Goal: Task Accomplishment & Management: Use online tool/utility

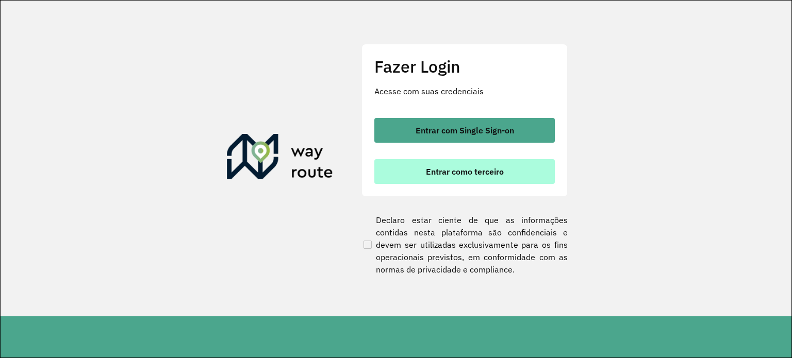
click at [427, 172] on span "Entrar como terceiro" at bounding box center [465, 171] width 78 height 8
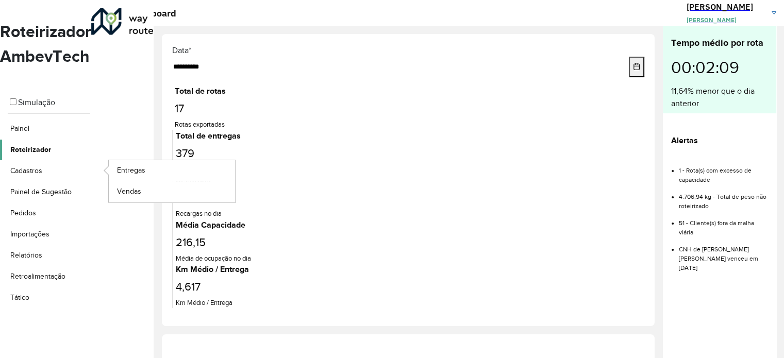
click at [43, 147] on span "Roteirizador" at bounding box center [30, 149] width 41 height 11
click at [140, 171] on span "Entregas" at bounding box center [131, 170] width 29 height 11
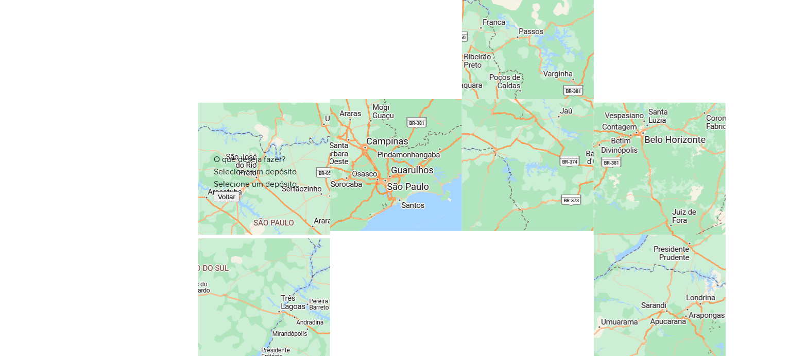
click at [351, 39] on div "O que deseja fazer? Selecione um depósito Selecione um depósito Voltar" at bounding box center [394, 178] width 788 height 356
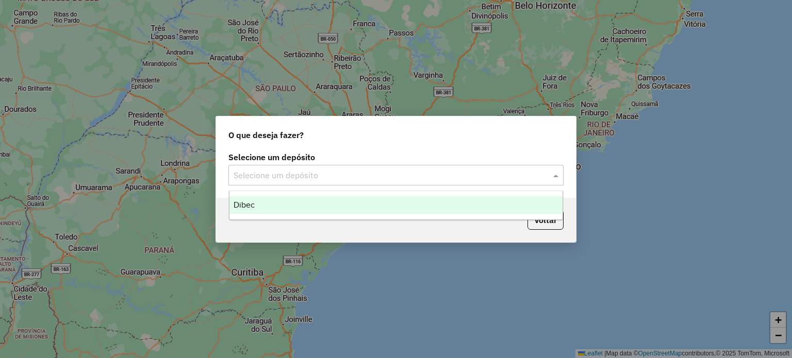
click at [301, 174] on input "text" at bounding box center [385, 176] width 304 height 12
click at [252, 204] on span "Dibec" at bounding box center [243, 204] width 21 height 9
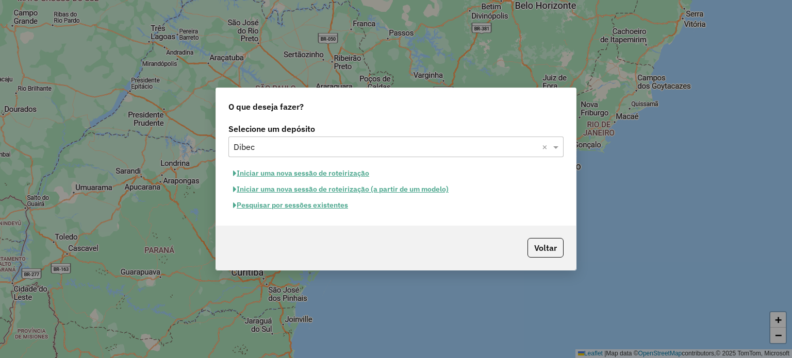
click at [262, 170] on button "Iniciar uma nova sessão de roteirização" at bounding box center [300, 173] width 145 height 16
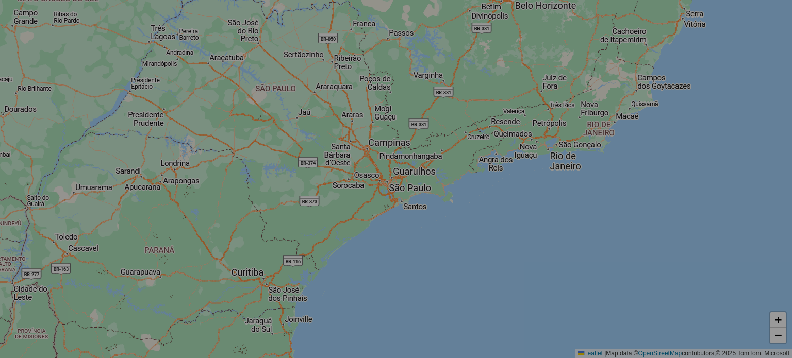
select select "*"
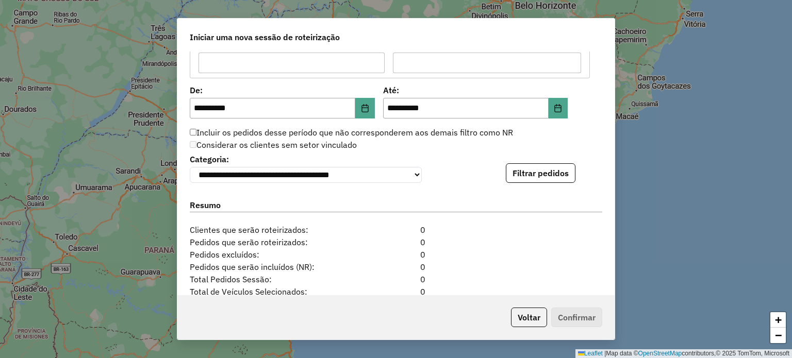
scroll to position [979, 0]
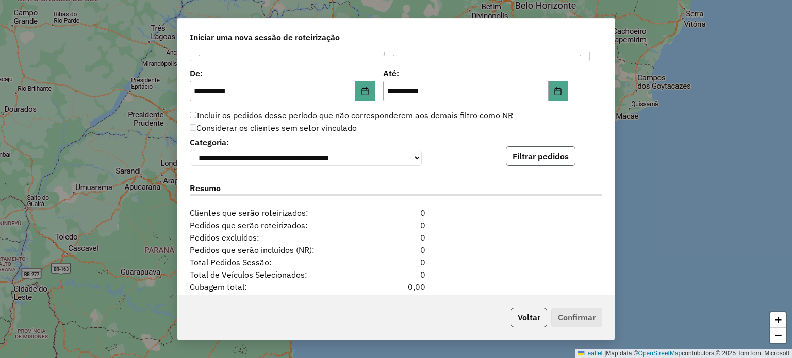
click at [526, 161] on button "Filtrar pedidos" at bounding box center [541, 156] width 70 height 20
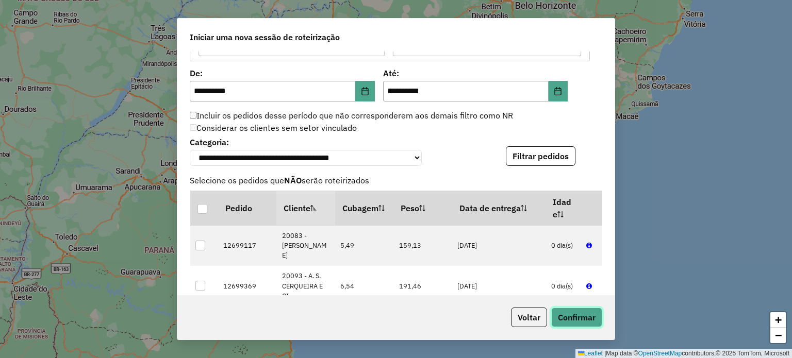
click at [565, 322] on button "Confirmar" at bounding box center [576, 318] width 51 height 20
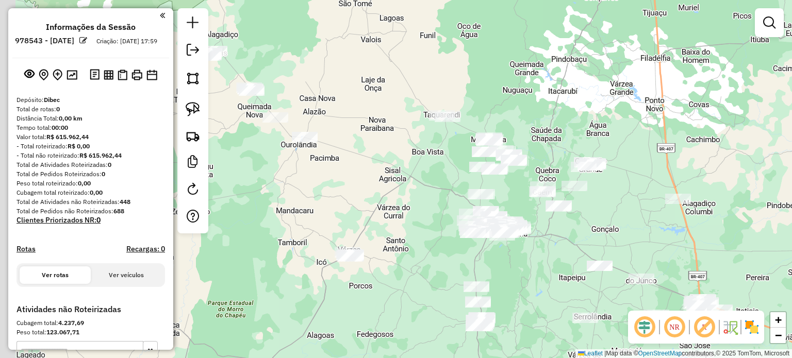
drag, startPoint x: 263, startPoint y: 104, endPoint x: 379, endPoint y: 150, distance: 124.2
click at [379, 150] on div "Janela de atendimento Grade de atendimento Capacidade Transportadoras Veículos …" at bounding box center [396, 179] width 792 height 358
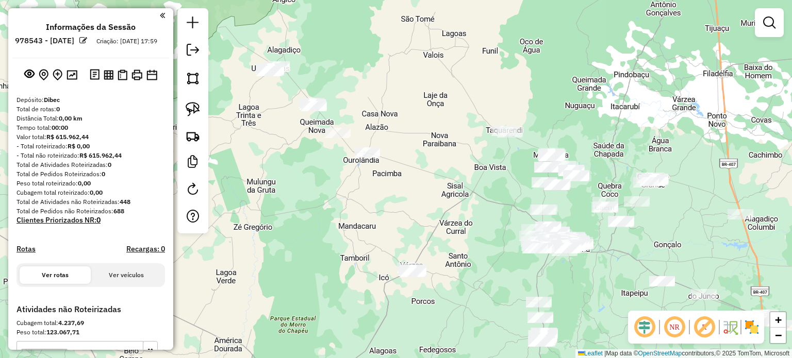
drag, startPoint x: 397, startPoint y: 162, endPoint x: 417, endPoint y: 169, distance: 21.7
click at [418, 166] on div "Janela de atendimento Grade de atendimento Capacidade Transportadoras Veículos …" at bounding box center [396, 179] width 792 height 358
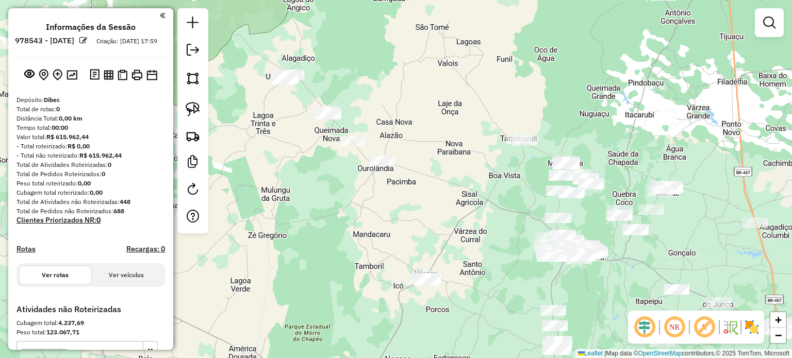
drag, startPoint x: 295, startPoint y: 175, endPoint x: 309, endPoint y: 213, distance: 40.8
click at [302, 212] on div "Janela de atendimento Grade de atendimento Capacidade Transportadoras Veículos …" at bounding box center [396, 179] width 792 height 358
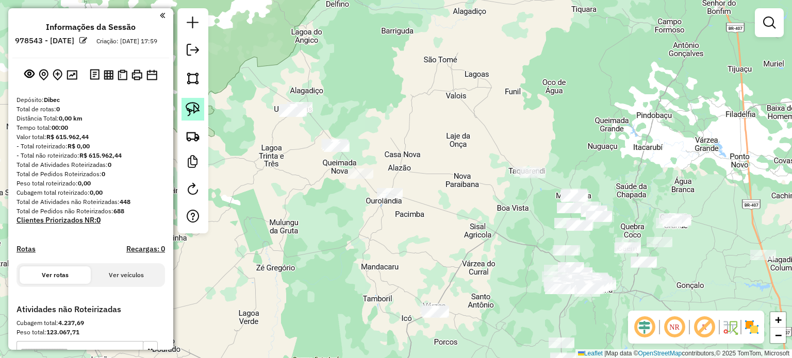
click at [195, 102] on img at bounding box center [193, 109] width 14 height 14
drag, startPoint x: 321, startPoint y: 84, endPoint x: 256, endPoint y: 96, distance: 66.1
click at [190, 107] on img at bounding box center [193, 109] width 14 height 14
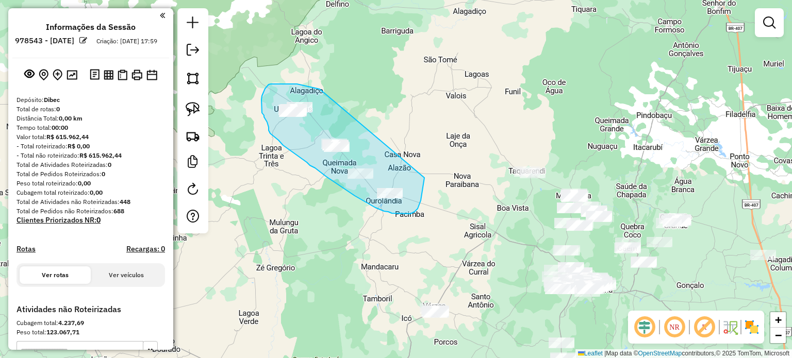
drag, startPoint x: 319, startPoint y: 89, endPoint x: 424, endPoint y: 178, distance: 137.1
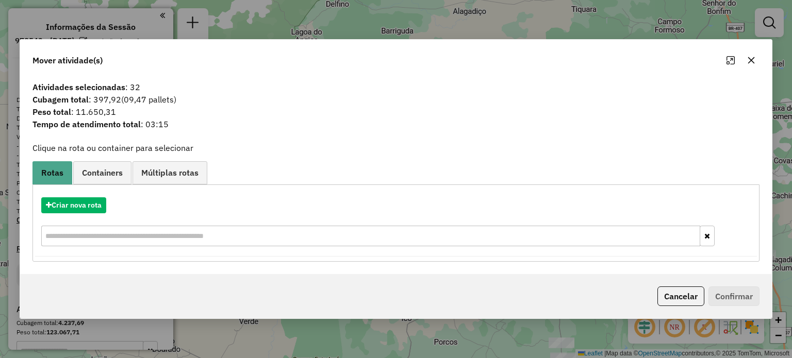
drag, startPoint x: 751, startPoint y: 58, endPoint x: 717, endPoint y: 69, distance: 35.7
click at [750, 58] on icon "button" at bounding box center [751, 60] width 8 height 8
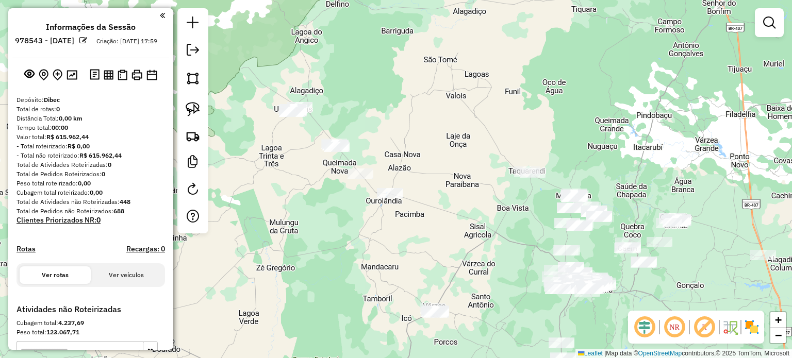
drag, startPoint x: 427, startPoint y: 247, endPoint x: 430, endPoint y: 211, distance: 35.7
click at [430, 212] on div "Janela de atendimento Grade de atendimento Capacidade Transportadoras Veículos …" at bounding box center [396, 179] width 792 height 358
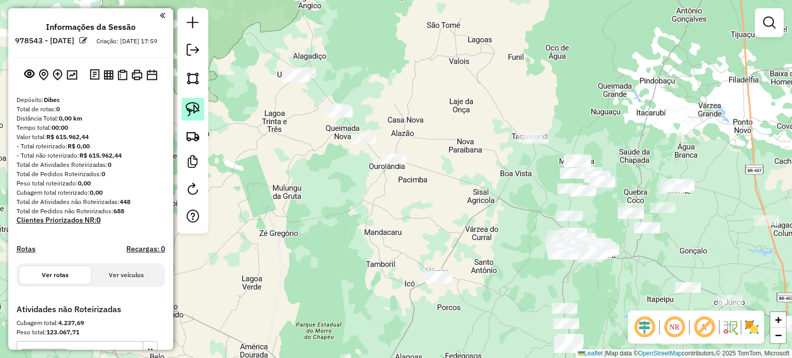
click at [195, 106] on img at bounding box center [193, 109] width 14 height 14
drag, startPoint x: 396, startPoint y: 250, endPoint x: 451, endPoint y: 255, distance: 55.8
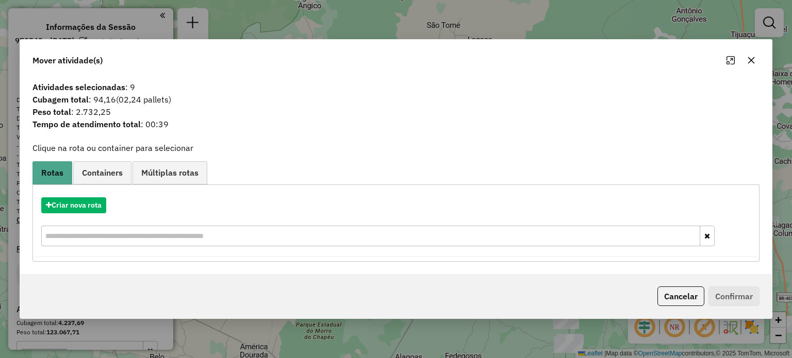
click at [751, 57] on icon "button" at bounding box center [751, 60] width 8 height 8
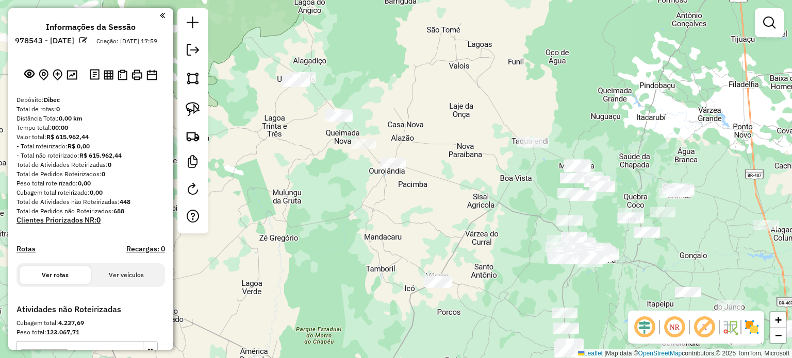
drag, startPoint x: 439, startPoint y: 154, endPoint x: 433, endPoint y: 180, distance: 26.4
click at [439, 181] on div "Janela de atendimento Grade de atendimento Capacidade Transportadoras Veículos …" at bounding box center [396, 179] width 792 height 358
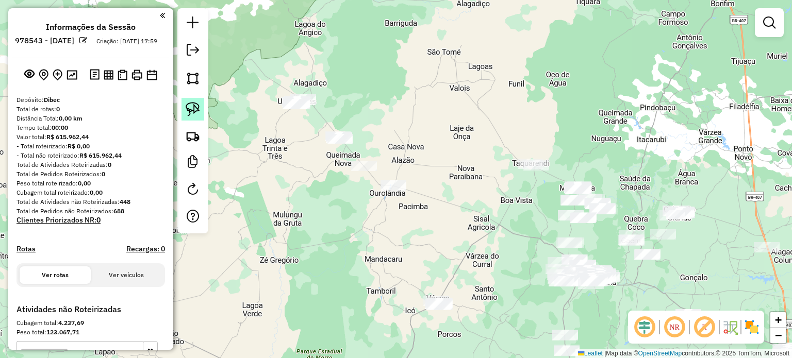
click at [194, 105] on img at bounding box center [193, 109] width 14 height 14
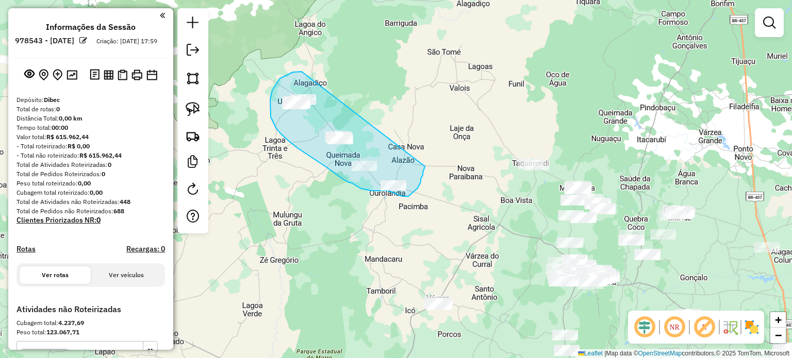
drag, startPoint x: 301, startPoint y: 72, endPoint x: 425, endPoint y: 166, distance: 155.4
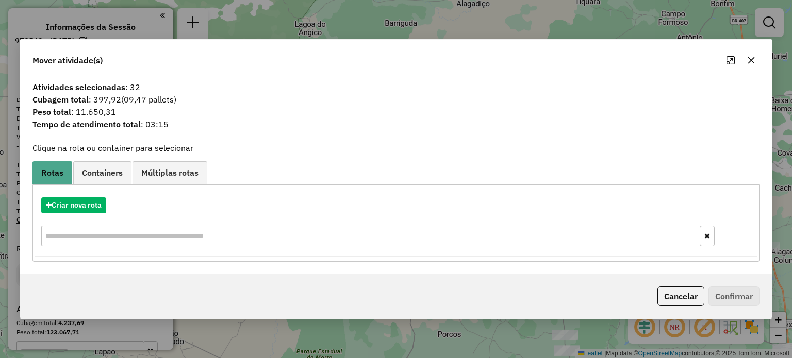
drag, startPoint x: 750, startPoint y: 62, endPoint x: 567, endPoint y: 112, distance: 190.0
click at [750, 62] on icon "button" at bounding box center [751, 60] width 8 height 8
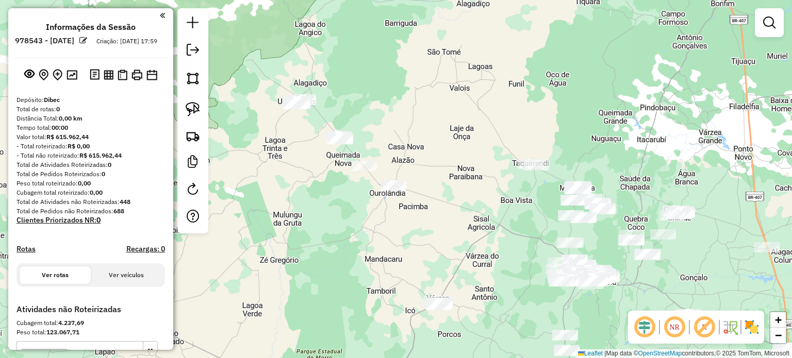
drag, startPoint x: 317, startPoint y: 163, endPoint x: 327, endPoint y: 170, distance: 11.6
click at [327, 170] on div "Janela de atendimento Grade de atendimento Capacidade Transportadoras Veículos …" at bounding box center [396, 179] width 792 height 358
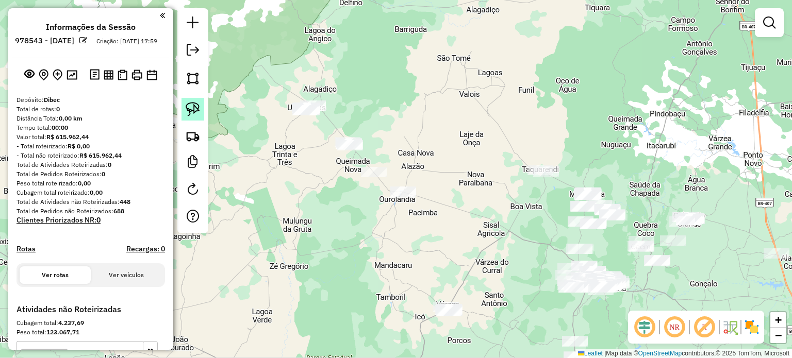
click at [195, 102] on img at bounding box center [193, 109] width 14 height 14
drag, startPoint x: 425, startPoint y: 296, endPoint x: 469, endPoint y: 292, distance: 44.6
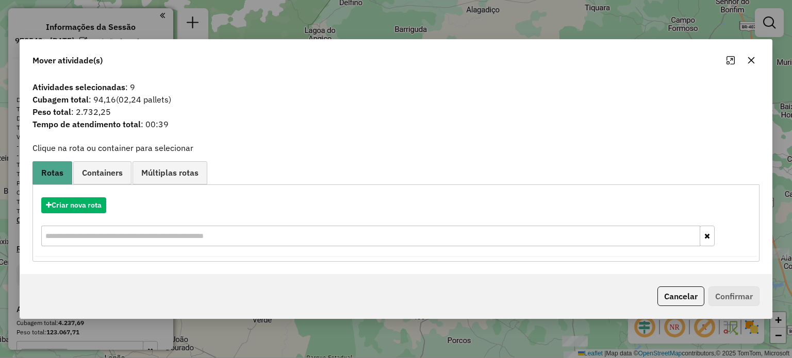
click at [750, 61] on icon "button" at bounding box center [750, 60] width 7 height 7
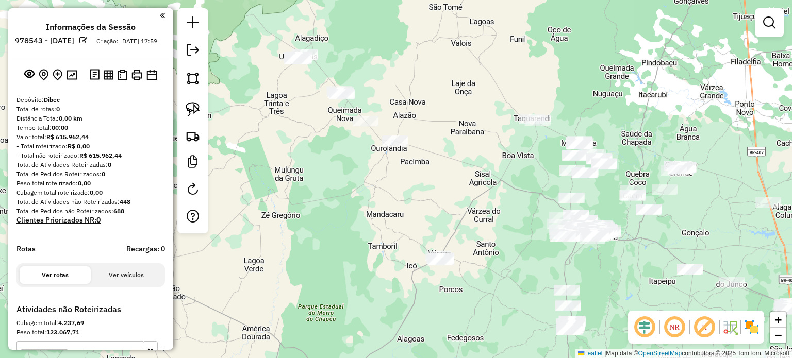
drag, startPoint x: 443, startPoint y: 276, endPoint x: 435, endPoint y: 225, distance: 51.7
click at [435, 225] on div "Janela de atendimento Grade de atendimento Capacidade Transportadoras Veículos …" at bounding box center [396, 179] width 792 height 358
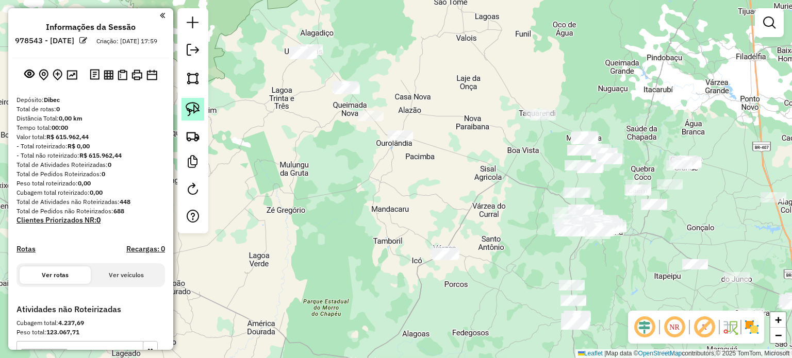
click at [188, 100] on link at bounding box center [192, 109] width 23 height 23
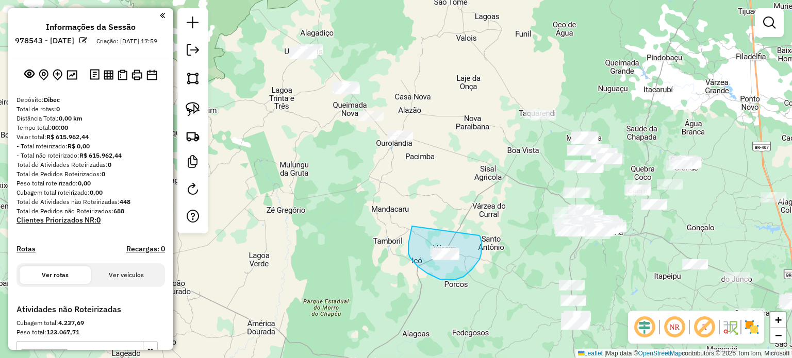
drag, startPoint x: 411, startPoint y: 228, endPoint x: 477, endPoint y: 235, distance: 65.8
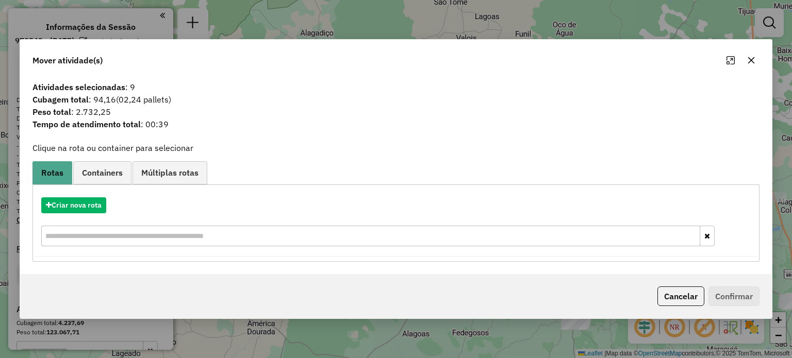
click at [750, 58] on icon "button" at bounding box center [751, 60] width 8 height 8
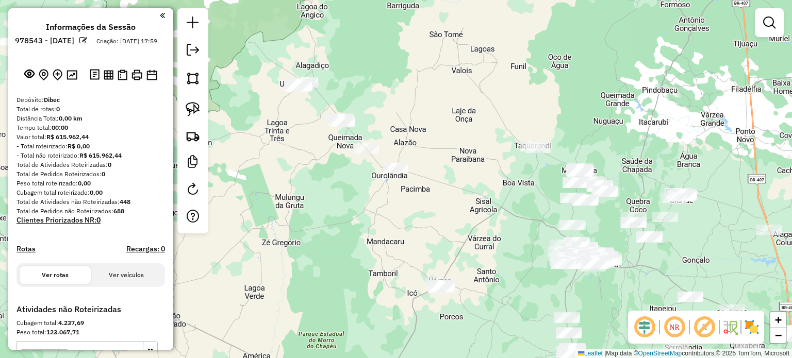
drag, startPoint x: 339, startPoint y: 166, endPoint x: 338, endPoint y: 213, distance: 46.9
click at [334, 201] on div "Janela de atendimento Grade de atendimento Capacidade Transportadoras Veículos …" at bounding box center [396, 179] width 792 height 358
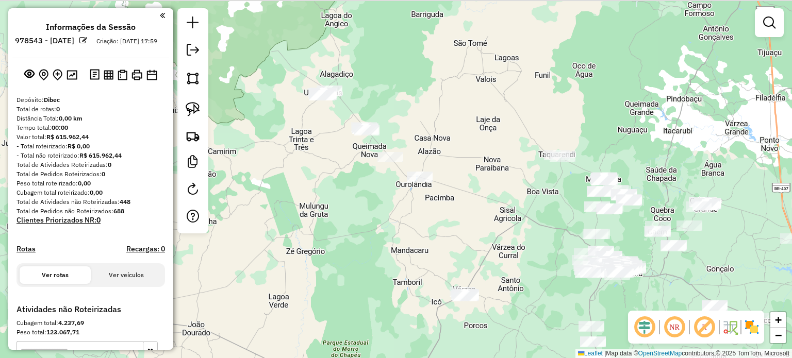
drag, startPoint x: 350, startPoint y: 211, endPoint x: 378, endPoint y: 215, distance: 27.5
click at [378, 216] on div "Janela de atendimento Grade de atendimento Capacidade Transportadoras Veículos …" at bounding box center [396, 179] width 792 height 358
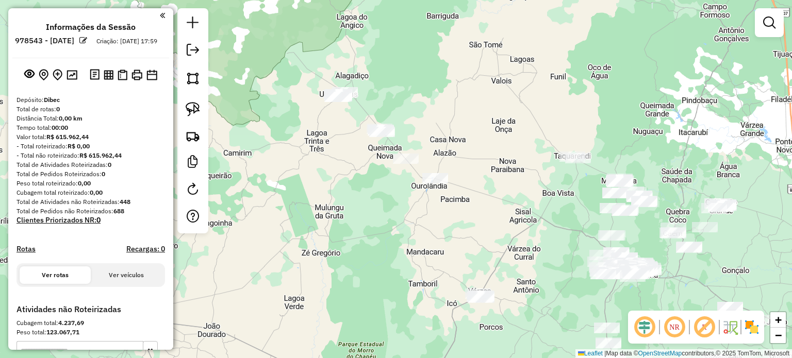
drag, startPoint x: 397, startPoint y: 215, endPoint x: 379, endPoint y: 218, distance: 18.4
click at [379, 218] on div "Janela de atendimento Grade de atendimento Capacidade Transportadoras Veículos …" at bounding box center [396, 179] width 792 height 358
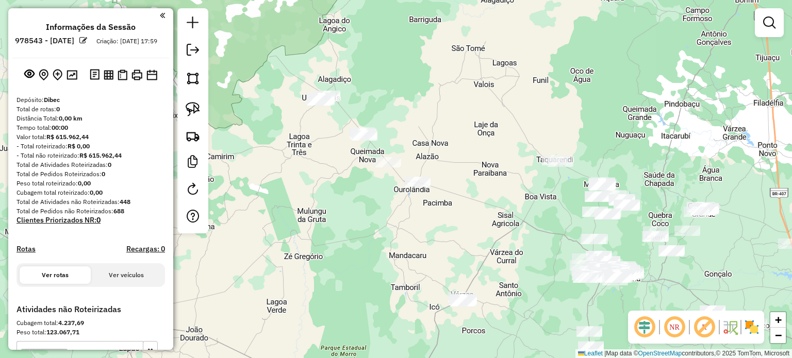
drag, startPoint x: 193, startPoint y: 106, endPoint x: 361, endPoint y: 76, distance: 170.0
click at [194, 106] on img at bounding box center [193, 109] width 14 height 14
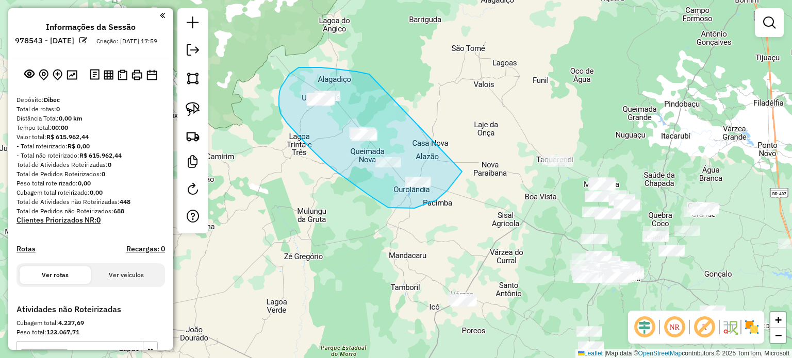
drag, startPoint x: 369, startPoint y: 74, endPoint x: 444, endPoint y: 160, distance: 113.6
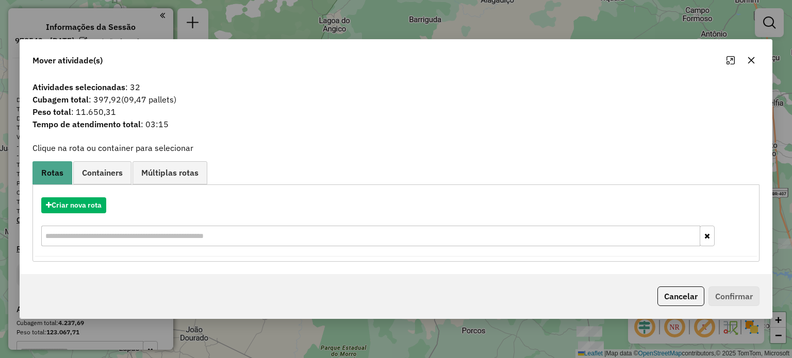
click at [748, 61] on icon "button" at bounding box center [751, 60] width 8 height 8
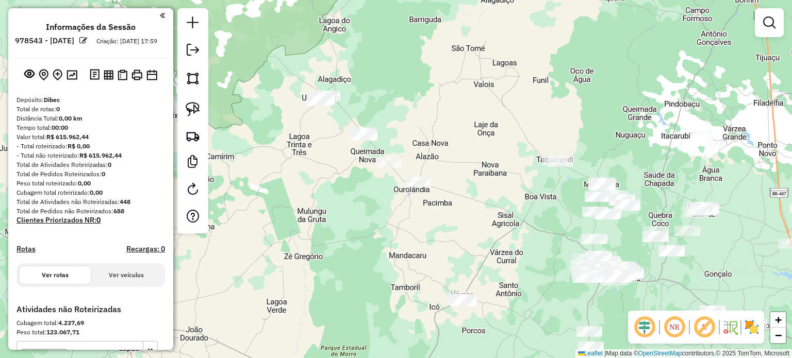
drag, startPoint x: 422, startPoint y: 242, endPoint x: 412, endPoint y: 210, distance: 33.1
click at [418, 216] on div "Janela de atendimento Grade de atendimento Capacidade Transportadoras Veículos …" at bounding box center [396, 179] width 792 height 358
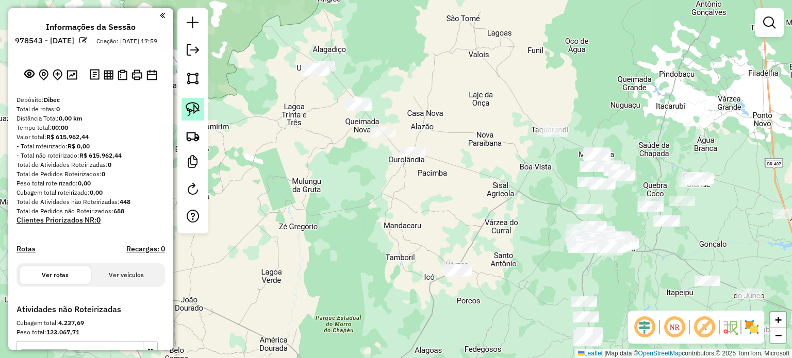
click at [195, 106] on img at bounding box center [193, 109] width 14 height 14
drag, startPoint x: 405, startPoint y: 238, endPoint x: 485, endPoint y: 251, distance: 82.0
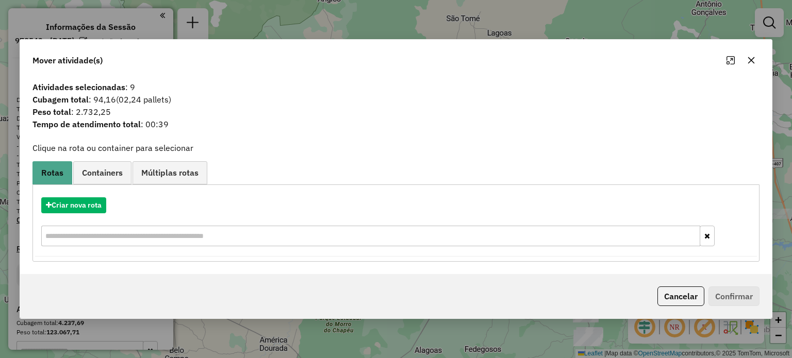
click at [748, 56] on icon "button" at bounding box center [751, 60] width 8 height 8
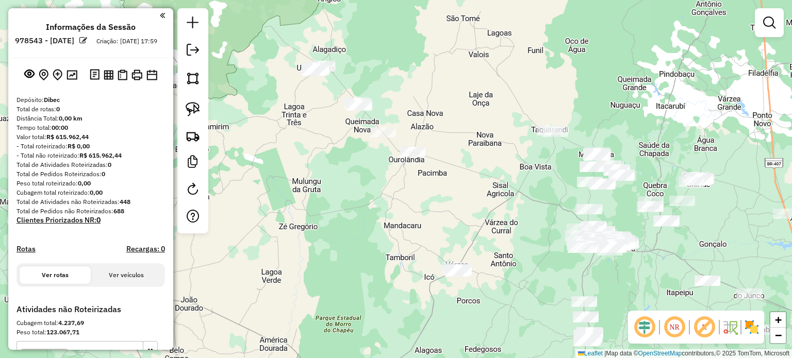
drag, startPoint x: 469, startPoint y: 191, endPoint x: 457, endPoint y: 182, distance: 15.6
click at [465, 185] on div "Janela de atendimento Grade de atendimento Capacidade Transportadoras Veículos …" at bounding box center [396, 179] width 792 height 358
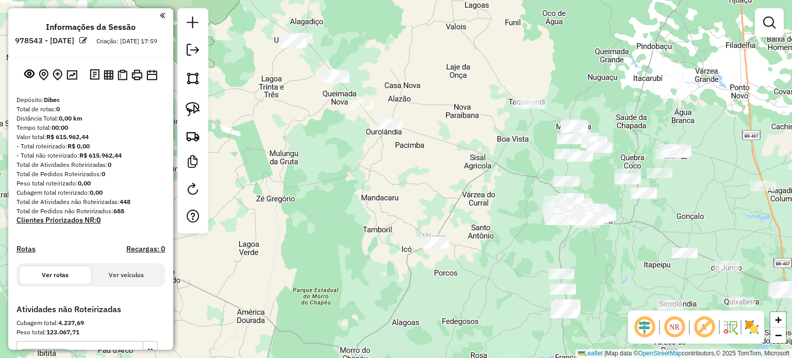
drag, startPoint x: 489, startPoint y: 148, endPoint x: 475, endPoint y: 150, distance: 14.7
click at [475, 150] on div "Janela de atendimento Grade de atendimento Capacidade Transportadoras Veículos …" at bounding box center [396, 179] width 792 height 358
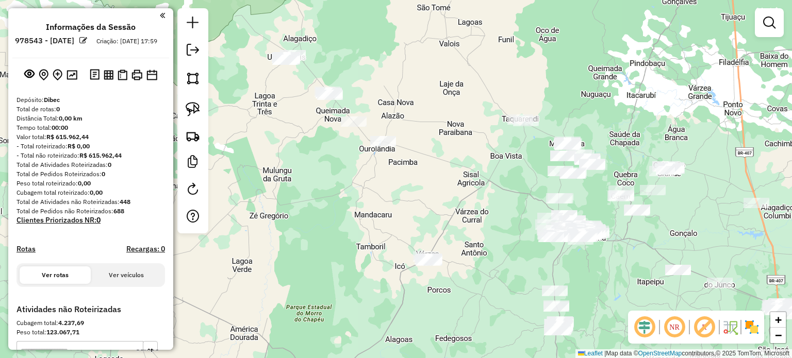
drag, startPoint x: 486, startPoint y: 138, endPoint x: 493, endPoint y: 153, distance: 16.8
click at [493, 153] on div "Janela de atendimento Grade de atendimento Capacidade Transportadoras Veículos …" at bounding box center [396, 179] width 792 height 358
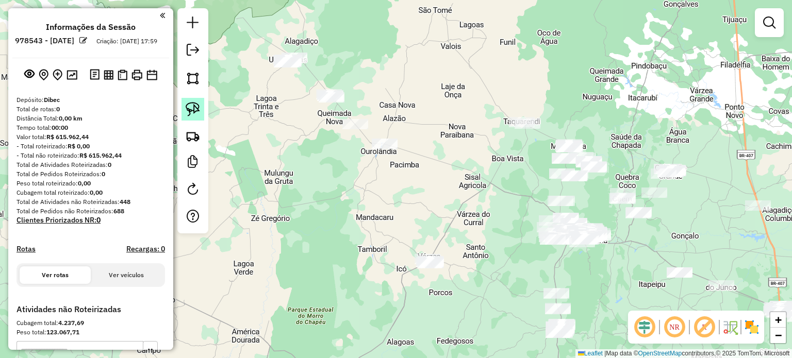
click at [196, 104] on img at bounding box center [193, 109] width 14 height 14
drag, startPoint x: 517, startPoint y: 97, endPoint x: 556, endPoint y: 117, distance: 43.1
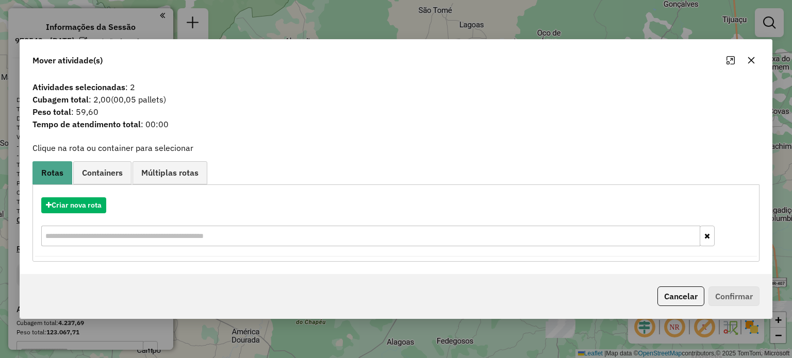
click at [748, 57] on icon "button" at bounding box center [751, 60] width 8 height 8
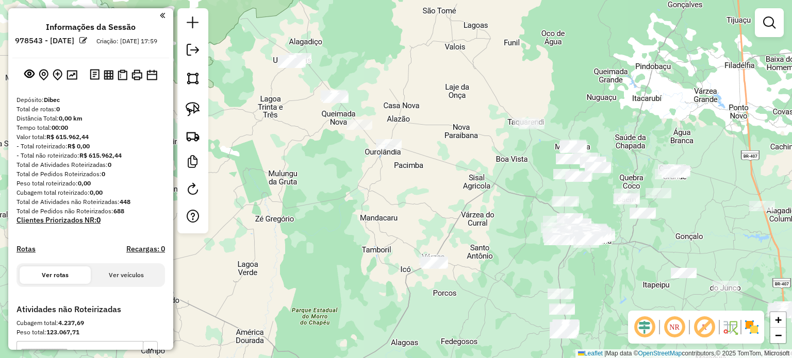
drag, startPoint x: 400, startPoint y: 231, endPoint x: 431, endPoint y: 236, distance: 31.3
click at [430, 237] on div "Janela de atendimento Grade de atendimento Capacidade Transportadoras Veículos …" at bounding box center [396, 179] width 792 height 358
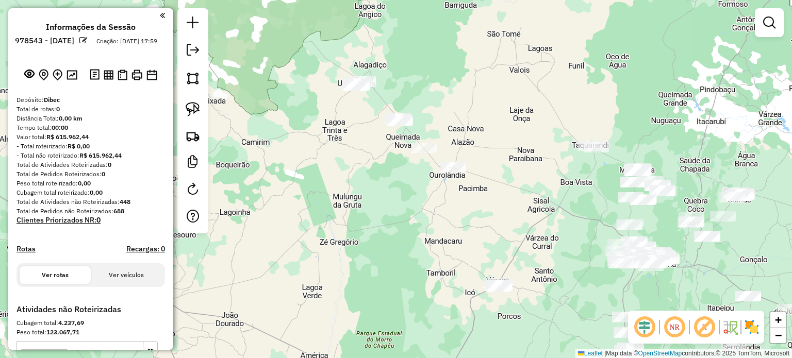
click at [441, 210] on div "Janela de atendimento Grade de atendimento Capacidade Transportadoras Veículos …" at bounding box center [396, 179] width 792 height 358
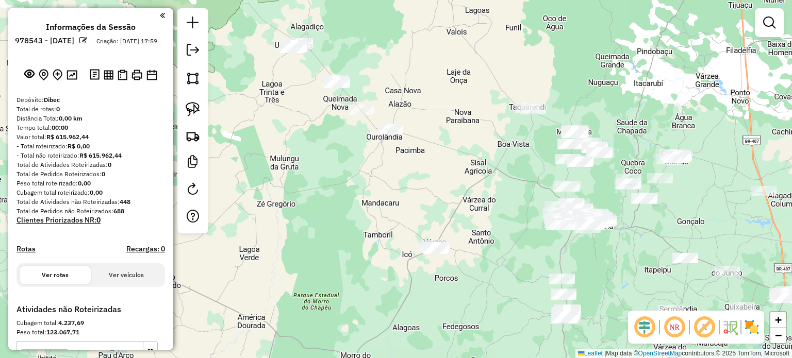
drag, startPoint x: 451, startPoint y: 223, endPoint x: 414, endPoint y: 206, distance: 40.3
click at [386, 184] on div "Janela de atendimento Grade de atendimento Capacidade Transportadoras Veículos …" at bounding box center [396, 179] width 792 height 358
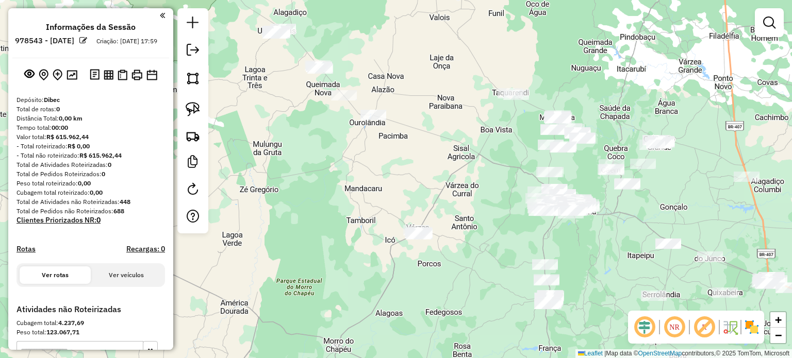
drag, startPoint x: 631, startPoint y: 282, endPoint x: 476, endPoint y: 191, distance: 180.1
click at [487, 194] on div "Janela de atendimento Grade de atendimento Capacidade Transportadoras Veículos …" at bounding box center [396, 179] width 792 height 358
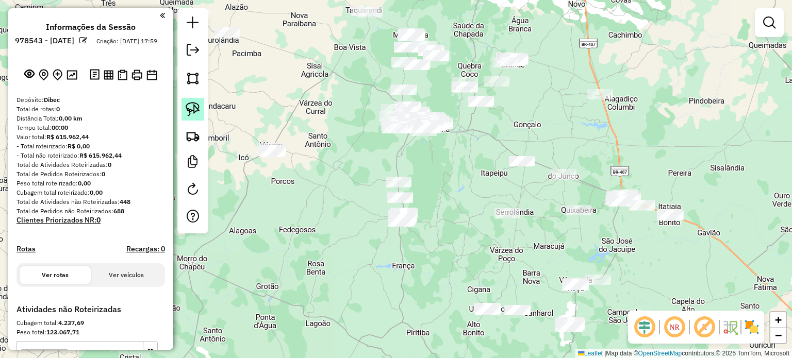
click at [196, 108] on img at bounding box center [193, 109] width 14 height 14
drag, startPoint x: 558, startPoint y: 201, endPoint x: 568, endPoint y: 205, distance: 10.4
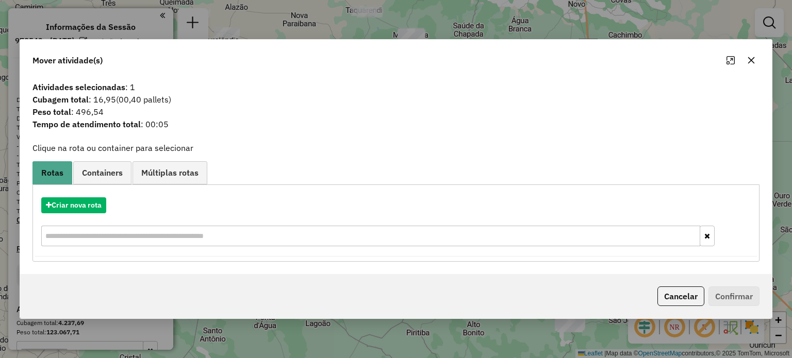
click at [749, 60] on icon "button" at bounding box center [751, 60] width 8 height 8
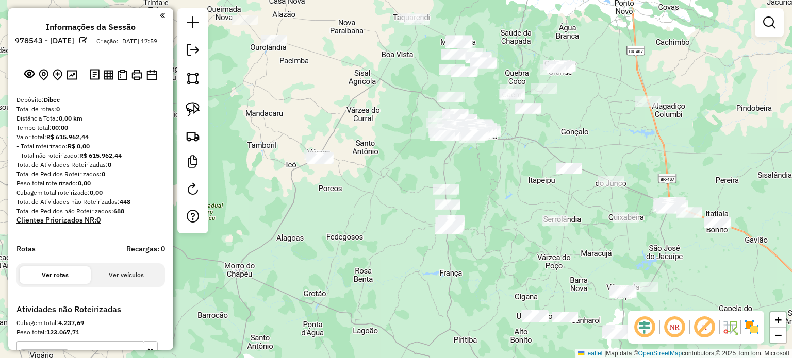
drag, startPoint x: 357, startPoint y: 169, endPoint x: 477, endPoint y: 170, distance: 120.1
click at [476, 169] on div "Janela de atendimento Grade de atendimento Capacidade Transportadoras Veículos …" at bounding box center [396, 179] width 792 height 358
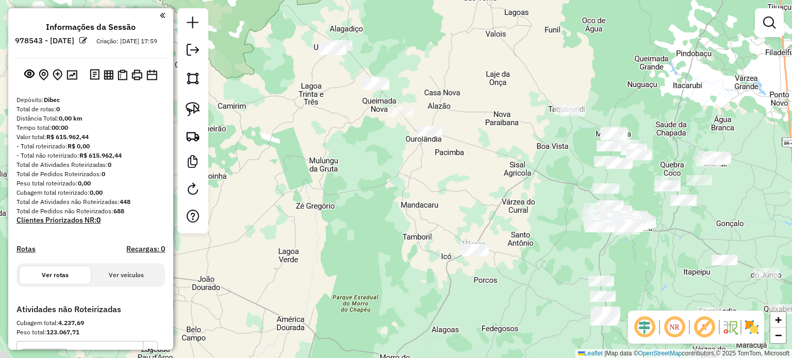
drag, startPoint x: 348, startPoint y: 102, endPoint x: 390, endPoint y: 230, distance: 134.8
click at [391, 232] on div "Janela de atendimento Grade de atendimento Capacidade Transportadoras Veículos …" at bounding box center [396, 179] width 792 height 358
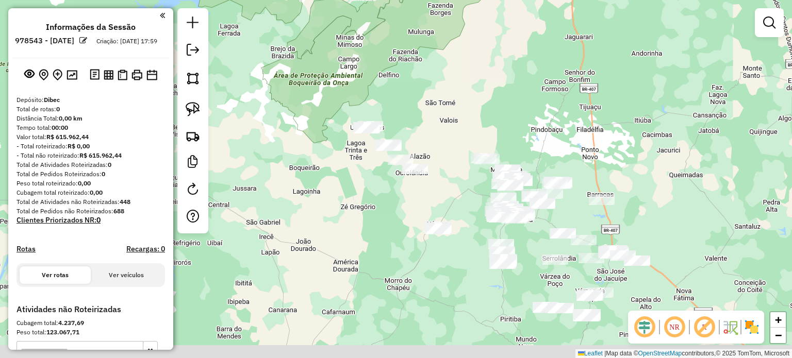
drag, startPoint x: 396, startPoint y: 200, endPoint x: 404, endPoint y: 187, distance: 15.3
click at [404, 187] on div "Janela de atendimento Grade de atendimento Capacidade Transportadoras Veículos …" at bounding box center [396, 179] width 792 height 358
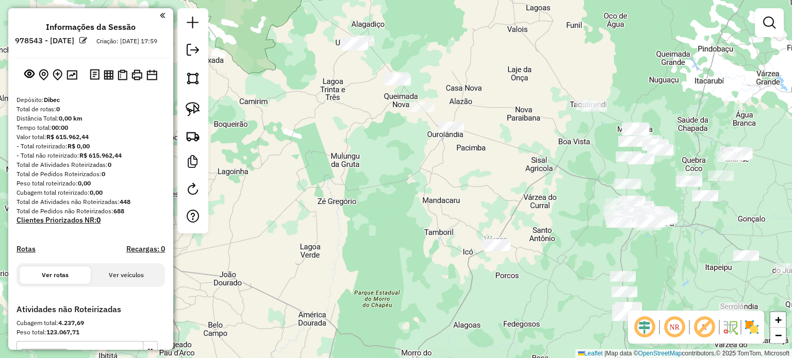
drag, startPoint x: 399, startPoint y: 174, endPoint x: 388, endPoint y: 236, distance: 62.9
click at [393, 236] on div "Janela de atendimento Grade de atendimento Capacidade Transportadoras Veículos …" at bounding box center [396, 179] width 792 height 358
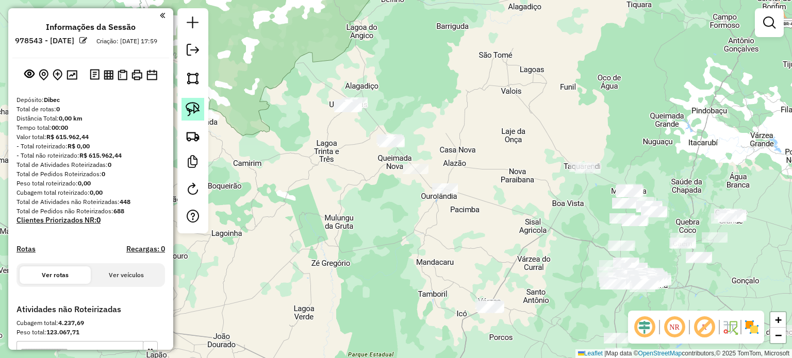
click at [190, 105] on img at bounding box center [193, 109] width 14 height 14
drag, startPoint x: 467, startPoint y: 284, endPoint x: 520, endPoint y: 302, distance: 56.2
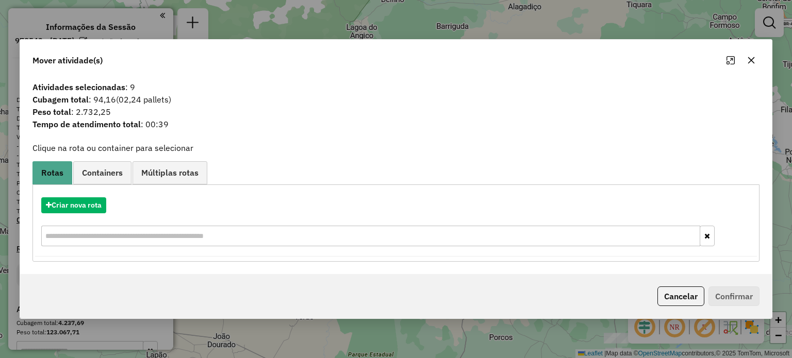
click at [750, 59] on icon "button" at bounding box center [751, 60] width 8 height 8
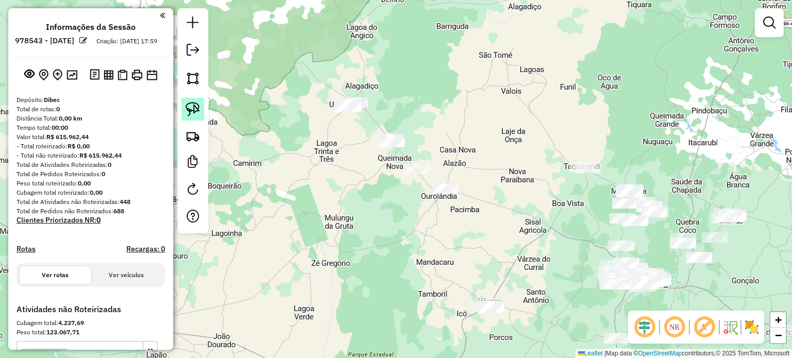
click at [191, 108] on img at bounding box center [193, 109] width 14 height 14
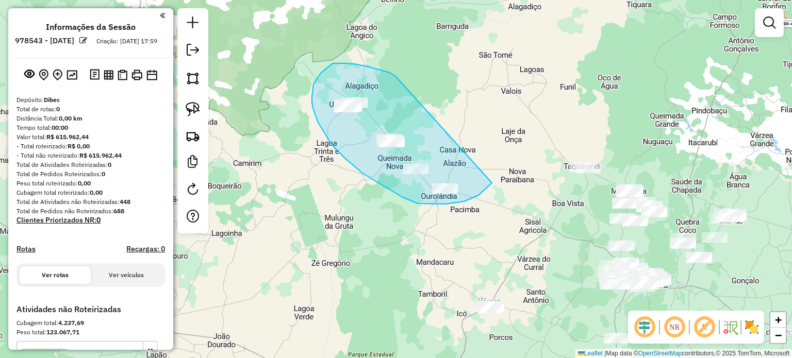
drag, startPoint x: 378, startPoint y: 70, endPoint x: 498, endPoint y: 171, distance: 157.2
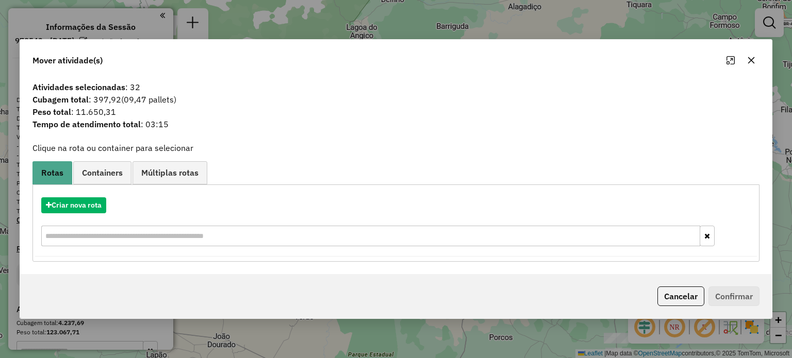
click at [749, 57] on icon "button" at bounding box center [751, 60] width 8 height 8
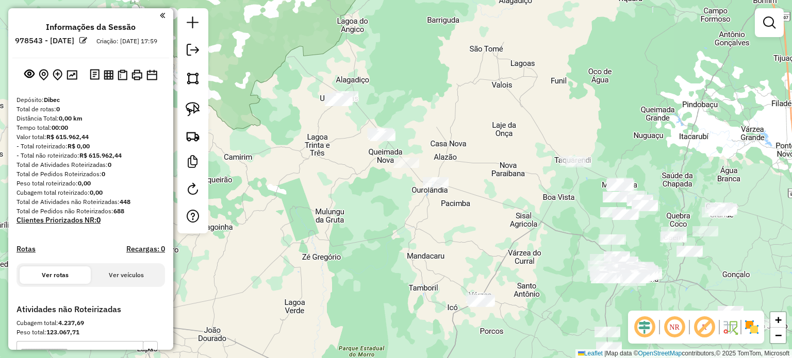
drag, startPoint x: 492, startPoint y: 199, endPoint x: 474, endPoint y: 185, distance: 23.1
click at [474, 185] on div "Janela de atendimento Grade de atendimento Capacidade Transportadoras Veículos …" at bounding box center [396, 179] width 792 height 358
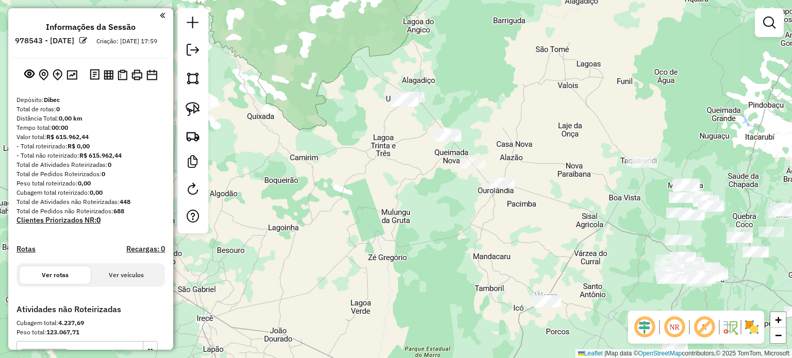
drag, startPoint x: 460, startPoint y: 201, endPoint x: 542, endPoint y: 215, distance: 83.2
click at [542, 215] on div "Janela de atendimento Grade de atendimento Capacidade Transportadoras Veículos …" at bounding box center [396, 179] width 792 height 358
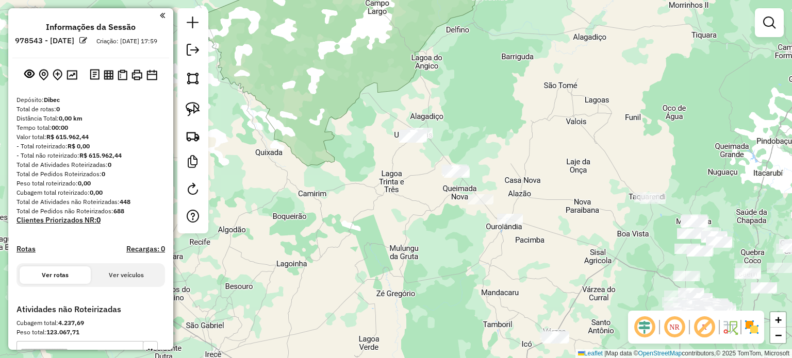
drag, startPoint x: 376, startPoint y: 81, endPoint x: 313, endPoint y: 87, distance: 63.2
click at [351, 98] on div "Janela de atendimento Grade de atendimento Capacidade Transportadoras Veículos …" at bounding box center [396, 179] width 792 height 358
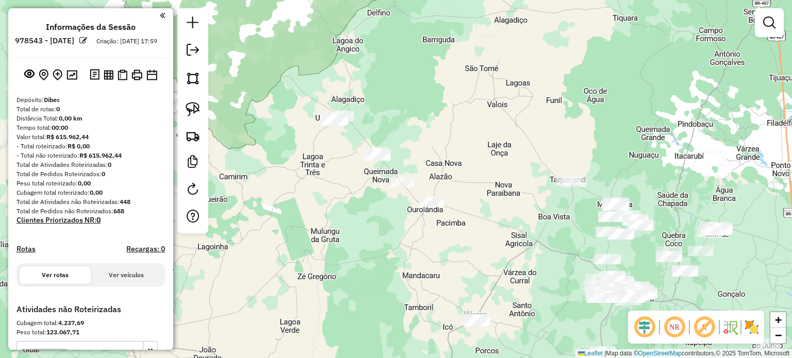
drag, startPoint x: 313, startPoint y: 76, endPoint x: 281, endPoint y: 86, distance: 33.1
click at [301, 94] on div "Janela de atendimento Grade de atendimento Capacidade Transportadoras Veículos …" at bounding box center [396, 179] width 792 height 358
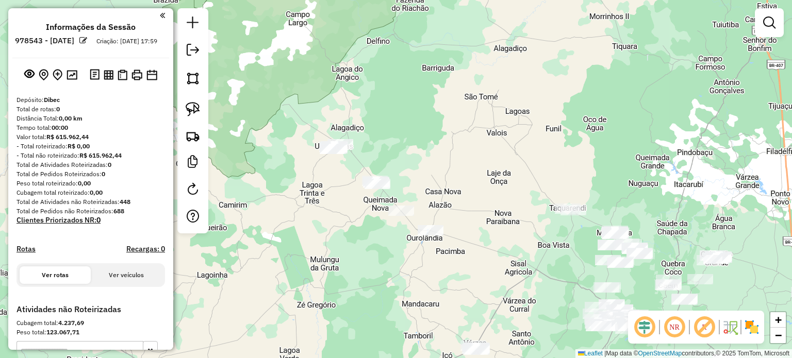
drag, startPoint x: 285, startPoint y: 79, endPoint x: 245, endPoint y: 90, distance: 42.1
click at [268, 94] on div "Janela de atendimento Grade de atendimento Capacidade Transportadoras Veículos …" at bounding box center [396, 179] width 792 height 358
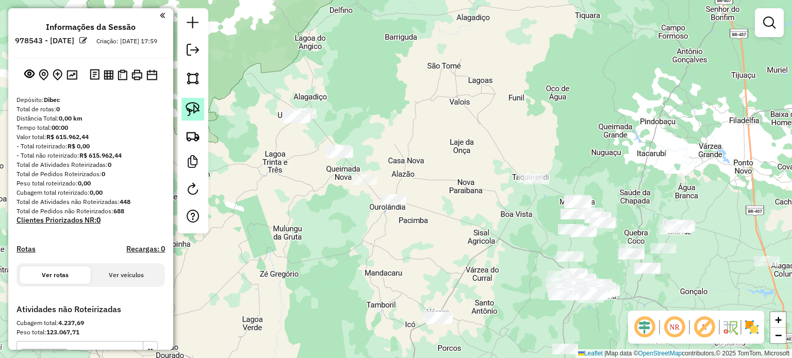
click at [193, 103] on img at bounding box center [193, 109] width 14 height 14
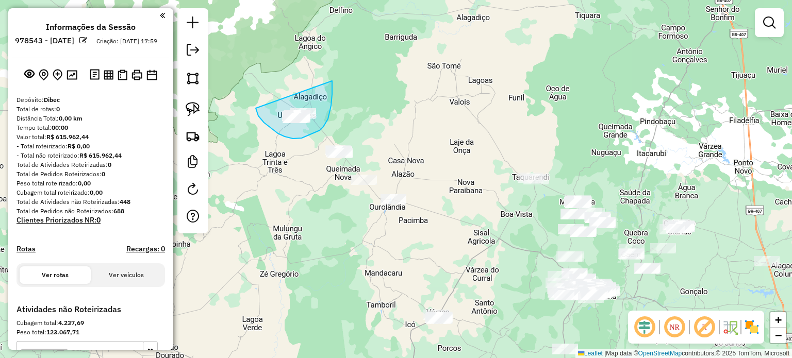
drag, startPoint x: 256, startPoint y: 108, endPoint x: 331, endPoint y: 79, distance: 81.2
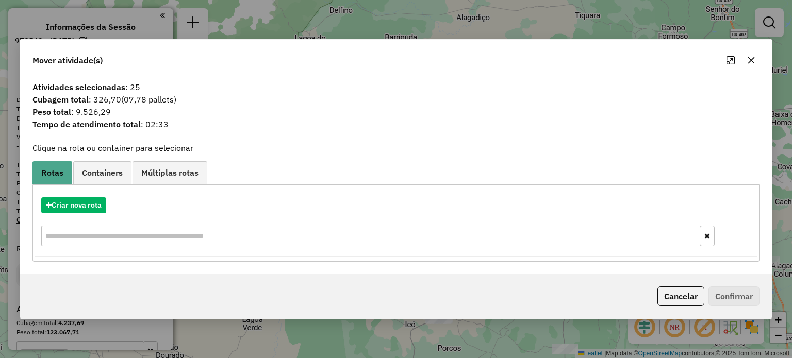
click at [748, 57] on icon "button" at bounding box center [751, 60] width 8 height 8
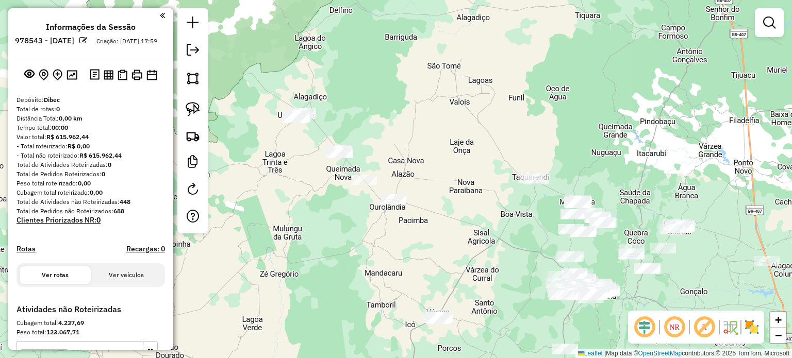
click at [509, 125] on div "Janela de atendimento Grade de atendimento Capacidade Transportadoras Veículos …" at bounding box center [396, 179] width 792 height 358
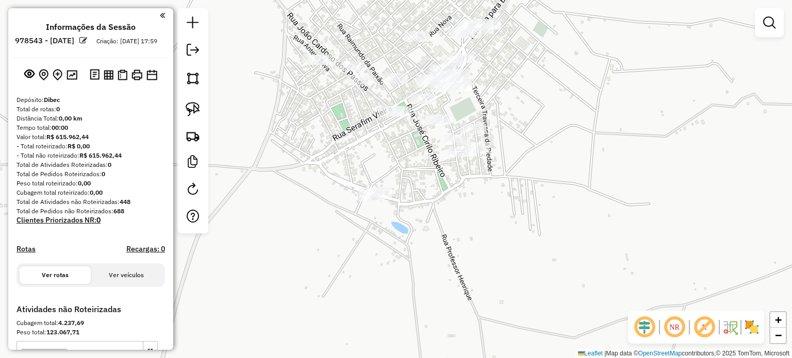
drag, startPoint x: 534, startPoint y: 123, endPoint x: 526, endPoint y: 112, distance: 13.9
click at [574, 116] on div "Janela de atendimento Grade de atendimento Capacidade Transportadoras Veículos …" at bounding box center [396, 179] width 792 height 358
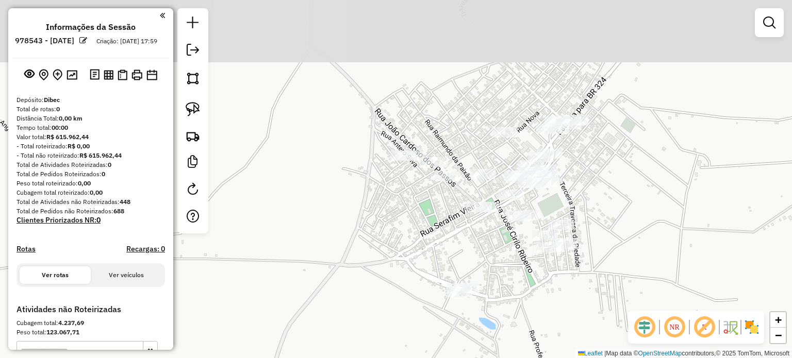
drag, startPoint x: 294, startPoint y: 91, endPoint x: 329, endPoint y: 124, distance: 48.1
click at [338, 126] on div "Janela de atendimento Grade de atendimento Capacidade Transportadoras Veículos …" at bounding box center [396, 179] width 792 height 358
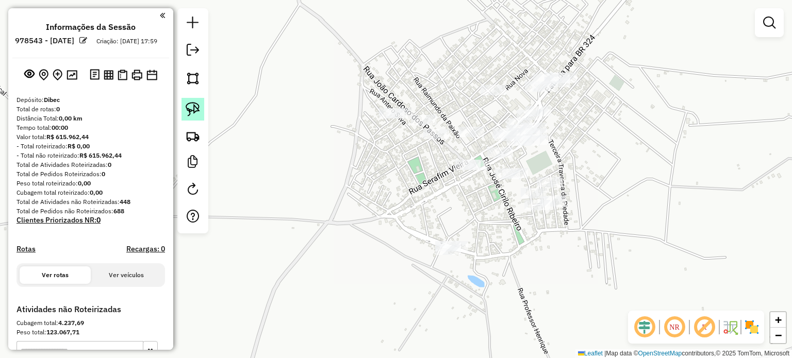
click at [186, 105] on img at bounding box center [193, 109] width 14 height 14
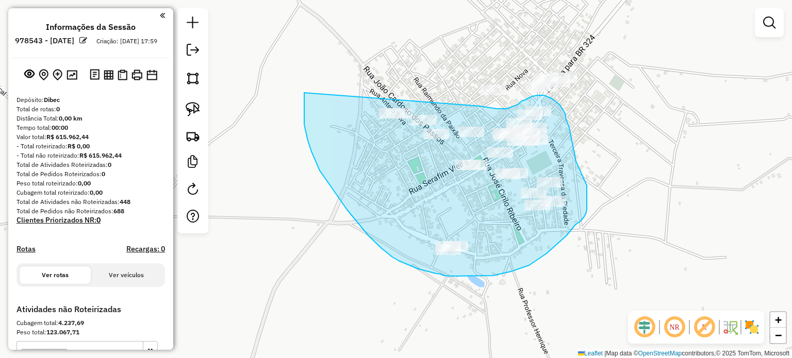
drag, startPoint x: 304, startPoint y: 101, endPoint x: 435, endPoint y: 105, distance: 131.0
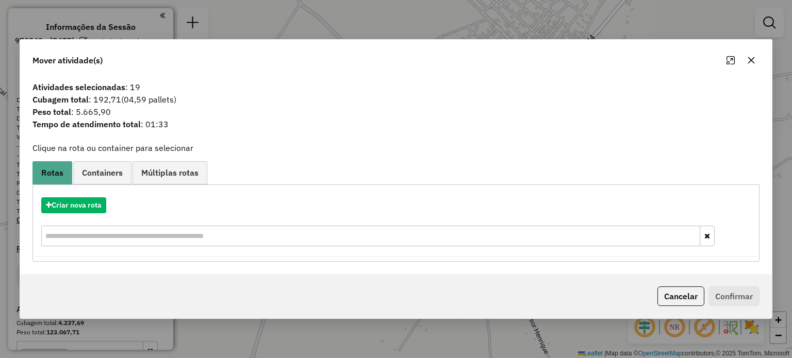
click at [745, 59] on button "button" at bounding box center [751, 60] width 16 height 16
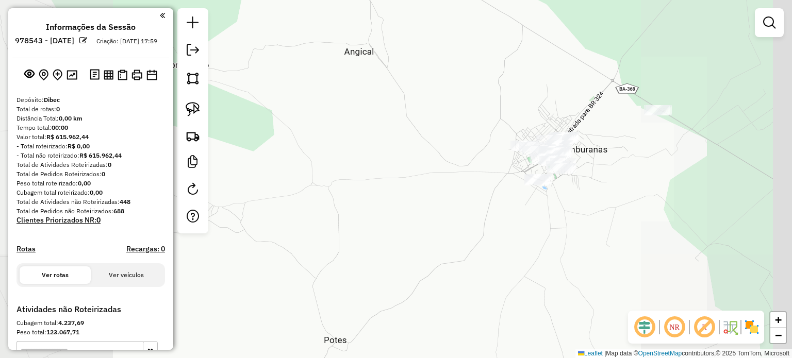
drag, startPoint x: 637, startPoint y: 164, endPoint x: 463, endPoint y: 134, distance: 176.2
click at [469, 135] on div "Janela de atendimento Grade de atendimento Capacidade Transportadoras Veículos …" at bounding box center [396, 179] width 792 height 358
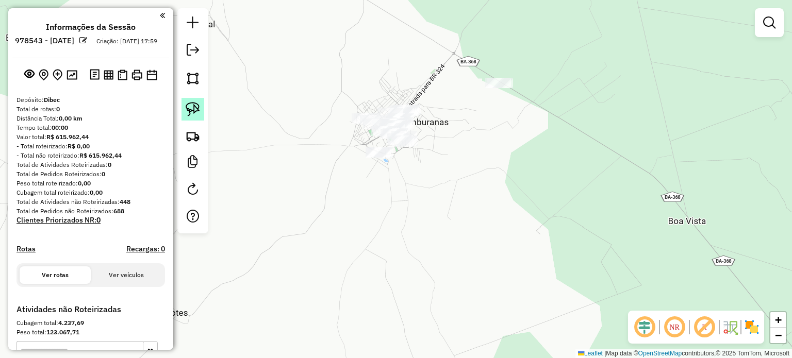
drag, startPoint x: 187, startPoint y: 106, endPoint x: 227, endPoint y: 106, distance: 40.2
click at [188, 106] on img at bounding box center [193, 109] width 14 height 14
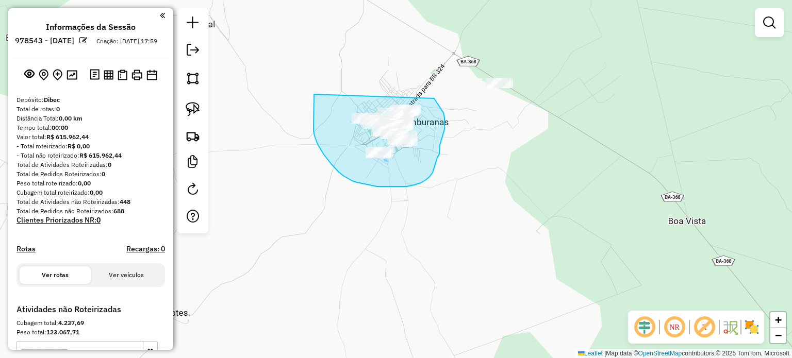
drag, startPoint x: 314, startPoint y: 94, endPoint x: 421, endPoint y: 82, distance: 107.9
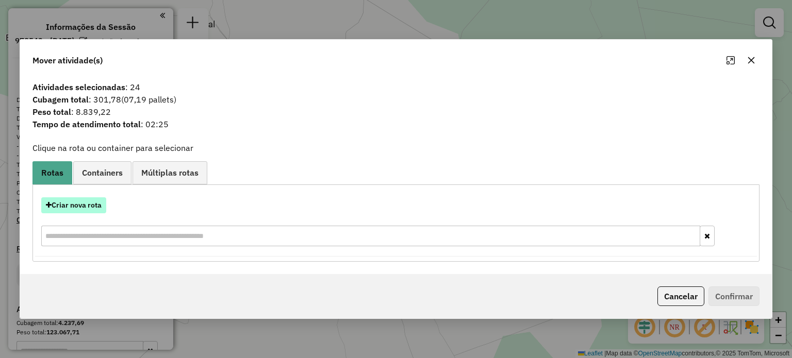
click at [80, 207] on button "Criar nova rota" at bounding box center [73, 205] width 65 height 16
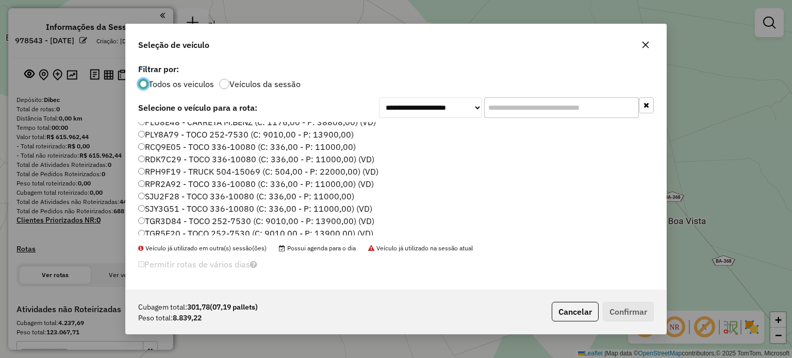
scroll to position [208, 0]
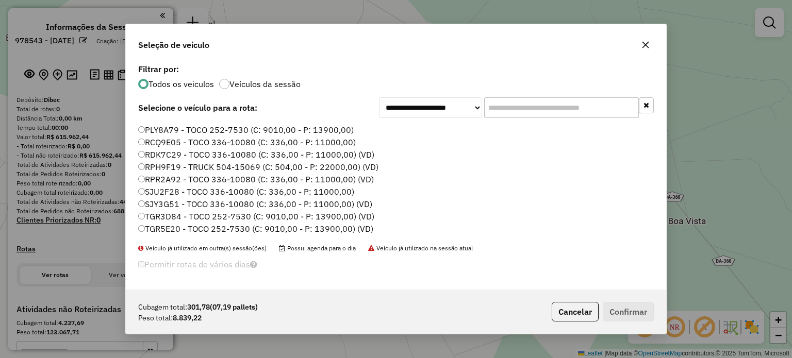
drag, startPoint x: 157, startPoint y: 174, endPoint x: 203, endPoint y: 189, distance: 48.7
click at [158, 176] on label "RPR2A92 - TOCO 336-10080 (C: 336,00 - P: 11000,00) (VD)" at bounding box center [256, 179] width 236 height 12
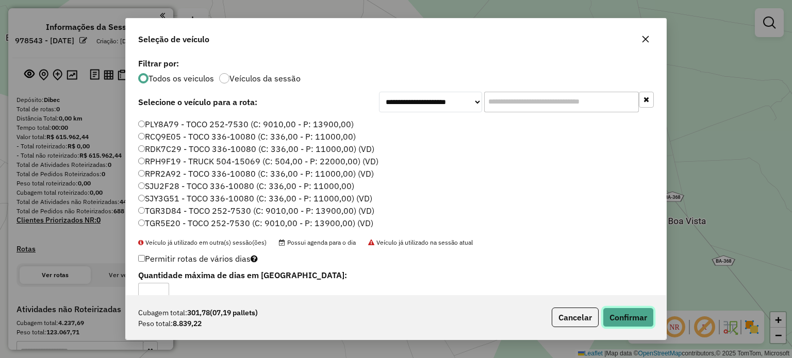
click at [605, 315] on button "Confirmar" at bounding box center [627, 318] width 51 height 20
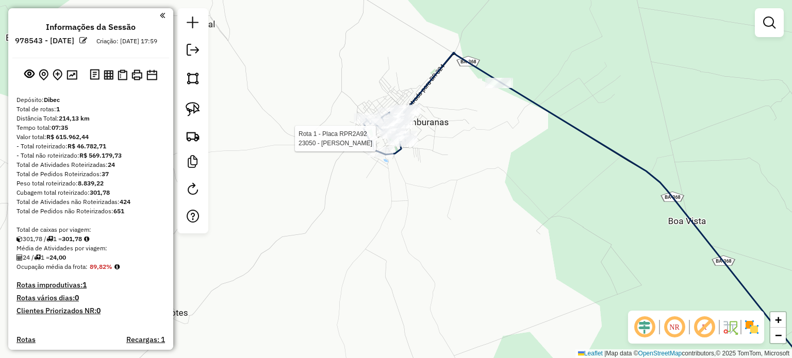
select select "**********"
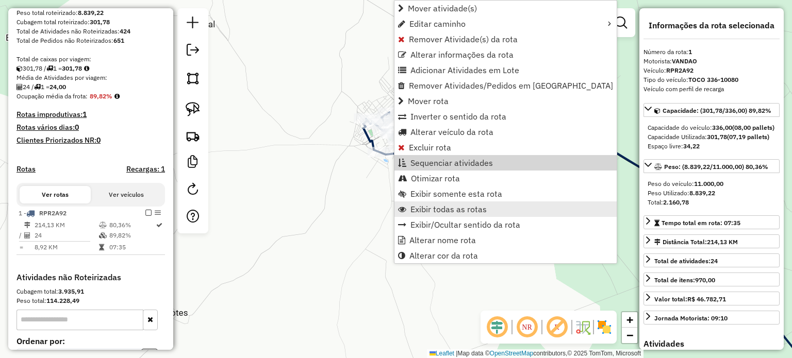
scroll to position [287, 0]
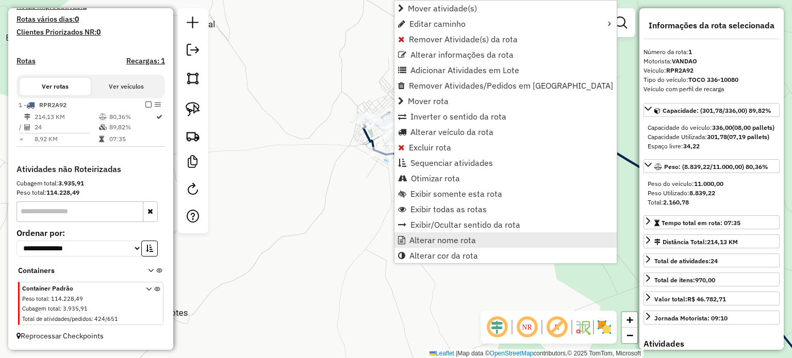
click at [430, 238] on span "Alterar nome rota" at bounding box center [442, 240] width 66 height 8
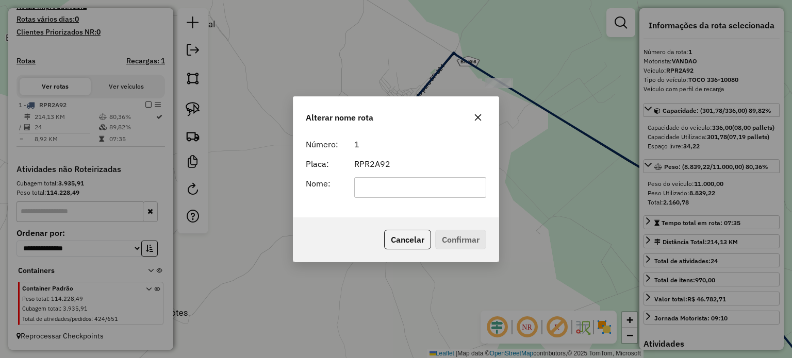
click at [394, 188] on input "text" at bounding box center [420, 187] width 132 height 21
click at [476, 117] on icon "button" at bounding box center [478, 117] width 8 height 8
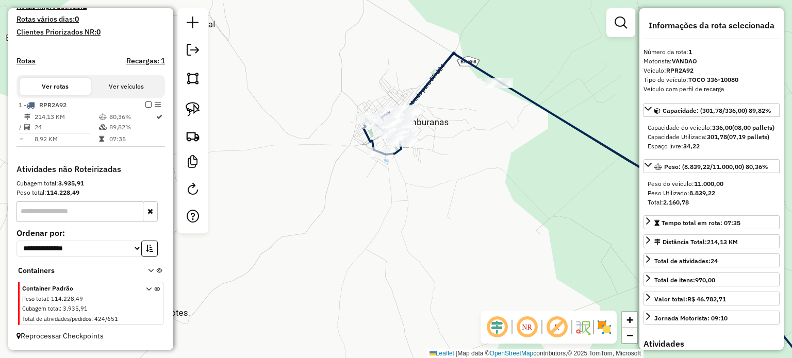
drag, startPoint x: 392, startPoint y: 200, endPoint x: 405, endPoint y: 209, distance: 15.9
click at [405, 209] on div "Janela de atendimento Grade de atendimento Capacidade Transportadoras Veículos …" at bounding box center [396, 179] width 792 height 358
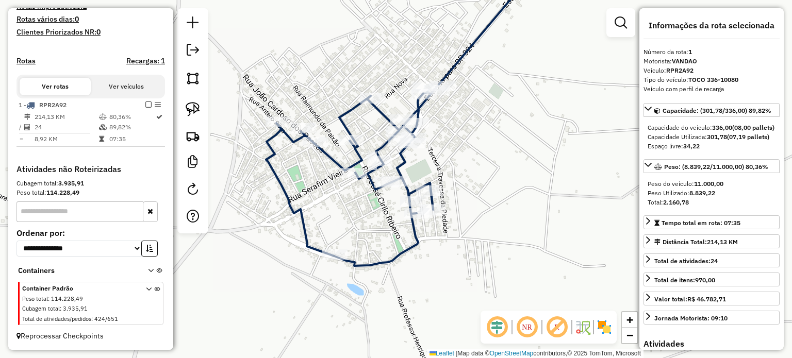
drag, startPoint x: 466, startPoint y: 150, endPoint x: 464, endPoint y: 228, distance: 77.8
click at [476, 238] on div "Janela de atendimento Grade de atendimento Capacidade Transportadoras Veículos …" at bounding box center [396, 179] width 792 height 358
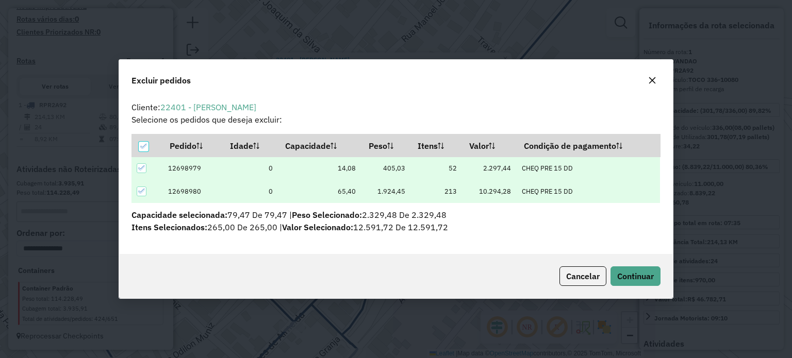
scroll to position [0, 0]
click at [630, 275] on span "Continuar" at bounding box center [635, 276] width 37 height 10
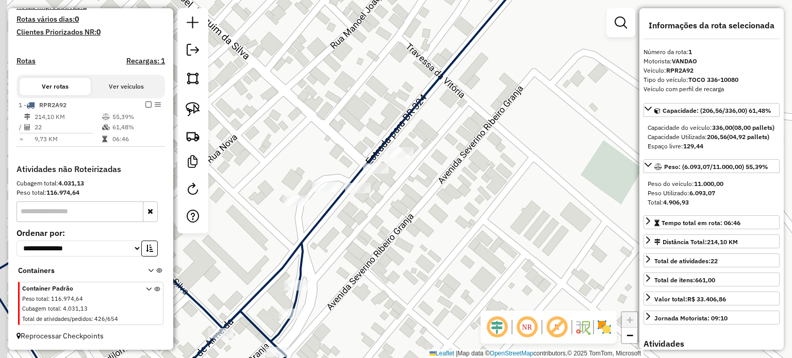
drag, startPoint x: 401, startPoint y: 201, endPoint x: 442, endPoint y: 243, distance: 58.3
click at [441, 243] on div "Janela de atendimento Grade de atendimento Capacidade Transportadoras Veículos …" at bounding box center [396, 179] width 792 height 358
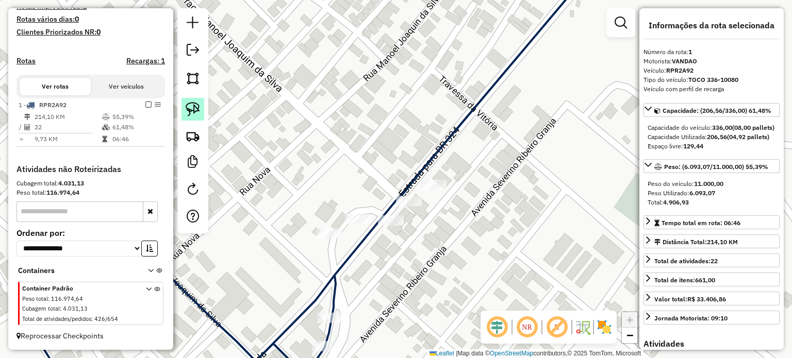
click at [193, 106] on img at bounding box center [193, 109] width 14 height 14
click at [419, 199] on div "Rota 1 - Placa RPR2A92 22995 - EMERSON DA SILVA FAR Janela de atendimento Grade…" at bounding box center [396, 179] width 792 height 358
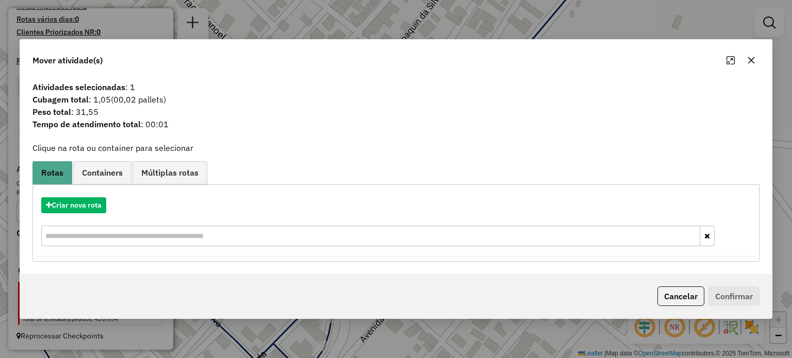
click at [749, 59] on icon "button" at bounding box center [750, 60] width 7 height 7
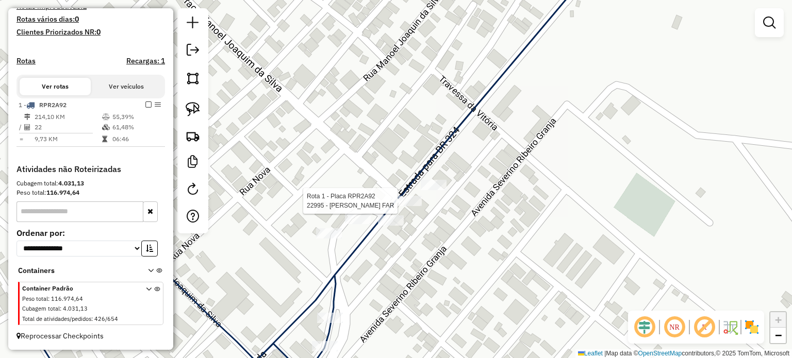
select select "**********"
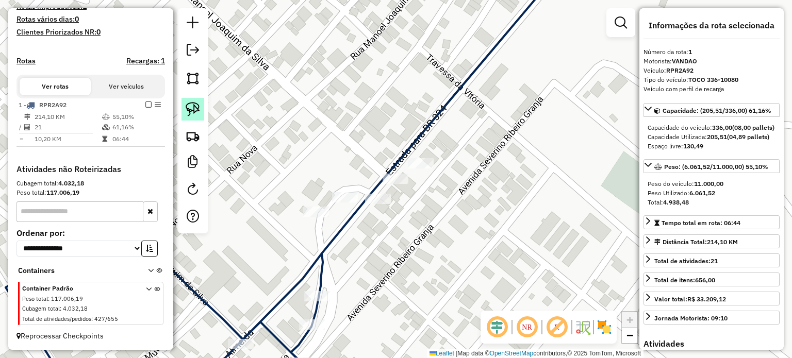
drag, startPoint x: 190, startPoint y: 106, endPoint x: 328, endPoint y: 135, distance: 140.6
click at [191, 106] on img at bounding box center [193, 109] width 14 height 14
drag, startPoint x: 398, startPoint y: 145, endPoint x: 457, endPoint y: 156, distance: 59.7
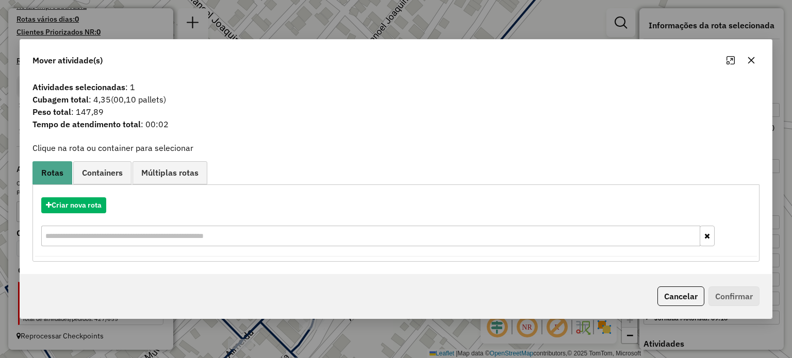
click at [749, 62] on icon "button" at bounding box center [751, 60] width 8 height 8
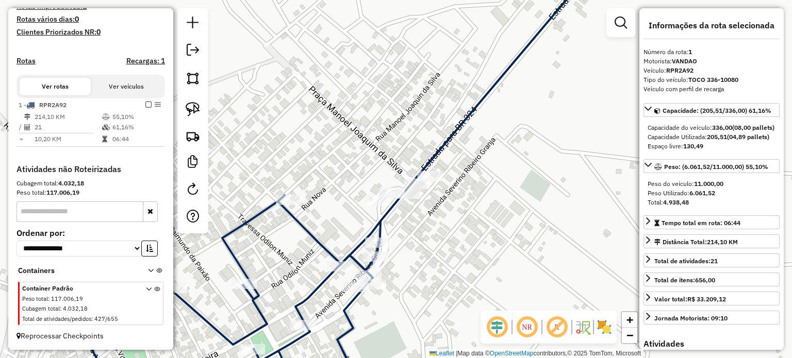
drag, startPoint x: 452, startPoint y: 247, endPoint x: 396, endPoint y: 214, distance: 65.1
click at [434, 212] on div "Janela de atendimento Grade de atendimento Capacidade Transportadoras Veículos …" at bounding box center [396, 179] width 792 height 358
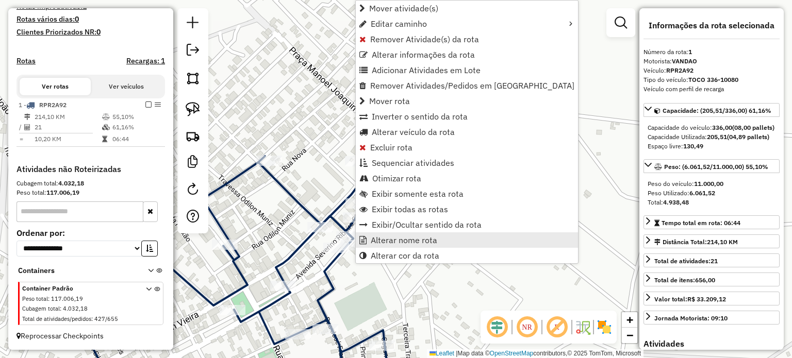
click at [388, 237] on span "Alterar nome rota" at bounding box center [404, 240] width 66 height 8
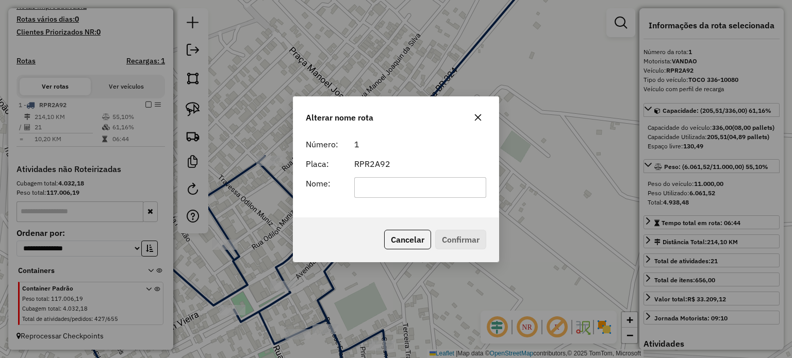
click at [386, 189] on input "text" at bounding box center [420, 187] width 132 height 21
drag, startPoint x: 369, startPoint y: 217, endPoint x: 380, endPoint y: 217, distance: 10.8
click at [369, 217] on div "Cancelar Confirmar" at bounding box center [395, 239] width 205 height 44
click at [454, 236] on p-footer "Cancelar Confirmar" at bounding box center [433, 240] width 106 height 20
click at [460, 241] on p-footer "Cancelar Confirmar" at bounding box center [433, 240] width 106 height 20
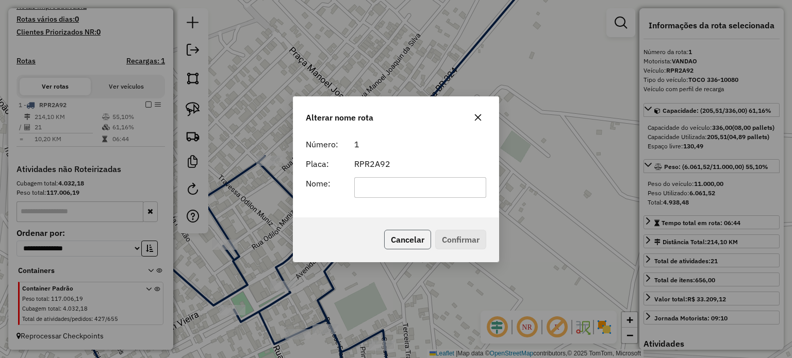
click at [413, 239] on button "Cancelar" at bounding box center [407, 240] width 47 height 20
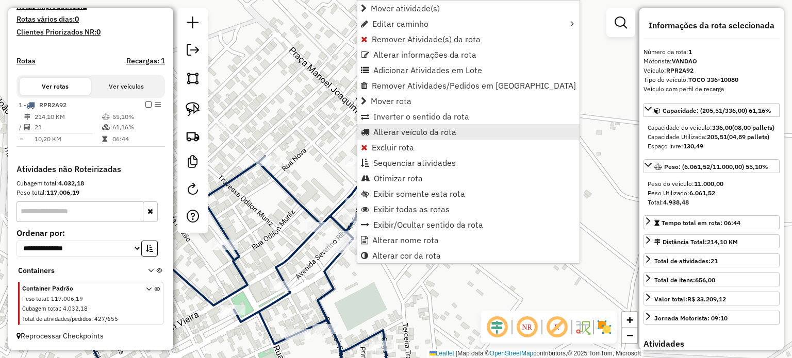
click at [397, 132] on span "Alterar veículo da rota" at bounding box center [414, 132] width 83 height 8
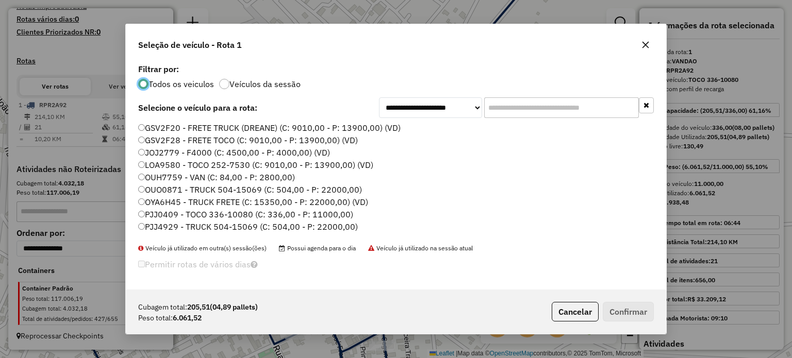
scroll to position [5, 3]
click at [642, 46] on icon "button" at bounding box center [645, 45] width 8 height 8
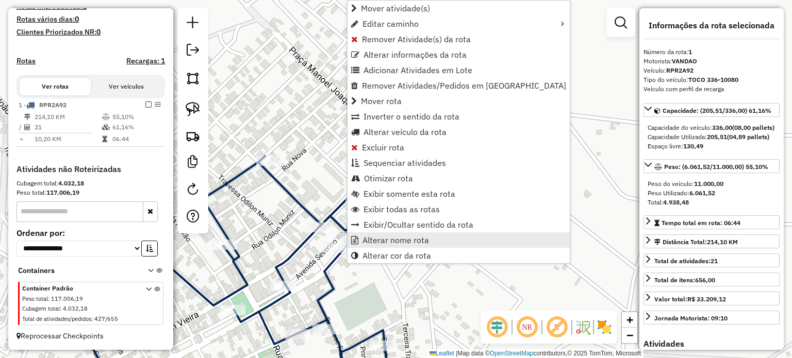
click at [371, 236] on span "Alterar nome rota" at bounding box center [395, 240] width 66 height 8
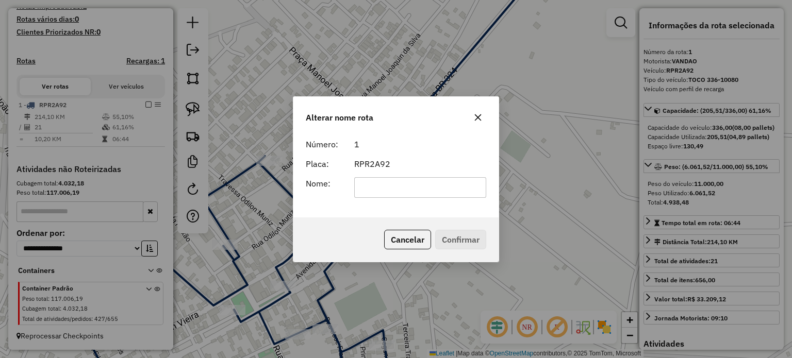
click at [379, 181] on input "text" at bounding box center [420, 187] width 132 height 21
type input "**********"
click at [452, 239] on button "Confirmar" at bounding box center [460, 240] width 51 height 20
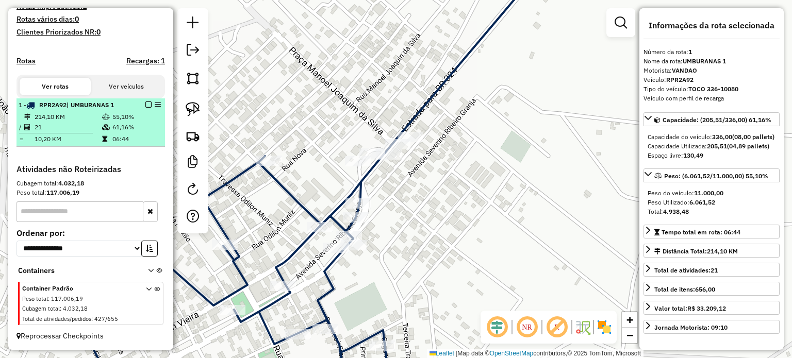
click at [145, 105] on em at bounding box center [148, 105] width 6 height 6
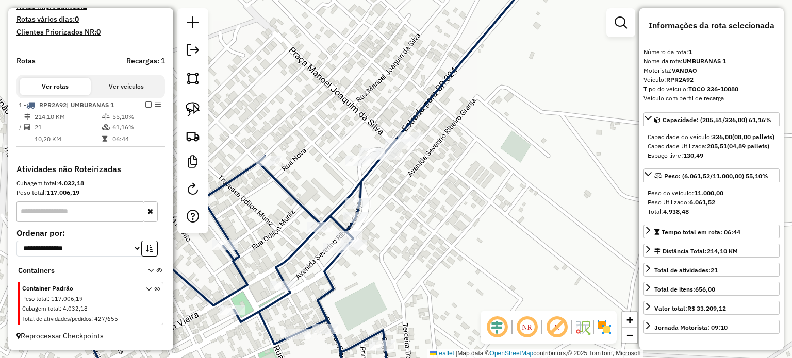
scroll to position [253, 0]
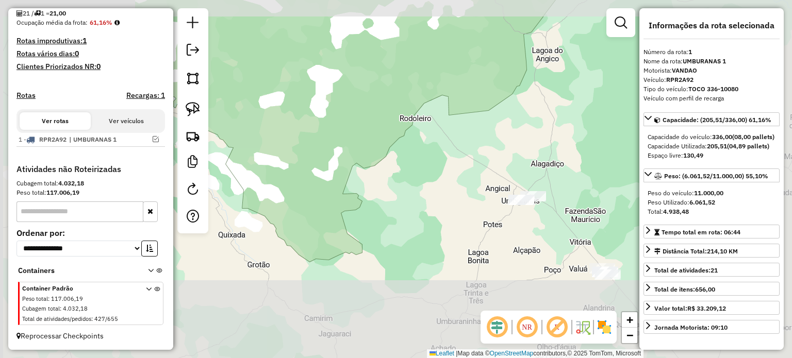
drag, startPoint x: 545, startPoint y: 245, endPoint x: 375, endPoint y: 160, distance: 189.4
click at [376, 160] on div "Janela de atendimento Grade de atendimento Capacidade Transportadoras Veículos …" at bounding box center [396, 179] width 792 height 358
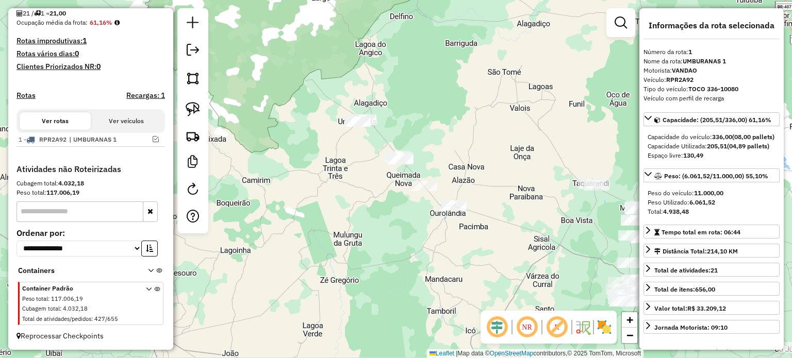
drag, startPoint x: 370, startPoint y: 218, endPoint x: 333, endPoint y: 164, distance: 65.7
click at [344, 171] on div "Janela de atendimento Grade de atendimento Capacidade Transportadoras Veículos …" at bounding box center [396, 179] width 792 height 358
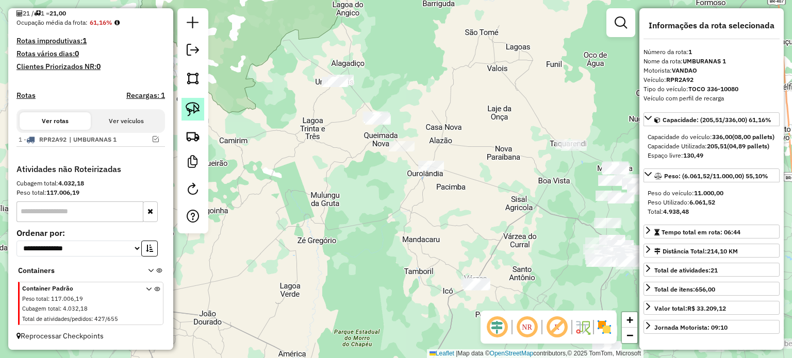
click at [192, 104] on img at bounding box center [193, 109] width 14 height 14
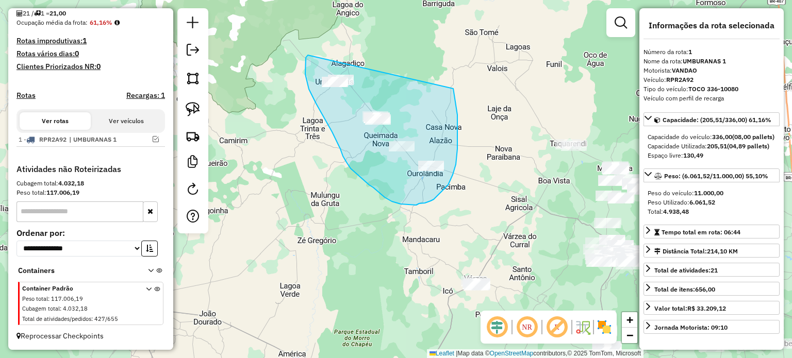
drag, startPoint x: 305, startPoint y: 74, endPoint x: 450, endPoint y: 74, distance: 145.3
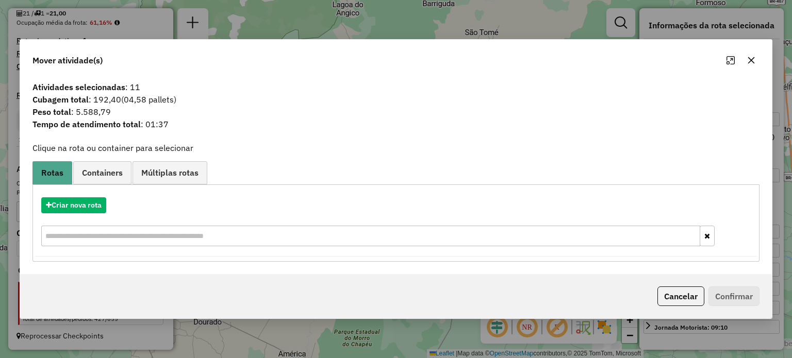
click at [751, 55] on button "button" at bounding box center [751, 60] width 16 height 16
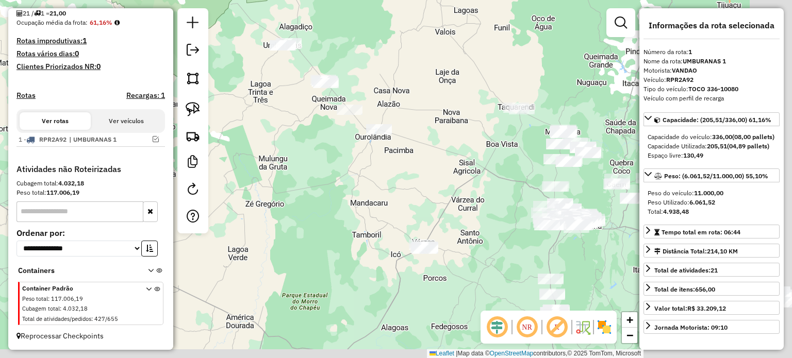
drag, startPoint x: 488, startPoint y: 234, endPoint x: 534, endPoint y: 226, distance: 46.5
click at [418, 192] on div "Janela de atendimento Grade de atendimento Capacidade Transportadoras Veículos …" at bounding box center [396, 179] width 792 height 358
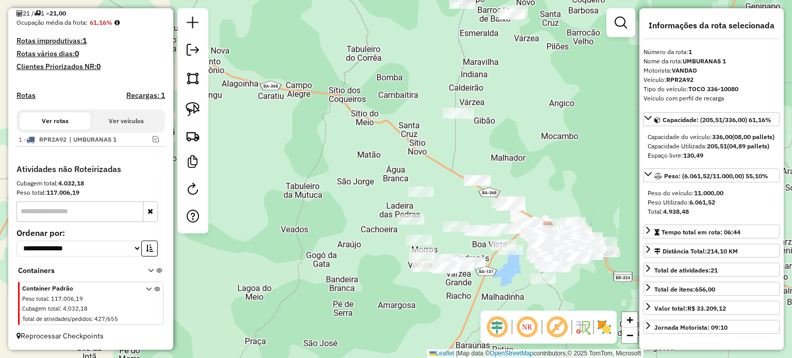
drag, startPoint x: 557, startPoint y: 163, endPoint x: 486, endPoint y: 146, distance: 72.2
click at [496, 146] on div "Janela de atendimento Grade de atendimento Capacidade Transportadoras Veículos …" at bounding box center [396, 179] width 792 height 358
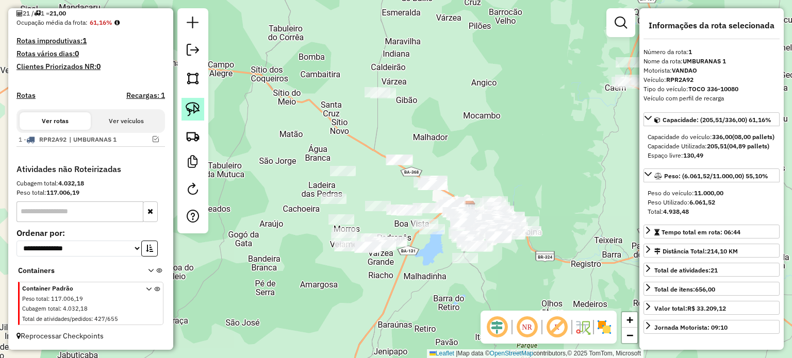
click at [188, 106] on img at bounding box center [193, 109] width 14 height 14
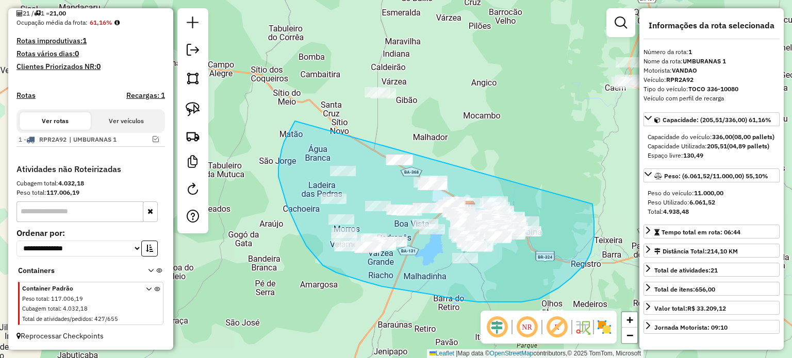
drag, startPoint x: 295, startPoint y: 121, endPoint x: 591, endPoint y: 193, distance: 304.5
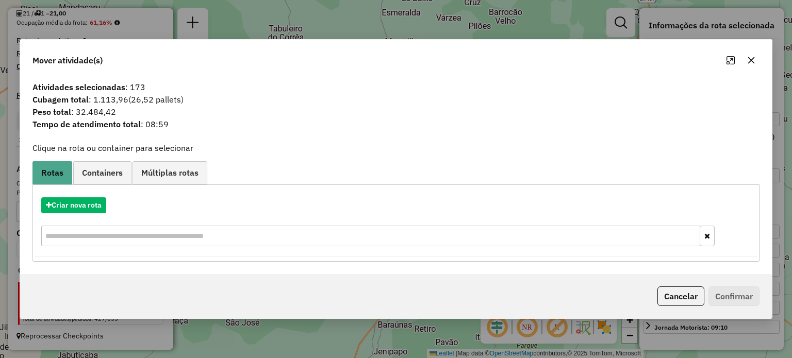
click at [747, 60] on icon "button" at bounding box center [751, 60] width 8 height 8
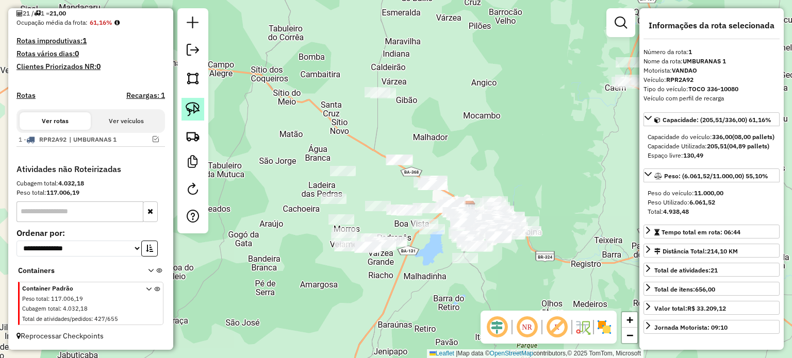
click at [190, 107] on img at bounding box center [193, 109] width 14 height 14
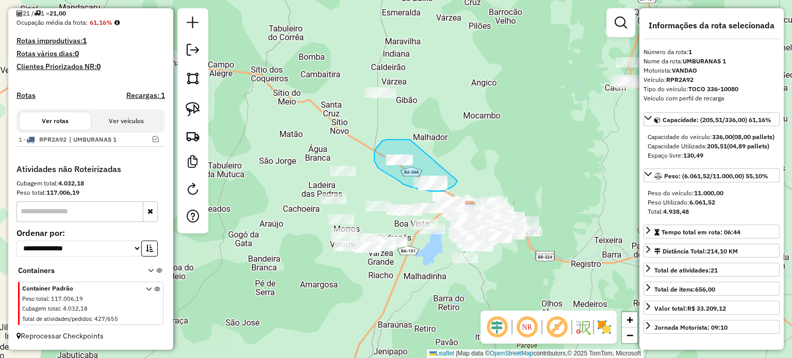
drag, startPoint x: 396, startPoint y: 140, endPoint x: 460, endPoint y: 181, distance: 76.0
click at [460, 181] on div "Janela de atendimento Grade de atendimento Capacidade Transportadoras Veículos …" at bounding box center [396, 179] width 792 height 358
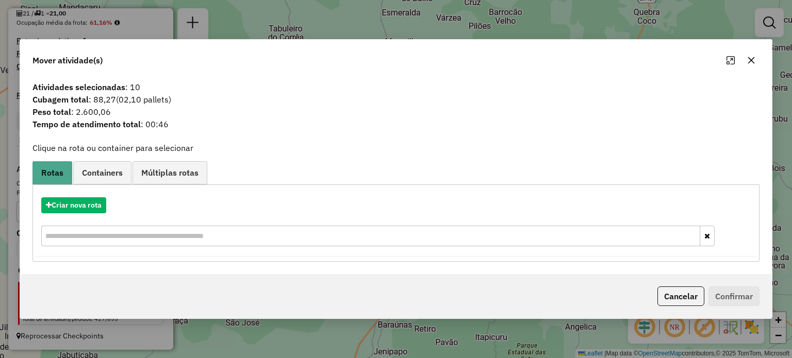
click at [750, 61] on icon "button" at bounding box center [750, 60] width 7 height 7
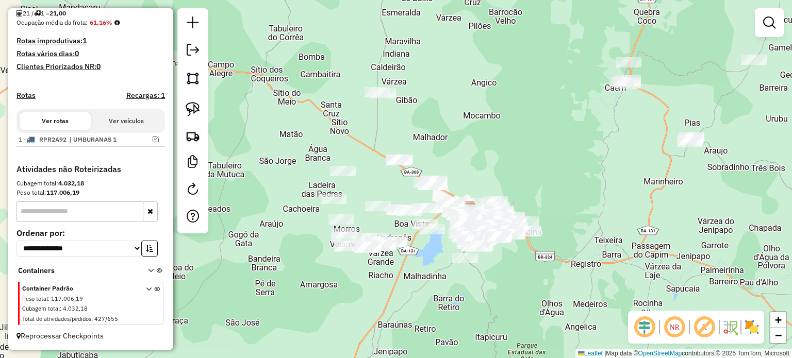
drag, startPoint x: 474, startPoint y: 146, endPoint x: 537, endPoint y: 157, distance: 64.3
click at [537, 157] on div "Janela de atendimento Grade de atendimento Capacidade Transportadoras Veículos …" at bounding box center [396, 179] width 792 height 358
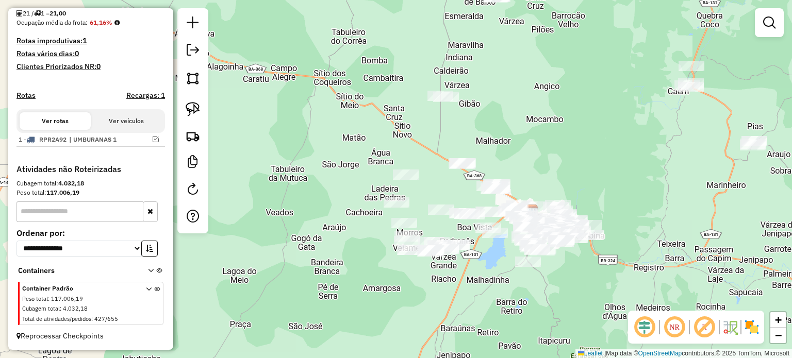
drag, startPoint x: 530, startPoint y: 150, endPoint x: 528, endPoint y: 170, distance: 20.2
click at [528, 170] on div "Janela de atendimento Grade de atendimento Capacidade Transportadoras Veículos …" at bounding box center [396, 179] width 792 height 358
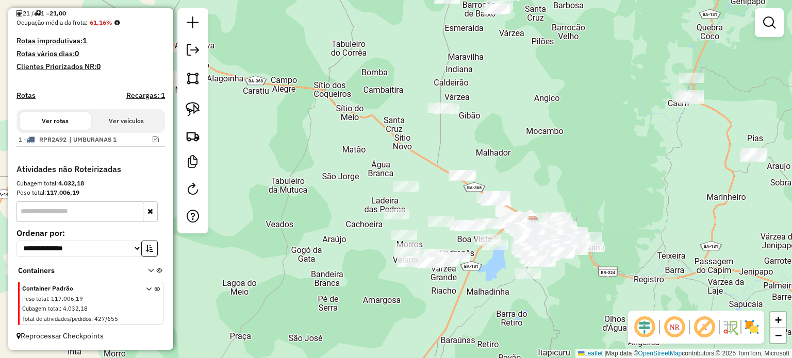
drag, startPoint x: 192, startPoint y: 108, endPoint x: 246, endPoint y: 119, distance: 55.2
click at [192, 108] on img at bounding box center [193, 109] width 14 height 14
drag, startPoint x: 437, startPoint y: 160, endPoint x: 523, endPoint y: 171, distance: 86.2
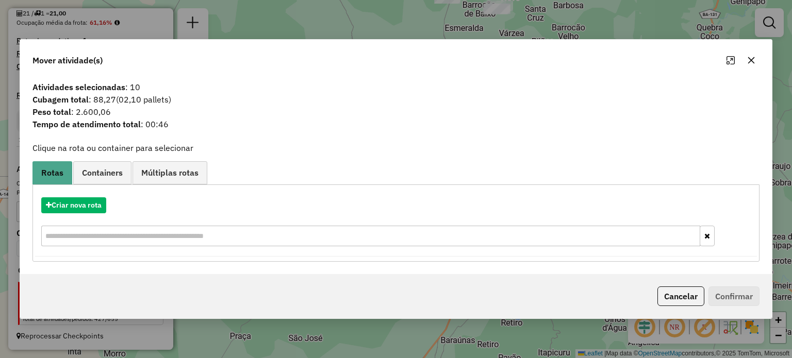
click at [749, 59] on icon "button" at bounding box center [750, 60] width 7 height 7
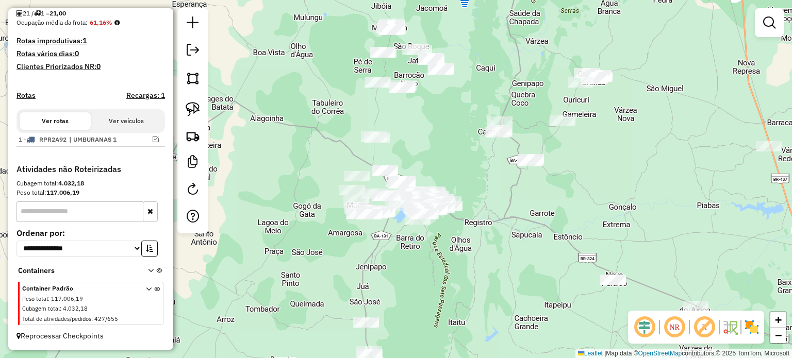
drag, startPoint x: 306, startPoint y: 147, endPoint x: 357, endPoint y: 175, distance: 58.1
click at [351, 174] on div "Janela de atendimento Grade de atendimento Capacidade Transportadoras Veículos …" at bounding box center [396, 179] width 792 height 358
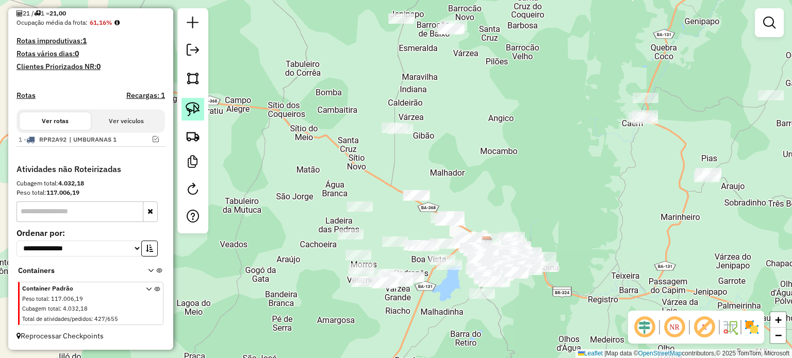
click at [192, 105] on img at bounding box center [193, 109] width 14 height 14
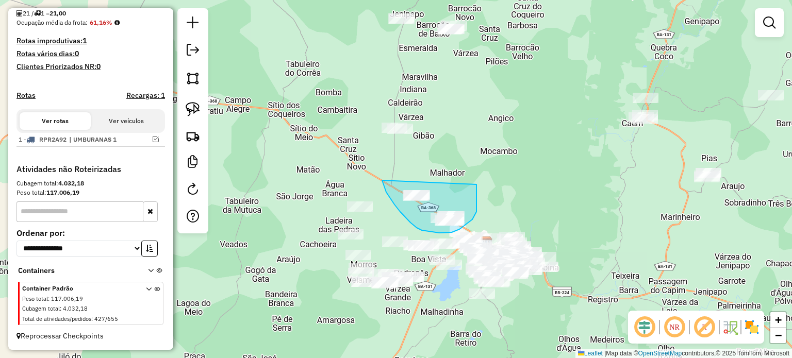
drag, startPoint x: 382, startPoint y: 180, endPoint x: 474, endPoint y: 173, distance: 92.6
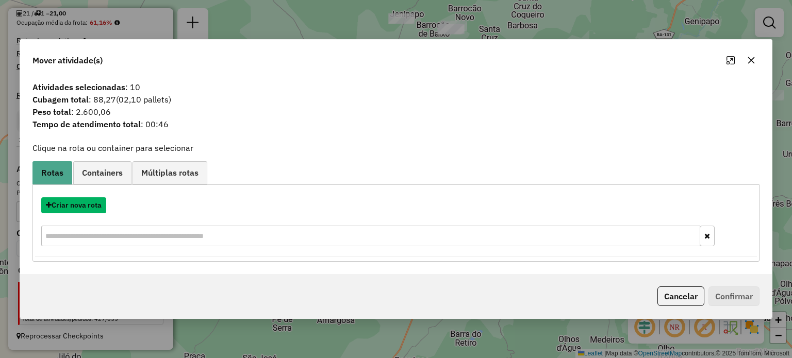
click at [82, 205] on button "Criar nova rota" at bounding box center [73, 205] width 65 height 16
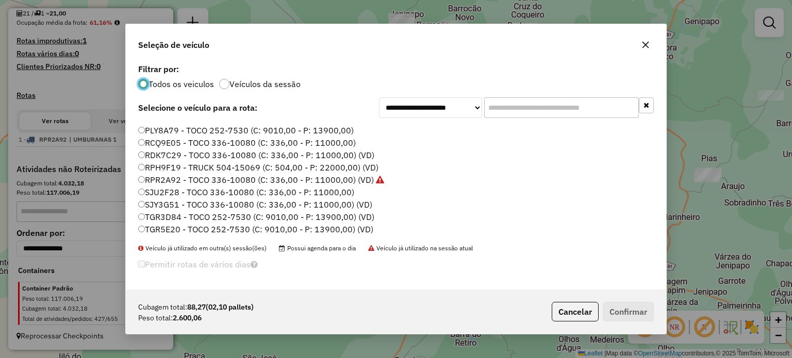
scroll to position [208, 0]
click at [174, 217] on label "TGR3D84 - TOCO 252-7530 (C: 9010,00 - P: 13900,00) (VD)" at bounding box center [256, 216] width 236 height 12
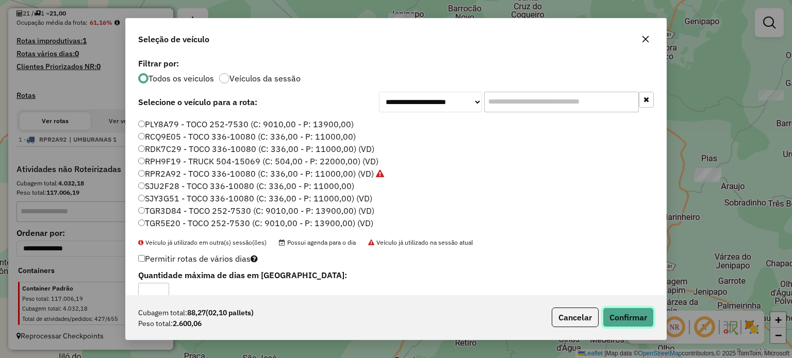
click at [612, 313] on button "Confirmar" at bounding box center [627, 318] width 51 height 20
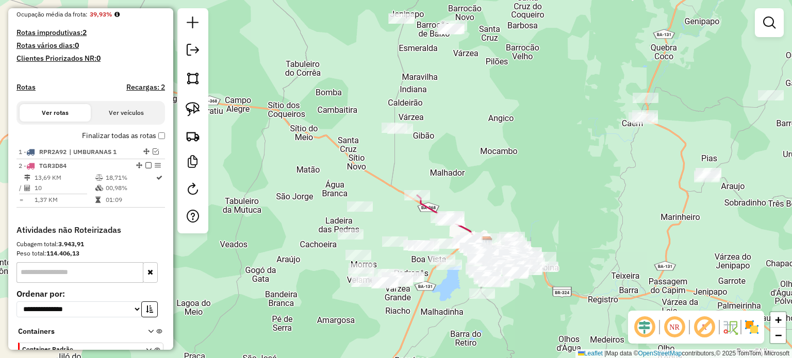
scroll to position [287, 0]
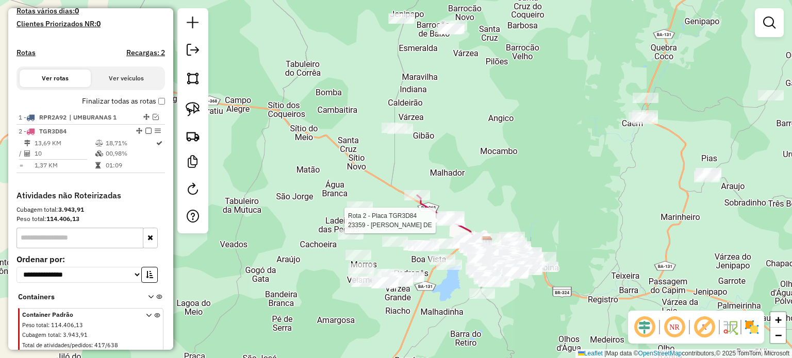
select select "**********"
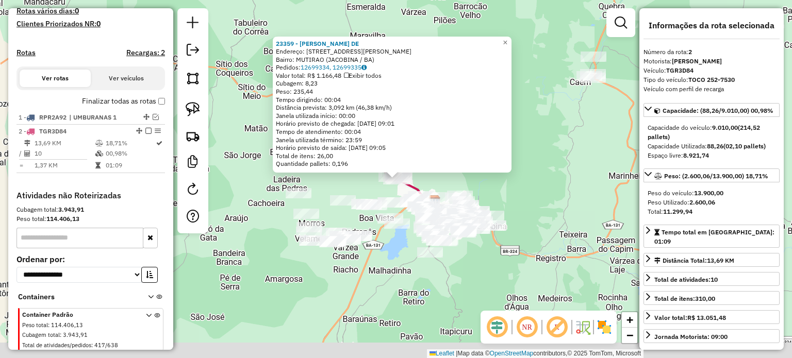
scroll to position [322, 0]
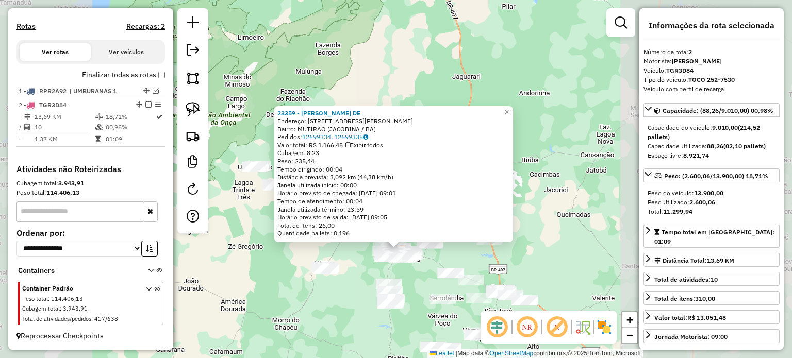
drag, startPoint x: 356, startPoint y: 257, endPoint x: 350, endPoint y: 267, distance: 11.8
click at [356, 258] on div "23359 - ROBERTO OLIVEIRA DE Endereço: AV RAIMUNDO GODEANO CEDRAZ 2197 Bairro: M…" at bounding box center [396, 179] width 792 height 358
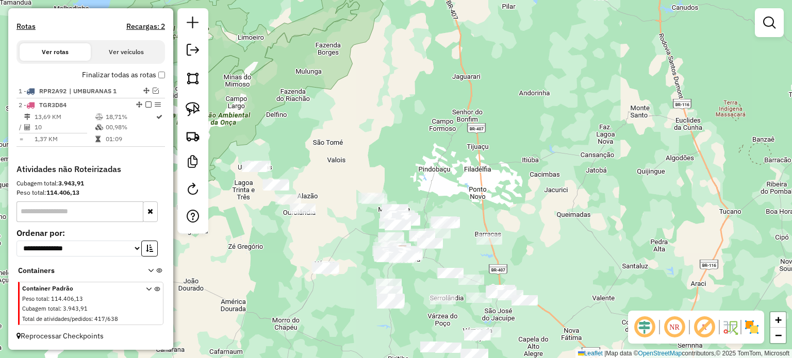
drag, startPoint x: 295, startPoint y: 240, endPoint x: 417, endPoint y: 266, distance: 125.0
click at [417, 266] on div "Janela de atendimento Grade de atendimento Capacidade Transportadoras Veículos …" at bounding box center [396, 179] width 792 height 358
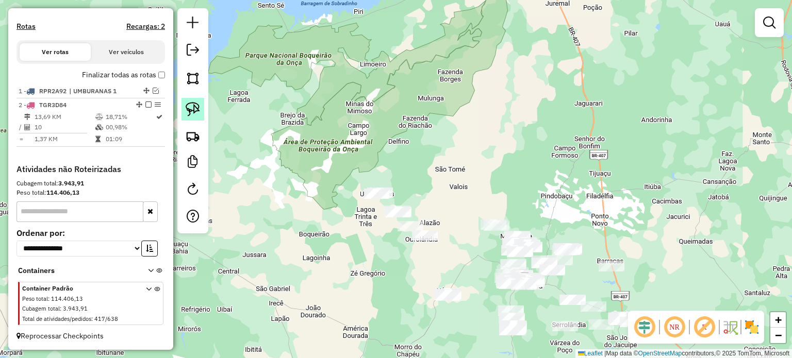
click at [187, 106] on img at bounding box center [193, 109] width 14 height 14
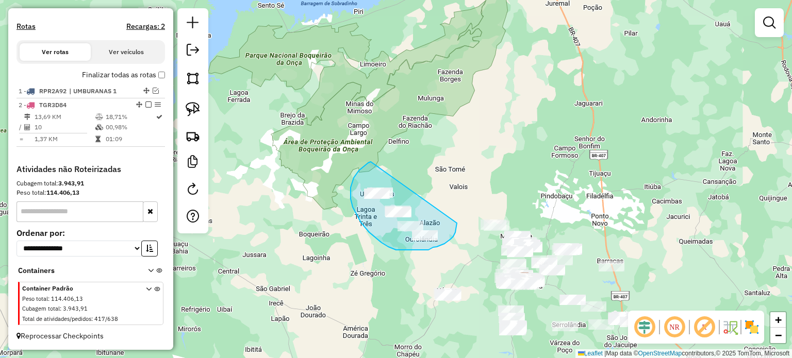
drag, startPoint x: 355, startPoint y: 175, endPoint x: 457, endPoint y: 218, distance: 110.8
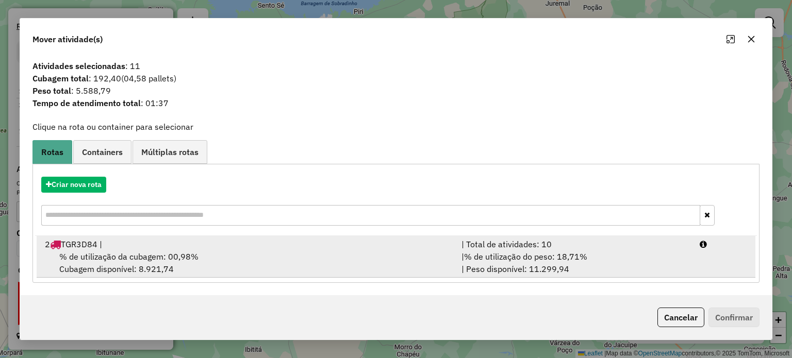
click at [119, 259] on span "% de utilização da cubagem: 00,98%" at bounding box center [128, 256] width 139 height 10
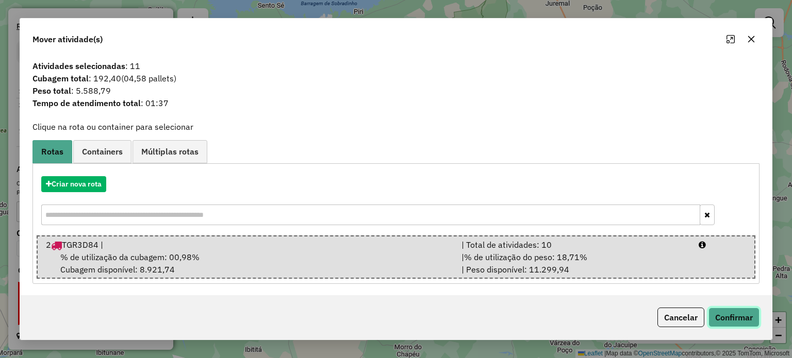
click at [738, 319] on button "Confirmar" at bounding box center [733, 318] width 51 height 20
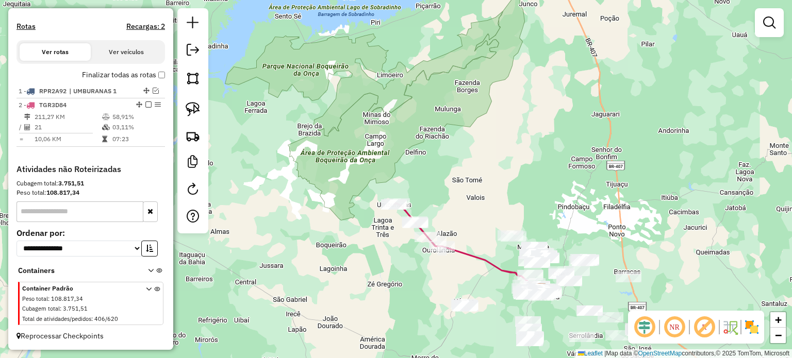
drag, startPoint x: 388, startPoint y: 227, endPoint x: 416, endPoint y: 230, distance: 28.6
click at [410, 230] on div "Janela de atendimento Grade de atendimento Capacidade Transportadoras Veículos …" at bounding box center [396, 179] width 792 height 358
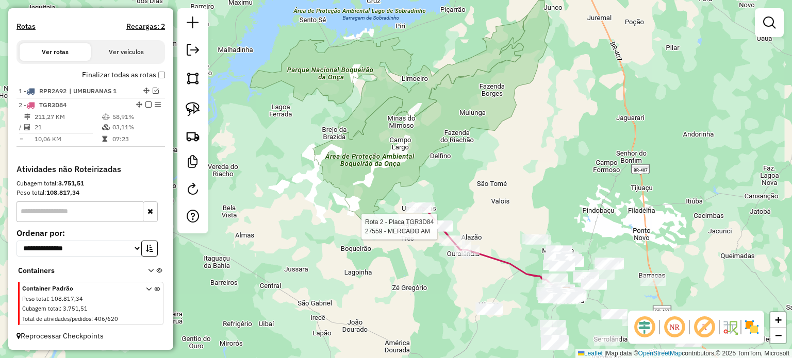
select select "**********"
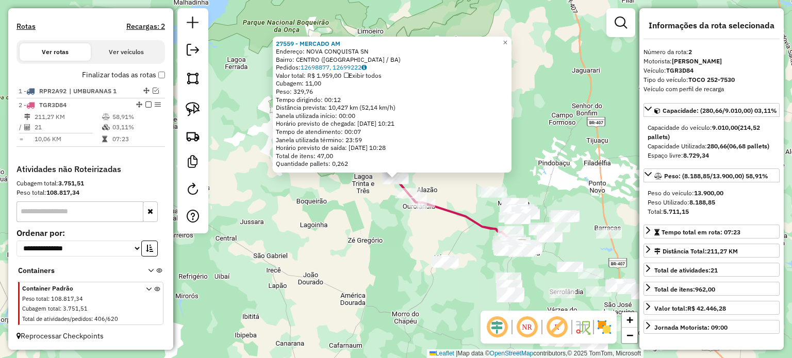
click at [399, 246] on div "27559 - MERCADO AM Endereço: NOVA CONQUISTA SN Bairro: CENTRO (OUROLANDIA / BA)…" at bounding box center [396, 179] width 792 height 358
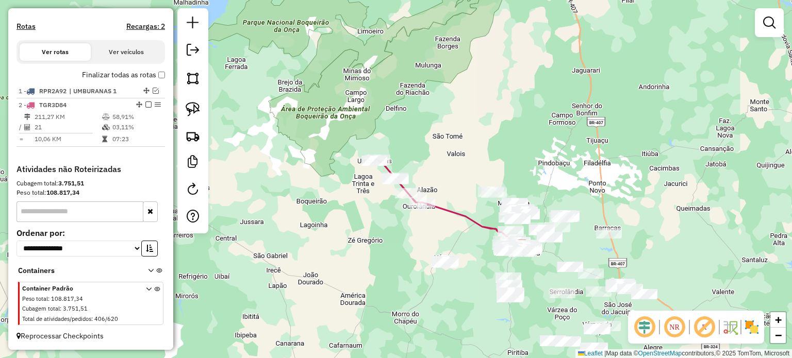
drag, startPoint x: 369, startPoint y: 226, endPoint x: 375, endPoint y: 228, distance: 6.0
click at [374, 228] on div "Janela de atendimento Grade de atendimento Capacidade Transportadoras Veículos …" at bounding box center [396, 179] width 792 height 358
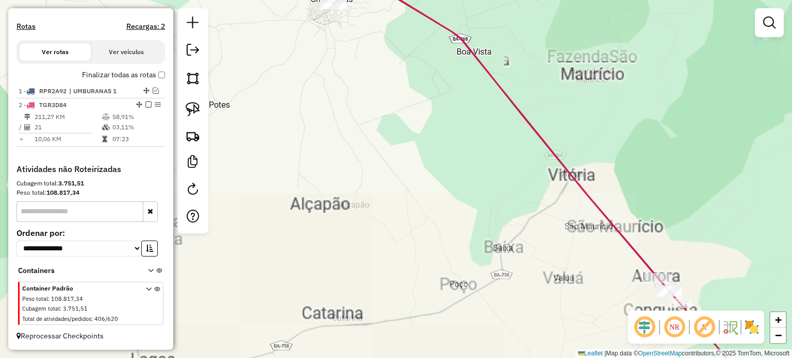
drag, startPoint x: 413, startPoint y: 264, endPoint x: 424, endPoint y: 278, distance: 17.9
click at [425, 284] on div "Janela de atendimento Grade de atendimento Capacidade Transportadoras Veículos …" at bounding box center [396, 179] width 792 height 358
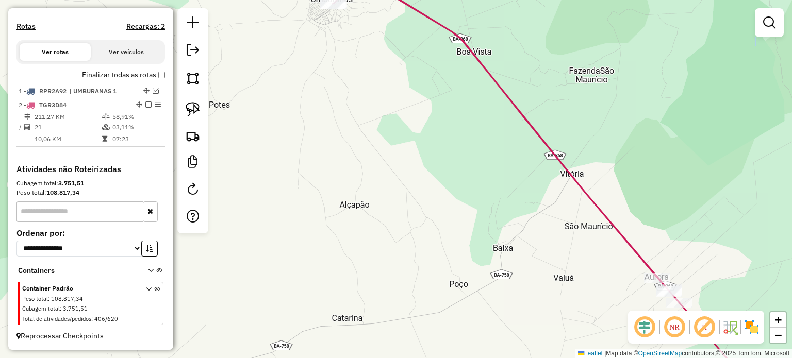
drag, startPoint x: 383, startPoint y: 131, endPoint x: 490, endPoint y: 319, distance: 216.9
click at [498, 324] on div "Janela de atendimento Grade de atendimento Capacidade Transportadoras Veículos …" at bounding box center [396, 179] width 792 height 358
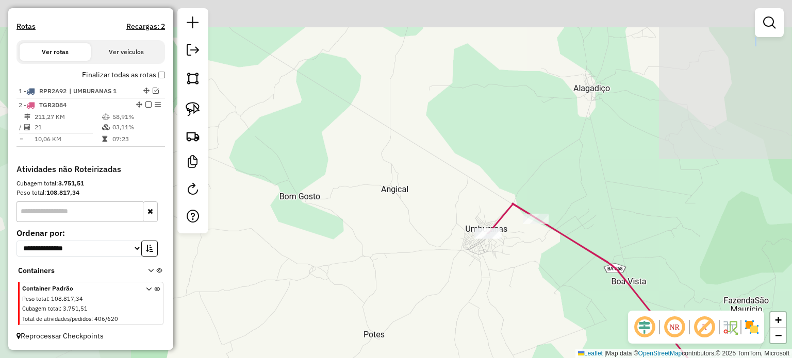
drag, startPoint x: 423, startPoint y: 251, endPoint x: 468, endPoint y: 245, distance: 45.8
click at [490, 304] on div "Janela de atendimento Grade de atendimento Capacidade Transportadoras Veículos …" at bounding box center [396, 179] width 792 height 358
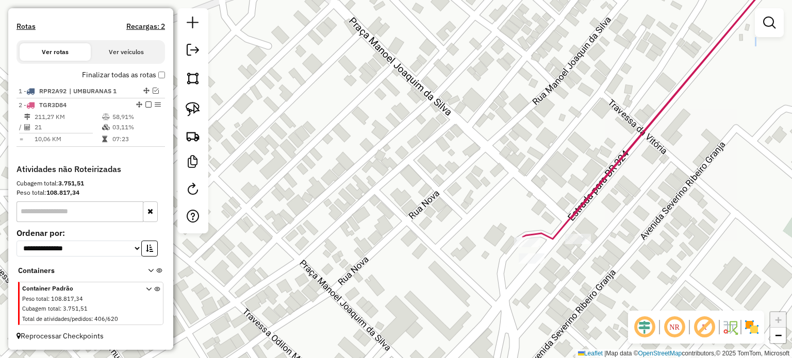
drag, startPoint x: 536, startPoint y: 242, endPoint x: 417, endPoint y: 197, distance: 127.2
click at [434, 200] on div "Janela de atendimento Grade de atendimento Capacidade Transportadoras Veículos …" at bounding box center [396, 179] width 792 height 358
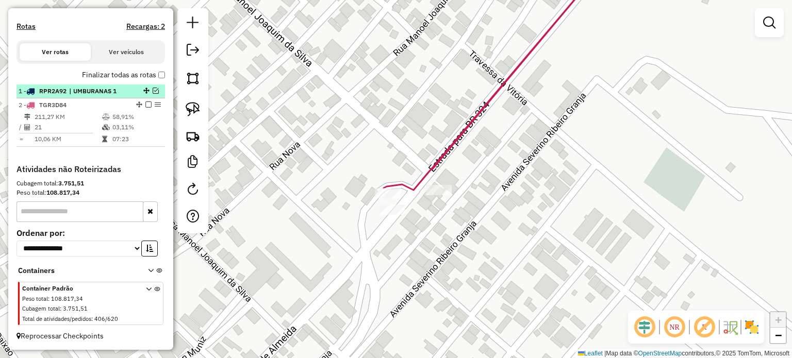
click at [153, 91] on em at bounding box center [156, 91] width 6 height 6
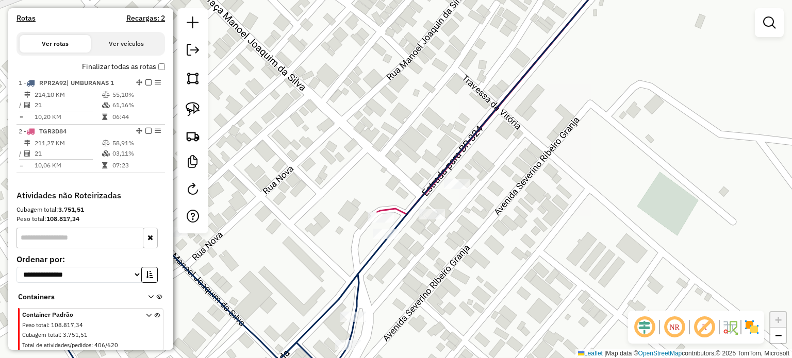
drag, startPoint x: 366, startPoint y: 165, endPoint x: 258, endPoint y: 136, distance: 112.6
click at [344, 175] on div "Janela de atendimento Grade de atendimento Capacidade Transportadoras Veículos …" at bounding box center [396, 179] width 792 height 358
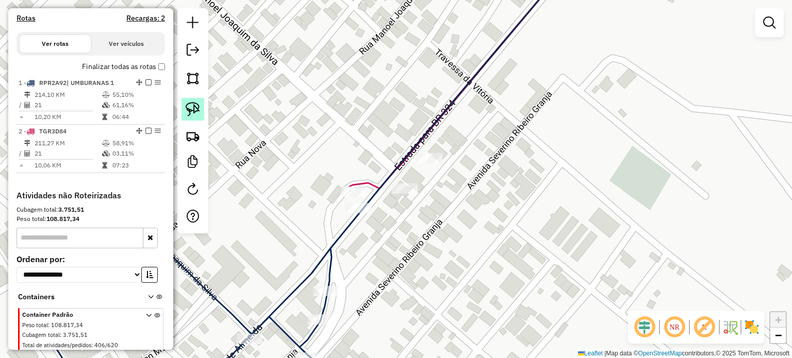
click at [197, 109] on img at bounding box center [193, 109] width 14 height 14
drag, startPoint x: 328, startPoint y: 189, endPoint x: 366, endPoint y: 184, distance: 38.4
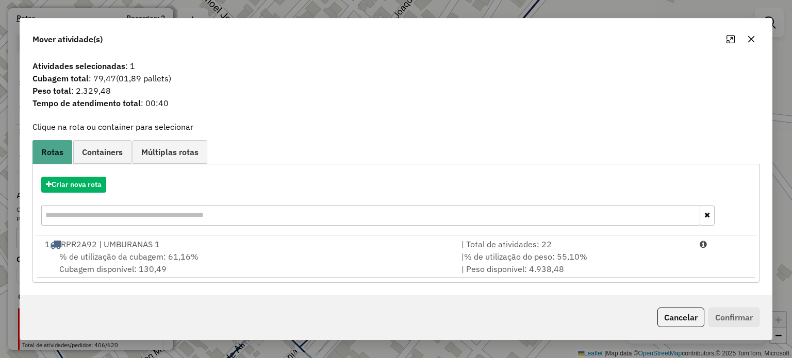
click at [752, 33] on button "button" at bounding box center [751, 39] width 16 height 16
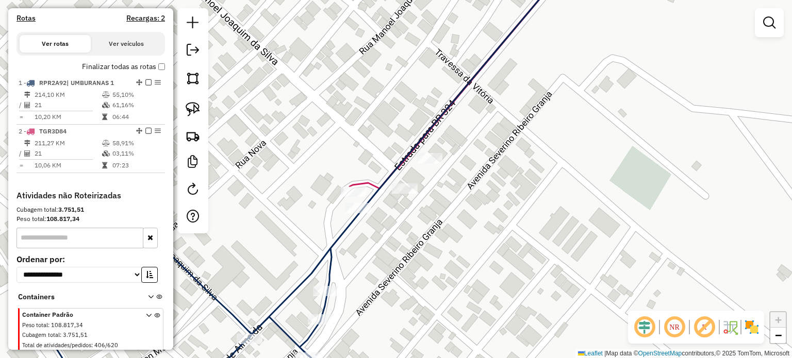
drag, startPoint x: 385, startPoint y: 265, endPoint x: 397, endPoint y: 225, distance: 42.4
click at [398, 226] on div "Janela de atendimento Grade de atendimento Capacidade Transportadoras Veículos …" at bounding box center [396, 179] width 792 height 358
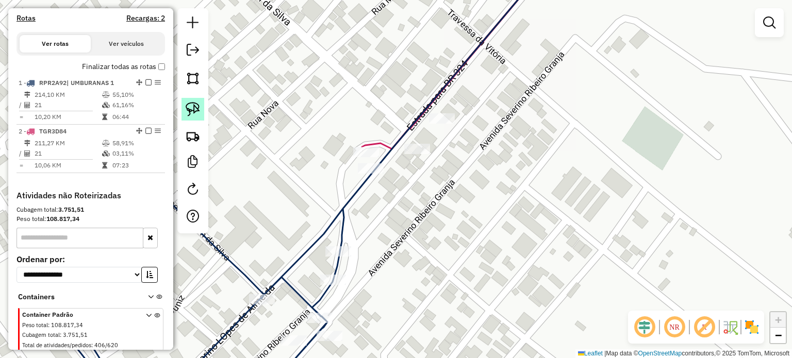
click at [197, 107] on img at bounding box center [193, 109] width 14 height 14
drag, startPoint x: 315, startPoint y: 252, endPoint x: 369, endPoint y: 249, distance: 53.7
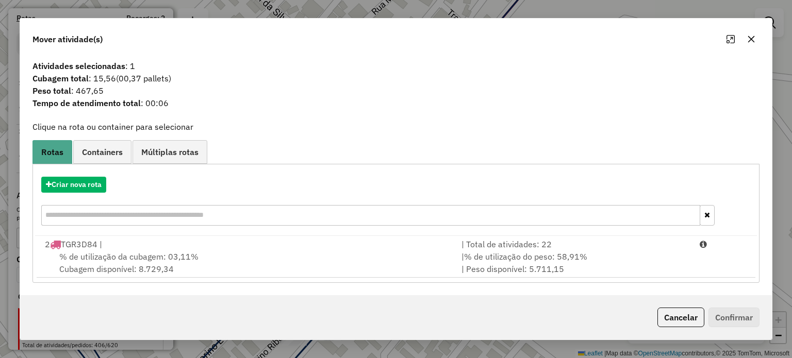
click at [748, 41] on icon "button" at bounding box center [751, 39] width 8 height 8
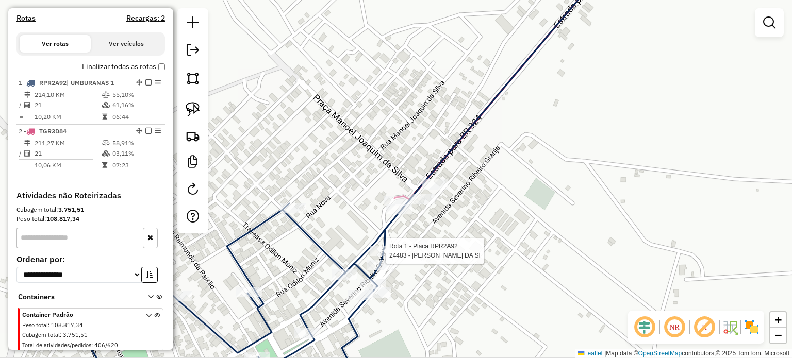
select select "**********"
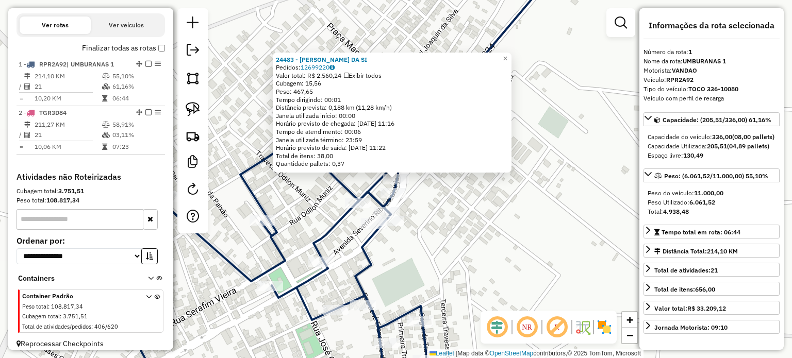
scroll to position [356, 0]
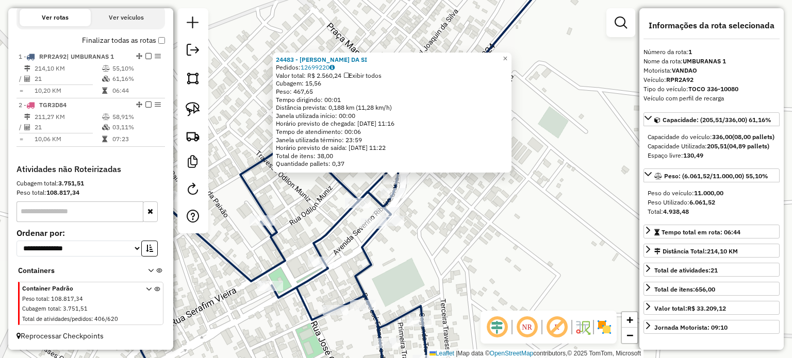
click at [432, 211] on div "24483 - CARLOS RIBEIRO DA SI Pedidos: 12699220 Valor total: R$ 2.560,24 Exibir …" at bounding box center [396, 179] width 792 height 358
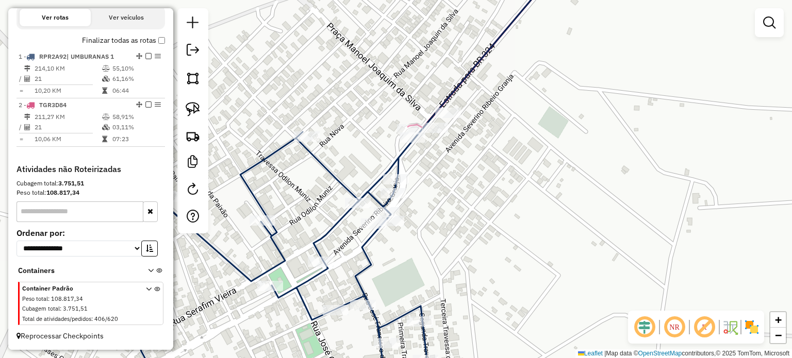
drag, startPoint x: 434, startPoint y: 204, endPoint x: 445, endPoint y: 241, distance: 38.8
click at [446, 241] on div "Janela de atendimento Grade de atendimento Capacidade Transportadoras Veículos …" at bounding box center [396, 179] width 792 height 358
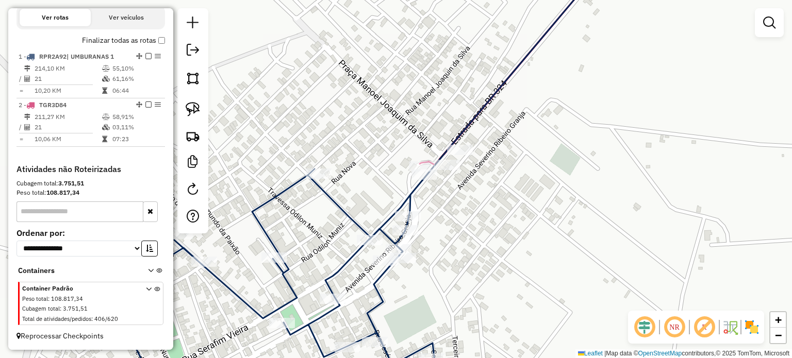
drag, startPoint x: 460, startPoint y: 218, endPoint x: 472, endPoint y: 240, distance: 24.4
click at [472, 240] on div "Janela de atendimento Grade de atendimento Capacidade Transportadoras Veículos …" at bounding box center [396, 179] width 792 height 358
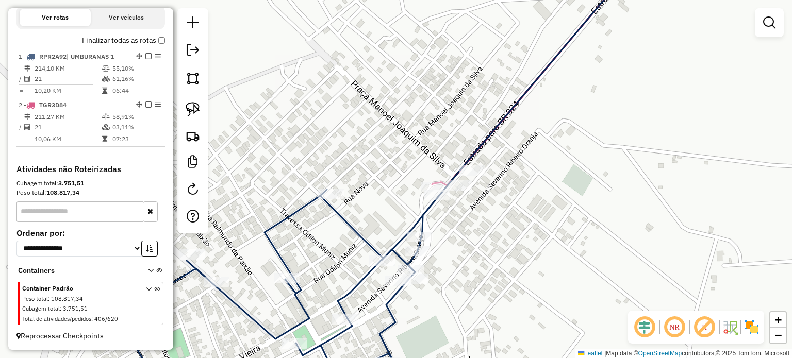
drag, startPoint x: 470, startPoint y: 254, endPoint x: 470, endPoint y: 224, distance: 29.9
click at [470, 225] on div "Janela de atendimento Grade de atendimento Capacidade Transportadoras Veículos …" at bounding box center [396, 179] width 792 height 358
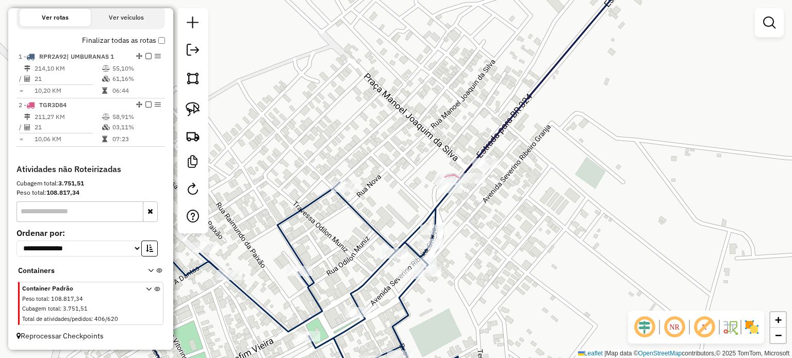
drag, startPoint x: 468, startPoint y: 223, endPoint x: 455, endPoint y: 216, distance: 15.0
click at [457, 217] on div "Janela de atendimento Grade de atendimento Capacidade Transportadoras Veículos …" at bounding box center [396, 179] width 792 height 358
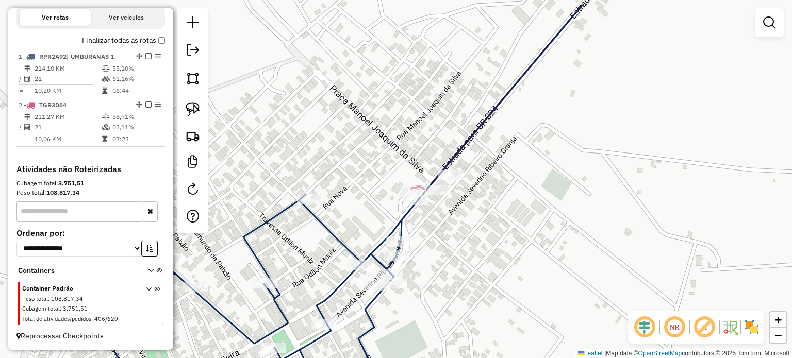
drag, startPoint x: 458, startPoint y: 178, endPoint x: 447, endPoint y: 218, distance: 41.6
click at [447, 218] on div "Janela de atendimento Grade de atendimento Capacidade Transportadoras Veículos …" at bounding box center [396, 179] width 792 height 358
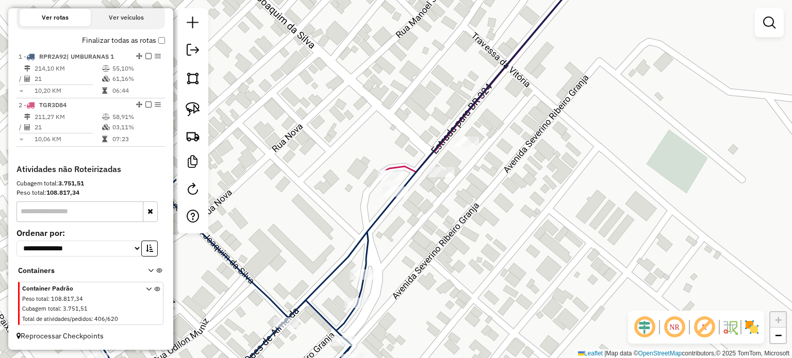
drag, startPoint x: 430, startPoint y: 236, endPoint x: 462, endPoint y: 234, distance: 31.5
click at [462, 236] on div "Janela de atendimento Grade de atendimento Capacidade Transportadoras Veículos …" at bounding box center [396, 179] width 792 height 358
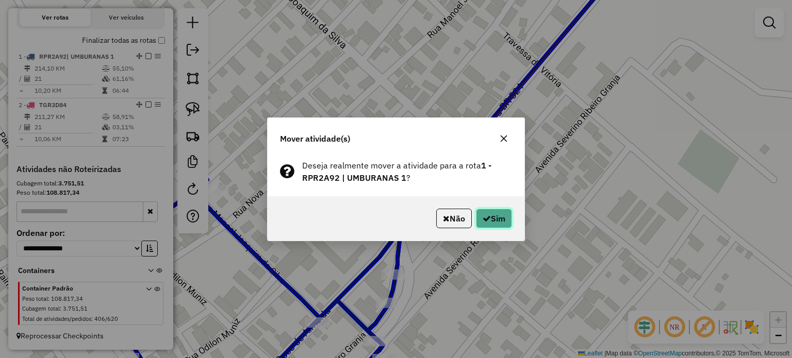
click at [484, 212] on button "Sim" at bounding box center [494, 219] width 36 height 20
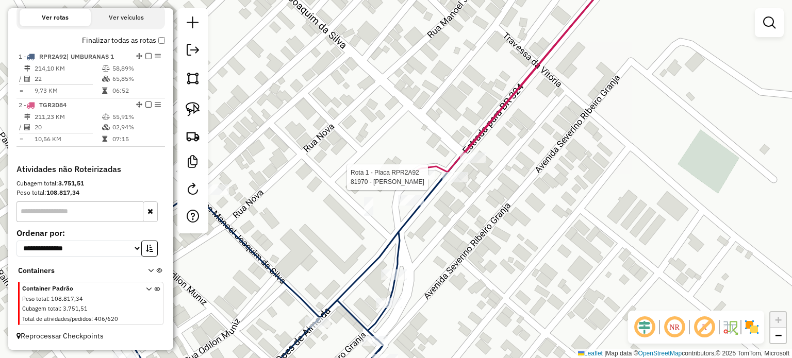
select select "**********"
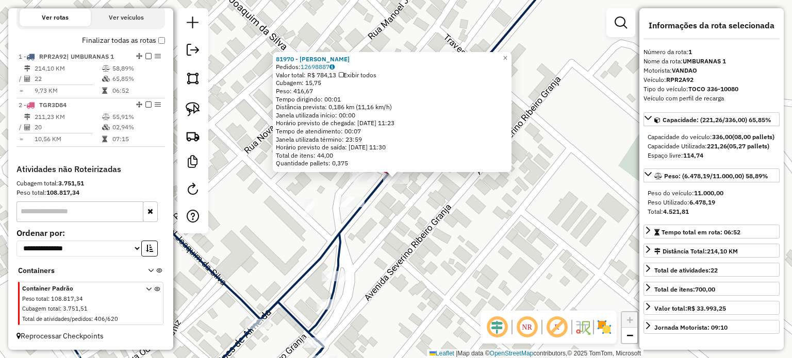
click at [501, 247] on div "81970 - PEDRO ALMEIDA DE SOU Pedidos: 12698887 Valor total: R$ 784,13 Exibir to…" at bounding box center [396, 179] width 792 height 358
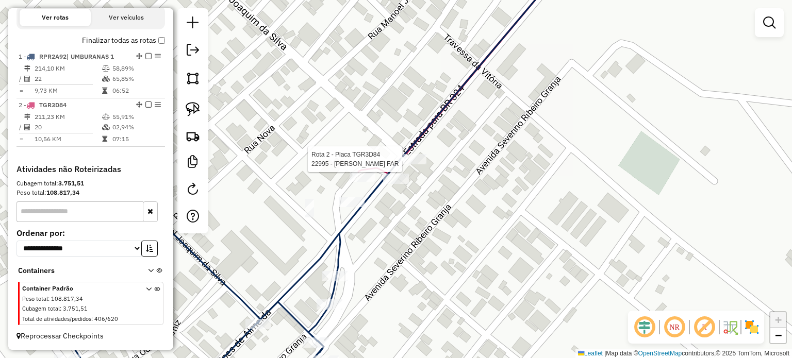
select select "**********"
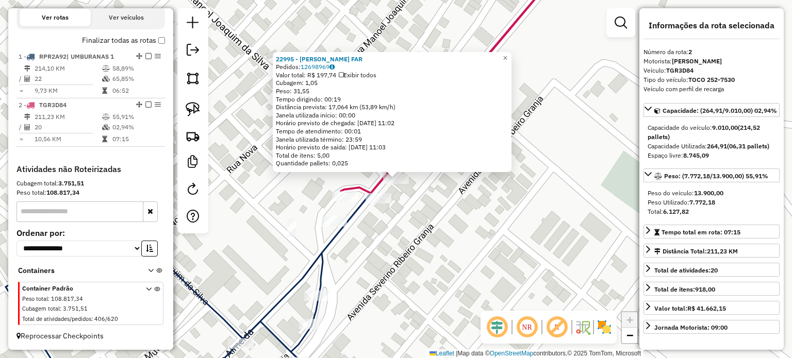
click at [471, 248] on div "22995 - EMERSON DA SILVA FAR Pedidos: 12698969 Valor total: R$ 197,74 Exibir to…" at bounding box center [396, 179] width 792 height 358
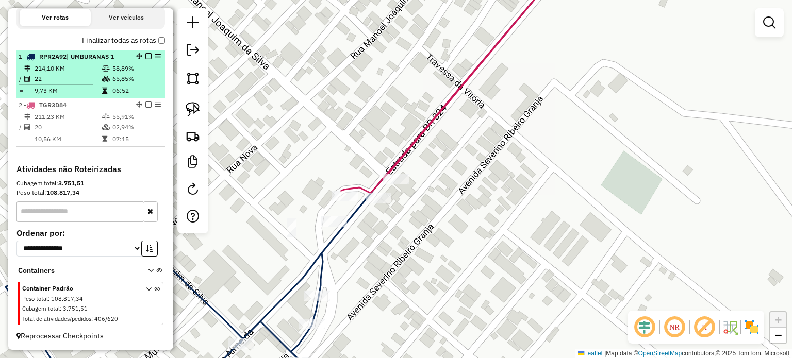
click at [145, 57] on em at bounding box center [148, 56] width 6 height 6
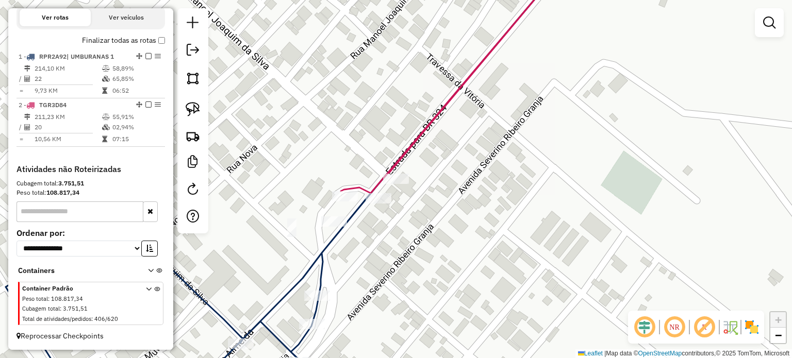
scroll to position [322, 0]
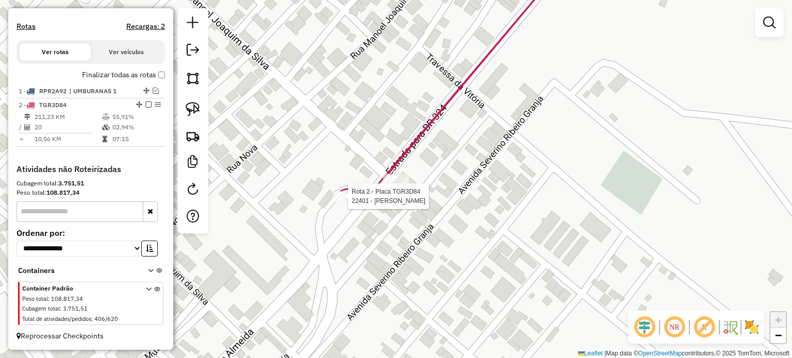
select select "**********"
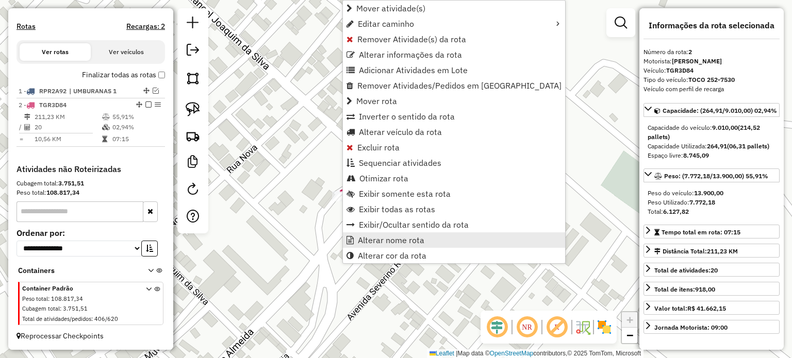
click at [377, 237] on span "Alterar nome rota" at bounding box center [391, 240] width 66 height 8
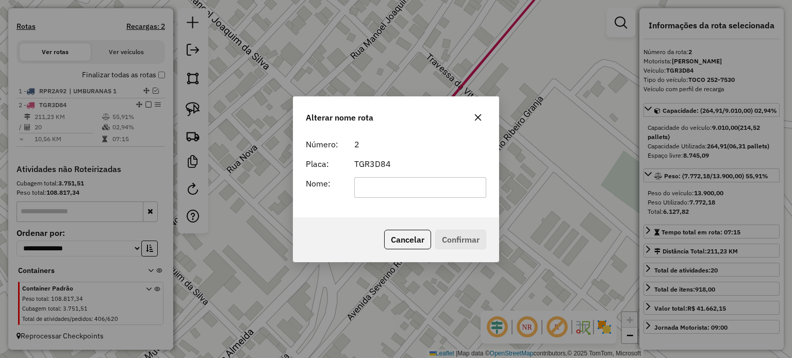
click at [367, 186] on input "text" at bounding box center [420, 187] width 132 height 21
type input "**********"
click at [453, 233] on button "Confirmar" at bounding box center [460, 240] width 51 height 20
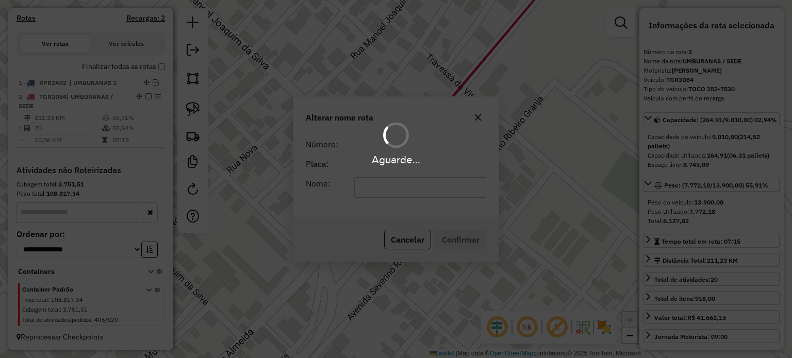
scroll to position [331, 0]
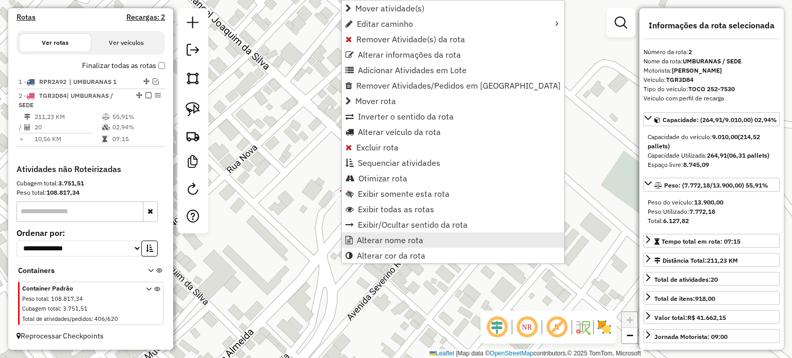
click at [383, 241] on span "Alterar nome rota" at bounding box center [390, 240] width 66 height 8
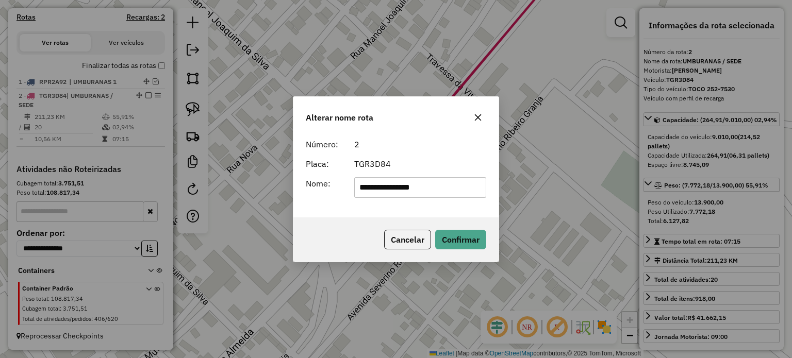
click at [410, 183] on input "**********" at bounding box center [420, 187] width 132 height 21
type input "**********"
click at [468, 239] on button "Confirmar" at bounding box center [460, 240] width 51 height 20
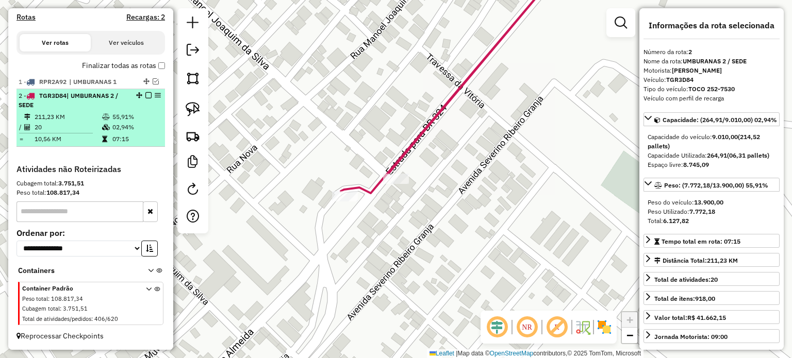
click at [145, 94] on em at bounding box center [148, 95] width 6 height 6
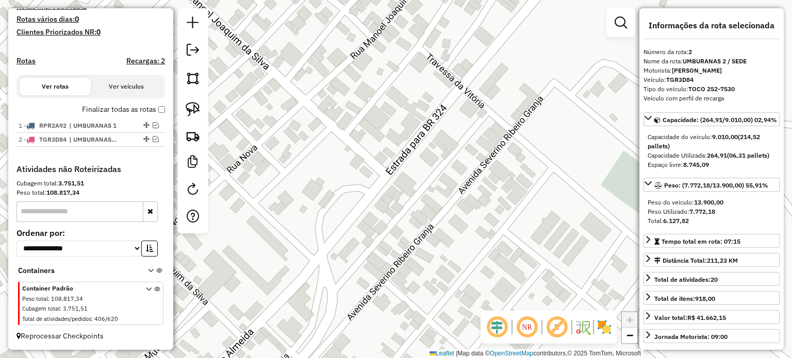
scroll to position [287, 0]
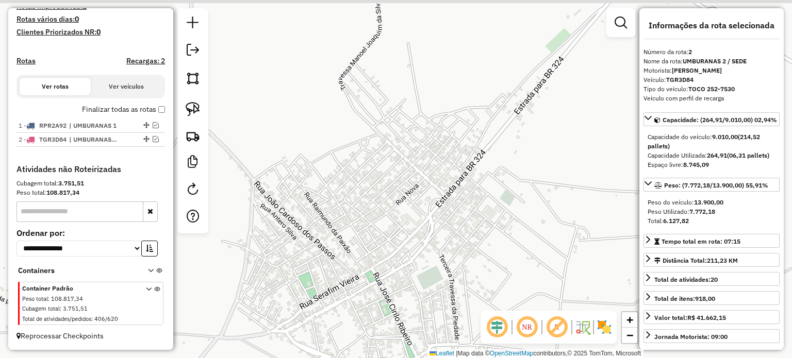
drag, startPoint x: 490, startPoint y: 214, endPoint x: 335, endPoint y: 216, distance: 155.1
click at [336, 216] on div "Janela de atendimento Grade de atendimento Capacidade Transportadoras Veículos …" at bounding box center [396, 179] width 792 height 358
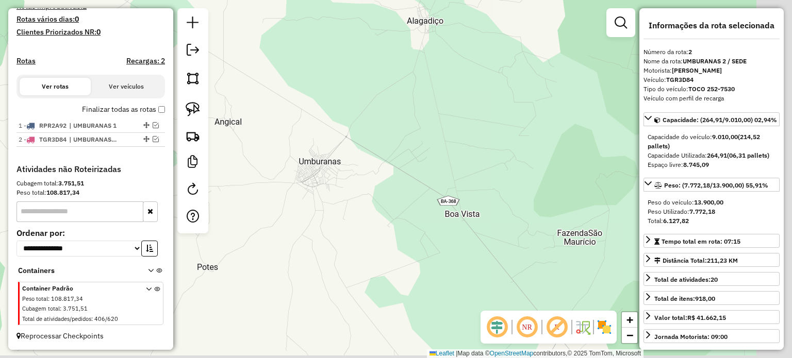
drag, startPoint x: 511, startPoint y: 199, endPoint x: 378, endPoint y: 172, distance: 136.2
click at [371, 156] on div "Janela de atendimento Grade de atendimento Capacidade Transportadoras Veículos …" at bounding box center [396, 179] width 792 height 358
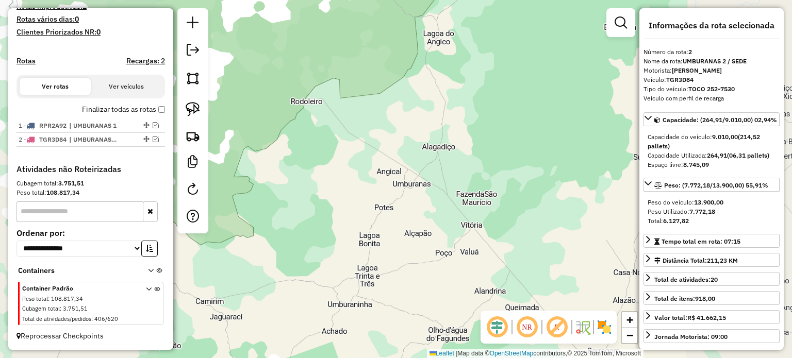
drag, startPoint x: 484, startPoint y: 215, endPoint x: 422, endPoint y: 167, distance: 78.3
click at [423, 168] on div "Janela de atendimento Grade de atendimento Capacidade Transportadoras Veículos …" at bounding box center [396, 179] width 792 height 358
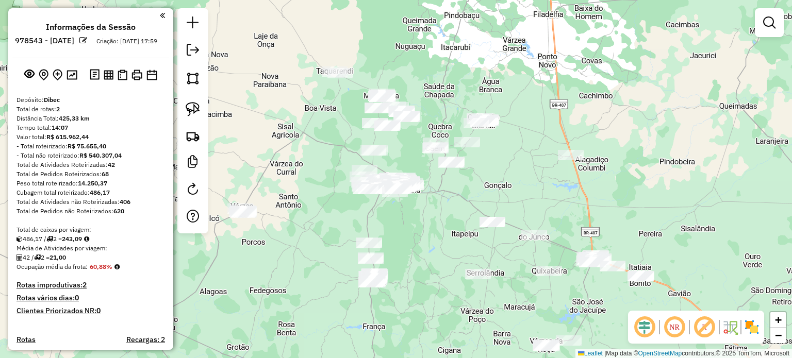
drag, startPoint x: 429, startPoint y: 226, endPoint x: 450, endPoint y: 189, distance: 42.7
click at [450, 189] on div "Janela de atendimento Grade de atendimento Capacidade Transportadoras Veículos …" at bounding box center [396, 179] width 792 height 358
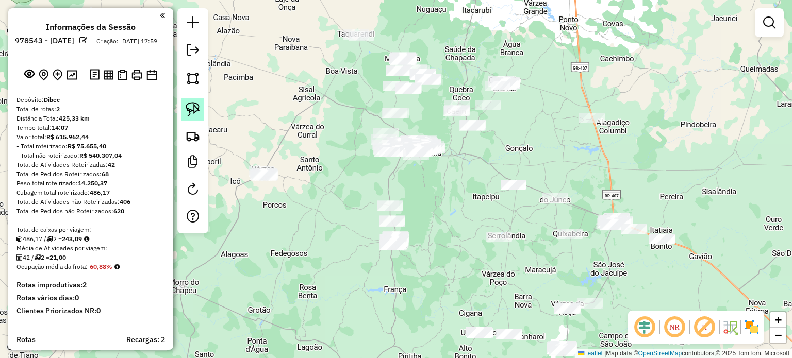
click at [192, 109] on img at bounding box center [193, 109] width 14 height 14
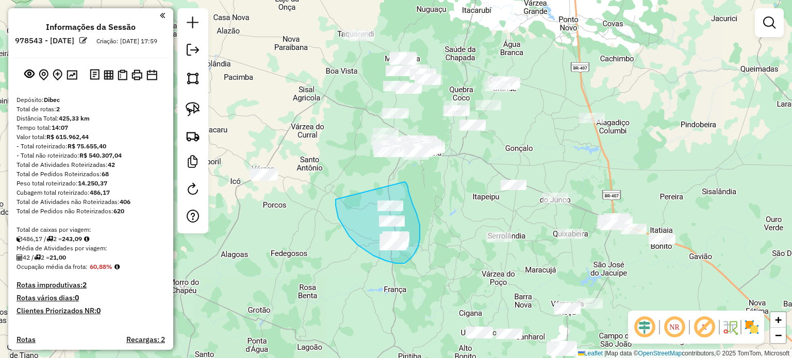
drag, startPoint x: 335, startPoint y: 199, endPoint x: 405, endPoint y: 182, distance: 71.2
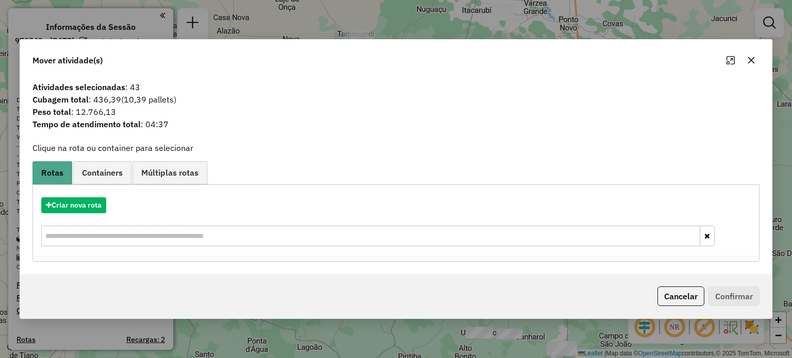
click at [747, 58] on icon "button" at bounding box center [751, 60] width 8 height 8
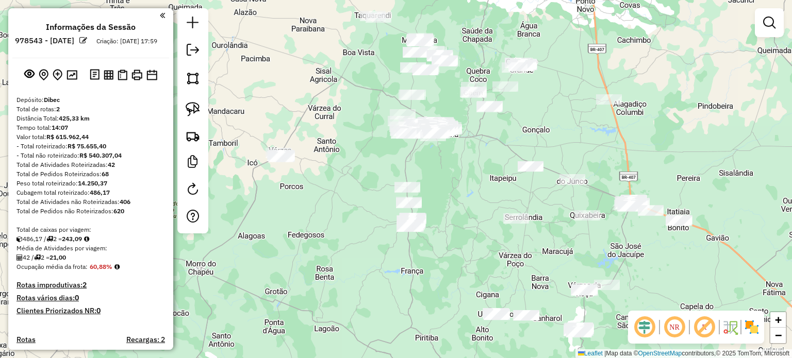
drag, startPoint x: 411, startPoint y: 225, endPoint x: 435, endPoint y: 191, distance: 41.8
click at [435, 191] on div "Janela de atendimento Grade de atendimento Capacidade Transportadoras Veículos …" at bounding box center [396, 179] width 792 height 358
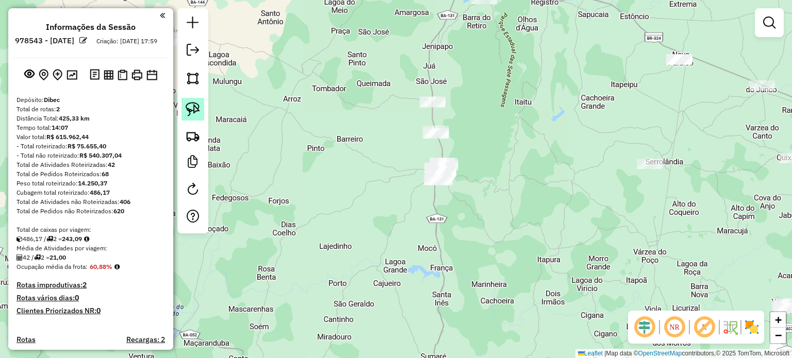
click at [196, 108] on img at bounding box center [193, 109] width 14 height 14
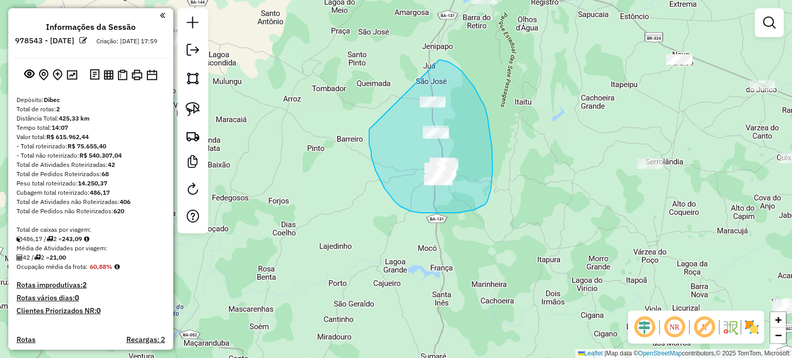
drag, startPoint x: 379, startPoint y: 177, endPoint x: 419, endPoint y: 69, distance: 116.1
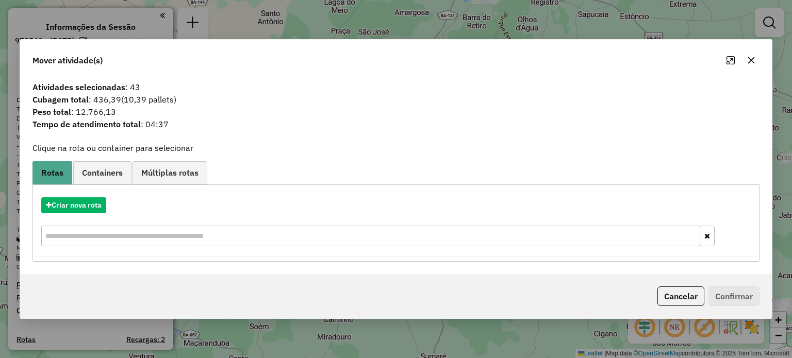
click at [750, 55] on button "button" at bounding box center [751, 60] width 16 height 16
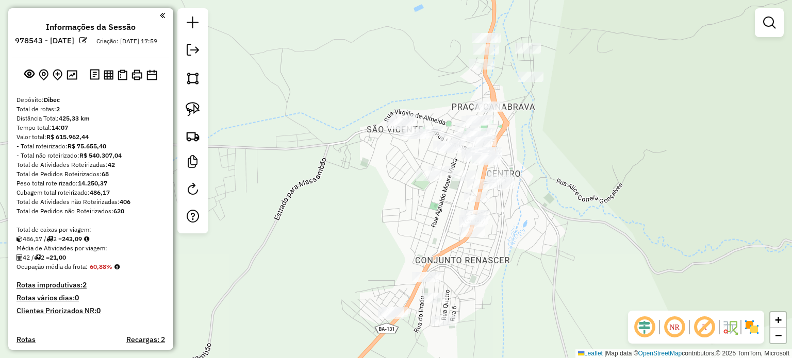
drag, startPoint x: 425, startPoint y: 194, endPoint x: 311, endPoint y: 156, distance: 119.8
click at [317, 160] on div "Janela de atendimento Grade de atendimento Capacidade Transportadoras Veículos …" at bounding box center [396, 179] width 792 height 358
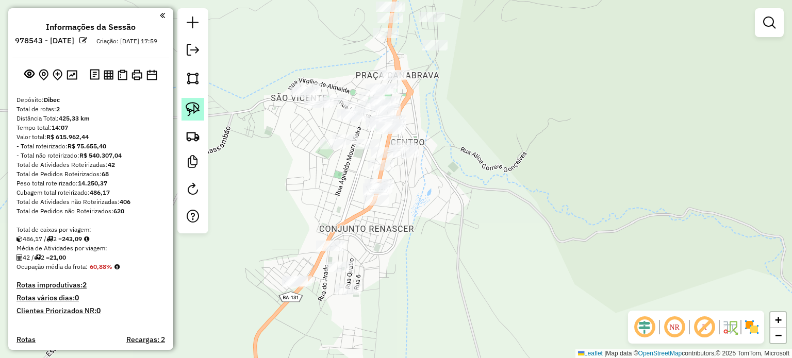
click at [189, 105] on img at bounding box center [193, 109] width 14 height 14
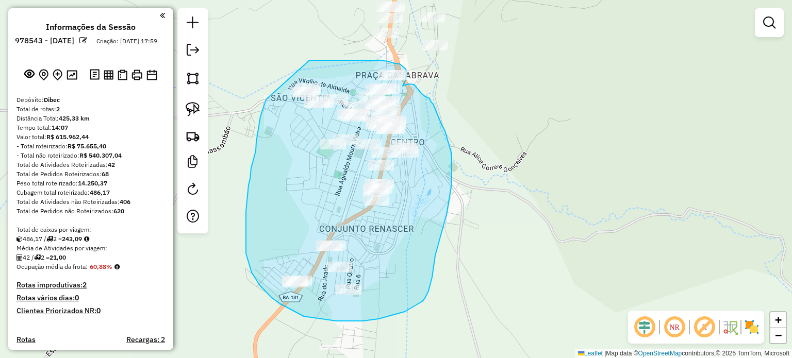
drag, startPoint x: 266, startPoint y: 99, endPoint x: 301, endPoint y: 60, distance: 52.6
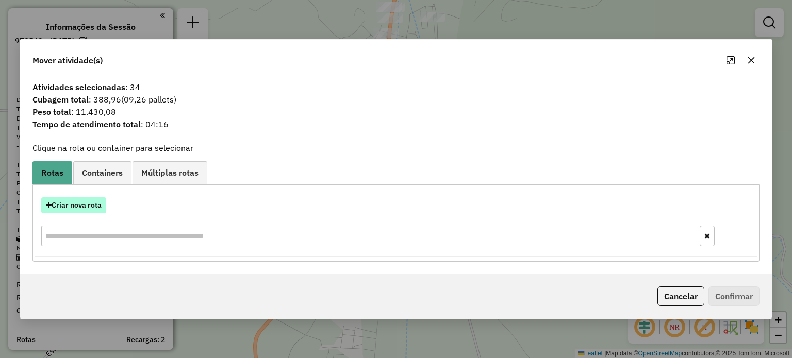
click at [81, 201] on button "Criar nova rota" at bounding box center [73, 205] width 65 height 16
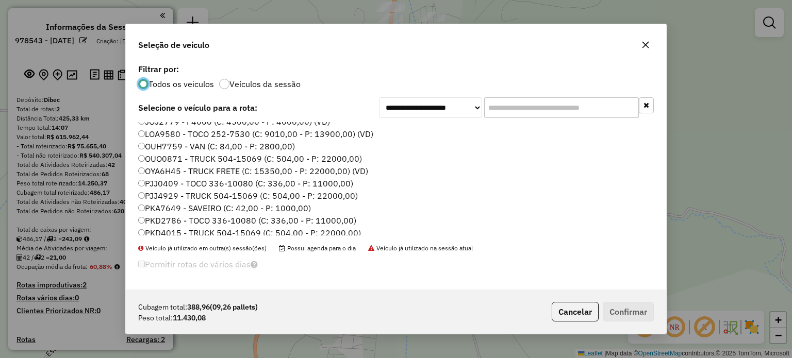
scroll to position [2, 0]
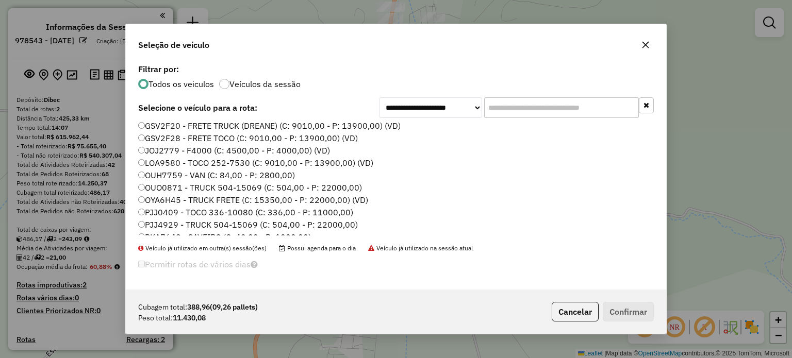
click at [174, 226] on label "PJJ4929 - TRUCK 504-15069 (C: 504,00 - P: 22000,00)" at bounding box center [248, 224] width 220 height 12
click at [611, 310] on button "Confirmar" at bounding box center [627, 312] width 51 height 20
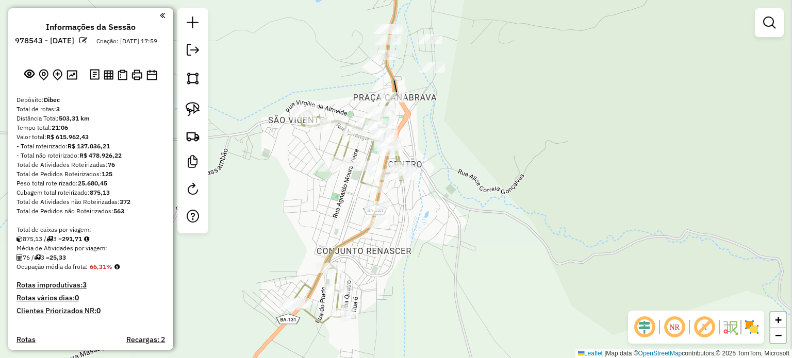
drag, startPoint x: 464, startPoint y: 153, endPoint x: 412, endPoint y: 225, distance: 88.2
click at [442, 222] on div "Janela de atendimento Grade de atendimento Capacidade Transportadoras Veículos …" at bounding box center [396, 179] width 792 height 358
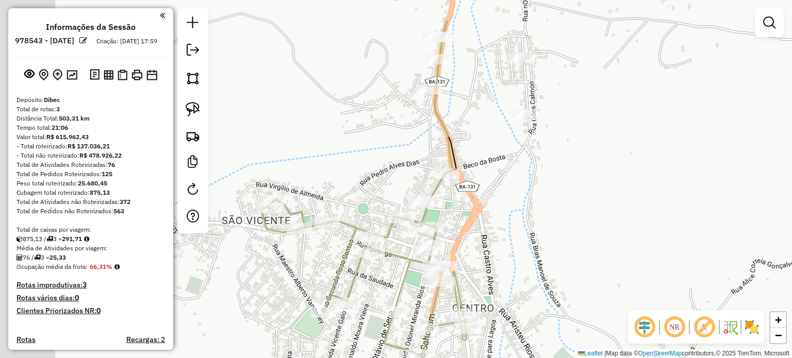
drag, startPoint x: 422, startPoint y: 160, endPoint x: 497, endPoint y: 207, distance: 88.7
click at [497, 211] on div "Janela de atendimento Grade de atendimento Capacidade Transportadoras Veículos …" at bounding box center [396, 179] width 792 height 358
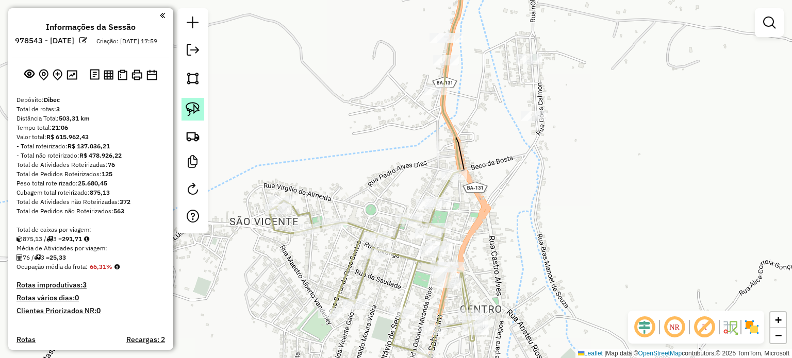
click at [189, 104] on img at bounding box center [193, 109] width 14 height 14
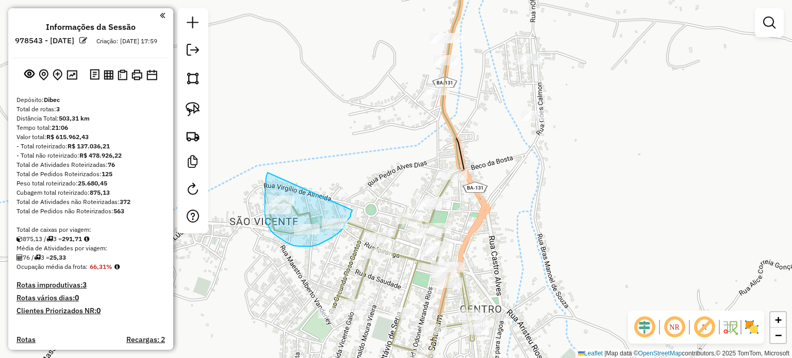
drag, startPoint x: 267, startPoint y: 173, endPoint x: 345, endPoint y: 207, distance: 85.1
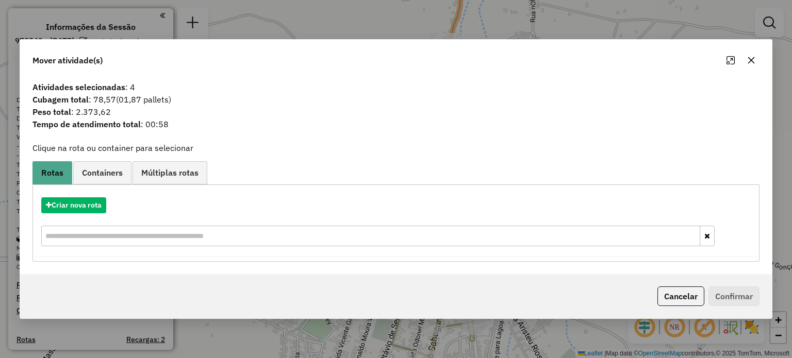
click at [750, 60] on icon "button" at bounding box center [750, 60] width 7 height 7
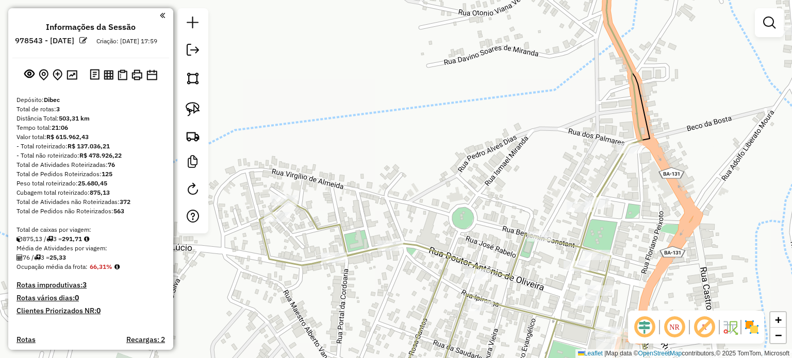
drag, startPoint x: 263, startPoint y: 239, endPoint x: 283, endPoint y: 256, distance: 26.3
click at [283, 256] on div "Janela de atendimento Grade de atendimento Capacidade Transportadoras Veículos …" at bounding box center [396, 179] width 792 height 358
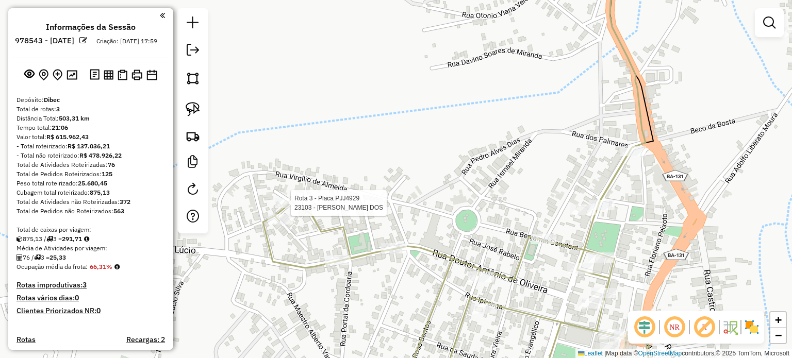
select select "**********"
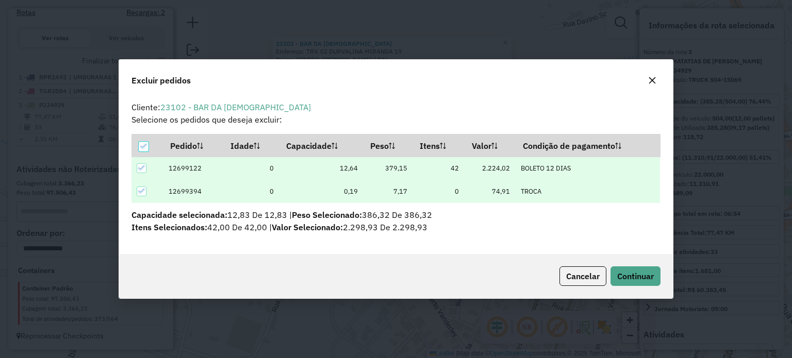
scroll to position [0, 0]
drag, startPoint x: 645, startPoint y: 272, endPoint x: 526, endPoint y: 256, distance: 119.6
click at [645, 273] on span "Continuar" at bounding box center [635, 276] width 37 height 10
click at [618, 272] on span "Continuar" at bounding box center [635, 276] width 37 height 10
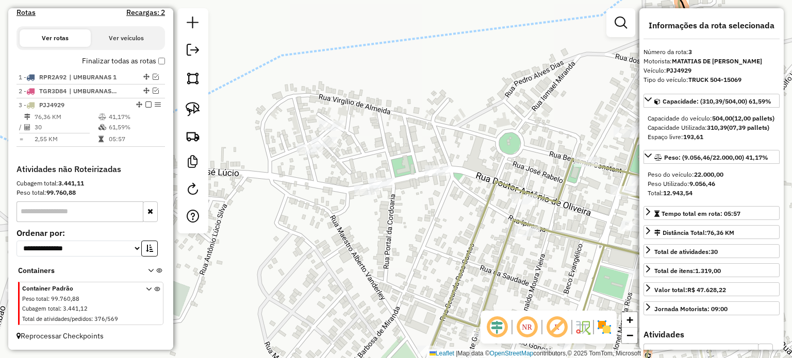
drag, startPoint x: 345, startPoint y: 269, endPoint x: 388, endPoint y: 258, distance: 44.2
click at [388, 259] on div "Janela de atendimento Grade de atendimento Capacidade Transportadoras Veículos …" at bounding box center [396, 179] width 792 height 358
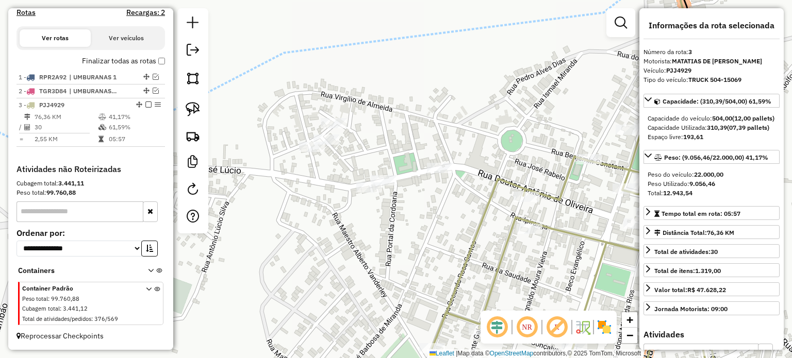
drag, startPoint x: 433, startPoint y: 237, endPoint x: 260, endPoint y: 204, distance: 176.2
click at [260, 205] on div "Janela de atendimento Grade de atendimento Capacidade Transportadoras Veículos …" at bounding box center [396, 179] width 792 height 358
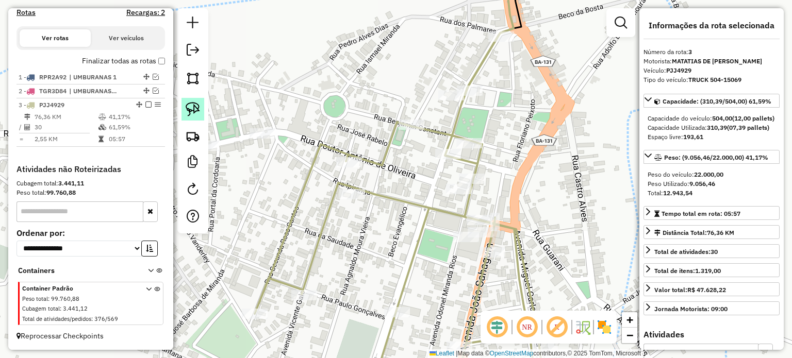
click at [193, 105] on img at bounding box center [193, 109] width 14 height 14
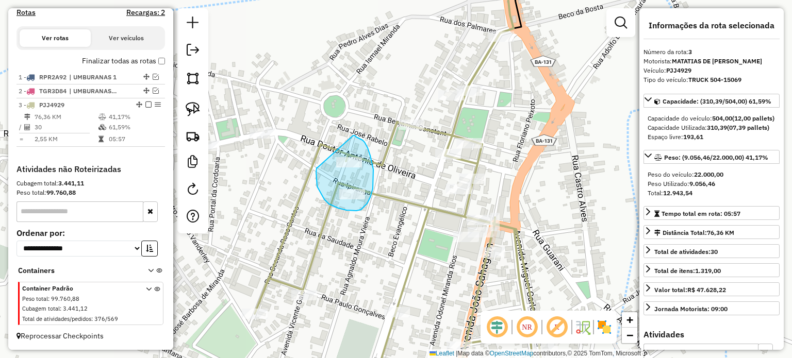
drag, startPoint x: 317, startPoint y: 167, endPoint x: 353, endPoint y: 136, distance: 47.8
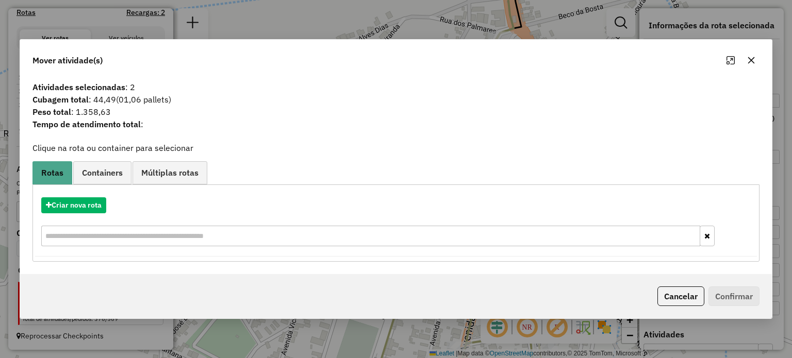
click at [753, 57] on icon "button" at bounding box center [751, 60] width 8 height 8
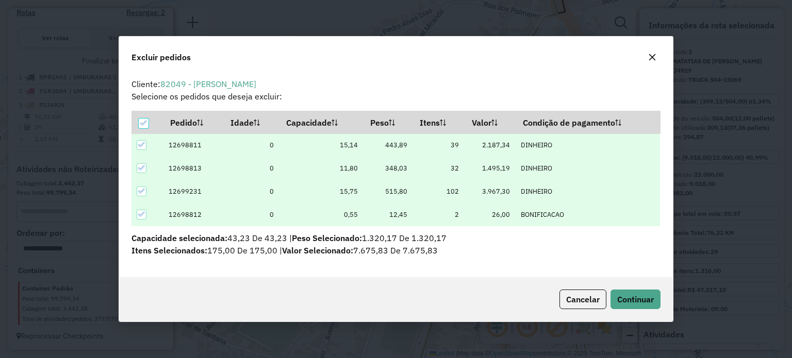
scroll to position [5, 3]
click at [617, 294] on span "Continuar" at bounding box center [635, 299] width 37 height 10
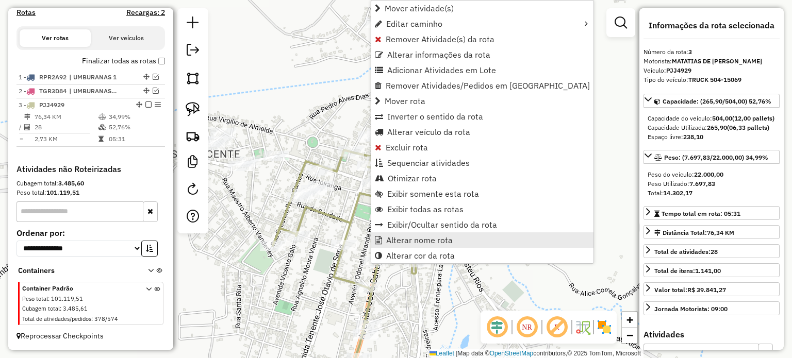
click at [412, 242] on span "Alterar nome rota" at bounding box center [419, 240] width 66 height 8
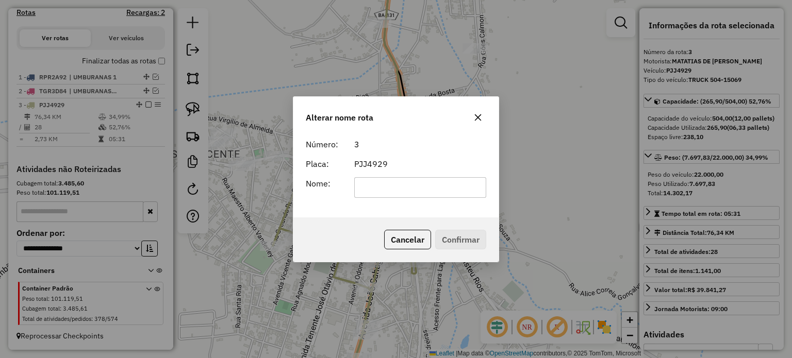
drag, startPoint x: 372, startPoint y: 184, endPoint x: 362, endPoint y: 177, distance: 12.5
click at [372, 184] on input "text" at bounding box center [420, 187] width 132 height 21
type input "**********"
click at [456, 235] on button "Confirmar" at bounding box center [460, 240] width 51 height 20
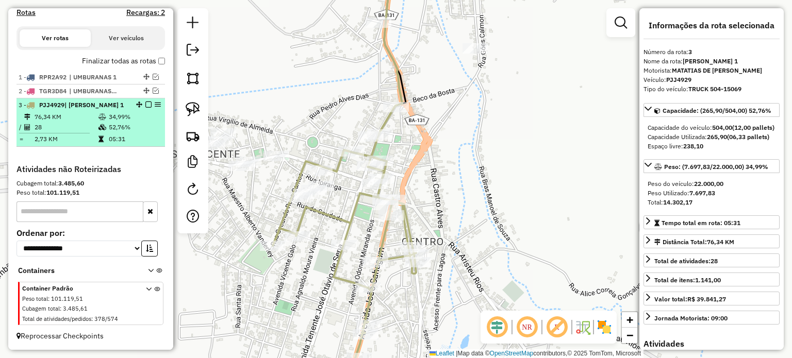
click at [145, 103] on em at bounding box center [148, 105] width 6 height 6
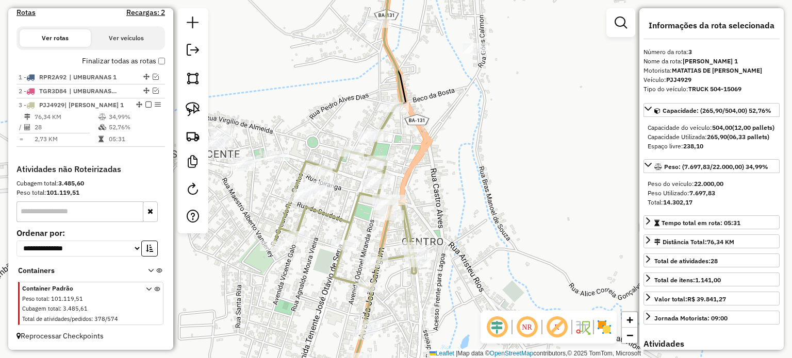
scroll to position [301, 0]
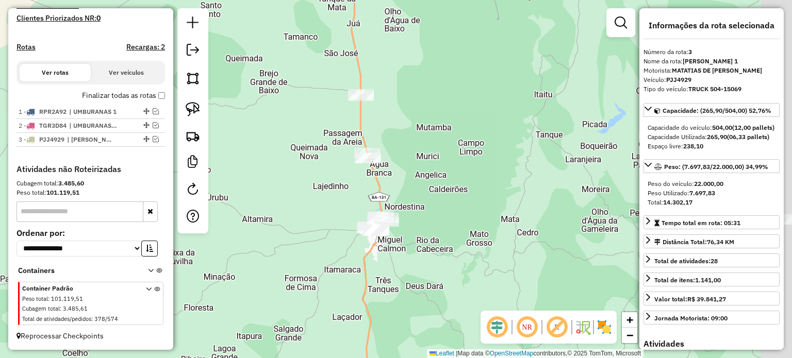
drag, startPoint x: 510, startPoint y: 137, endPoint x: 419, endPoint y: 185, distance: 102.4
click at [415, 197] on div "Janela de atendimento Grade de atendimento Capacidade Transportadoras Veículos …" at bounding box center [396, 179] width 792 height 358
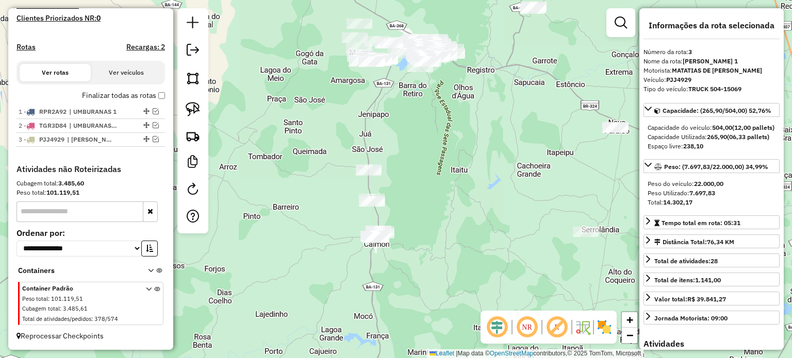
drag, startPoint x: 456, startPoint y: 153, endPoint x: 420, endPoint y: 142, distance: 36.5
click at [444, 179] on div "Janela de atendimento Grade de atendimento Capacidade Transportadoras Veículos …" at bounding box center [396, 179] width 792 height 358
click at [193, 105] on img at bounding box center [193, 109] width 14 height 14
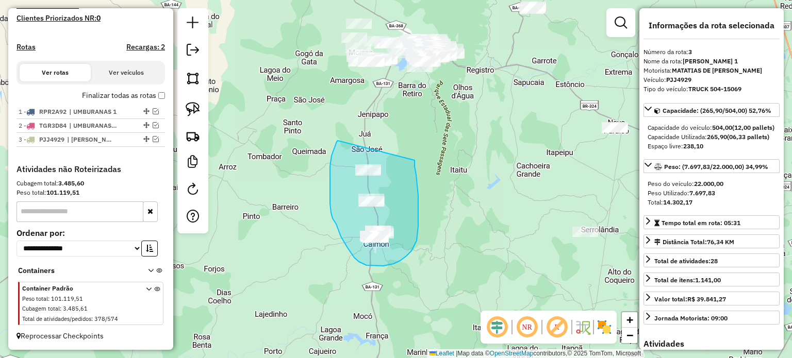
drag, startPoint x: 338, startPoint y: 141, endPoint x: 414, endPoint y: 149, distance: 76.8
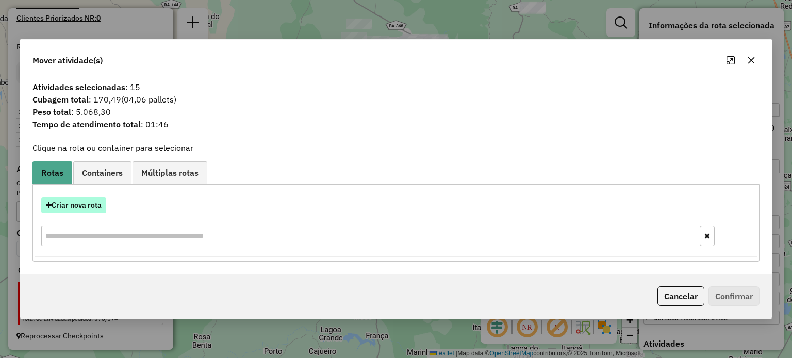
click at [86, 204] on button "Criar nova rota" at bounding box center [73, 205] width 65 height 16
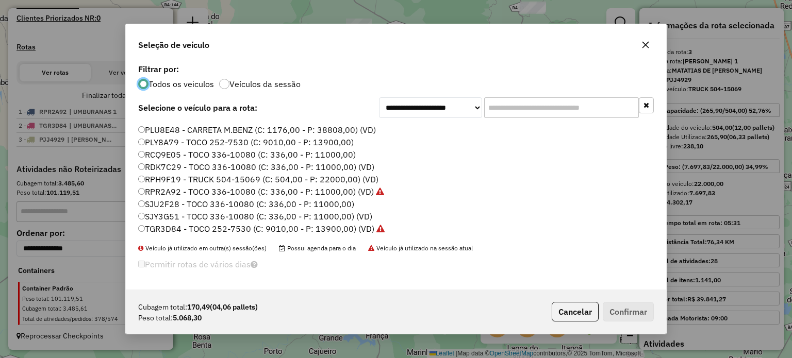
scroll to position [208, 0]
click at [189, 213] on label "TGR3D84 - TOCO 252-7530 (C: 9010,00 - P: 13900,00) (VD)" at bounding box center [261, 216] width 246 height 12
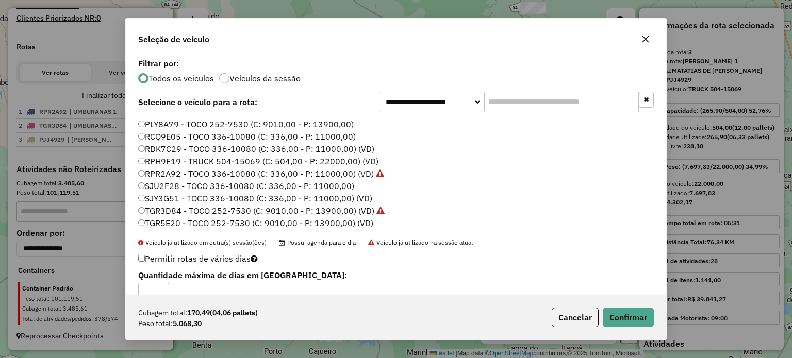
click at [172, 222] on label "TGR5E20 - TOCO 252-7530 (C: 9010,00 - P: 13900,00) (VD)" at bounding box center [255, 223] width 235 height 12
click at [626, 318] on button "Confirmar" at bounding box center [627, 318] width 51 height 20
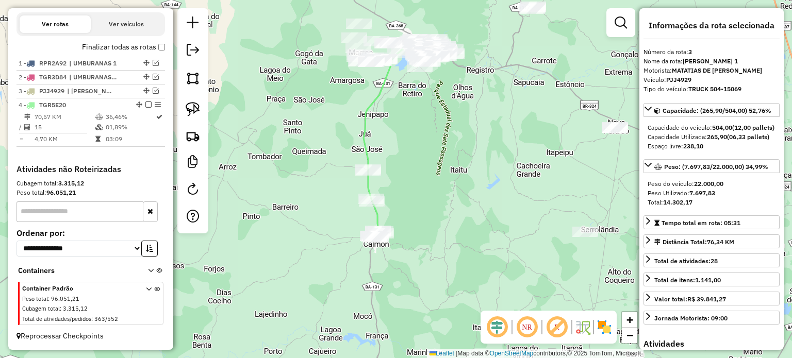
scroll to position [349, 0]
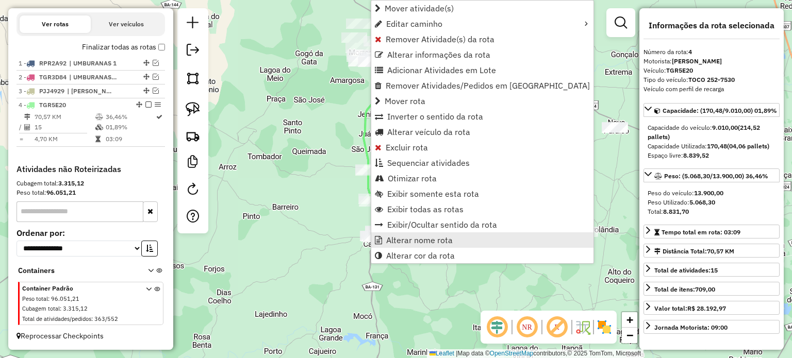
click at [409, 238] on span "Alterar nome rota" at bounding box center [419, 240] width 66 height 8
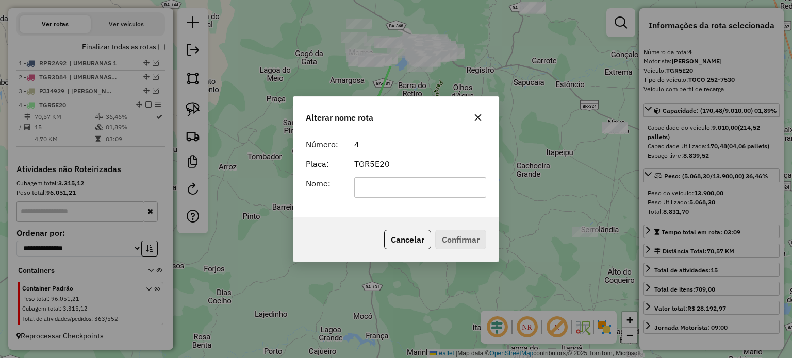
drag, startPoint x: 374, startPoint y: 191, endPoint x: 368, endPoint y: 188, distance: 6.5
click at [374, 191] on input "text" at bounding box center [420, 187] width 132 height 21
click at [434, 184] on input "**********" at bounding box center [420, 187] width 132 height 21
type input "**********"
click at [470, 238] on button "Confirmar" at bounding box center [460, 240] width 51 height 20
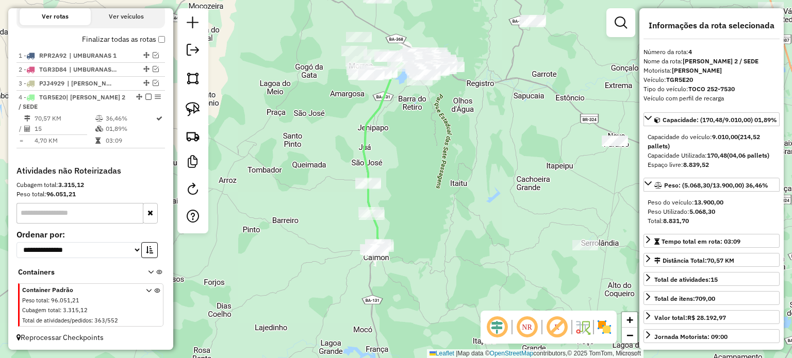
drag, startPoint x: 390, startPoint y: 107, endPoint x: 404, endPoint y: 198, distance: 92.3
click at [404, 198] on div "Janela de atendimento Grade de atendimento Capacidade Transportadoras Veículos …" at bounding box center [396, 179] width 792 height 358
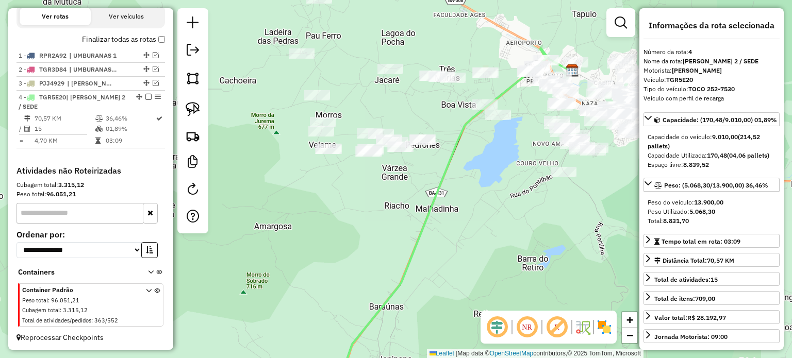
drag, startPoint x: 382, startPoint y: 188, endPoint x: 402, endPoint y: 241, distance: 56.1
click at [402, 238] on div "Janela de atendimento Grade de atendimento Capacidade Transportadoras Veículos …" at bounding box center [396, 179] width 792 height 358
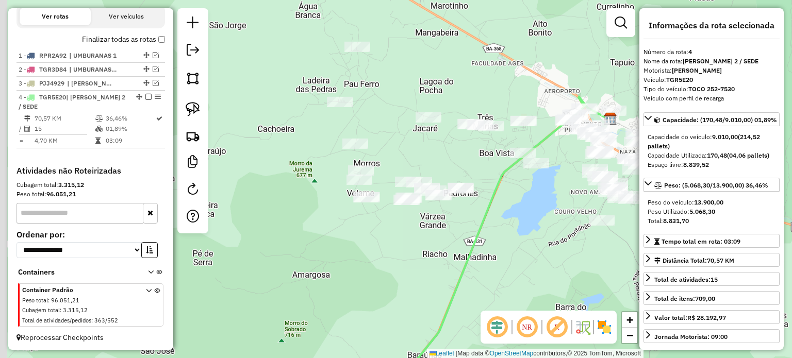
drag, startPoint x: 408, startPoint y: 264, endPoint x: 430, endPoint y: 255, distance: 23.3
click at [449, 262] on div "Janela de atendimento Grade de atendimento Capacidade Transportadoras Veículos …" at bounding box center [396, 179] width 792 height 358
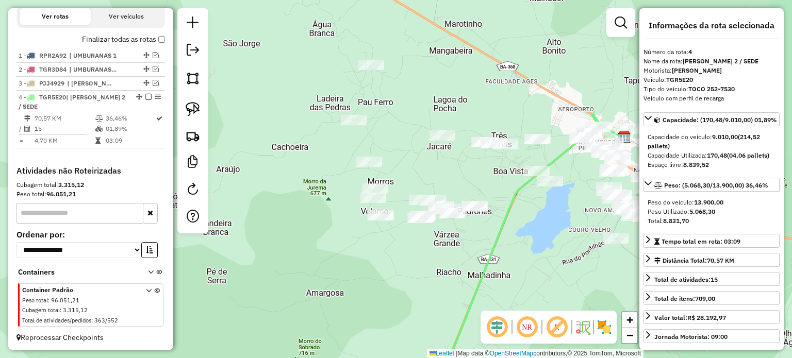
drag, startPoint x: 266, startPoint y: 185, endPoint x: 240, endPoint y: 201, distance: 30.8
click at [240, 200] on div "Janela de atendimento Grade de atendimento Capacidade Transportadoras Veículos …" at bounding box center [396, 179] width 792 height 358
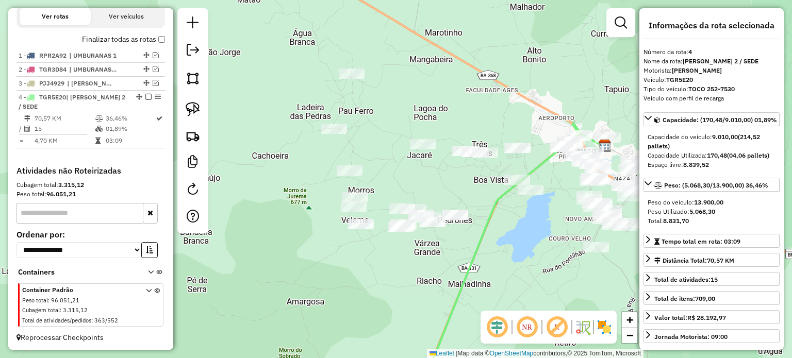
drag, startPoint x: 423, startPoint y: 274, endPoint x: 392, endPoint y: 272, distance: 30.5
click at [394, 272] on div "Janela de atendimento Grade de atendimento Capacidade Transportadoras Veículos …" at bounding box center [396, 179] width 792 height 358
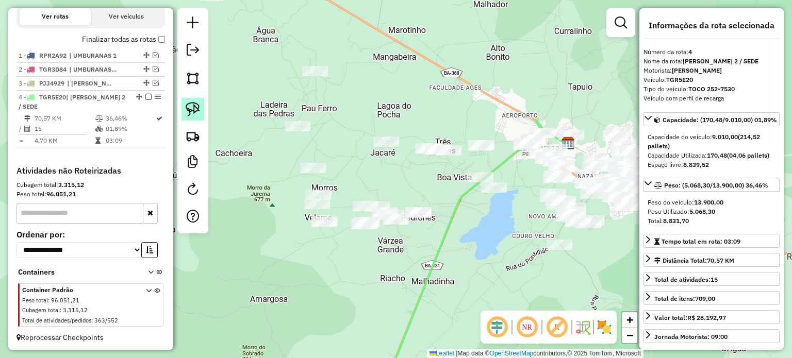
click at [200, 105] on link at bounding box center [192, 109] width 23 height 23
drag, startPoint x: 264, startPoint y: 125, endPoint x: 264, endPoint y: 159, distance: 34.5
click at [198, 102] on img at bounding box center [193, 109] width 14 height 14
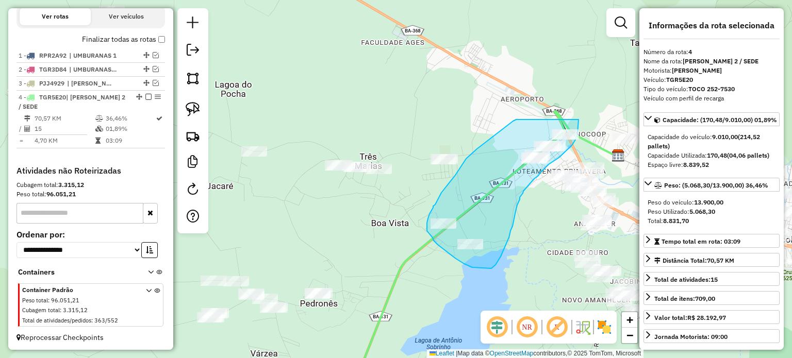
drag, startPoint x: 516, startPoint y: 120, endPoint x: 578, endPoint y: 120, distance: 62.4
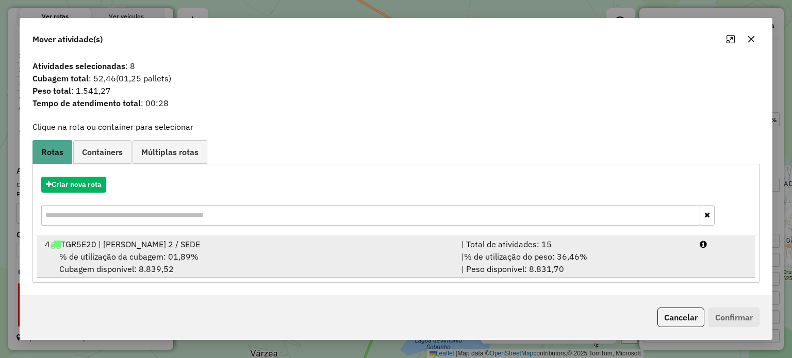
drag, startPoint x: 119, startPoint y: 248, endPoint x: 184, endPoint y: 251, distance: 65.5
click at [125, 251] on li "4 TGR5E20 | MIGUEL CALMON 2 / SEDE | Total de atividades: 15 % de utilização da…" at bounding box center [396, 257] width 718 height 42
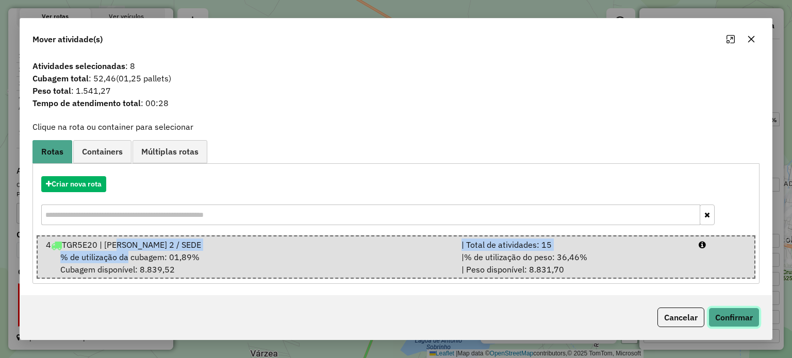
click at [712, 315] on button "Confirmar" at bounding box center [733, 318] width 51 height 20
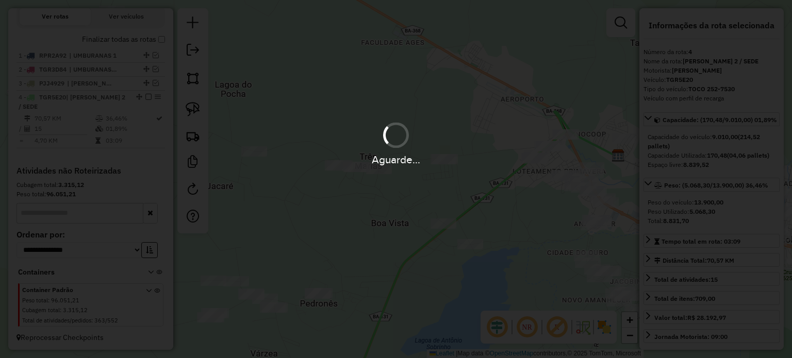
scroll to position [359, 0]
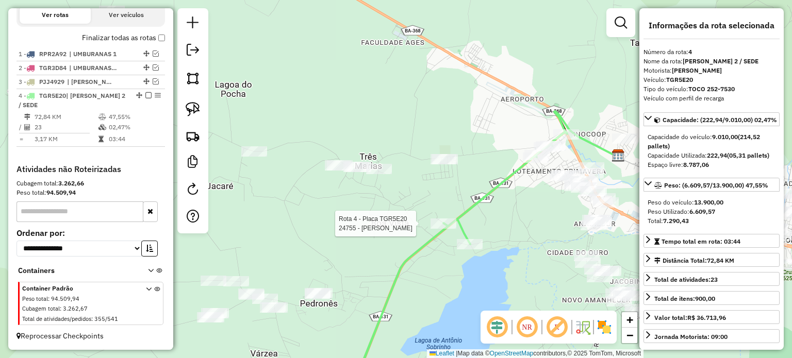
click at [440, 217] on icon at bounding box center [457, 263] width 217 height 262
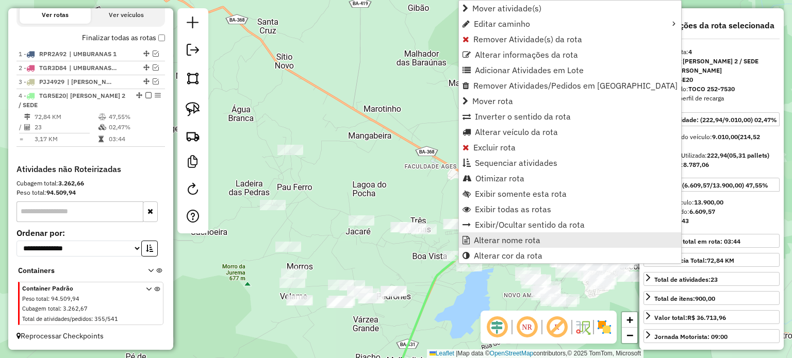
click at [489, 241] on span "Alterar nome rota" at bounding box center [507, 240] width 66 height 8
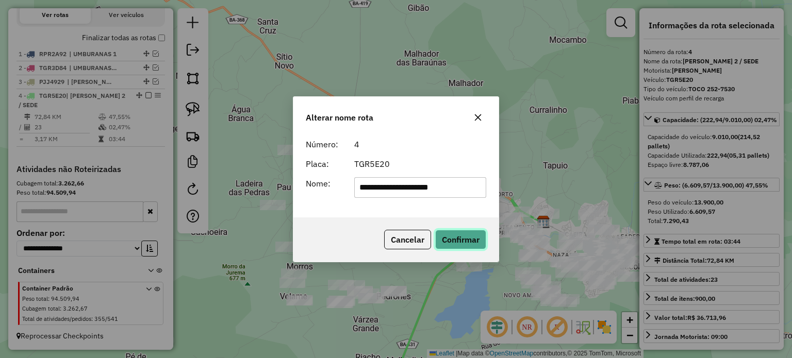
click at [460, 239] on button "Confirmar" at bounding box center [460, 240] width 51 height 20
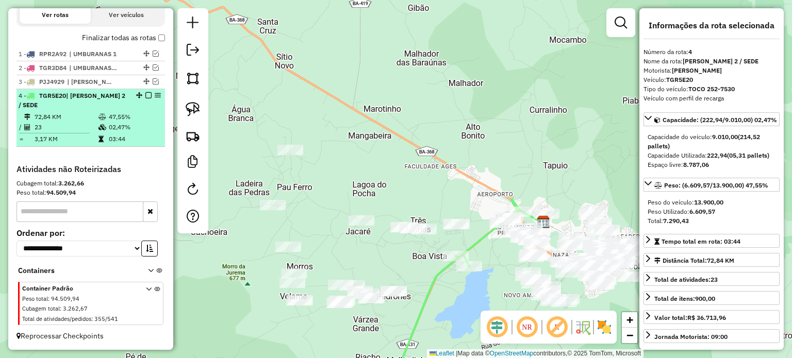
click at [145, 97] on em at bounding box center [148, 95] width 6 height 6
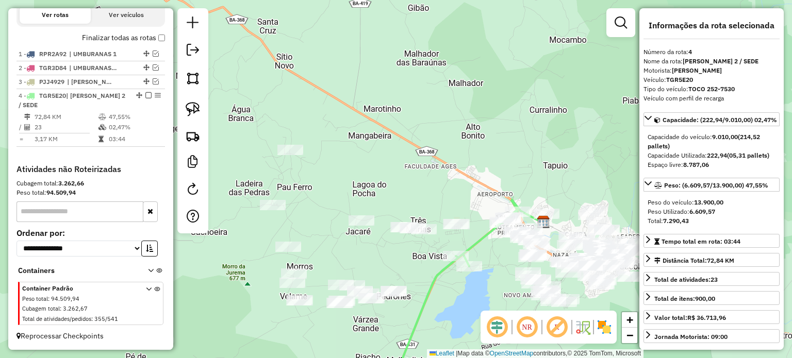
scroll to position [315, 0]
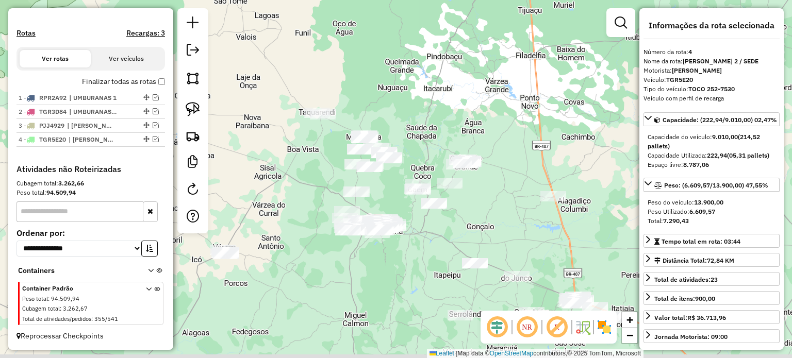
drag, startPoint x: 509, startPoint y: 289, endPoint x: 429, endPoint y: 253, distance: 87.4
click at [430, 254] on div "Janela de atendimento Grade de atendimento Capacidade Transportadoras Veículos …" at bounding box center [396, 179] width 792 height 358
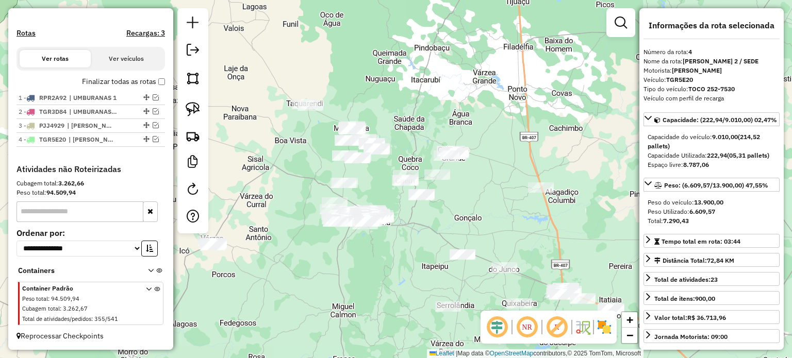
drag, startPoint x: 397, startPoint y: 264, endPoint x: 375, endPoint y: 289, distance: 32.5
click at [380, 289] on div "Janela de atendimento Grade de atendimento Capacidade Transportadoras Veículos …" at bounding box center [396, 179] width 792 height 358
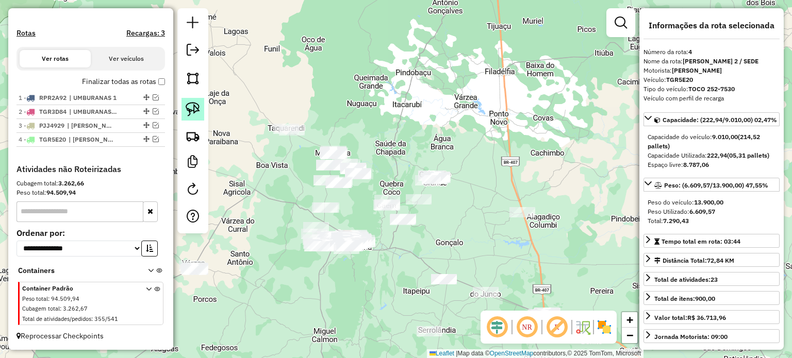
click at [189, 107] on img at bounding box center [193, 109] width 14 height 14
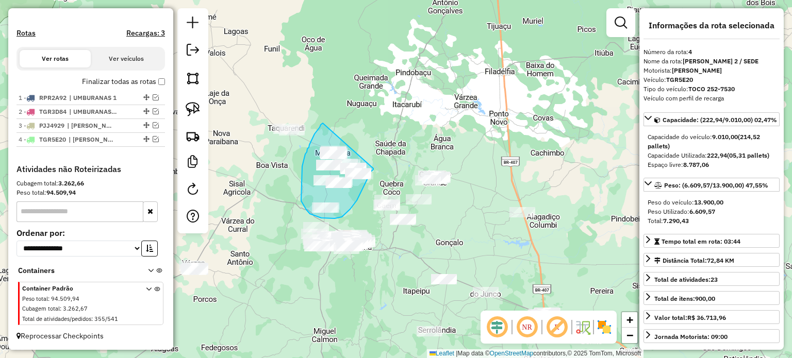
drag, startPoint x: 323, startPoint y: 124, endPoint x: 378, endPoint y: 161, distance: 66.5
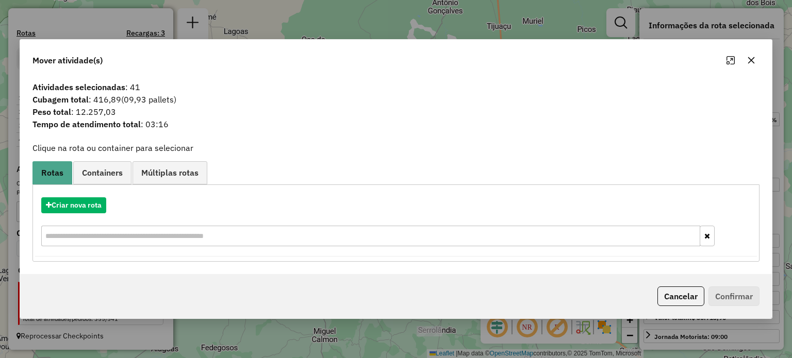
click at [755, 58] on button "button" at bounding box center [751, 60] width 16 height 16
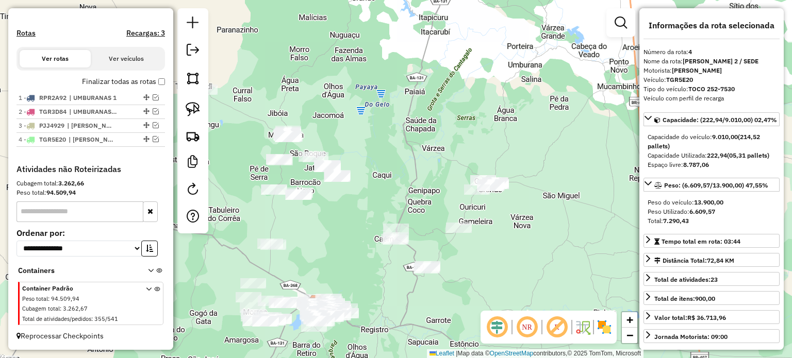
drag, startPoint x: 392, startPoint y: 169, endPoint x: 450, endPoint y: 169, distance: 58.2
click at [448, 173] on div "Janela de atendimento Grade de atendimento Capacidade Transportadoras Veículos …" at bounding box center [396, 179] width 792 height 358
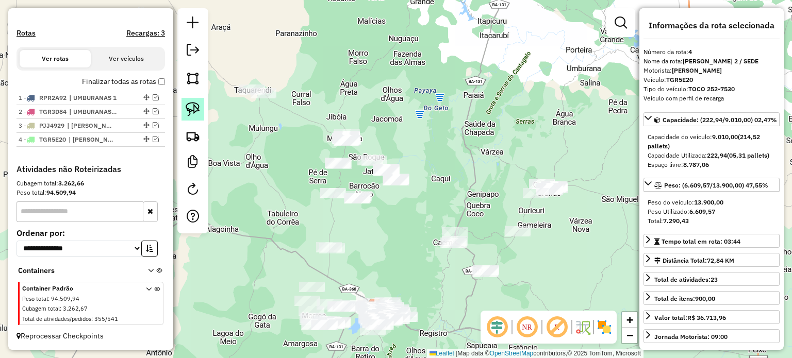
drag, startPoint x: 186, startPoint y: 101, endPoint x: 255, endPoint y: 132, distance: 75.9
click at [186, 102] on link at bounding box center [192, 109] width 23 height 23
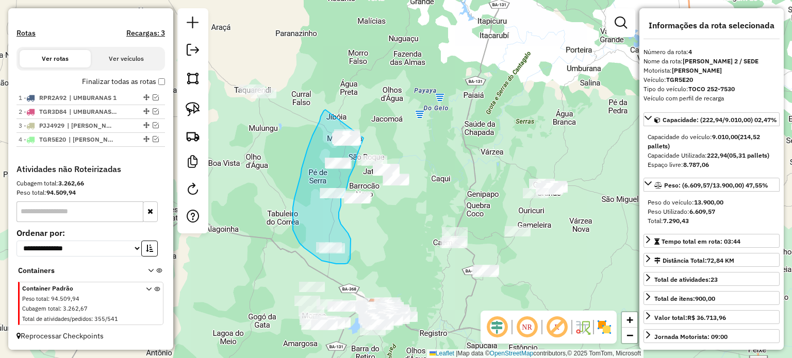
drag, startPoint x: 319, startPoint y: 121, endPoint x: 369, endPoint y: 119, distance: 49.5
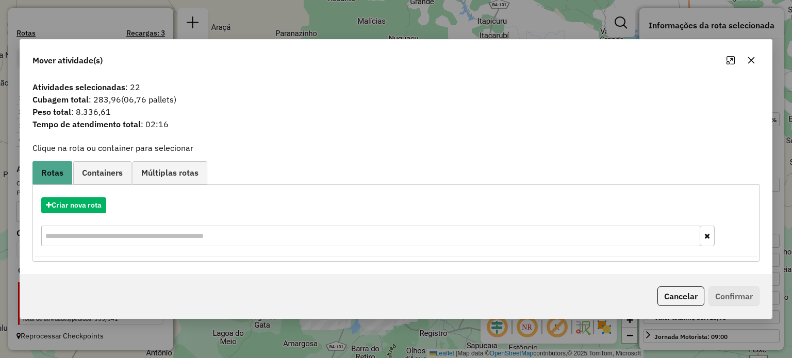
click at [91, 195] on div "Criar nova rota" at bounding box center [395, 223] width 721 height 67
click at [90, 201] on button "Criar nova rota" at bounding box center [73, 205] width 65 height 16
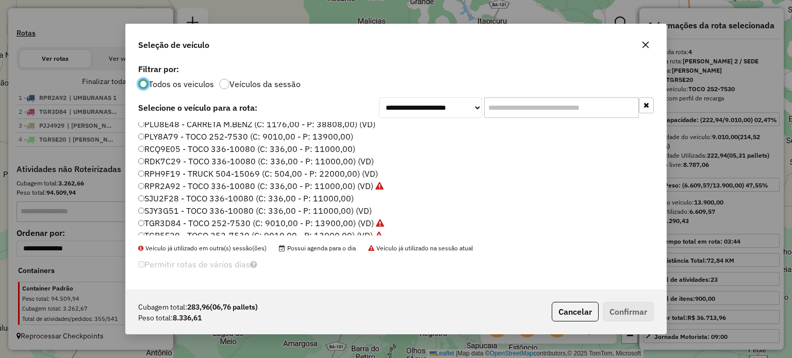
scroll to position [208, 0]
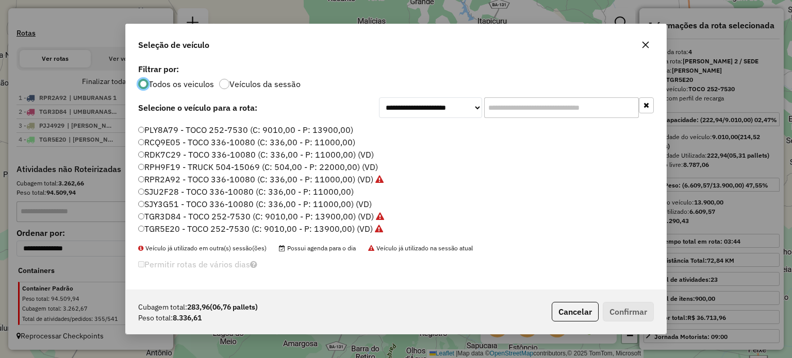
click at [160, 164] on label "RPH9F19 - TRUCK 504-15069 (C: 504,00 - P: 22000,00) (VD)" at bounding box center [258, 167] width 240 height 12
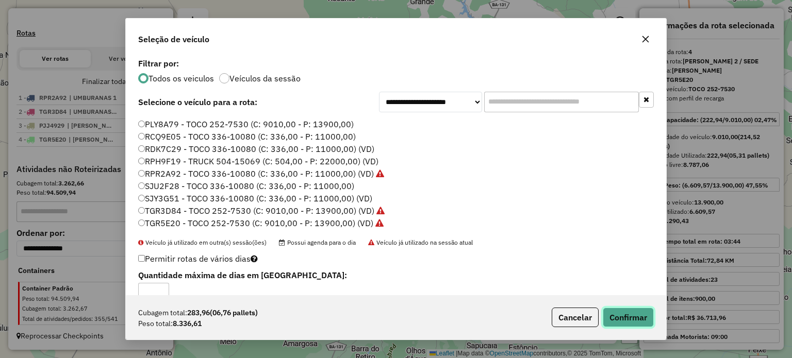
click at [616, 317] on button "Confirmar" at bounding box center [627, 318] width 51 height 20
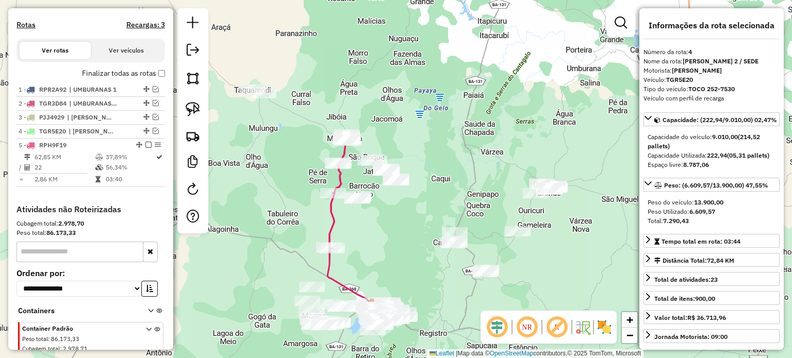
scroll to position [363, 0]
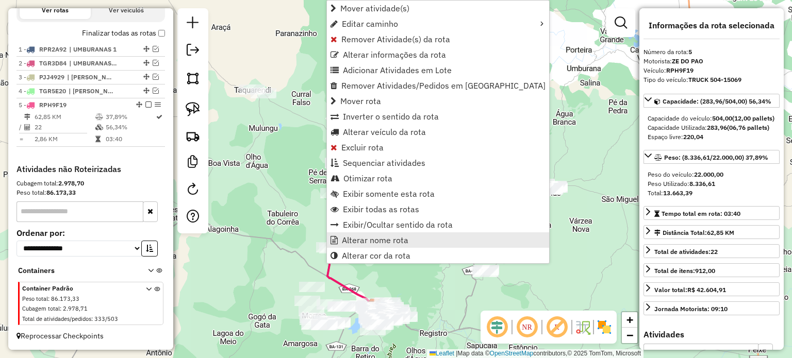
click at [369, 240] on span "Alterar nome rota" at bounding box center [375, 240] width 66 height 8
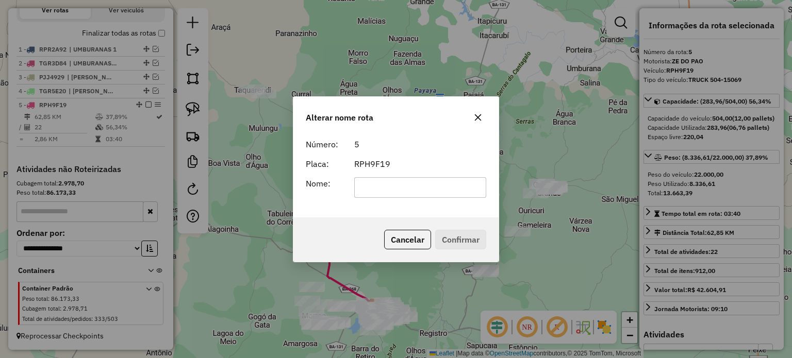
click at [387, 187] on input "text" at bounding box center [420, 187] width 132 height 21
type input "**********"
click at [451, 243] on button "Confirmar" at bounding box center [460, 240] width 51 height 20
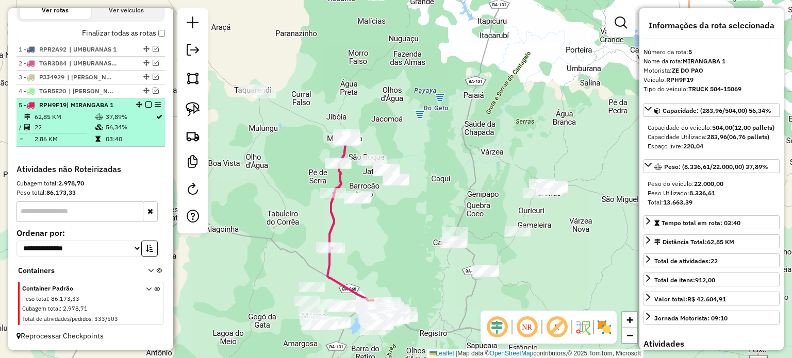
click at [145, 105] on em at bounding box center [148, 105] width 6 height 6
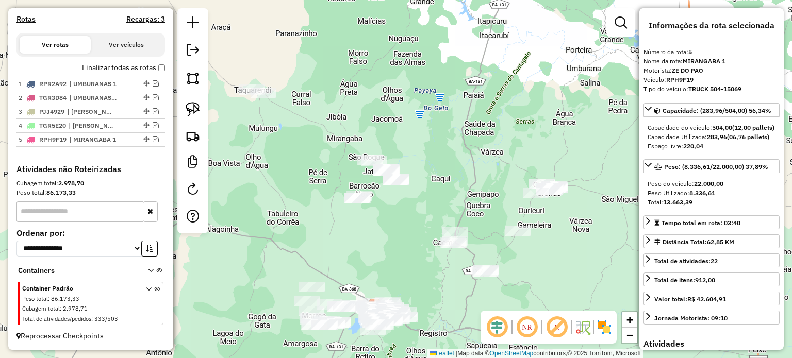
scroll to position [328, 0]
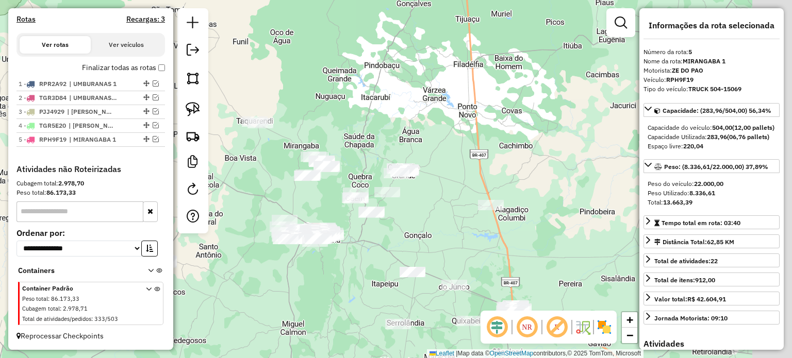
drag, startPoint x: 482, startPoint y: 265, endPoint x: 414, endPoint y: 233, distance: 75.4
click at [414, 229] on div "Janela de atendimento Grade de atendimento Capacidade Transportadoras Veículos …" at bounding box center [396, 179] width 792 height 358
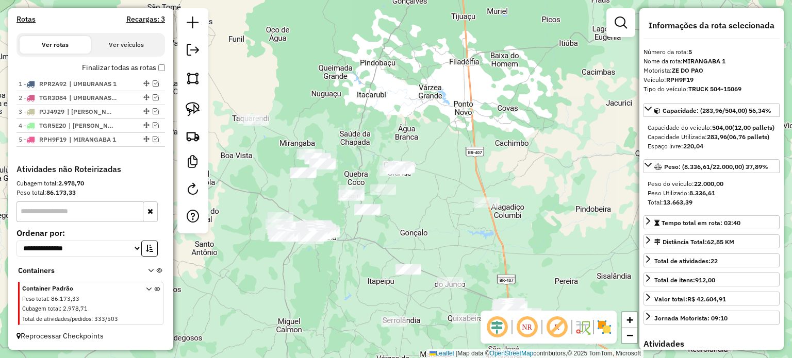
drag, startPoint x: 418, startPoint y: 232, endPoint x: 451, endPoint y: 238, distance: 33.6
click at [451, 238] on div "Janela de atendimento Grade de atendimento Capacidade Transportadoras Veículos …" at bounding box center [396, 179] width 792 height 358
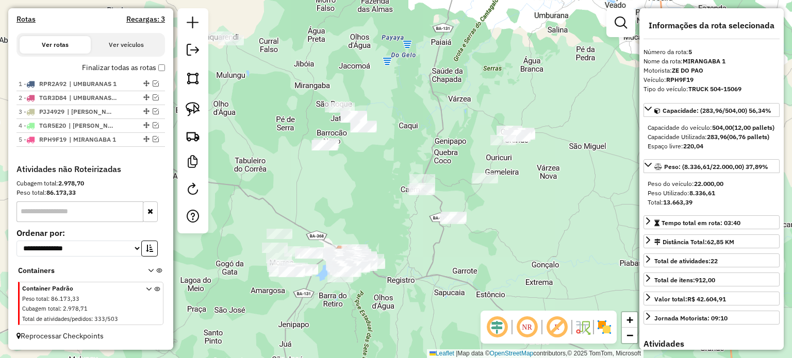
drag, startPoint x: 347, startPoint y: 212, endPoint x: 382, endPoint y: 214, distance: 34.6
click at [382, 216] on div "Janela de atendimento Grade de atendimento Capacidade Transportadoras Veículos …" at bounding box center [396, 179] width 792 height 358
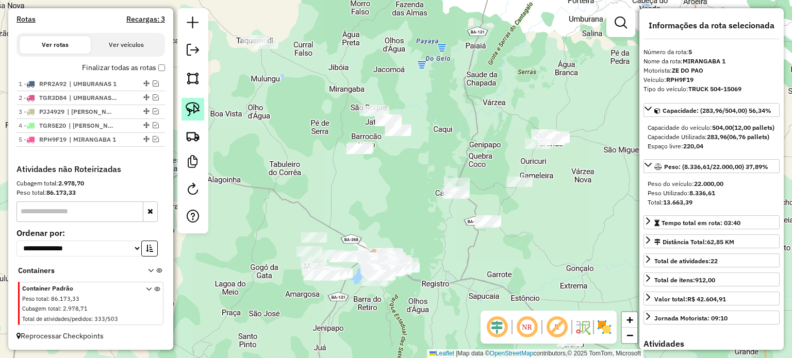
click at [193, 107] on img at bounding box center [193, 109] width 14 height 14
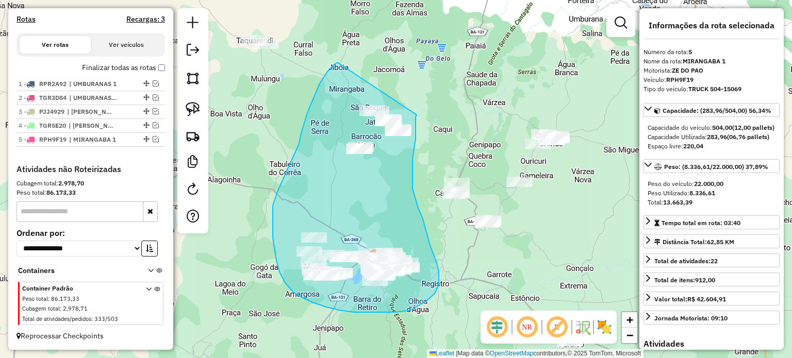
drag, startPoint x: 311, startPoint y: 103, endPoint x: 419, endPoint y: 93, distance: 108.1
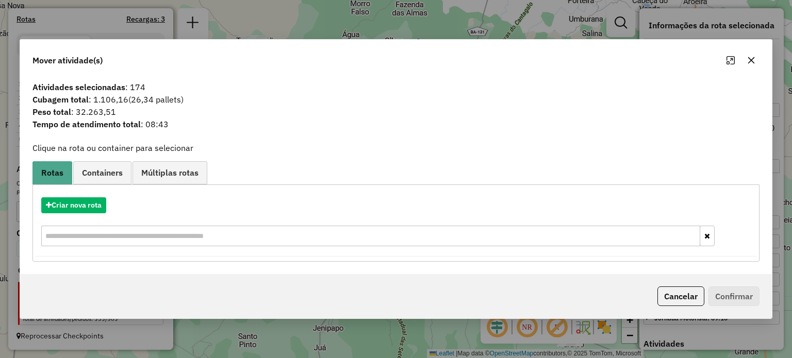
click at [750, 59] on icon "button" at bounding box center [751, 60] width 8 height 8
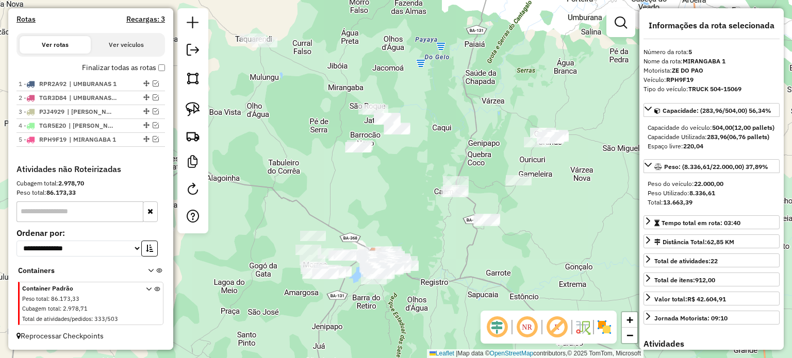
drag, startPoint x: 455, startPoint y: 251, endPoint x: 372, endPoint y: 186, distance: 105.6
click at [375, 184] on div "Janela de atendimento Grade de atendimento Capacidade Transportadoras Veículos …" at bounding box center [396, 179] width 792 height 358
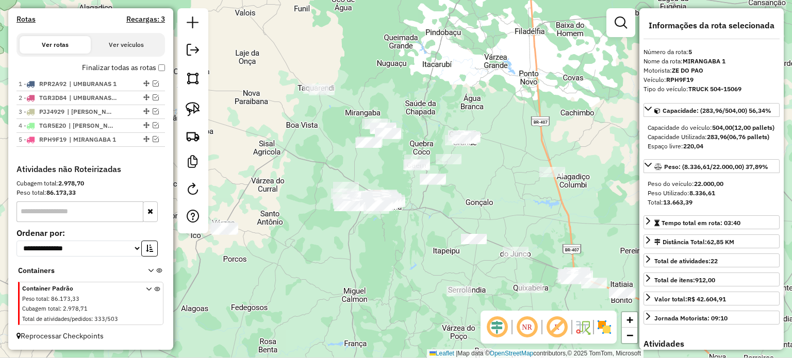
drag, startPoint x: 481, startPoint y: 209, endPoint x: 468, endPoint y: 162, distance: 49.0
click at [469, 162] on div "Janela de atendimento Grade de atendimento Capacidade Transportadoras Veículos …" at bounding box center [396, 179] width 792 height 358
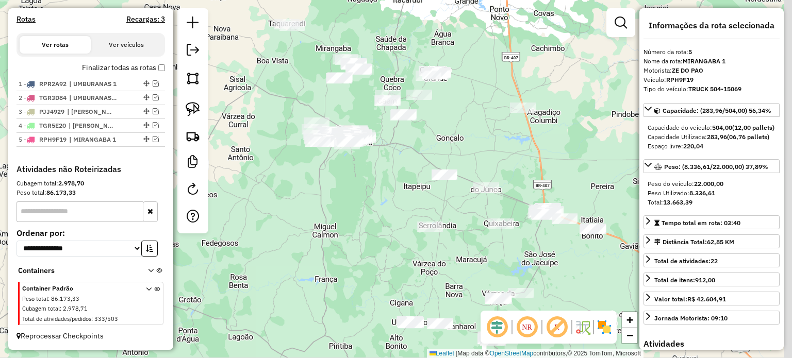
drag, startPoint x: 489, startPoint y: 167, endPoint x: 461, endPoint y: 143, distance: 36.8
click at [470, 143] on div "Janela de atendimento Grade de atendimento Capacidade Transportadoras Veículos …" at bounding box center [396, 179] width 792 height 358
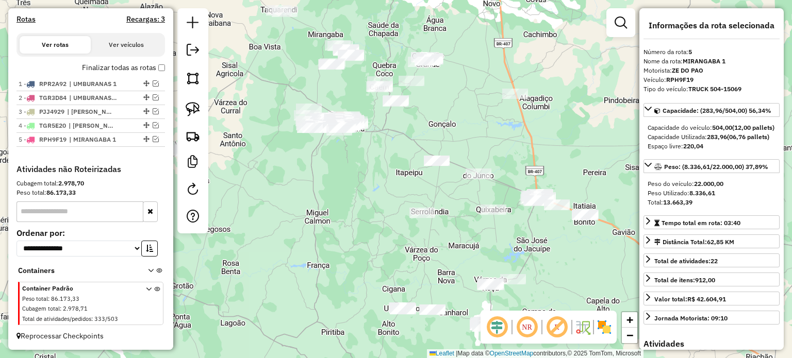
drag, startPoint x: 486, startPoint y: 157, endPoint x: 429, endPoint y: 116, distance: 70.9
click at [442, 117] on div "Janela de atendimento Grade de atendimento Capacidade Transportadoras Veículos …" at bounding box center [396, 179] width 792 height 358
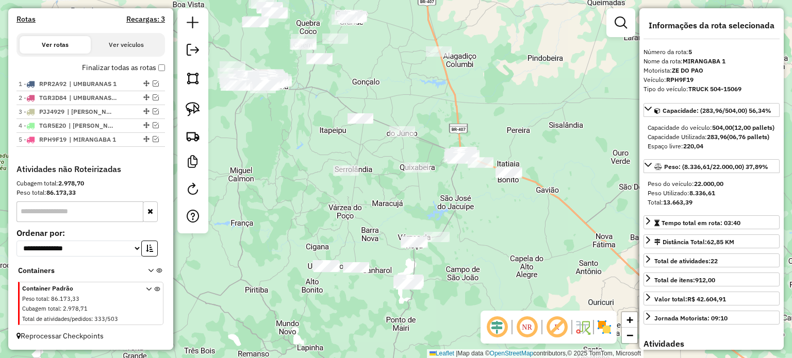
drag, startPoint x: 458, startPoint y: 117, endPoint x: 427, endPoint y: 107, distance: 32.4
click at [427, 107] on div "Janela de atendimento Grade de atendimento Capacidade Transportadoras Veículos …" at bounding box center [396, 179] width 792 height 358
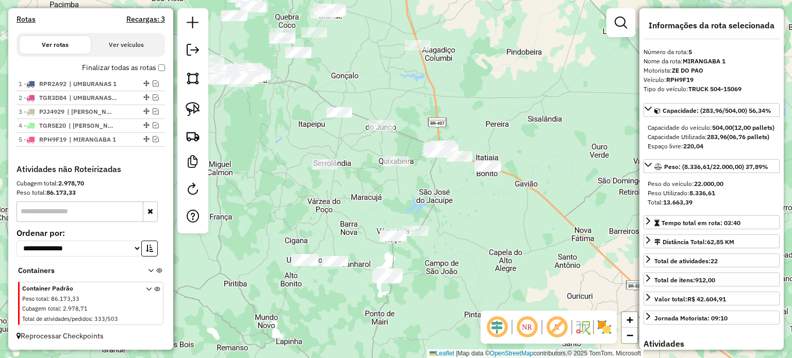
drag, startPoint x: 477, startPoint y: 112, endPoint x: 470, endPoint y: 124, distance: 13.4
click at [476, 124] on div "Janela de atendimento Grade de atendimento Capacidade Transportadoras Veículos …" at bounding box center [396, 179] width 792 height 358
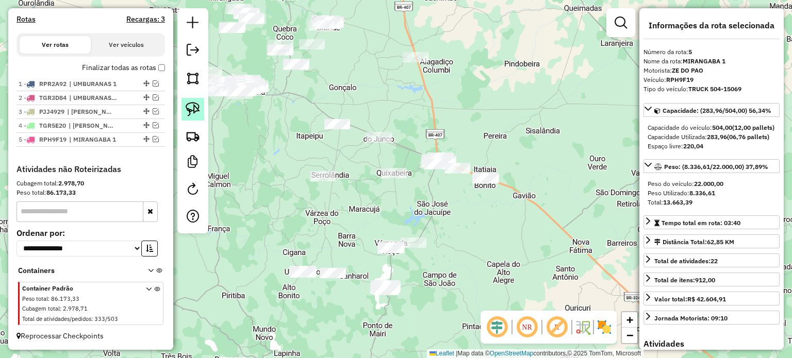
click at [192, 100] on link at bounding box center [192, 109] width 23 height 23
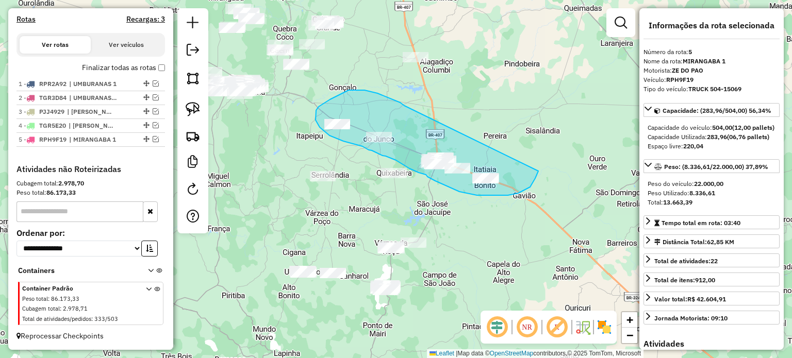
drag, startPoint x: 404, startPoint y: 106, endPoint x: 538, endPoint y: 171, distance: 149.1
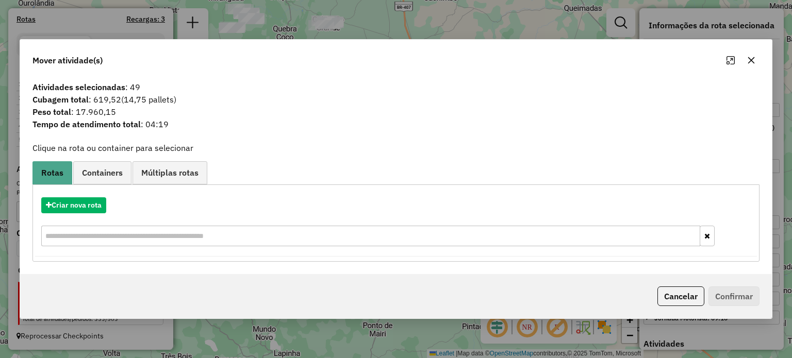
click at [750, 58] on icon "button" at bounding box center [751, 60] width 8 height 8
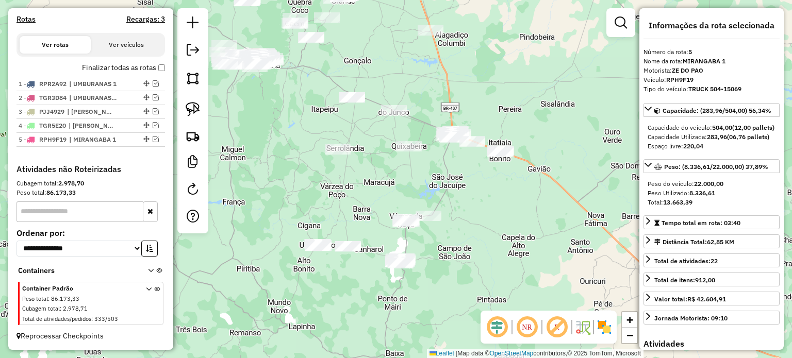
drag, startPoint x: 476, startPoint y: 230, endPoint x: 487, endPoint y: 197, distance: 34.9
click at [487, 197] on div "Janela de atendimento Grade de atendimento Capacidade Transportadoras Veículos …" at bounding box center [396, 179] width 792 height 358
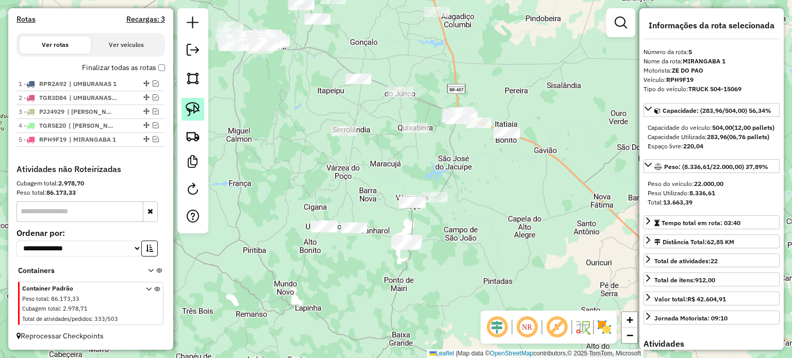
click at [192, 107] on img at bounding box center [193, 109] width 14 height 14
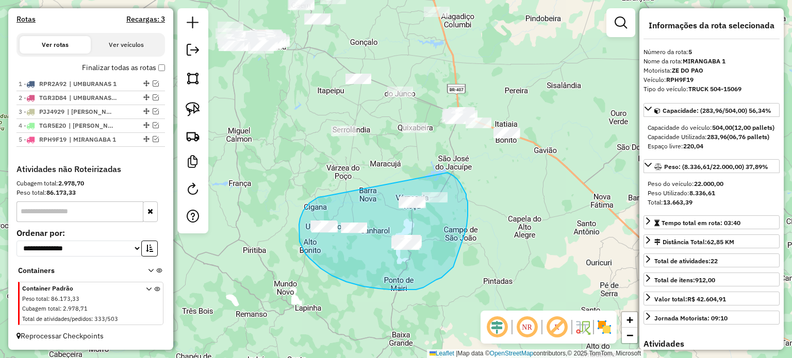
drag, startPoint x: 315, startPoint y: 199, endPoint x: 447, endPoint y: 173, distance: 134.6
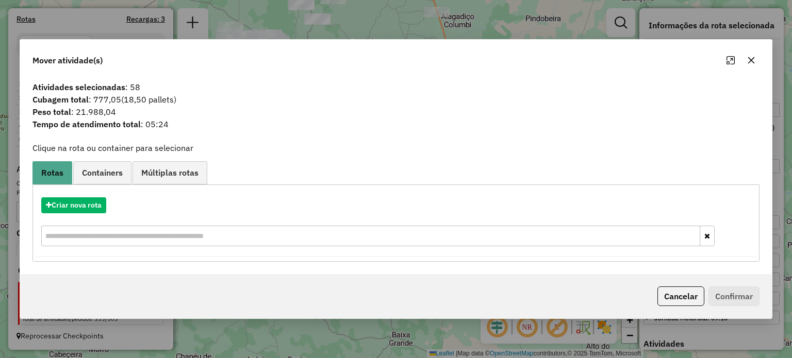
click at [752, 57] on icon "button" at bounding box center [751, 60] width 8 height 8
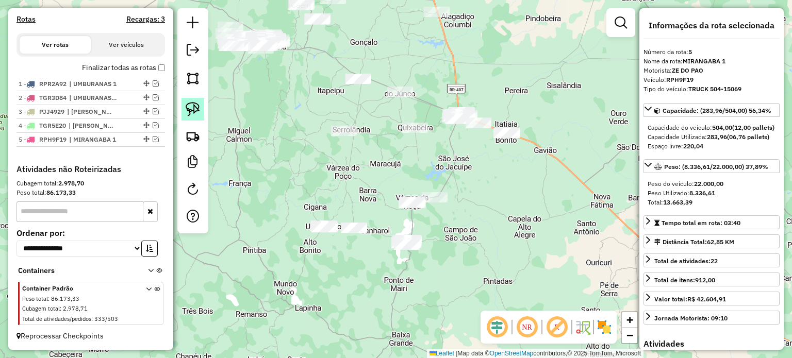
click at [189, 103] on img at bounding box center [193, 109] width 14 height 14
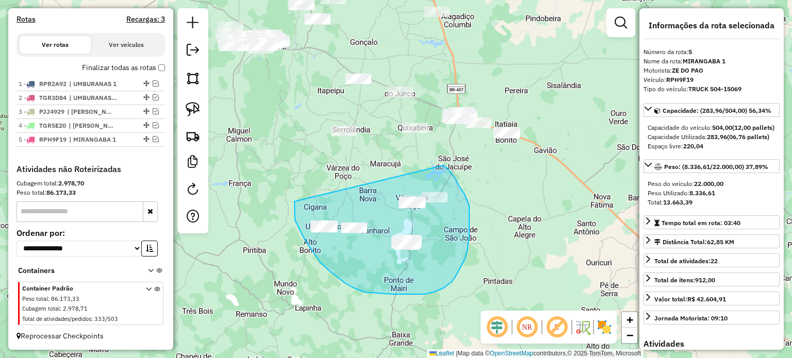
drag, startPoint x: 294, startPoint y: 201, endPoint x: 443, endPoint y: 165, distance: 153.2
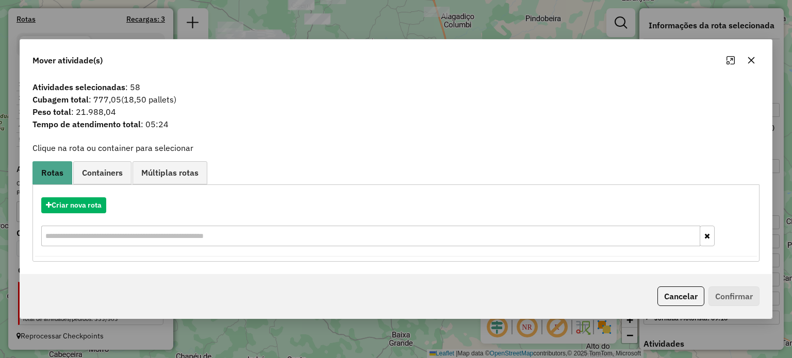
click at [752, 59] on icon "button" at bounding box center [751, 60] width 8 height 8
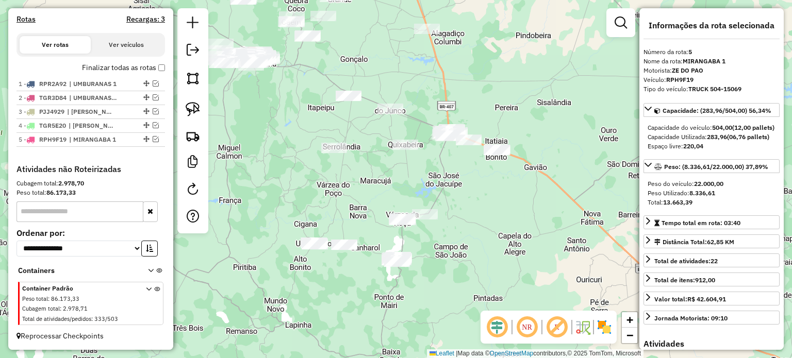
drag, startPoint x: 481, startPoint y: 166, endPoint x: 469, endPoint y: 186, distance: 22.5
click at [469, 186] on div "Janela de atendimento Grade de atendimento Capacidade Transportadoras Veículos …" at bounding box center [396, 179] width 792 height 358
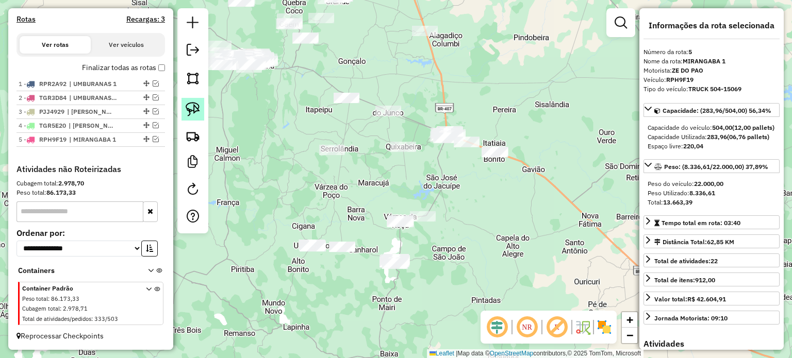
click at [196, 98] on link at bounding box center [192, 109] width 23 height 23
drag, startPoint x: 489, startPoint y: 141, endPoint x: 502, endPoint y: 143, distance: 14.1
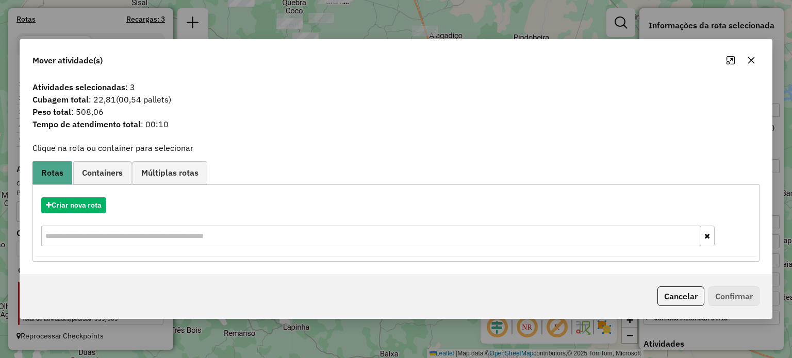
click at [749, 62] on icon "button" at bounding box center [751, 60] width 8 height 8
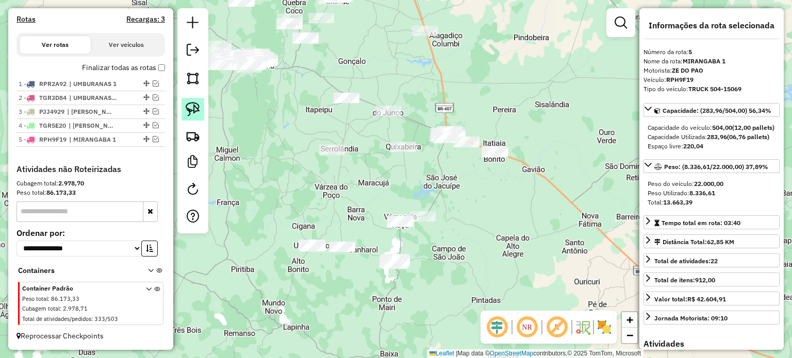
click at [188, 105] on img at bounding box center [193, 109] width 14 height 14
drag, startPoint x: 436, startPoint y: 112, endPoint x: 484, endPoint y: 131, distance: 51.6
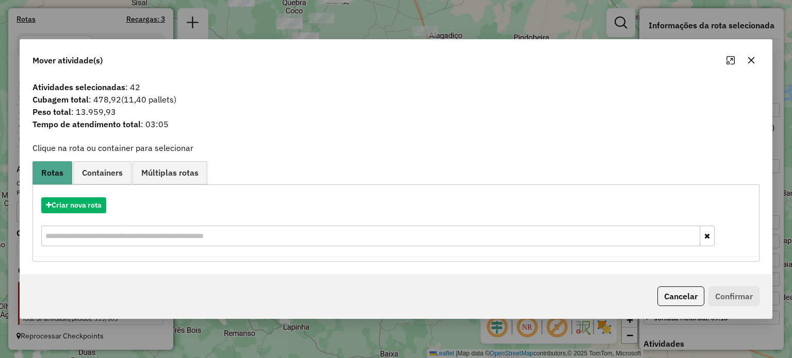
click at [751, 59] on icon "button" at bounding box center [750, 60] width 7 height 7
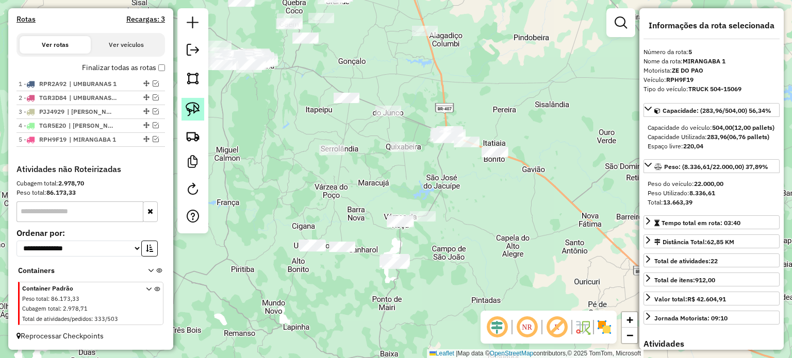
click at [194, 109] on img at bounding box center [193, 109] width 14 height 14
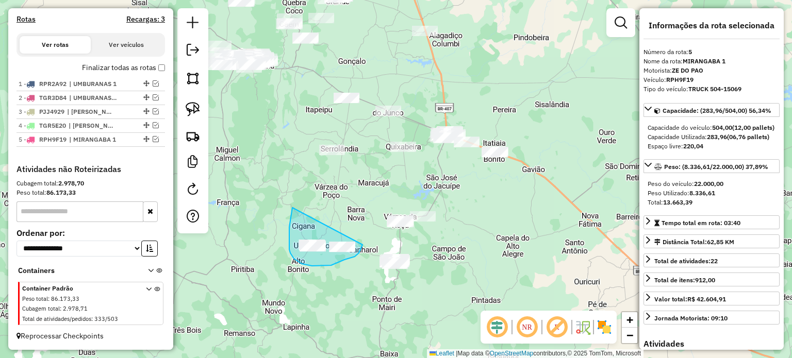
drag, startPoint x: 289, startPoint y: 241, endPoint x: 365, endPoint y: 238, distance: 75.8
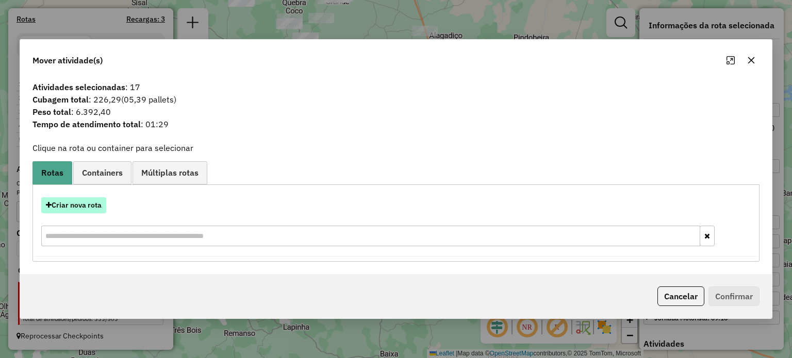
click at [81, 202] on button "Criar nova rota" at bounding box center [73, 205] width 65 height 16
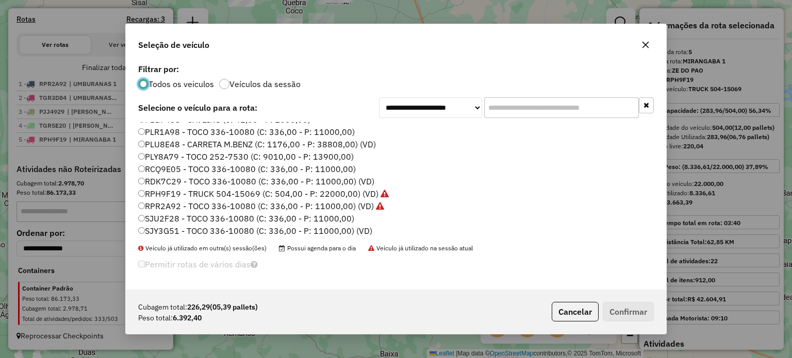
scroll to position [206, 0]
click at [171, 168] on label "RPH9F19 - TRUCK 504-15069 (C: 504,00 - P: 22000,00) (VD)" at bounding box center [263, 169] width 250 height 12
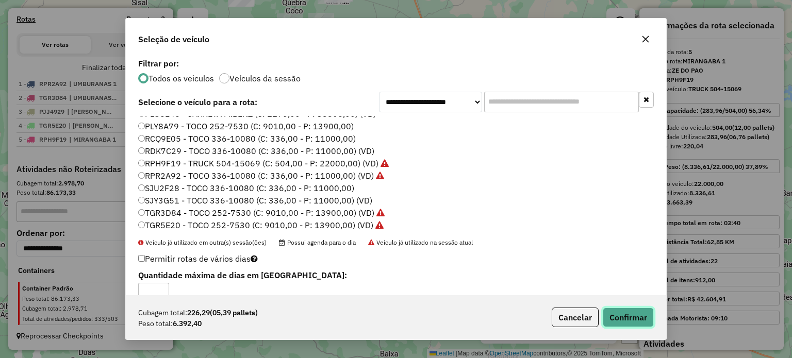
click at [629, 310] on button "Confirmar" at bounding box center [627, 318] width 51 height 20
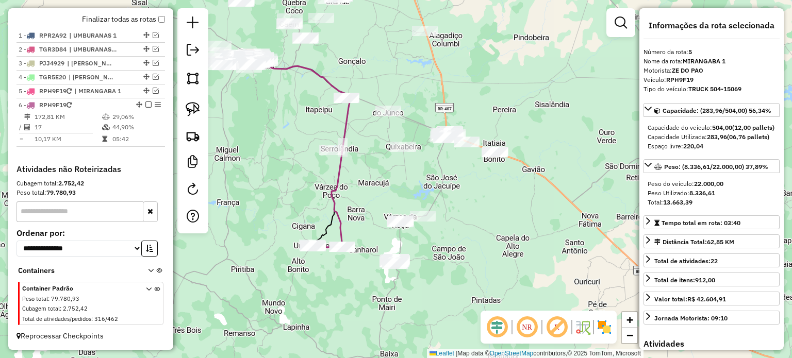
scroll to position [377, 0]
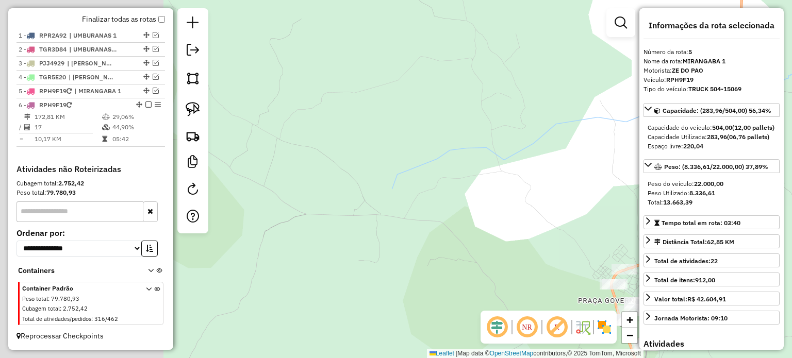
drag, startPoint x: 367, startPoint y: 238, endPoint x: 511, endPoint y: 253, distance: 144.6
click at [511, 253] on div "Janela de atendimento Grade de atendimento Capacidade Transportadoras Veículos …" at bounding box center [396, 179] width 792 height 358
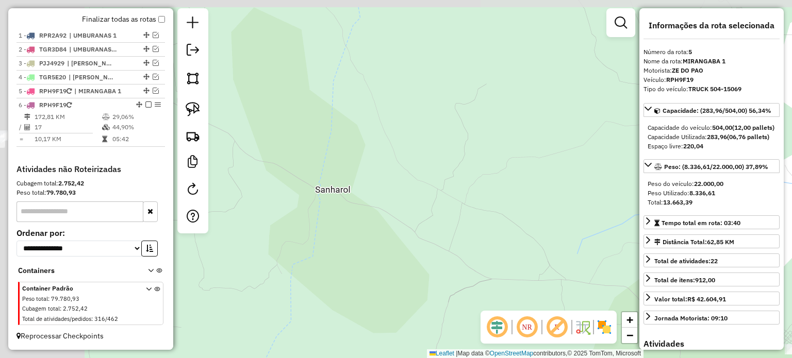
drag, startPoint x: 414, startPoint y: 243, endPoint x: 561, endPoint y: 285, distance: 152.8
click at [561, 285] on div "Janela de atendimento Grade de atendimento Capacidade Transportadoras Veículos …" at bounding box center [396, 179] width 792 height 358
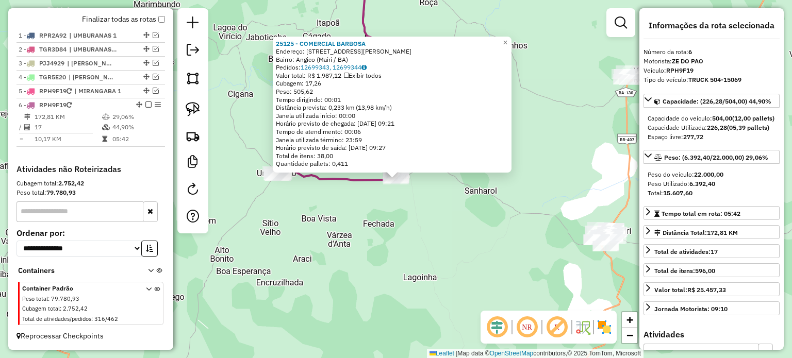
click at [491, 274] on div "25125 - COMERCIAL BARBOSA Endereço: Rua Edite Trindade de Oliveira, 140 Bairro:…" at bounding box center [396, 179] width 792 height 358
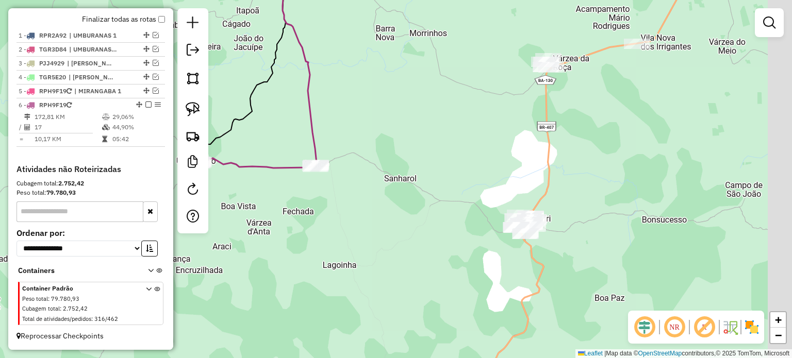
drag, startPoint x: 528, startPoint y: 262, endPoint x: 427, endPoint y: 247, distance: 102.2
click at [408, 241] on div "Janela de atendimento Grade de atendimento Capacidade Transportadoras Veículos …" at bounding box center [396, 179] width 792 height 358
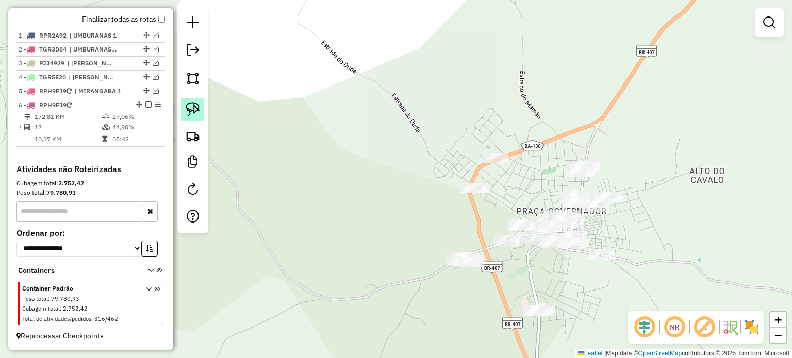
click at [190, 107] on img at bounding box center [193, 109] width 14 height 14
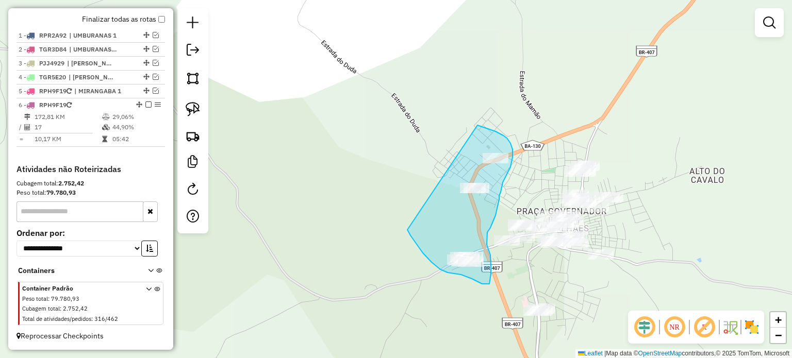
drag, startPoint x: 410, startPoint y: 236, endPoint x: 477, endPoint y: 125, distance: 129.0
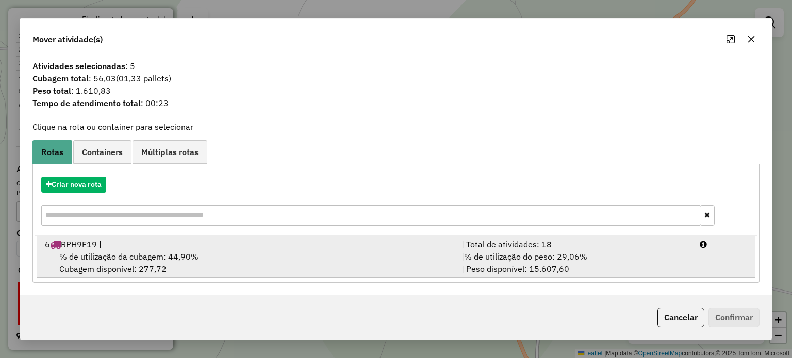
click at [99, 257] on span "% de utilização da cubagem: 44,90%" at bounding box center [128, 256] width 139 height 10
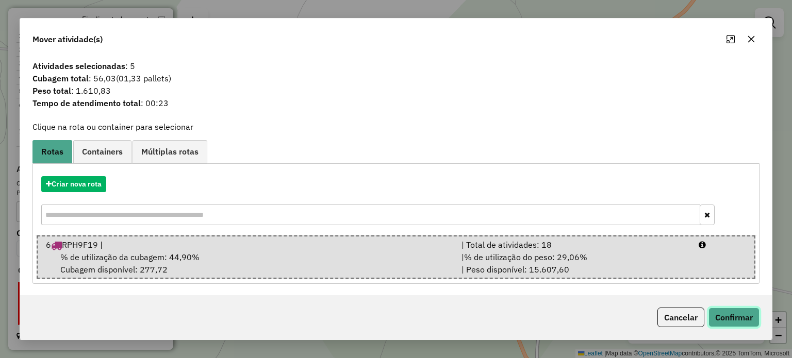
click at [735, 314] on button "Confirmar" at bounding box center [733, 318] width 51 height 20
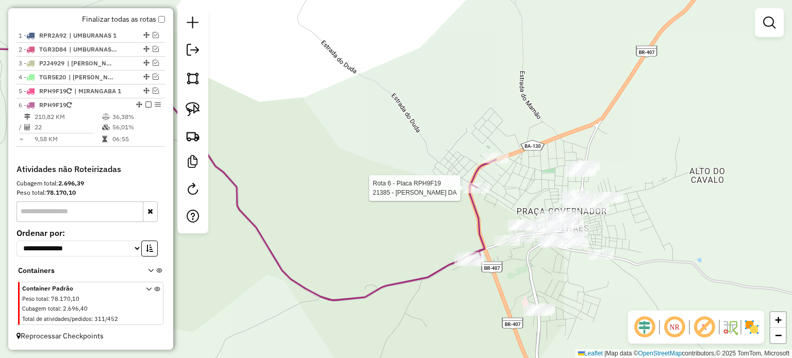
select select "**********"
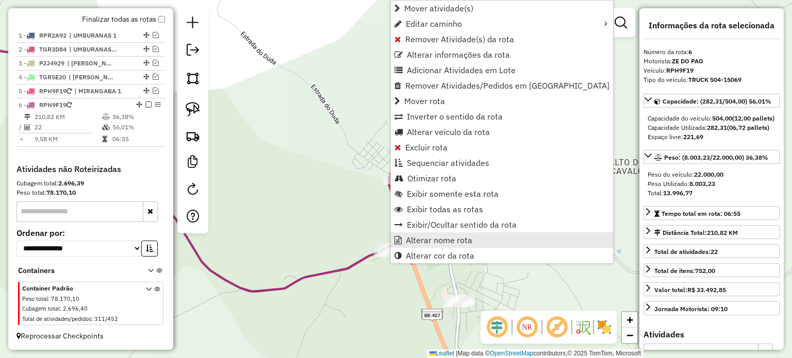
click at [412, 237] on span "Alterar nome rota" at bounding box center [439, 240] width 66 height 8
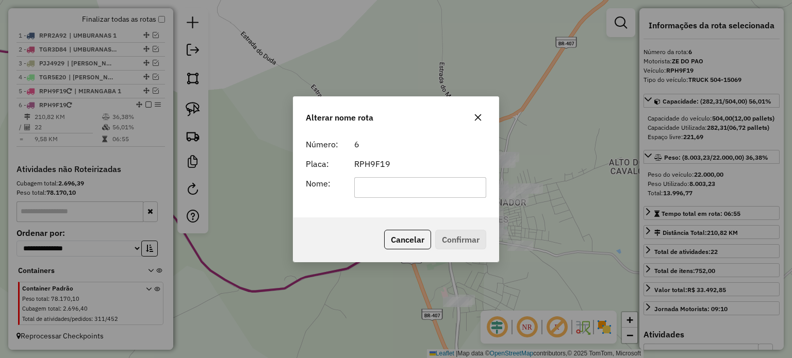
click at [383, 184] on input "text" at bounding box center [420, 187] width 132 height 21
click at [435, 190] on input "**********" at bounding box center [420, 187] width 132 height 21
type input "**********"
click at [460, 236] on button "Confirmar" at bounding box center [460, 240] width 51 height 20
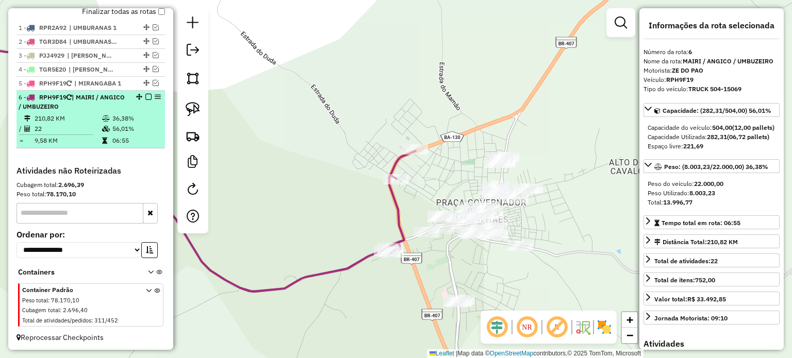
click at [145, 100] on em at bounding box center [148, 97] width 6 height 6
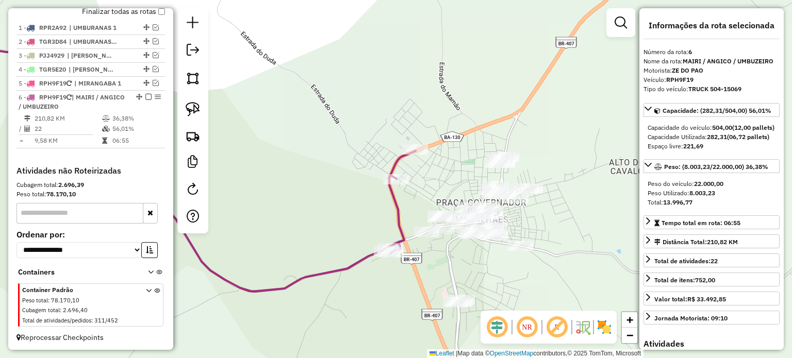
scroll to position [342, 0]
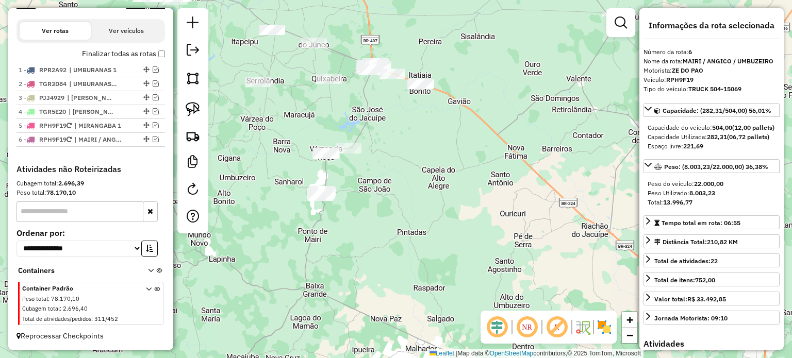
drag, startPoint x: 372, startPoint y: 186, endPoint x: 438, endPoint y: 223, distance: 75.7
click at [436, 223] on div "Janela de atendimento Grade de atendimento Capacidade Transportadoras Veículos …" at bounding box center [396, 179] width 792 height 358
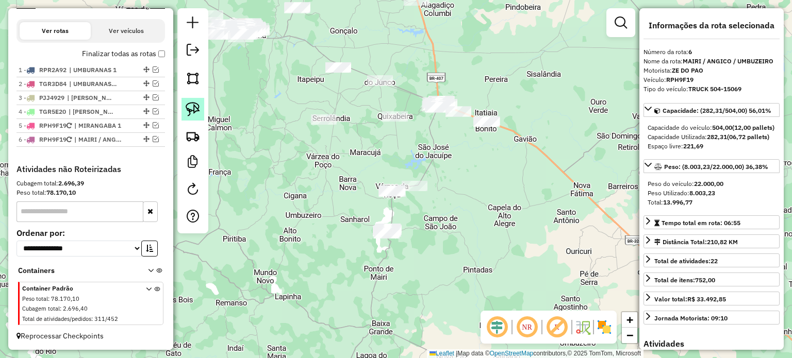
click at [192, 107] on img at bounding box center [193, 109] width 14 height 14
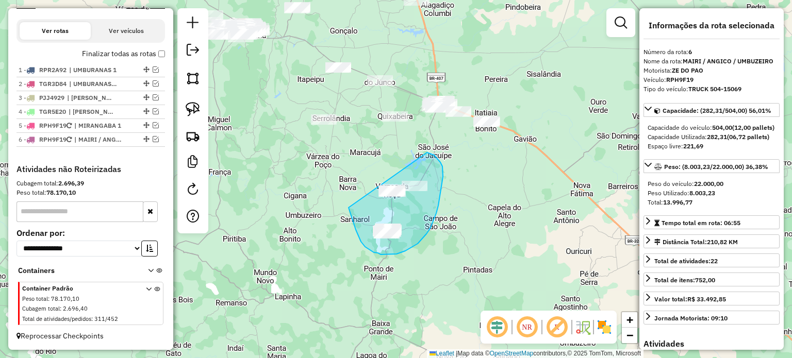
drag, startPoint x: 355, startPoint y: 226, endPoint x: 385, endPoint y: 154, distance: 78.5
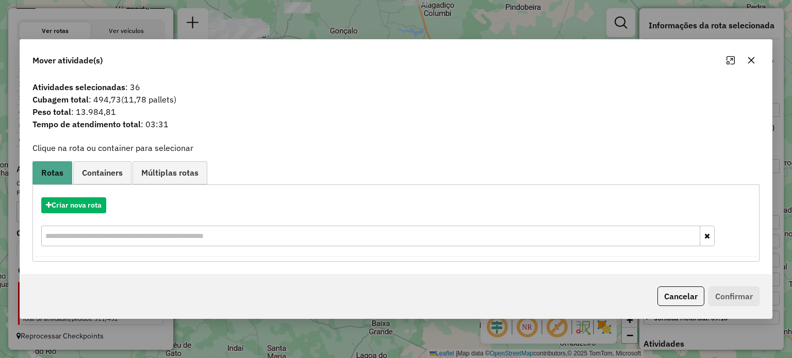
click at [752, 61] on icon "button" at bounding box center [751, 60] width 8 height 8
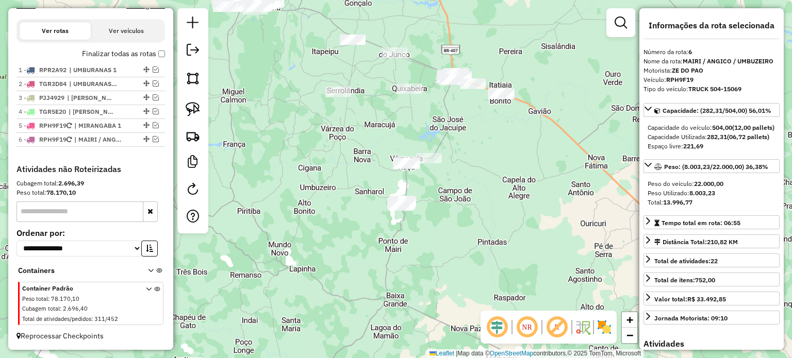
drag, startPoint x: 337, startPoint y: 245, endPoint x: 310, endPoint y: 173, distance: 77.6
click at [324, 179] on div "Janela de atendimento Grade de atendimento Capacidade Transportadoras Veículos …" at bounding box center [396, 179] width 792 height 358
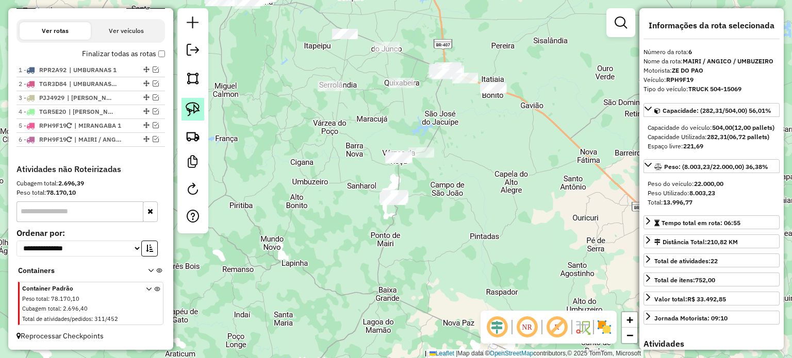
click at [189, 109] on img at bounding box center [193, 109] width 14 height 14
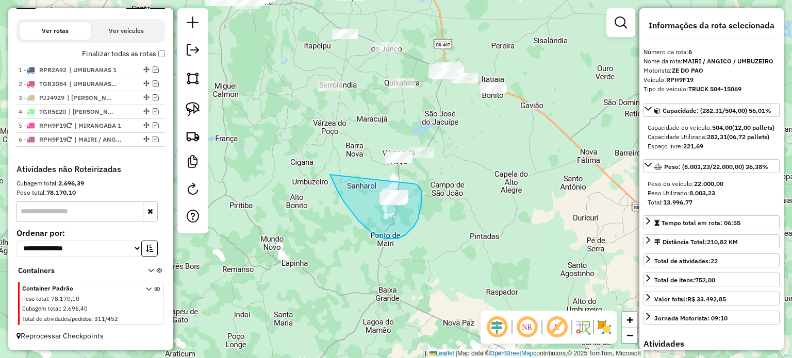
drag, startPoint x: 350, startPoint y: 210, endPoint x: 415, endPoint y: 184, distance: 69.6
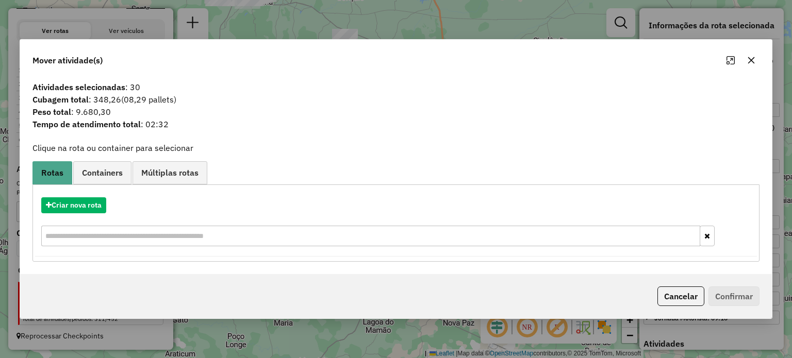
click at [752, 59] on icon "button" at bounding box center [751, 60] width 8 height 8
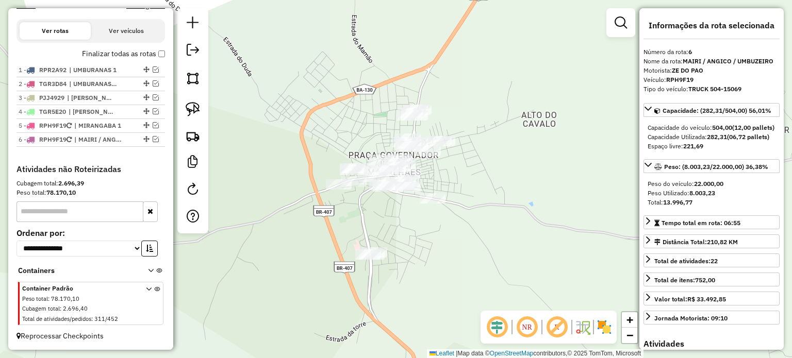
drag, startPoint x: 467, startPoint y: 222, endPoint x: 439, endPoint y: 213, distance: 29.3
click at [444, 213] on div "Janela de atendimento Grade de atendimento Capacidade Transportadoras Veículos …" at bounding box center [396, 179] width 792 height 358
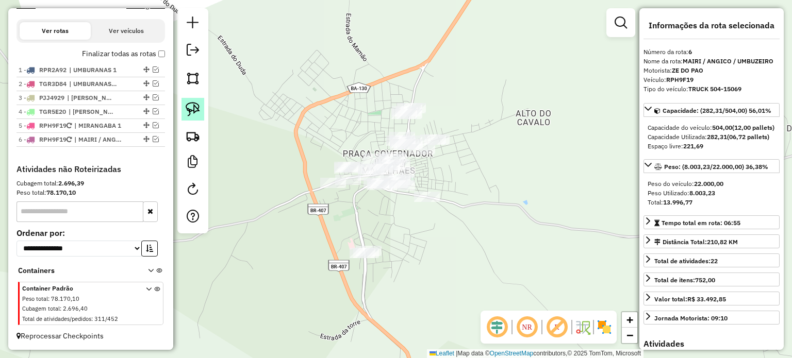
click at [195, 109] on img at bounding box center [193, 109] width 14 height 14
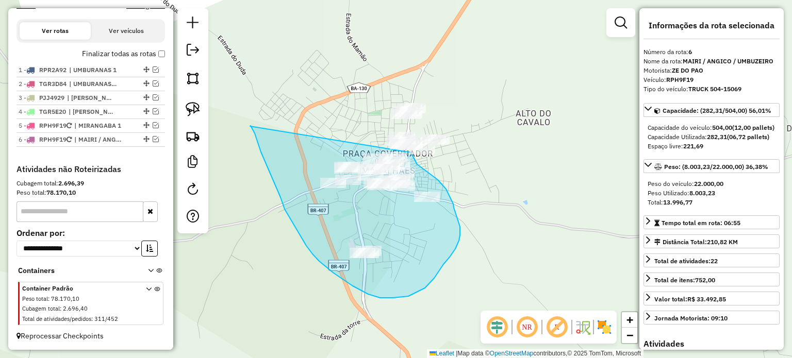
drag, startPoint x: 250, startPoint y: 126, endPoint x: 408, endPoint y: 152, distance: 159.8
click at [408, 152] on div "Janela de atendimento Grade de atendimento Capacidade Transportadoras Veículos …" at bounding box center [396, 179] width 792 height 358
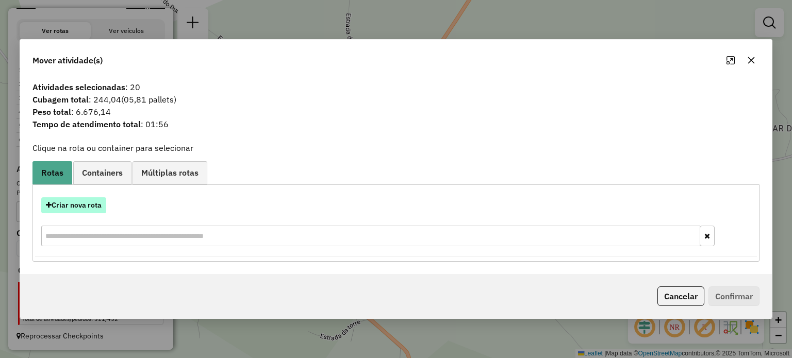
click at [69, 204] on button "Criar nova rota" at bounding box center [73, 205] width 65 height 16
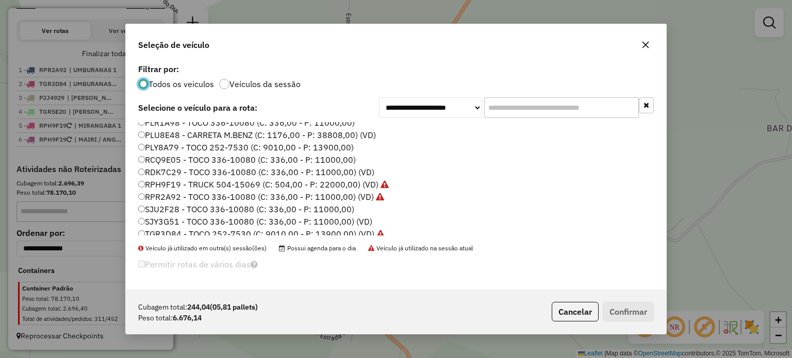
scroll to position [208, 0]
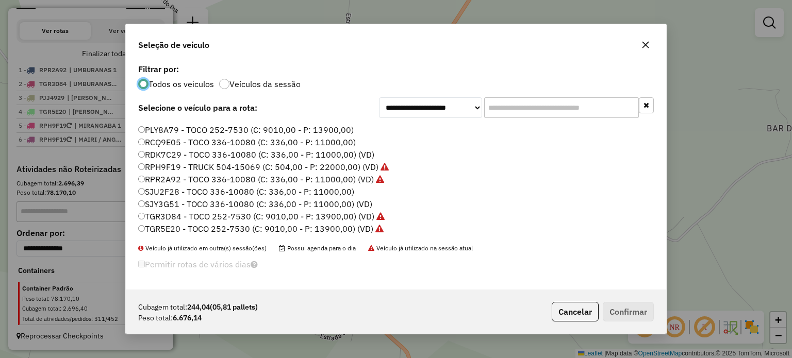
click at [645, 45] on icon "button" at bounding box center [645, 45] width 7 height 7
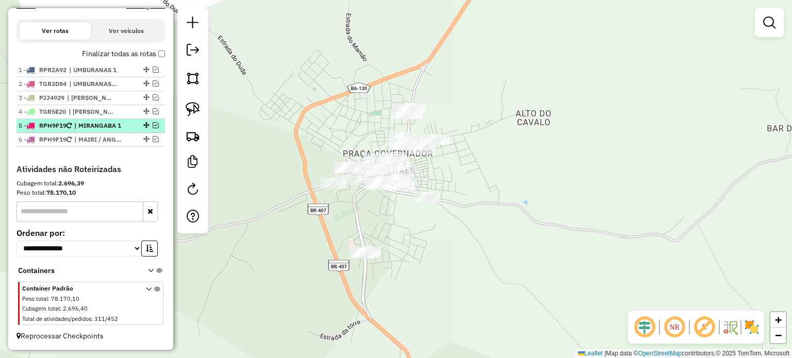
click at [153, 124] on em at bounding box center [156, 125] width 6 height 6
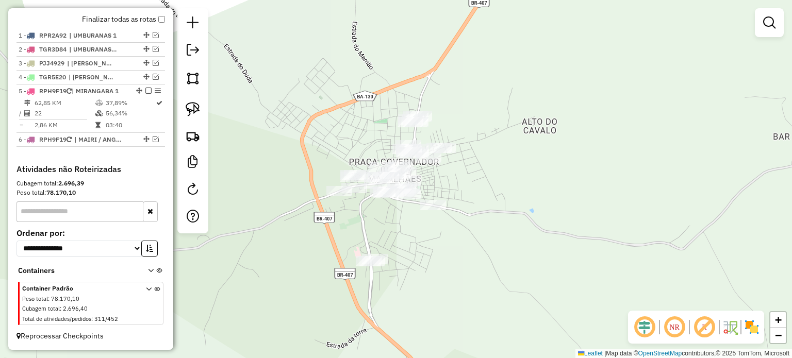
drag, startPoint x: 239, startPoint y: 130, endPoint x: 451, endPoint y: 247, distance: 242.2
click at [469, 246] on div "Janela de atendimento Grade de atendimento Capacidade Transportadoras Veículos …" at bounding box center [396, 179] width 792 height 358
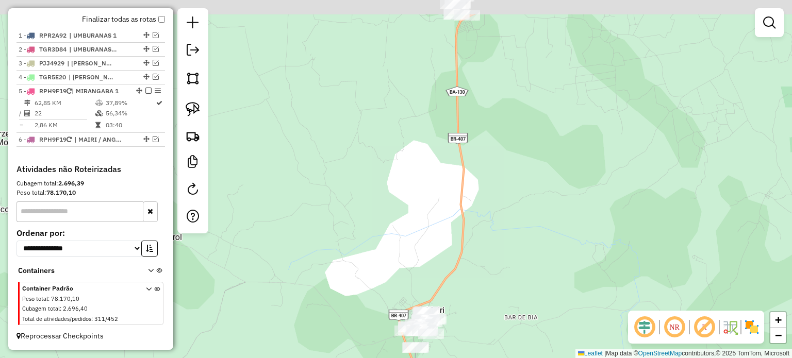
drag, startPoint x: 335, startPoint y: 249, endPoint x: 344, endPoint y: 289, distance: 40.6
click at [344, 289] on div "Janela de atendimento Grade de atendimento Capacidade Transportadoras Veículos …" at bounding box center [396, 179] width 792 height 358
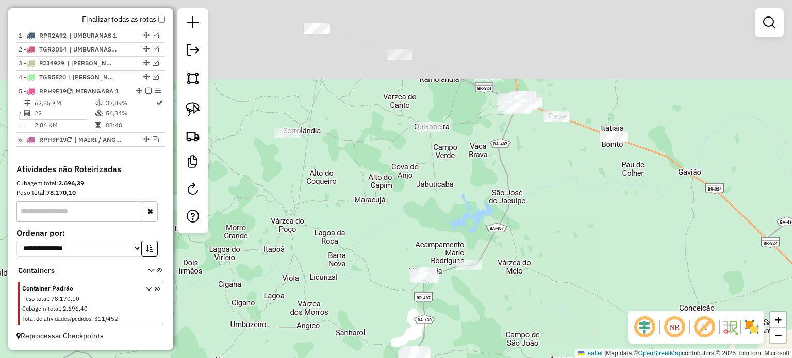
drag, startPoint x: 331, startPoint y: 237, endPoint x: 374, endPoint y: 284, distance: 64.2
click at [374, 284] on div "Janela de atendimento Grade de atendimento Capacidade Transportadoras Veículos …" at bounding box center [396, 179] width 792 height 358
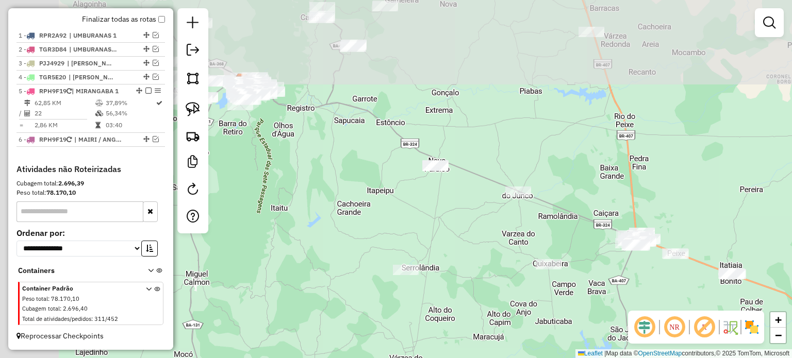
drag, startPoint x: 339, startPoint y: 225, endPoint x: 451, endPoint y: 340, distance: 160.7
click at [451, 340] on div "Janela de atendimento Grade de atendimento Capacidade Transportadoras Veículos …" at bounding box center [396, 179] width 792 height 358
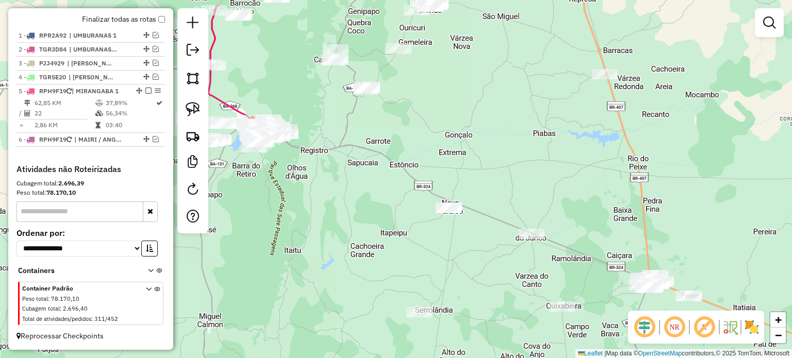
drag, startPoint x: 361, startPoint y: 226, endPoint x: 404, endPoint y: 312, distance: 95.9
click at [404, 313] on div "Janela de atendimento Grade de atendimento Capacidade Transportadoras Veículos …" at bounding box center [396, 179] width 792 height 358
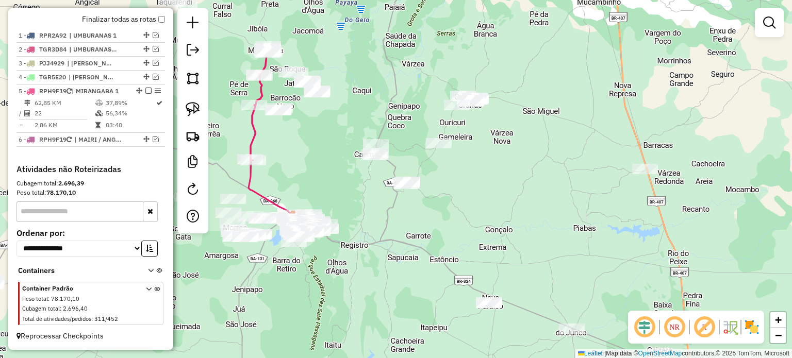
drag, startPoint x: 386, startPoint y: 247, endPoint x: 408, endPoint y: 291, distance: 48.6
click at [412, 292] on div "Janela de atendimento Grade de atendimento Capacidade Transportadoras Veículos …" at bounding box center [396, 179] width 792 height 358
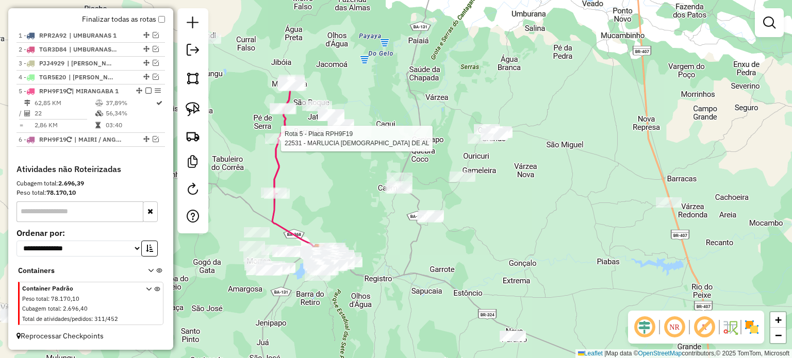
select select "**********"
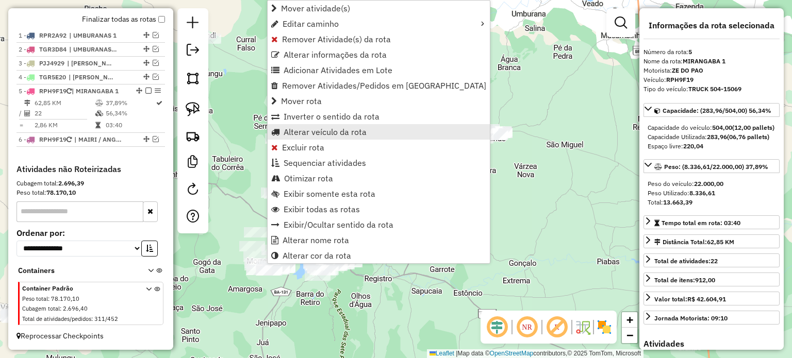
click at [303, 132] on span "Alterar veículo da rota" at bounding box center [324, 132] width 83 height 8
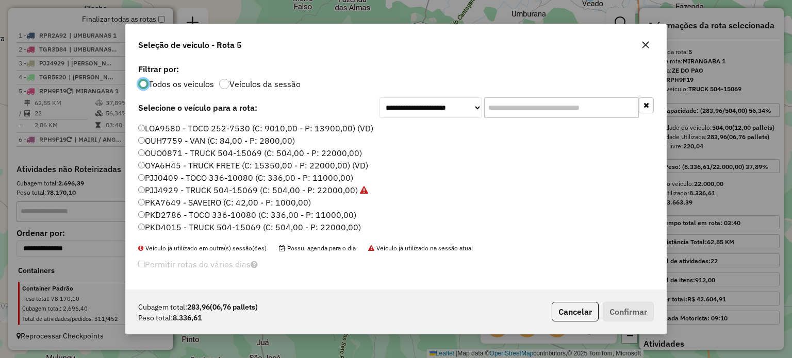
scroll to position [52, 0]
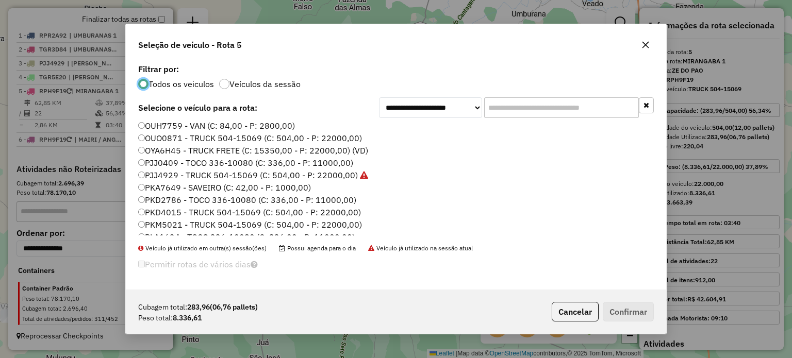
click at [169, 203] on label "PKD2786 - TOCO 336-10080 (C: 336,00 - P: 11000,00)" at bounding box center [247, 200] width 218 height 12
click at [620, 311] on button "Confirmar" at bounding box center [627, 312] width 51 height 20
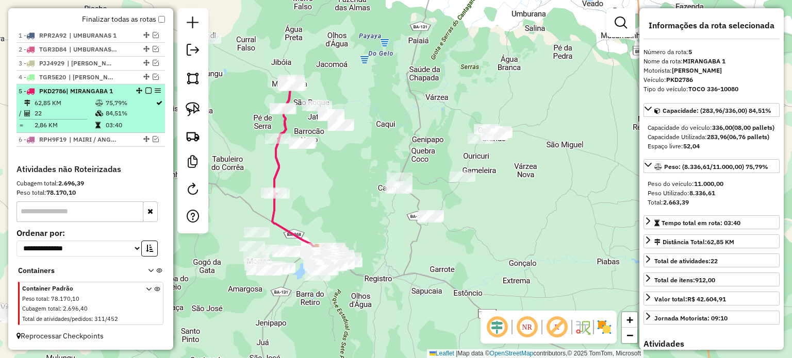
click at [145, 90] on em at bounding box center [148, 91] width 6 height 6
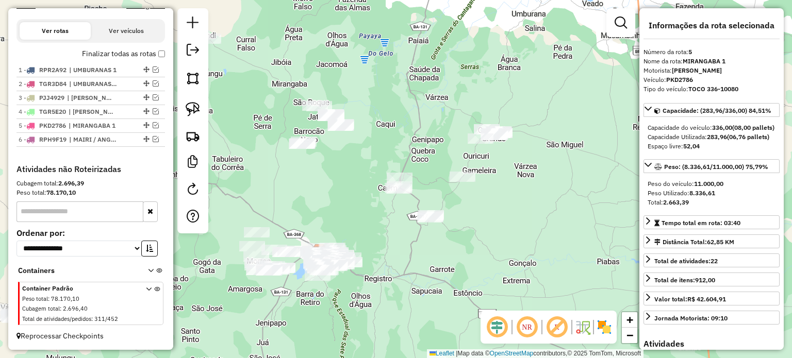
scroll to position [342, 0]
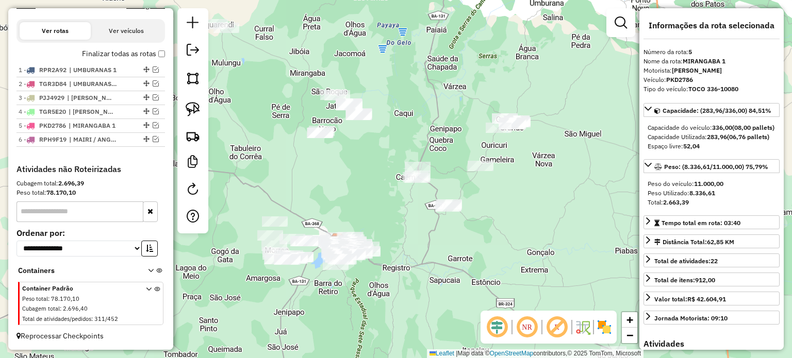
drag, startPoint x: 329, startPoint y: 199, endPoint x: 358, endPoint y: 176, distance: 36.6
click at [357, 176] on div "Janela de atendimento Grade de atendimento Capacidade Transportadoras Veículos …" at bounding box center [396, 179] width 792 height 358
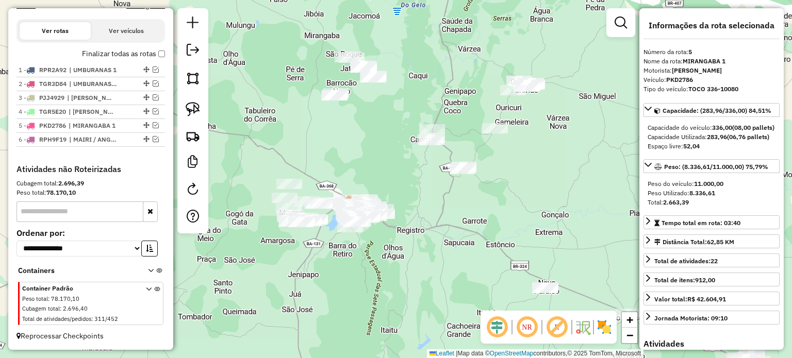
drag, startPoint x: 429, startPoint y: 276, endPoint x: 326, endPoint y: 204, distance: 125.8
click at [324, 181] on div "Janela de atendimento Grade de atendimento Capacidade Transportadoras Veículos …" at bounding box center [396, 179] width 792 height 358
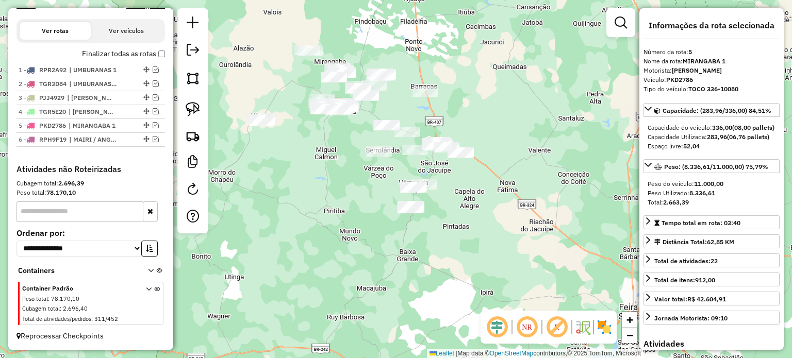
drag, startPoint x: 410, startPoint y: 262, endPoint x: 381, endPoint y: 187, distance: 80.4
click at [384, 189] on div "Janela de atendimento Grade de atendimento Capacidade Transportadoras Veículos …" at bounding box center [396, 179] width 792 height 358
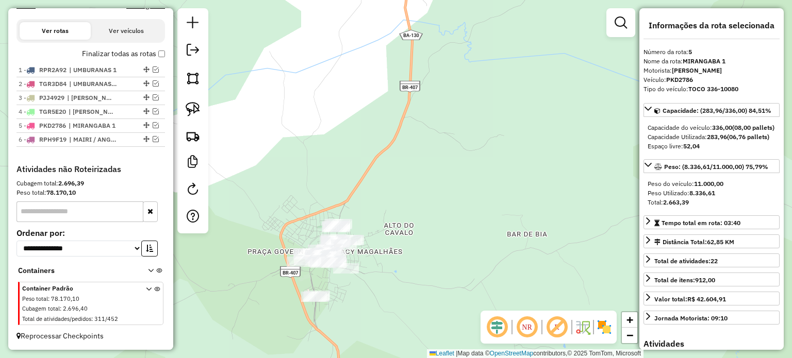
drag, startPoint x: 392, startPoint y: 272, endPoint x: 433, endPoint y: 202, distance: 81.1
click at [456, 204] on div "Janela de atendimento Grade de atendimento Capacidade Transportadoras Veículos …" at bounding box center [396, 179] width 792 height 358
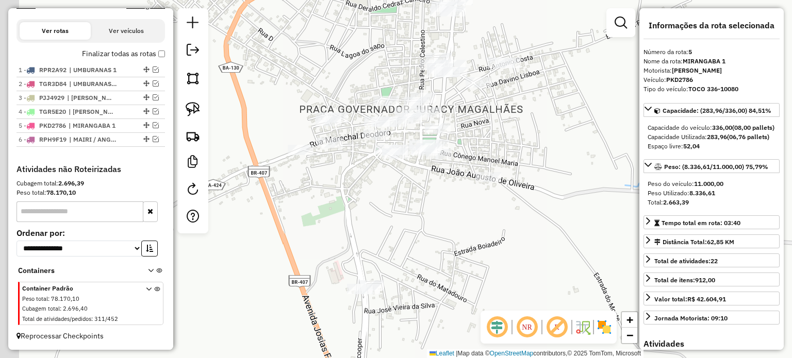
drag, startPoint x: 278, startPoint y: 139, endPoint x: 293, endPoint y: -7, distance: 146.5
click at [293, 0] on html "Aguarde... Pop-up bloqueado! Seu navegador bloqueou automáticamente a abertura …" at bounding box center [396, 179] width 792 height 358
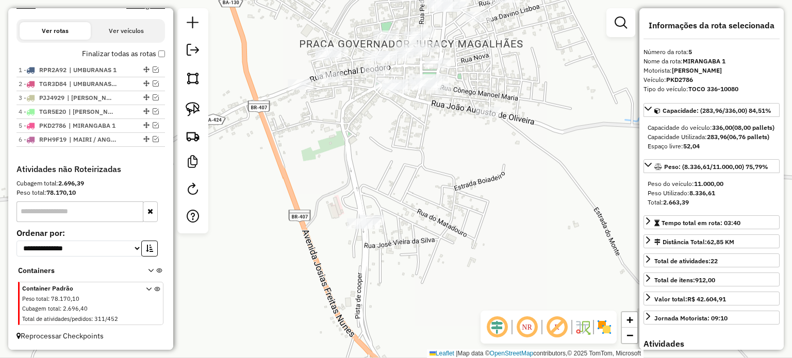
drag, startPoint x: 255, startPoint y: 81, endPoint x: 255, endPoint y: 156, distance: 74.7
click at [255, 155] on div "Janela de atendimento Grade de atendimento Capacidade Transportadoras Veículos …" at bounding box center [396, 179] width 792 height 358
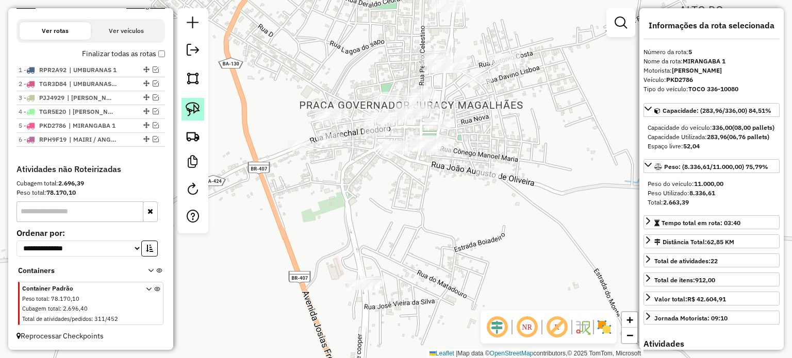
click at [190, 108] on img at bounding box center [193, 109] width 14 height 14
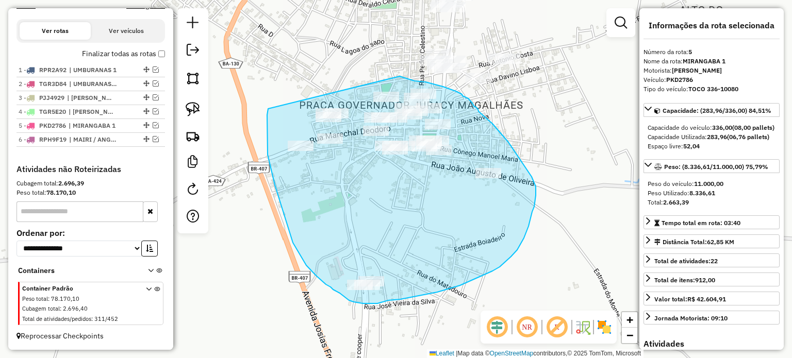
drag, startPoint x: 267, startPoint y: 121, endPoint x: 366, endPoint y: 69, distance: 112.0
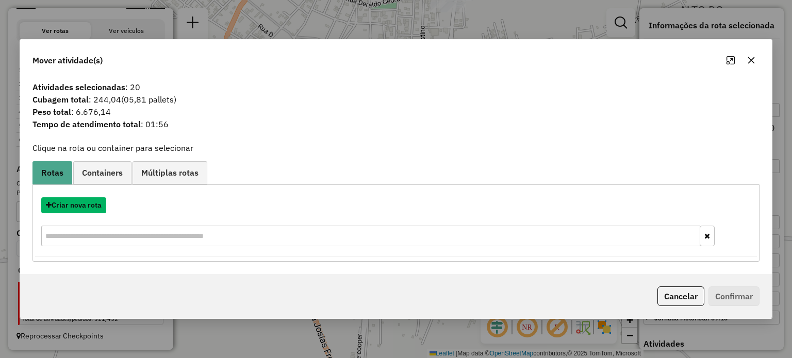
click at [82, 207] on button "Criar nova rota" at bounding box center [73, 205] width 65 height 16
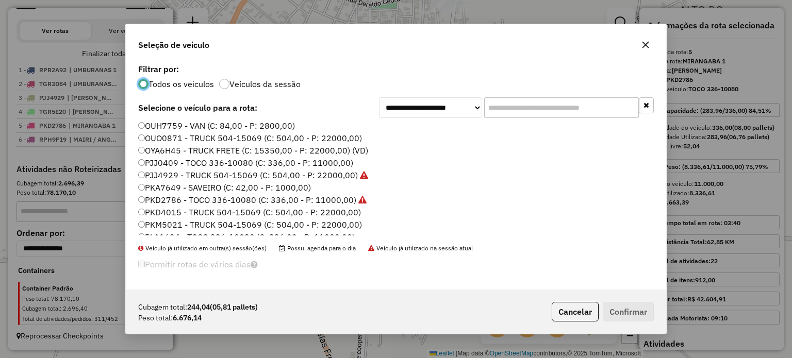
scroll to position [103, 0]
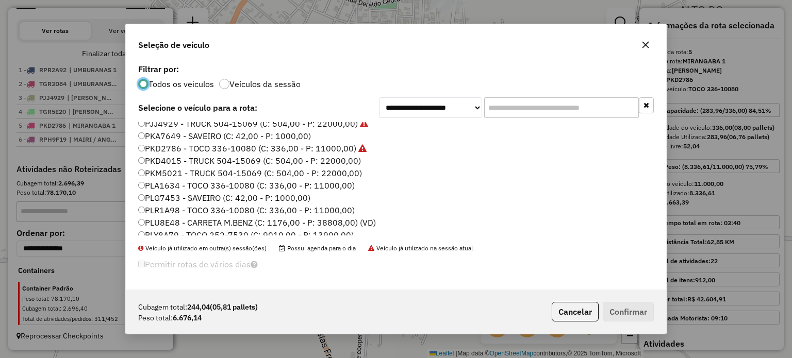
click at [164, 186] on label "PLA1634 - TOCO 336-10080 (C: 336,00 - P: 11000,00)" at bounding box center [246, 185] width 216 height 12
click at [621, 313] on button "Confirmar" at bounding box center [627, 312] width 51 height 20
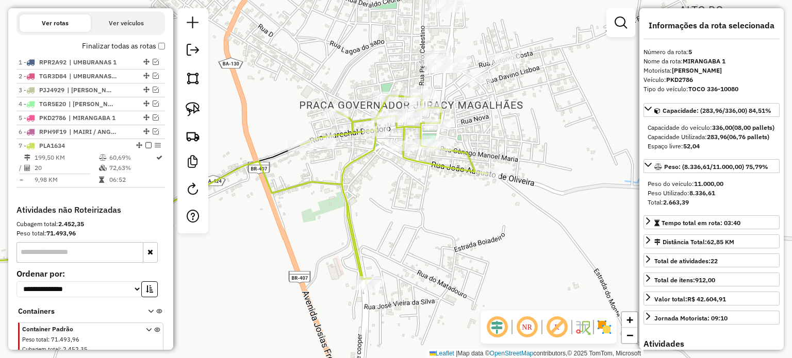
scroll to position [391, 0]
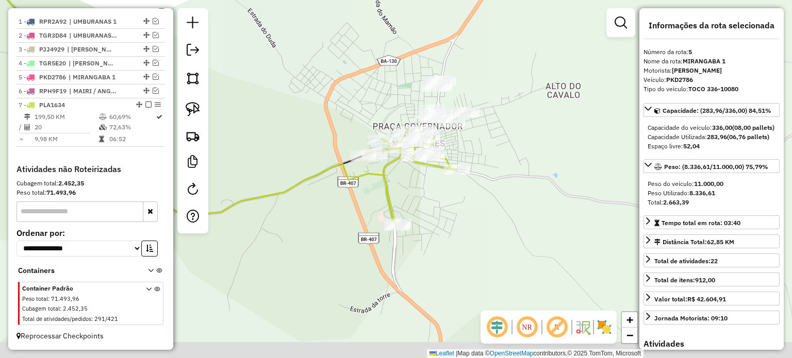
drag, startPoint x: 445, startPoint y: 237, endPoint x: 357, endPoint y: 126, distance: 141.6
click at [359, 120] on div "Janela de atendimento Grade de atendimento Capacidade Transportadoras Veículos …" at bounding box center [396, 179] width 792 height 358
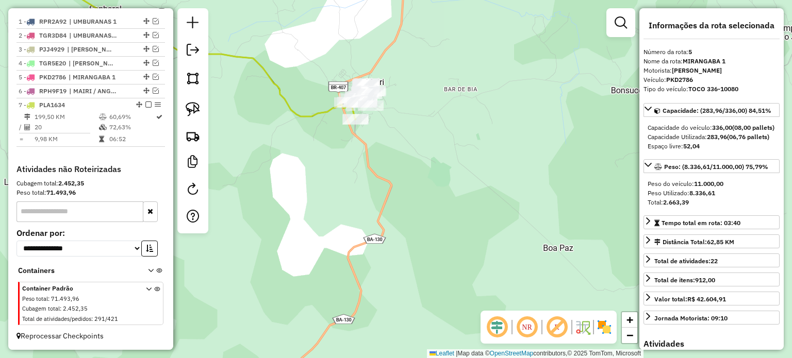
drag, startPoint x: 412, startPoint y: 267, endPoint x: 402, endPoint y: 282, distance: 17.4
click at [412, 287] on div "Janela de atendimento Grade de atendimento Capacidade Transportadoras Veículos …" at bounding box center [396, 179] width 792 height 358
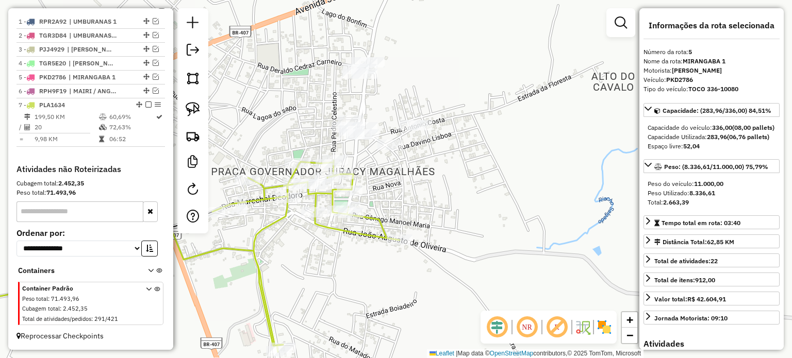
drag, startPoint x: 357, startPoint y: 35, endPoint x: 313, endPoint y: 45, distance: 44.6
click at [345, 39] on div "Janela de atendimento Grade de atendimento Capacidade Transportadoras Veículos …" at bounding box center [396, 179] width 792 height 358
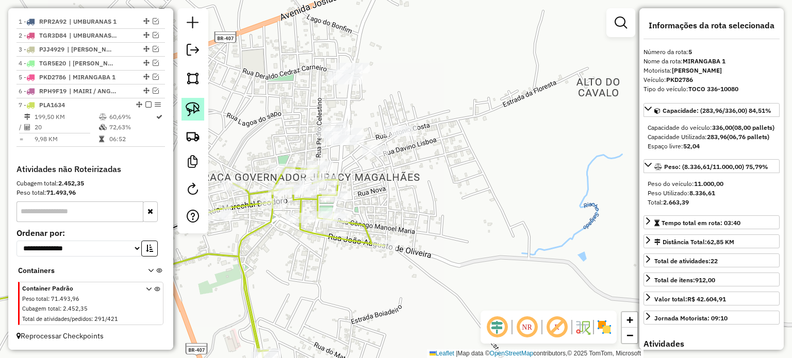
click at [199, 99] on link at bounding box center [192, 109] width 23 height 23
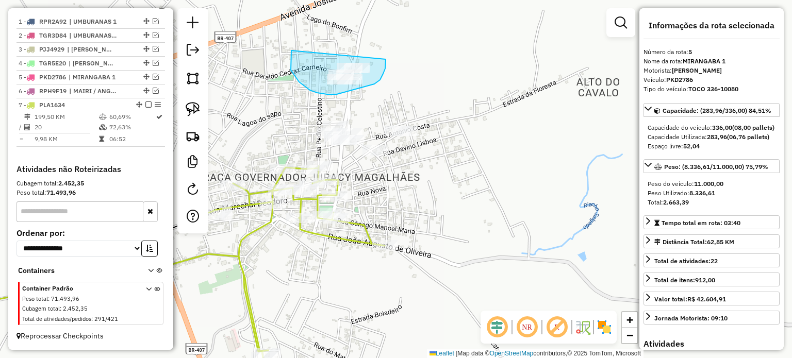
drag, startPoint x: 291, startPoint y: 51, endPoint x: 385, endPoint y: 57, distance: 94.5
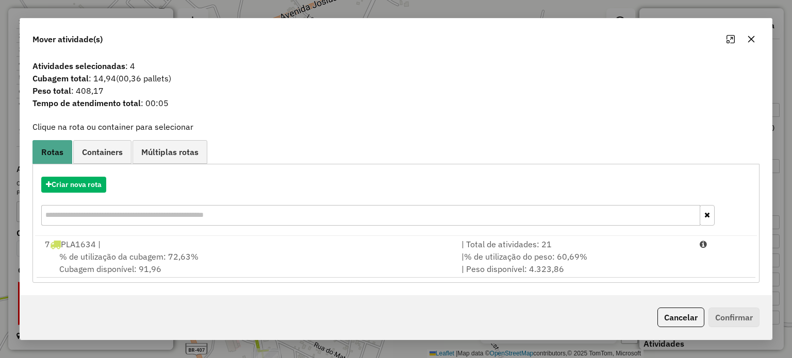
click at [750, 37] on icon "button" at bounding box center [751, 39] width 8 height 8
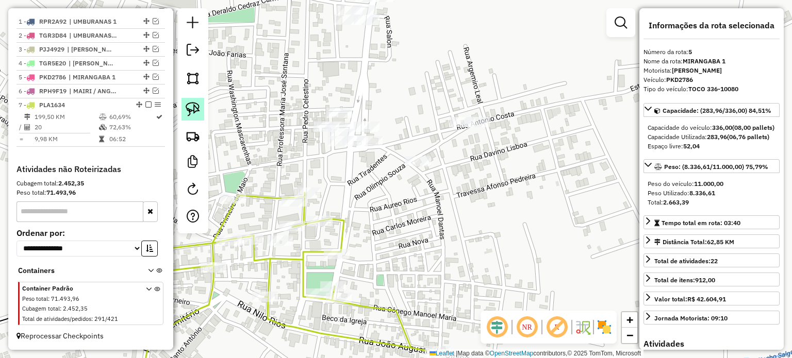
click at [188, 103] on img at bounding box center [193, 109] width 14 height 14
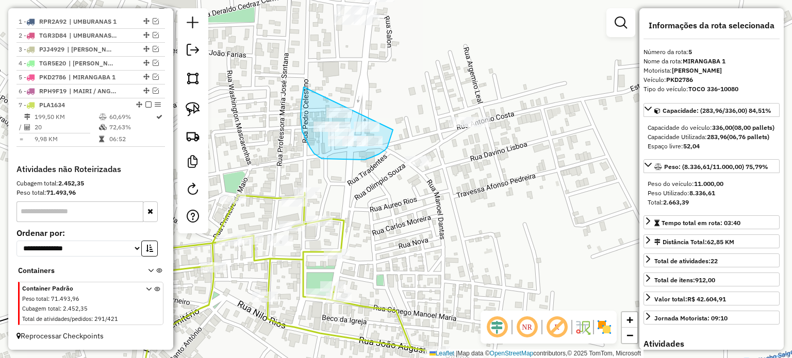
drag, startPoint x: 304, startPoint y: 87, endPoint x: 396, endPoint y: 107, distance: 94.4
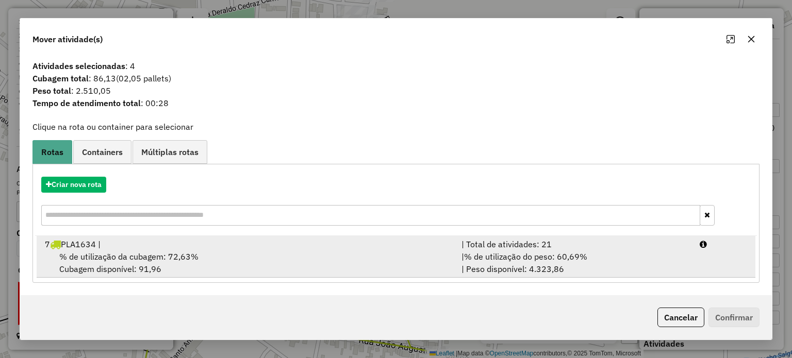
drag, startPoint x: 96, startPoint y: 258, endPoint x: 503, endPoint y: 257, distance: 406.6
click at [109, 257] on span "% de utilização da cubagem: 72,63%" at bounding box center [128, 256] width 139 height 10
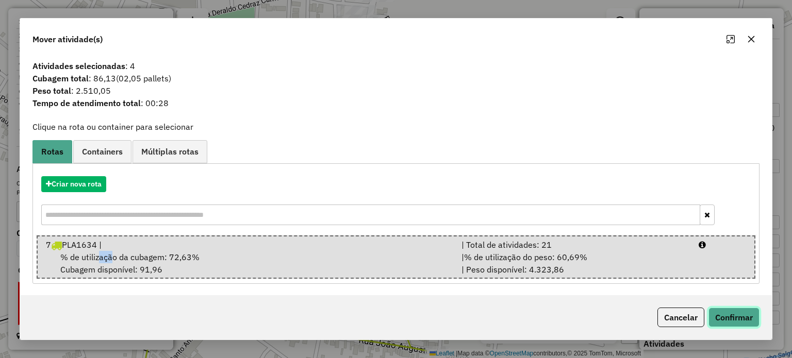
click at [716, 315] on button "Confirmar" at bounding box center [733, 318] width 51 height 20
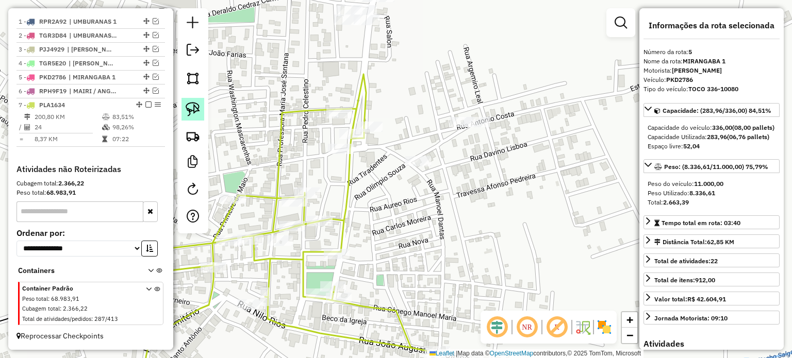
click at [192, 109] on img at bounding box center [193, 109] width 14 height 14
click at [349, 108] on div "Rota 7 - Placa PLA1634 24771 - NIVALDO FIGUEREDO PI Janela de atendimento Grade…" at bounding box center [396, 179] width 792 height 358
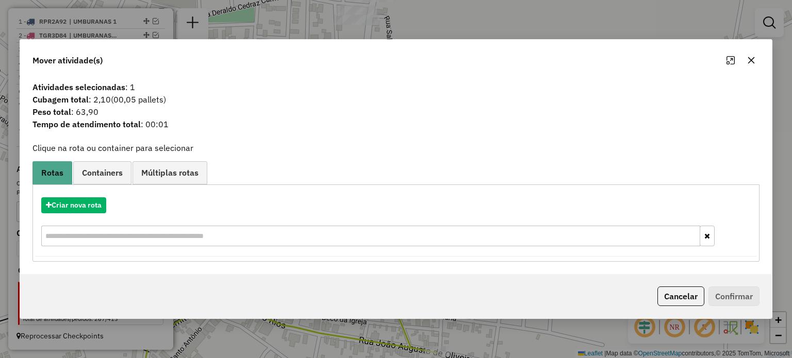
drag, startPoint x: 751, startPoint y: 57, endPoint x: 612, endPoint y: 81, distance: 140.7
click at [743, 57] on button "button" at bounding box center [751, 60] width 16 height 16
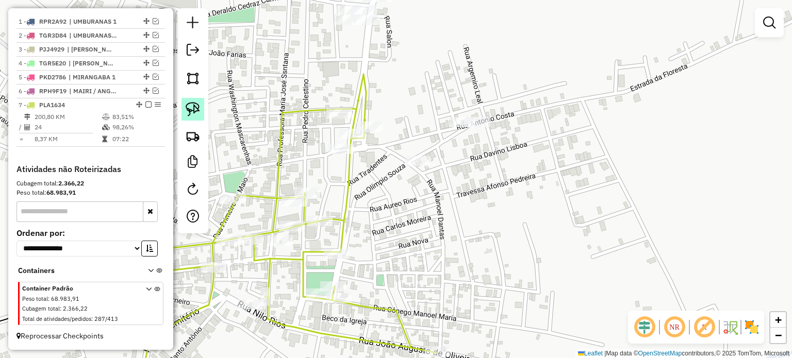
click at [196, 105] on img at bounding box center [193, 109] width 14 height 14
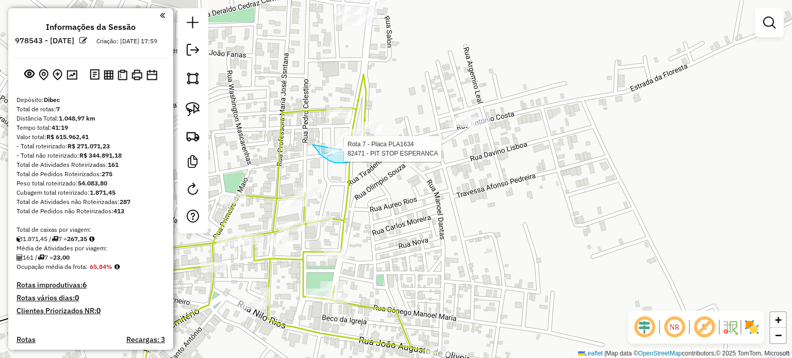
click at [352, 147] on div "Rota 7 - Placa PLA1634 82471 - PIT STOP ESPERANCA Janela de atendimento Grade d…" at bounding box center [396, 179] width 792 height 358
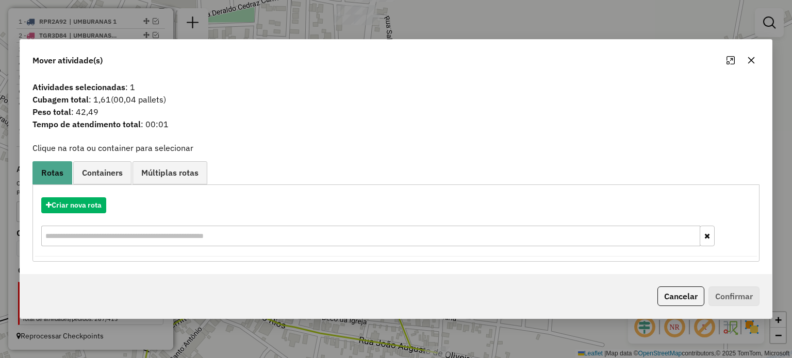
click at [752, 56] on icon "button" at bounding box center [751, 60] width 8 height 8
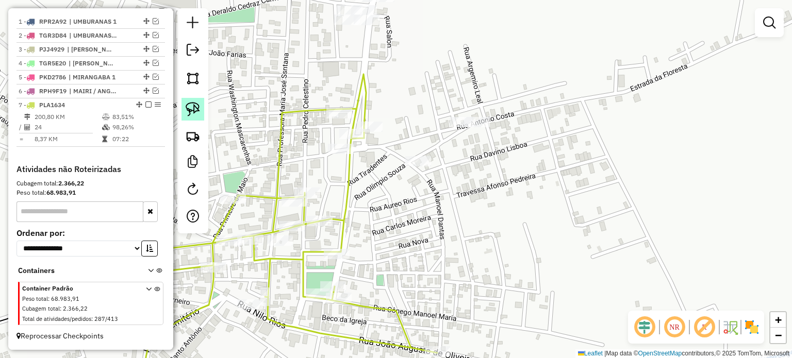
click at [188, 105] on img at bounding box center [193, 109] width 14 height 14
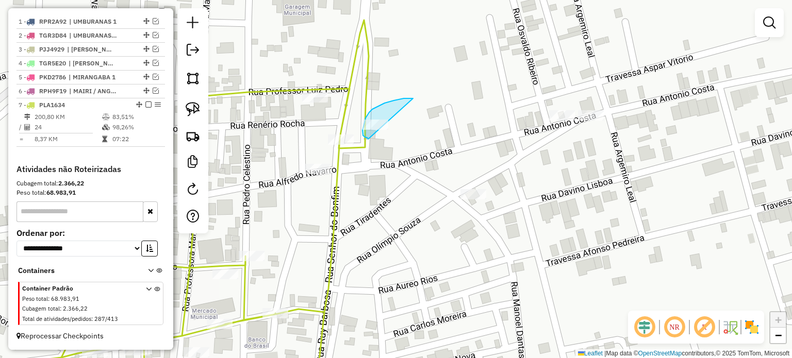
drag, startPoint x: 413, startPoint y: 98, endPoint x: 382, endPoint y: 141, distance: 52.4
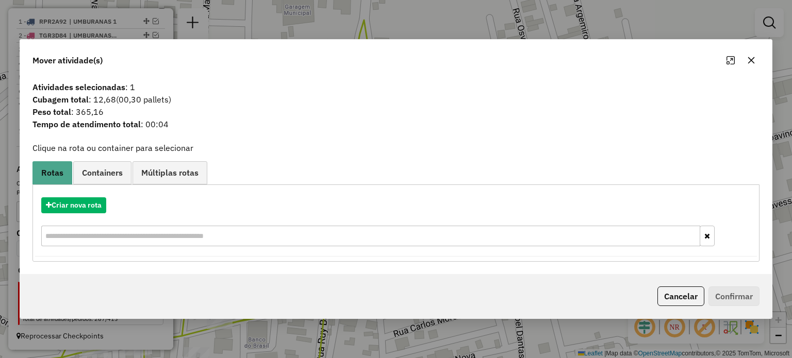
click at [750, 59] on icon "button" at bounding box center [750, 60] width 7 height 7
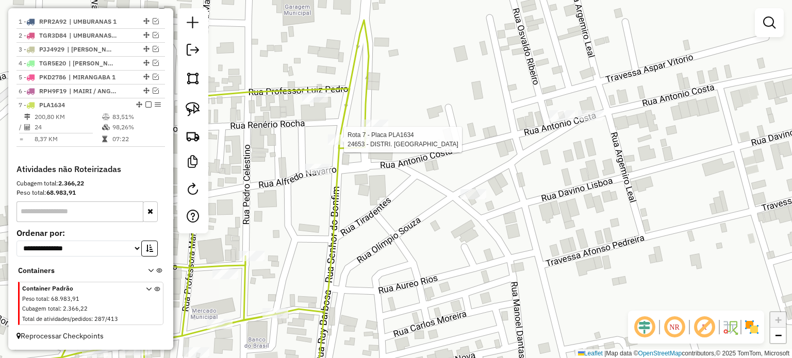
select select "**********"
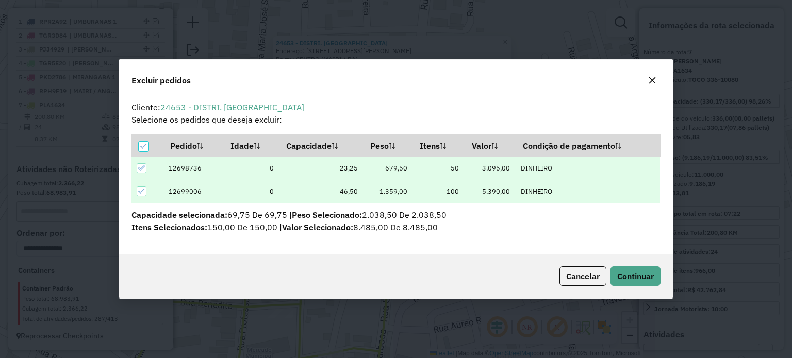
scroll to position [0, 0]
drag, startPoint x: 624, startPoint y: 274, endPoint x: 614, endPoint y: 269, distance: 10.8
click at [624, 274] on span "Continuar" at bounding box center [635, 276] width 37 height 10
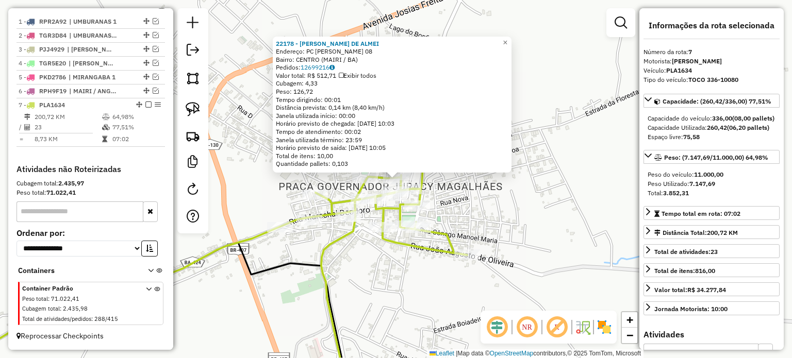
click at [427, 280] on div "22178 - GILMAR RIOS DE ALMEI Endereço: PC JURACY MAGALHAES 08 Bairro: CENTRO (M…" at bounding box center [396, 179] width 792 height 358
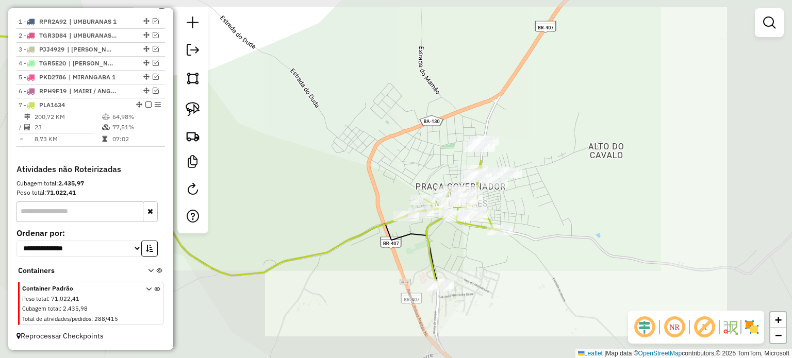
drag, startPoint x: 487, startPoint y: 272, endPoint x: 475, endPoint y: 239, distance: 35.9
click at [476, 240] on div "Janela de atendimento Grade de atendimento Capacidade Transportadoras Veículos …" at bounding box center [396, 179] width 792 height 358
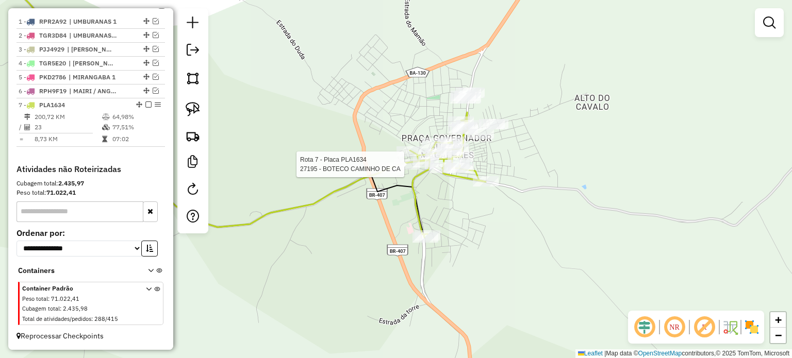
select select "**********"
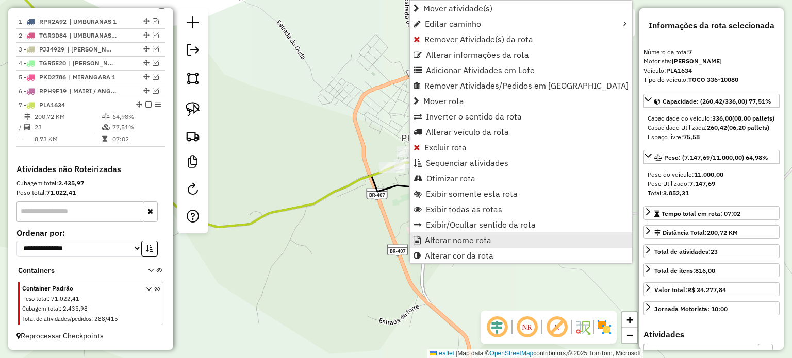
click at [441, 241] on span "Alterar nome rota" at bounding box center [458, 240] width 66 height 8
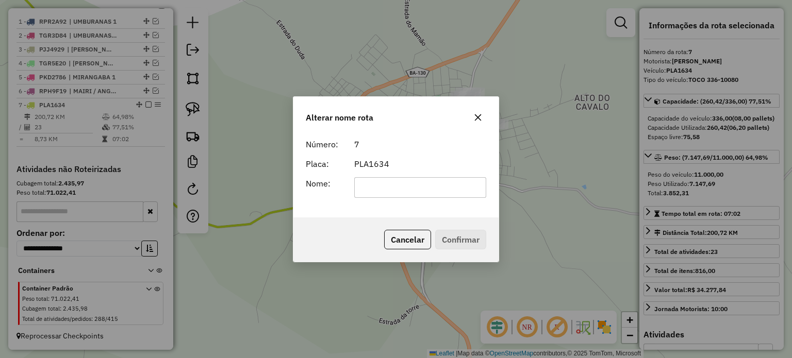
click at [381, 189] on input "text" at bounding box center [420, 187] width 132 height 21
click at [386, 184] on input "text" at bounding box center [420, 187] width 132 height 21
click at [386, 186] on input "text" at bounding box center [420, 187] width 132 height 21
click at [380, 187] on input "text" at bounding box center [420, 187] width 132 height 21
type input "*******"
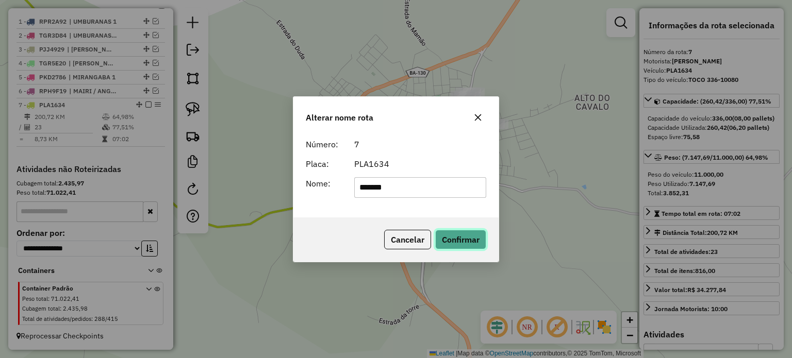
click at [448, 238] on button "Confirmar" at bounding box center [460, 240] width 51 height 20
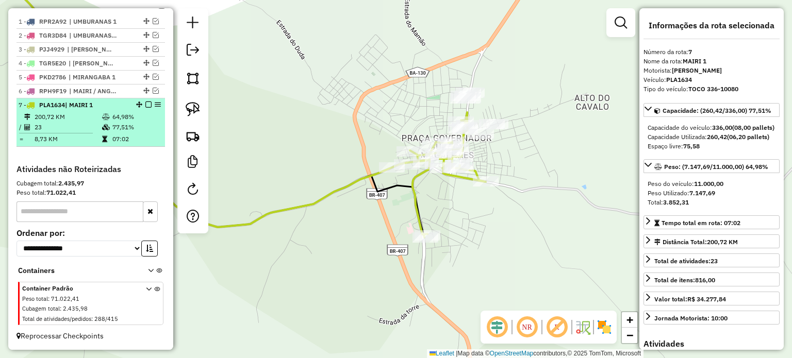
click at [145, 104] on em at bounding box center [148, 105] width 6 height 6
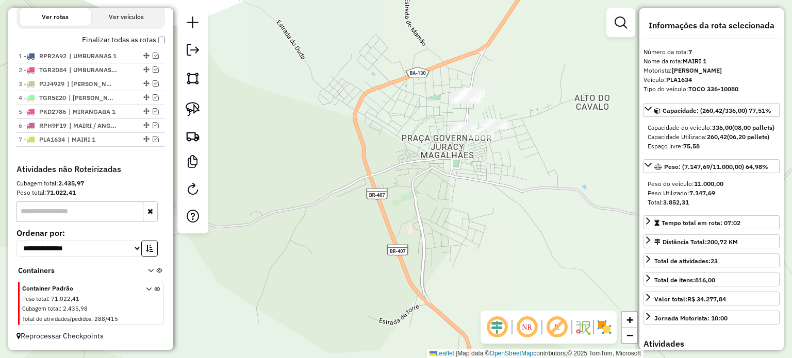
scroll to position [356, 0]
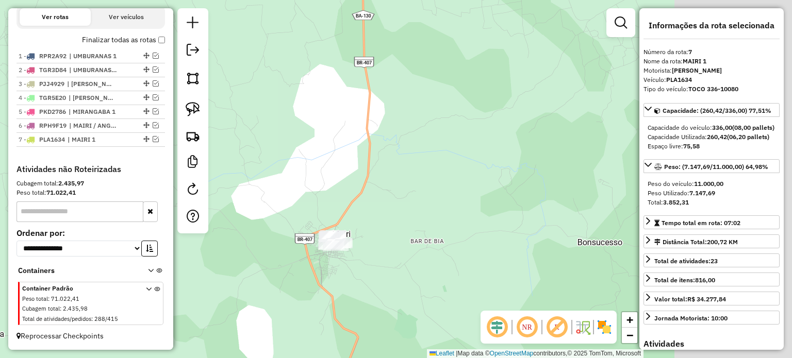
drag, startPoint x: 549, startPoint y: 156, endPoint x: 350, endPoint y: 221, distance: 208.9
click at [349, 221] on div "Janela de atendimento Grade de atendimento Capacidade Transportadoras Veículos …" at bounding box center [396, 179] width 792 height 358
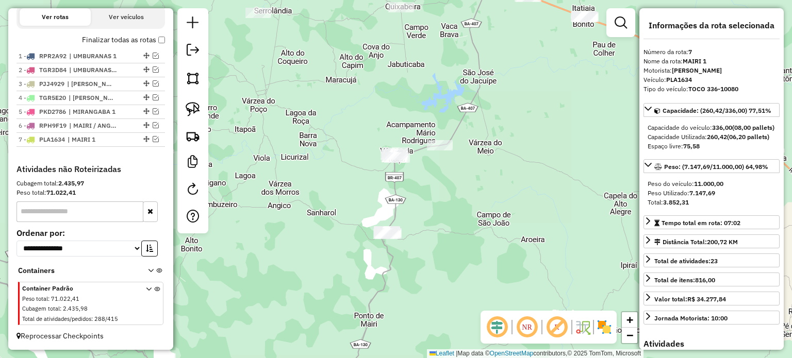
drag, startPoint x: 407, startPoint y: 221, endPoint x: 434, endPoint y: 234, distance: 30.4
click at [433, 234] on div "Janela de atendimento Grade de atendimento Capacidade Transportadoras Veículos …" at bounding box center [396, 179] width 792 height 358
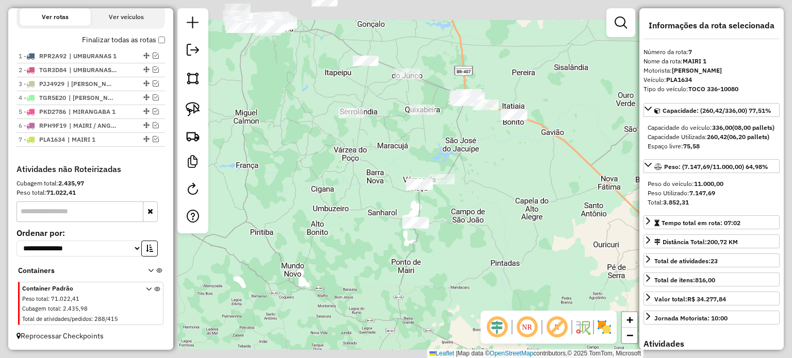
drag, startPoint x: 447, startPoint y: 206, endPoint x: 433, endPoint y: 195, distance: 18.0
click at [439, 197] on div "Janela de atendimento Grade de atendimento Capacidade Transportadoras Veículos …" at bounding box center [396, 179] width 792 height 358
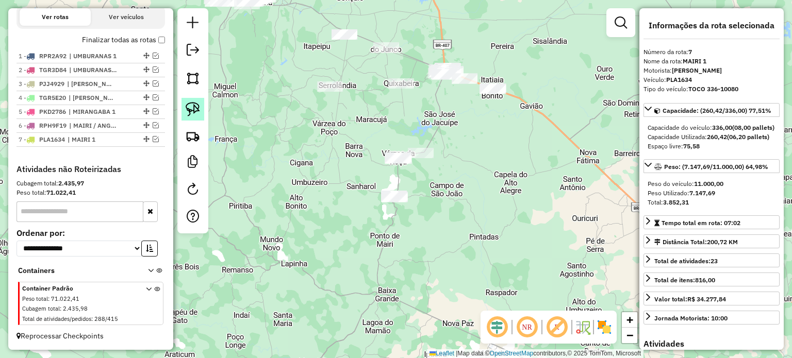
click at [193, 106] on img at bounding box center [193, 109] width 14 height 14
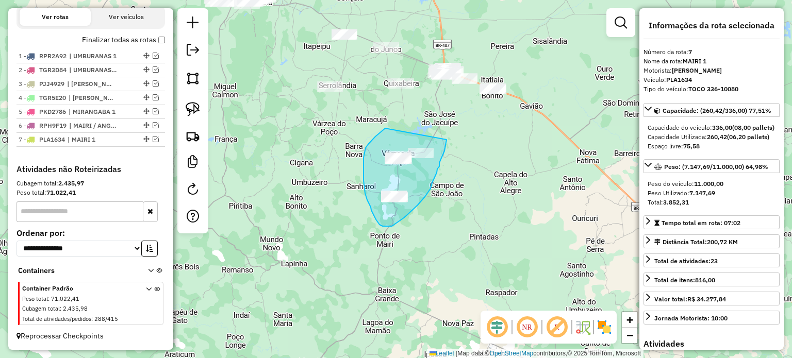
drag, startPoint x: 369, startPoint y: 142, endPoint x: 446, endPoint y: 140, distance: 76.8
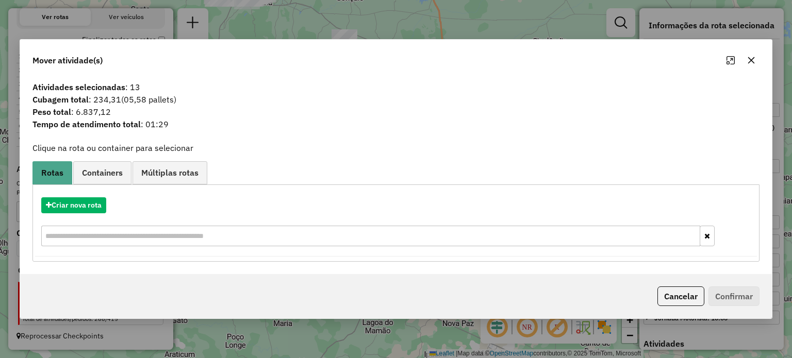
click at [751, 59] on icon "button" at bounding box center [751, 60] width 8 height 8
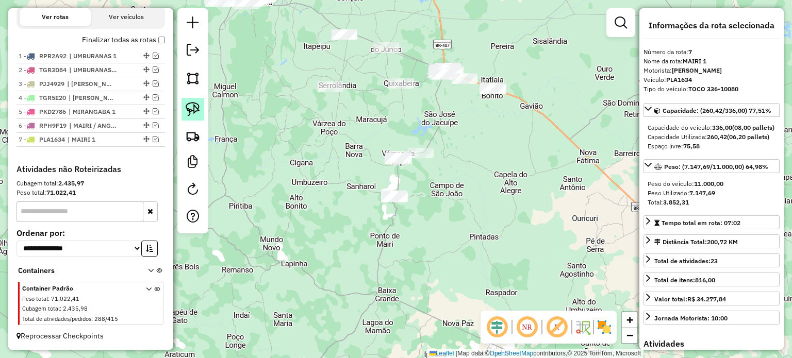
click at [188, 104] on img at bounding box center [193, 109] width 14 height 14
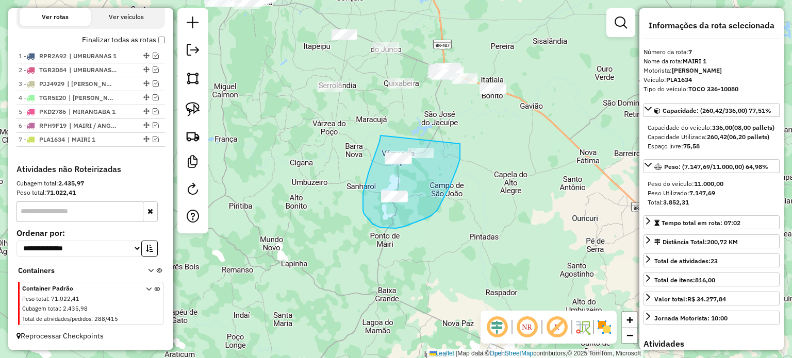
drag, startPoint x: 380, startPoint y: 136, endPoint x: 460, endPoint y: 144, distance: 79.8
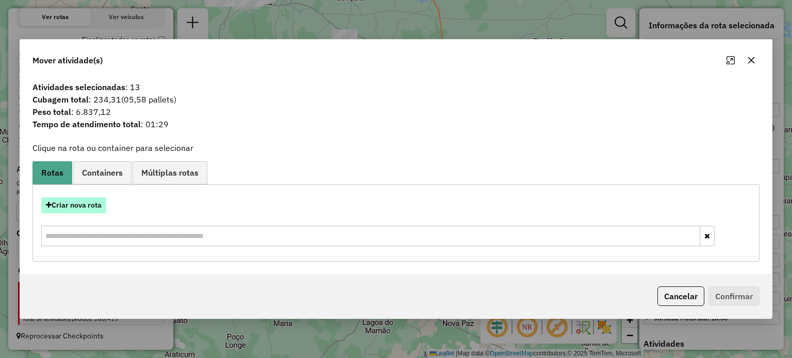
click at [80, 204] on button "Criar nova rota" at bounding box center [73, 205] width 65 height 16
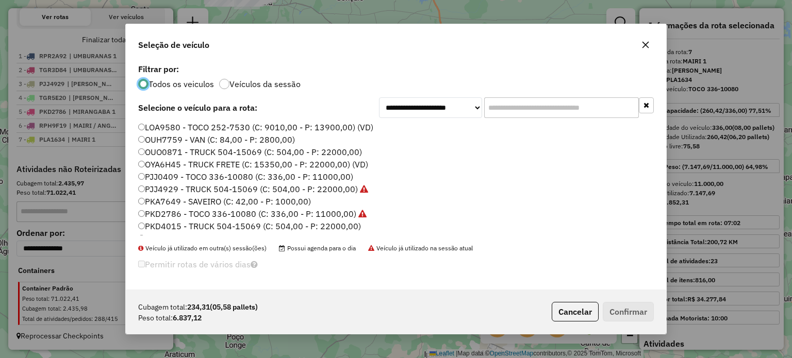
scroll to position [52, 0]
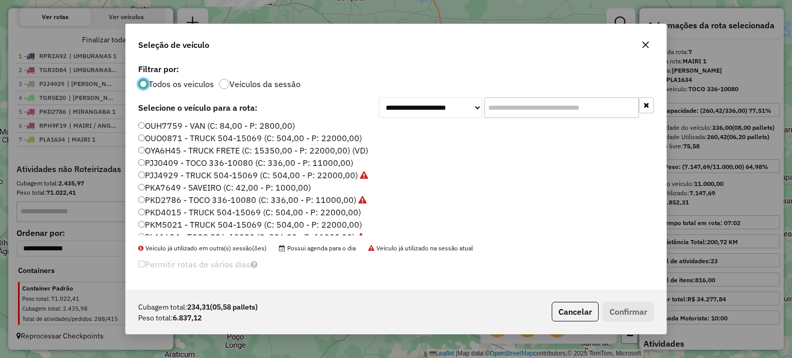
click at [171, 212] on label "PKD4015 - TRUCK 504-15069 (C: 504,00 - P: 22000,00)" at bounding box center [249, 212] width 223 height 12
click at [615, 310] on button "Confirmar" at bounding box center [627, 312] width 51 height 20
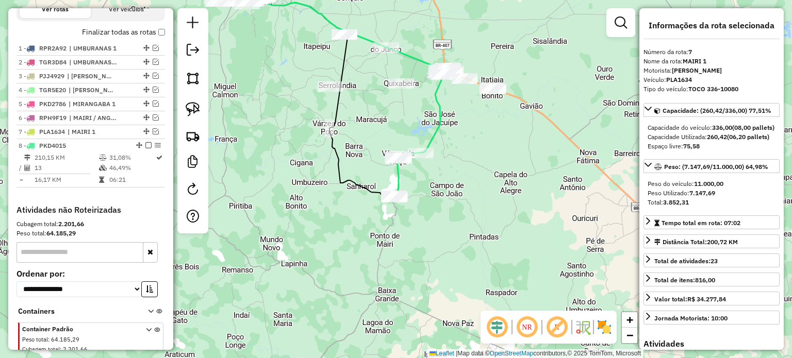
scroll to position [404, 0]
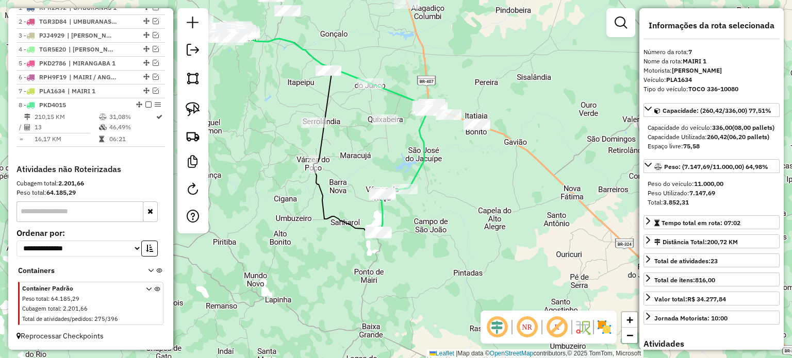
drag, startPoint x: 460, startPoint y: 161, endPoint x: 400, endPoint y: 224, distance: 86.4
click at [415, 248] on div "Janela de atendimento Grade de atendimento Capacidade Transportadoras Veículos …" at bounding box center [396, 179] width 792 height 358
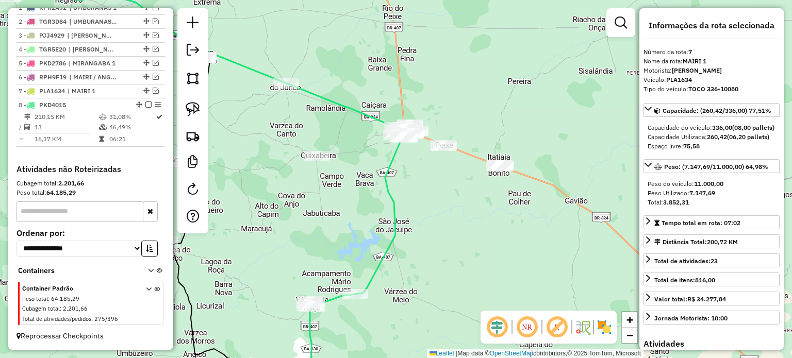
drag, startPoint x: 409, startPoint y: 170, endPoint x: 473, endPoint y: 237, distance: 91.9
click at [473, 237] on div "Janela de atendimento Grade de atendimento Capacidade Transportadoras Veículos …" at bounding box center [396, 179] width 792 height 358
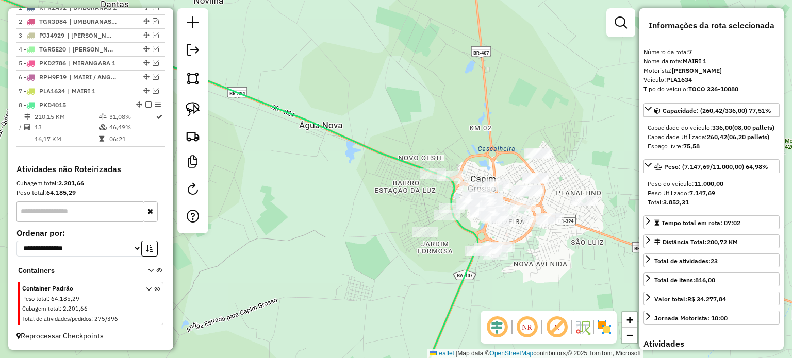
drag, startPoint x: 440, startPoint y: 253, endPoint x: 428, endPoint y: 227, distance: 28.8
click at [428, 227] on div "Janela de atendimento Grade de atendimento Capacidade Transportadoras Veículos …" at bounding box center [396, 179] width 792 height 358
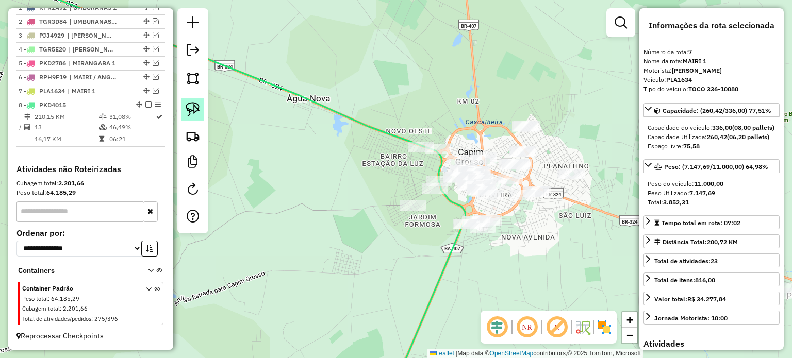
click at [194, 106] on img at bounding box center [193, 109] width 14 height 14
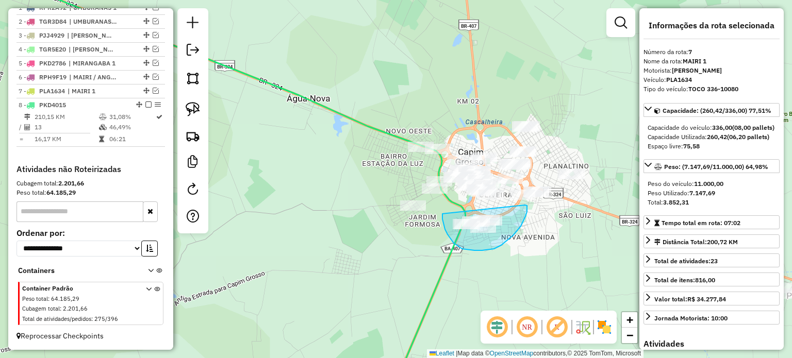
drag, startPoint x: 442, startPoint y: 214, endPoint x: 497, endPoint y: 220, distance: 55.0
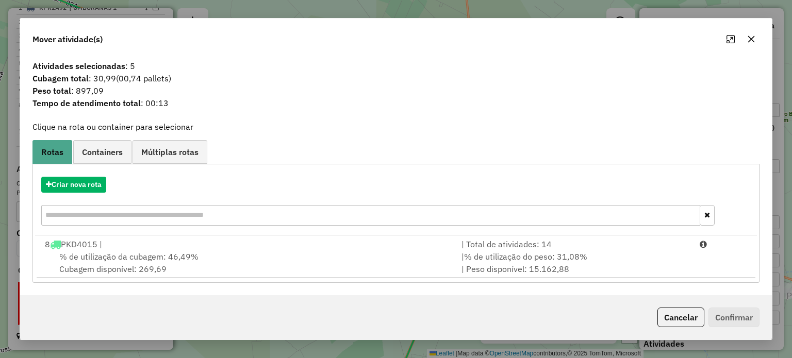
drag, startPoint x: 754, startPoint y: 39, endPoint x: 702, endPoint y: 59, distance: 55.5
click at [751, 40] on icon "button" at bounding box center [751, 39] width 8 height 8
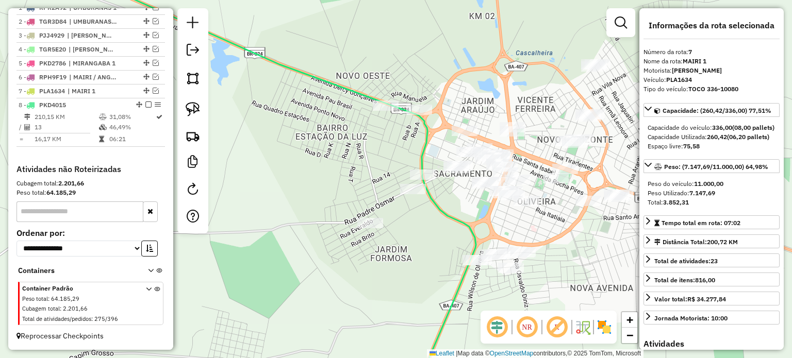
drag, startPoint x: 470, startPoint y: 215, endPoint x: 426, endPoint y: 203, distance: 46.0
click at [427, 203] on div "Janela de atendimento Grade de atendimento Capacidade Transportadoras Veículos …" at bounding box center [396, 179] width 792 height 358
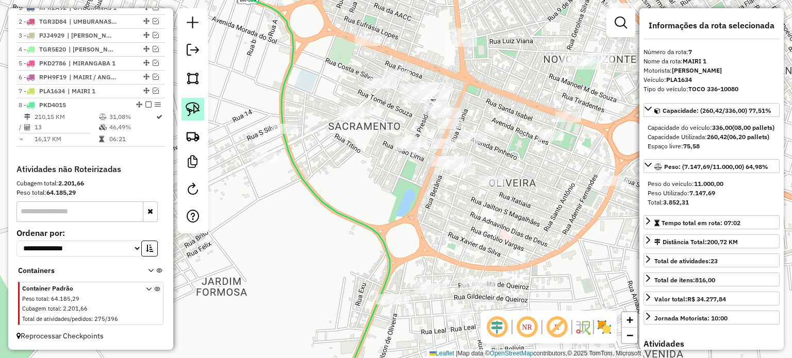
click at [192, 109] on img at bounding box center [193, 109] width 14 height 14
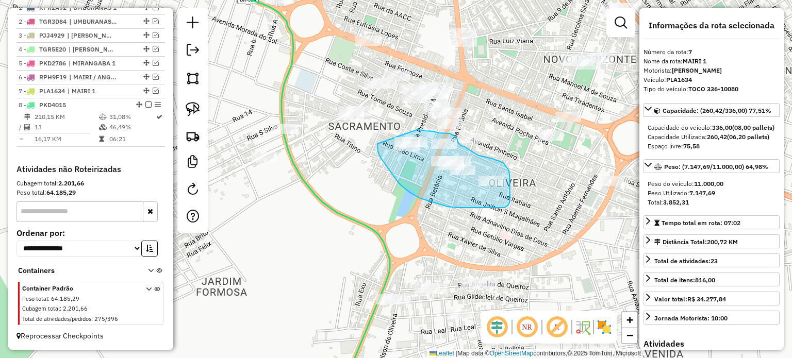
drag, startPoint x: 400, startPoint y: 185, endPoint x: 400, endPoint y: 128, distance: 57.2
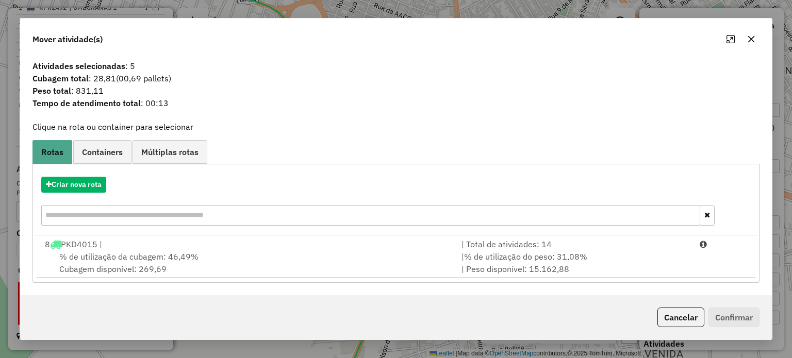
click at [749, 38] on icon "button" at bounding box center [751, 39] width 8 height 8
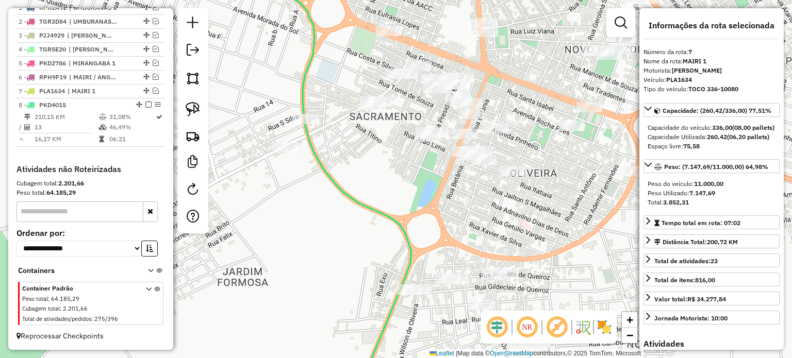
drag, startPoint x: 399, startPoint y: 228, endPoint x: 478, endPoint y: 163, distance: 101.7
click at [484, 158] on div "Janela de atendimento Grade de atendimento Capacidade Transportadoras Veículos …" at bounding box center [396, 179] width 792 height 358
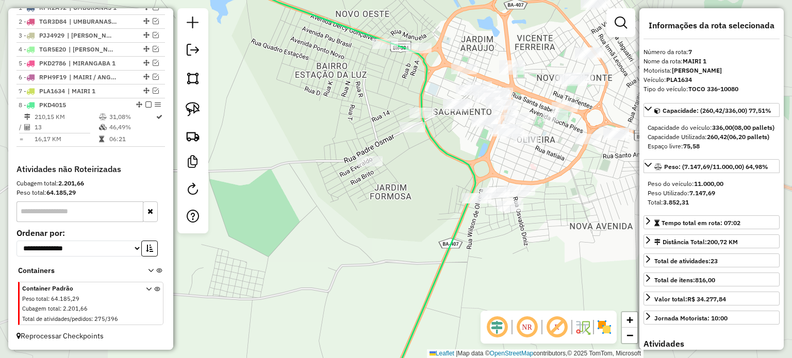
drag, startPoint x: 425, startPoint y: 194, endPoint x: 431, endPoint y: 191, distance: 6.2
click at [427, 194] on div "Janela de atendimento Grade de atendimento Capacidade Transportadoras Veículos …" at bounding box center [396, 179] width 792 height 358
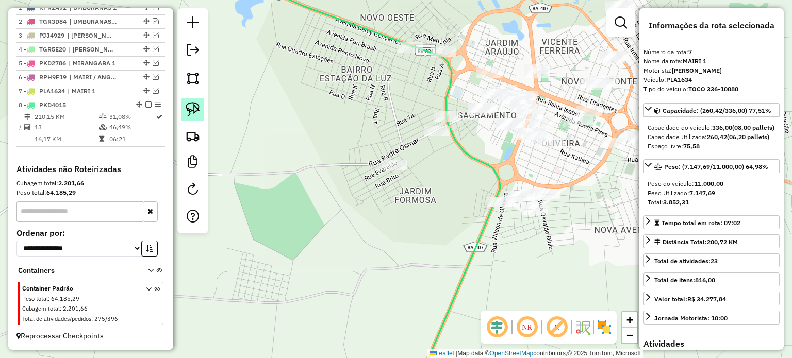
click at [198, 107] on img at bounding box center [193, 109] width 14 height 14
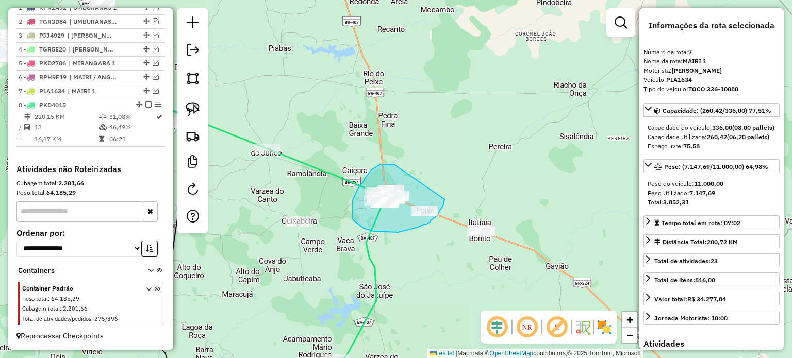
drag, startPoint x: 392, startPoint y: 164, endPoint x: 445, endPoint y: 197, distance: 62.5
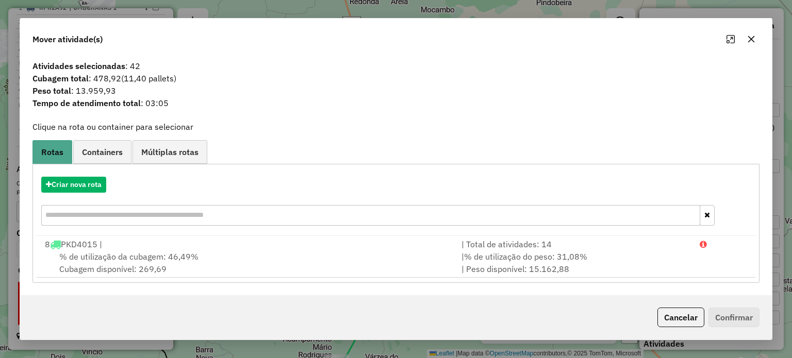
drag, startPoint x: 756, startPoint y: 34, endPoint x: 693, endPoint y: 53, distance: 65.5
click at [750, 34] on button "button" at bounding box center [751, 39] width 16 height 16
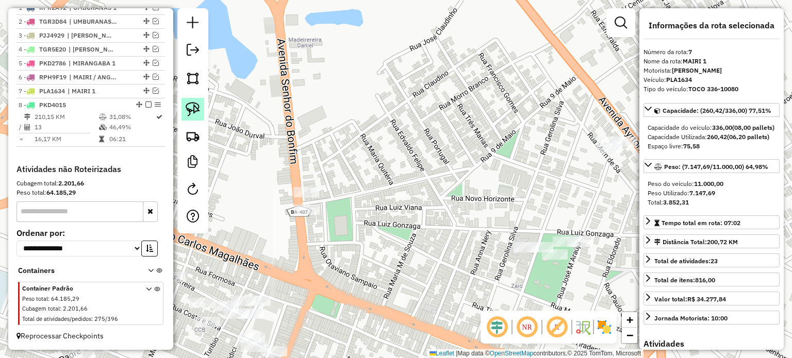
click at [192, 105] on img at bounding box center [193, 109] width 14 height 14
drag, startPoint x: 289, startPoint y: 162, endPoint x: 338, endPoint y: 192, distance: 57.4
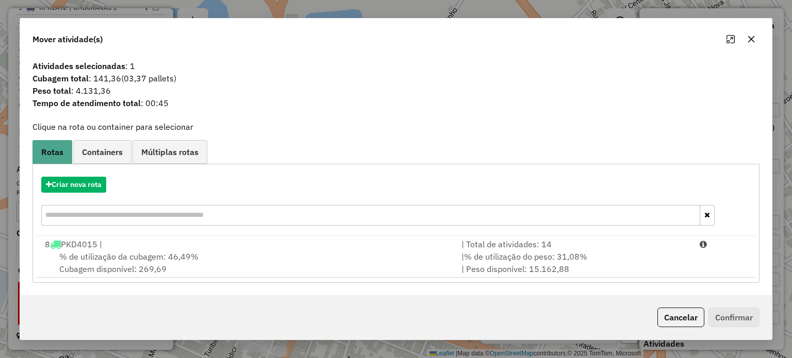
click at [750, 36] on icon "button" at bounding box center [751, 39] width 8 height 8
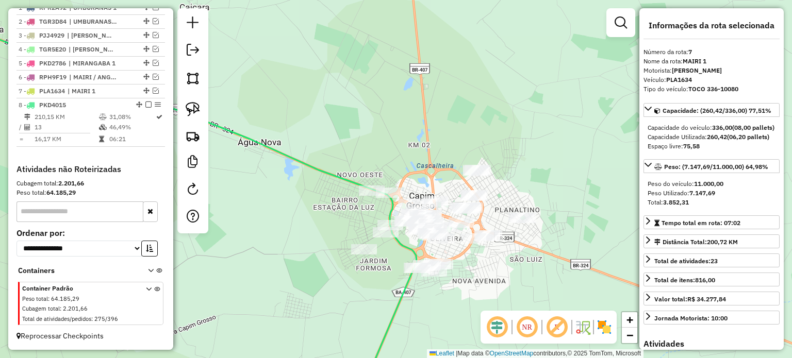
click at [453, 276] on div "Janela de atendimento Grade de atendimento Capacidade Transportadoras Veículos …" at bounding box center [396, 179] width 792 height 358
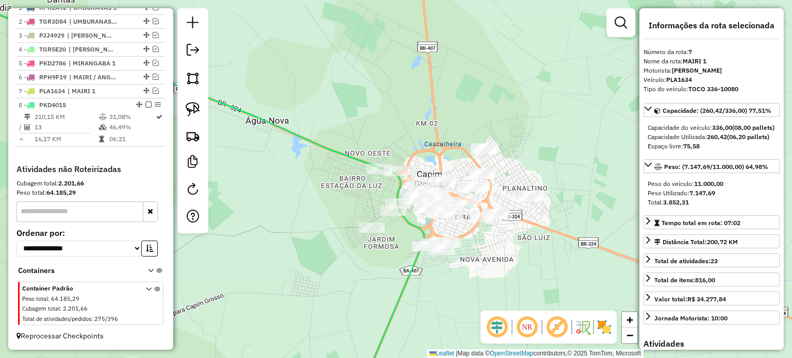
drag, startPoint x: 502, startPoint y: 245, endPoint x: 433, endPoint y: 208, distance: 78.6
click at [445, 212] on div "Janela de atendimento Grade de atendimento Capacidade Transportadoras Veículos …" at bounding box center [396, 179] width 792 height 358
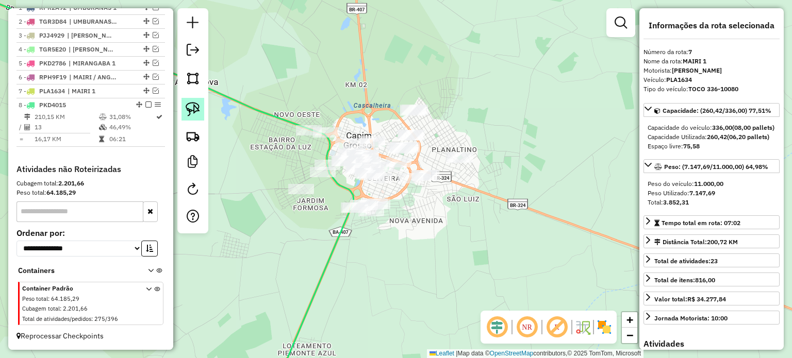
click at [182, 109] on link at bounding box center [192, 109] width 23 height 23
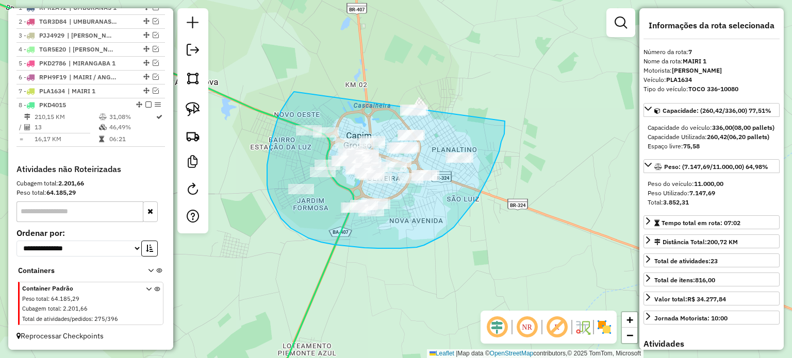
drag, startPoint x: 294, startPoint y: 92, endPoint x: 501, endPoint y: 96, distance: 207.2
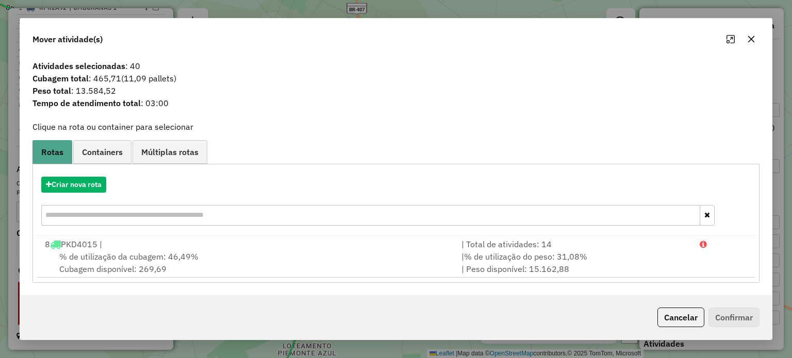
click at [750, 39] on icon "button" at bounding box center [751, 39] width 8 height 8
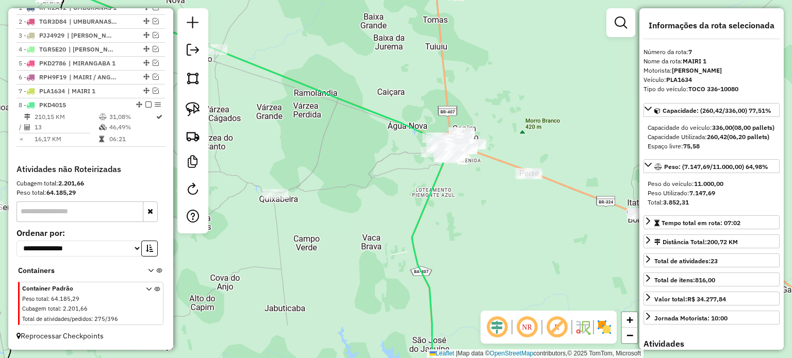
drag, startPoint x: 513, startPoint y: 197, endPoint x: 451, endPoint y: 165, distance: 69.8
click at [459, 167] on div "Janela de atendimento Grade de atendimento Capacidade Transportadoras Veículos …" at bounding box center [396, 179] width 792 height 358
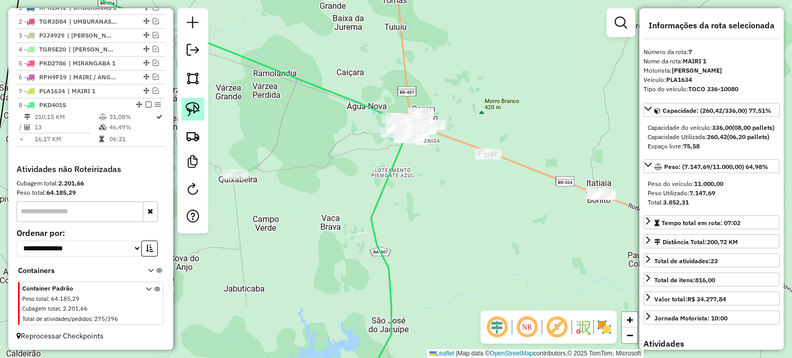
click at [189, 106] on img at bounding box center [193, 109] width 14 height 14
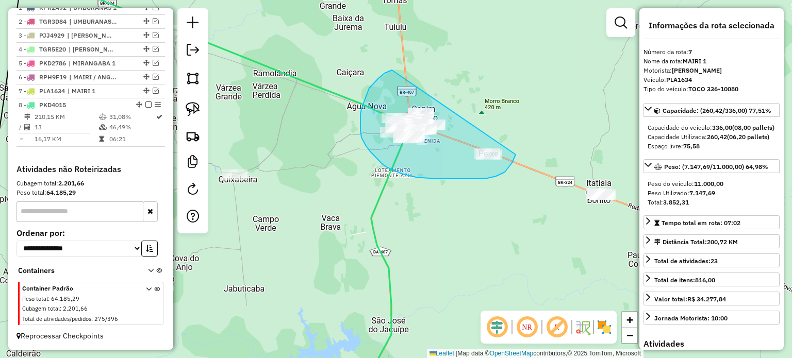
drag, startPoint x: 392, startPoint y: 70, endPoint x: 524, endPoint y: 131, distance: 145.5
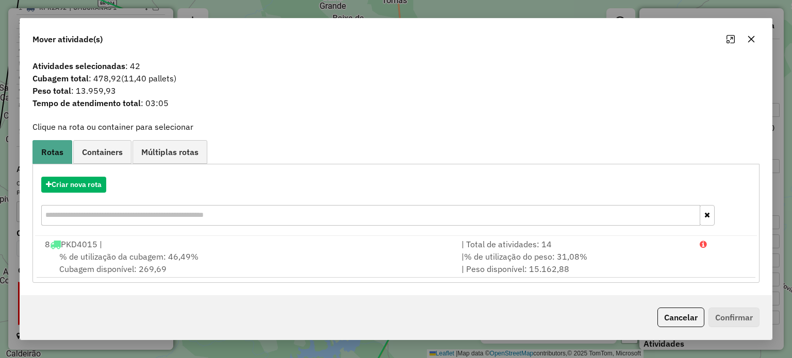
click at [750, 32] on button "button" at bounding box center [751, 39] width 16 height 16
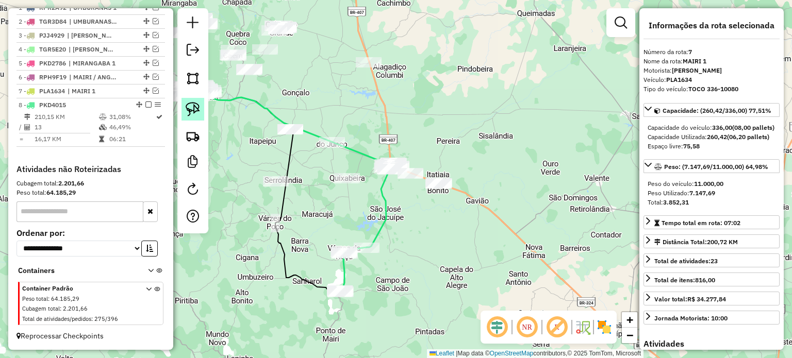
click at [195, 108] on img at bounding box center [193, 109] width 14 height 14
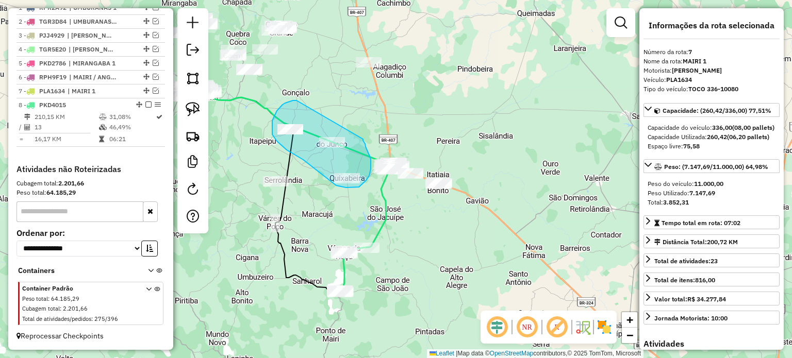
drag, startPoint x: 296, startPoint y: 100, endPoint x: 363, endPoint y: 136, distance: 75.4
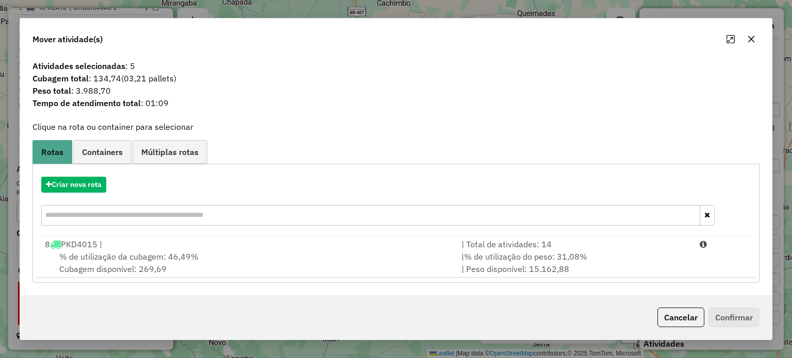
click at [747, 36] on icon "button" at bounding box center [751, 39] width 8 height 8
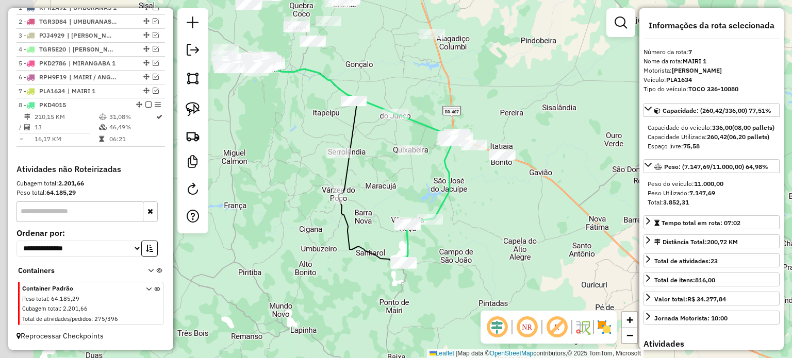
drag, startPoint x: 413, startPoint y: 222, endPoint x: 472, endPoint y: 191, distance: 66.8
click at [471, 193] on div "Janela de atendimento Grade de atendimento Capacidade Transportadoras Veículos …" at bounding box center [396, 179] width 792 height 358
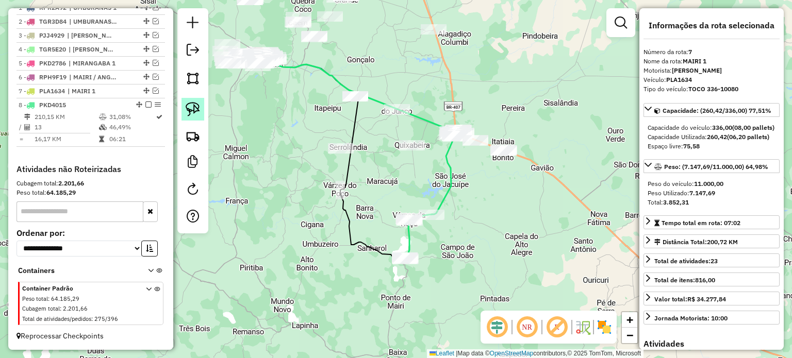
click at [190, 105] on img at bounding box center [193, 109] width 14 height 14
drag, startPoint x: 378, startPoint y: 138, endPoint x: 427, endPoint y: 136, distance: 49.0
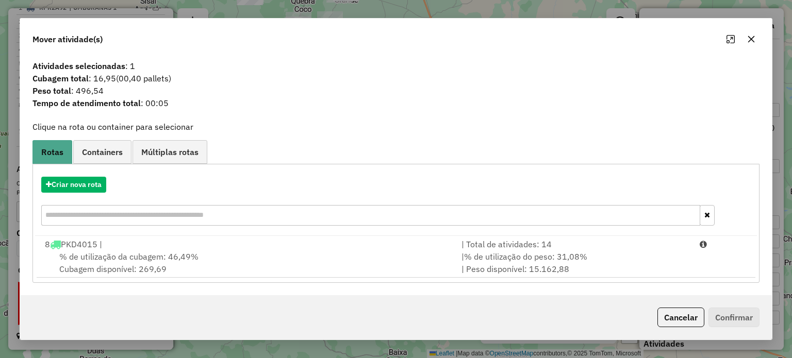
click at [751, 39] on icon "button" at bounding box center [750, 39] width 7 height 7
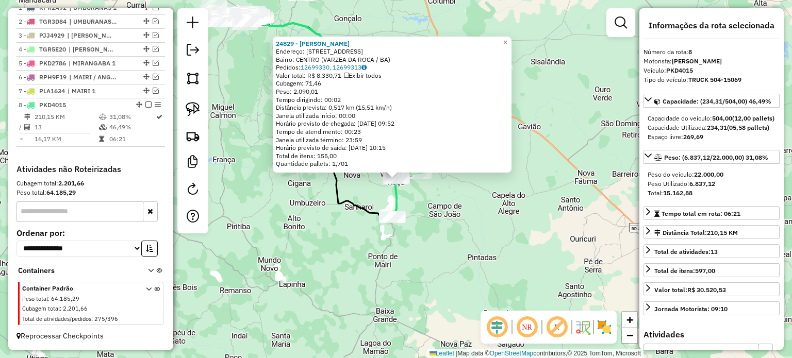
click at [486, 231] on div "24829 - MERCADINHO MAIA Endereço: RUA ADORANDO SALES RIOS 97 Bairro: CENTRO (VA…" at bounding box center [396, 179] width 792 height 358
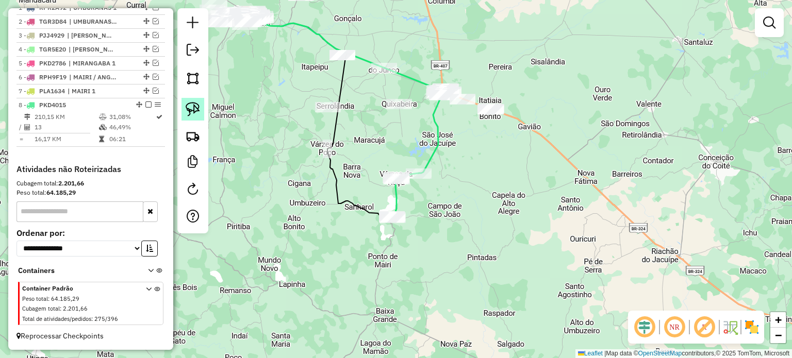
click at [197, 113] on img at bounding box center [193, 109] width 14 height 14
select select "**********"
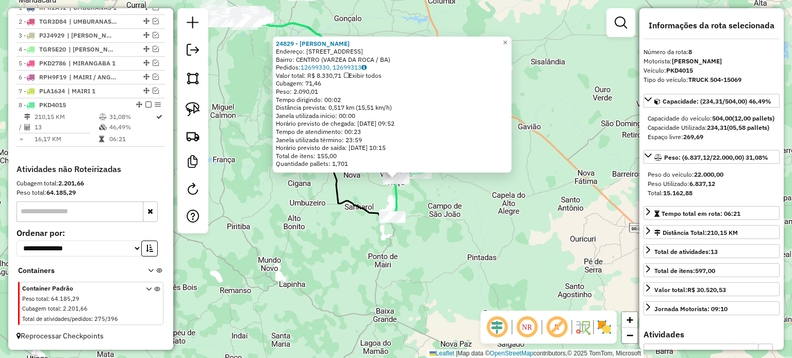
click at [512, 195] on div "24829 - MERCADINHO MAIA Endereço: RUA ADORANDO SALES RIOS 97 Bairro: CENTRO (VA…" at bounding box center [396, 179] width 792 height 358
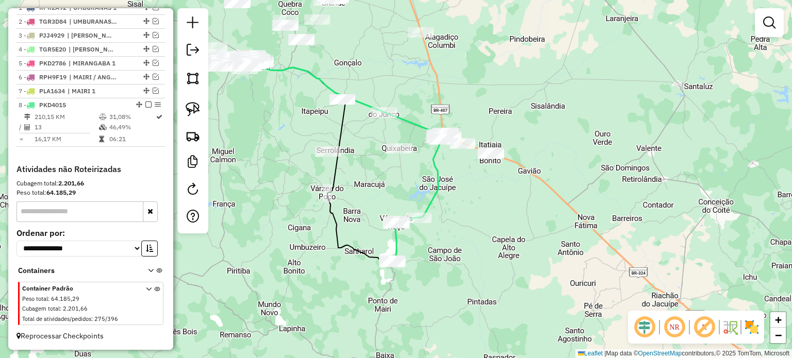
drag, startPoint x: 462, startPoint y: 153, endPoint x: 447, endPoint y: 177, distance: 28.5
click at [462, 197] on div "Janela de atendimento Grade de atendimento Capacidade Transportadoras Veículos …" at bounding box center [396, 179] width 792 height 358
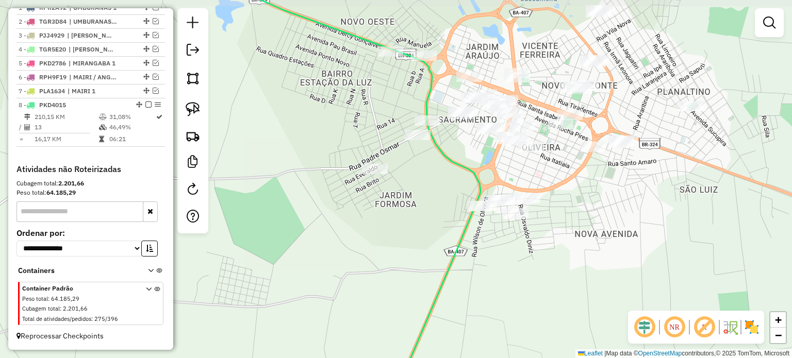
drag, startPoint x: 440, startPoint y: 155, endPoint x: 446, endPoint y: 162, distance: 9.6
click at [446, 162] on icon at bounding box center [339, 187] width 282 height 430
click at [191, 105] on img at bounding box center [193, 109] width 14 height 14
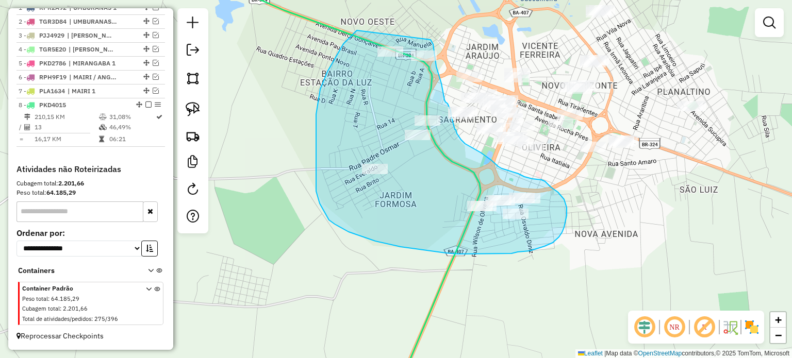
drag, startPoint x: 345, startPoint y: 41, endPoint x: 425, endPoint y: 37, distance: 80.0
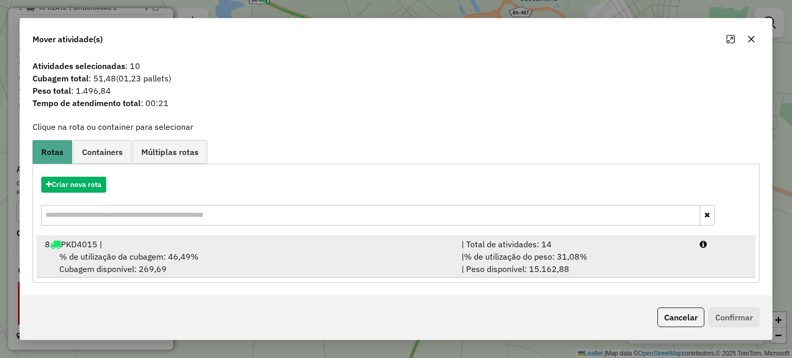
drag, startPoint x: 82, startPoint y: 249, endPoint x: 221, endPoint y: 249, distance: 138.1
click at [89, 249] on div "8 PKD4015 |" at bounding box center [247, 244] width 416 height 12
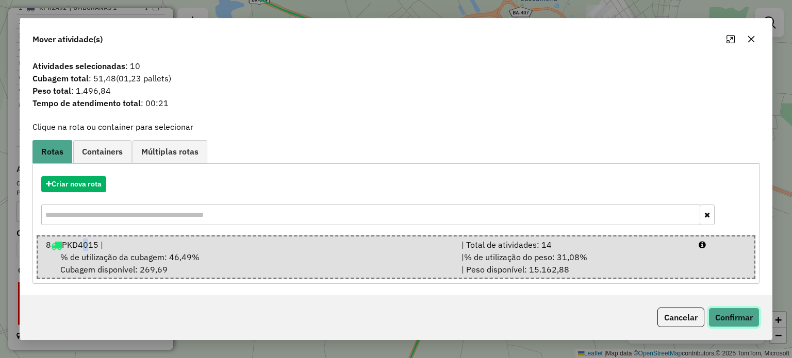
click at [736, 317] on button "Confirmar" at bounding box center [733, 318] width 51 height 20
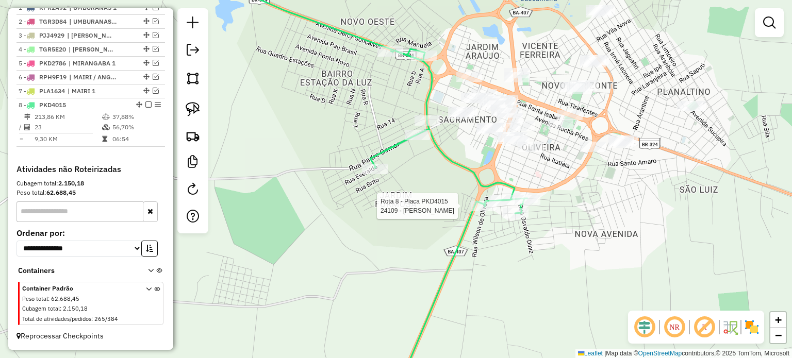
select select "**********"
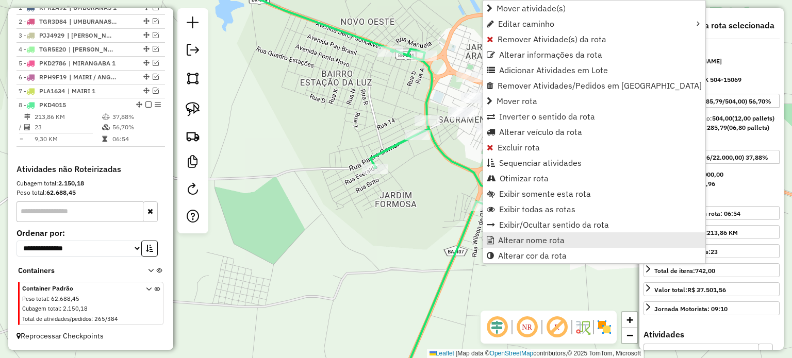
click at [507, 239] on span "Alterar nome rota" at bounding box center [531, 240] width 66 height 8
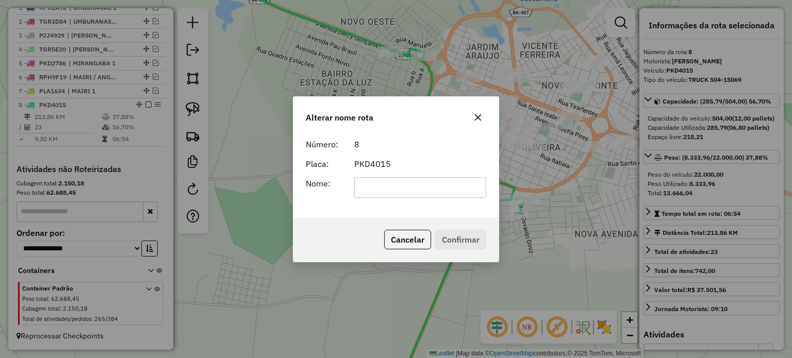
click at [383, 188] on input "text" at bounding box center [420, 187] width 132 height 21
click at [431, 184] on input "**********" at bounding box center [420, 187] width 132 height 21
type input "**********"
drag, startPoint x: 449, startPoint y: 239, endPoint x: 443, endPoint y: 232, distance: 8.4
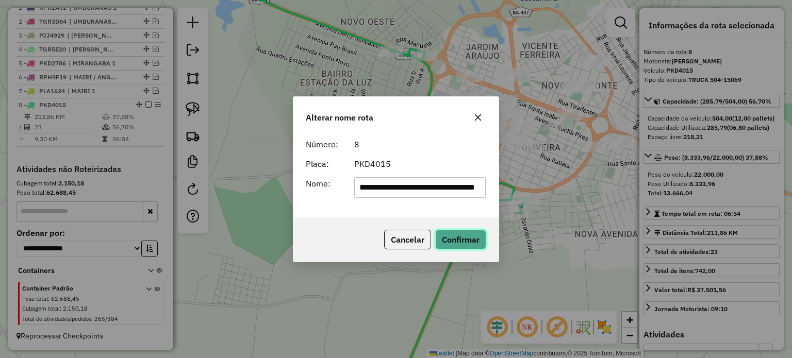
click at [449, 239] on button "Confirmar" at bounding box center [460, 240] width 51 height 20
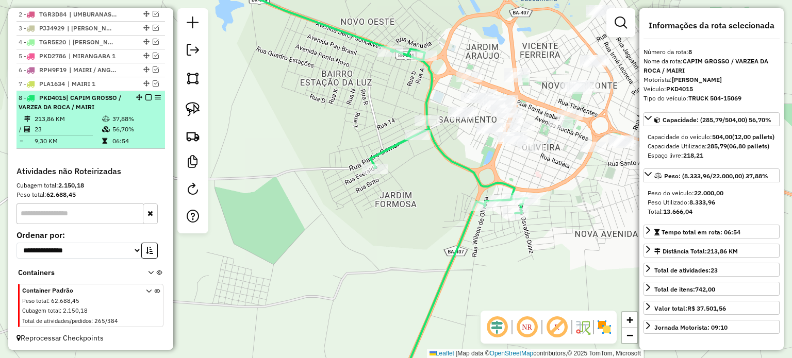
click at [145, 100] on em at bounding box center [148, 97] width 6 height 6
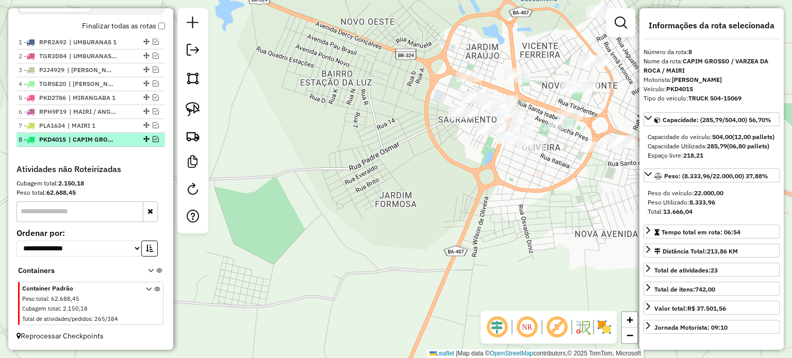
scroll to position [370, 0]
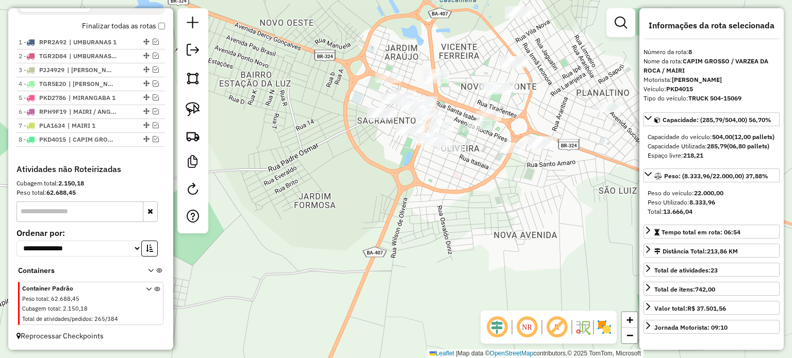
drag, startPoint x: 301, startPoint y: 151, endPoint x: 265, endPoint y: 154, distance: 35.7
click at [219, 152] on div "Janela de atendimento Grade de atendimento Capacidade Transportadoras Veículos …" at bounding box center [396, 179] width 792 height 358
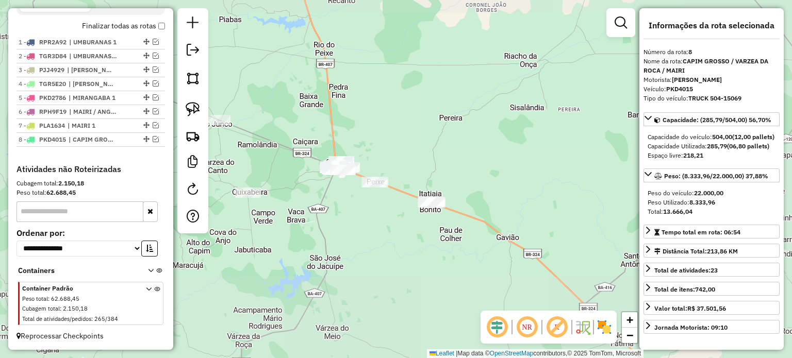
drag, startPoint x: 330, startPoint y: 214, endPoint x: 449, endPoint y: 214, distance: 119.6
click at [449, 214] on div "Janela de atendimento Grade de atendimento Capacidade Transportadoras Veículos …" at bounding box center [396, 179] width 792 height 358
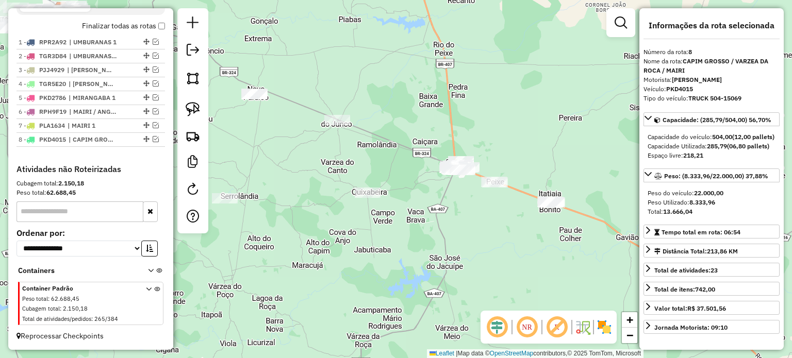
drag, startPoint x: 280, startPoint y: 166, endPoint x: 332, endPoint y: 173, distance: 52.4
click at [332, 174] on div "Janela de atendimento Grade de atendimento Capacidade Transportadoras Veículos …" at bounding box center [396, 179] width 792 height 358
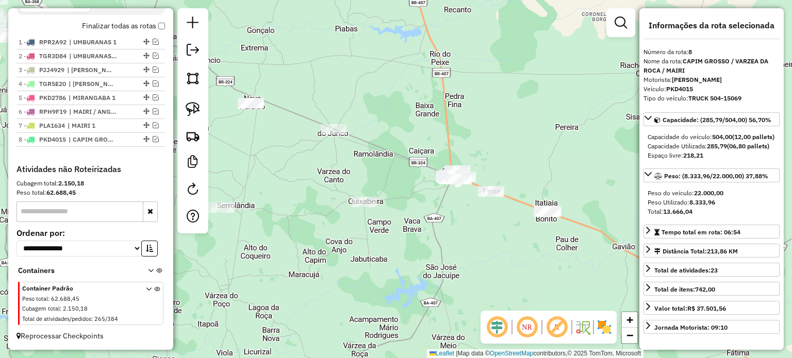
drag, startPoint x: 363, startPoint y: 76, endPoint x: 306, endPoint y: 78, distance: 57.2
click at [307, 78] on div "Janela de atendimento Grade de atendimento Capacidade Transportadoras Veículos …" at bounding box center [396, 179] width 792 height 358
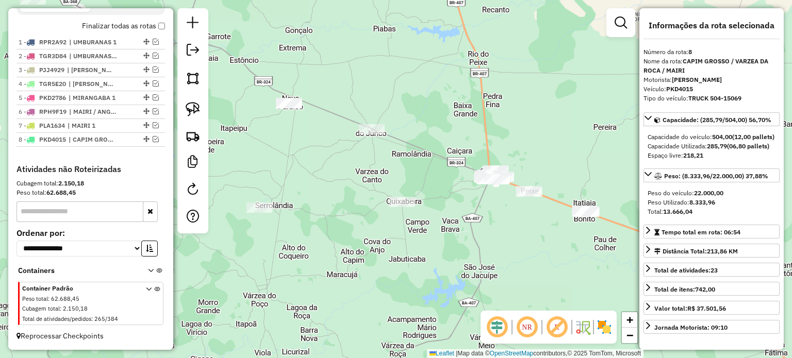
drag, startPoint x: 349, startPoint y: 86, endPoint x: 390, endPoint y: 85, distance: 40.2
click at [390, 85] on div "Janela de atendimento Grade de atendimento Capacidade Transportadoras Veículos …" at bounding box center [396, 179] width 792 height 358
click at [186, 102] on img at bounding box center [193, 109] width 14 height 14
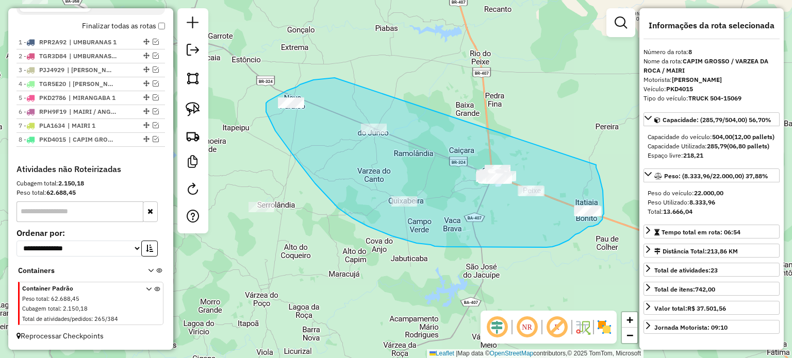
drag, startPoint x: 334, startPoint y: 78, endPoint x: 596, endPoint y: 165, distance: 275.4
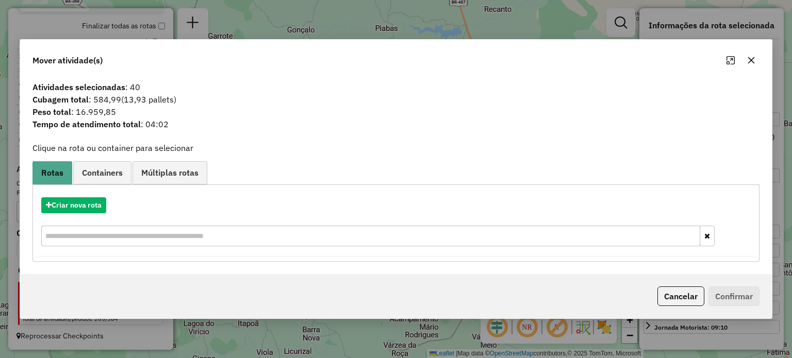
click at [751, 58] on icon "button" at bounding box center [751, 60] width 8 height 8
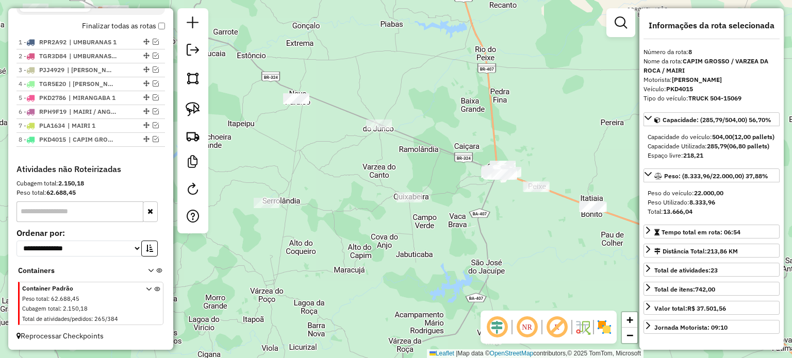
drag, startPoint x: 421, startPoint y: 175, endPoint x: 438, endPoint y: 179, distance: 17.0
click at [421, 172] on div "Janela de atendimento Grade de atendimento Capacidade Transportadoras Veículos …" at bounding box center [396, 179] width 792 height 358
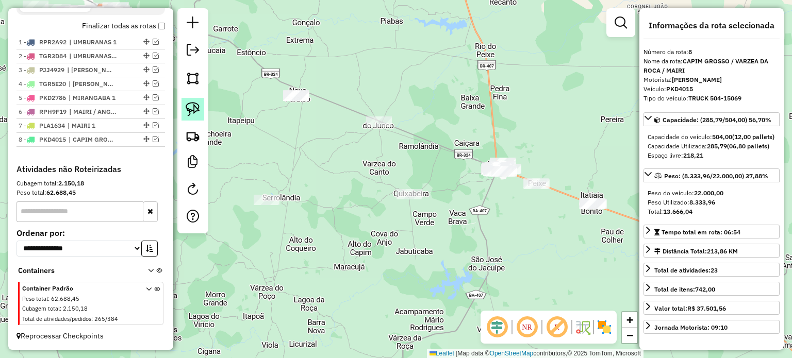
click at [192, 111] on img at bounding box center [193, 109] width 14 height 14
click at [153, 127] on em at bounding box center [156, 125] width 6 height 6
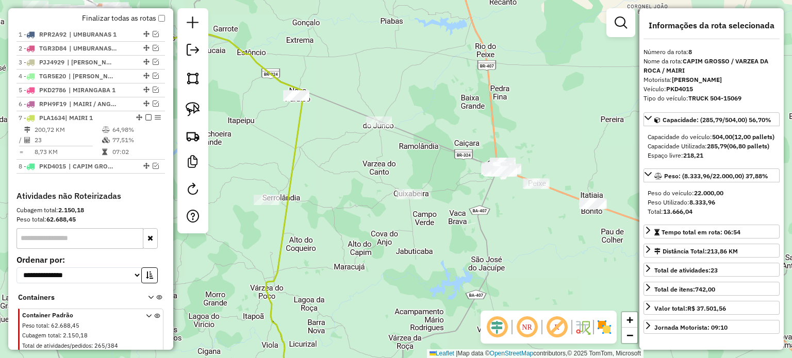
scroll to position [404, 0]
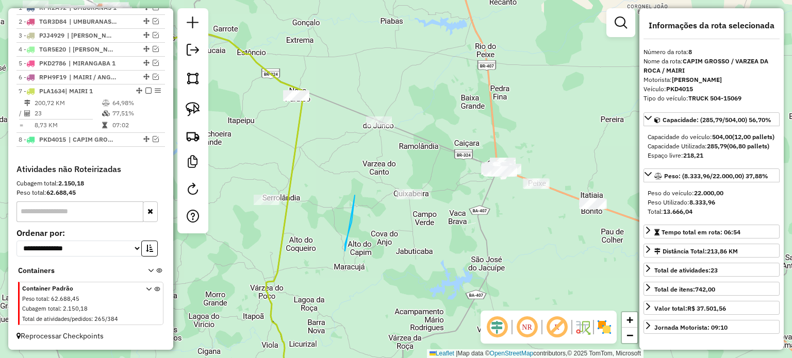
drag, startPoint x: 345, startPoint y: 249, endPoint x: 373, endPoint y: 106, distance: 146.0
drag, startPoint x: 360, startPoint y: 215, endPoint x: 356, endPoint y: 243, distance: 27.5
click at [359, 216] on div "Janela de atendimento Grade de atendimento Capacidade Transportadoras Veículos …" at bounding box center [396, 179] width 792 height 358
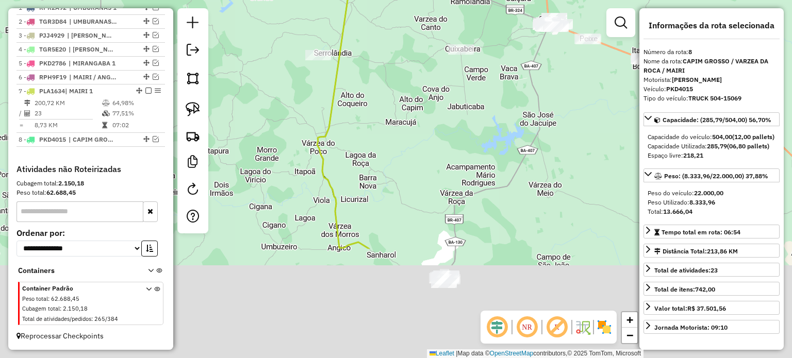
drag, startPoint x: 416, startPoint y: 123, endPoint x: 393, endPoint y: 164, distance: 47.0
click at [424, 95] on div "Janela de atendimento Grade de atendimento Capacidade Transportadoras Veículos …" at bounding box center [396, 179] width 792 height 358
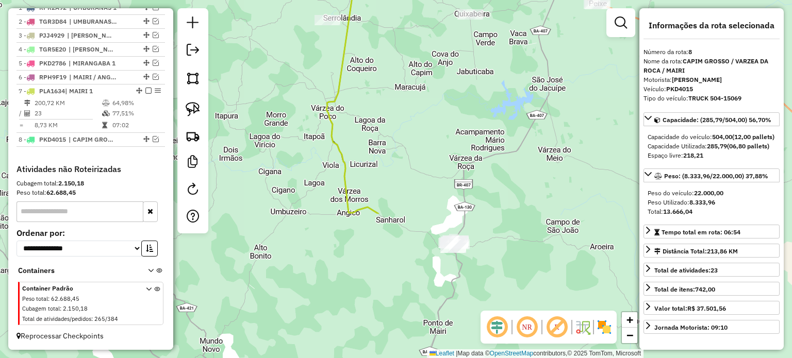
click at [412, 152] on div "Janela de atendimento Grade de atendimento Capacidade Transportadoras Veículos …" at bounding box center [396, 179] width 792 height 358
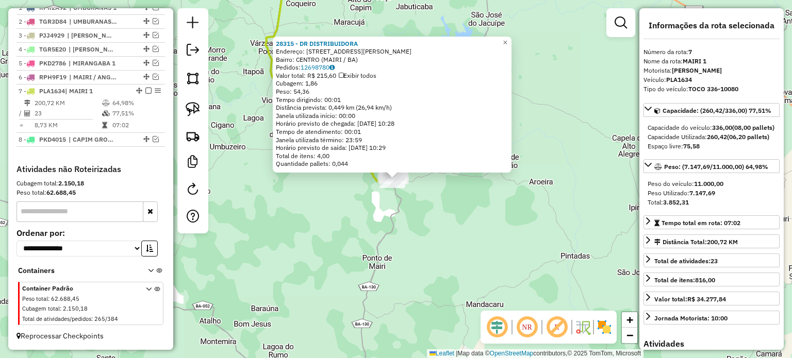
click at [410, 208] on div "28315 - DR DISTRIBUIDORA Endereço: Rua Joao Augusto de Oliveira 265 Bairro: CEN…" at bounding box center [396, 179] width 792 height 358
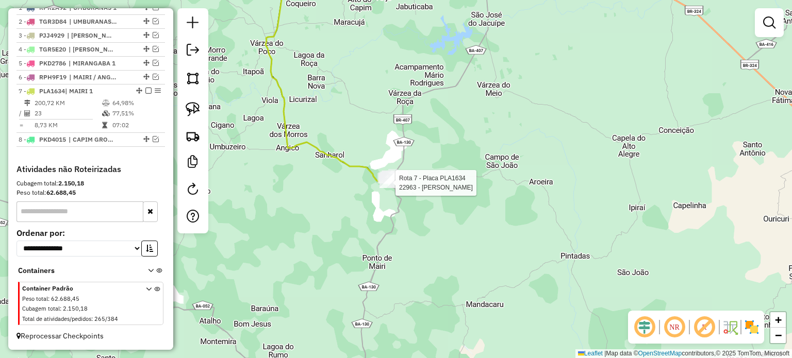
select select "**********"
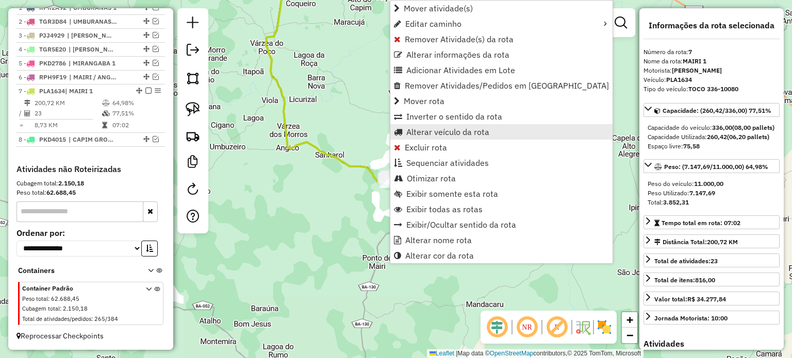
click at [427, 133] on span "Alterar veículo da rota" at bounding box center [447, 132] width 83 height 8
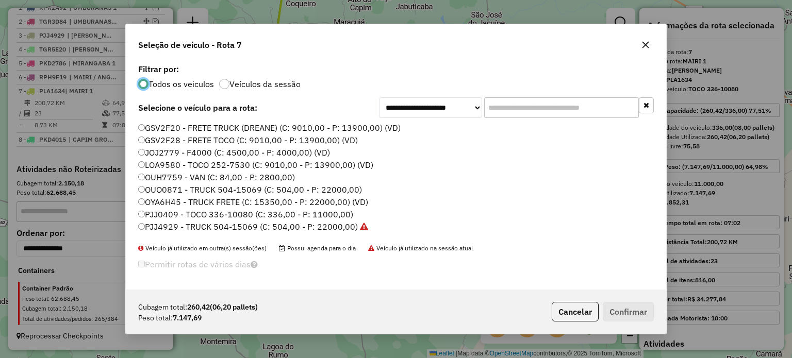
scroll to position [103, 0]
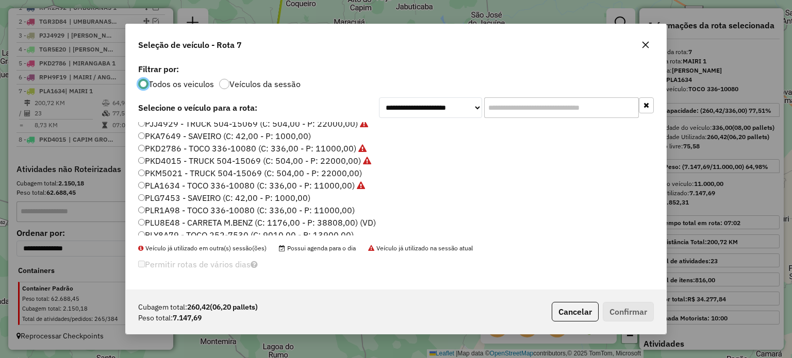
click at [153, 173] on label "PKM5021 - TRUCK 504-15069 (C: 504,00 - P: 22000,00)" at bounding box center [250, 173] width 224 height 12
click at [631, 309] on button "Confirmar" at bounding box center [627, 312] width 51 height 20
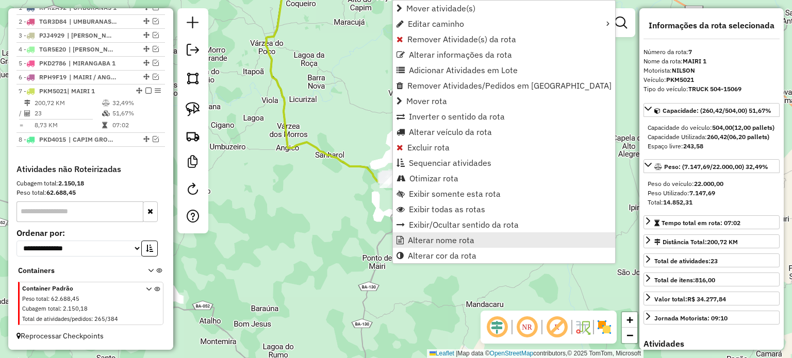
click at [427, 242] on span "Alterar nome rota" at bounding box center [441, 240] width 66 height 8
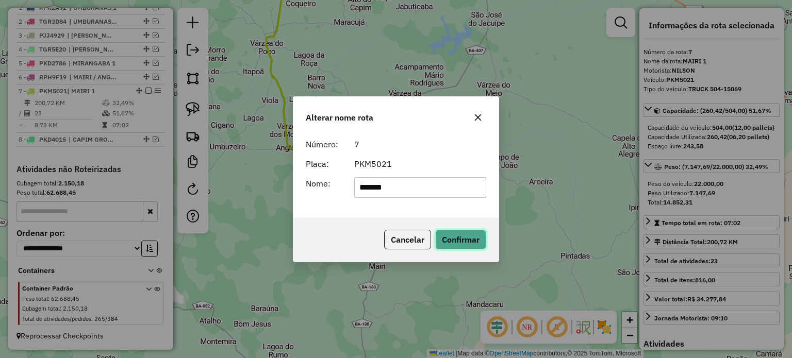
click at [452, 238] on button "Confirmar" at bounding box center [460, 240] width 51 height 20
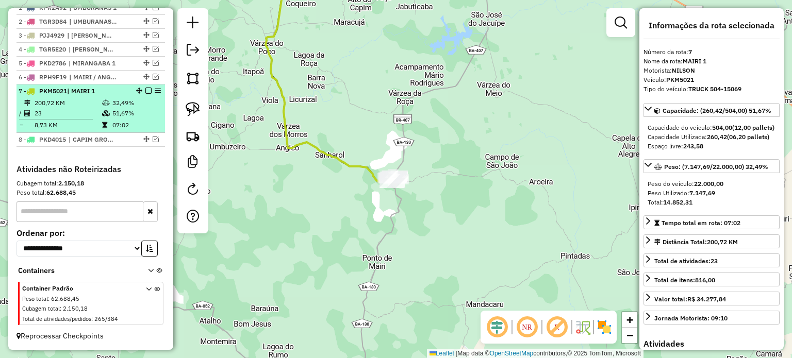
click at [145, 91] on em at bounding box center [148, 91] width 6 height 6
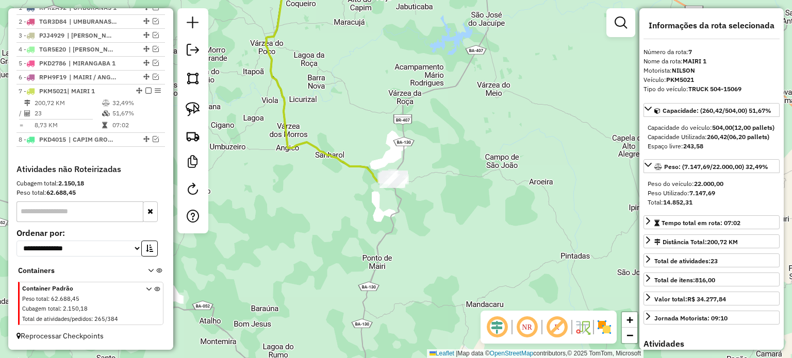
scroll to position [370, 0]
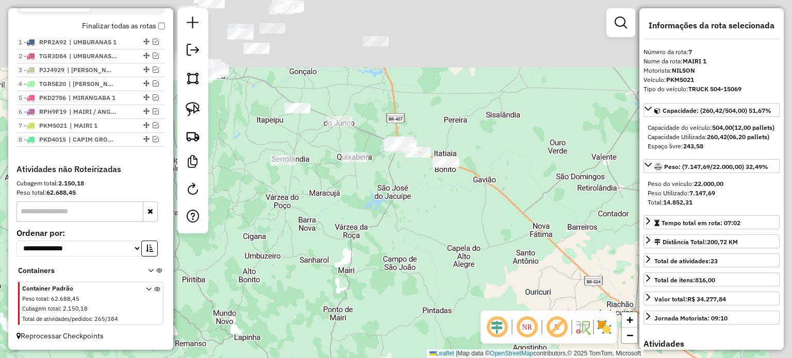
drag, startPoint x: 474, startPoint y: 117, endPoint x: 425, endPoint y: 230, distance: 123.7
click at [425, 230] on div "Janela de atendimento Grade de atendimento Capacidade Transportadoras Veículos …" at bounding box center [396, 179] width 792 height 358
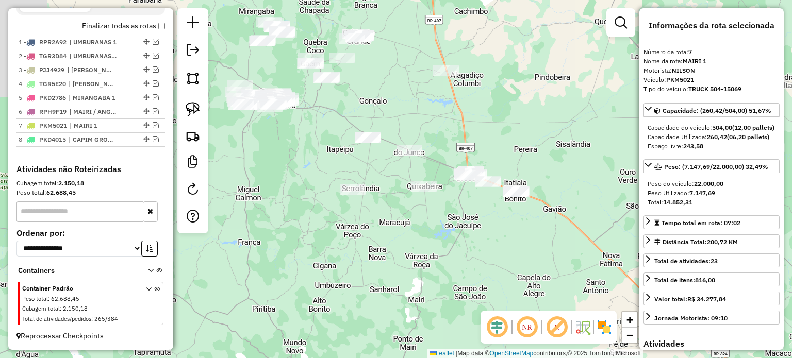
drag, startPoint x: 386, startPoint y: 201, endPoint x: 457, endPoint y: 230, distance: 75.8
click at [457, 230] on div "Janela de atendimento Grade de atendimento Capacidade Transportadoras Veículos …" at bounding box center [396, 179] width 792 height 358
click at [191, 105] on img at bounding box center [193, 109] width 14 height 14
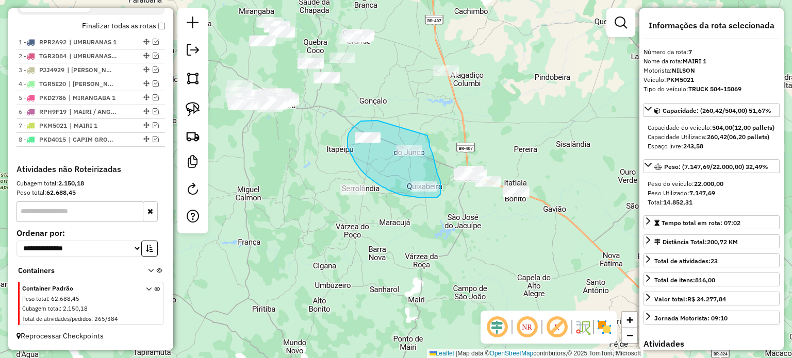
drag, startPoint x: 377, startPoint y: 121, endPoint x: 427, endPoint y: 136, distance: 52.2
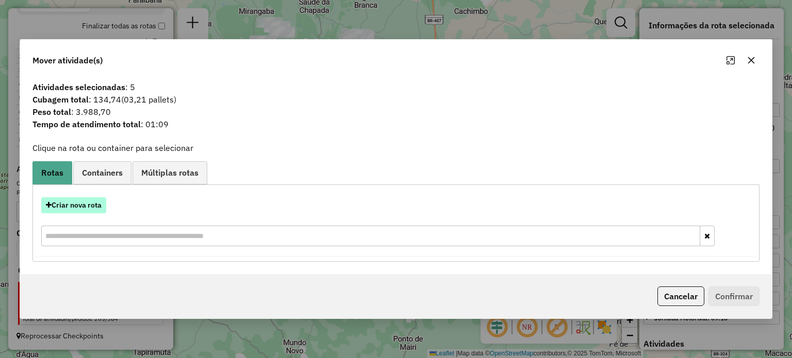
click at [74, 203] on button "Criar nova rota" at bounding box center [73, 205] width 65 height 16
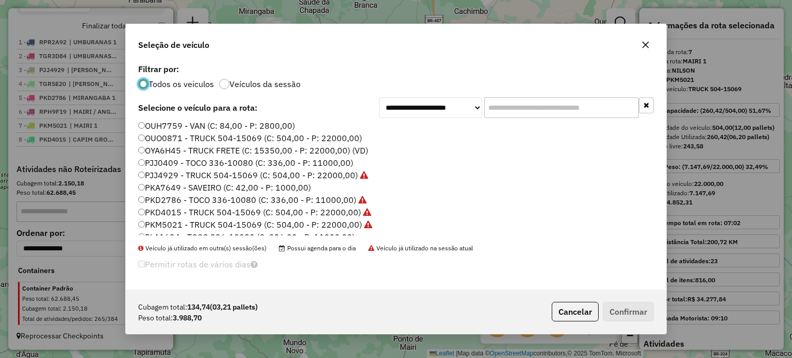
scroll to position [103, 0]
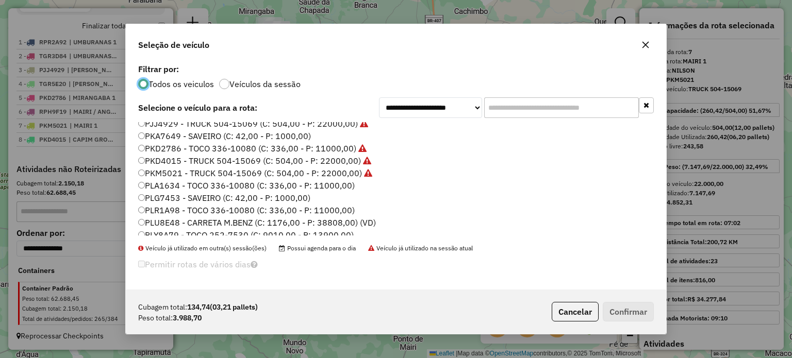
click at [159, 186] on label "PLA1634 - TOCO 336-10080 (C: 336,00 - P: 11000,00)" at bounding box center [246, 185] width 216 height 12
click at [617, 311] on button "Confirmar" at bounding box center [627, 312] width 51 height 20
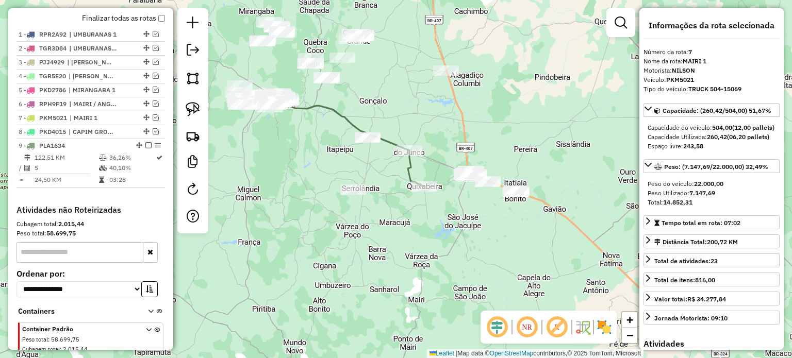
scroll to position [418, 0]
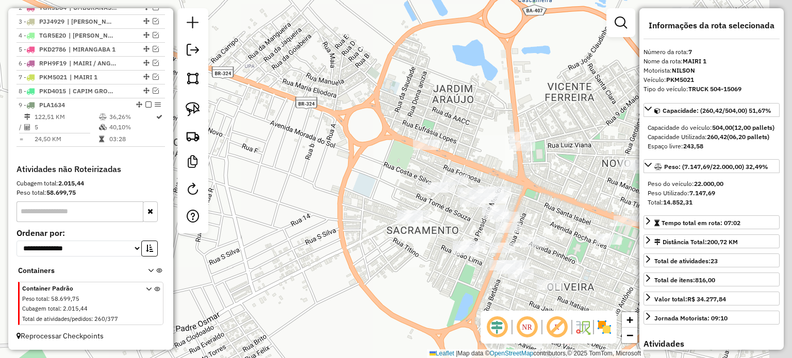
drag, startPoint x: 393, startPoint y: 203, endPoint x: 294, endPoint y: 153, distance: 110.4
click at [296, 156] on div "Janela de atendimento Grade de atendimento Capacidade Transportadoras Veículos …" at bounding box center [396, 179] width 792 height 358
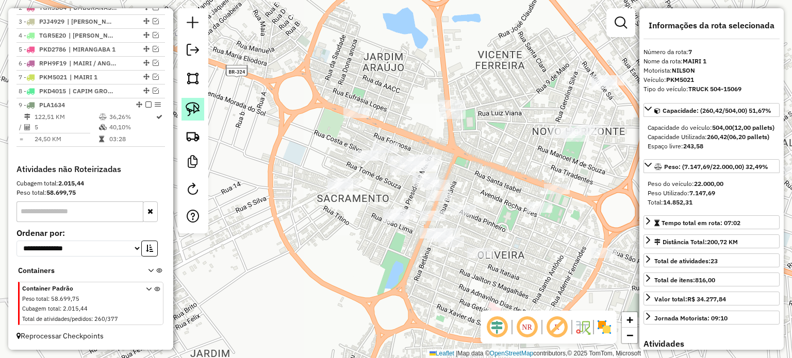
click at [183, 103] on link at bounding box center [192, 109] width 23 height 23
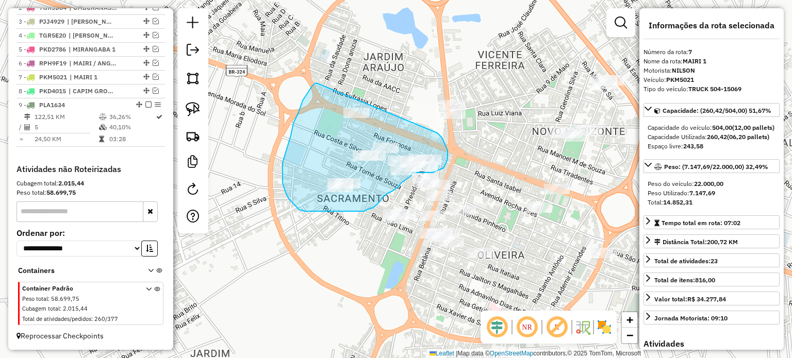
drag, startPoint x: 316, startPoint y: 83, endPoint x: 437, endPoint y: 133, distance: 131.0
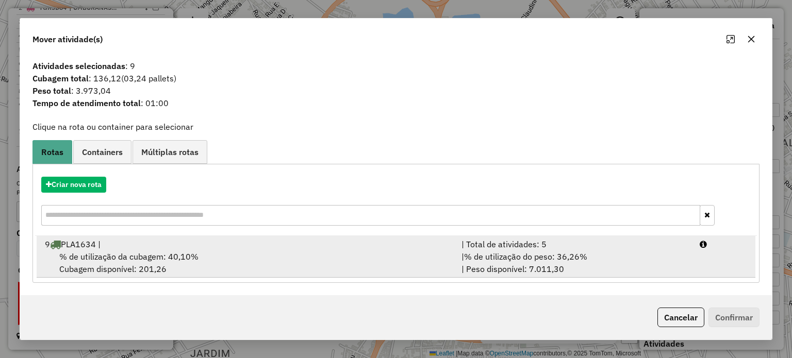
click at [134, 256] on span "% de utilização da cubagem: 40,10%" at bounding box center [128, 256] width 139 height 10
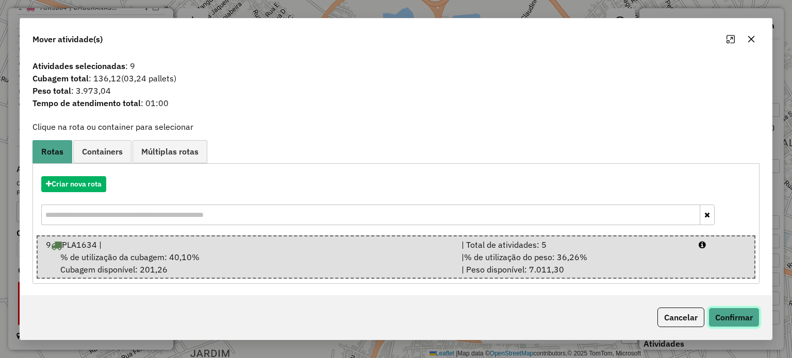
click at [713, 310] on button "Confirmar" at bounding box center [733, 318] width 51 height 20
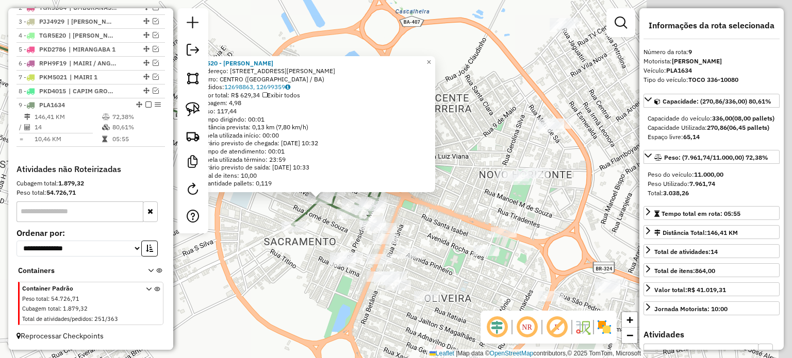
drag, startPoint x: 385, startPoint y: 257, endPoint x: 307, endPoint y: 271, distance: 79.6
click at [307, 275] on div "27520 - ANTONIO DA SILVA LIM Endereço: RUA COSTA E SILVA 236 Bairro: CENTRO (CA…" at bounding box center [396, 179] width 792 height 358
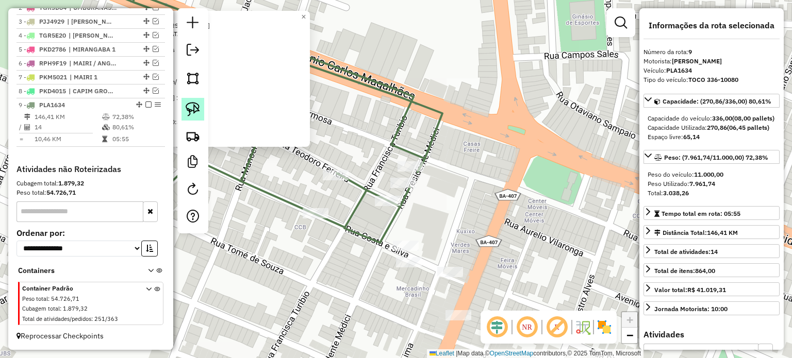
click at [187, 111] on img at bounding box center [193, 109] width 14 height 14
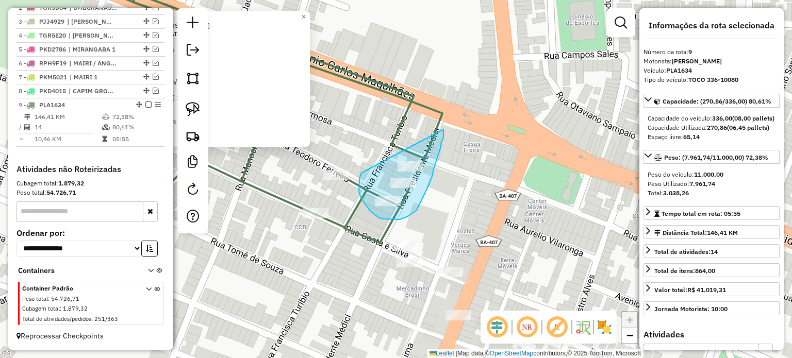
drag, startPoint x: 362, startPoint y: 173, endPoint x: 443, endPoint y: 129, distance: 92.2
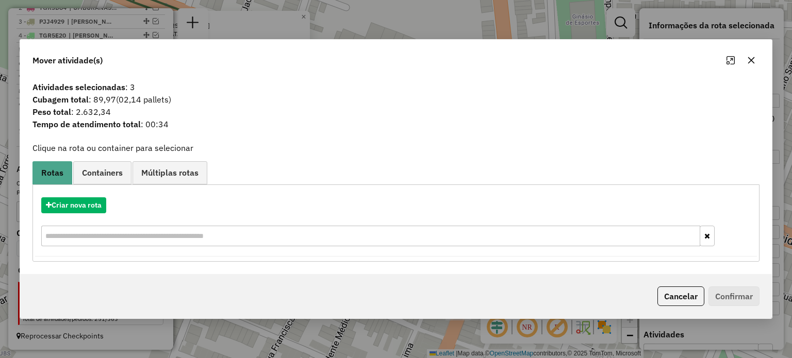
click at [752, 59] on icon "button" at bounding box center [750, 60] width 7 height 7
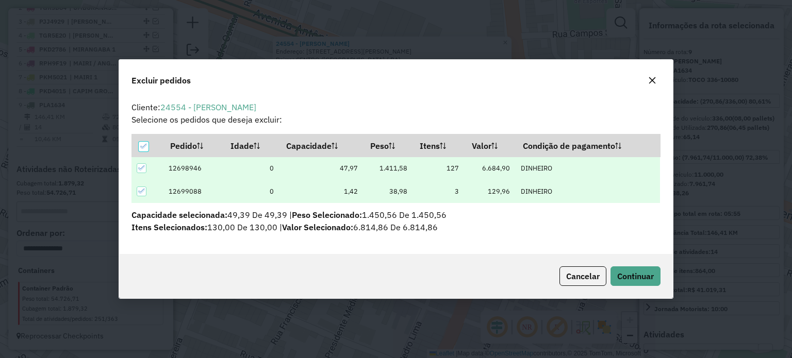
scroll to position [0, 0]
click at [643, 272] on span "Continuar" at bounding box center [635, 276] width 37 height 10
drag, startPoint x: 638, startPoint y: 275, endPoint x: 624, endPoint y: 271, distance: 15.0
click at [638, 276] on span "Continuar" at bounding box center [635, 276] width 37 height 10
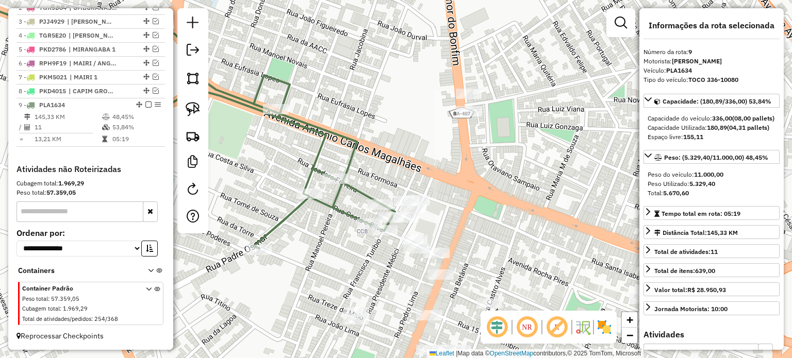
click at [416, 195] on div "Janela de atendimento Grade de atendimento Capacidade Transportadoras Veículos …" at bounding box center [396, 179] width 792 height 358
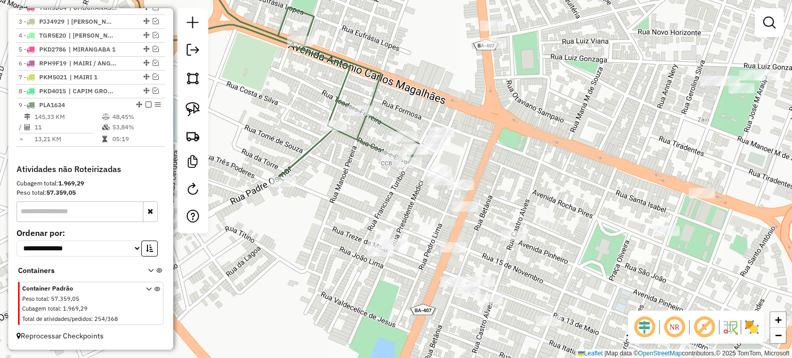
drag, startPoint x: 387, startPoint y: 285, endPoint x: 432, endPoint y: 130, distance: 161.6
click at [439, 116] on div "Janela de atendimento Grade de atendimento Capacidade Transportadoras Veículos …" at bounding box center [396, 179] width 792 height 358
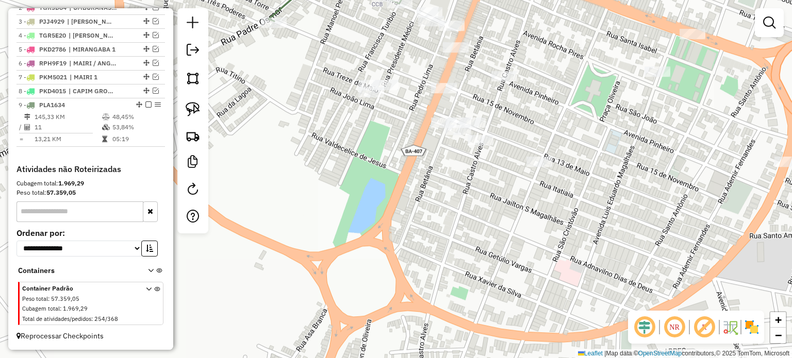
drag, startPoint x: 402, startPoint y: 210, endPoint x: 358, endPoint y: 158, distance: 68.0
click at [350, 148] on div "Janela de atendimento Grade de atendimento Capacidade Transportadoras Veículos …" at bounding box center [396, 179] width 792 height 358
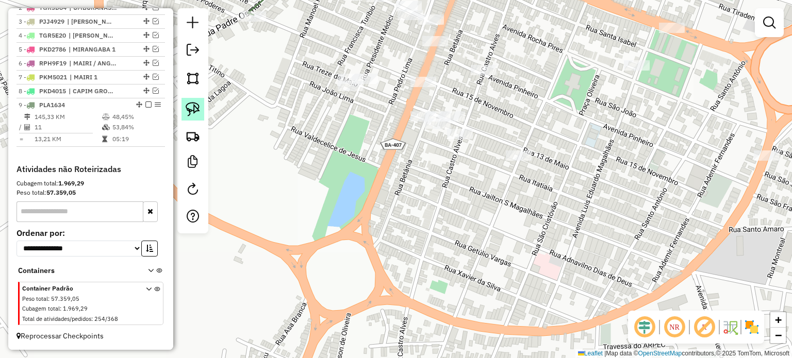
click at [197, 104] on img at bounding box center [193, 109] width 14 height 14
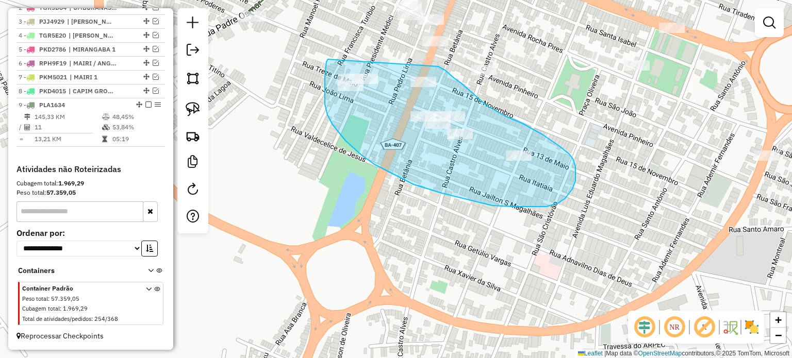
drag, startPoint x: 328, startPoint y: 59, endPoint x: 438, endPoint y: 66, distance: 110.5
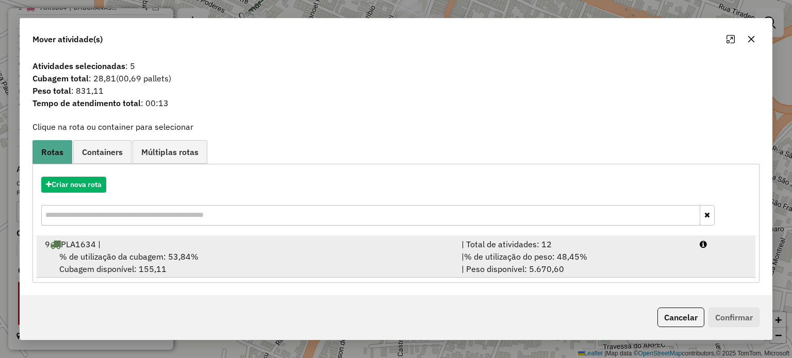
click at [217, 257] on div "% de utilização da cubagem: 53,84% Cubagem disponível: 155,11" at bounding box center [247, 262] width 416 height 25
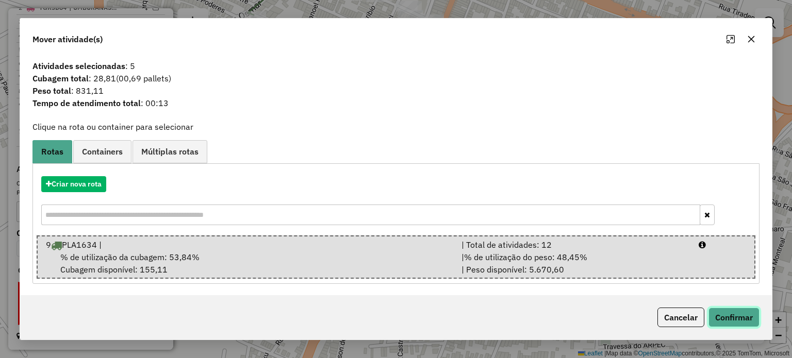
click at [716, 317] on button "Confirmar" at bounding box center [733, 318] width 51 height 20
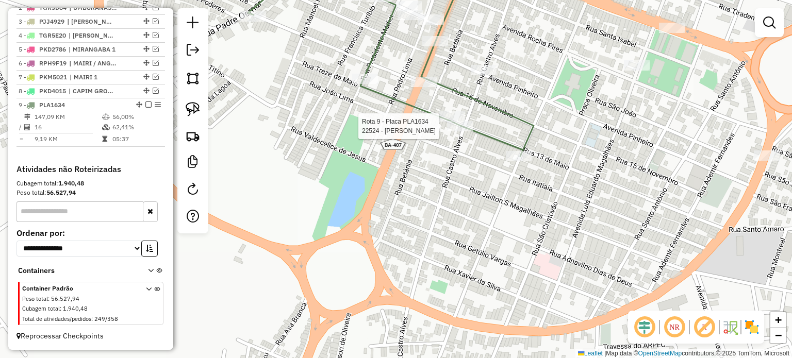
select select "**********"
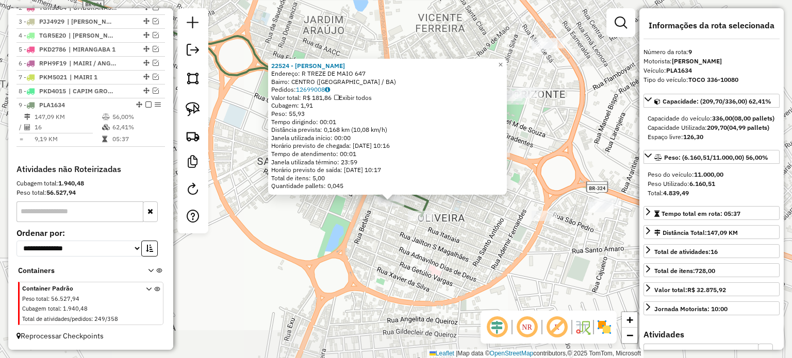
click at [369, 230] on div "22524 - JAIME OLIVEIRA FIGUE Endereço: R TREZE DE MAIO 647 Bairro: CENTRO (CAPI…" at bounding box center [396, 179] width 792 height 358
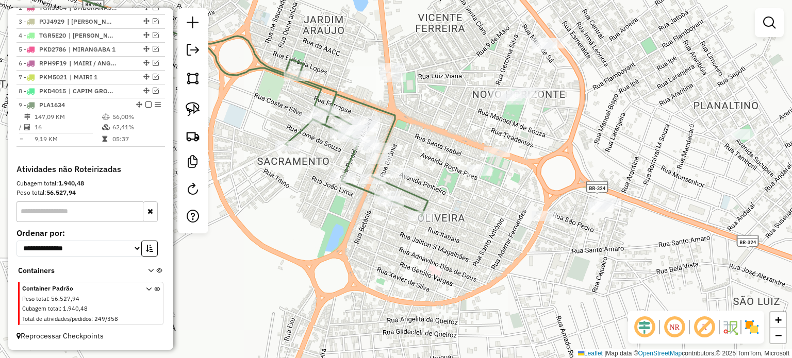
drag, startPoint x: 390, startPoint y: 243, endPoint x: 359, endPoint y: 283, distance: 50.4
click at [359, 283] on div "Janela de atendimento Grade de atendimento Capacidade Transportadoras Veículos …" at bounding box center [396, 179] width 792 height 358
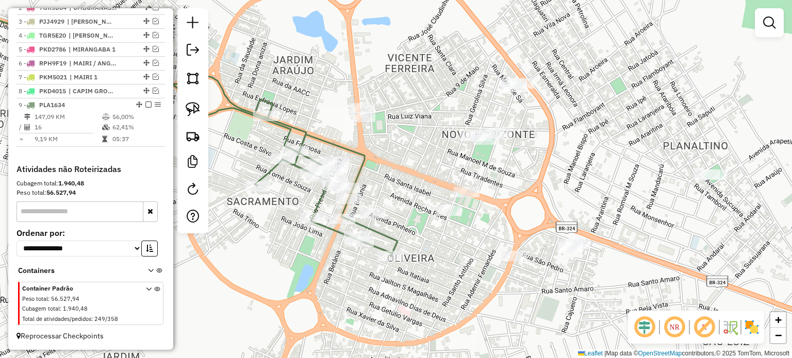
drag, startPoint x: 407, startPoint y: 183, endPoint x: 458, endPoint y: 204, distance: 54.8
click at [458, 204] on div "Janela de atendimento Grade de atendimento Capacidade Transportadoras Veículos …" at bounding box center [396, 179] width 792 height 358
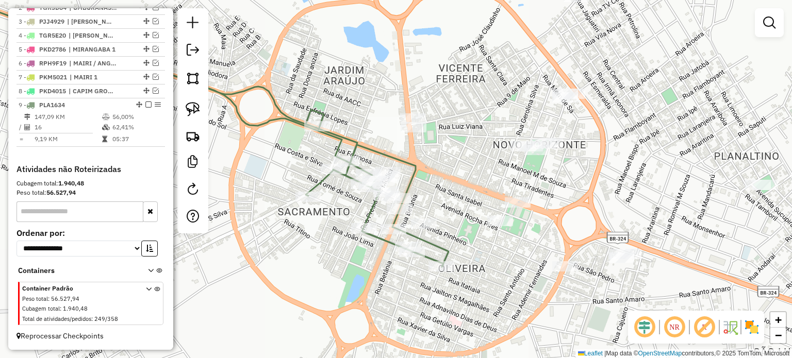
drag, startPoint x: 436, startPoint y: 195, endPoint x: 528, endPoint y: 132, distance: 111.6
click at [486, 125] on div "Janela de atendimento Grade de atendimento Capacidade Transportadoras Veículos …" at bounding box center [396, 179] width 792 height 358
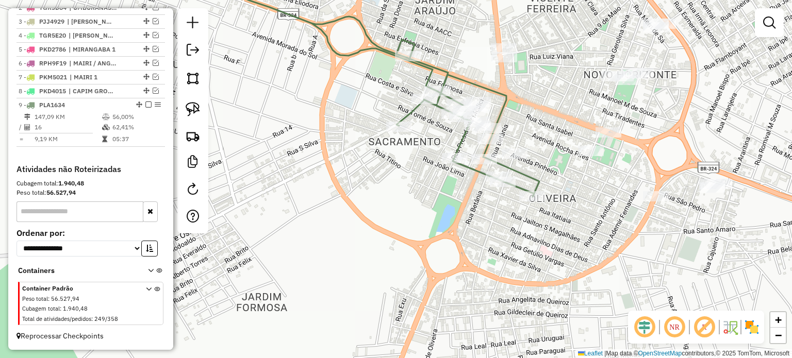
drag, startPoint x: 355, startPoint y: 253, endPoint x: 352, endPoint y: 200, distance: 52.6
click at [308, 211] on div "Janela de atendimento Grade de atendimento Capacidade Transportadoras Veículos …" at bounding box center [396, 179] width 792 height 358
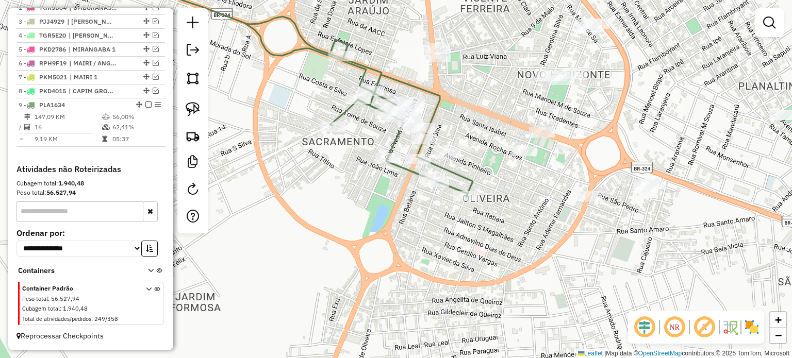
drag, startPoint x: 477, startPoint y: 90, endPoint x: 448, endPoint y: 173, distance: 87.2
click at [448, 172] on div "Janela de atendimento Grade de atendimento Capacidade Transportadoras Veículos …" at bounding box center [396, 179] width 792 height 358
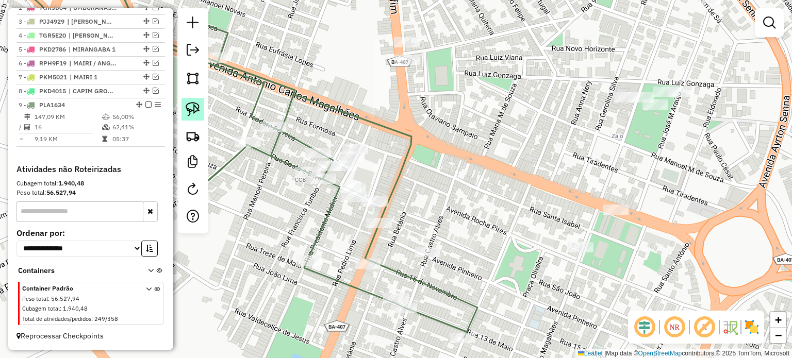
click at [192, 107] on img at bounding box center [193, 109] width 14 height 14
drag, startPoint x: 402, startPoint y: 256, endPoint x: 452, endPoint y: 243, distance: 51.0
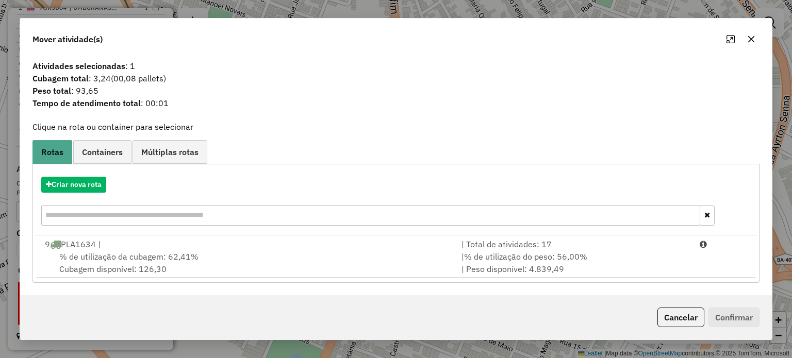
click at [157, 255] on span "% de utilização da cubagem: 62,41%" at bounding box center [128, 256] width 139 height 10
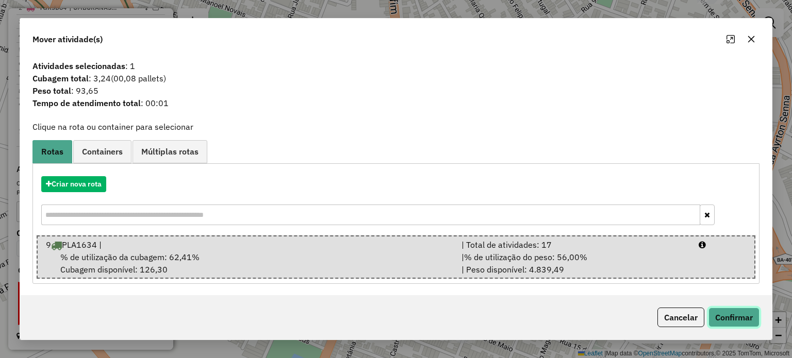
drag, startPoint x: 735, startPoint y: 319, endPoint x: 729, endPoint y: 317, distance: 6.7
click at [734, 318] on button "Confirmar" at bounding box center [733, 318] width 51 height 20
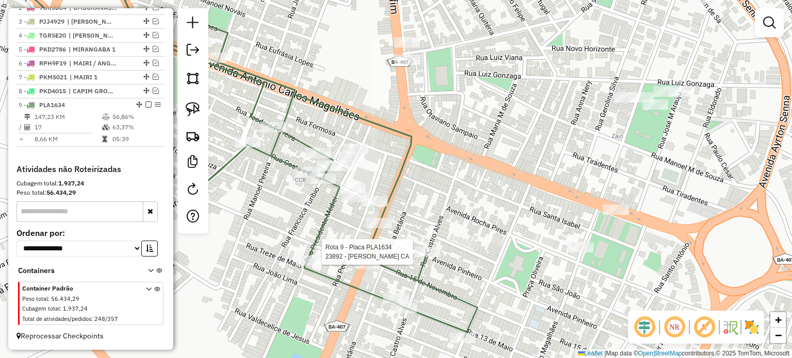
select select "**********"
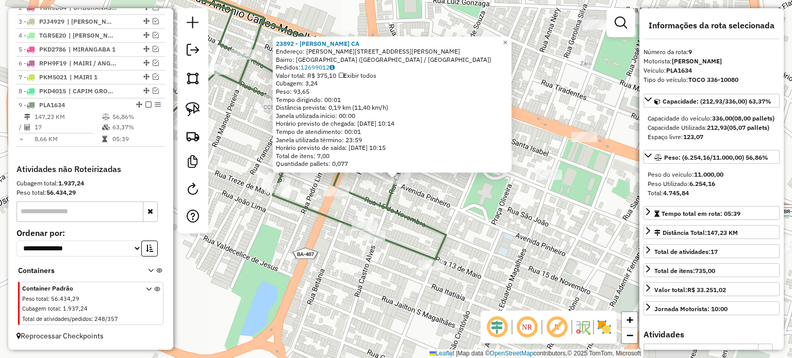
click at [441, 221] on div "23892 - LINDOMAR OLIVEIRA CA Endereço: R RUA PINHEIRO/ CASTRO ALVES 425 Bairro:…" at bounding box center [396, 179] width 792 height 358
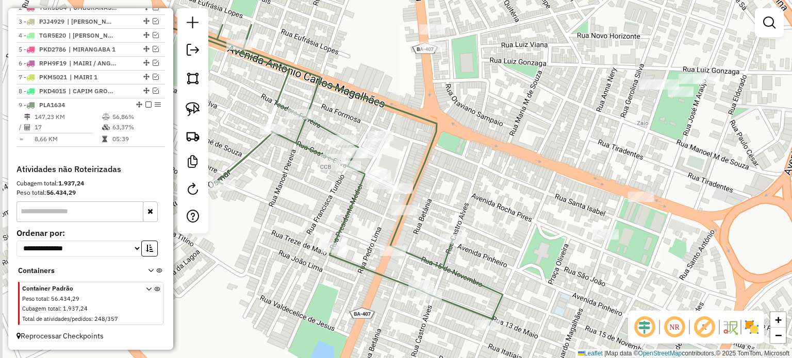
drag, startPoint x: 445, startPoint y: 193, endPoint x: 502, endPoint y: 253, distance: 82.4
click at [502, 253] on div "Janela de atendimento Grade de atendimento Capacidade Transportadoras Veículos …" at bounding box center [396, 179] width 792 height 358
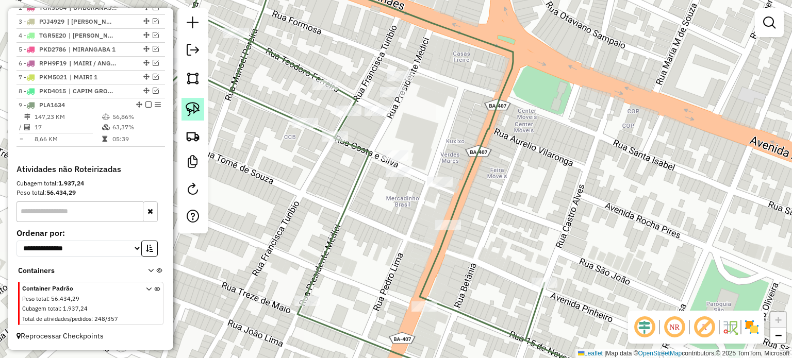
click at [193, 101] on link at bounding box center [192, 109] width 23 height 23
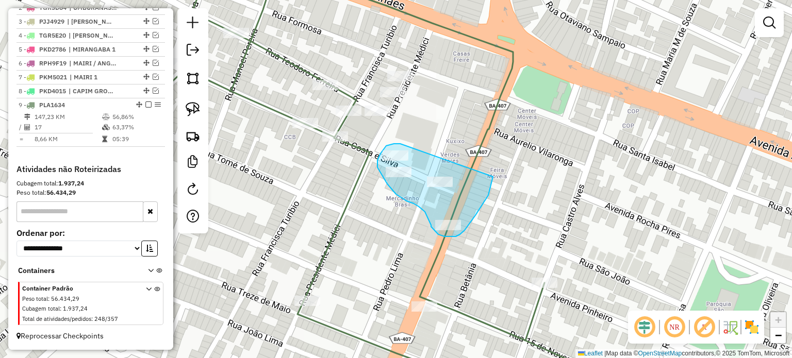
drag, startPoint x: 400, startPoint y: 144, endPoint x: 494, endPoint y: 171, distance: 98.2
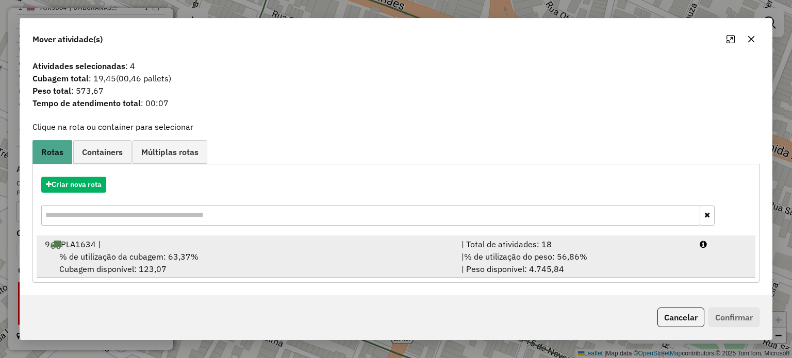
click at [216, 252] on div "% de utilização da cubagem: 63,37% Cubagem disponível: 123,07" at bounding box center [247, 262] width 416 height 25
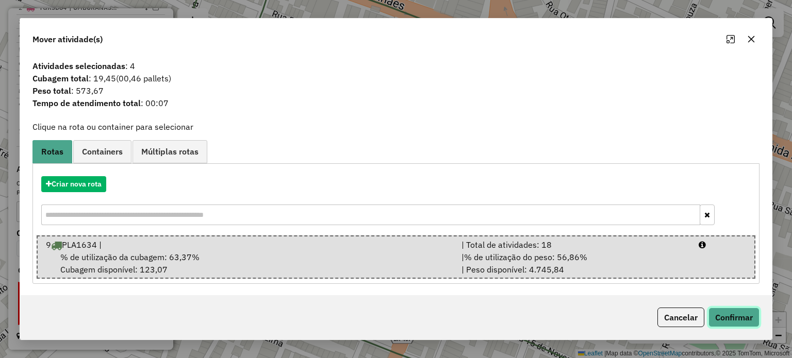
click at [717, 320] on button "Confirmar" at bounding box center [733, 318] width 51 height 20
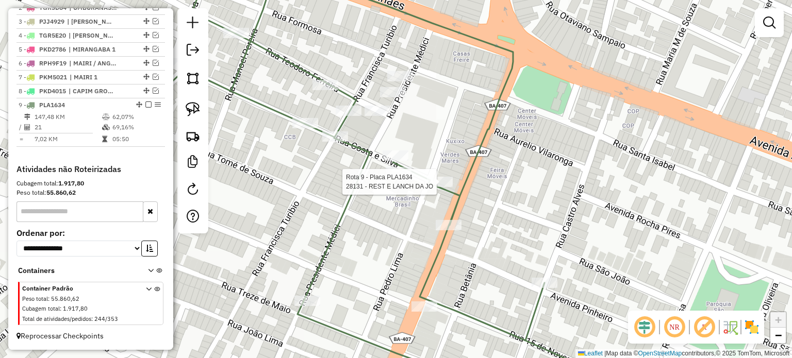
select select "**********"
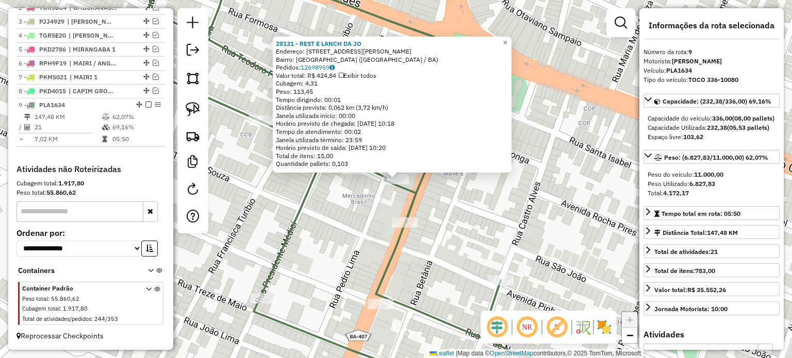
click at [466, 224] on div "28131 - REST E LANCH DA JO Endereço: RUA PRESIDENTE MEDICI 129 Bairro: SACRAMEN…" at bounding box center [396, 179] width 792 height 358
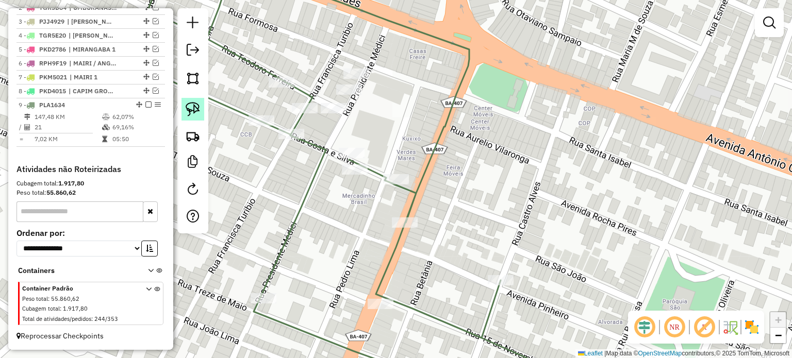
click at [189, 106] on img at bounding box center [193, 109] width 14 height 14
drag, startPoint x: 369, startPoint y: 190, endPoint x: 399, endPoint y: 160, distance: 41.9
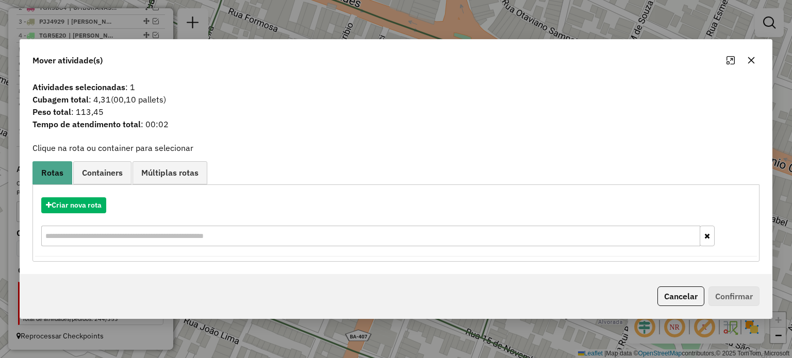
drag, startPoint x: 748, startPoint y: 58, endPoint x: 508, endPoint y: 121, distance: 247.7
click at [747, 58] on icon "button" at bounding box center [750, 60] width 7 height 7
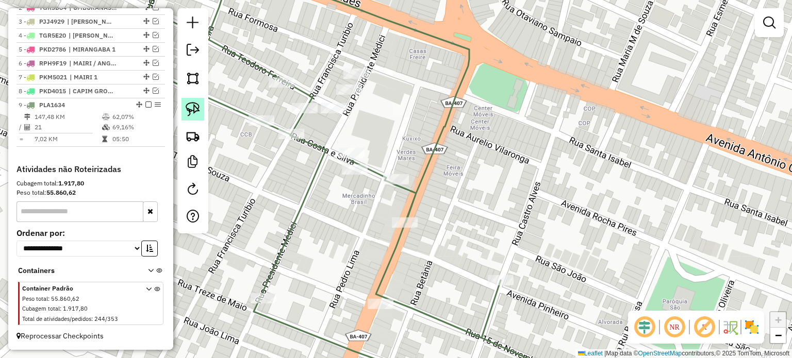
click at [194, 105] on img at bounding box center [193, 109] width 14 height 14
drag, startPoint x: 272, startPoint y: 66, endPoint x: 301, endPoint y: 76, distance: 31.0
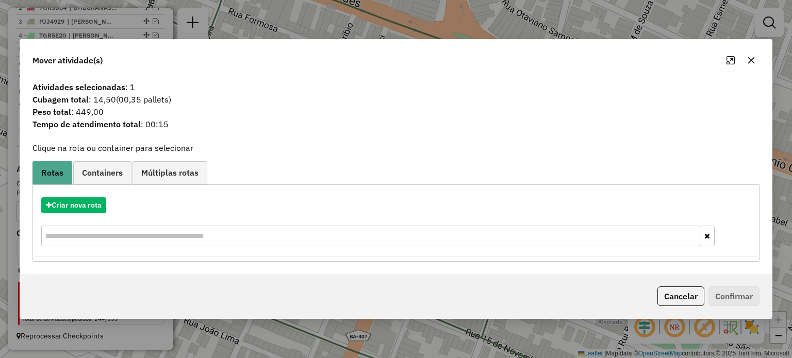
click at [752, 61] on icon "button" at bounding box center [751, 60] width 8 height 8
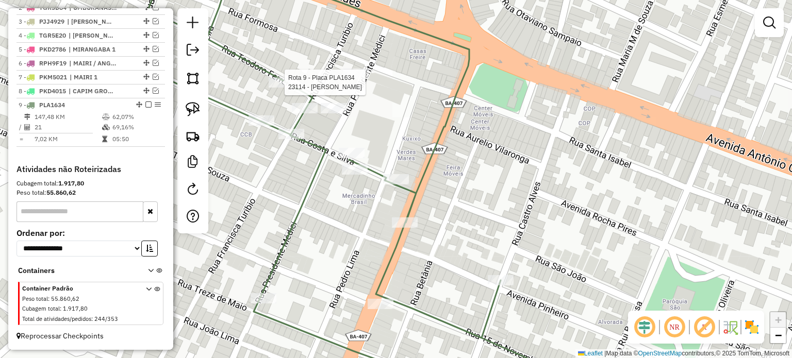
select select "**********"
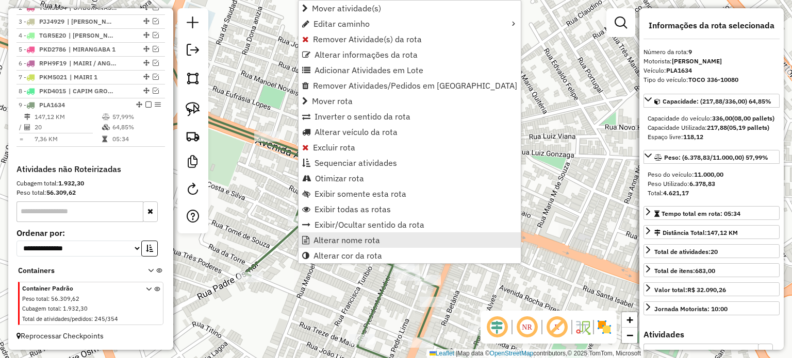
click at [334, 237] on span "Alterar nome rota" at bounding box center [346, 240] width 66 height 8
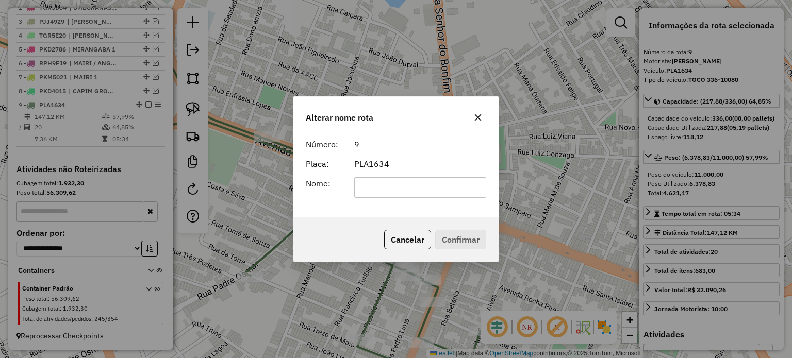
click at [369, 184] on input "text" at bounding box center [420, 187] width 132 height 21
type input "*"
click at [479, 189] on input "**********" at bounding box center [420, 187] width 132 height 21
type input "**********"
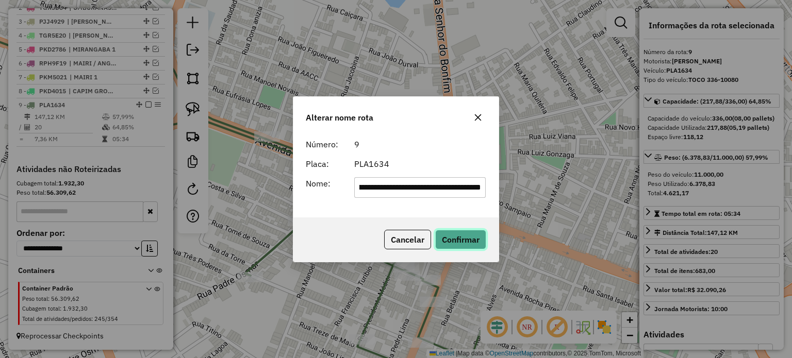
click at [458, 237] on button "Confirmar" at bounding box center [460, 240] width 51 height 20
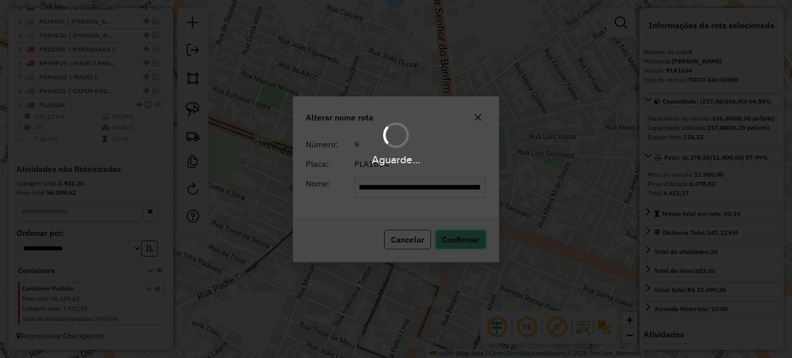
scroll to position [0, 0]
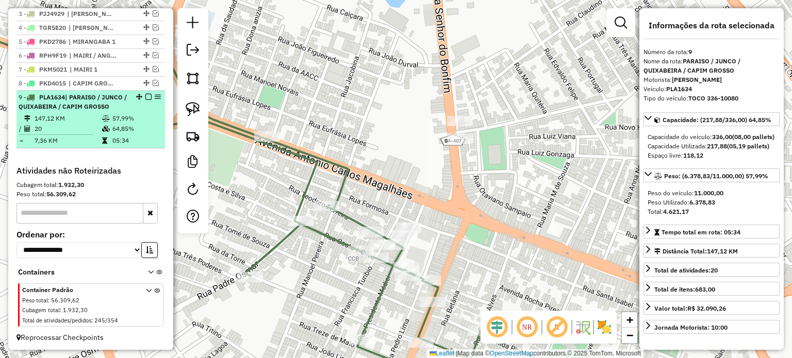
click at [145, 100] on em at bounding box center [148, 97] width 6 height 6
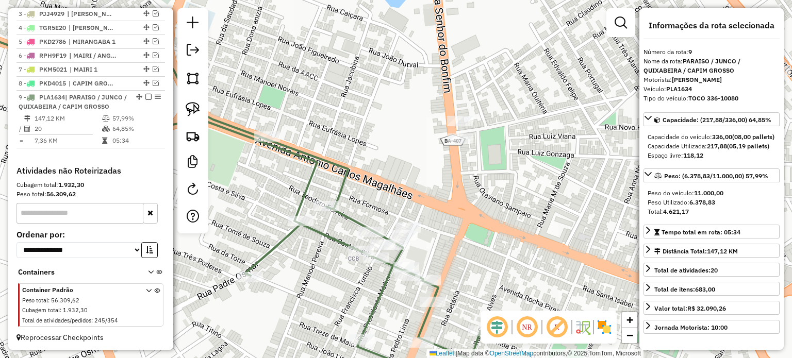
scroll to position [383, 0]
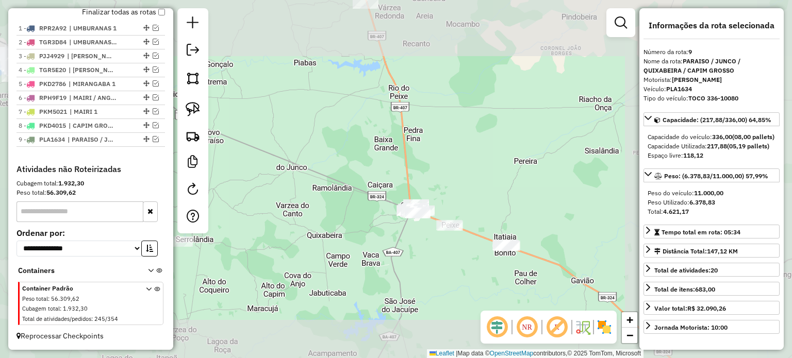
drag, startPoint x: 374, startPoint y: 181, endPoint x: 329, endPoint y: 163, distance: 48.1
click at [332, 165] on div "Janela de atendimento Grade de atendimento Capacidade Transportadoras Veículos …" at bounding box center [396, 179] width 792 height 358
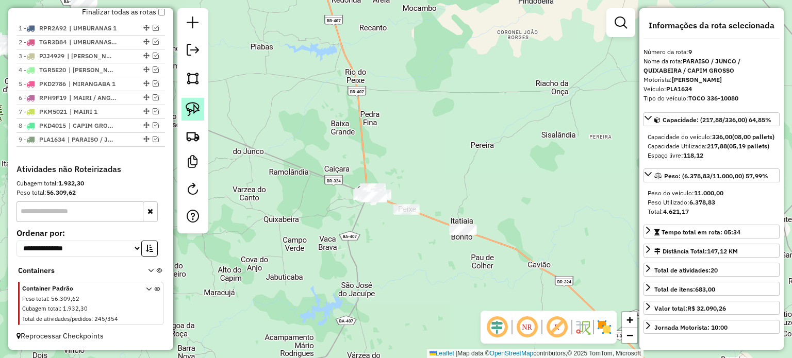
click at [190, 100] on link at bounding box center [192, 109] width 23 height 23
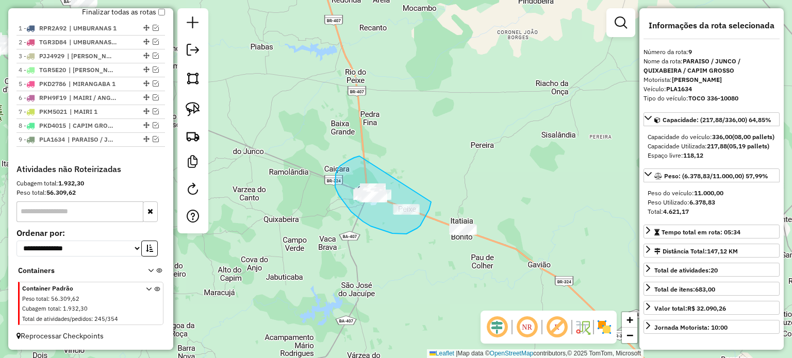
drag, startPoint x: 341, startPoint y: 165, endPoint x: 431, endPoint y: 202, distance: 97.3
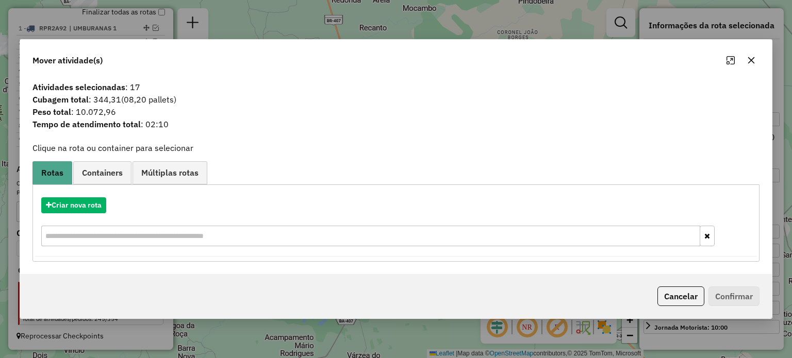
click at [748, 58] on icon "button" at bounding box center [750, 60] width 7 height 7
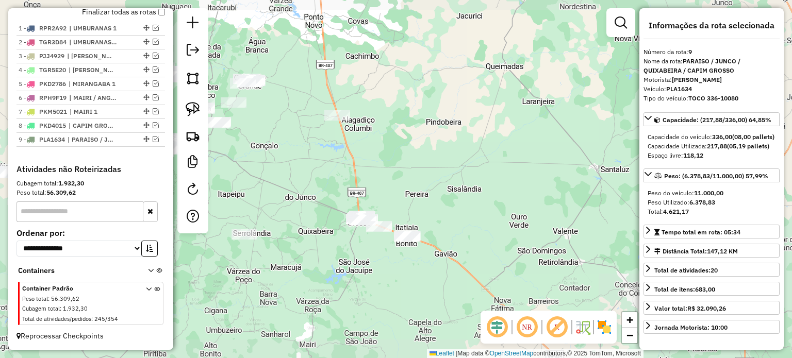
drag, startPoint x: 300, startPoint y: 228, endPoint x: 379, endPoint y: 245, distance: 81.1
click at [379, 245] on div "Janela de atendimento Grade de atendimento Capacidade Transportadoras Veículos …" at bounding box center [396, 179] width 792 height 358
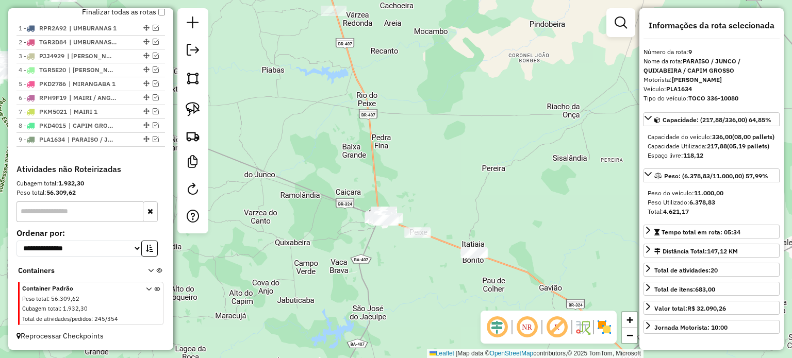
drag, startPoint x: 476, startPoint y: 222, endPoint x: 443, endPoint y: 183, distance: 50.8
click at [445, 185] on div "Janela de atendimento Grade de atendimento Capacidade Transportadoras Veículos …" at bounding box center [396, 179] width 792 height 358
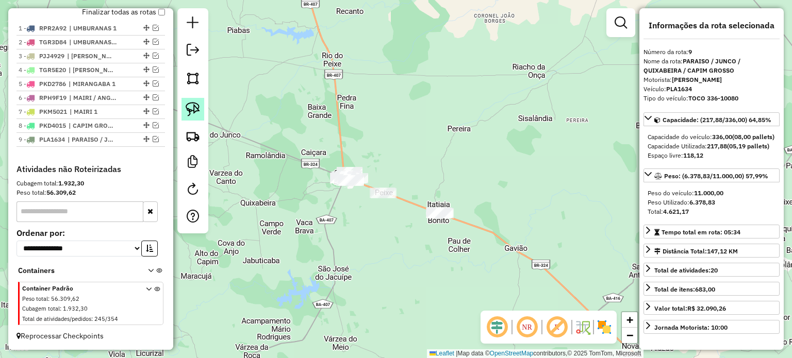
click at [198, 103] on img at bounding box center [193, 109] width 14 height 14
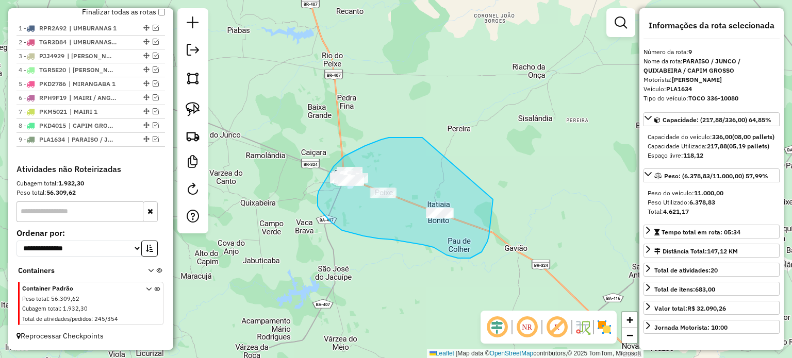
drag, startPoint x: 422, startPoint y: 138, endPoint x: 493, endPoint y: 199, distance: 93.9
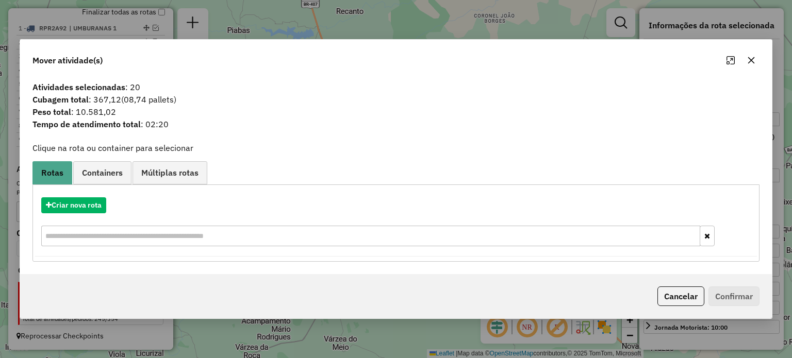
click at [751, 61] on icon "button" at bounding box center [751, 60] width 8 height 8
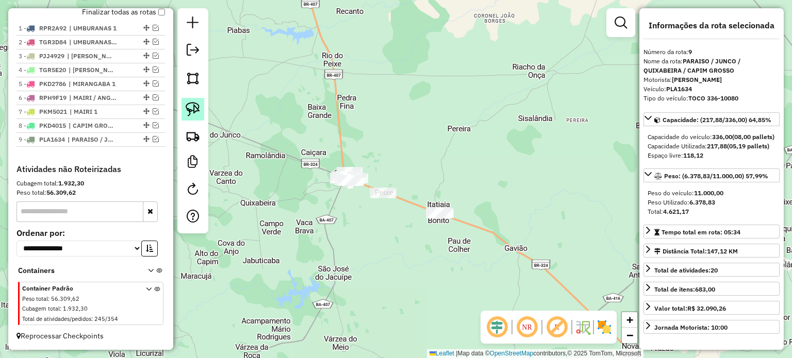
click at [196, 111] on img at bounding box center [193, 109] width 14 height 14
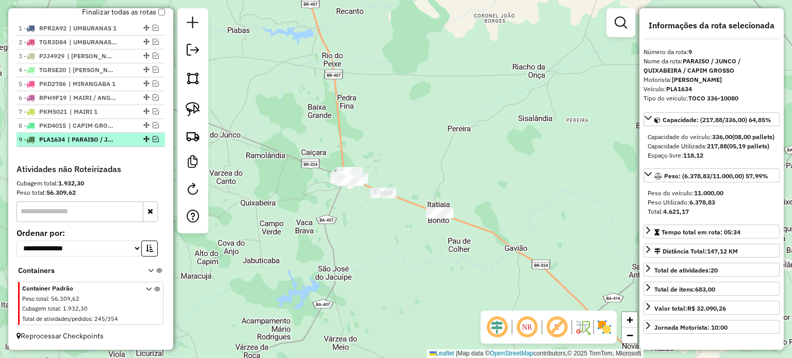
click at [153, 138] on em at bounding box center [156, 139] width 6 height 6
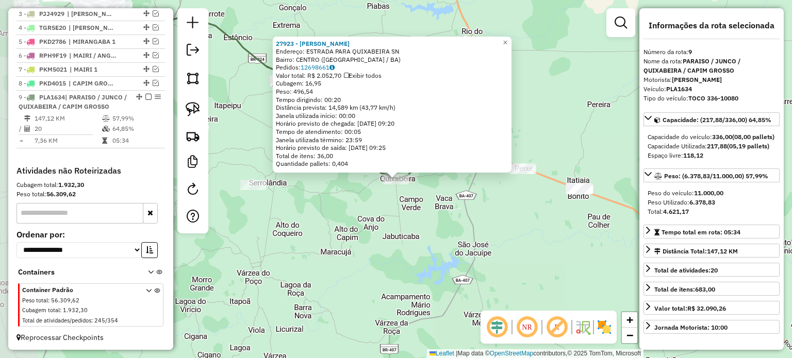
scroll to position [427, 0]
click at [390, 258] on div "27923 - ANDRIQUE SANTOS NOVA Endereço: ESTRADA PARA QUIXABEIRA SN Bairro: CENTR…" at bounding box center [396, 179] width 792 height 358
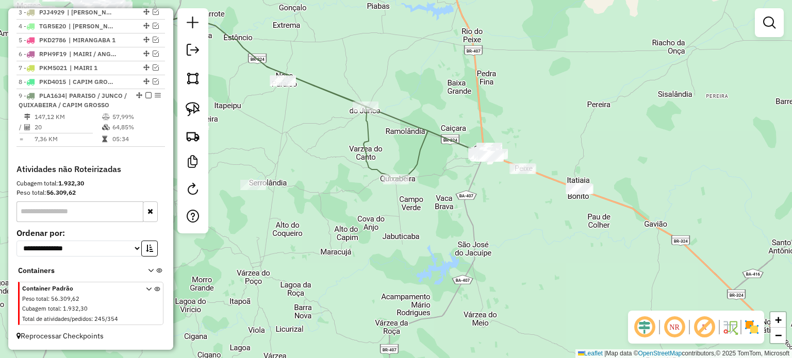
drag, startPoint x: 440, startPoint y: 206, endPoint x: 379, endPoint y: 244, distance: 72.1
click at [380, 244] on div "Janela de atendimento Grade de atendimento Capacidade Transportadoras Veículos …" at bounding box center [396, 179] width 792 height 358
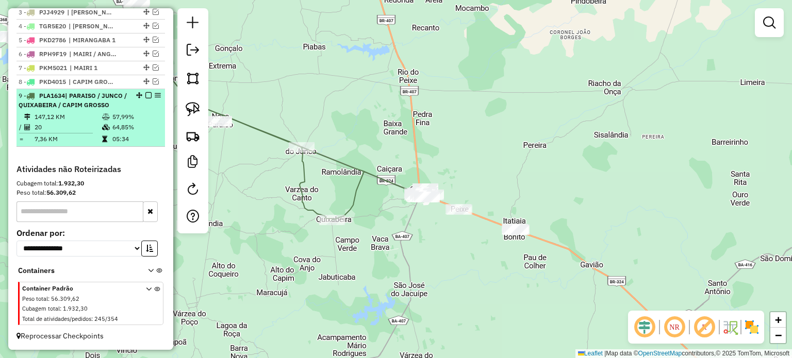
click at [145, 96] on em at bounding box center [148, 95] width 6 height 6
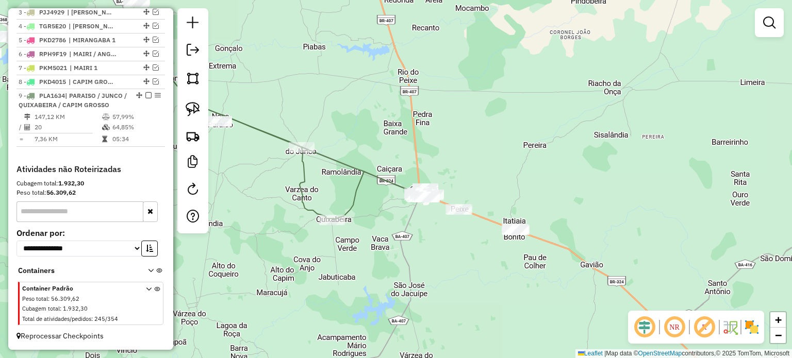
scroll to position [383, 0]
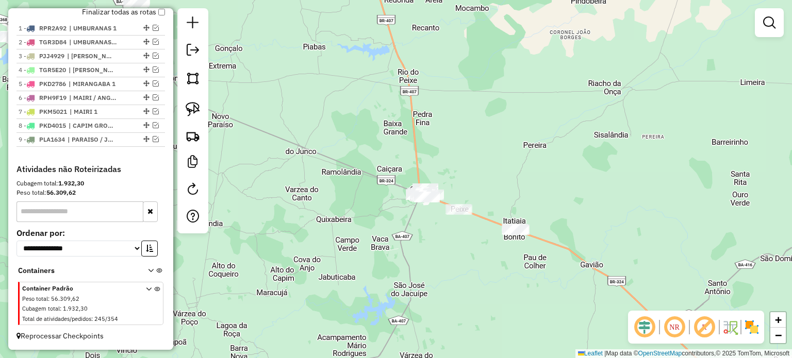
drag, startPoint x: 378, startPoint y: 175, endPoint x: 313, endPoint y: 148, distance: 70.2
click at [319, 150] on div "Janela de atendimento Grade de atendimento Capacidade Transportadoras Veículos …" at bounding box center [396, 179] width 792 height 358
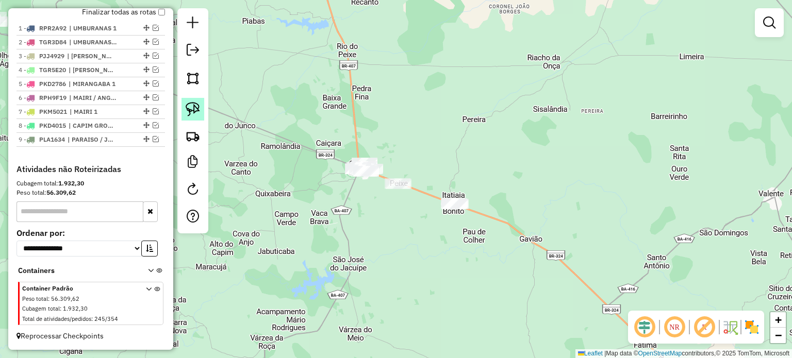
click at [192, 107] on img at bounding box center [193, 109] width 14 height 14
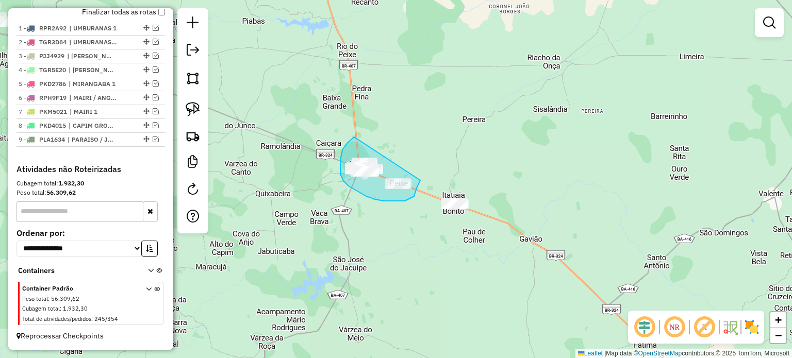
drag, startPoint x: 354, startPoint y: 137, endPoint x: 423, endPoint y: 171, distance: 76.5
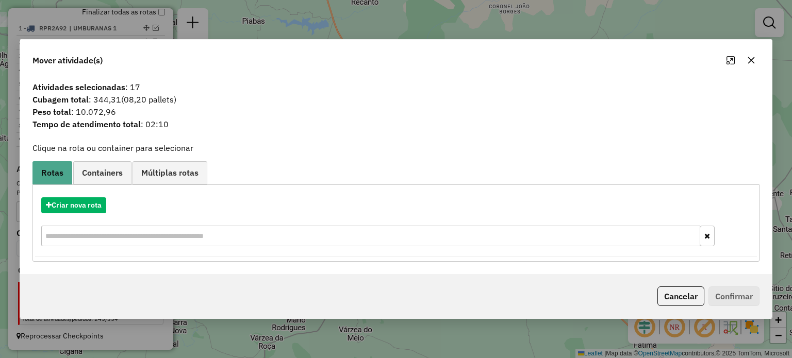
click at [749, 56] on icon "button" at bounding box center [751, 60] width 8 height 8
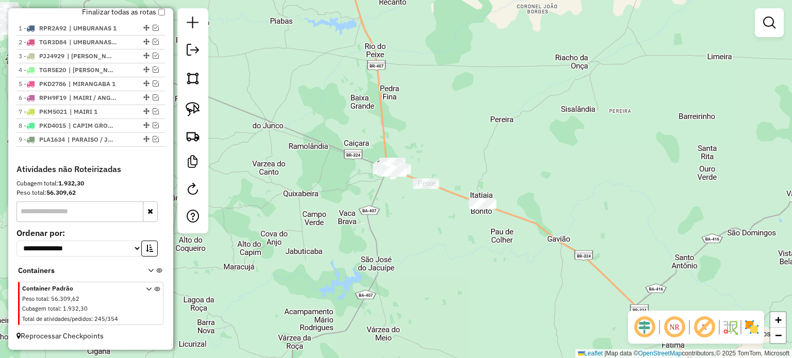
drag, startPoint x: 344, startPoint y: 253, endPoint x: 415, endPoint y: 246, distance: 71.0
click at [414, 247] on div "Janela de atendimento Grade de atendimento Capacidade Transportadoras Veículos …" at bounding box center [396, 179] width 792 height 358
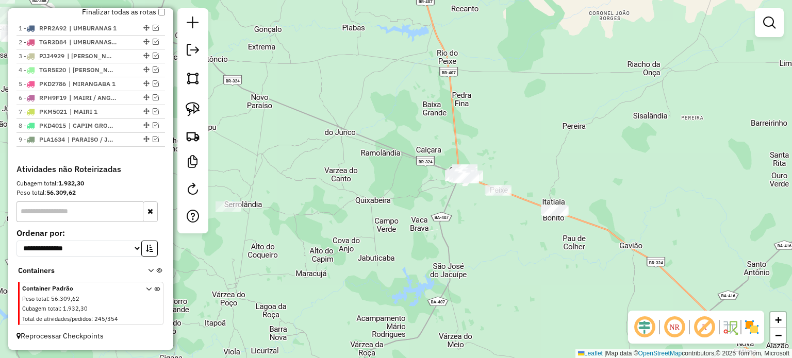
drag, startPoint x: 424, startPoint y: 213, endPoint x: 420, endPoint y: 251, distance: 38.3
click at [420, 250] on div "Janela de atendimento Grade de atendimento Capacidade Transportadoras Veículos …" at bounding box center [396, 179] width 792 height 358
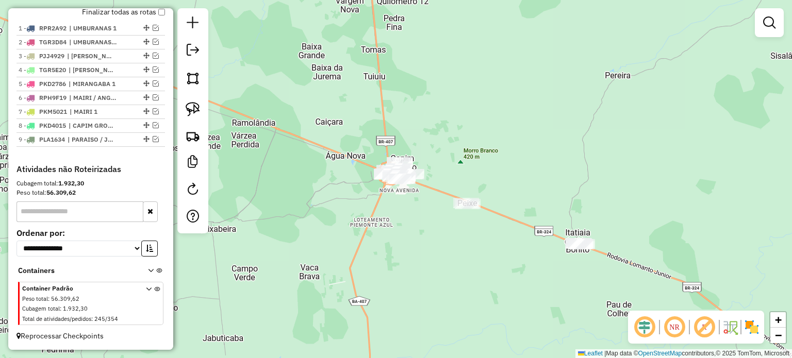
drag, startPoint x: 467, startPoint y: 218, endPoint x: 417, endPoint y: 197, distance: 54.7
click at [419, 197] on div "Janela de atendimento Grade de atendimento Capacidade Transportadoras Veículos …" at bounding box center [396, 179] width 792 height 358
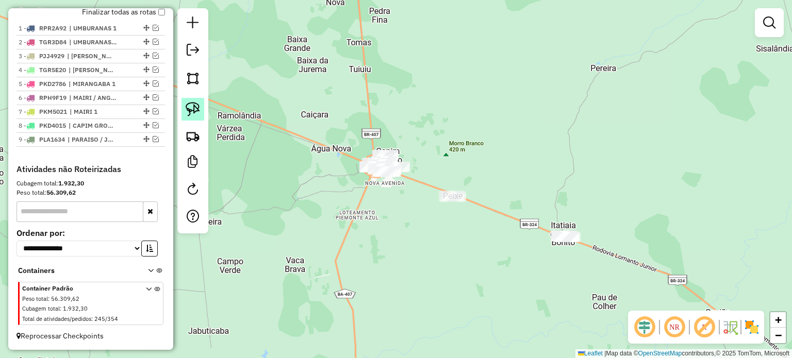
click at [191, 100] on link at bounding box center [192, 109] width 23 height 23
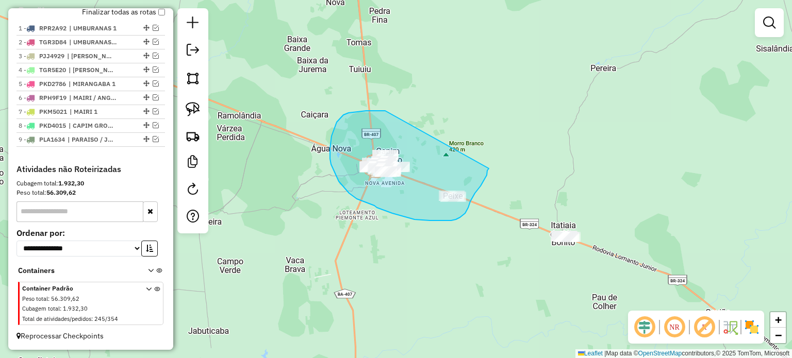
drag, startPoint x: 380, startPoint y: 111, endPoint x: 489, endPoint y: 169, distance: 122.6
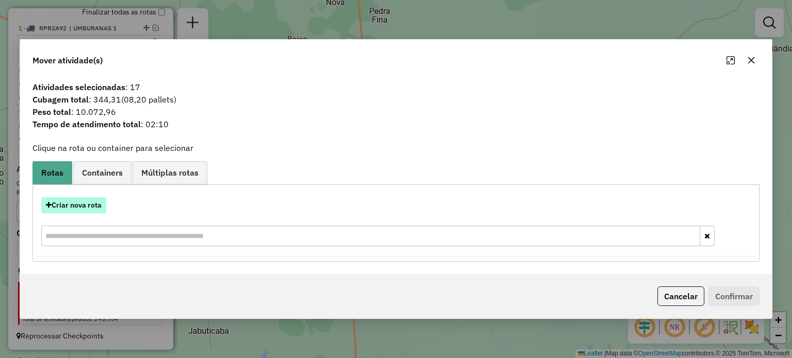
click at [82, 204] on button "Criar nova rota" at bounding box center [73, 205] width 65 height 16
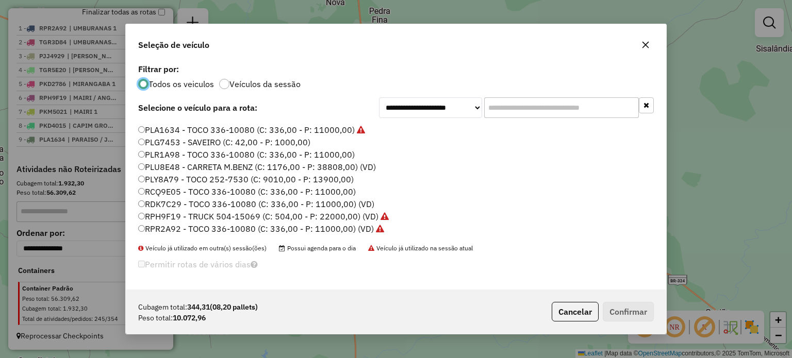
scroll to position [208, 0]
click at [158, 191] on label "SJU2F28 - TOCO 336-10080 (C: 336,00 - P: 11000,00)" at bounding box center [246, 192] width 216 height 12
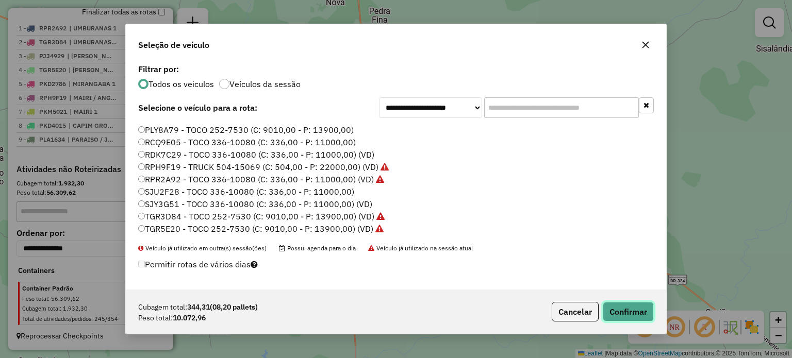
click at [617, 310] on button "Confirmar" at bounding box center [627, 312] width 51 height 20
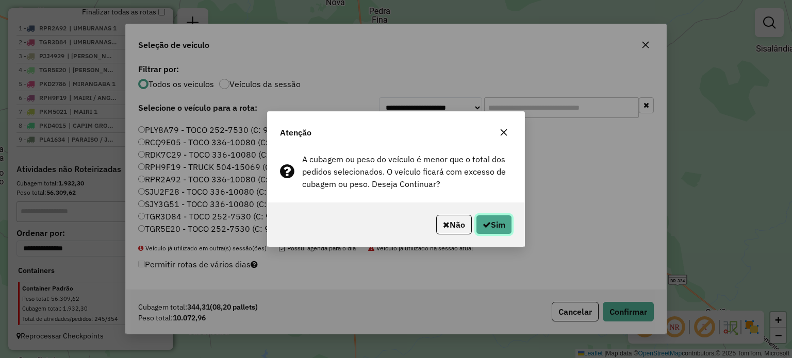
click at [491, 220] on button "Sim" at bounding box center [494, 225] width 36 height 20
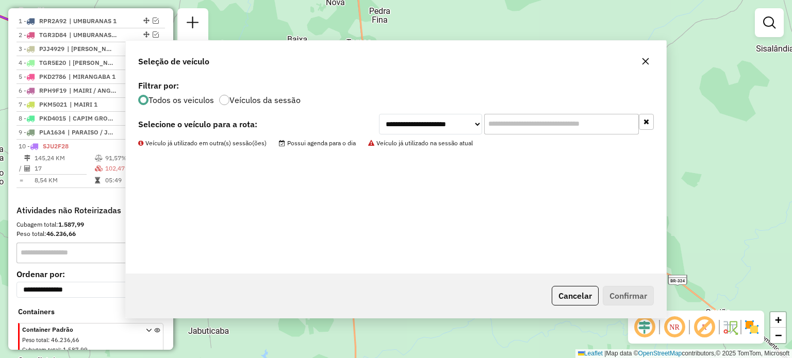
scroll to position [427, 0]
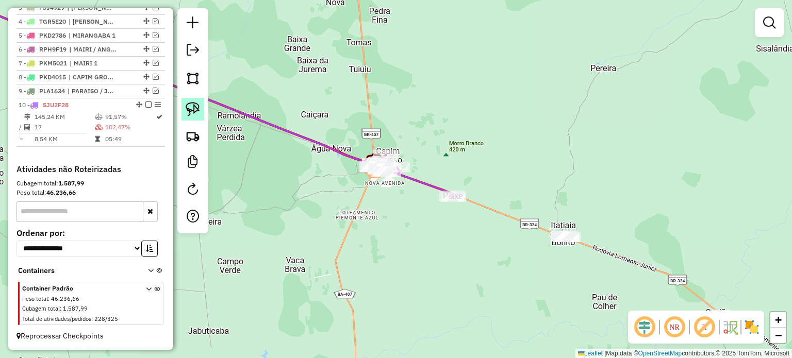
click at [183, 106] on link at bounding box center [192, 109] width 23 height 23
drag, startPoint x: 539, startPoint y: 210, endPoint x: 596, endPoint y: 231, distance: 60.3
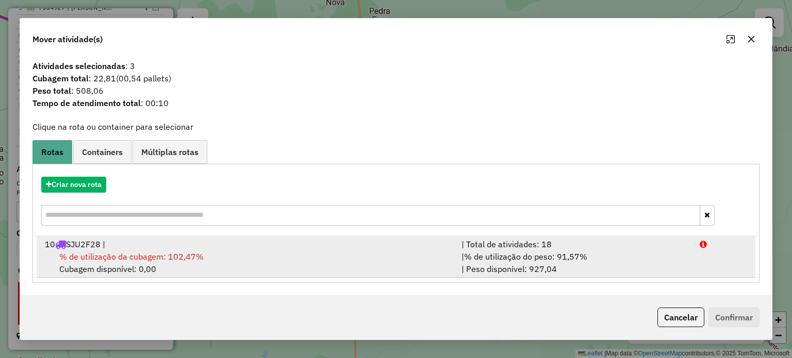
click at [266, 267] on div "% de utilização da cubagem: 102,47% Cubagem disponível: 0,00" at bounding box center [247, 262] width 416 height 25
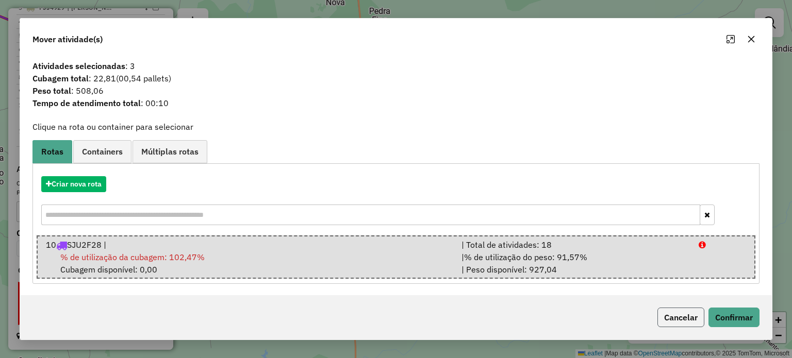
click at [701, 310] on button "Cancelar" at bounding box center [680, 318] width 47 height 20
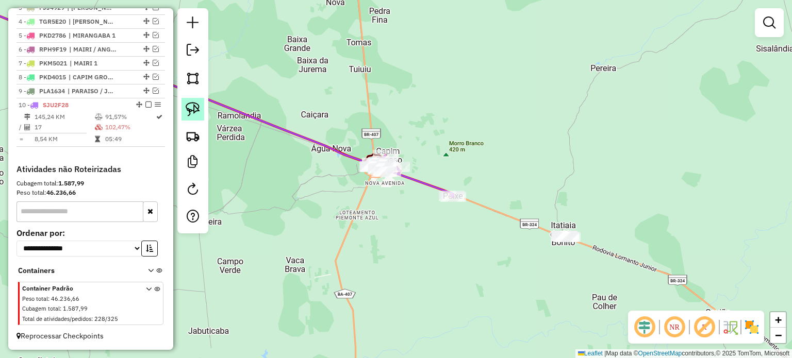
click at [186, 107] on img at bounding box center [193, 109] width 14 height 14
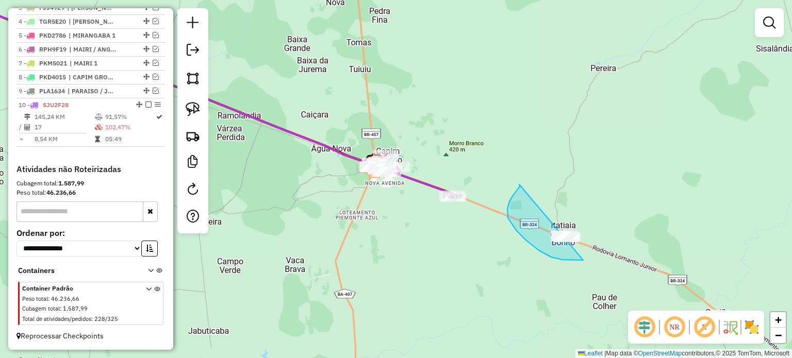
drag, startPoint x: 519, startPoint y: 184, endPoint x: 600, endPoint y: 217, distance: 87.2
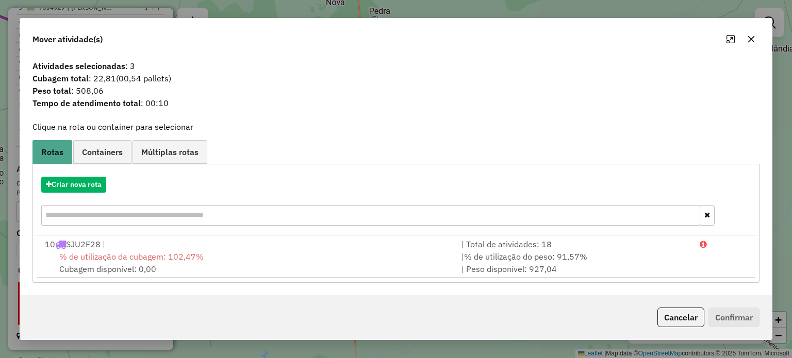
click at [103, 251] on span "% de utilização da cubagem: 102,47%" at bounding box center [131, 256] width 144 height 10
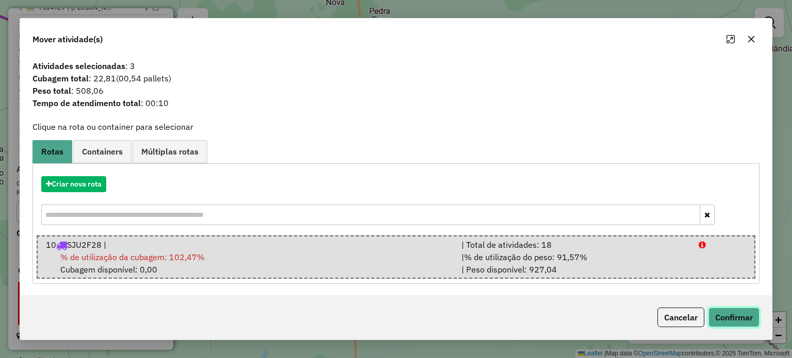
click at [732, 315] on button "Confirmar" at bounding box center [733, 318] width 51 height 20
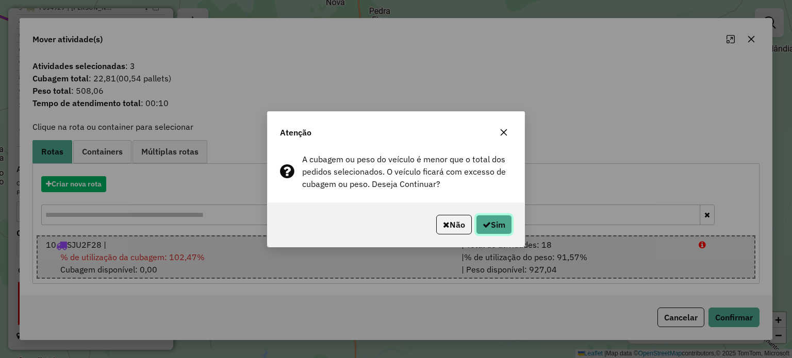
click at [496, 222] on button "Sim" at bounding box center [494, 225] width 36 height 20
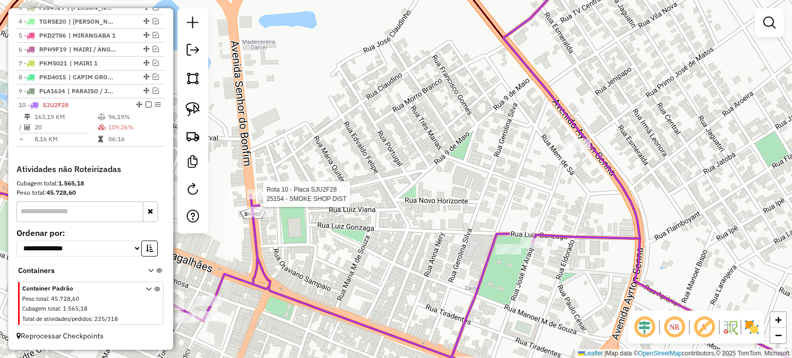
scroll to position [432, 0]
select select "**********"
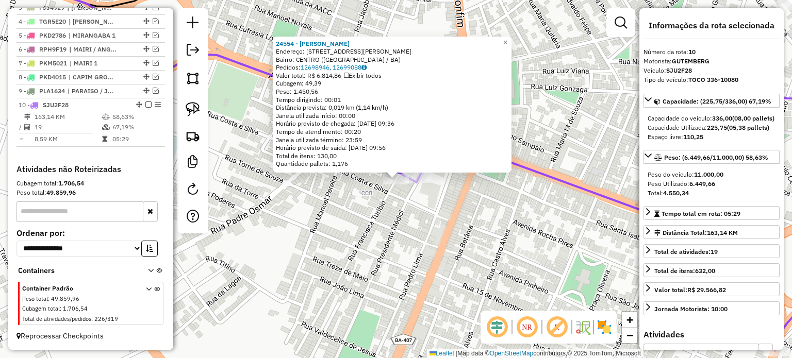
click at [373, 256] on div "24554 - HENRIQUE SOUZA PEREI Endereço: R JOSE PRADO ALVES 84 Bairro: CENTRO (CA…" at bounding box center [396, 179] width 792 height 358
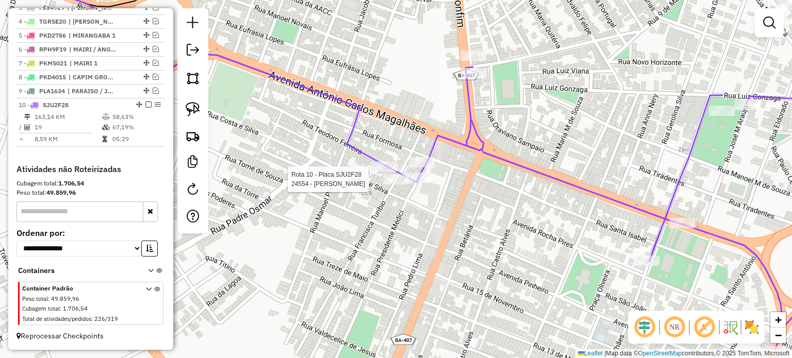
select select "**********"
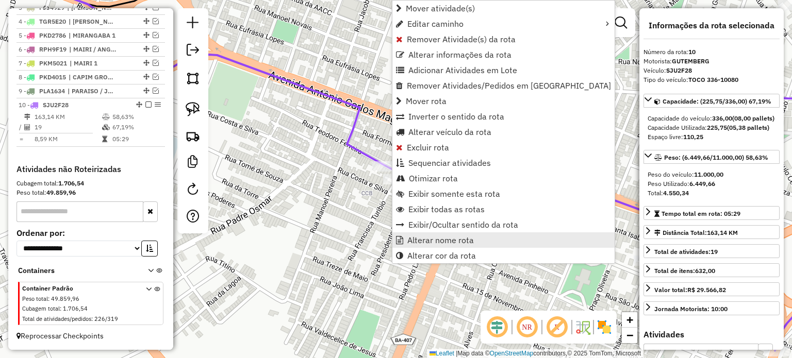
click at [419, 239] on span "Alterar nome rota" at bounding box center [440, 240] width 66 height 8
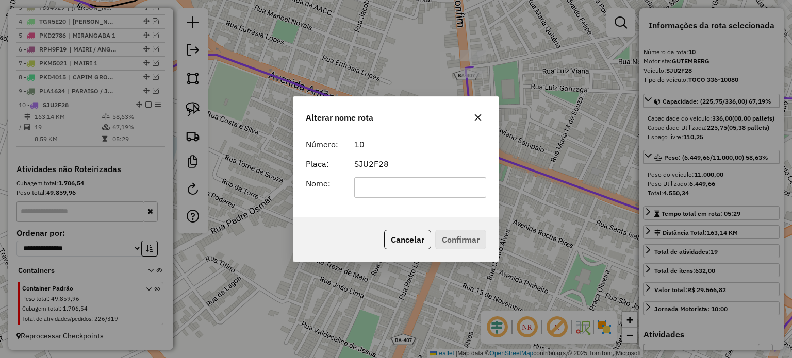
click at [375, 186] on input "text" at bounding box center [420, 187] width 132 height 21
type input "**********"
click at [462, 246] on button "Confirmar" at bounding box center [460, 240] width 51 height 20
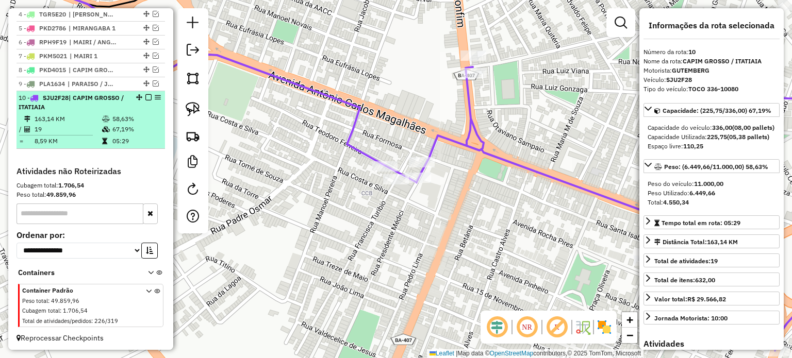
click at [145, 100] on em at bounding box center [148, 97] width 6 height 6
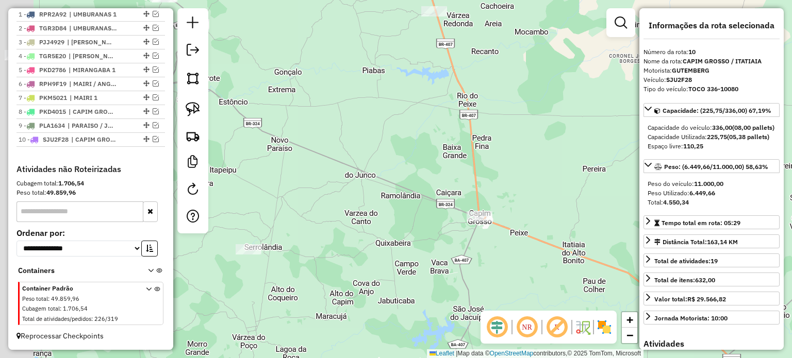
drag, startPoint x: 273, startPoint y: 215, endPoint x: 409, endPoint y: 222, distance: 136.2
click at [429, 224] on div "Janela de atendimento Grade de atendimento Capacidade Transportadoras Veículos …" at bounding box center [396, 179] width 792 height 358
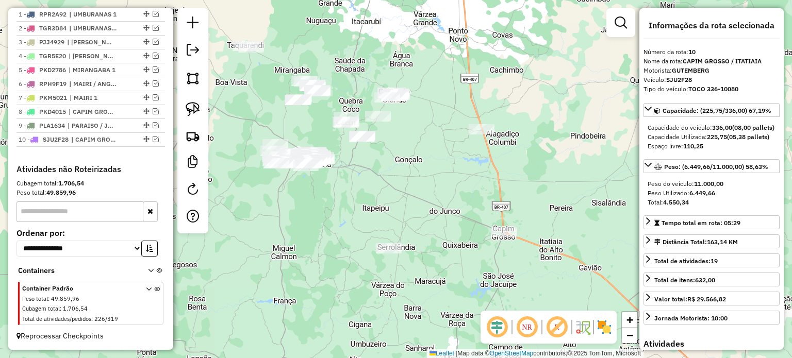
drag, startPoint x: 367, startPoint y: 164, endPoint x: 447, endPoint y: 193, distance: 84.4
click at [449, 193] on div "Janela de atendimento Grade de atendimento Capacidade Transportadoras Veículos …" at bounding box center [396, 179] width 792 height 358
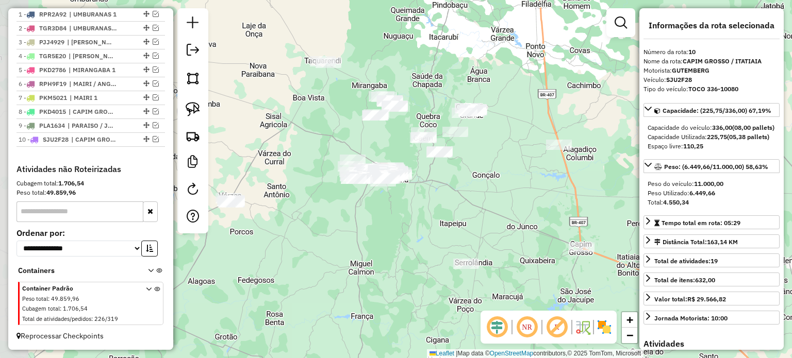
drag, startPoint x: 410, startPoint y: 216, endPoint x: 465, endPoint y: 217, distance: 54.6
click at [472, 217] on div "Janela de atendimento Grade de atendimento Capacidade Transportadoras Veículos …" at bounding box center [396, 179] width 792 height 358
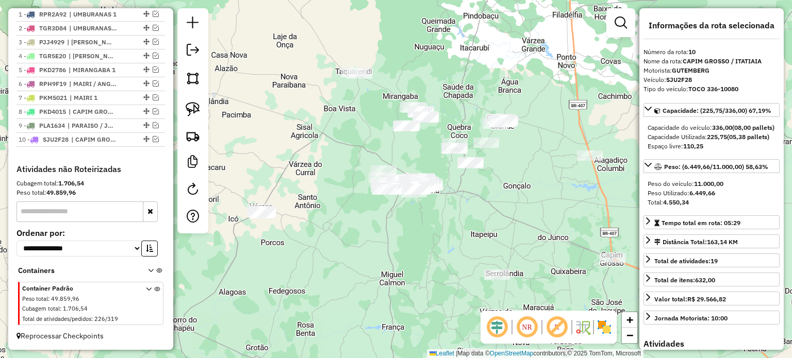
drag, startPoint x: 443, startPoint y: 222, endPoint x: 505, endPoint y: 266, distance: 76.2
click at [496, 268] on div "Janela de atendimento Grade de atendimento Capacidade Transportadoras Veículos …" at bounding box center [396, 179] width 792 height 358
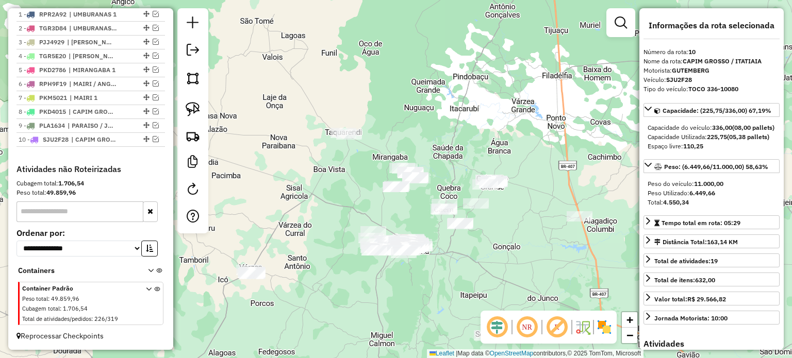
drag, startPoint x: 517, startPoint y: 257, endPoint x: 456, endPoint y: 282, distance: 66.3
click at [447, 284] on div "Janela de atendimento Grade de atendimento Capacidade Transportadoras Veículos …" at bounding box center [396, 179] width 792 height 358
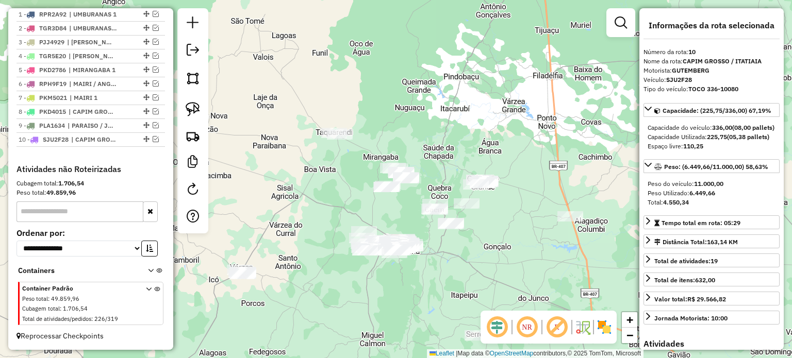
drag, startPoint x: 487, startPoint y: 269, endPoint x: 484, endPoint y: 247, distance: 22.4
click at [484, 247] on div "Janela de atendimento Grade de atendimento Capacidade Transportadoras Veículos …" at bounding box center [396, 179] width 792 height 358
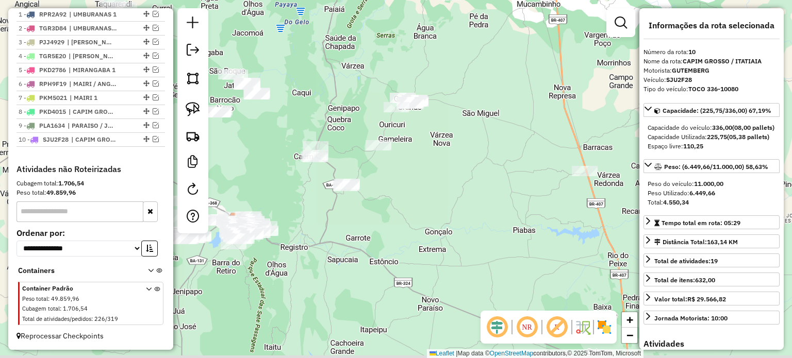
drag, startPoint x: 504, startPoint y: 205, endPoint x: 444, endPoint y: 184, distance: 63.9
click at [449, 189] on div "Janela de atendimento Grade de atendimento Capacidade Transportadoras Veículos …" at bounding box center [396, 179] width 792 height 358
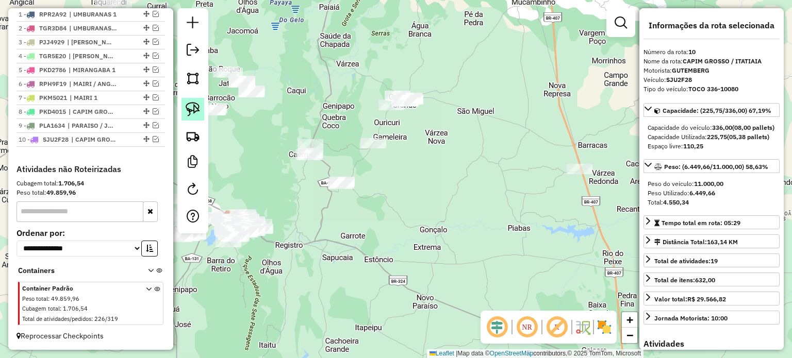
click at [189, 106] on img at bounding box center [193, 109] width 14 height 14
drag, startPoint x: 299, startPoint y: 129, endPoint x: 330, endPoint y: 138, distance: 32.6
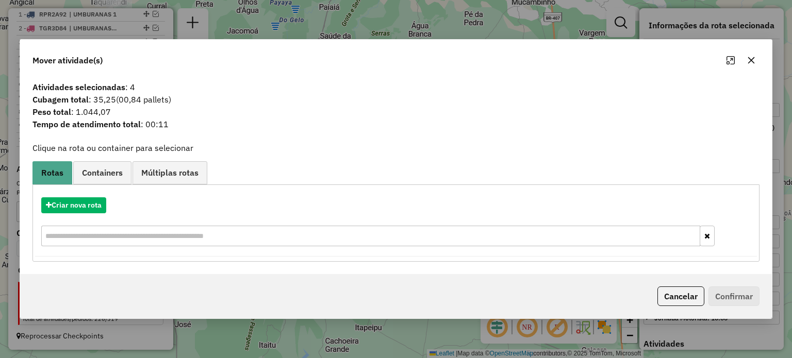
click at [751, 62] on icon "button" at bounding box center [751, 60] width 8 height 8
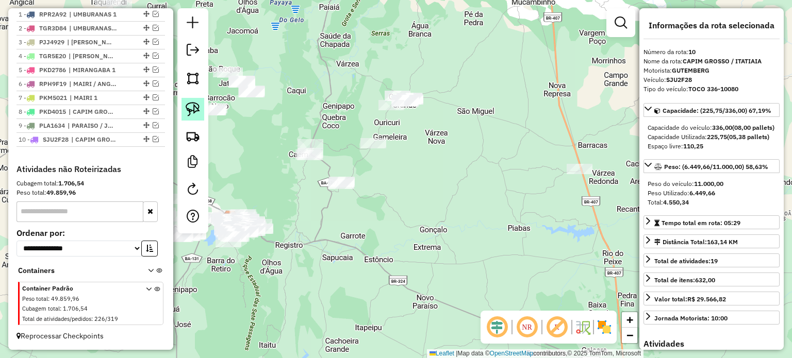
click at [190, 106] on img at bounding box center [193, 109] width 14 height 14
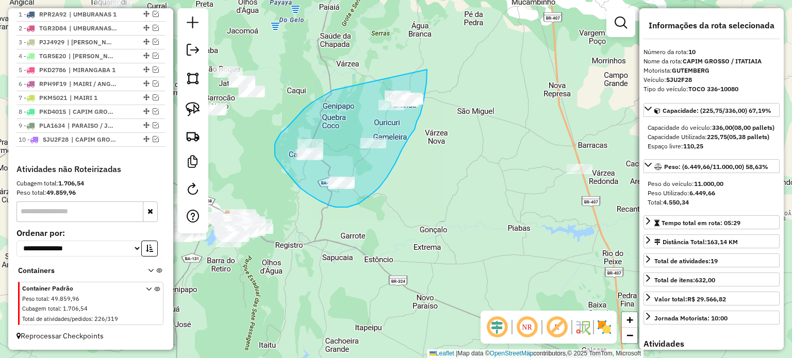
drag, startPoint x: 324, startPoint y: 96, endPoint x: 412, endPoint y: 63, distance: 94.6
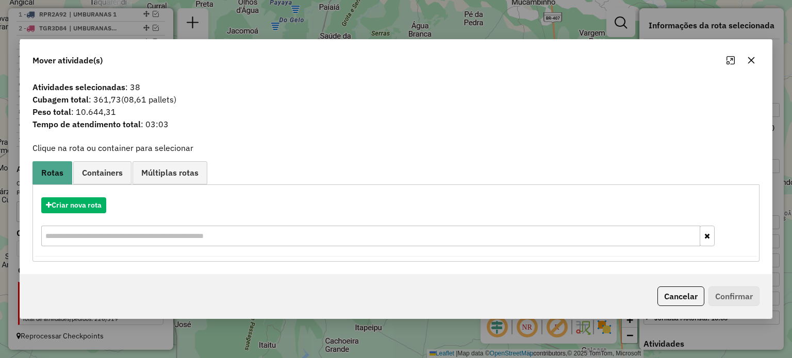
click at [752, 58] on icon "button" at bounding box center [750, 60] width 7 height 7
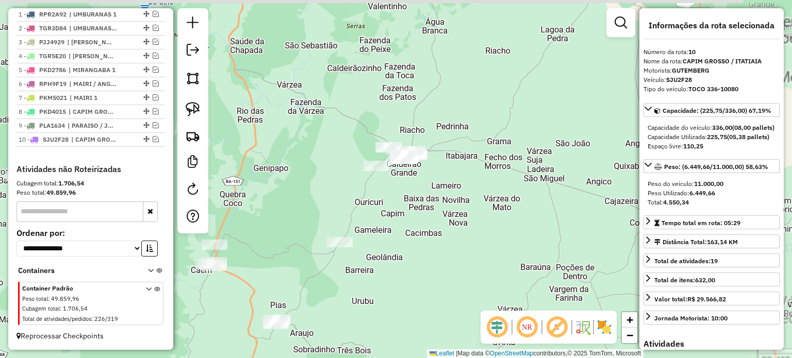
drag, startPoint x: 386, startPoint y: 201, endPoint x: 383, endPoint y: 188, distance: 14.3
click at [386, 206] on div "Janela de atendimento Grade de atendimento Capacidade Transportadoras Veículos …" at bounding box center [396, 179] width 792 height 358
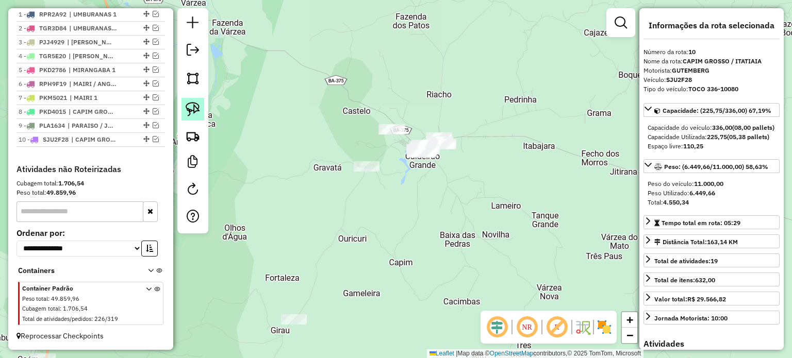
click at [195, 105] on img at bounding box center [193, 109] width 14 height 14
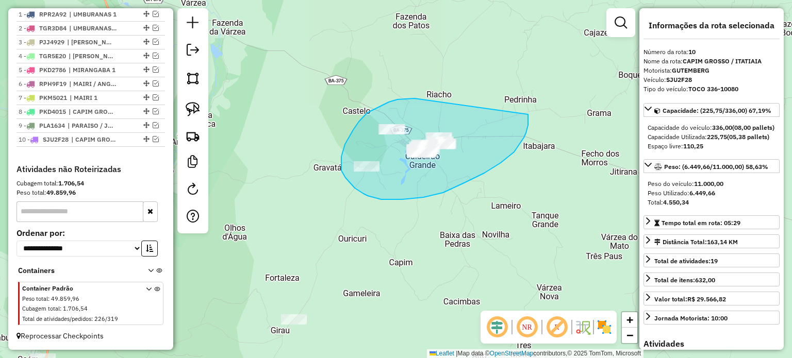
drag, startPoint x: 410, startPoint y: 98, endPoint x: 528, endPoint y: 114, distance: 118.6
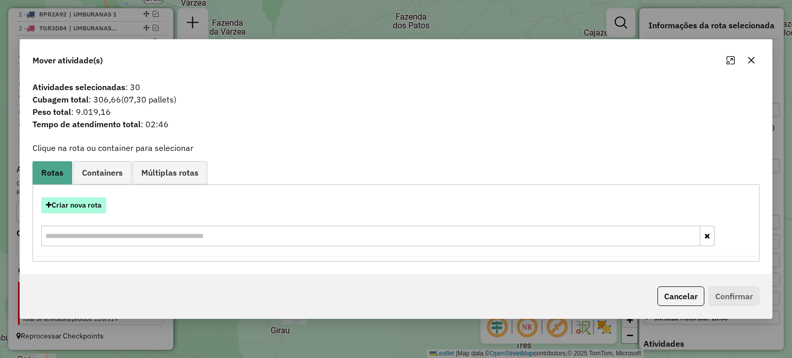
click at [87, 204] on button "Criar nova rota" at bounding box center [73, 205] width 65 height 16
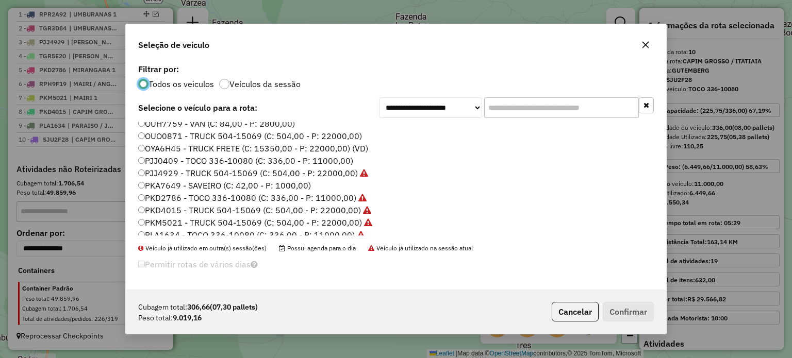
scroll to position [2, 0]
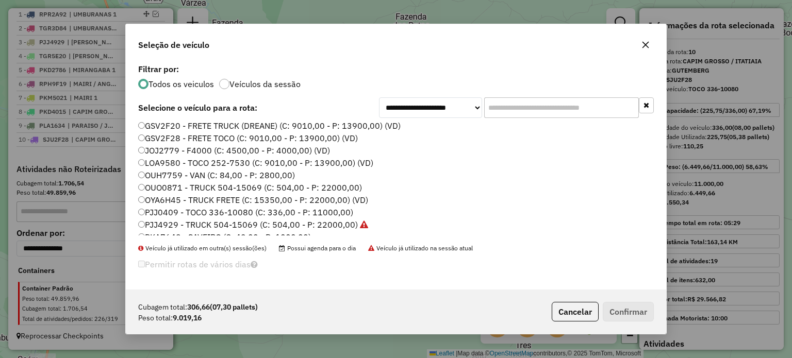
click at [644, 103] on icon "button" at bounding box center [646, 105] width 6 height 7
click at [649, 42] on icon "button" at bounding box center [645, 45] width 8 height 8
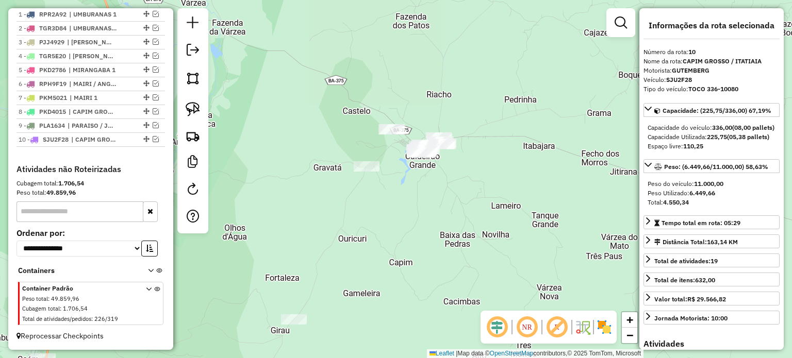
drag, startPoint x: 460, startPoint y: 220, endPoint x: 430, endPoint y: 210, distance: 31.5
click at [431, 210] on div "Janela de atendimento Grade de atendimento Capacidade Transportadoras Veículos …" at bounding box center [396, 179] width 792 height 358
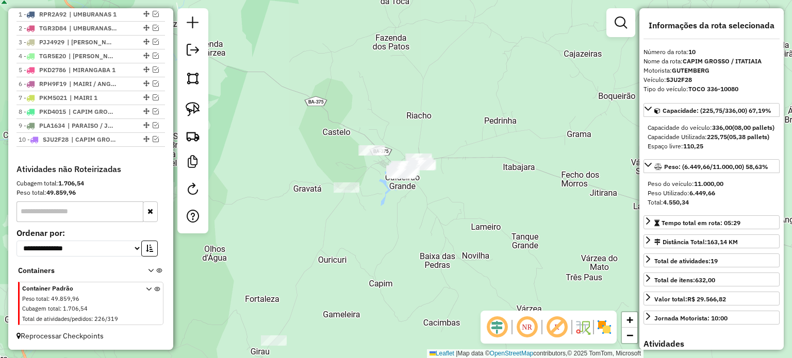
drag, startPoint x: 295, startPoint y: 110, endPoint x: 309, endPoint y: 146, distance: 38.0
click at [305, 144] on div "Janela de atendimento Grade de atendimento Capacidade Transportadoras Veículos …" at bounding box center [396, 179] width 792 height 358
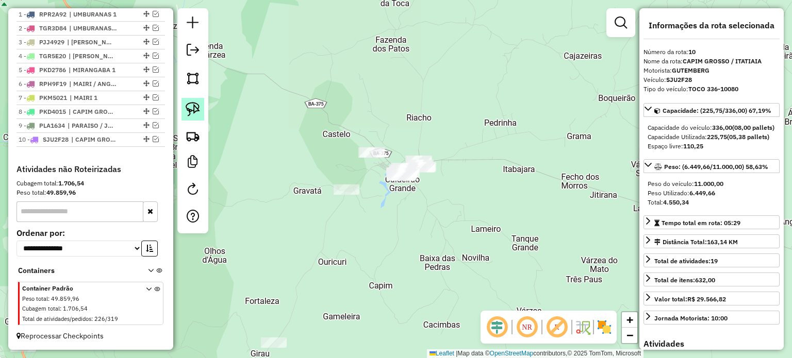
click at [192, 102] on img at bounding box center [193, 109] width 14 height 14
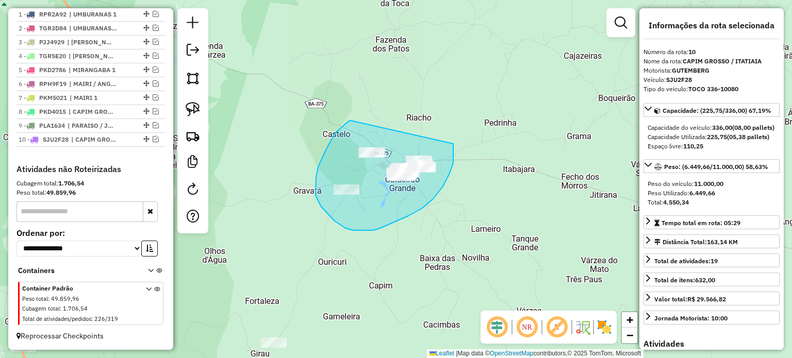
drag, startPoint x: 350, startPoint y: 121, endPoint x: 453, endPoint y: 144, distance: 105.1
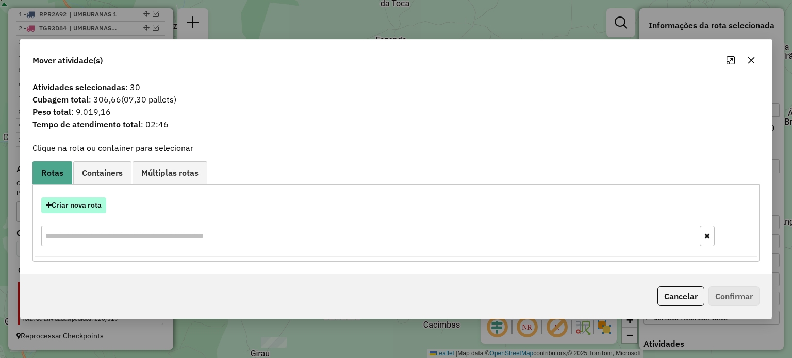
click at [71, 206] on button "Criar nova rota" at bounding box center [73, 205] width 65 height 16
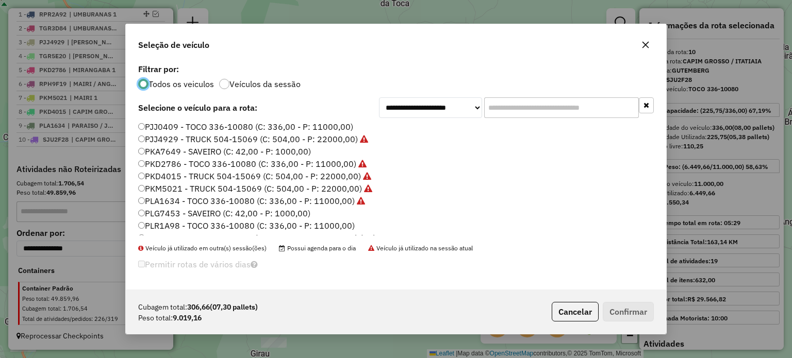
scroll to position [103, 0]
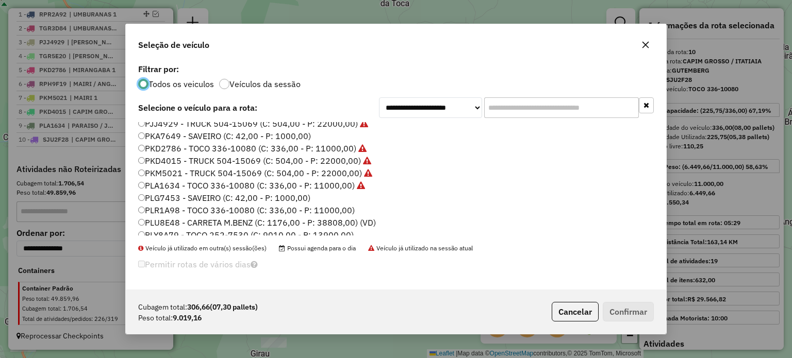
click at [167, 173] on label "PKM5021 - TRUCK 504-15069 (C: 504,00 - P: 22000,00)" at bounding box center [255, 173] width 234 height 12
click at [631, 316] on button "Confirmar" at bounding box center [627, 312] width 51 height 20
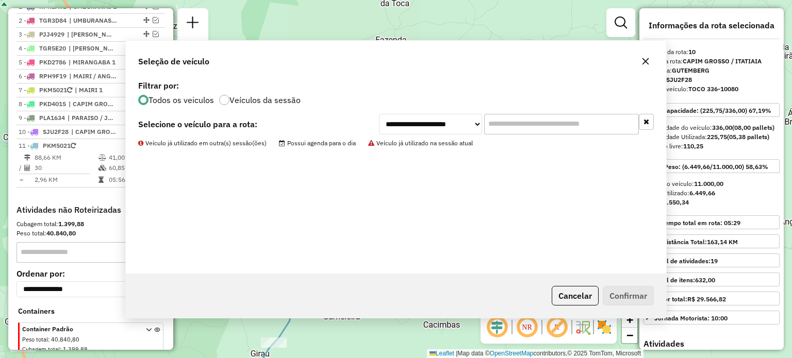
scroll to position [446, 0]
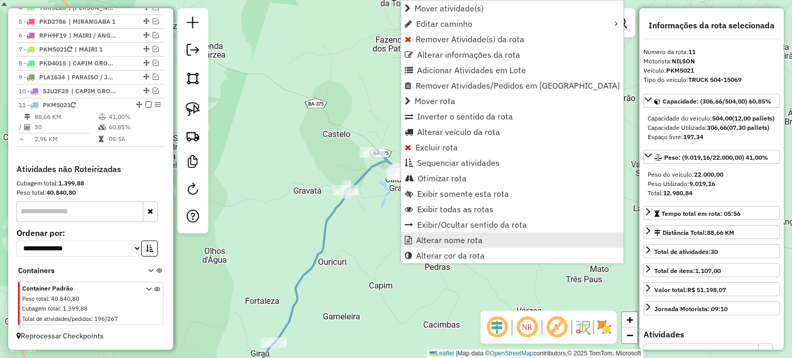
click at [438, 240] on span "Alterar nome rota" at bounding box center [449, 240] width 66 height 8
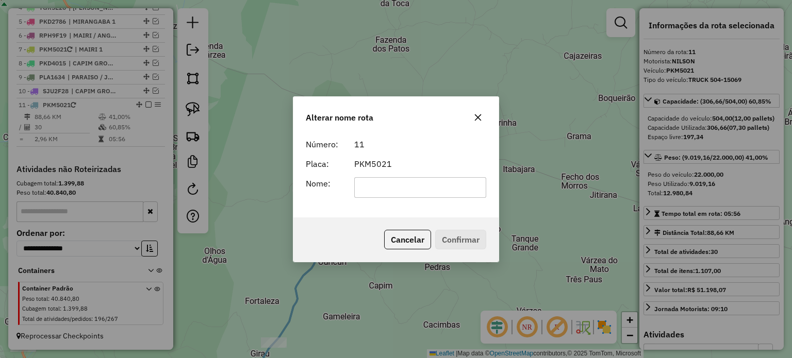
click at [381, 183] on input "text" at bounding box center [420, 187] width 132 height 21
type input "**********"
click at [457, 237] on button "Confirmar" at bounding box center [460, 240] width 51 height 20
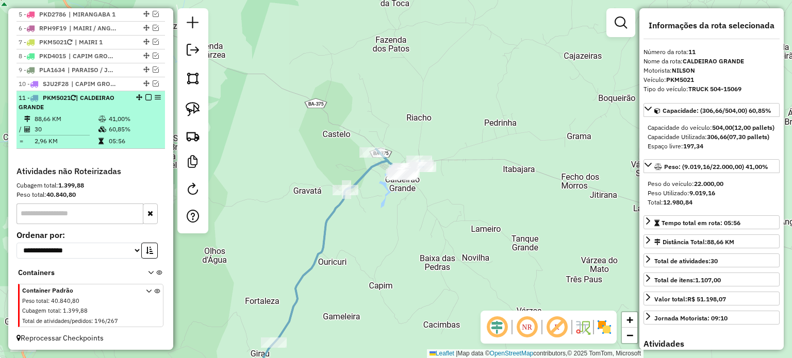
click at [145, 100] on em at bounding box center [148, 97] width 6 height 6
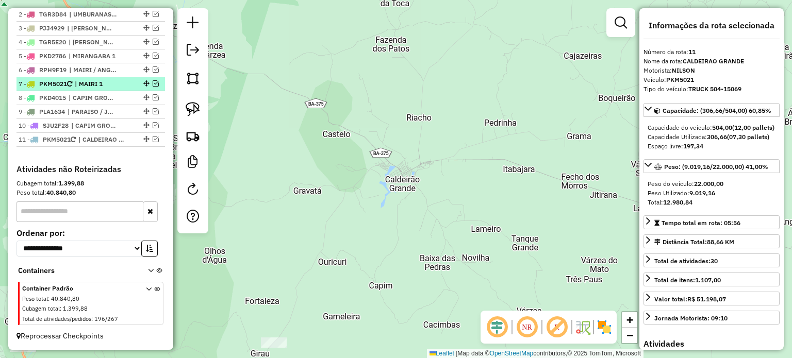
click at [153, 83] on em at bounding box center [156, 83] width 6 height 6
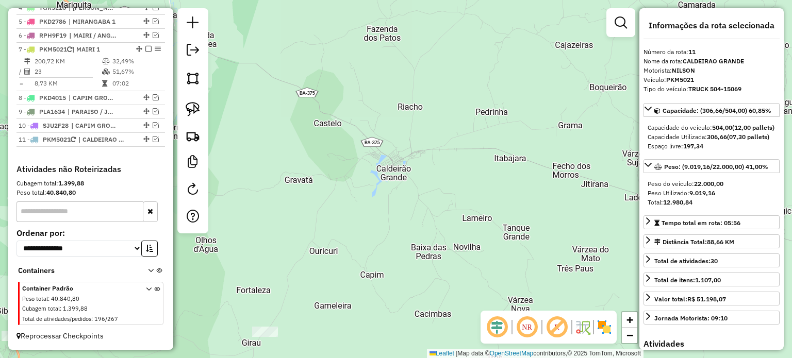
drag, startPoint x: 418, startPoint y: 228, endPoint x: 321, endPoint y: 126, distance: 141.8
click at [319, 117] on div "Janela de atendimento Grade de atendimento Capacidade Transportadoras Veículos …" at bounding box center [396, 179] width 792 height 358
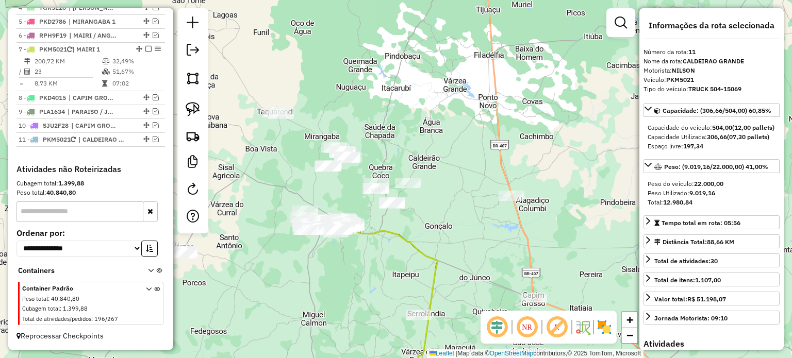
drag, startPoint x: 460, startPoint y: 252, endPoint x: 435, endPoint y: 120, distance: 134.2
click at [435, 121] on div "Janela de atendimento Grade de atendimento Capacidade Transportadoras Veículos …" at bounding box center [396, 179] width 792 height 358
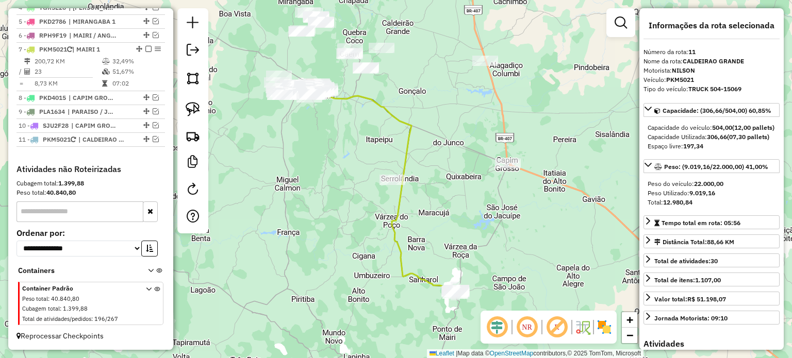
drag, startPoint x: 469, startPoint y: 253, endPoint x: 438, endPoint y: 211, distance: 52.7
click at [440, 212] on div "Janela de atendimento Grade de atendimento Capacidade Transportadoras Veículos …" at bounding box center [396, 179] width 792 height 358
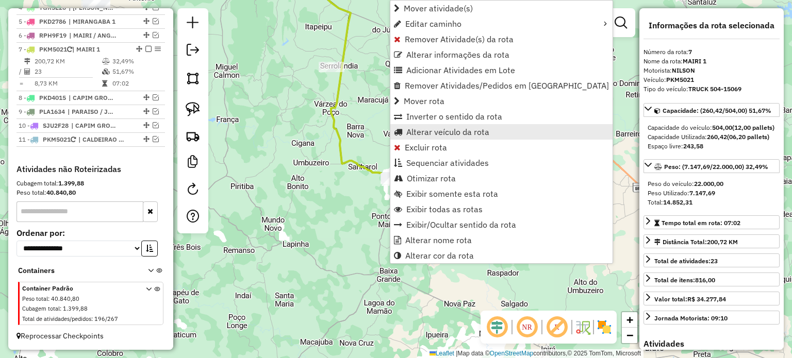
click at [426, 130] on span "Alterar veículo da rota" at bounding box center [447, 132] width 83 height 8
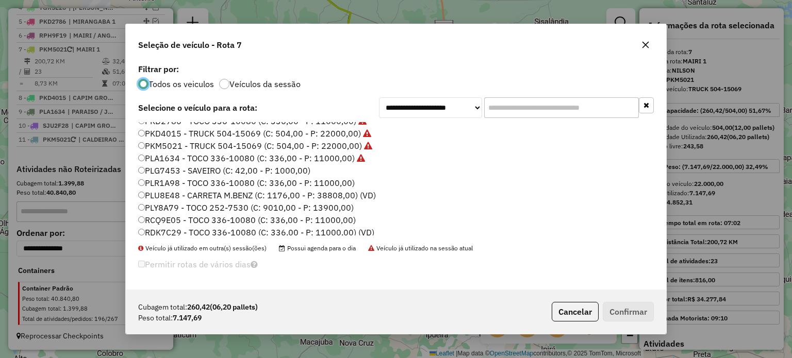
scroll to position [155, 0]
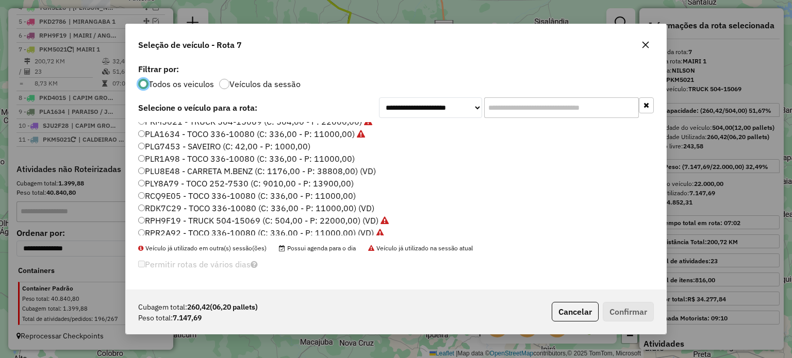
click at [174, 194] on label "RCQ9E05 - TOCO 336-10080 (C: 336,00 - P: 11000,00)" at bounding box center [246, 196] width 217 height 12
click at [629, 312] on button "Confirmar" at bounding box center [627, 312] width 51 height 20
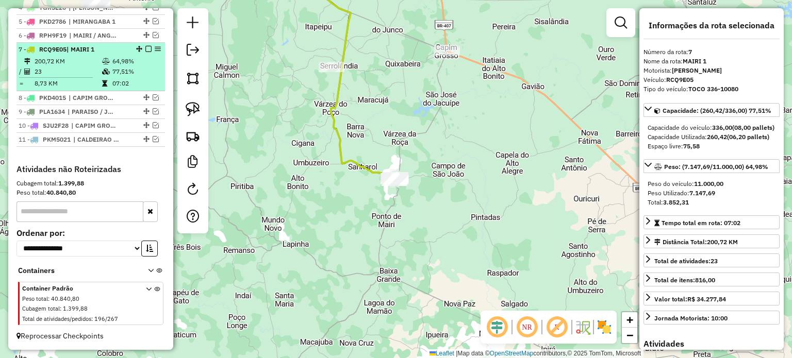
click at [145, 51] on em at bounding box center [148, 49] width 6 height 6
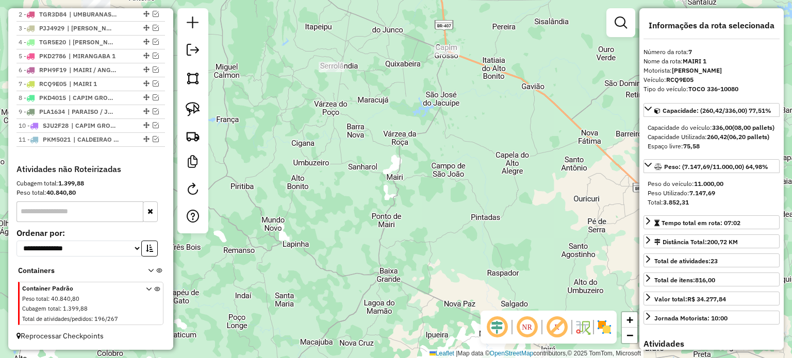
scroll to position [411, 0]
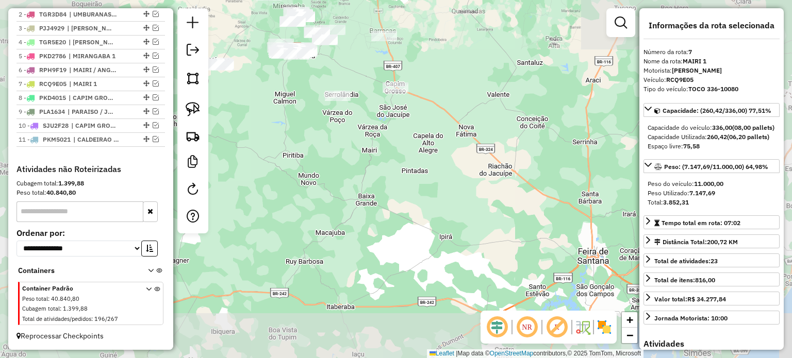
drag, startPoint x: 319, startPoint y: 171, endPoint x: 369, endPoint y: 198, distance: 56.8
click at [369, 198] on div "Janela de atendimento Grade de atendimento Capacidade Transportadoras Veículos …" at bounding box center [396, 179] width 792 height 358
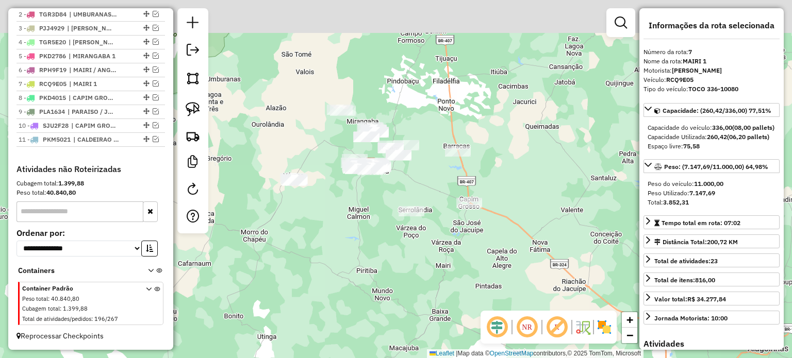
drag, startPoint x: 339, startPoint y: 160, endPoint x: 399, endPoint y: 162, distance: 60.8
click at [338, 219] on div "Janela de atendimento Grade de atendimento Capacidade Transportadoras Veículos …" at bounding box center [396, 179] width 792 height 358
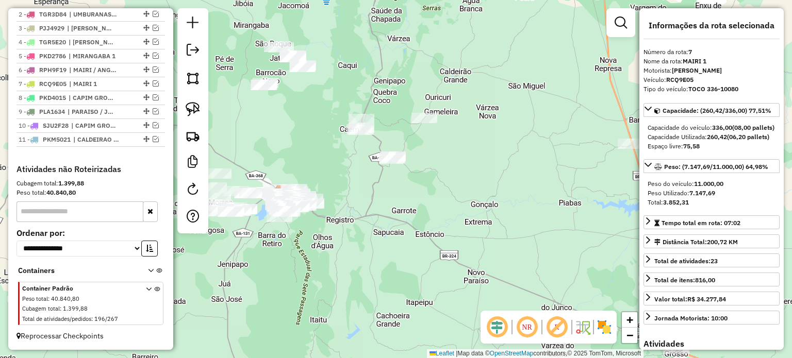
drag, startPoint x: 409, startPoint y: 199, endPoint x: 295, endPoint y: 158, distance: 120.8
click at [407, 204] on div "Janela de atendimento Grade de atendimento Capacidade Transportadoras Veículos …" at bounding box center [396, 179] width 792 height 358
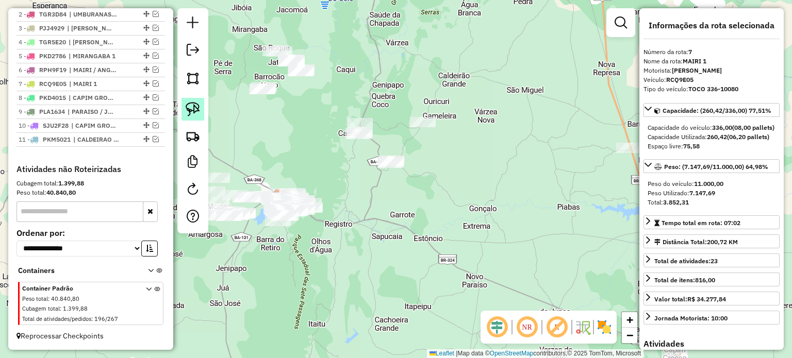
click at [196, 105] on img at bounding box center [193, 109] width 14 height 14
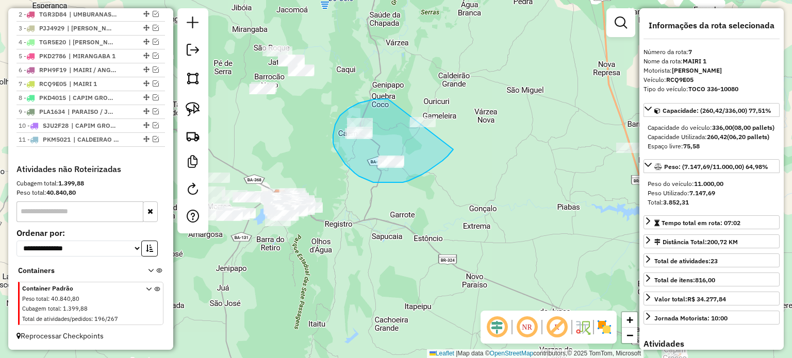
drag, startPoint x: 379, startPoint y: 99, endPoint x: 465, endPoint y: 106, distance: 86.4
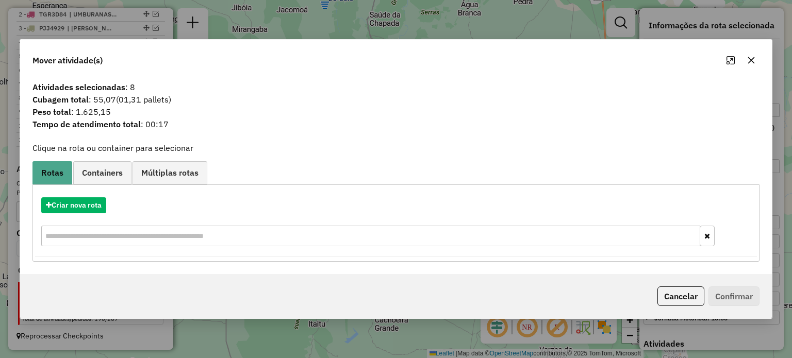
click at [749, 61] on icon "button" at bounding box center [750, 60] width 7 height 7
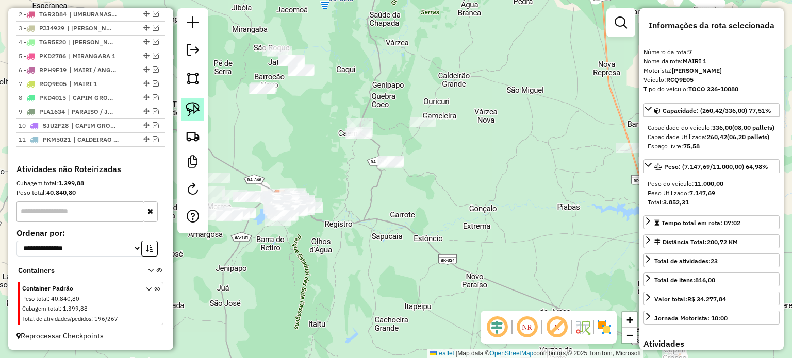
click at [193, 107] on img at bounding box center [193, 109] width 14 height 14
drag, startPoint x: 303, startPoint y: 121, endPoint x: 318, endPoint y: 130, distance: 18.0
click at [312, 125] on div "Janela de atendimento Grade de atendimento Capacidade Transportadoras Veículos …" at bounding box center [396, 179] width 792 height 358
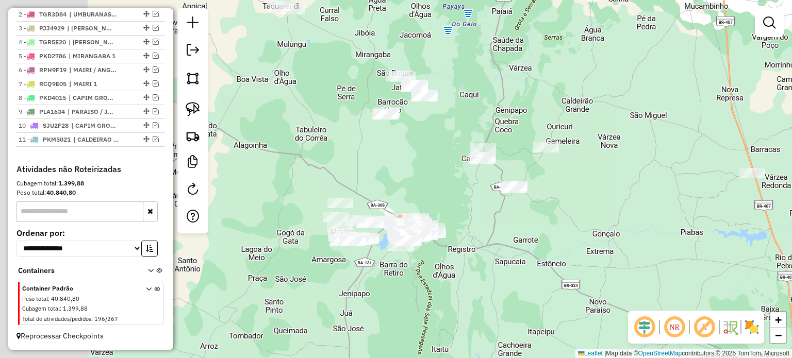
drag, startPoint x: 307, startPoint y: 129, endPoint x: 437, endPoint y: 156, distance: 132.6
click at [466, 155] on div "Janela de atendimento Grade de atendimento Capacidade Transportadoras Veículos …" at bounding box center [396, 179] width 792 height 358
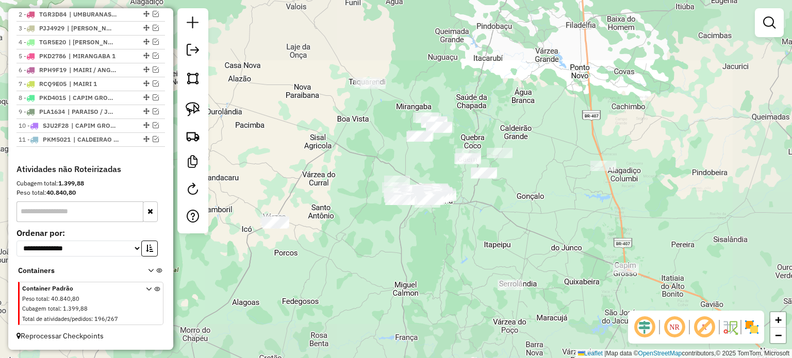
drag, startPoint x: 373, startPoint y: 146, endPoint x: 328, endPoint y: 166, distance: 49.8
click at [330, 166] on div "Janela de atendimento Grade de atendimento Capacidade Transportadoras Veículos …" at bounding box center [396, 179] width 792 height 358
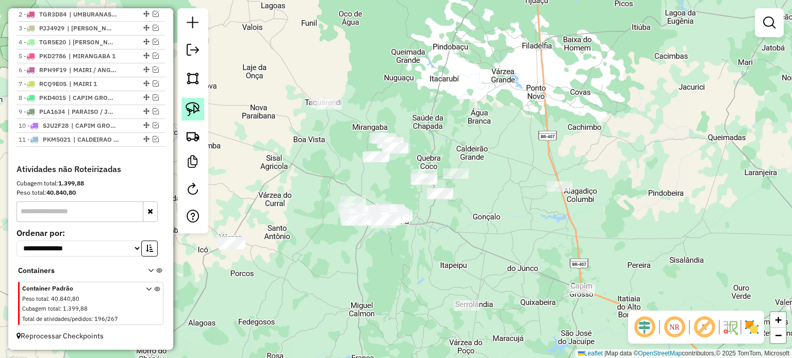
click at [194, 104] on img at bounding box center [193, 109] width 14 height 14
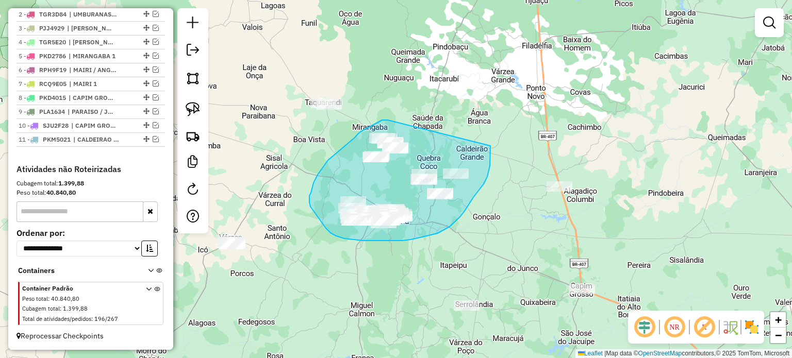
drag, startPoint x: 388, startPoint y: 120, endPoint x: 490, endPoint y: 146, distance: 105.7
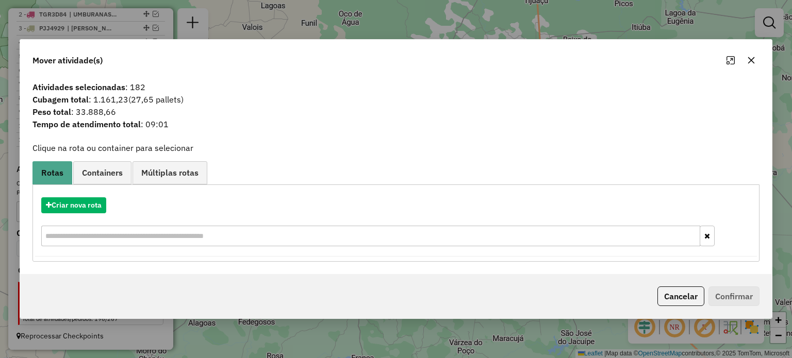
click at [749, 60] on icon "button" at bounding box center [750, 60] width 7 height 7
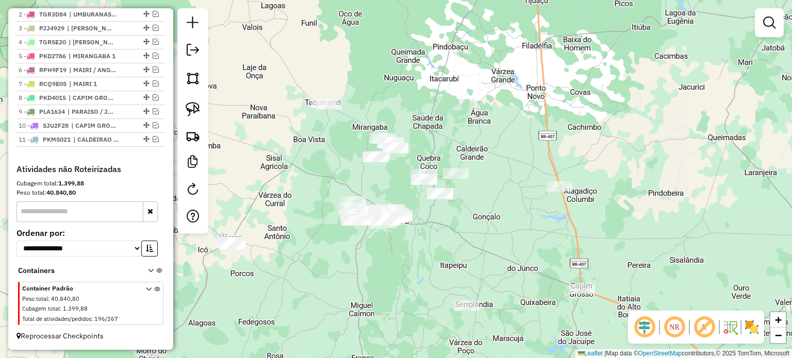
drag, startPoint x: 438, startPoint y: 151, endPoint x: 398, endPoint y: 128, distance: 46.0
click at [398, 128] on div "Janela de atendimento Grade de atendimento Capacidade Transportadoras Veículos …" at bounding box center [396, 179] width 792 height 358
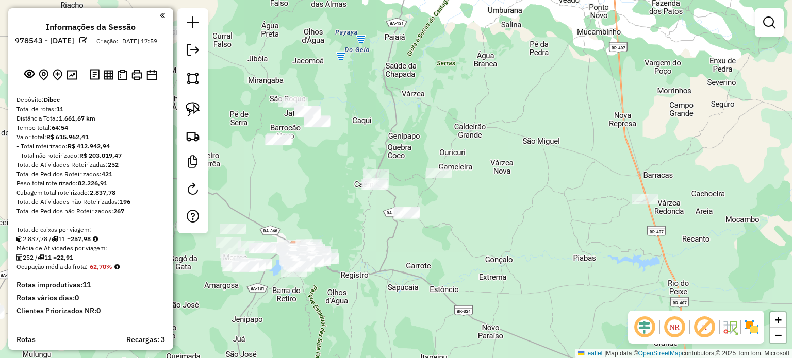
click at [188, 105] on img at bounding box center [193, 109] width 14 height 14
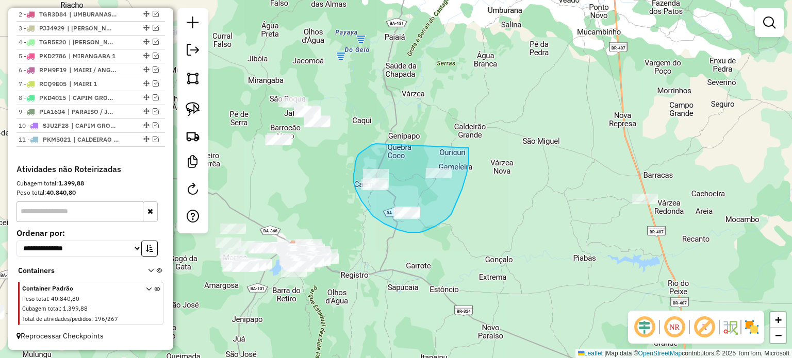
drag, startPoint x: 376, startPoint y: 144, endPoint x: 468, endPoint y: 148, distance: 92.8
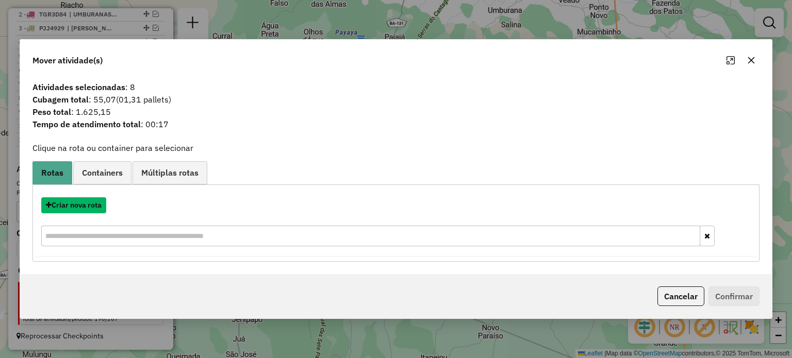
click at [73, 204] on button "Criar nova rota" at bounding box center [73, 205] width 65 height 16
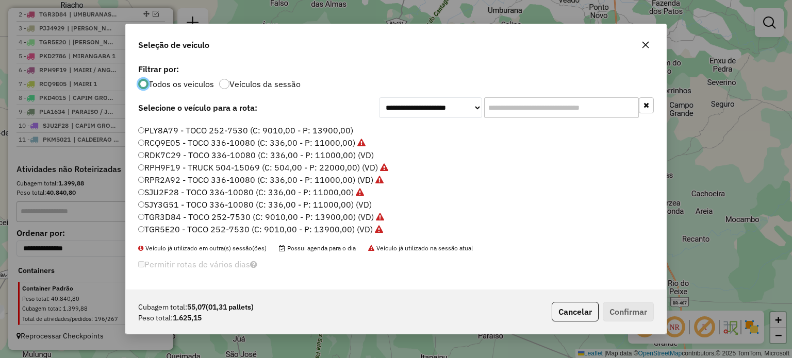
scroll to position [208, 0]
click at [171, 154] on label "RDK7C29 - TOCO 336-10080 (C: 336,00 - P: 11000,00) (VD)" at bounding box center [256, 154] width 236 height 12
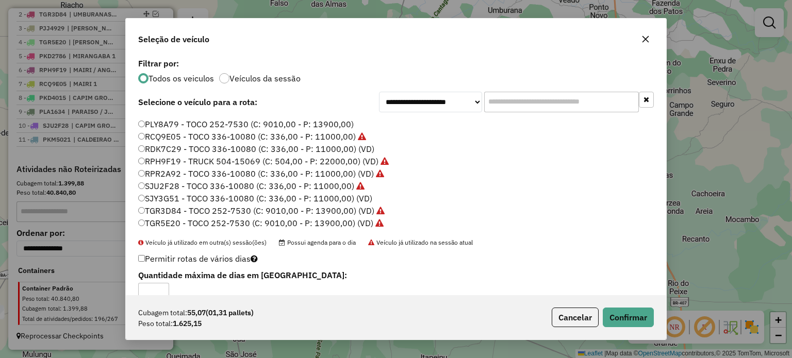
click at [166, 198] on label "SJY3G51 - TOCO 336-10080 (C: 336,00 - P: 11000,00) (VD)" at bounding box center [255, 198] width 234 height 12
click at [614, 308] on button "Confirmar" at bounding box center [627, 318] width 51 height 20
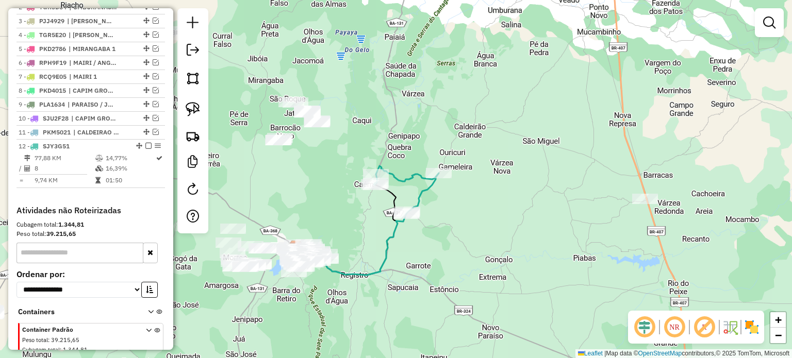
scroll to position [446, 0]
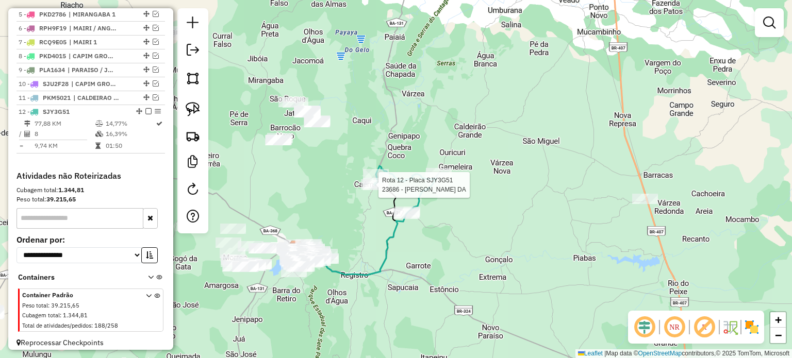
select select "**********"
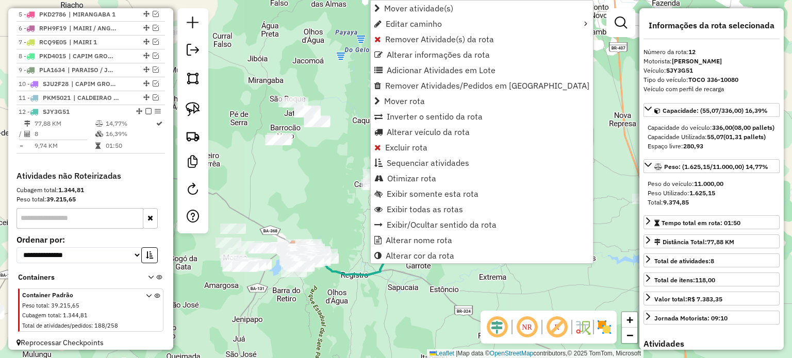
scroll to position [460, 0]
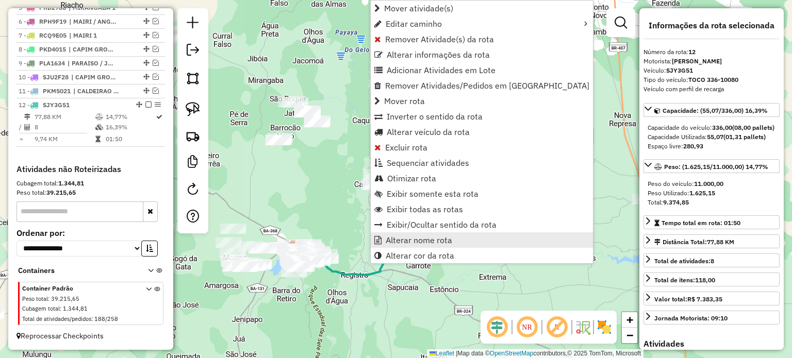
click at [400, 240] on span "Alterar nome rota" at bounding box center [418, 240] width 66 height 8
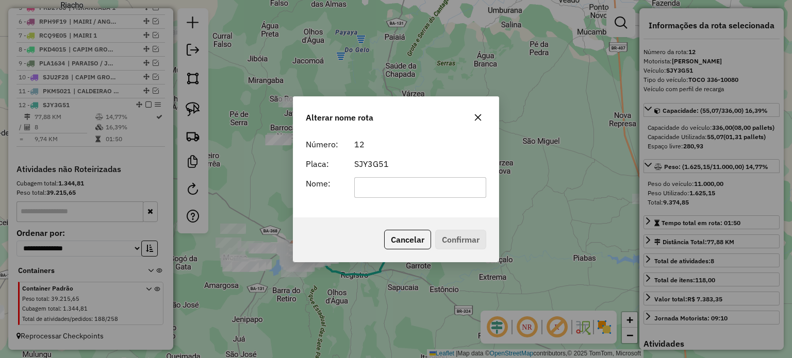
click at [367, 192] on input "text" at bounding box center [420, 187] width 132 height 21
click at [404, 185] on input "**********" at bounding box center [420, 187] width 132 height 21
type input "**********"
click at [450, 240] on button "Confirmar" at bounding box center [460, 240] width 51 height 20
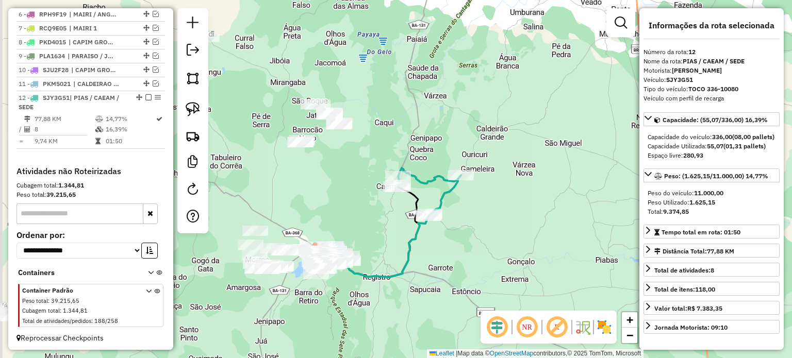
drag, startPoint x: 374, startPoint y: 241, endPoint x: 396, endPoint y: 243, distance: 22.3
click at [396, 243] on div "Janela de atendimento Grade de atendimento Capacidade Transportadoras Veículos …" at bounding box center [396, 179] width 792 height 358
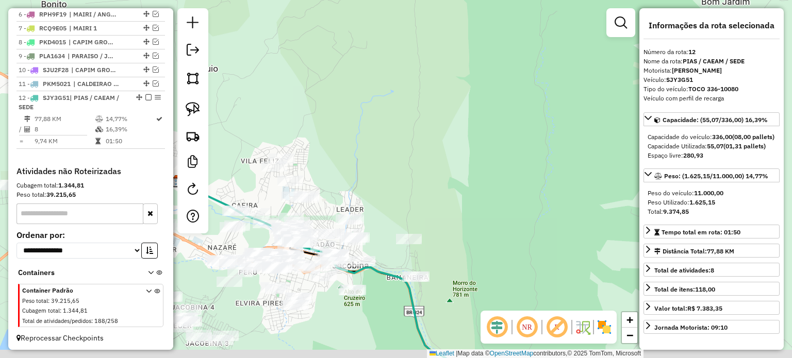
drag, startPoint x: 395, startPoint y: 243, endPoint x: 407, endPoint y: 204, distance: 41.1
click at [423, 195] on div "Janela de atendimento Grade de atendimento Capacidade Transportadoras Veículos …" at bounding box center [396, 179] width 792 height 358
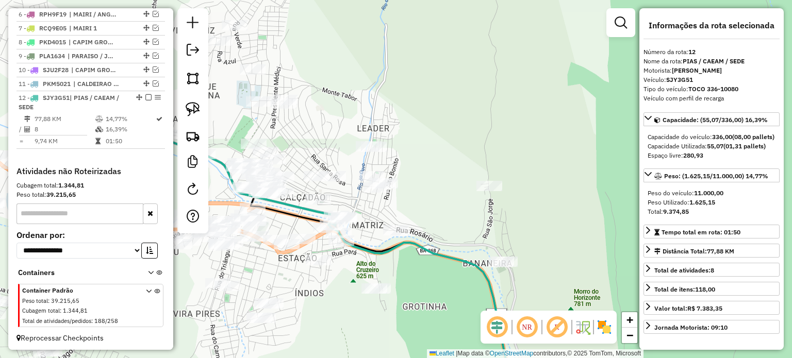
drag, startPoint x: 400, startPoint y: 218, endPoint x: 429, endPoint y: 212, distance: 29.9
click at [429, 212] on div "Janela de atendimento Grade de atendimento Capacidade Transportadoras Veículos …" at bounding box center [396, 179] width 792 height 358
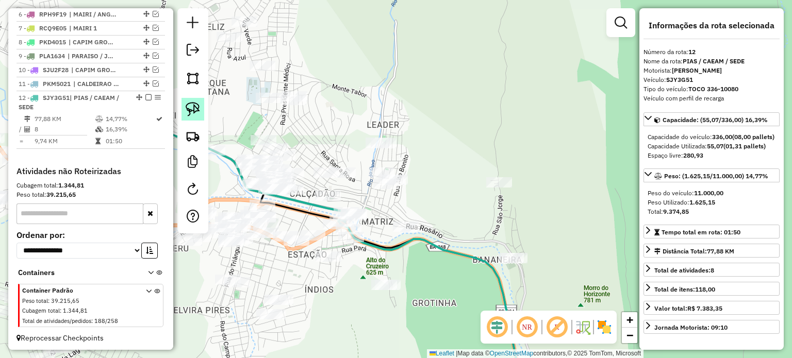
click at [196, 107] on img at bounding box center [193, 109] width 14 height 14
drag, startPoint x: 312, startPoint y: 188, endPoint x: 344, endPoint y: 192, distance: 32.2
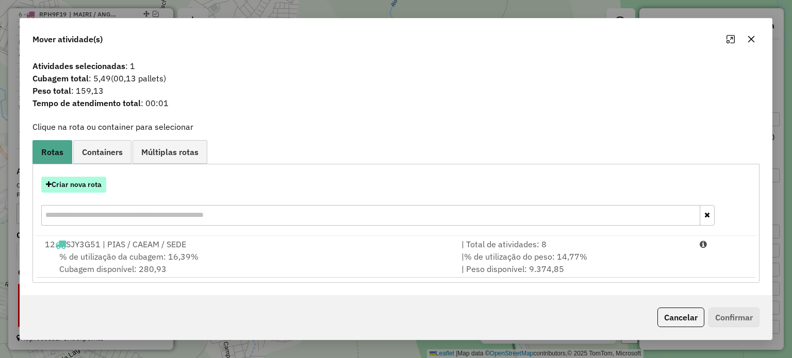
click at [82, 184] on button "Criar nova rota" at bounding box center [73, 185] width 65 height 16
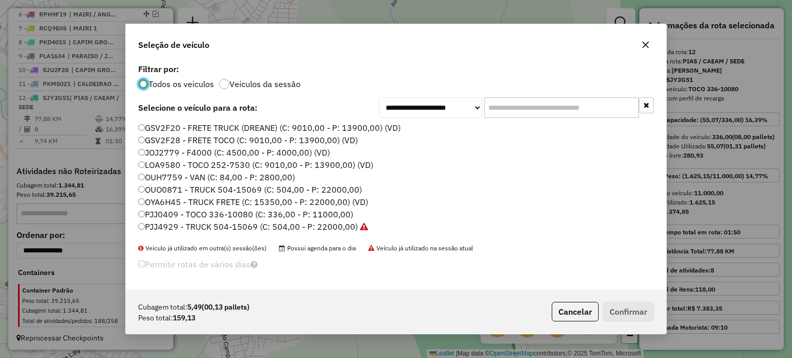
scroll to position [52, 0]
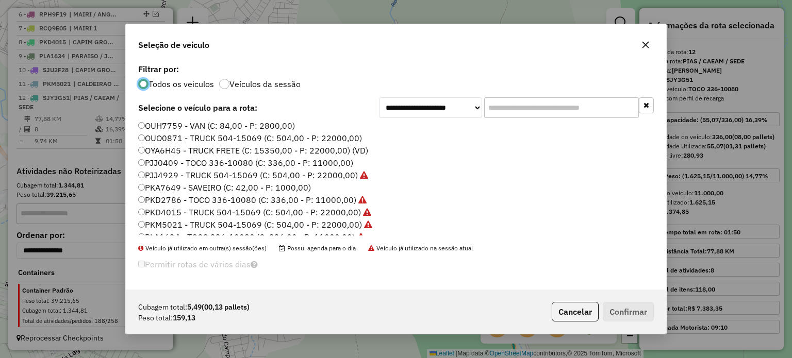
click at [200, 187] on label "PKA7649 - SAVEIRO (C: 42,00 - P: 1000,00)" at bounding box center [224, 187] width 173 height 12
click at [628, 312] on button "Confirmar" at bounding box center [627, 312] width 51 height 20
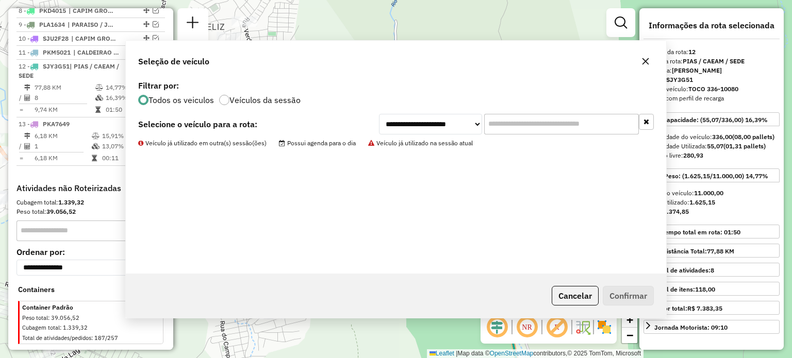
scroll to position [517, 0]
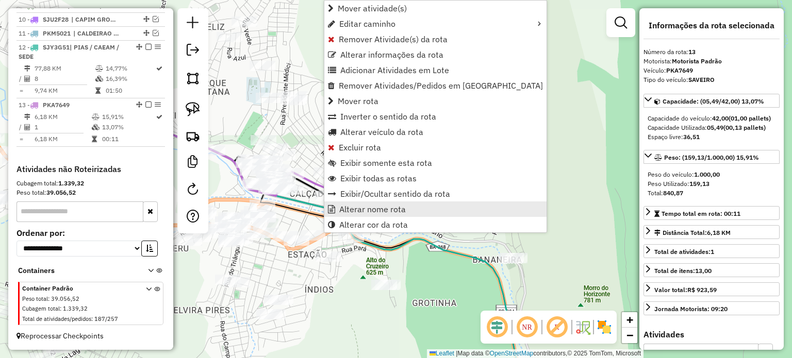
click at [353, 206] on span "Alterar nome rota" at bounding box center [372, 209] width 66 height 8
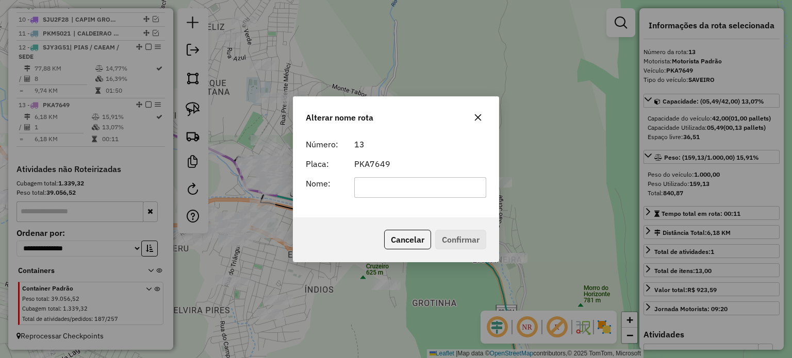
click at [363, 188] on input "text" at bounding box center [420, 187] width 132 height 21
type input "*"
click at [406, 241] on button "Cancelar" at bounding box center [407, 240] width 47 height 20
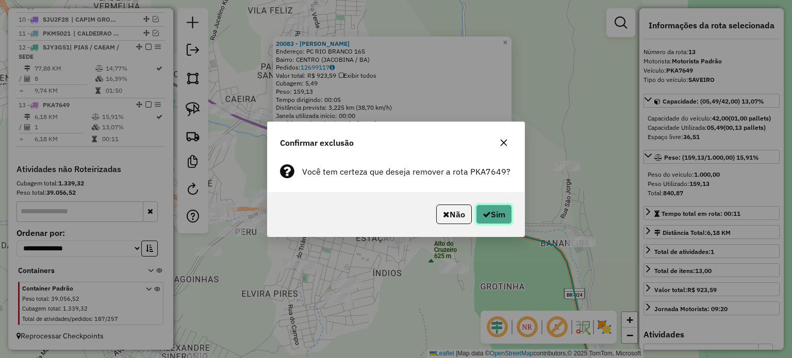
click at [478, 215] on button "Sim" at bounding box center [494, 215] width 36 height 20
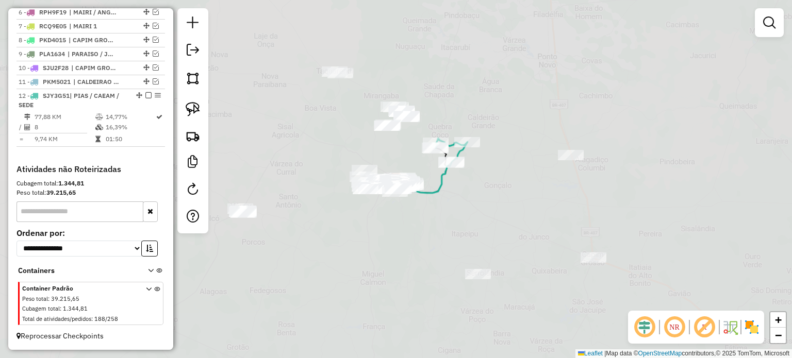
scroll to position [469, 0]
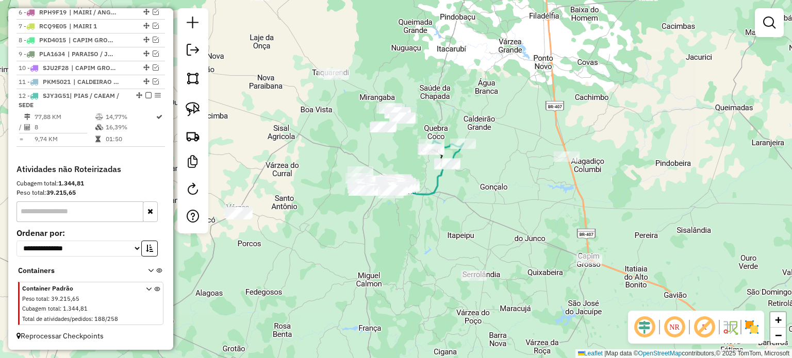
drag, startPoint x: 535, startPoint y: 181, endPoint x: 435, endPoint y: 212, distance: 104.5
click at [436, 211] on div "Janela de atendimento Grade de atendimento Capacidade Transportadoras Veículos …" at bounding box center [396, 179] width 792 height 358
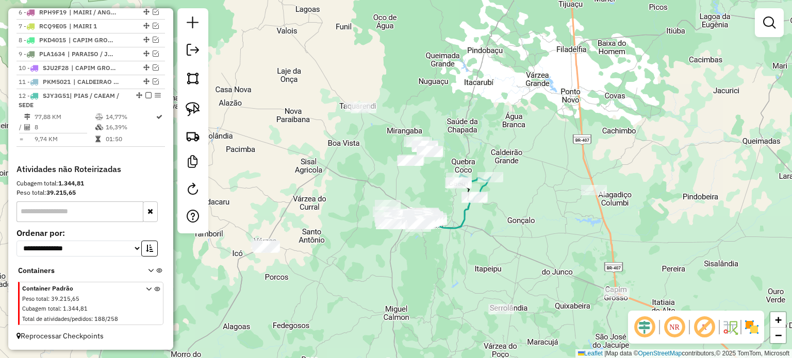
drag, startPoint x: 525, startPoint y: 218, endPoint x: 460, endPoint y: 225, distance: 65.8
click at [526, 218] on div "Janela de atendimento Grade de atendimento Capacidade Transportadoras Veículos …" at bounding box center [396, 179] width 792 height 358
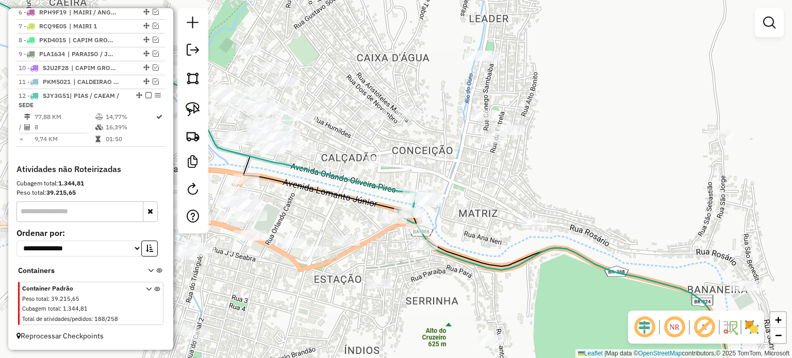
drag, startPoint x: 461, startPoint y: 261, endPoint x: 462, endPoint y: 249, distance: 11.9
click at [462, 249] on icon at bounding box center [327, 172] width 812 height 415
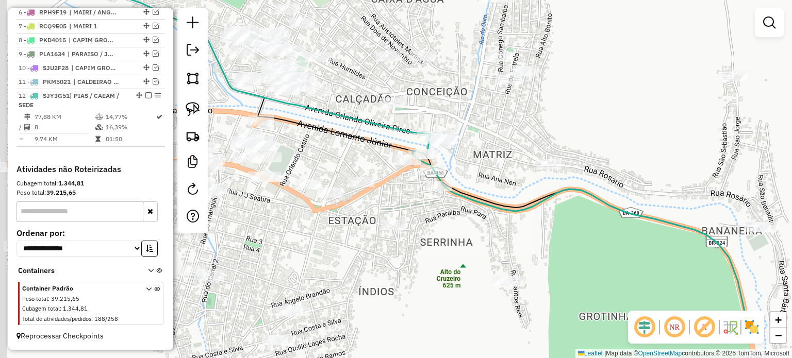
drag, startPoint x: 458, startPoint y: 275, endPoint x: 468, endPoint y: 221, distance: 54.6
click at [470, 222] on div "Janela de atendimento Grade de atendimento Capacidade Transportadoras Veículos …" at bounding box center [396, 179] width 792 height 358
drag, startPoint x: 466, startPoint y: 228, endPoint x: 455, endPoint y: 211, distance: 20.4
click at [455, 211] on div "Janela de atendimento Grade de atendimento Capacidade Transportadoras Veículos …" at bounding box center [396, 179] width 792 height 358
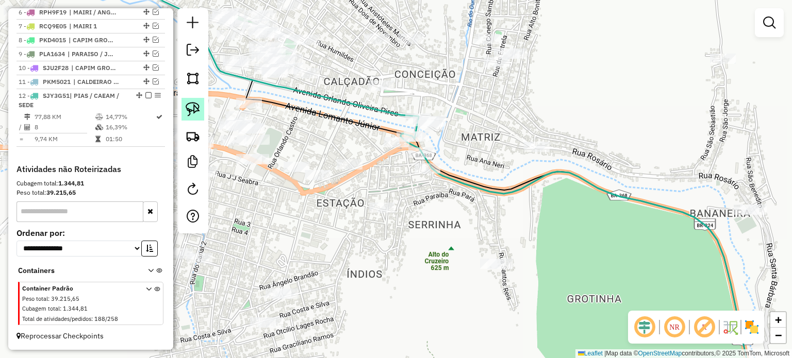
click at [190, 108] on img at bounding box center [193, 109] width 14 height 14
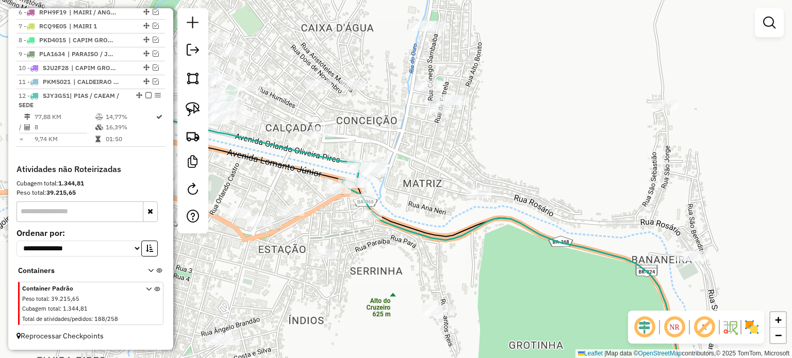
drag, startPoint x: 557, startPoint y: 93, endPoint x: 463, endPoint y: 177, distance: 125.9
click at [463, 177] on div "Janela de atendimento Grade de atendimento Capacidade Transportadoras Veículos …" at bounding box center [396, 179] width 792 height 358
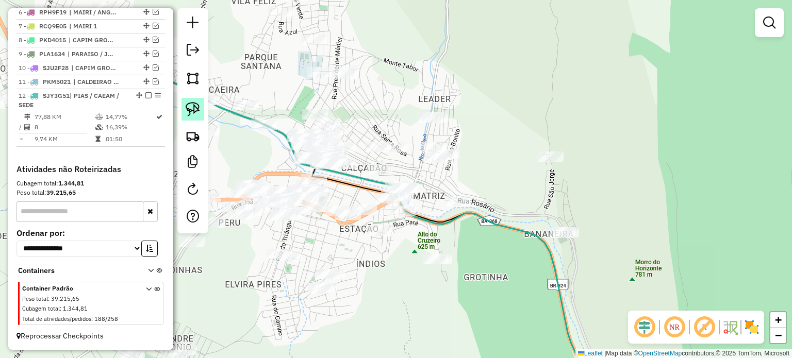
click at [188, 103] on img at bounding box center [193, 109] width 14 height 14
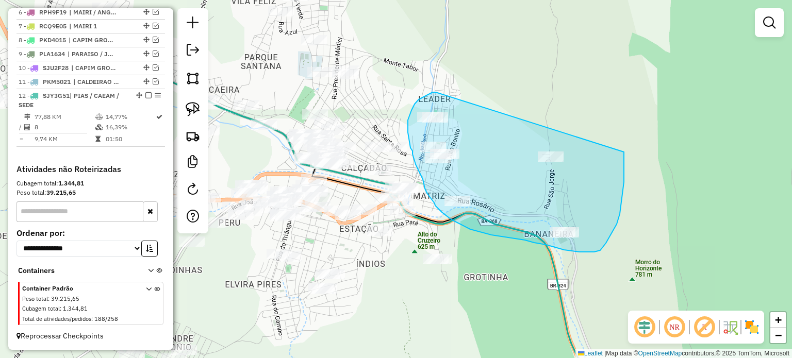
drag, startPoint x: 434, startPoint y: 92, endPoint x: 624, endPoint y: 152, distance: 198.8
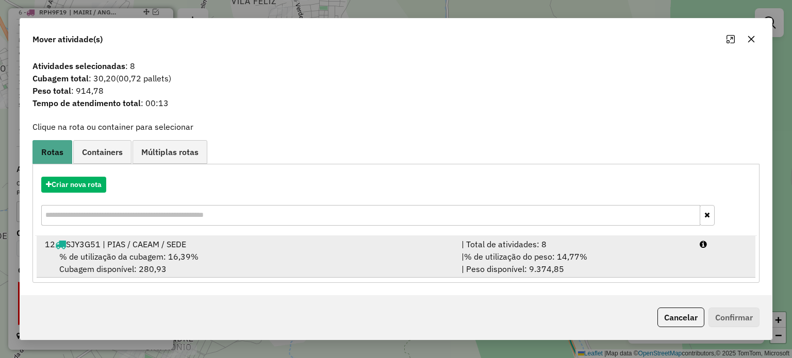
click at [114, 256] on span "% de utilização da cubagem: 16,39%" at bounding box center [128, 256] width 139 height 10
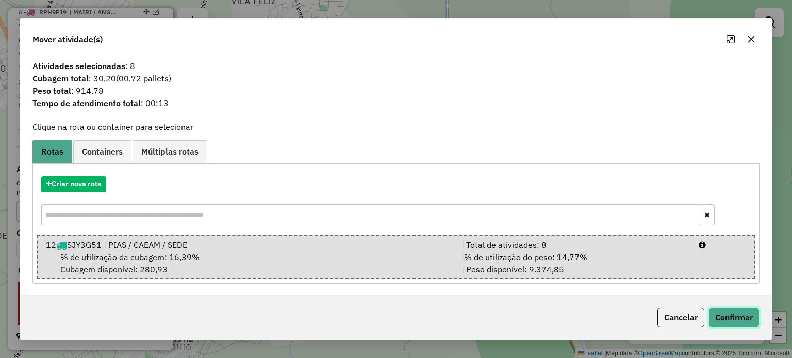
click at [737, 323] on button "Confirmar" at bounding box center [733, 318] width 51 height 20
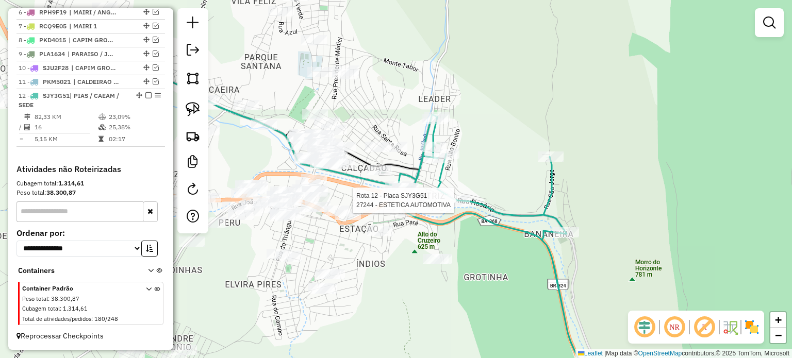
select select "**********"
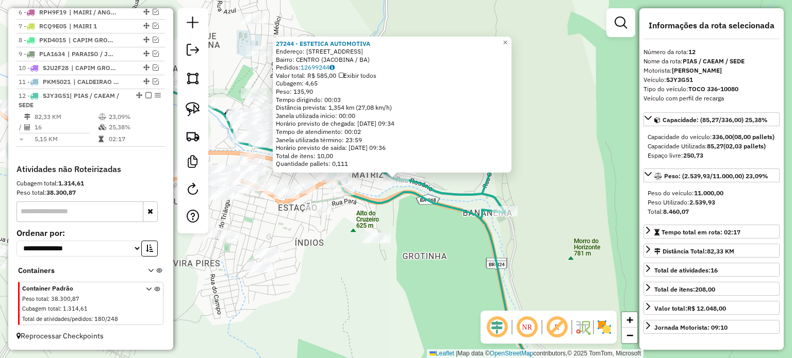
click at [460, 232] on div "27244 - ESTETICA AUTOMOTIVA Endereço: [STREET_ADDRESS] Pedidos: 12699244 Valor …" at bounding box center [396, 179] width 792 height 358
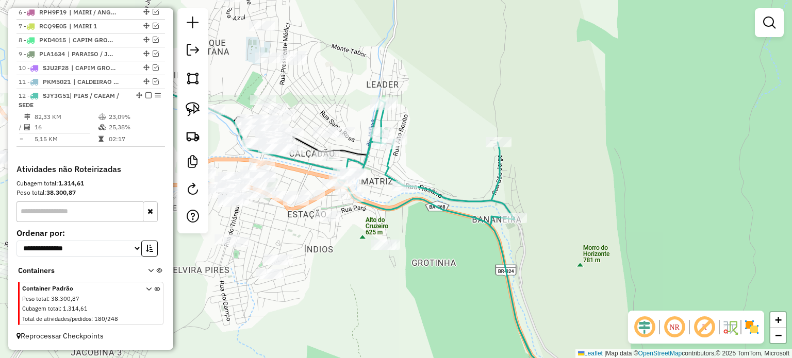
drag, startPoint x: 400, startPoint y: 201, endPoint x: 410, endPoint y: 246, distance: 45.5
click at [450, 246] on div "Janela de atendimento Grade de atendimento Capacidade Transportadoras Veículos …" at bounding box center [396, 179] width 792 height 358
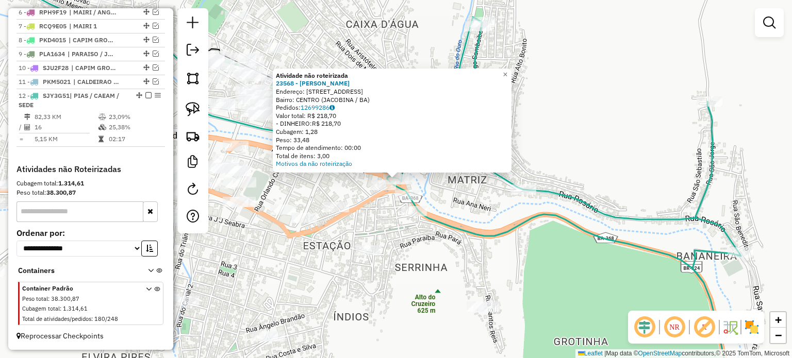
click at [485, 234] on icon at bounding box center [564, 205] width 354 height 377
select select "**********"
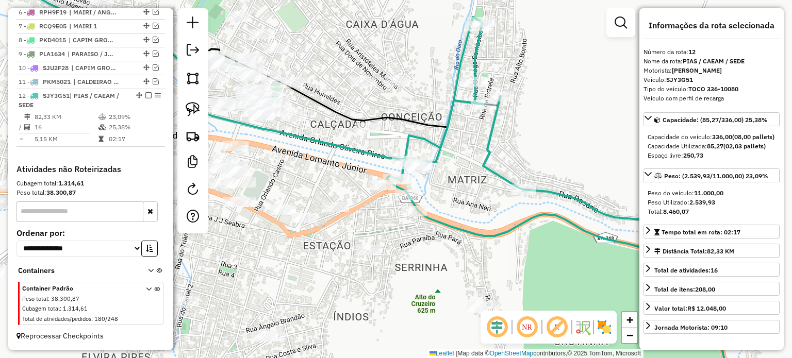
drag, startPoint x: 465, startPoint y: 203, endPoint x: 451, endPoint y: 236, distance: 35.1
click at [451, 236] on div "Janela de atendimento Grade de atendimento Capacidade Transportadoras Veículos …" at bounding box center [396, 179] width 792 height 358
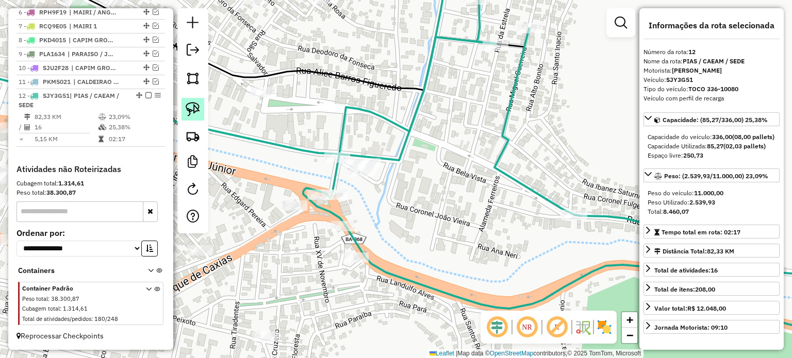
click at [192, 108] on img at bounding box center [193, 109] width 14 height 14
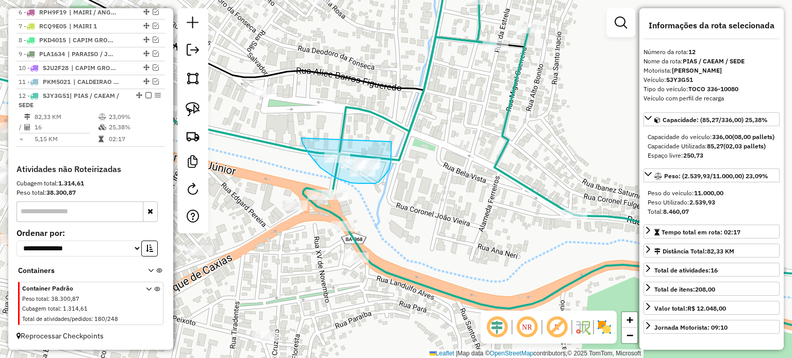
drag, startPoint x: 301, startPoint y: 138, endPoint x: 391, endPoint y: 142, distance: 90.3
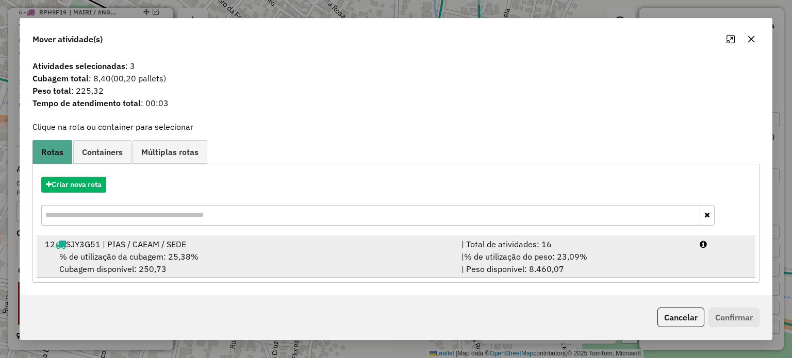
drag, startPoint x: 134, startPoint y: 262, endPoint x: 491, endPoint y: 255, distance: 357.2
click at [134, 261] on div "% de utilização da cubagem: 25,38% Cubagem disponível: 250,73" at bounding box center [247, 262] width 416 height 25
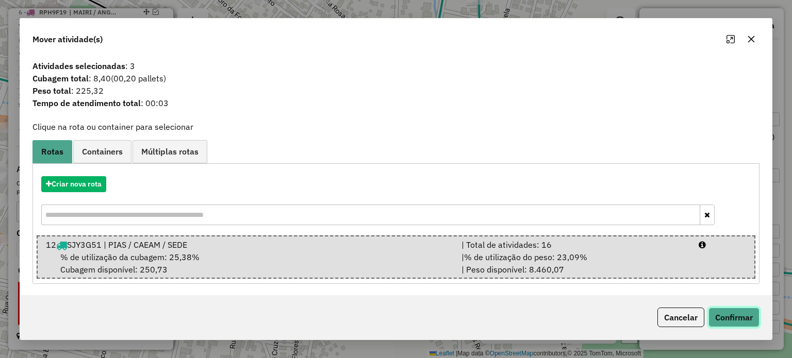
click at [746, 315] on button "Confirmar" at bounding box center [733, 318] width 51 height 20
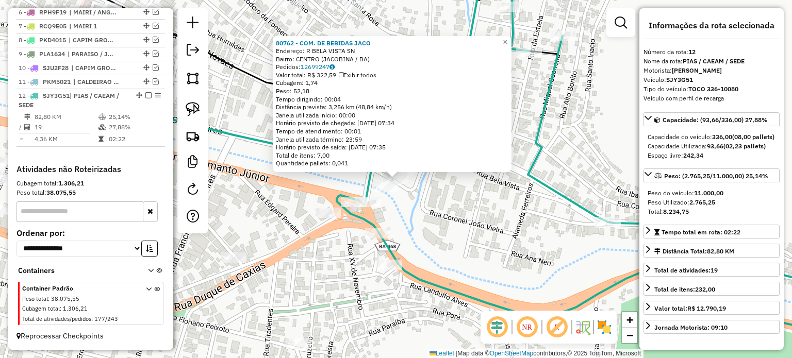
drag, startPoint x: 400, startPoint y: 231, endPoint x: 418, endPoint y: 226, distance: 18.8
click at [400, 230] on div "80762 - COM. DE BEBIDAS JACO Endereço: R BELA VISTA SN Bairro: [GEOGRAPHIC_DATA…" at bounding box center [396, 179] width 792 height 358
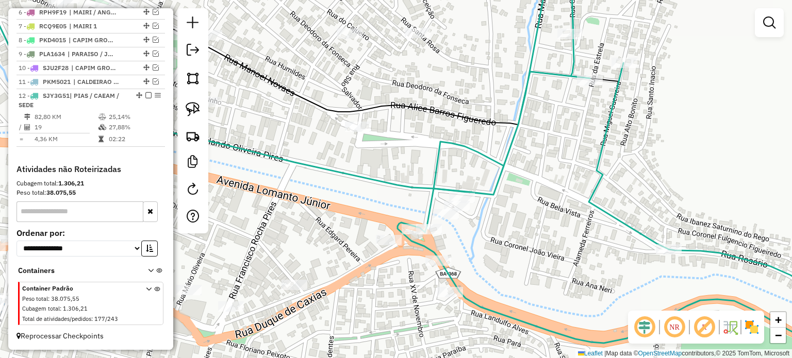
drag, startPoint x: 420, startPoint y: 225, endPoint x: 428, endPoint y: 232, distance: 10.2
click at [531, 266] on div "Janela de atendimento Grade de atendimento Capacidade Transportadoras Veículos …" at bounding box center [396, 179] width 792 height 358
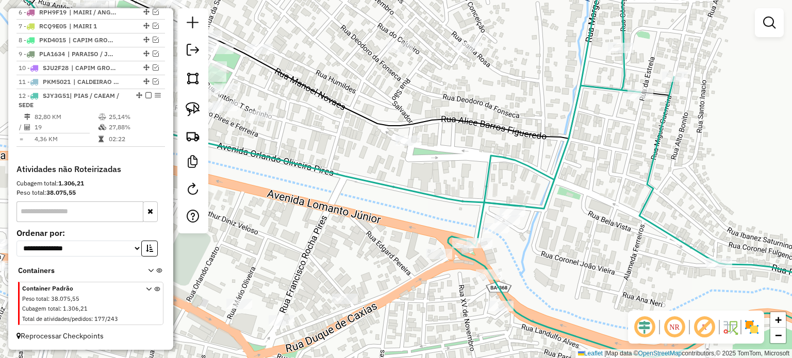
drag, startPoint x: 330, startPoint y: 178, endPoint x: 480, endPoint y: 226, distance: 157.4
click at [481, 206] on icon at bounding box center [239, 85] width 563 height 242
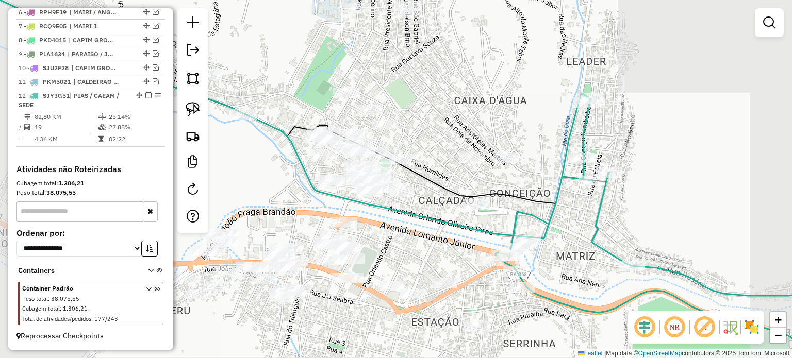
drag, startPoint x: 368, startPoint y: 218, endPoint x: 455, endPoint y: 246, distance: 91.4
click at [455, 246] on div "Janela de atendimento Grade de atendimento Capacidade Transportadoras Veículos …" at bounding box center [396, 179] width 792 height 358
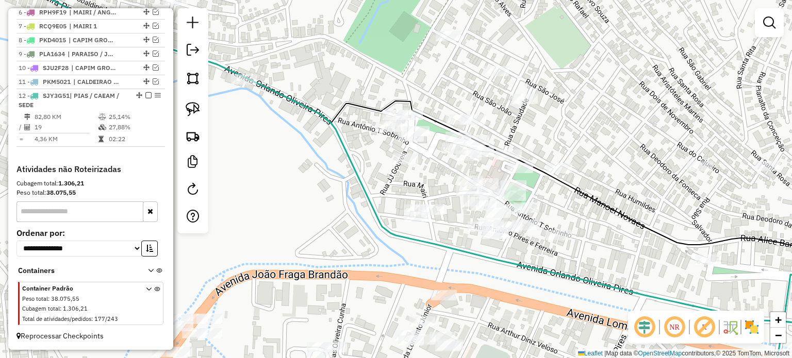
drag, startPoint x: 377, startPoint y: 195, endPoint x: 295, endPoint y: 155, distance: 90.8
click at [291, 150] on div "Janela de atendimento Grade de atendimento Capacidade Transportadoras Veículos …" at bounding box center [396, 179] width 792 height 358
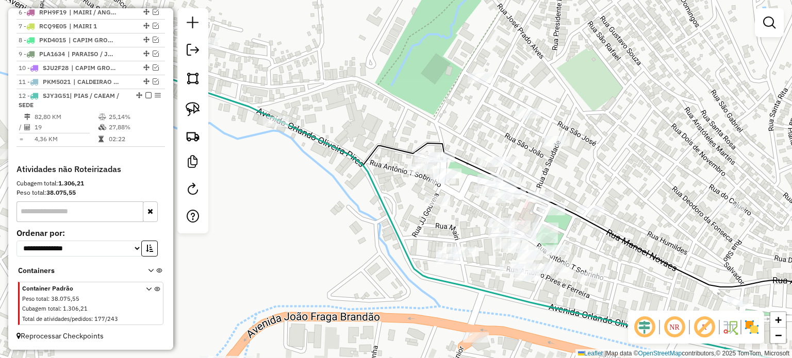
drag, startPoint x: 322, startPoint y: 154, endPoint x: 417, endPoint y: 233, distance: 124.1
click at [423, 234] on div "Janela de atendimento Grade de atendimento Capacidade Transportadoras Veículos …" at bounding box center [396, 179] width 792 height 358
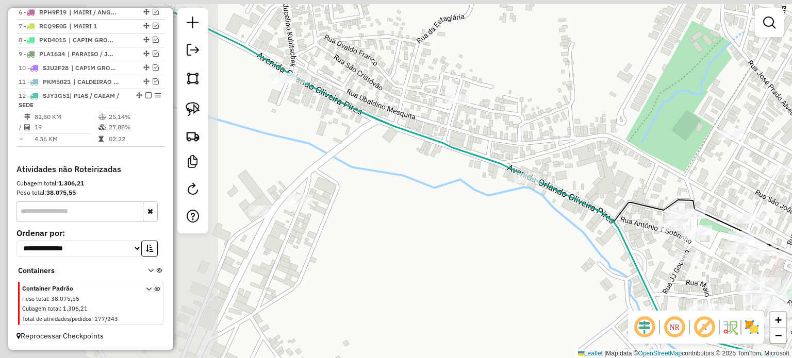
drag, startPoint x: 385, startPoint y: 216, endPoint x: 559, endPoint y: 232, distance: 174.4
click at [562, 234] on div "Janela de atendimento Grade de atendimento Capacidade Transportadoras Veículos …" at bounding box center [396, 179] width 792 height 358
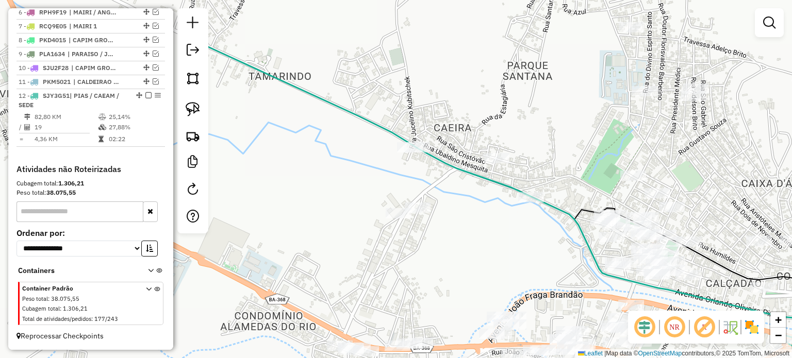
drag, startPoint x: 443, startPoint y: 249, endPoint x: 455, endPoint y: 247, distance: 12.0
click at [455, 247] on div "Janela de atendimento Grade de atendimento Capacidade Transportadoras Veículos …" at bounding box center [396, 179] width 792 height 358
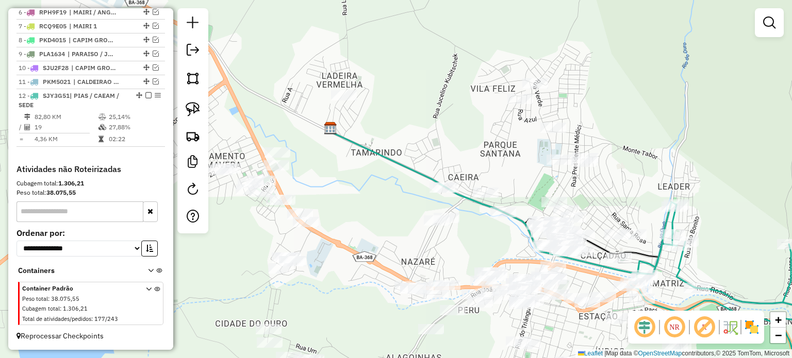
drag, startPoint x: 393, startPoint y: 196, endPoint x: 339, endPoint y: 172, distance: 59.5
click at [340, 173] on div "Janela de atendimento Grade de atendimento Capacidade Transportadoras Veículos …" at bounding box center [396, 179] width 792 height 358
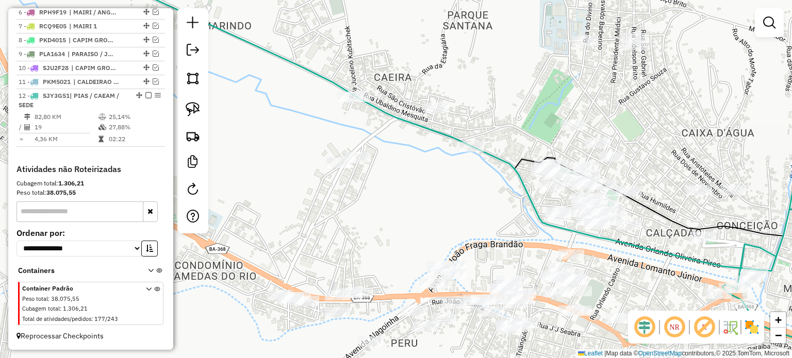
drag, startPoint x: 463, startPoint y: 240, endPoint x: 410, endPoint y: 177, distance: 81.9
click at [411, 177] on div "Janela de atendimento Grade de atendimento Capacidade Transportadoras Veículos …" at bounding box center [396, 179] width 792 height 358
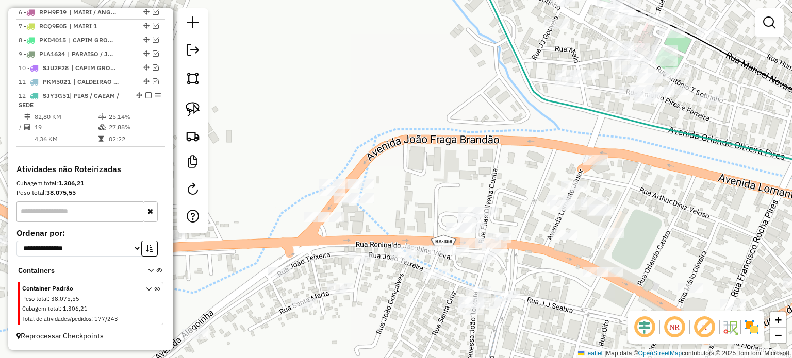
drag, startPoint x: 424, startPoint y: 177, endPoint x: 414, endPoint y: 164, distance: 16.9
click at [414, 164] on div "Janela de atendimento Grade de atendimento Capacidade Transportadoras Veículos …" at bounding box center [396, 179] width 792 height 358
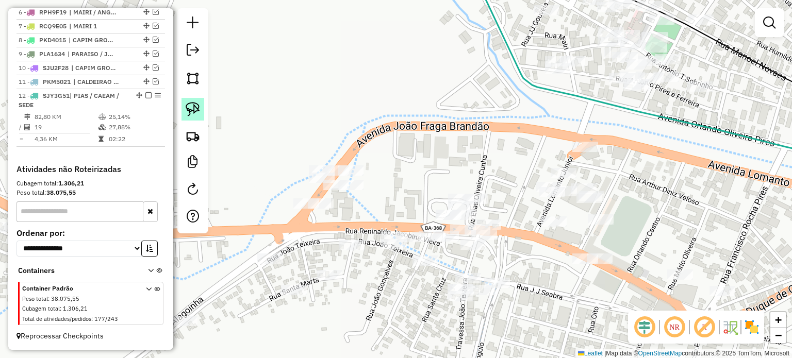
click at [193, 103] on img at bounding box center [193, 109] width 14 height 14
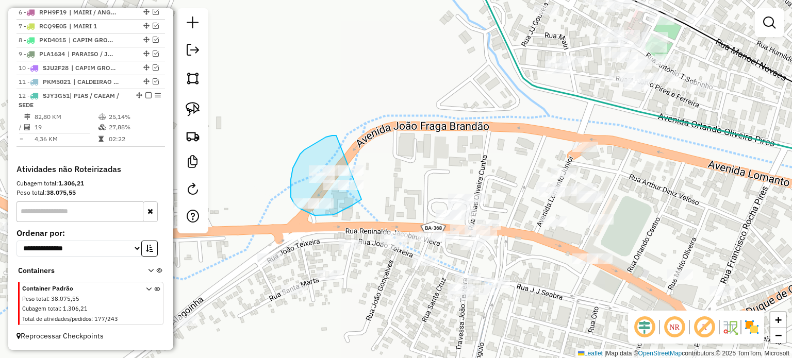
drag, startPoint x: 311, startPoint y: 146, endPoint x: 387, endPoint y: 163, distance: 78.3
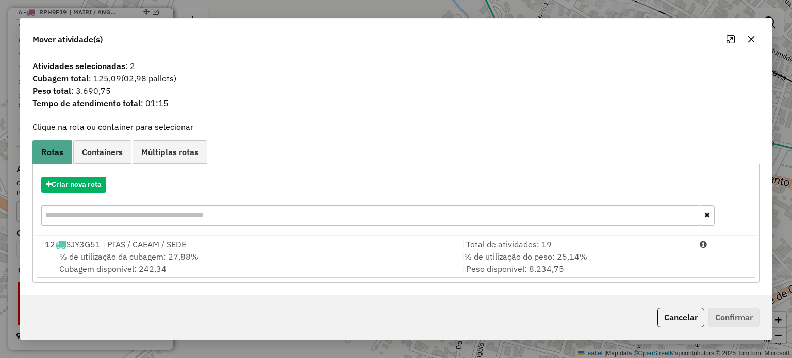
click at [749, 36] on icon "button" at bounding box center [751, 39] width 8 height 8
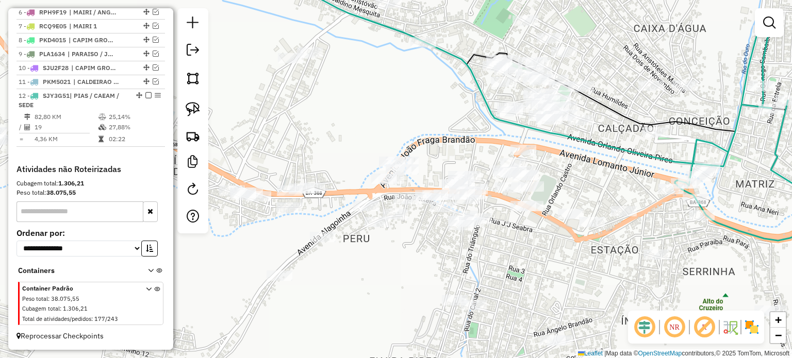
drag, startPoint x: 579, startPoint y: 160, endPoint x: 462, endPoint y: 217, distance: 130.5
click at [467, 216] on div "Janela de atendimento Grade de atendimento Capacidade Transportadoras Veículos …" at bounding box center [396, 179] width 792 height 358
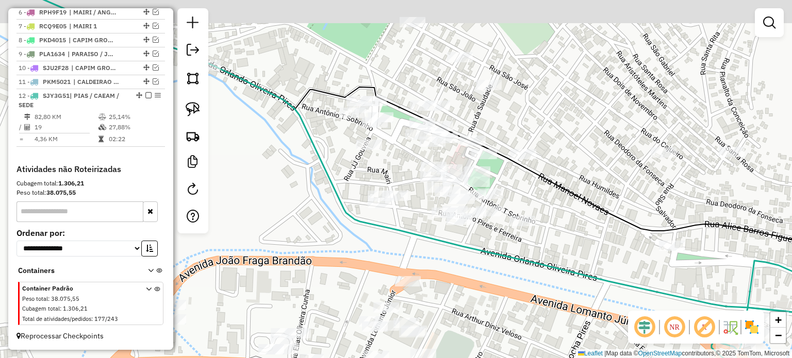
drag, startPoint x: 331, startPoint y: 125, endPoint x: 259, endPoint y: 181, distance: 91.8
click at [352, 192] on div "Janela de atendimento Grade de atendimento Capacidade Transportadoras Veículos …" at bounding box center [396, 179] width 792 height 358
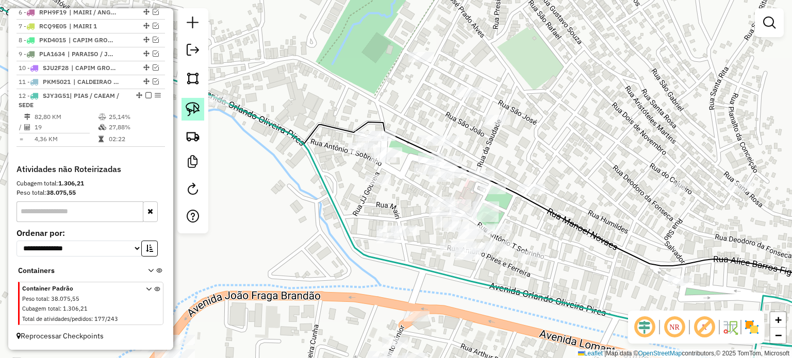
click at [191, 106] on img at bounding box center [193, 109] width 14 height 14
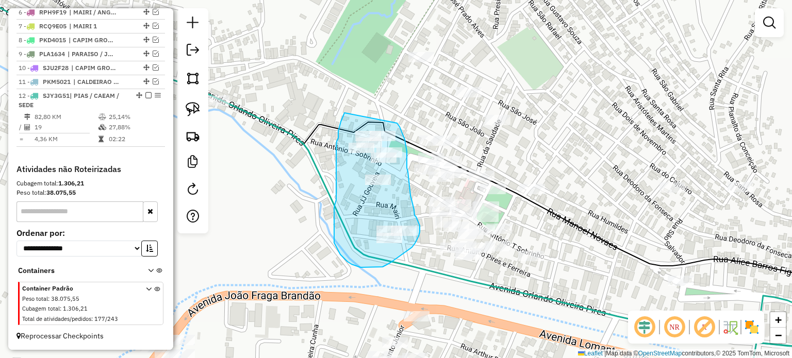
drag, startPoint x: 336, startPoint y: 145, endPoint x: 396, endPoint y: 121, distance: 64.5
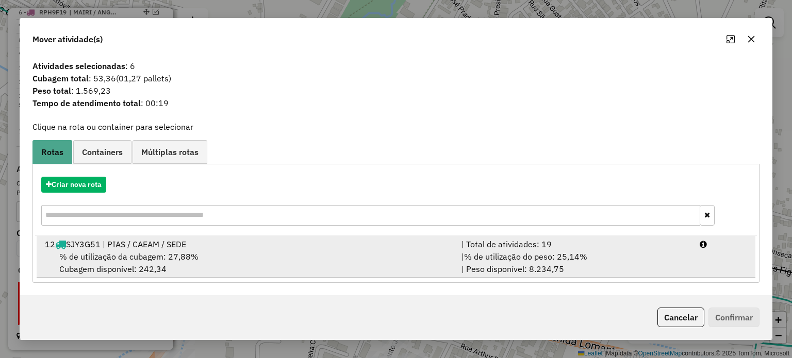
click at [122, 248] on div "12 SJY3G51 | PIAS / CAEAM / SEDE" at bounding box center [247, 244] width 416 height 12
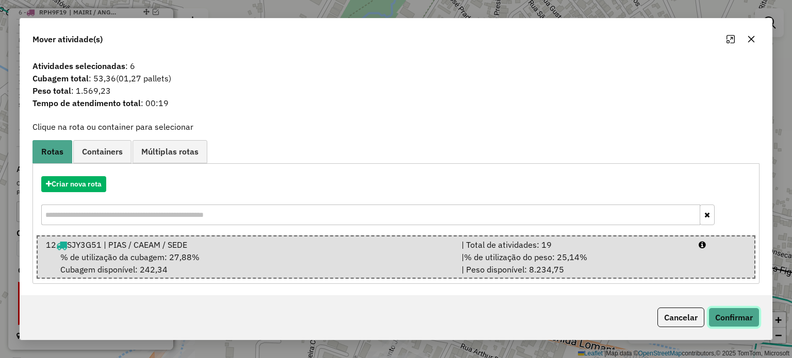
click at [748, 309] on button "Confirmar" at bounding box center [733, 318] width 51 height 20
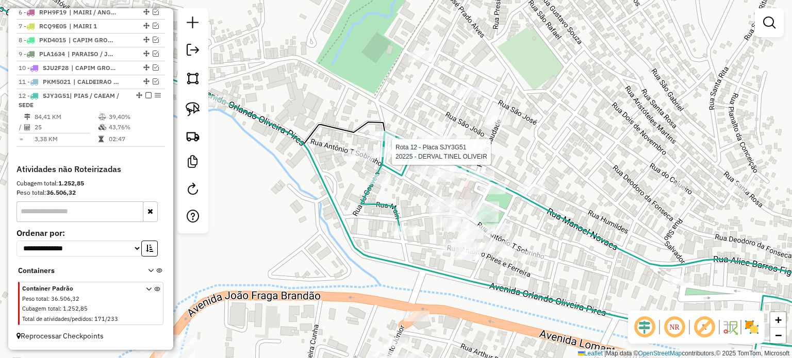
select select "**********"
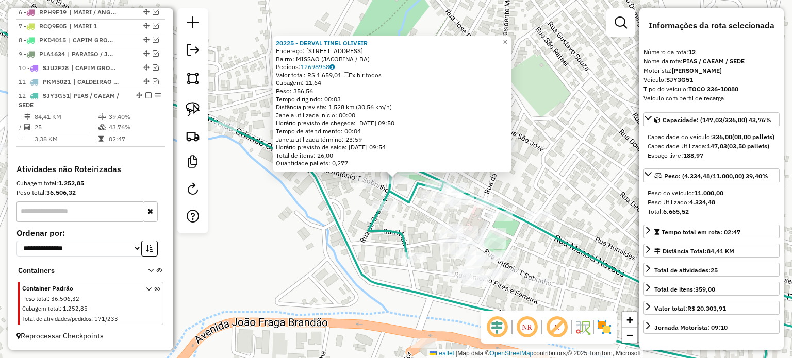
click at [329, 233] on div "20225 - DERVAL TINEL OLIVEIR Endereço: [STREET_ADDRESS] Bairro: MISSAO (JACOBIN…" at bounding box center [396, 179] width 792 height 358
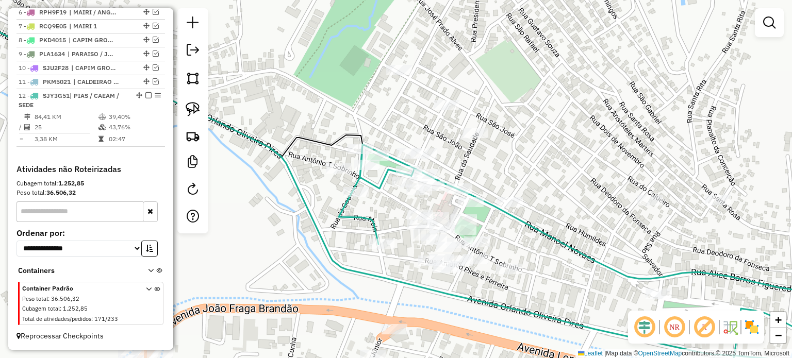
drag, startPoint x: 373, startPoint y: 261, endPoint x: 313, endPoint y: 234, distance: 65.5
click at [313, 234] on div "Janela de atendimento Grade de atendimento Capacidade Transportadoras Veículos …" at bounding box center [396, 179] width 792 height 358
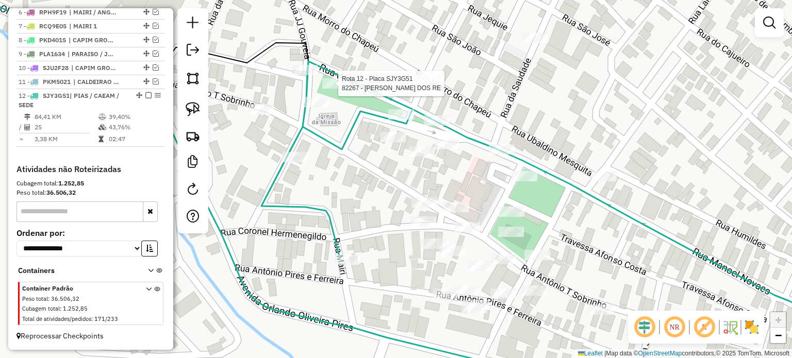
select select "**********"
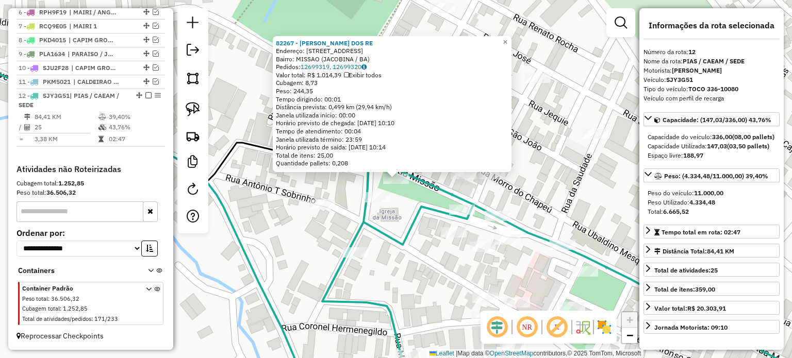
click at [398, 244] on icon at bounding box center [583, 276] width 523 height 238
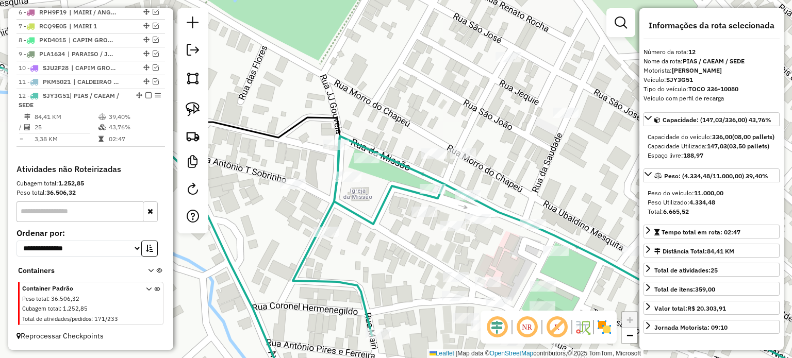
drag, startPoint x: 420, startPoint y: 268, endPoint x: 386, endPoint y: 243, distance: 41.9
click at [377, 240] on div "Janela de atendimento Grade de atendimento Capacidade Transportadoras Veículos …" at bounding box center [396, 179] width 792 height 358
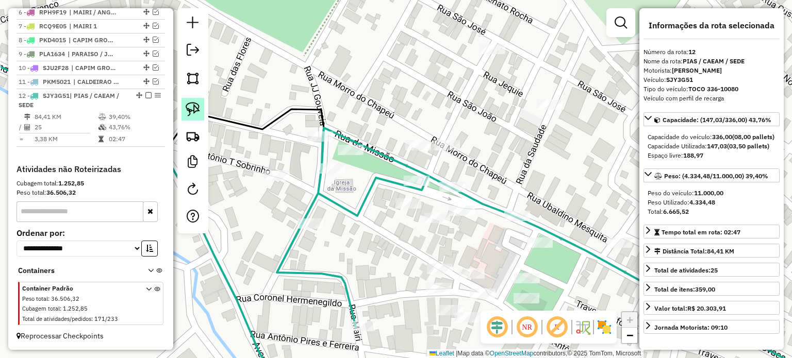
click at [196, 109] on img at bounding box center [193, 109] width 14 height 14
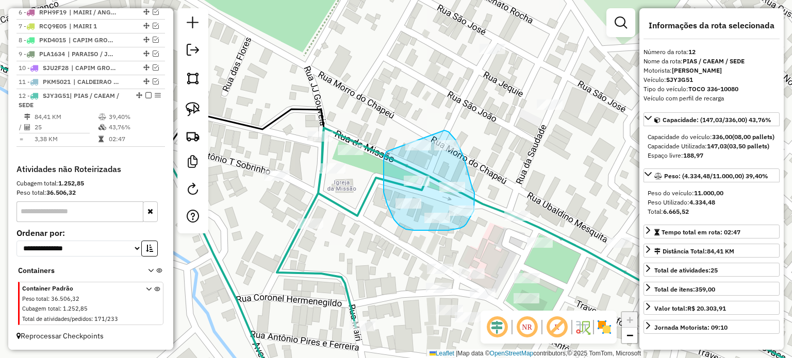
drag, startPoint x: 383, startPoint y: 173, endPoint x: 437, endPoint y: 127, distance: 70.2
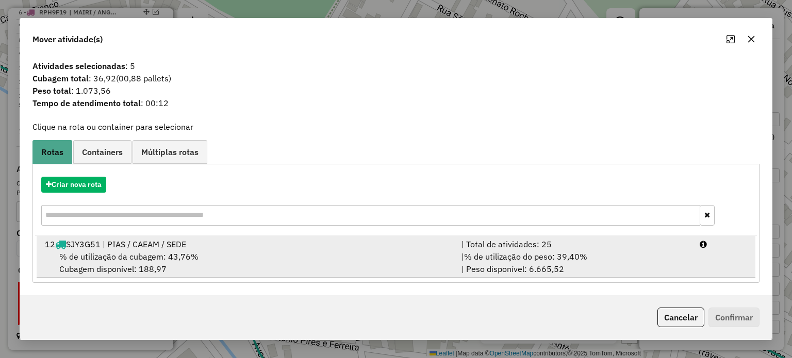
click at [128, 256] on span "% de utilização da cubagem: 43,76%" at bounding box center [128, 256] width 139 height 10
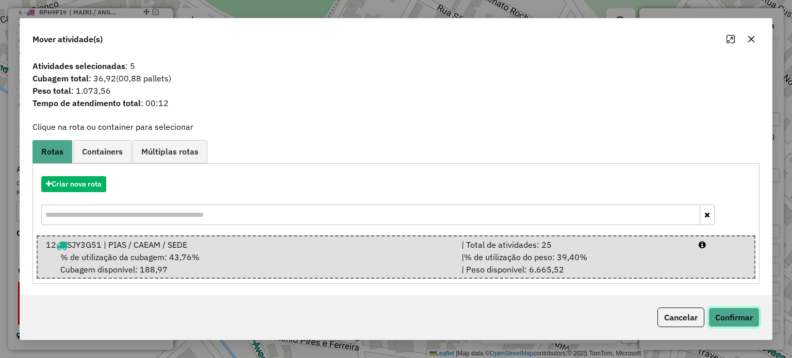
click at [728, 317] on button "Confirmar" at bounding box center [733, 318] width 51 height 20
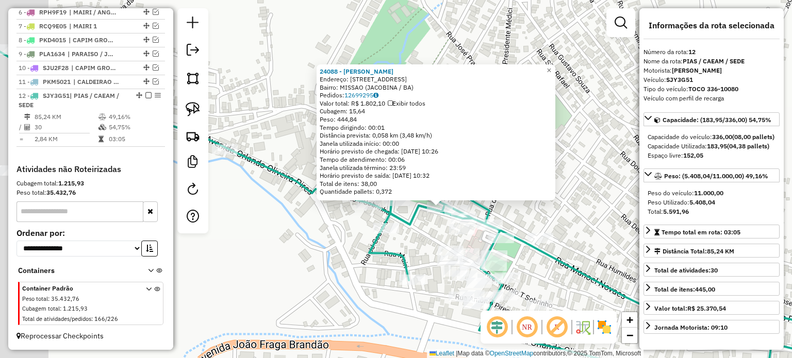
drag, startPoint x: 252, startPoint y: 236, endPoint x: 325, endPoint y: 236, distance: 73.2
click at [322, 238] on div "24088 - [PERSON_NAME]: [STREET_ADDRESS] Pedidos: 12699295 Valor total: R$ 1.802…" at bounding box center [396, 179] width 792 height 358
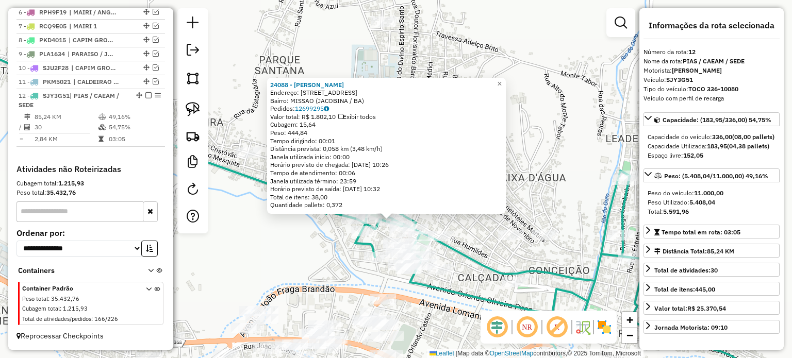
click at [319, 245] on div "24088 - [PERSON_NAME]: [STREET_ADDRESS] Pedidos: 12699295 Valor total: R$ 1.802…" at bounding box center [396, 179] width 792 height 358
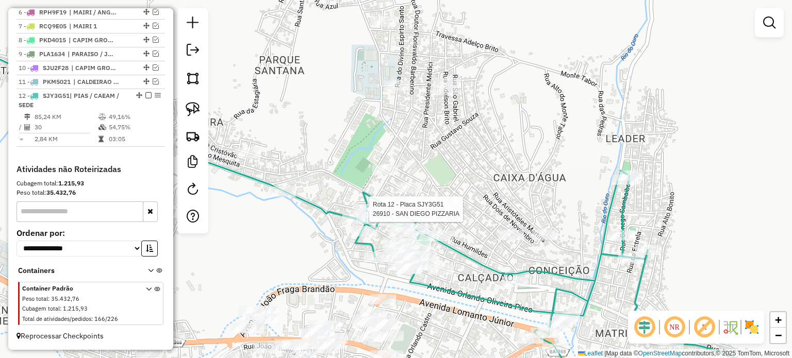
select select "**********"
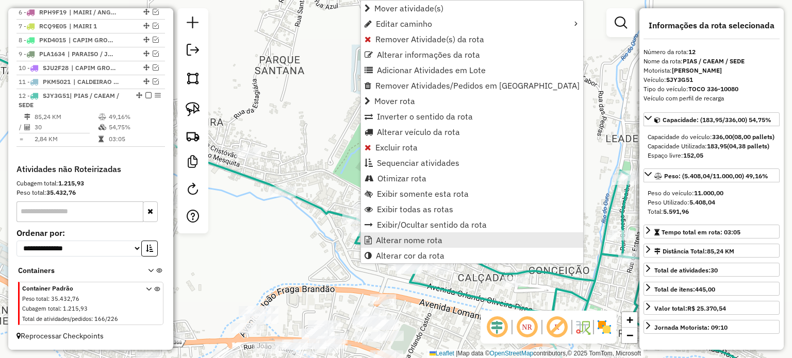
click at [390, 237] on span "Alterar nome rota" at bounding box center [409, 240] width 66 height 8
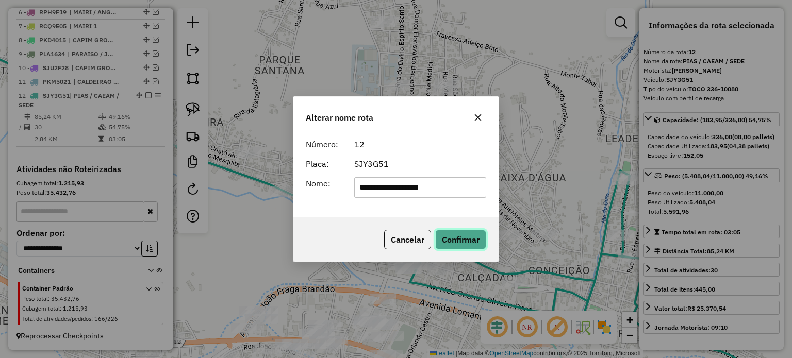
click at [446, 240] on button "Confirmar" at bounding box center [460, 240] width 51 height 20
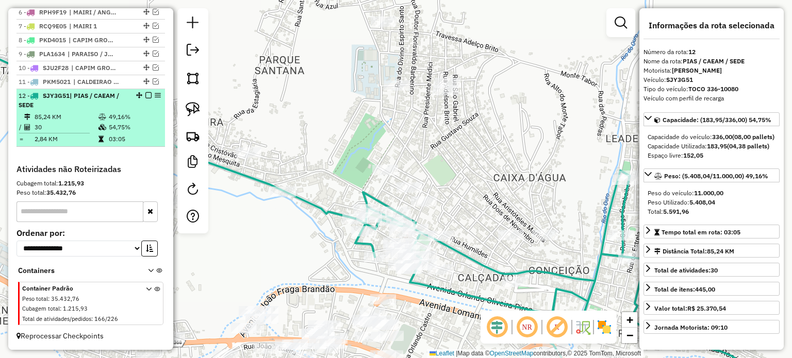
click at [145, 95] on em at bounding box center [148, 95] width 6 height 6
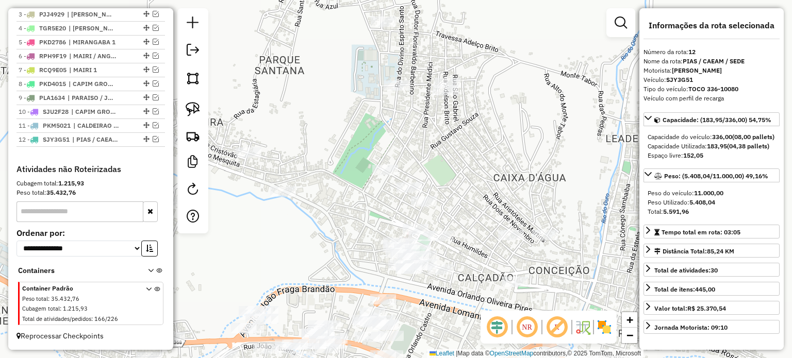
scroll to position [425, 0]
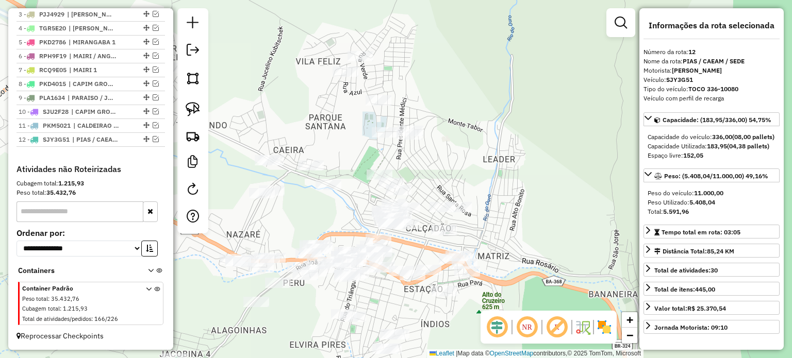
drag, startPoint x: 467, startPoint y: 173, endPoint x: 475, endPoint y: 155, distance: 20.1
click at [479, 156] on div "Janela de atendimento Grade de atendimento Capacidade Transportadoras Veículos …" at bounding box center [396, 179] width 792 height 358
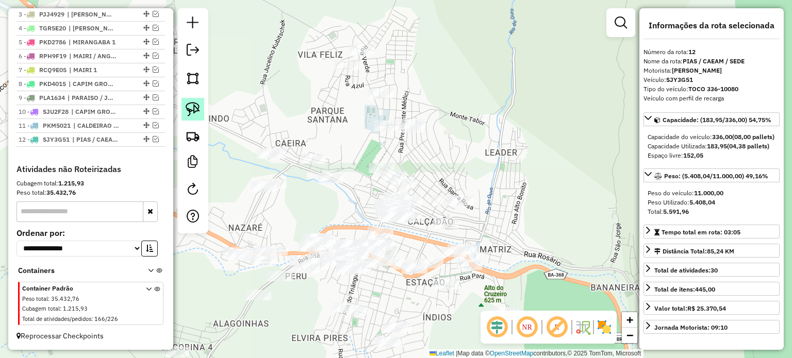
click at [193, 106] on img at bounding box center [193, 109] width 14 height 14
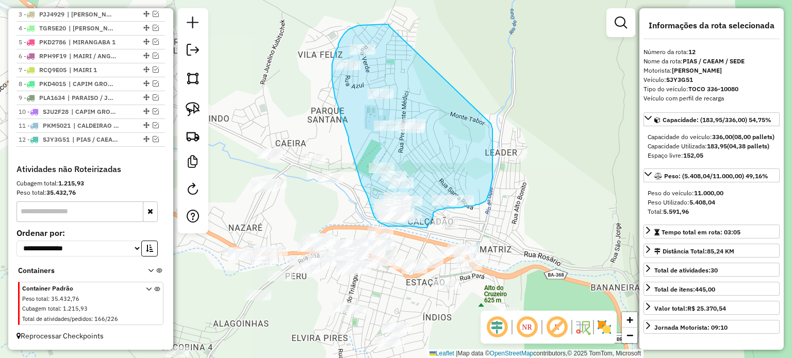
drag, startPoint x: 389, startPoint y: 26, endPoint x: 468, endPoint y: 123, distance: 126.0
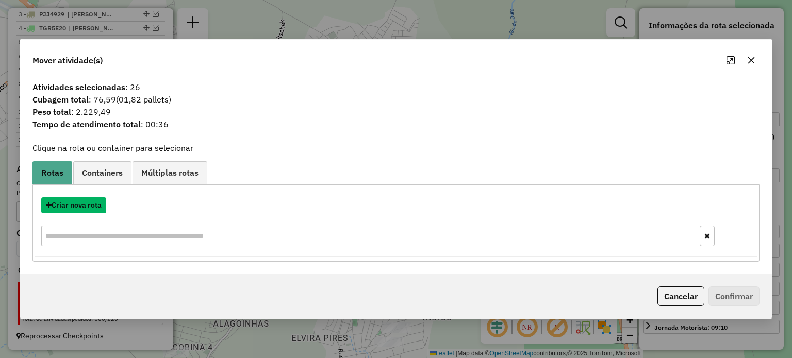
click at [76, 204] on button "Criar nova rota" at bounding box center [73, 205] width 65 height 16
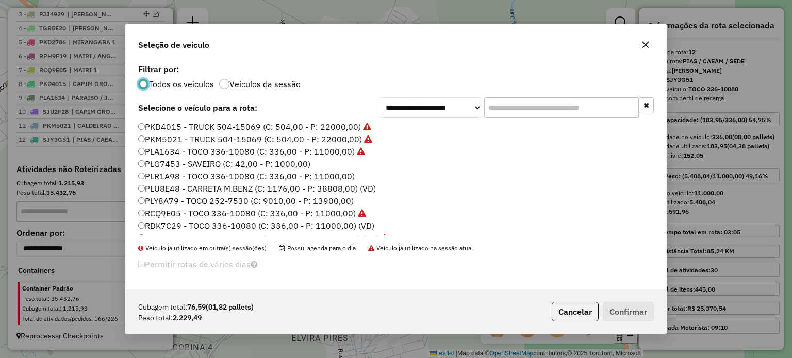
scroll to position [155, 0]
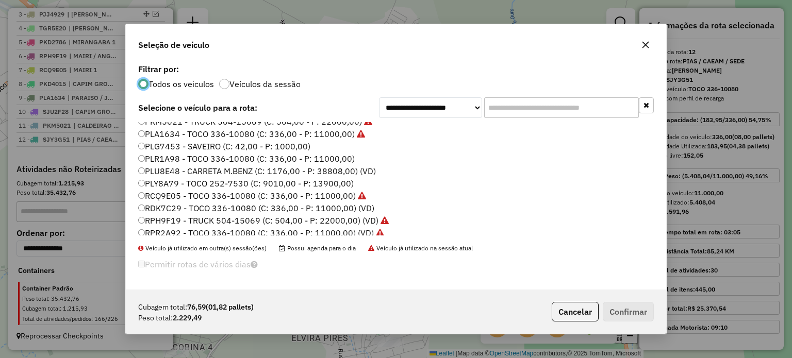
click at [159, 183] on label "PLY8A79 - TOCO 252-7530 (C: 9010,00 - P: 13900,00)" at bounding box center [245, 183] width 215 height 12
click at [621, 307] on button "Confirmar" at bounding box center [627, 312] width 51 height 20
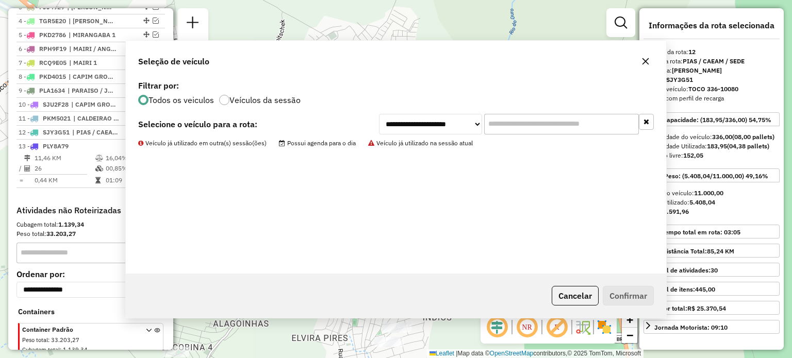
scroll to position [474, 0]
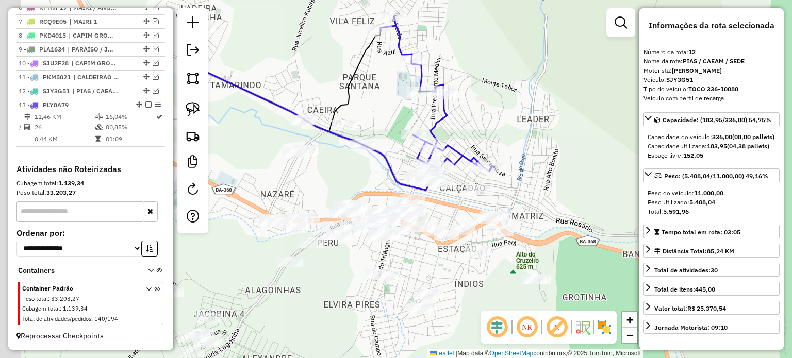
drag, startPoint x: 326, startPoint y: 216, endPoint x: 359, endPoint y: 182, distance: 47.0
click at [359, 182] on div "Janela de atendimento Grade de atendimento Capacidade Transportadoras Veículos …" at bounding box center [396, 179] width 792 height 358
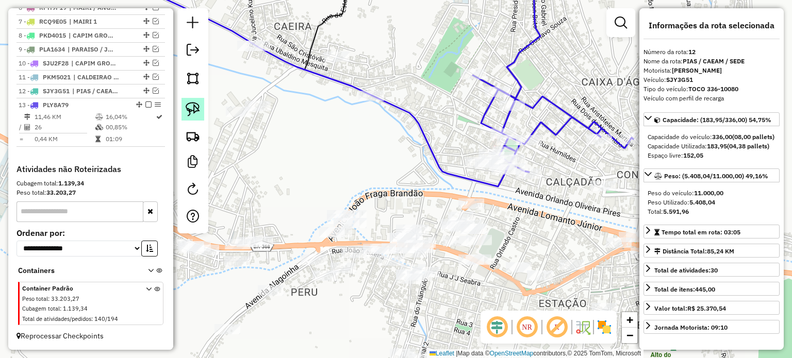
click at [196, 110] on img at bounding box center [193, 109] width 14 height 14
drag, startPoint x: 319, startPoint y: 198, endPoint x: 369, endPoint y: 198, distance: 50.0
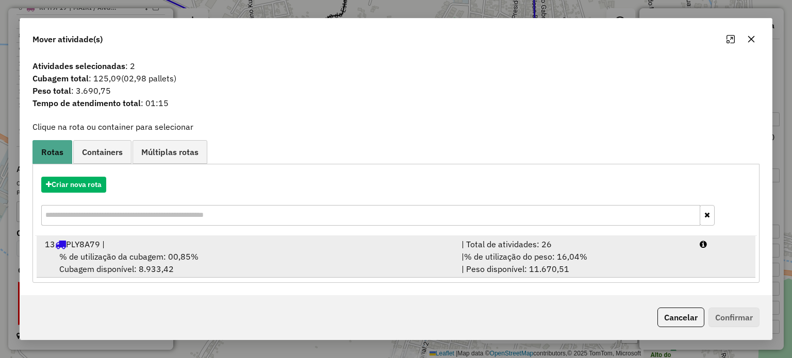
click at [114, 264] on div "% de utilização da cubagem: 00,85% Cubagem disponível: 8.933,42" at bounding box center [247, 262] width 416 height 25
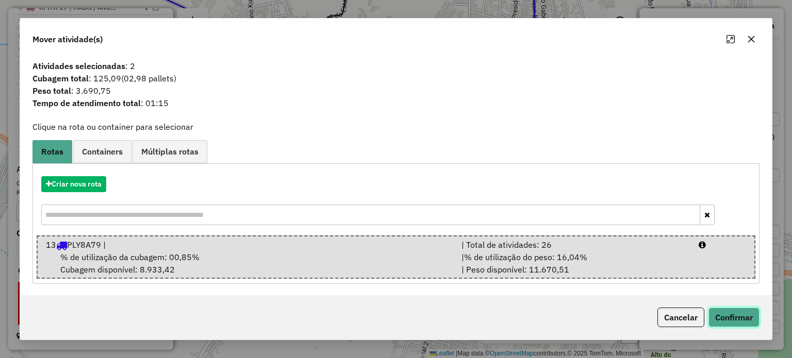
drag, startPoint x: 714, startPoint y: 315, endPoint x: 698, endPoint y: 315, distance: 15.5
click at [714, 315] on button "Confirmar" at bounding box center [733, 318] width 51 height 20
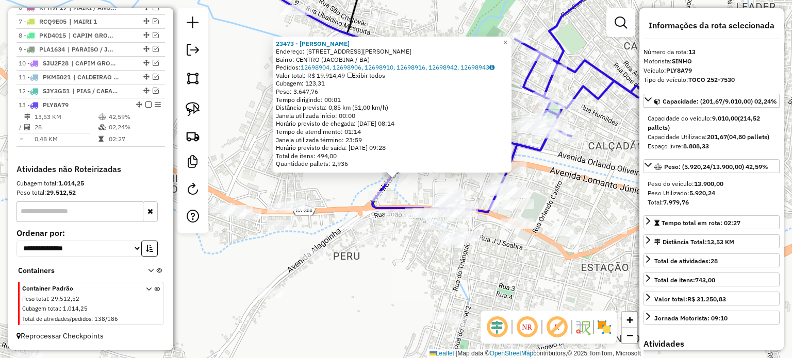
click at [342, 187] on div "23473 - [PERSON_NAME]: R CORONEL [PERSON_NAME] 100 Bairro: CENTRO (JACOBINA / B…" at bounding box center [396, 179] width 792 height 358
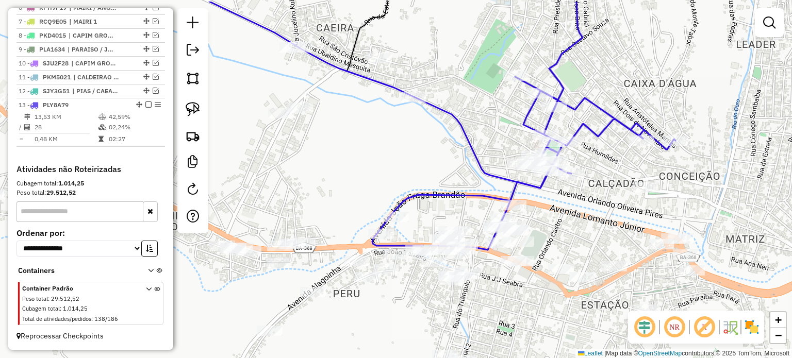
drag, startPoint x: 369, startPoint y: 119, endPoint x: 358, endPoint y: 208, distance: 89.4
click at [358, 208] on div "Janela de atendimento Grade de atendimento Capacidade Transportadoras Veículos …" at bounding box center [396, 179] width 792 height 358
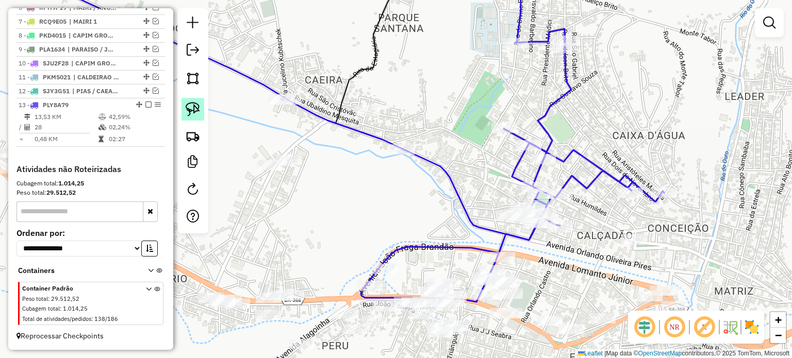
click at [196, 107] on img at bounding box center [193, 109] width 14 height 14
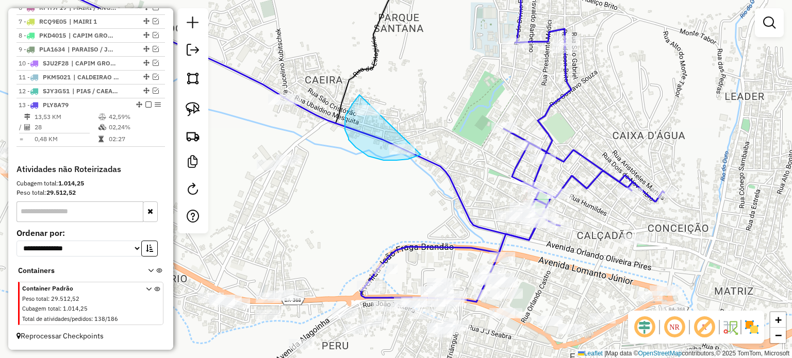
drag, startPoint x: 359, startPoint y: 95, endPoint x: 439, endPoint y: 121, distance: 83.9
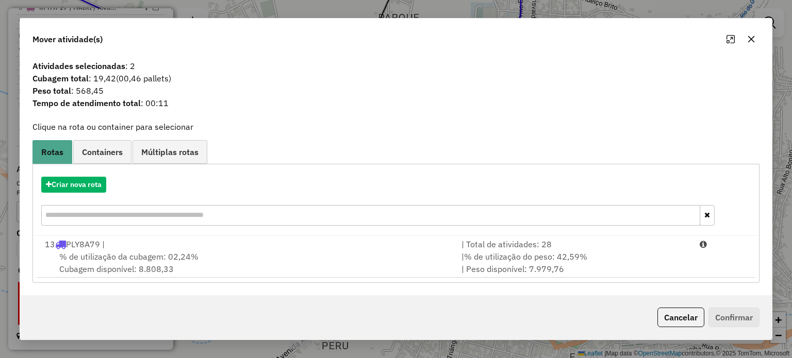
click at [749, 39] on icon "button" at bounding box center [751, 39] width 8 height 8
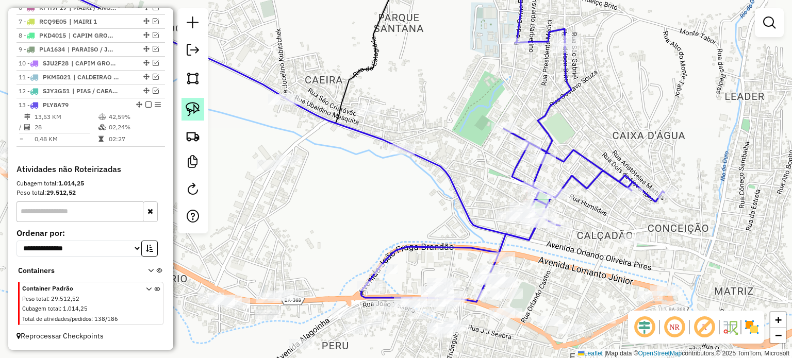
click at [192, 104] on img at bounding box center [193, 109] width 14 height 14
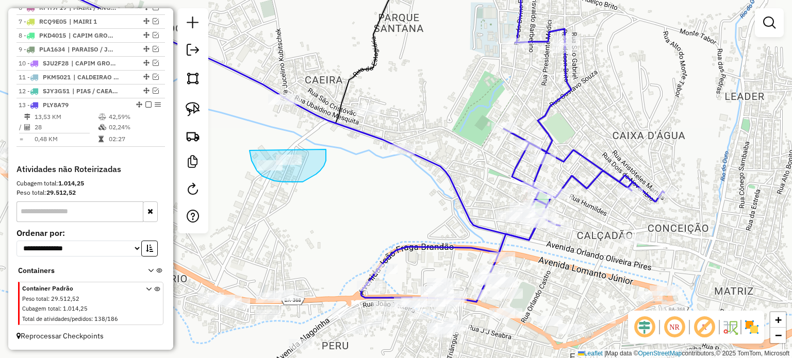
drag, startPoint x: 249, startPoint y: 152, endPoint x: 326, endPoint y: 148, distance: 76.4
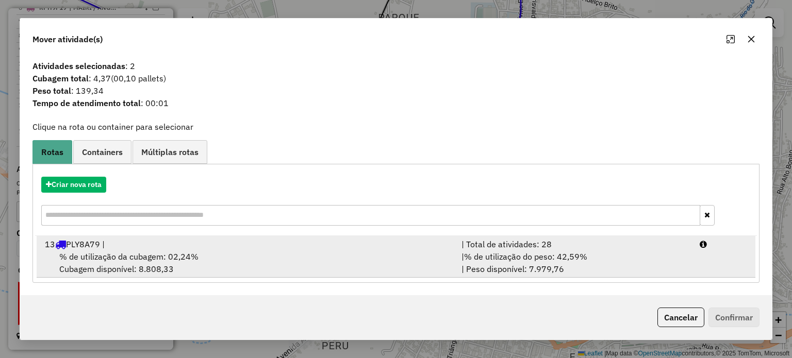
click at [112, 253] on span "% de utilização da cubagem: 02,24%" at bounding box center [128, 256] width 139 height 10
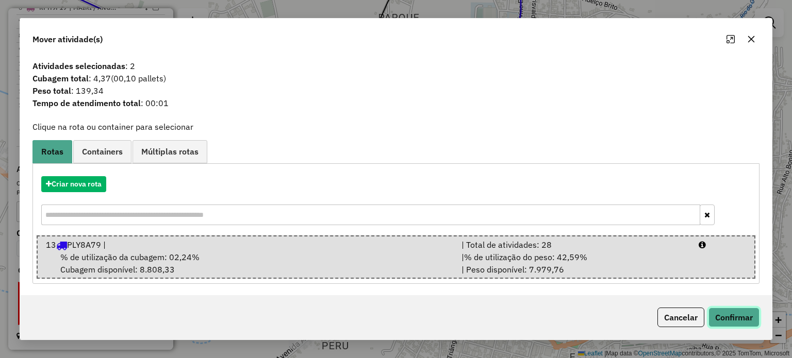
click at [730, 308] on button "Confirmar" at bounding box center [733, 318] width 51 height 20
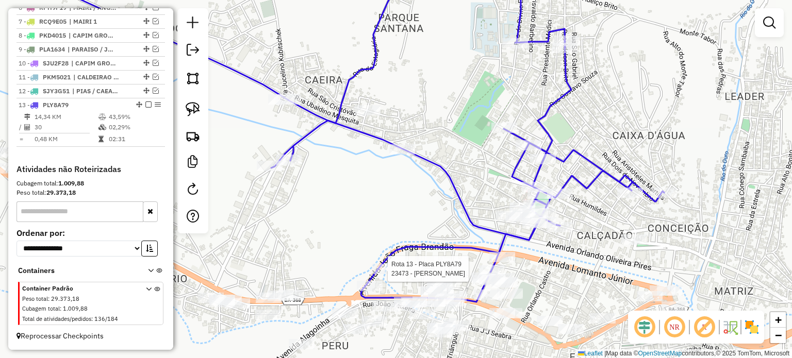
select select "**********"
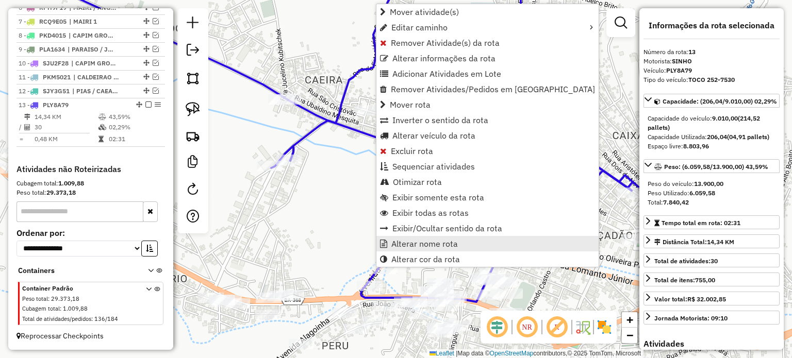
click at [410, 242] on span "Alterar nome rota" at bounding box center [424, 244] width 66 height 8
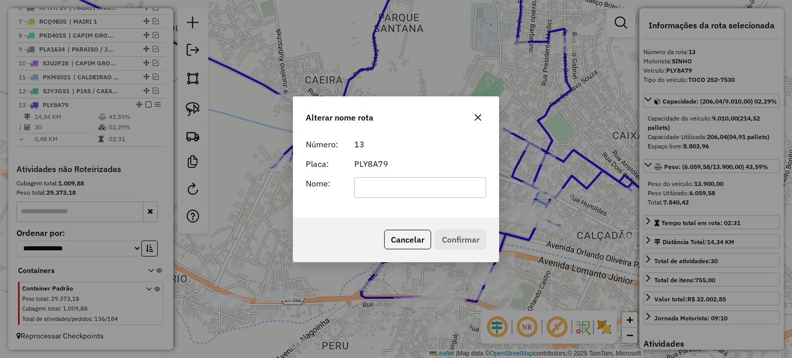
click at [375, 181] on input "text" at bounding box center [420, 187] width 132 height 21
type input "******"
click at [449, 243] on button "Confirmar" at bounding box center [460, 240] width 51 height 20
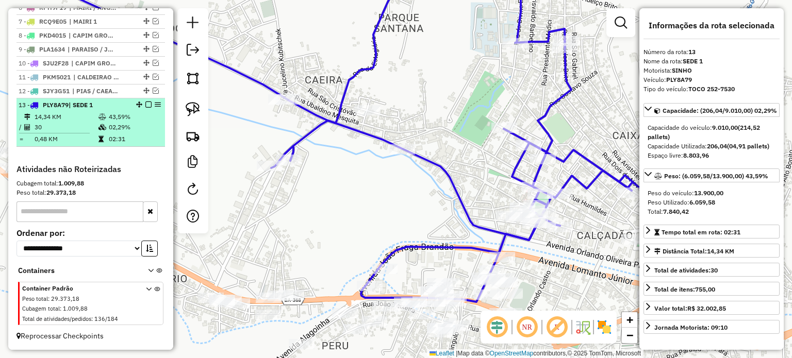
click at [145, 105] on em at bounding box center [148, 105] width 6 height 6
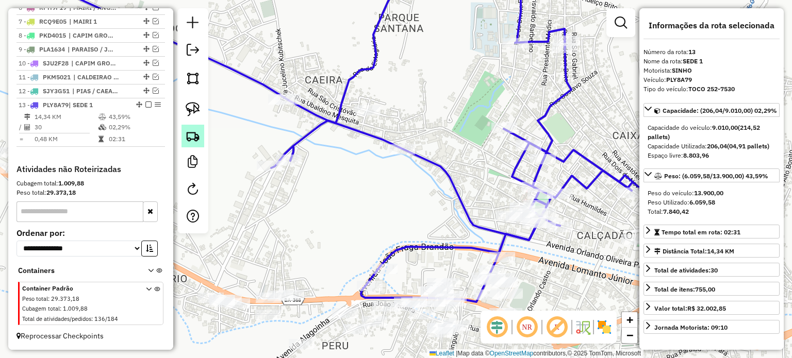
scroll to position [439, 0]
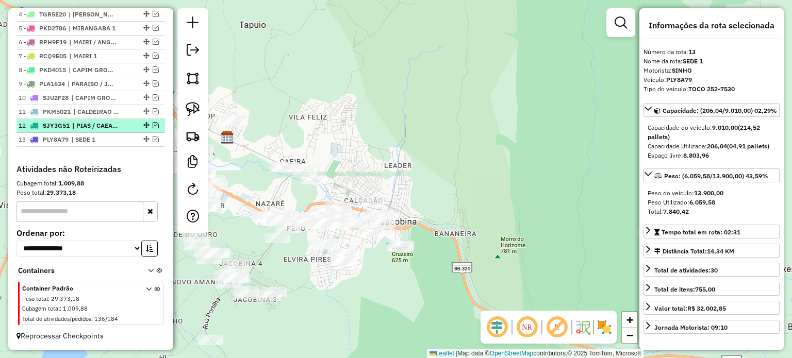
click at [153, 127] on em at bounding box center [156, 125] width 6 height 6
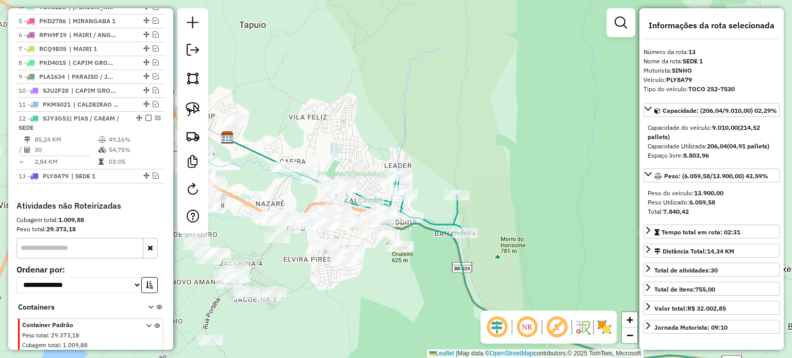
scroll to position [482, 0]
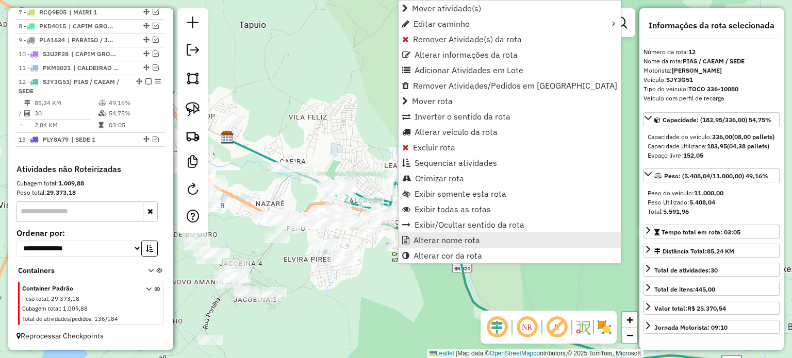
click at [432, 239] on span "Alterar nome rota" at bounding box center [446, 240] width 66 height 8
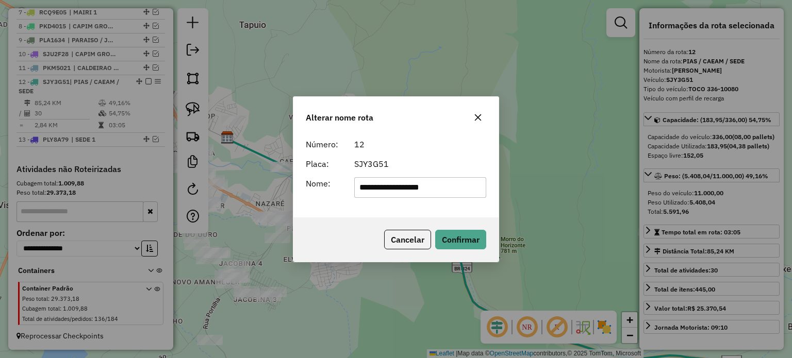
click at [413, 187] on input "**********" at bounding box center [420, 187] width 132 height 21
type input "**********"
click at [455, 240] on button "Confirmar" at bounding box center [460, 240] width 51 height 20
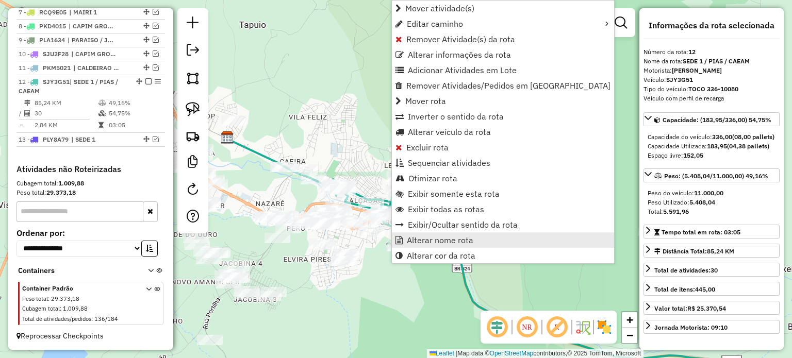
click at [431, 244] on span "Alterar nome rota" at bounding box center [440, 240] width 66 height 8
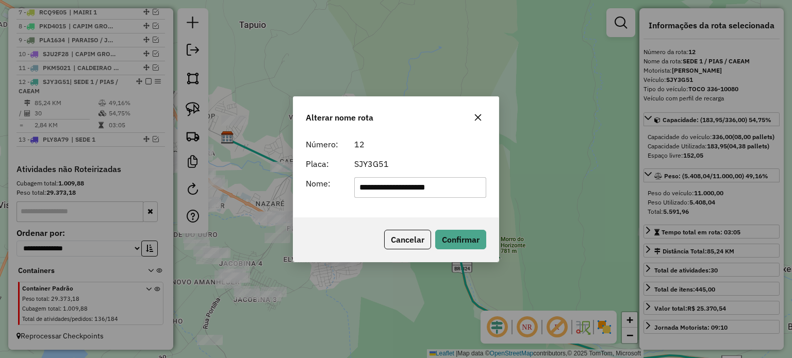
click at [439, 186] on input "**********" at bounding box center [420, 187] width 132 height 21
type input "**********"
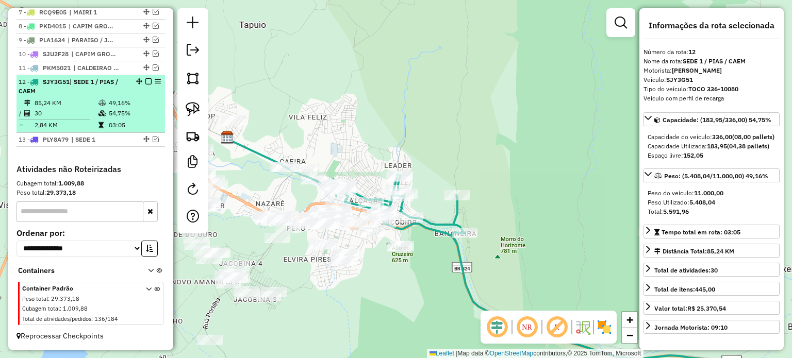
click at [145, 83] on em at bounding box center [148, 81] width 6 height 6
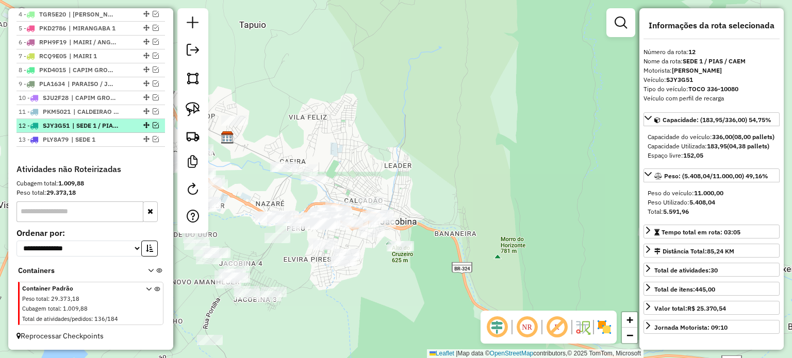
scroll to position [439, 0]
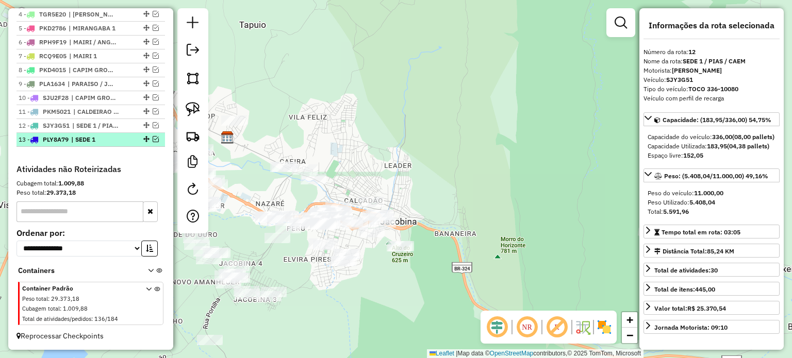
click at [153, 138] on em at bounding box center [156, 139] width 6 height 6
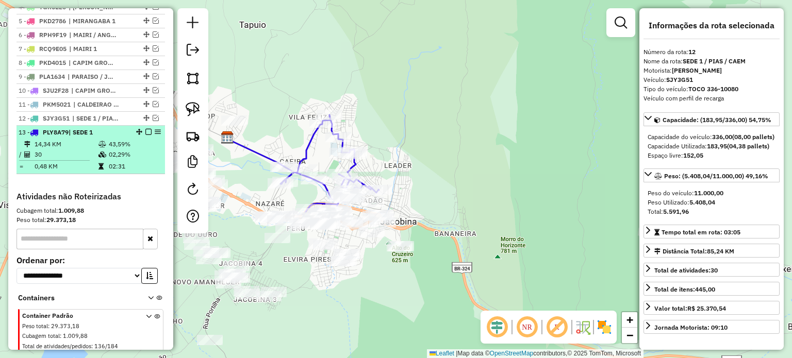
scroll to position [474, 0]
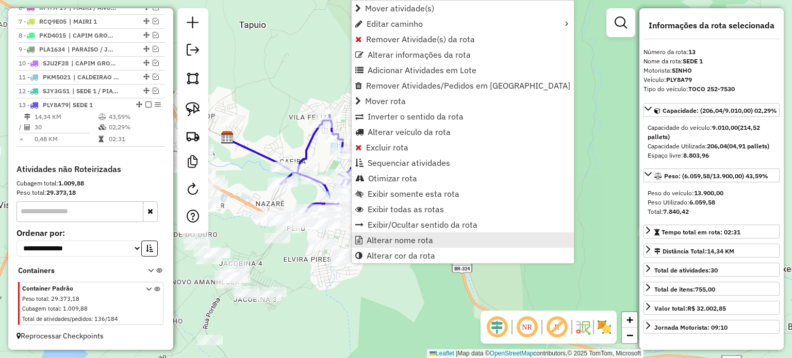
click at [403, 241] on span "Alterar nome rota" at bounding box center [399, 240] width 66 height 8
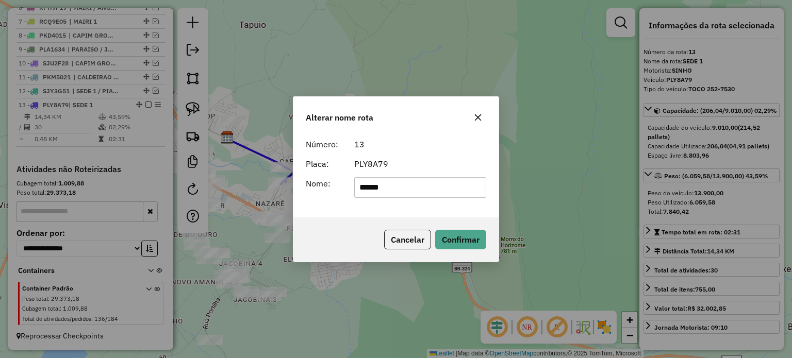
click at [398, 187] on input "******" at bounding box center [420, 187] width 132 height 21
type input "******"
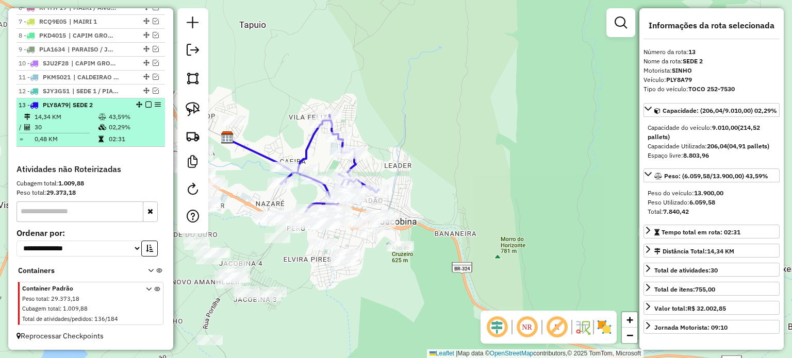
click at [145, 103] on em at bounding box center [148, 105] width 6 height 6
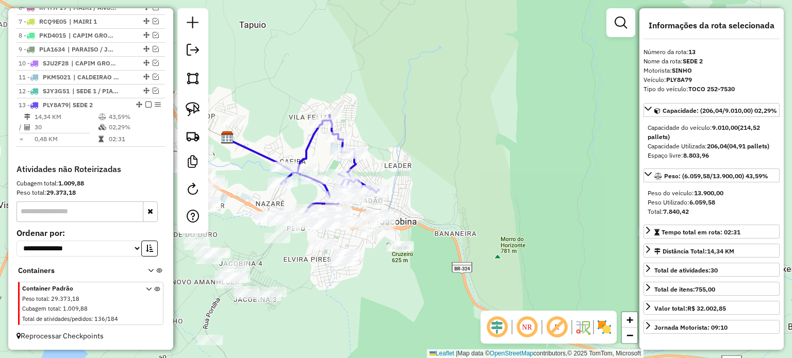
scroll to position [439, 0]
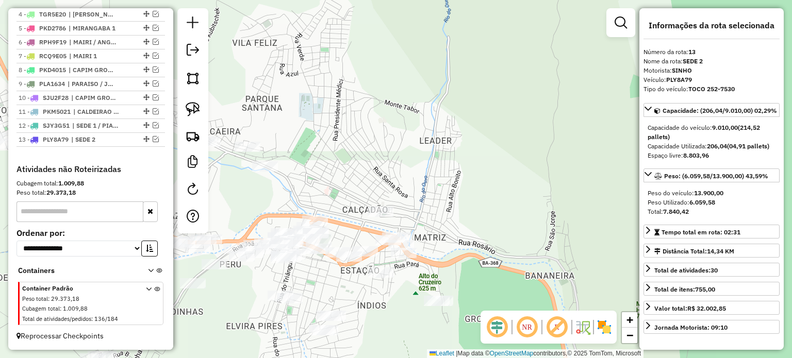
drag, startPoint x: 365, startPoint y: 190, endPoint x: 351, endPoint y: 154, distance: 38.7
click at [357, 156] on div "Janela de atendimento Grade de atendimento Capacidade Transportadoras Veículos …" at bounding box center [396, 179] width 792 height 358
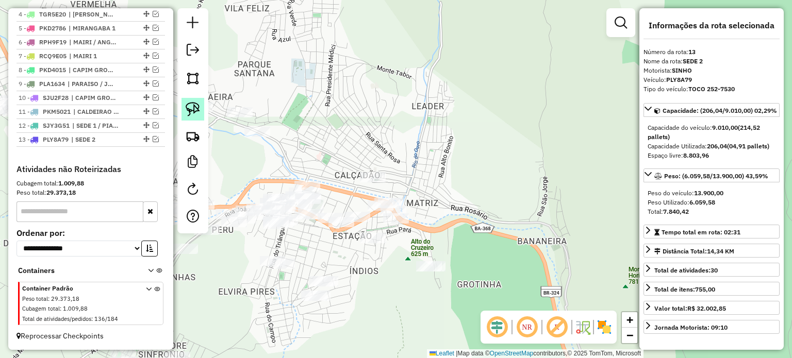
click at [189, 108] on img at bounding box center [193, 109] width 14 height 14
drag, startPoint x: 356, startPoint y: 167, endPoint x: 394, endPoint y: 169, distance: 38.2
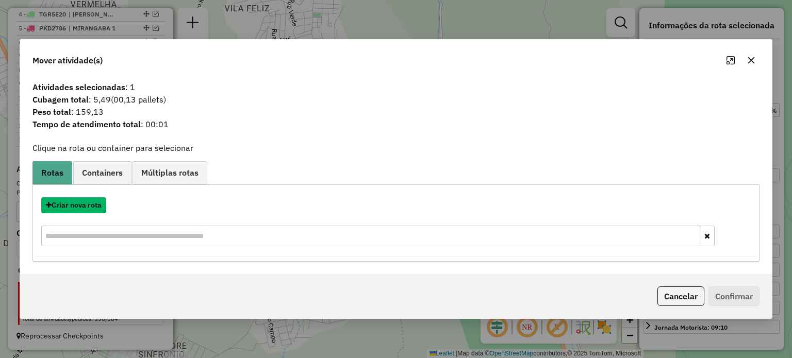
click at [77, 206] on button "Criar nova rota" at bounding box center [73, 205] width 65 height 16
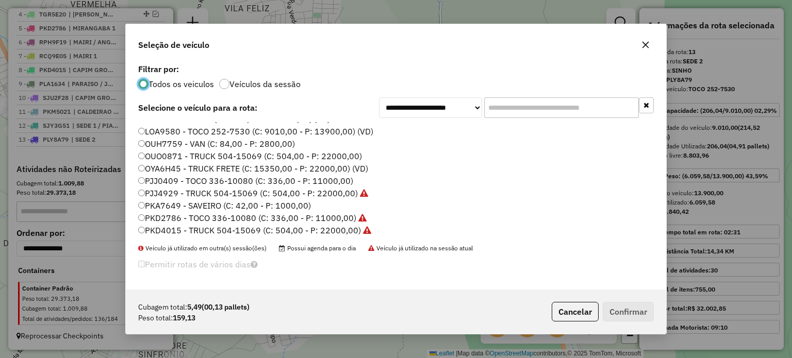
scroll to position [52, 0]
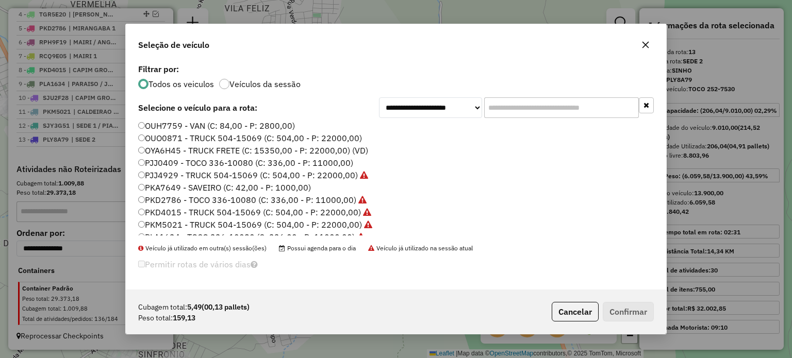
drag, startPoint x: 204, startPoint y: 190, endPoint x: 218, endPoint y: 187, distance: 14.8
click at [204, 189] on label "PKA7649 - SAVEIRO (C: 42,00 - P: 1000,00)" at bounding box center [224, 187] width 173 height 12
click at [645, 310] on button "Confirmar" at bounding box center [627, 312] width 51 height 20
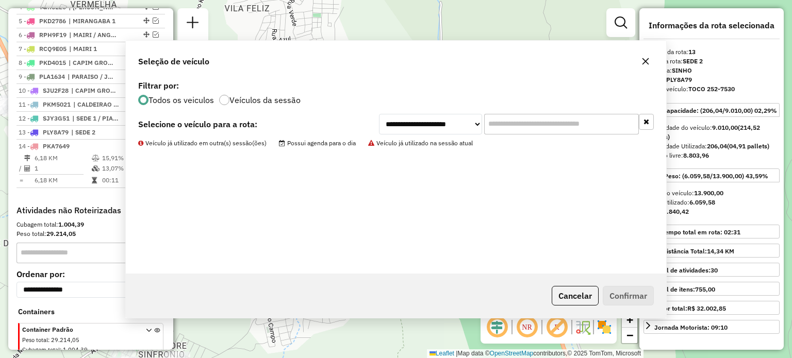
scroll to position [487, 0]
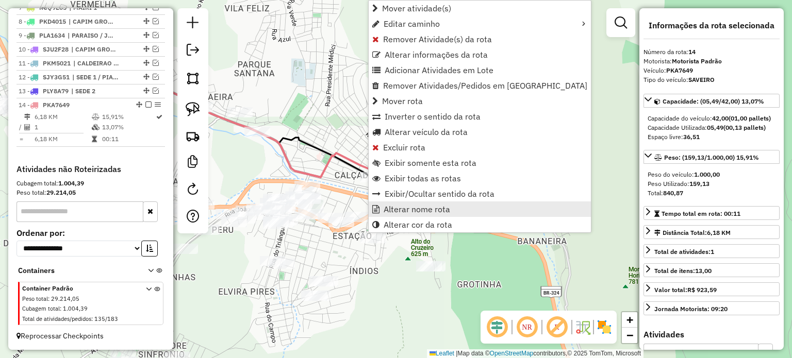
click at [402, 207] on span "Alterar nome rota" at bounding box center [416, 209] width 66 height 8
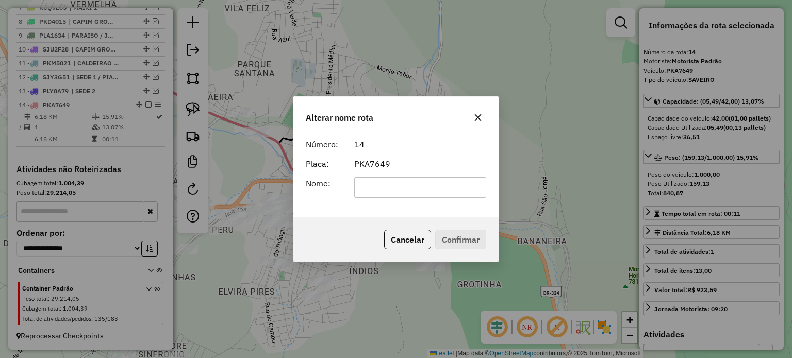
click at [378, 187] on input "text" at bounding box center [420, 187] width 132 height 21
type input "**********"
drag, startPoint x: 458, startPoint y: 232, endPoint x: 452, endPoint y: 234, distance: 5.6
click at [457, 233] on button "Confirmar" at bounding box center [460, 240] width 51 height 20
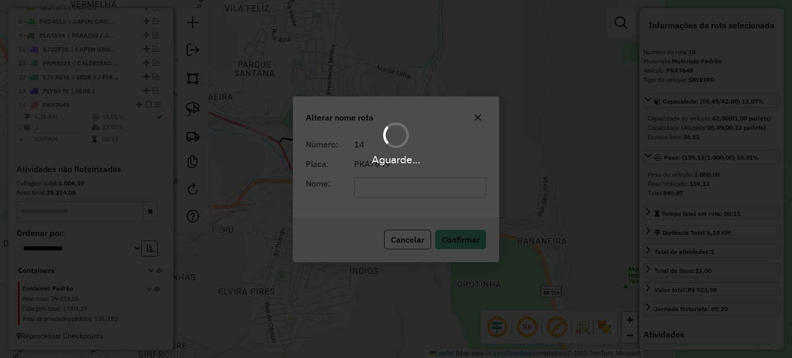
scroll to position [497, 0]
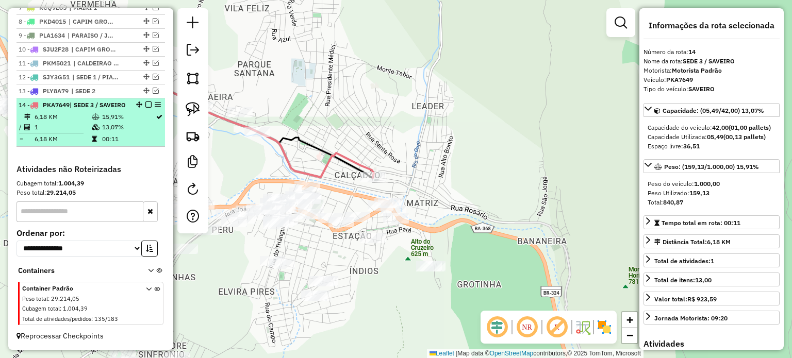
click at [145, 102] on em at bounding box center [148, 105] width 6 height 6
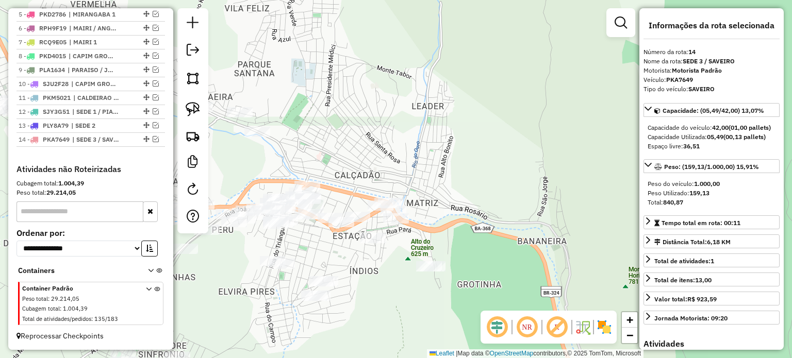
scroll to position [453, 0]
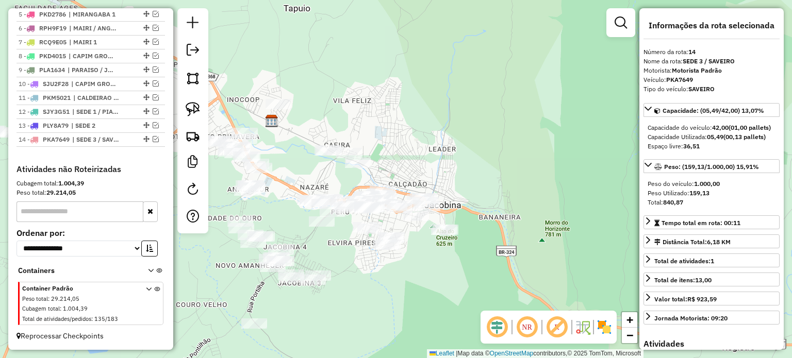
drag, startPoint x: 315, startPoint y: 120, endPoint x: 539, endPoint y: 143, distance: 224.8
click at [567, 146] on div "Janela de atendimento Grade de atendimento Capacidade Transportadoras Veículos …" at bounding box center [396, 179] width 792 height 358
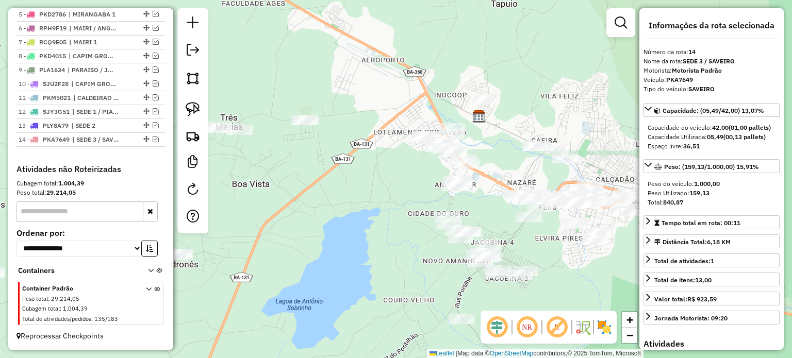
drag, startPoint x: 344, startPoint y: 185, endPoint x: 407, endPoint y: 169, distance: 64.5
click at [419, 158] on div "Janela de atendimento Grade de atendimento Capacidade Transportadoras Veículos …" at bounding box center [396, 179] width 792 height 358
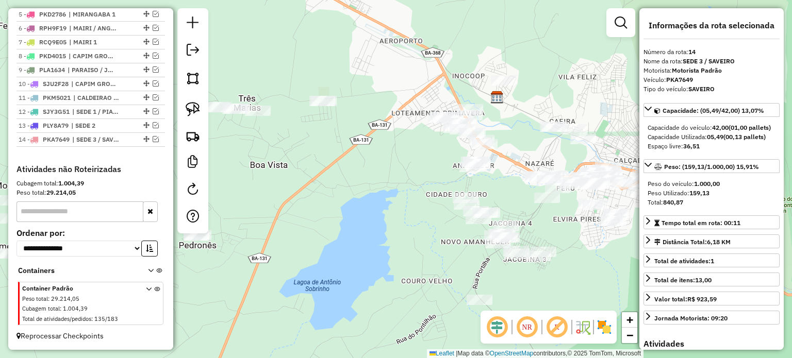
drag, startPoint x: 416, startPoint y: 214, endPoint x: 447, endPoint y: 283, distance: 75.2
click at [447, 283] on div "Janela de atendimento Grade de atendimento Capacidade Transportadoras Veículos …" at bounding box center [396, 179] width 792 height 358
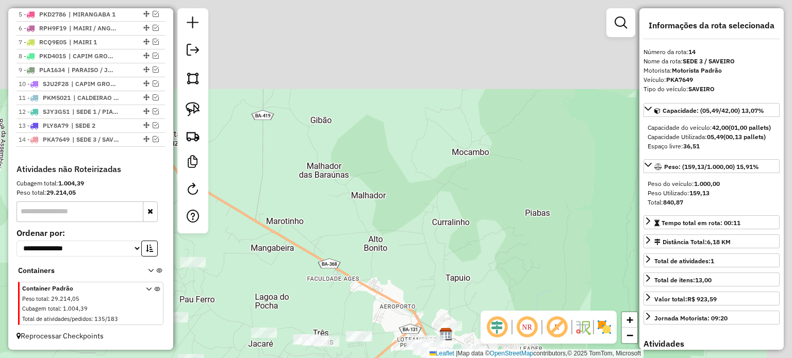
drag, startPoint x: 460, startPoint y: 84, endPoint x: 440, endPoint y: 208, distance: 125.3
click at [414, 247] on div "Janela de atendimento Grade de atendimento Capacidade Transportadoras Veículos …" at bounding box center [396, 179] width 792 height 358
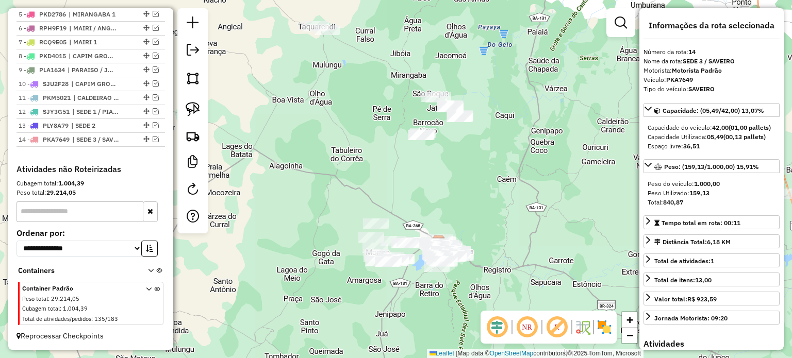
click at [430, 211] on div "Janela de atendimento Grade de atendimento Capacidade Transportadoras Veículos …" at bounding box center [396, 179] width 792 height 358
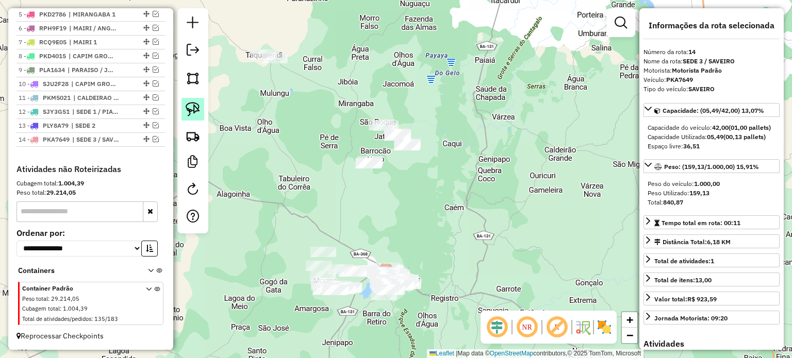
click at [196, 109] on img at bounding box center [193, 109] width 14 height 14
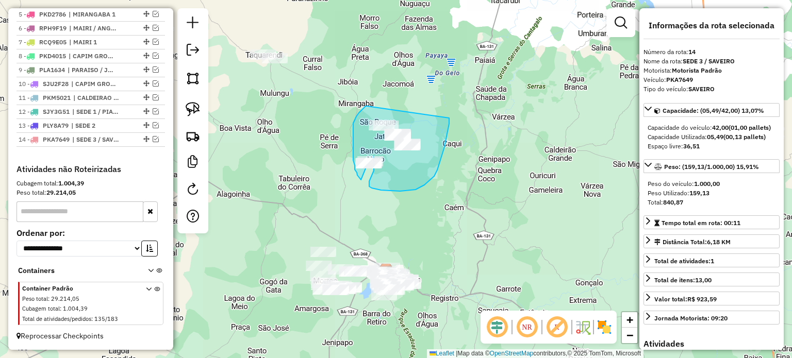
drag, startPoint x: 367, startPoint y: 106, endPoint x: 445, endPoint y: 105, distance: 77.8
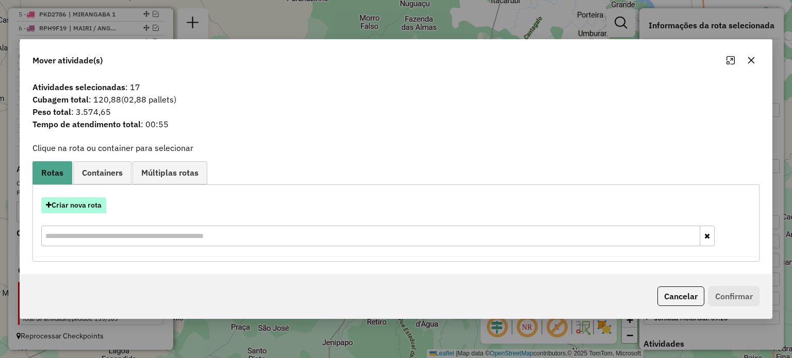
click at [74, 201] on button "Criar nova rota" at bounding box center [73, 205] width 65 height 16
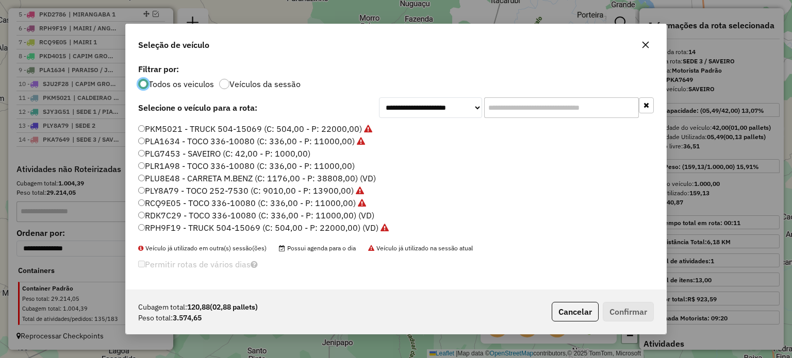
scroll to position [208, 0]
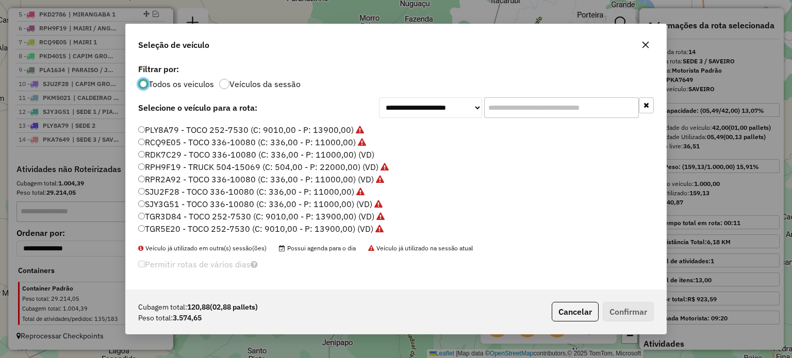
click at [167, 153] on label "RDK7C29 - TOCO 336-10080 (C: 336,00 - P: 11000,00) (VD)" at bounding box center [256, 154] width 236 height 12
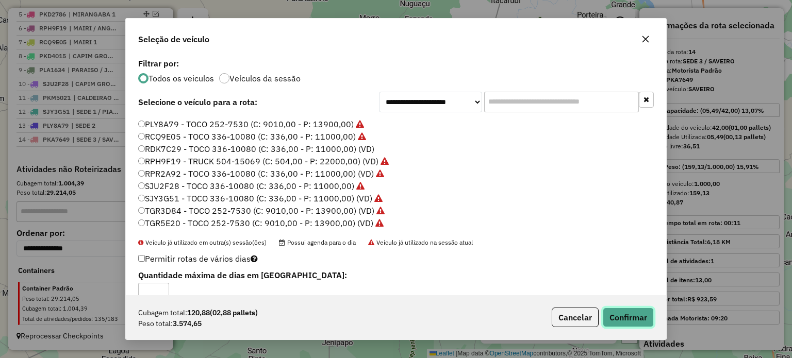
click at [620, 314] on button "Confirmar" at bounding box center [627, 318] width 51 height 20
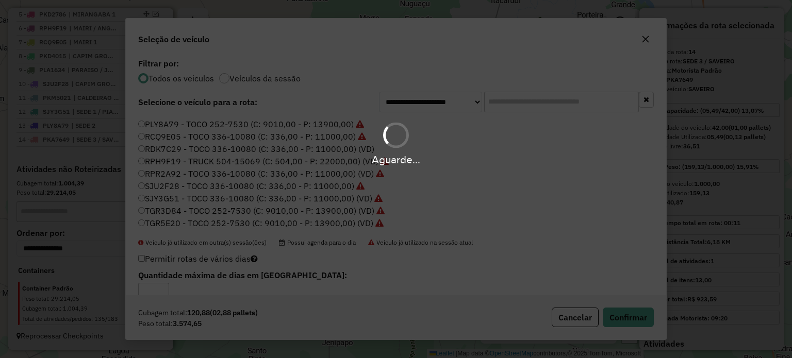
scroll to position [501, 0]
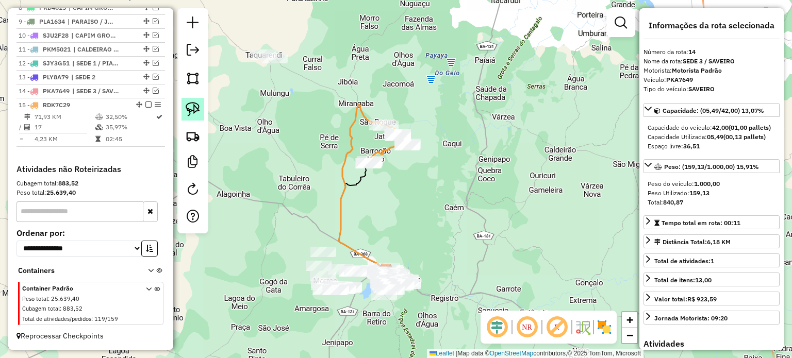
click at [182, 105] on link at bounding box center [192, 109] width 23 height 23
drag, startPoint x: 334, startPoint y: 140, endPoint x: 367, endPoint y: 166, distance: 42.1
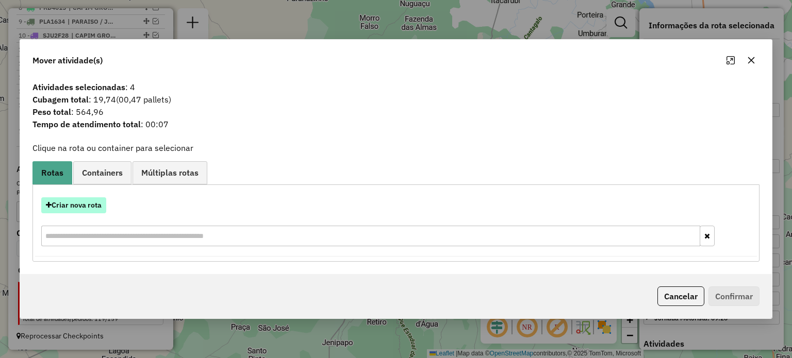
click at [80, 205] on button "Criar nova rota" at bounding box center [73, 205] width 65 height 16
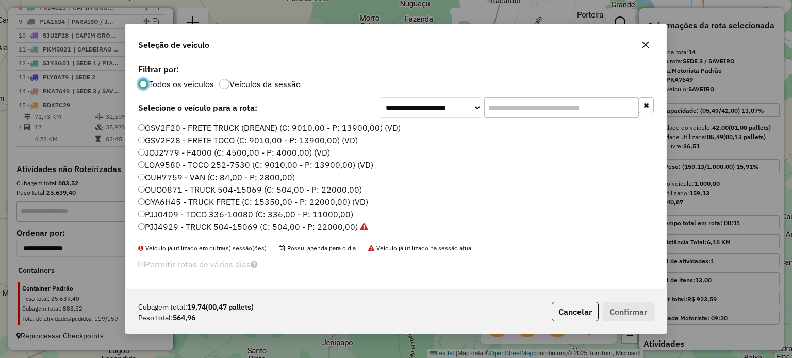
scroll to position [5, 3]
click at [646, 45] on icon "button" at bounding box center [645, 45] width 8 height 8
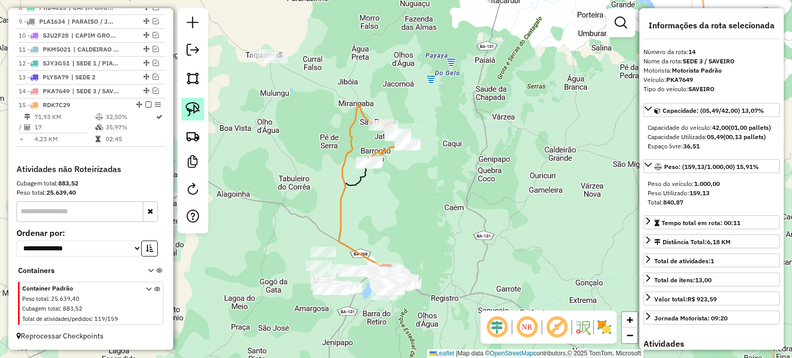
click at [198, 103] on img at bounding box center [193, 109] width 14 height 14
drag, startPoint x: 318, startPoint y: 142, endPoint x: 382, endPoint y: 156, distance: 65.9
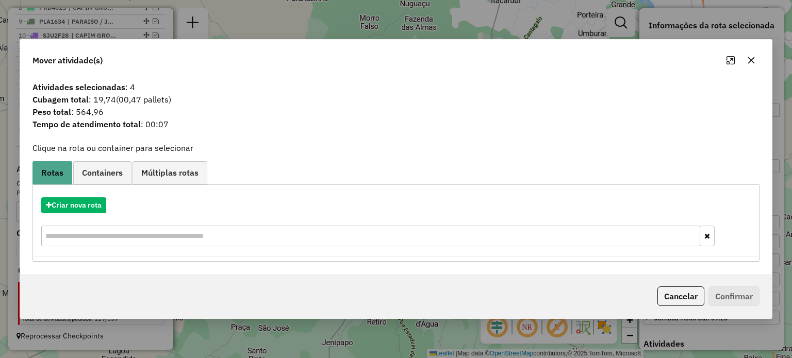
click at [752, 59] on icon "button" at bounding box center [751, 60] width 8 height 8
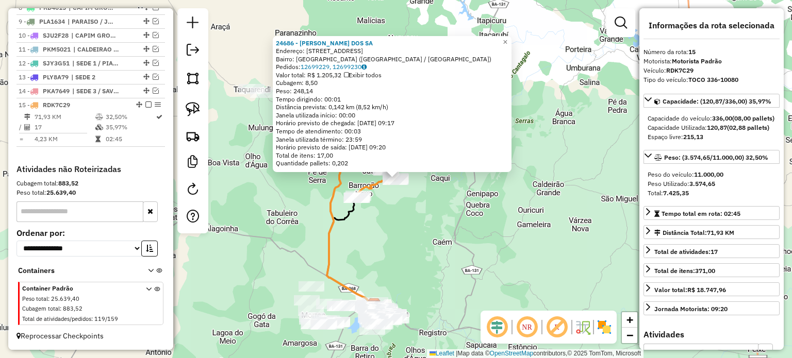
click at [401, 214] on div "Rota 15 - Placa RDK7C29 26982 - BAR DA NEGA Rota 15 - Placa RDK7C29 24768 - [PE…" at bounding box center [396, 179] width 792 height 358
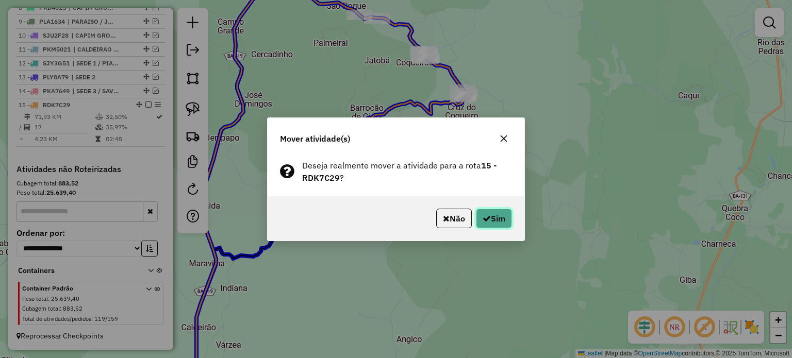
click at [487, 216] on icon "button" at bounding box center [486, 218] width 8 height 8
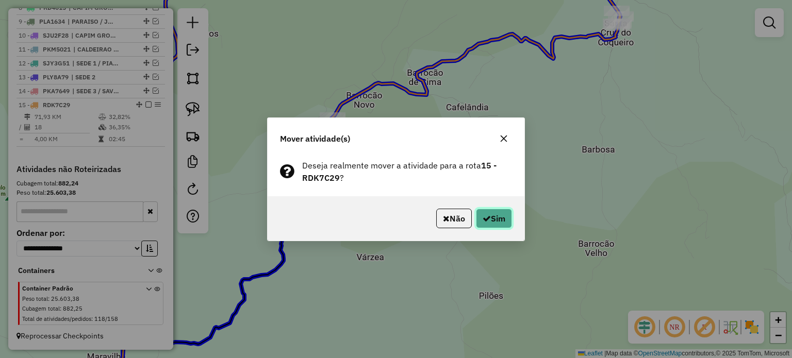
click at [484, 212] on button "Sim" at bounding box center [494, 219] width 36 height 20
click at [482, 216] on icon "button" at bounding box center [486, 218] width 8 height 8
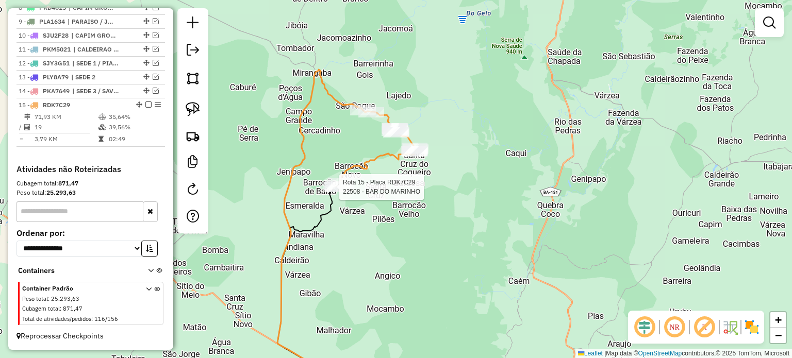
select select "**********"
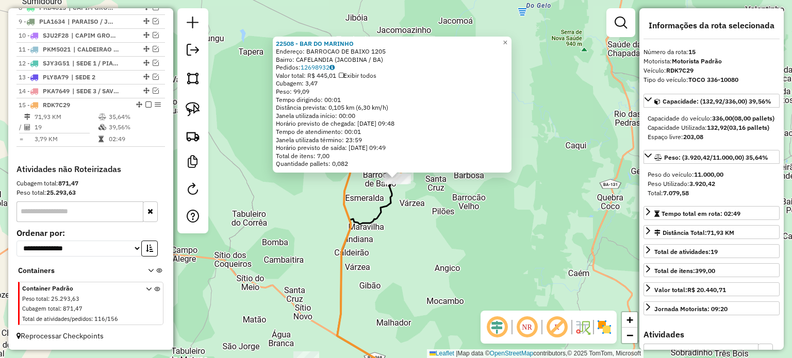
click at [435, 254] on div "22508 - BAR DO MARINHO Endereço: BARROCAO DE BAIXO 1205 Bairro: CAFELANDIA (JAC…" at bounding box center [396, 179] width 792 height 358
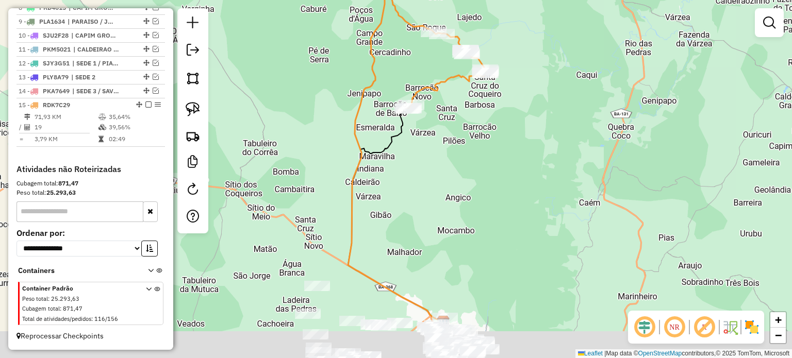
drag, startPoint x: 445, startPoint y: 263, endPoint x: 439, endPoint y: 232, distance: 31.4
click at [457, 188] on div "Janela de atendimento Grade de atendimento Capacidade Transportadoras Veículos …" at bounding box center [396, 179] width 792 height 358
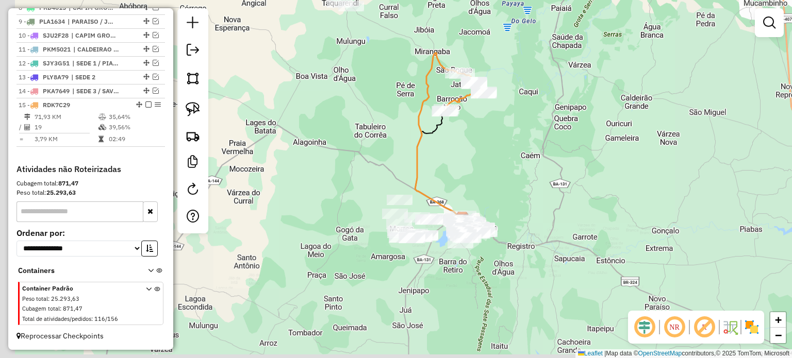
drag, startPoint x: 446, startPoint y: 173, endPoint x: 427, endPoint y: 189, distance: 24.5
click at [446, 170] on div "Janela de atendimento Grade de atendimento Capacidade Transportadoras Veículos …" at bounding box center [396, 179] width 792 height 358
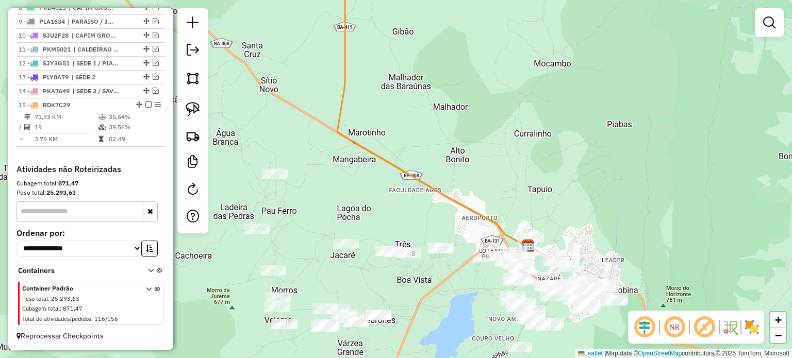
drag, startPoint x: 484, startPoint y: 180, endPoint x: 398, endPoint y: 103, distance: 115.7
click at [411, 100] on div "Janela de atendimento Grade de atendimento Capacidade Transportadoras Veículos …" at bounding box center [396, 179] width 792 height 358
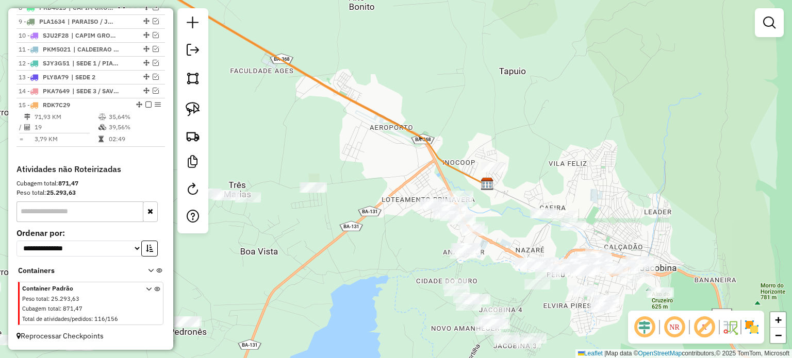
drag, startPoint x: 418, startPoint y: 131, endPoint x: 379, endPoint y: 81, distance: 63.9
click at [381, 81] on icon at bounding box center [302, 74] width 367 height 221
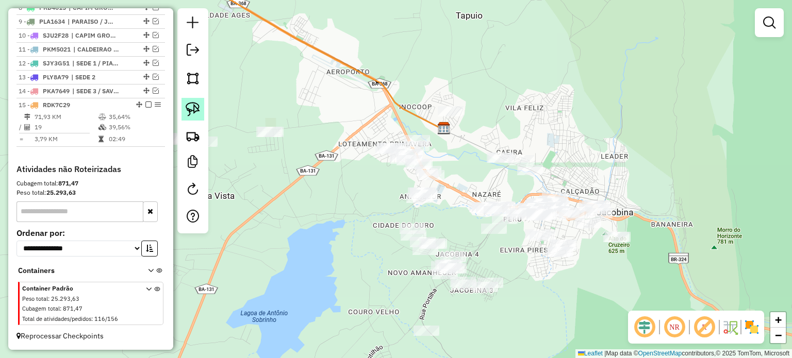
drag, startPoint x: 198, startPoint y: 108, endPoint x: 351, endPoint y: 129, distance: 154.5
click at [198, 109] on img at bounding box center [193, 109] width 14 height 14
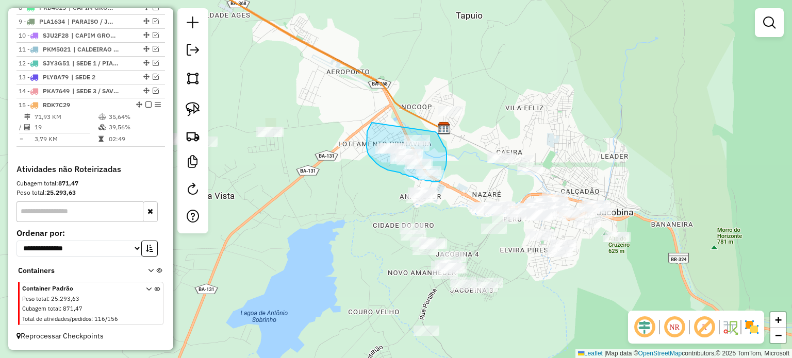
drag, startPoint x: 371, startPoint y: 123, endPoint x: 429, endPoint y: 129, distance: 58.0
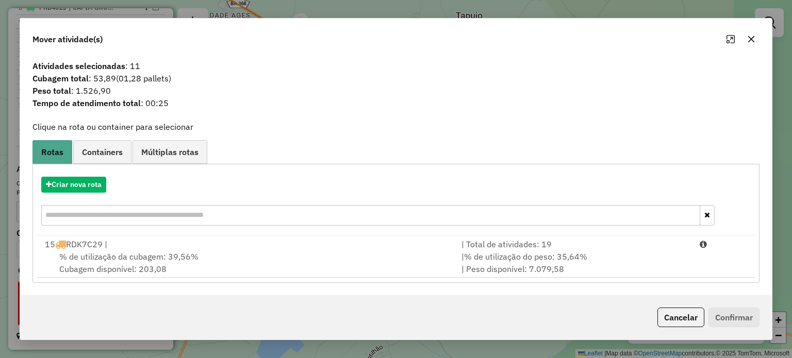
click at [120, 251] on span "% de utilização da cubagem: 39,56%" at bounding box center [128, 256] width 139 height 10
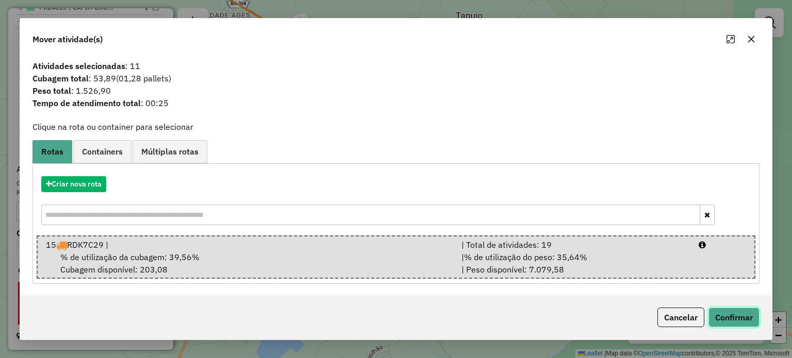
click at [716, 315] on button "Confirmar" at bounding box center [733, 318] width 51 height 20
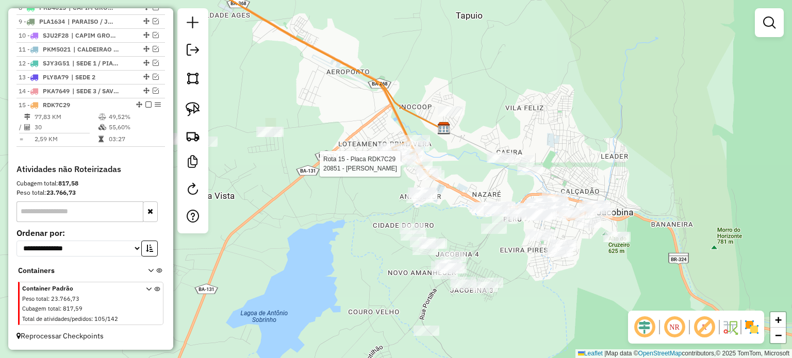
select select "**********"
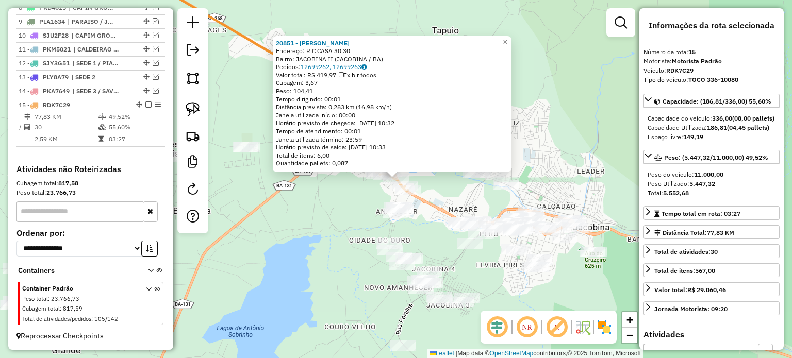
click at [341, 222] on div "20851 - [PERSON_NAME]: R C CASA 30 30 Bairro: JACOBINA II (JACOBINA / BA) Pedid…" at bounding box center [396, 179] width 792 height 358
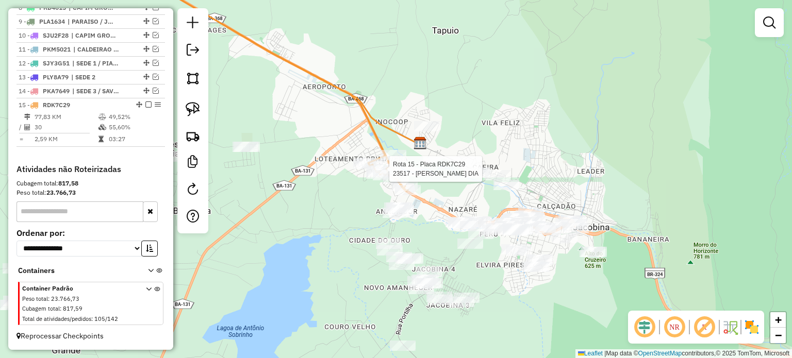
select select "**********"
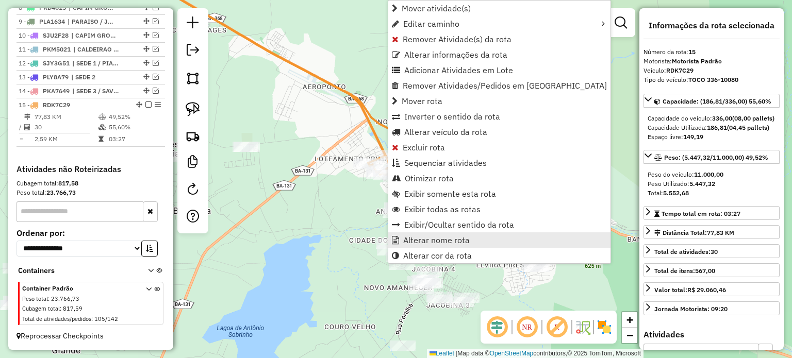
click at [429, 236] on span "Alterar nome rota" at bounding box center [436, 240] width 66 height 8
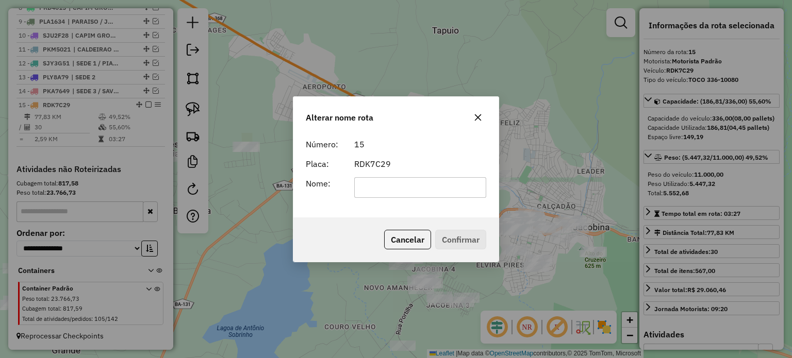
click at [404, 186] on input "text" at bounding box center [420, 187] width 132 height 21
type input "**********"
drag, startPoint x: 457, startPoint y: 238, endPoint x: 391, endPoint y: 219, distance: 68.2
click at [456, 239] on button "Confirmar" at bounding box center [460, 240] width 51 height 20
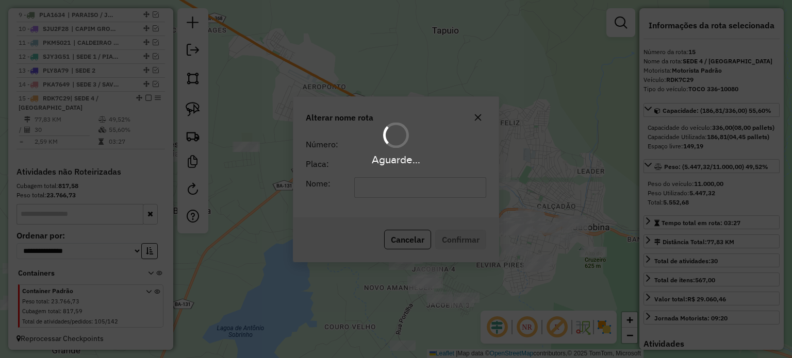
scroll to position [510, 0]
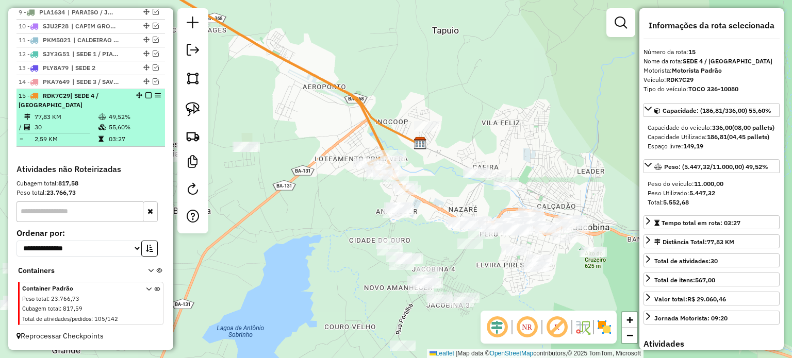
click at [145, 96] on em at bounding box center [148, 95] width 6 height 6
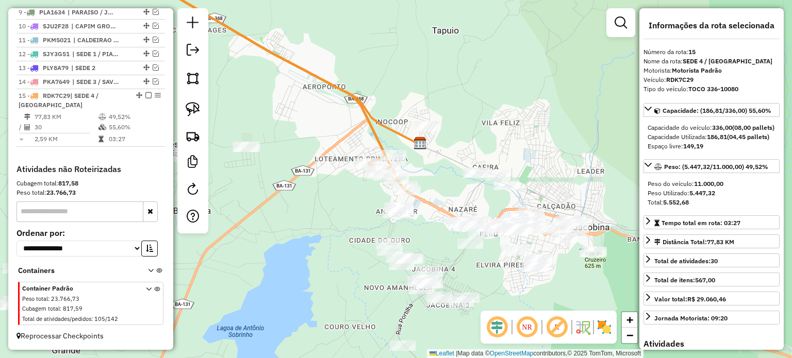
scroll to position [466, 0]
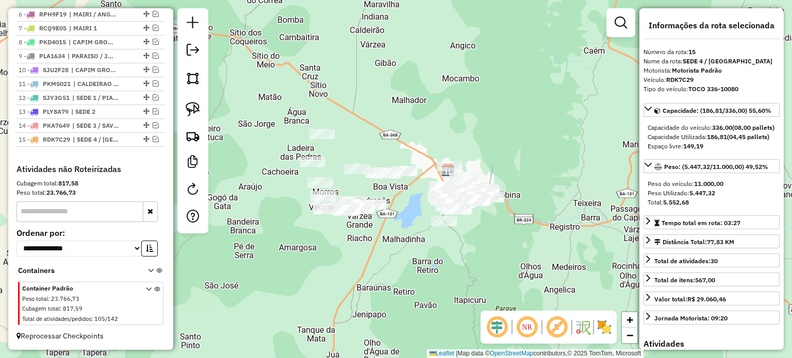
drag, startPoint x: 400, startPoint y: 226, endPoint x: 416, endPoint y: 224, distance: 16.6
click at [410, 224] on div "Janela de atendimento Grade de atendimento Capacidade Transportadoras Veículos …" at bounding box center [396, 179] width 792 height 358
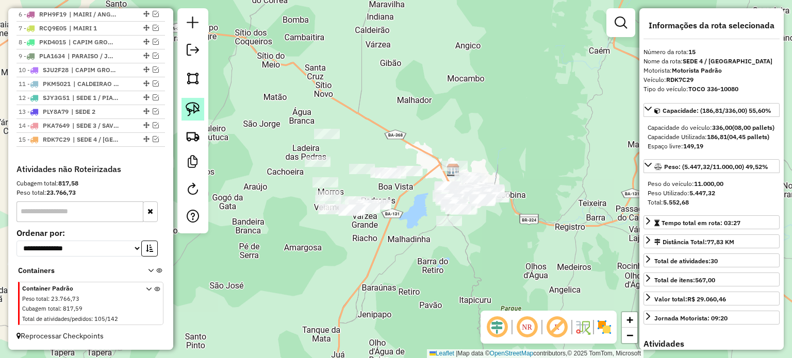
click at [184, 105] on link at bounding box center [192, 109] width 23 height 23
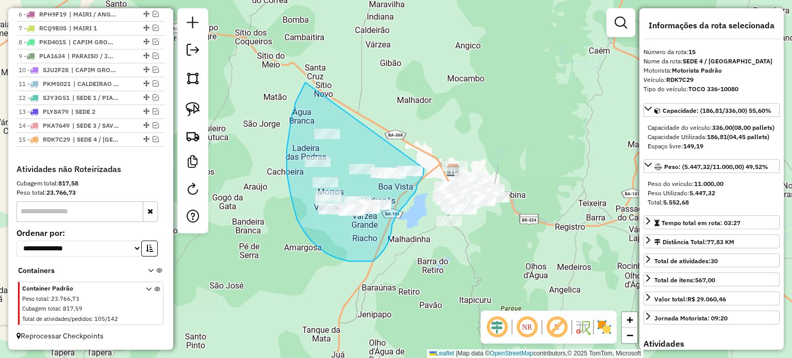
drag, startPoint x: 287, startPoint y: 150, endPoint x: 423, endPoint y: 161, distance: 137.0
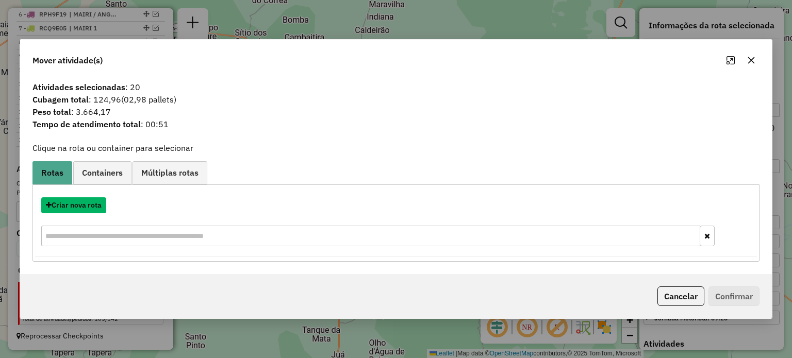
click at [76, 205] on button "Criar nova rota" at bounding box center [73, 205] width 65 height 16
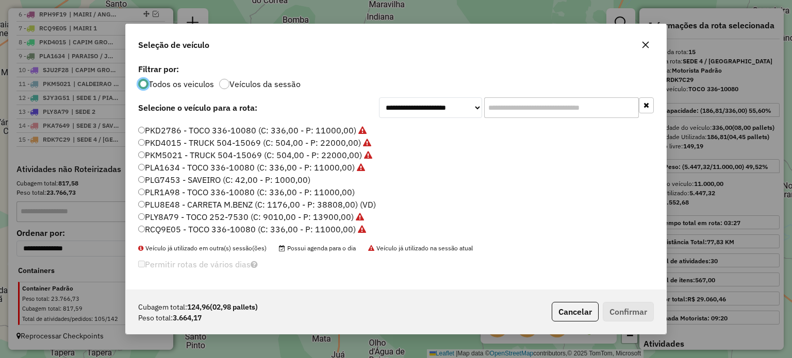
scroll to position [105, 0]
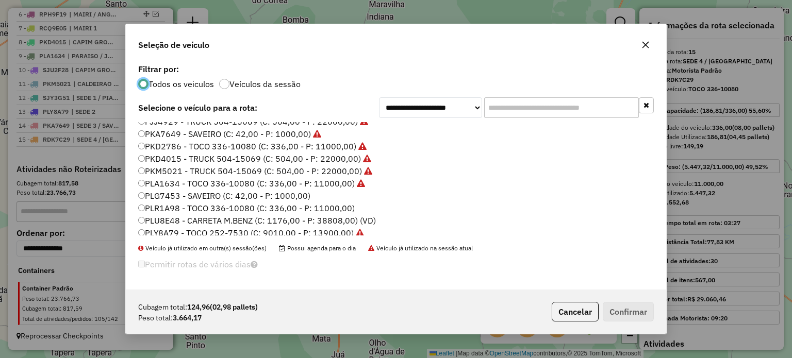
click at [173, 209] on label "PLR1A98 - TOCO 336-10080 (C: 336,00 - P: 11000,00)" at bounding box center [246, 208] width 216 height 12
click at [613, 313] on button "Confirmar" at bounding box center [627, 312] width 51 height 20
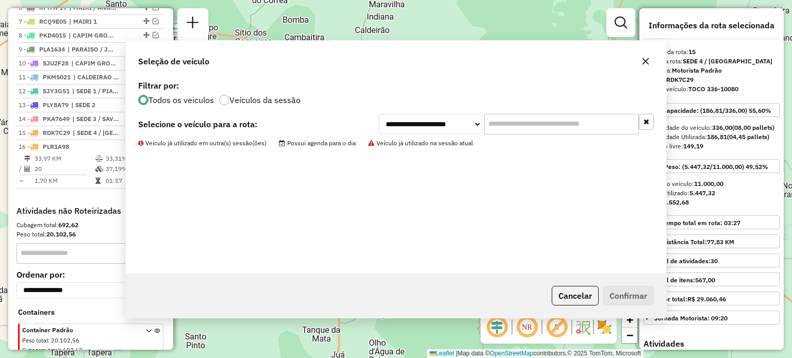
scroll to position [515, 0]
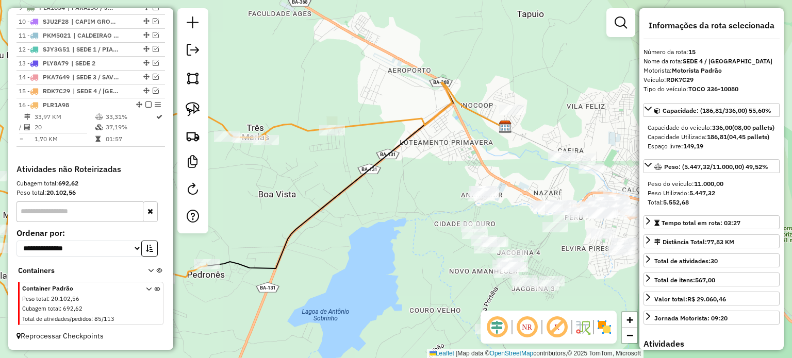
drag, startPoint x: 429, startPoint y: 208, endPoint x: 354, endPoint y: 154, distance: 92.8
click at [357, 155] on div "Janela de atendimento Grade de atendimento Capacidade Transportadoras Veículos …" at bounding box center [396, 179] width 792 height 358
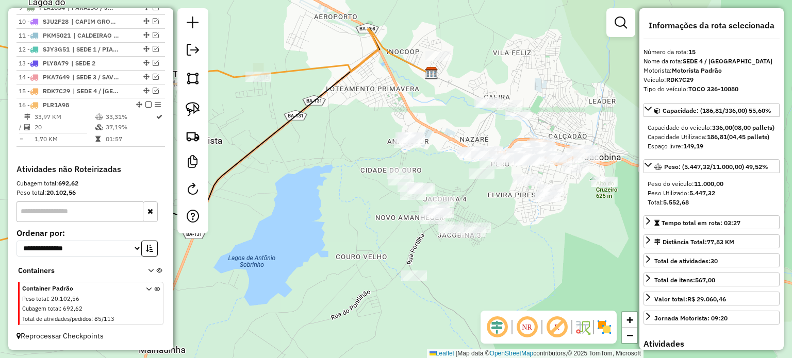
drag, startPoint x: 346, startPoint y: 163, endPoint x: 338, endPoint y: 144, distance: 21.2
click at [341, 152] on div "Janela de atendimento Grade de atendimento Capacidade Transportadoras Veículos …" at bounding box center [396, 179] width 792 height 358
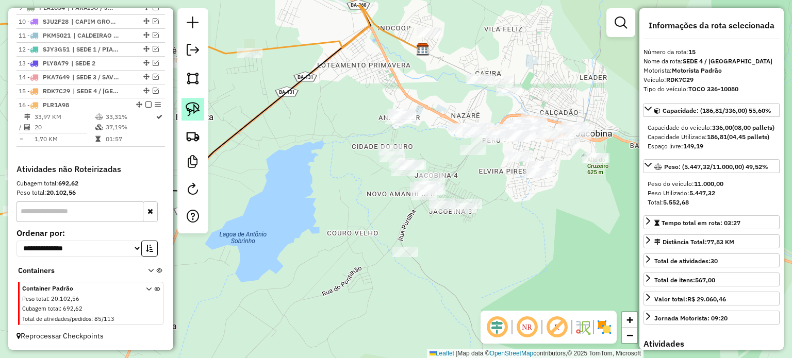
click at [186, 103] on img at bounding box center [193, 109] width 14 height 14
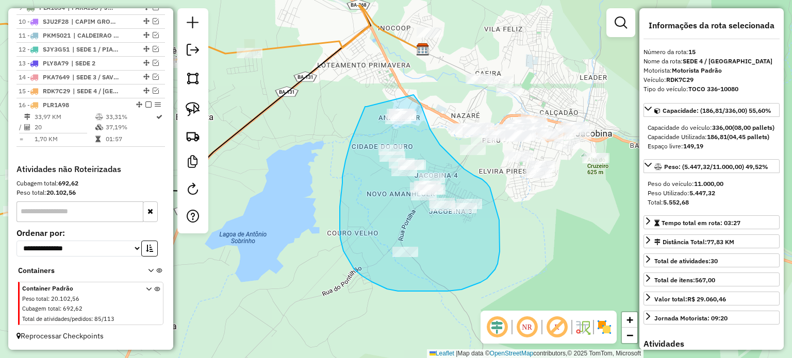
drag, startPoint x: 366, startPoint y: 107, endPoint x: 404, endPoint y: 94, distance: 39.6
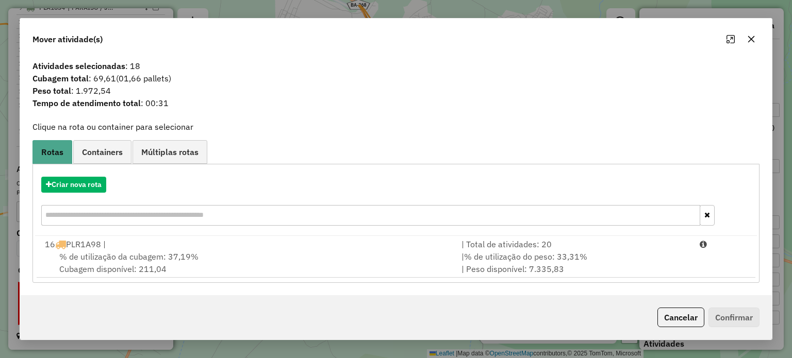
click at [751, 37] on icon "button" at bounding box center [751, 39] width 8 height 8
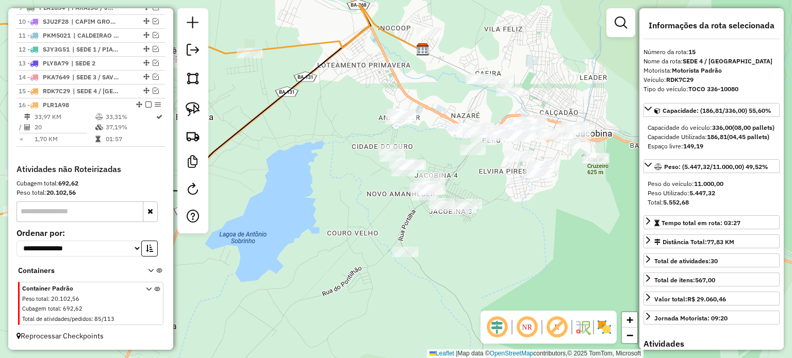
drag, startPoint x: 439, startPoint y: 137, endPoint x: 397, endPoint y: 138, distance: 41.8
click at [398, 138] on div "Janela de atendimento Grade de atendimento Capacidade Transportadoras Veículos …" at bounding box center [396, 179] width 792 height 358
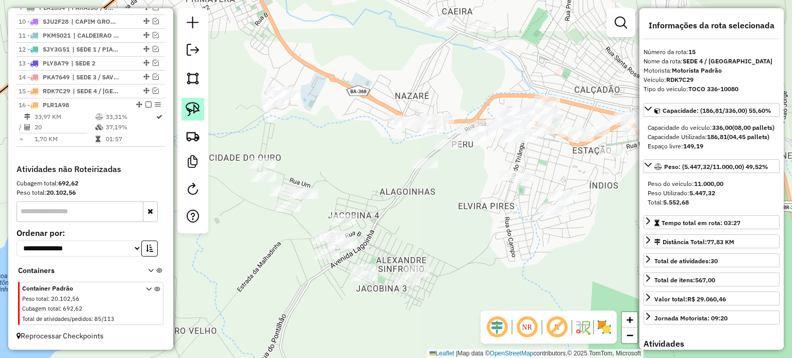
click at [194, 107] on img at bounding box center [193, 109] width 14 height 14
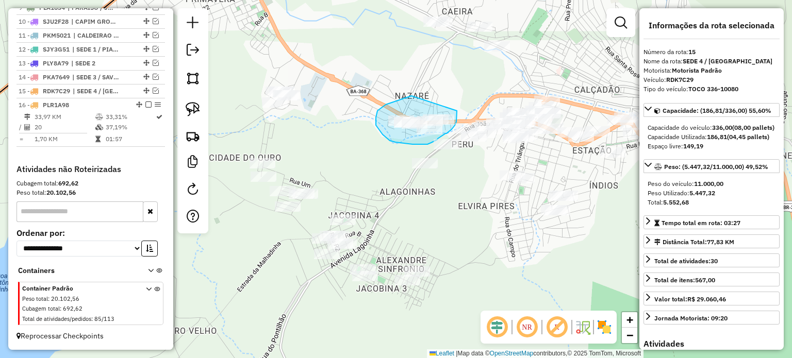
drag, startPoint x: 409, startPoint y: 96, endPoint x: 457, endPoint y: 111, distance: 50.0
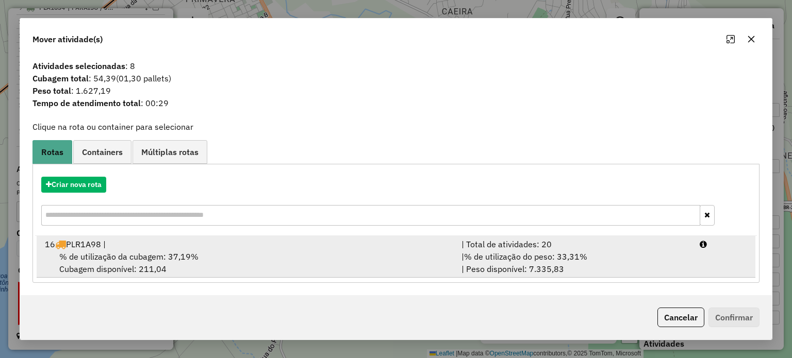
click at [100, 257] on span "% de utilização da cubagem: 37,19%" at bounding box center [128, 256] width 139 height 10
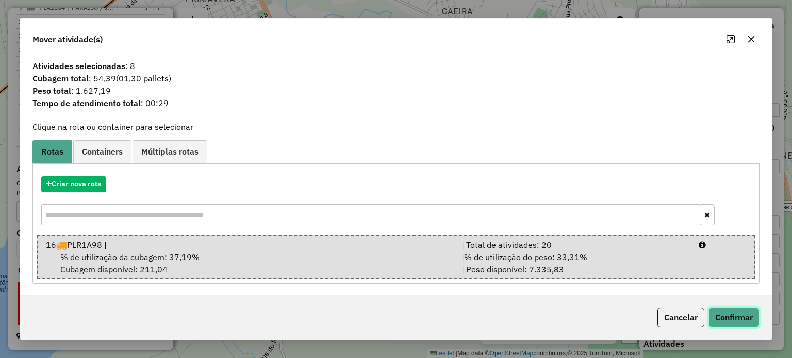
click at [736, 315] on button "Confirmar" at bounding box center [733, 318] width 51 height 20
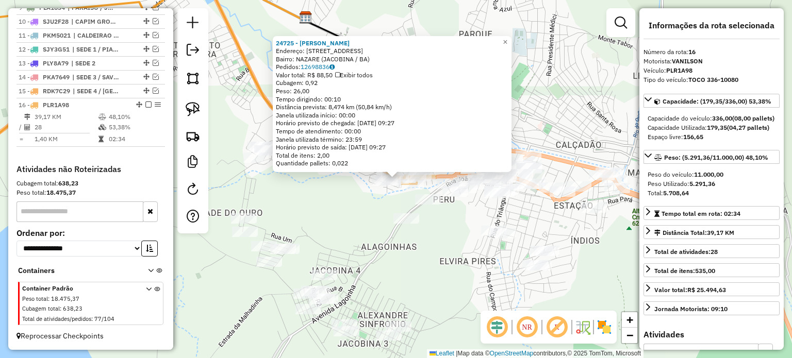
click at [349, 212] on div "24725 - [PERSON_NAME]: AV AV CENTENARIO 0384 Bairro: NAZARE (JACOBINA / BA) Ped…" at bounding box center [396, 179] width 792 height 358
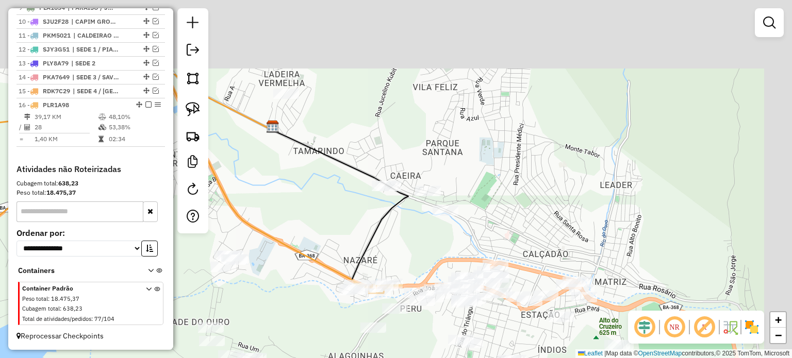
drag, startPoint x: 403, startPoint y: 115, endPoint x: 352, endPoint y: 202, distance: 100.9
click at [367, 230] on div "Janela de atendimento Grade de atendimento Capacidade Transportadoras Veículos …" at bounding box center [396, 179] width 792 height 358
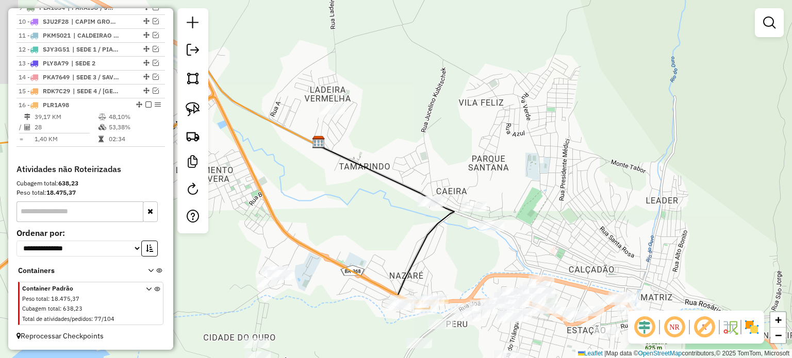
drag, startPoint x: 291, startPoint y: 187, endPoint x: 311, endPoint y: 180, distance: 21.2
click at [313, 182] on div "Janela de atendimento Grade de atendimento Capacidade Transportadoras Veículos …" at bounding box center [396, 179] width 792 height 358
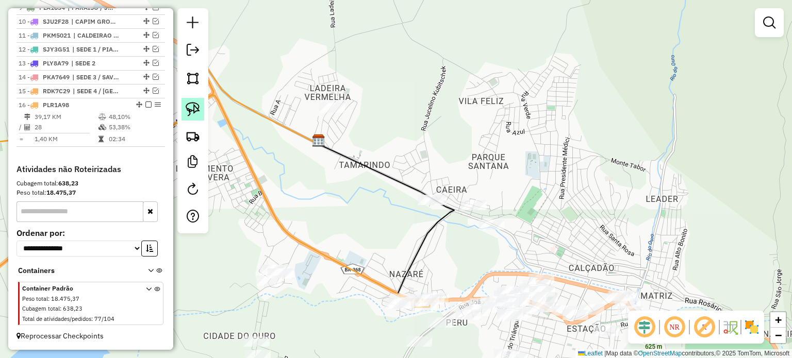
click at [190, 107] on img at bounding box center [193, 109] width 14 height 14
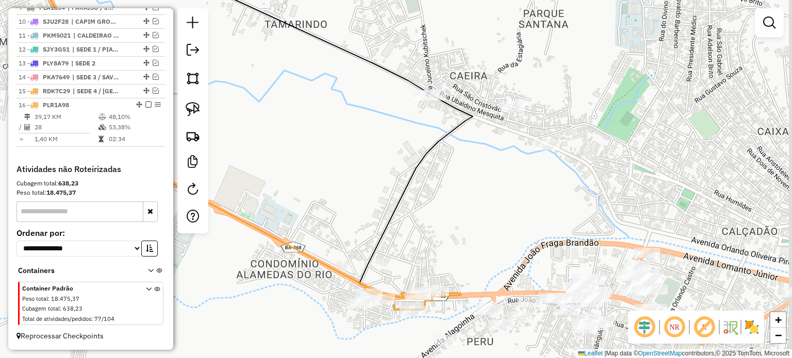
drag, startPoint x: 445, startPoint y: 272, endPoint x: 346, endPoint y: 158, distance: 150.9
click at [346, 158] on div "Janela de atendimento Grade de atendimento Capacidade Transportadoras Veículos …" at bounding box center [396, 179] width 792 height 358
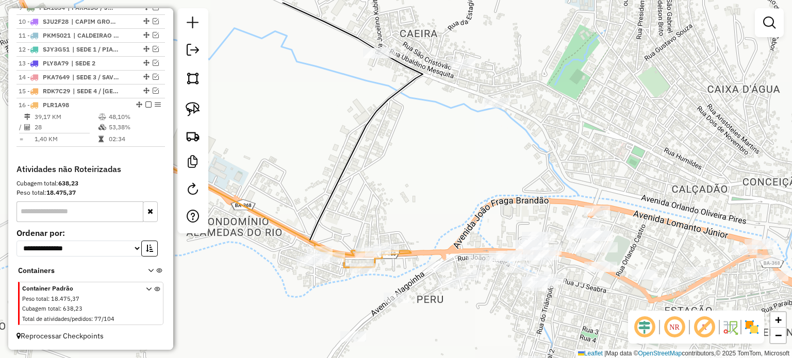
drag, startPoint x: 408, startPoint y: 147, endPoint x: 319, endPoint y: 133, distance: 89.6
click at [440, 191] on div "Janela de atendimento Grade de atendimento Capacidade Transportadoras Veículos …" at bounding box center [396, 179] width 792 height 358
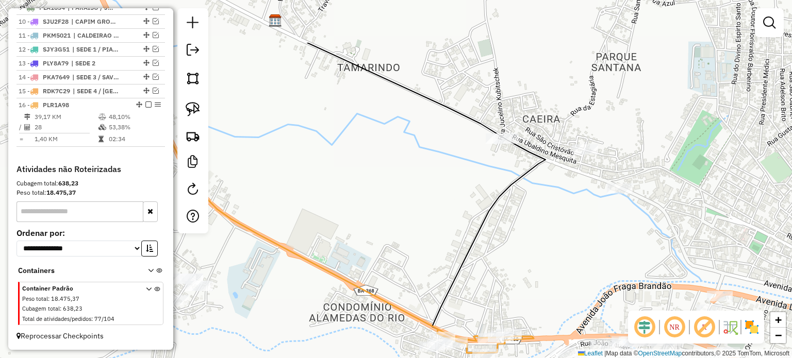
drag, startPoint x: 286, startPoint y: 99, endPoint x: 401, endPoint y: 167, distance: 133.5
click at [431, 189] on div "Janela de atendimento Grade de atendimento Capacidade Transportadoras Veículos …" at bounding box center [396, 179] width 792 height 358
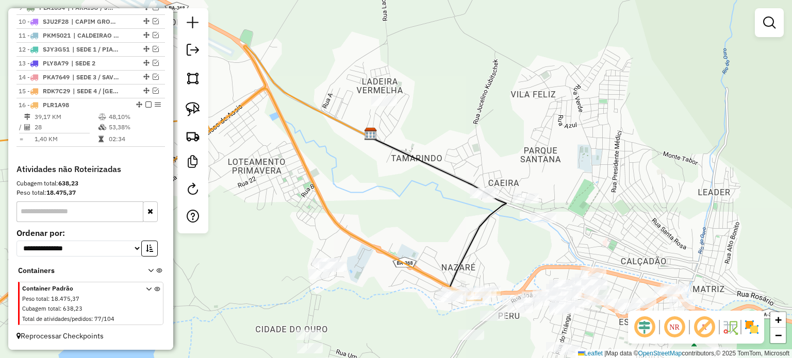
drag, startPoint x: 381, startPoint y: 158, endPoint x: 398, endPoint y: 183, distance: 30.0
click at [398, 183] on div "Janela de atendimento Grade de atendimento Capacidade Transportadoras Veículos …" at bounding box center [396, 179] width 792 height 358
click at [189, 107] on img at bounding box center [193, 109] width 14 height 14
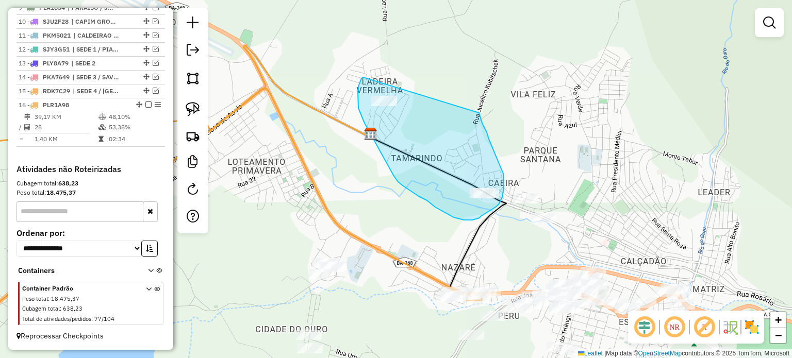
drag, startPoint x: 363, startPoint y: 77, endPoint x: 476, endPoint y: 111, distance: 118.2
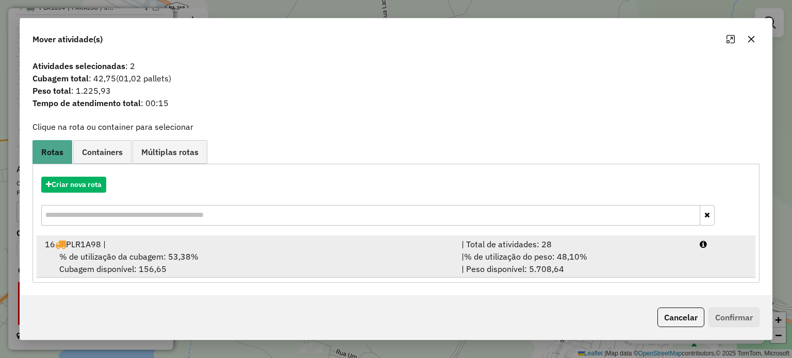
click at [153, 260] on span "% de utilização da cubagem: 53,38%" at bounding box center [128, 256] width 139 height 10
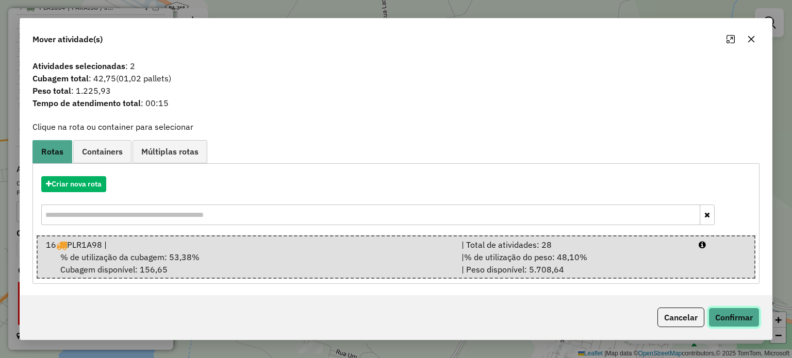
click at [727, 315] on button "Confirmar" at bounding box center [733, 318] width 51 height 20
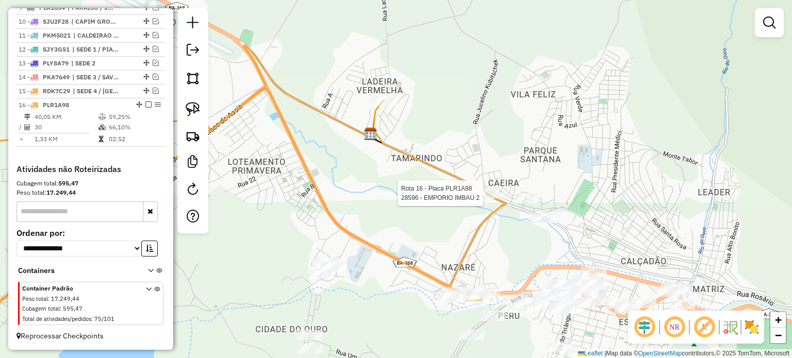
select select "**********"
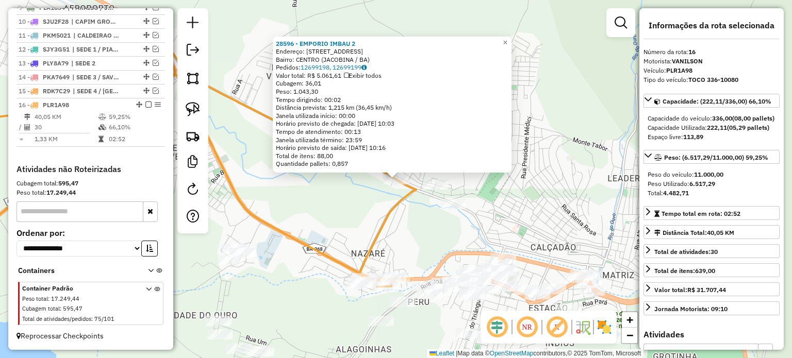
click at [375, 220] on div "28596 - EMPORIO IMBAU 2 Endereço: [STREET_ADDRESS] [GEOGRAPHIC_DATA]: 12699198,…" at bounding box center [396, 179] width 792 height 358
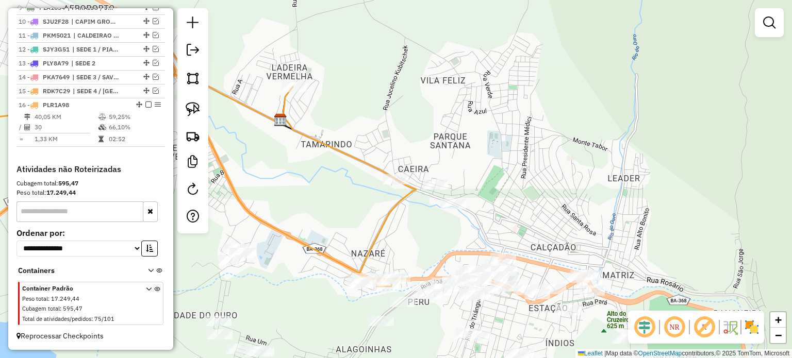
select select "**********"
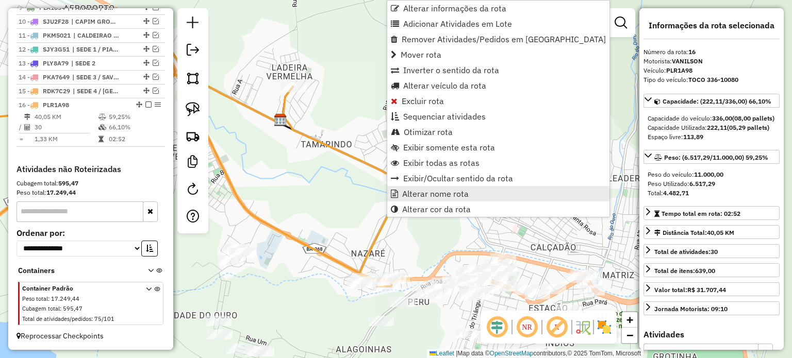
click at [414, 192] on span "Alterar nome rota" at bounding box center [435, 194] width 66 height 8
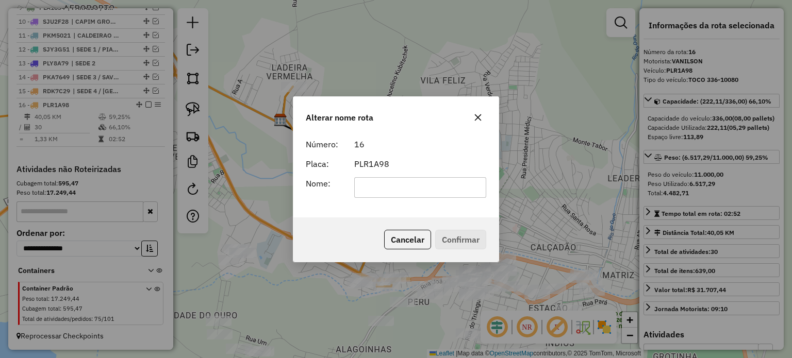
click at [381, 189] on input "text" at bounding box center [420, 187] width 132 height 21
type input "******"
click at [460, 241] on button "Confirmar" at bounding box center [460, 240] width 51 height 20
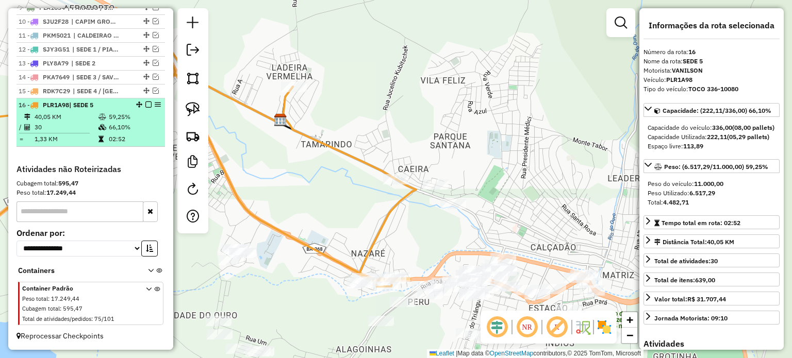
click at [145, 105] on em at bounding box center [148, 105] width 6 height 6
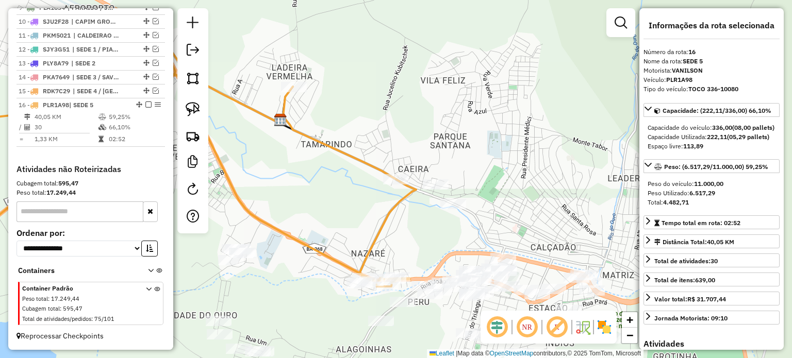
scroll to position [480, 0]
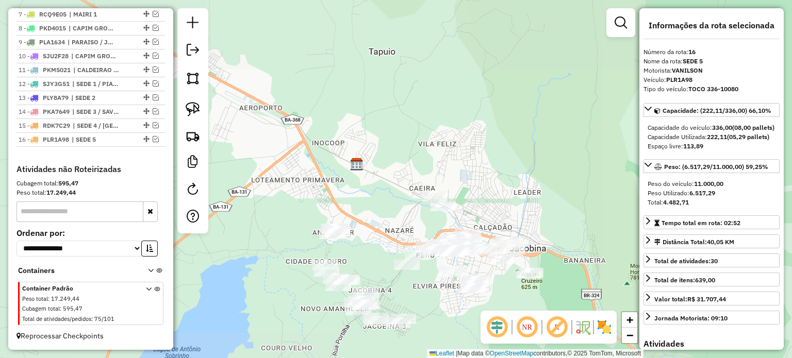
drag, startPoint x: 462, startPoint y: 212, endPoint x: 467, endPoint y: 209, distance: 5.8
click at [467, 210] on div "Janela de atendimento Grade de atendimento Capacidade Transportadoras Veículos …" at bounding box center [396, 179] width 792 height 358
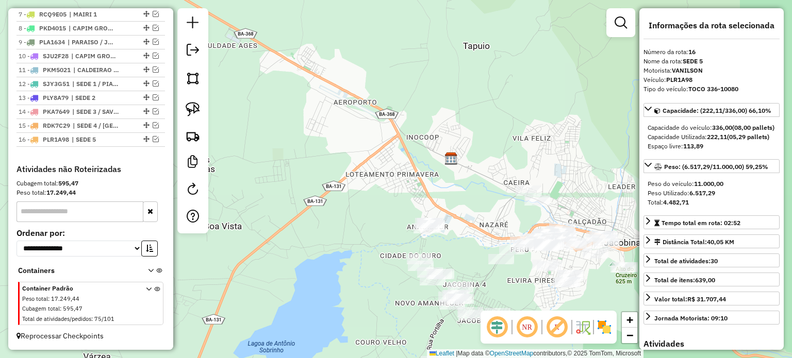
drag, startPoint x: 467, startPoint y: 254, endPoint x: 443, endPoint y: 199, distance: 59.8
click at [444, 200] on div "Janela de atendimento Grade de atendimento Capacidade Transportadoras Veículos …" at bounding box center [396, 179] width 792 height 358
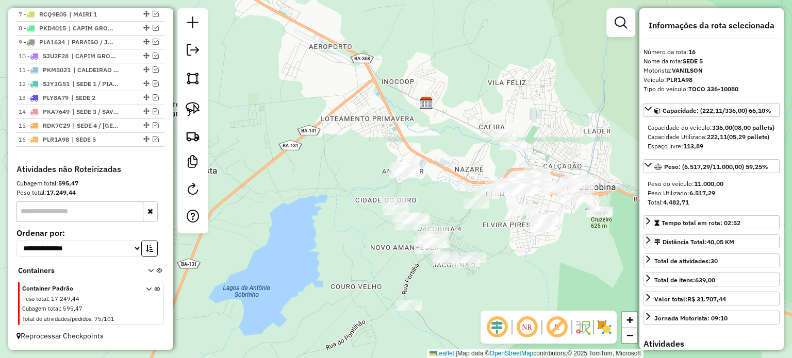
drag, startPoint x: 331, startPoint y: 218, endPoint x: 324, endPoint y: 196, distance: 23.8
click at [330, 201] on div "Janela de atendimento Grade de atendimento Capacidade Transportadoras Veículos …" at bounding box center [396, 179] width 792 height 358
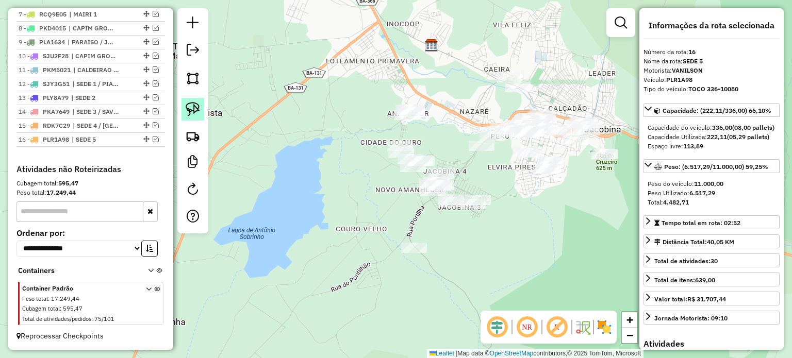
click at [187, 105] on img at bounding box center [193, 109] width 14 height 14
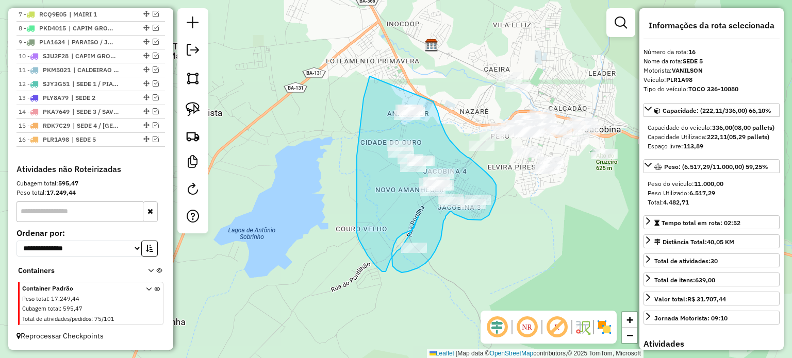
drag, startPoint x: 368, startPoint y: 79, endPoint x: 431, endPoint y: 100, distance: 66.0
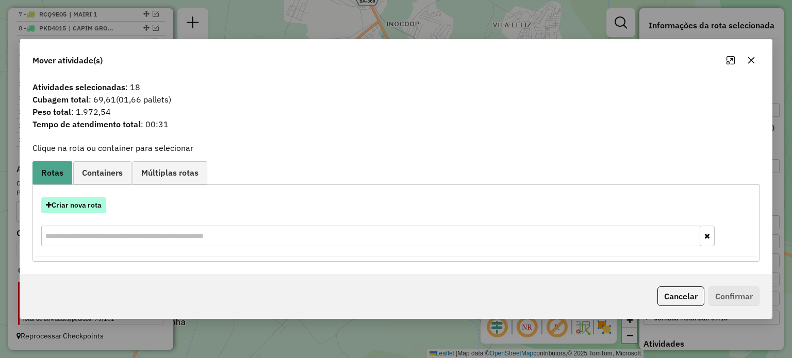
click at [85, 201] on button "Criar nova rota" at bounding box center [73, 205] width 65 height 16
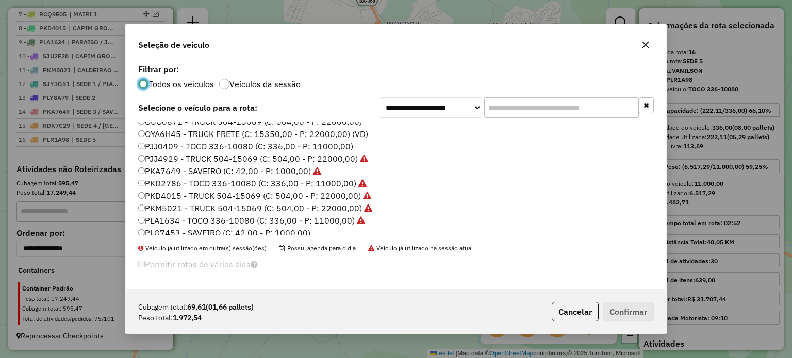
scroll to position [54, 0]
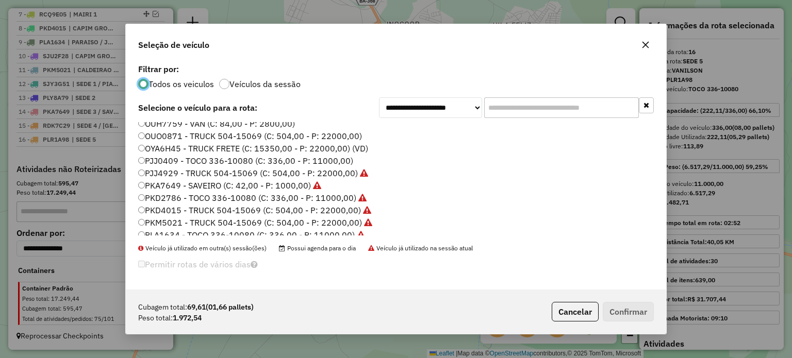
click at [165, 161] on label "PJJ0409 - TOCO 336-10080 (C: 336,00 - P: 11000,00)" at bounding box center [245, 161] width 215 height 12
drag, startPoint x: 623, startPoint y: 311, endPoint x: 616, endPoint y: 305, distance: 9.1
click at [621, 311] on button "Confirmar" at bounding box center [627, 312] width 51 height 20
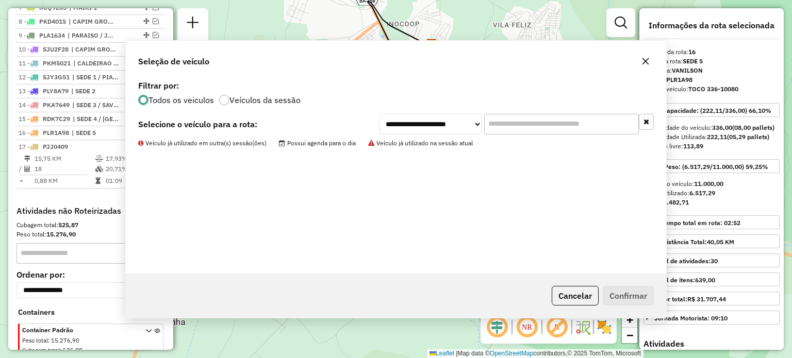
scroll to position [529, 0]
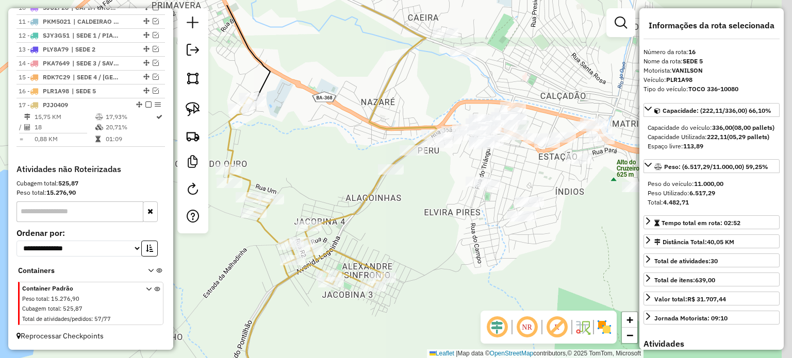
drag, startPoint x: 529, startPoint y: 146, endPoint x: 402, endPoint y: 191, distance: 133.8
click at [402, 191] on div "Janela de atendimento Grade de atendimento Capacidade Transportadoras Veículos …" at bounding box center [396, 179] width 792 height 358
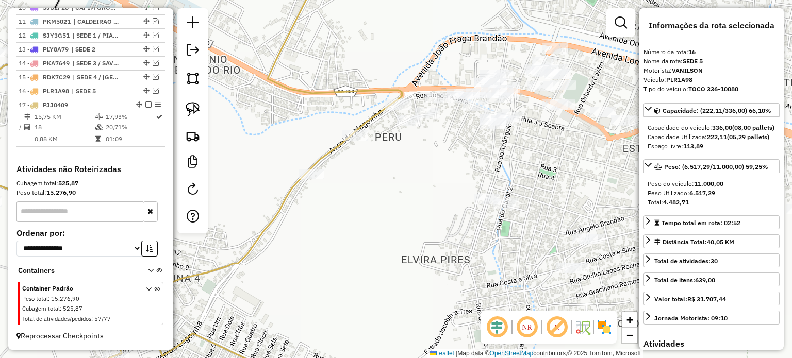
drag, startPoint x: 427, startPoint y: 172, endPoint x: 430, endPoint y: 185, distance: 13.2
click at [430, 185] on div "Janela de atendimento Grade de atendimento Capacidade Transportadoras Veículos …" at bounding box center [396, 179] width 792 height 358
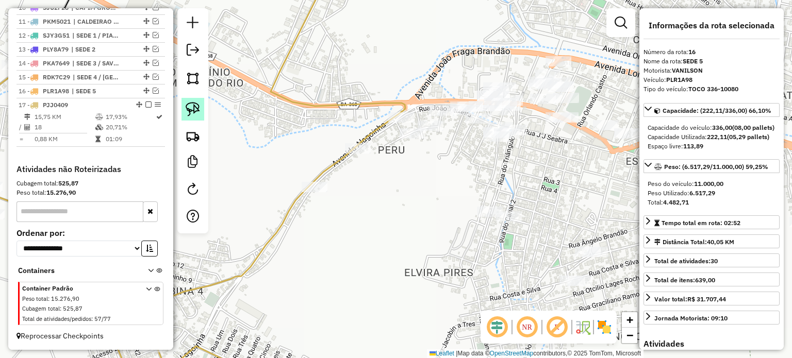
click at [187, 106] on img at bounding box center [193, 109] width 14 height 14
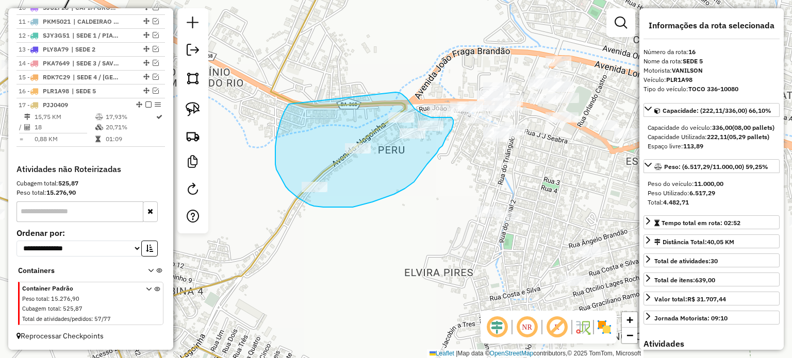
drag, startPoint x: 277, startPoint y: 134, endPoint x: 393, endPoint y: 91, distance: 124.2
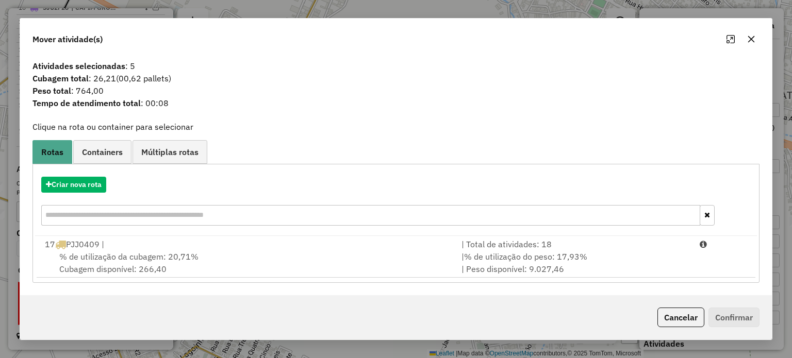
click at [112, 254] on span "% de utilização da cubagem: 20,71%" at bounding box center [128, 256] width 139 height 10
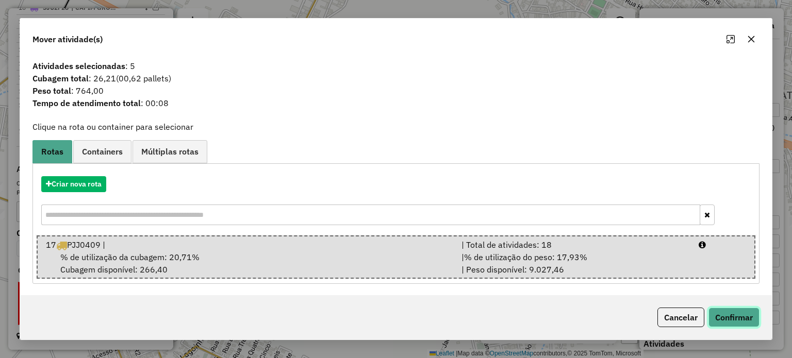
click at [716, 317] on button "Confirmar" at bounding box center [733, 318] width 51 height 20
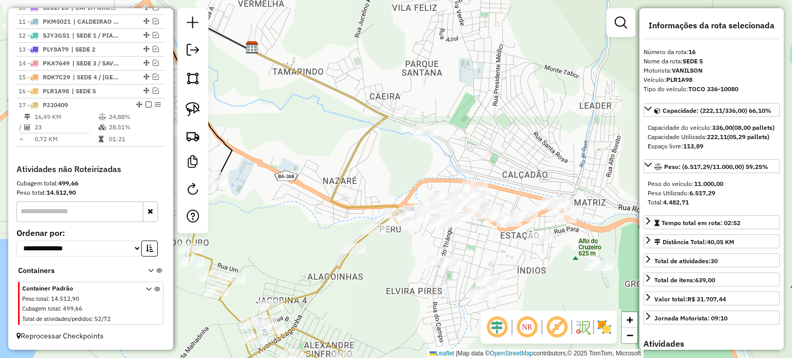
drag, startPoint x: 337, startPoint y: 117, endPoint x: 317, endPoint y: 200, distance: 85.2
click at [317, 200] on div "Janela de atendimento Grade de atendimento Capacidade Transportadoras Veículos …" at bounding box center [396, 179] width 792 height 358
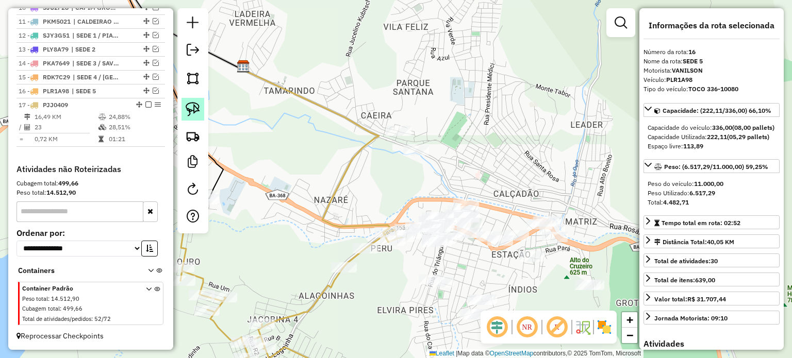
click at [190, 106] on img at bounding box center [193, 109] width 14 height 14
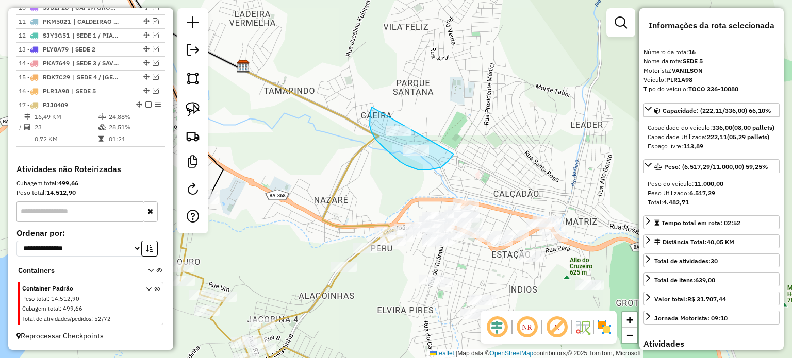
drag, startPoint x: 370, startPoint y: 112, endPoint x: 455, endPoint y: 119, distance: 84.7
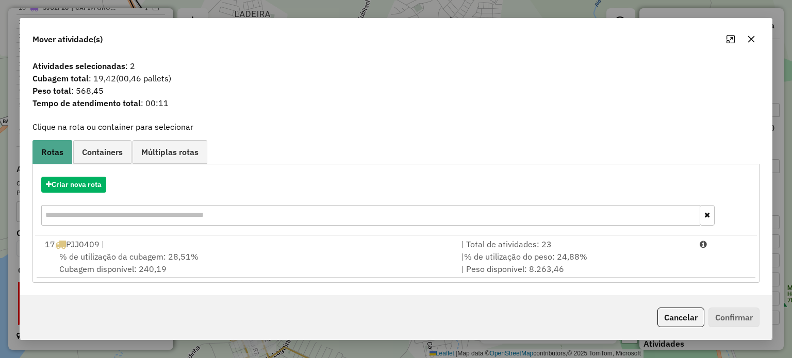
click at [120, 259] on span "% de utilização da cubagem: 28,51%" at bounding box center [128, 256] width 139 height 10
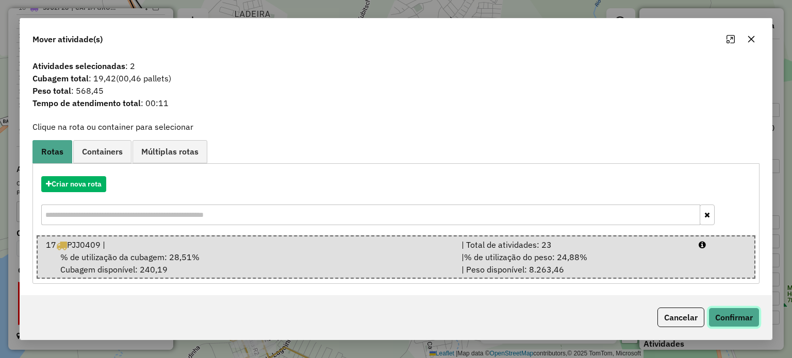
click at [729, 320] on button "Confirmar" at bounding box center [733, 318] width 51 height 20
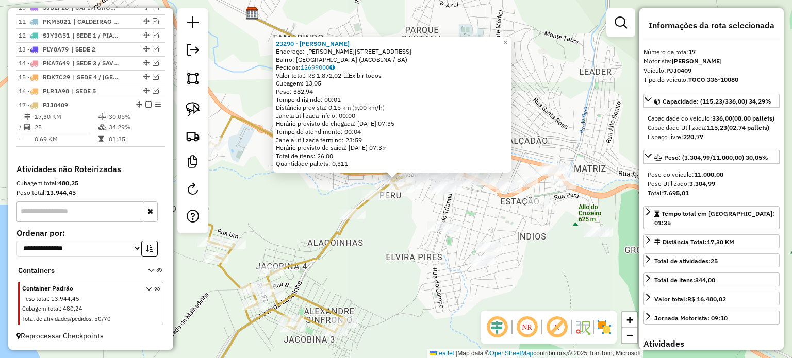
drag, startPoint x: 385, startPoint y: 254, endPoint x: 381, endPoint y: 246, distance: 8.3
click at [385, 254] on div "23290 - [PERSON_NAME]: [STREET_ADDRESS][PERSON_NAME] Pedidos: 12699000 Valor to…" at bounding box center [396, 179] width 792 height 358
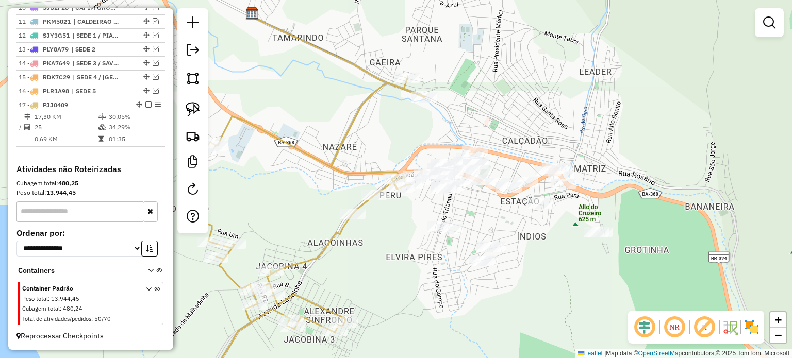
drag, startPoint x: 396, startPoint y: 224, endPoint x: 351, endPoint y: 240, distance: 47.1
click at [352, 240] on div "Janela de atendimento Grade de atendimento Capacidade Transportadoras Veículos …" at bounding box center [396, 179] width 792 height 358
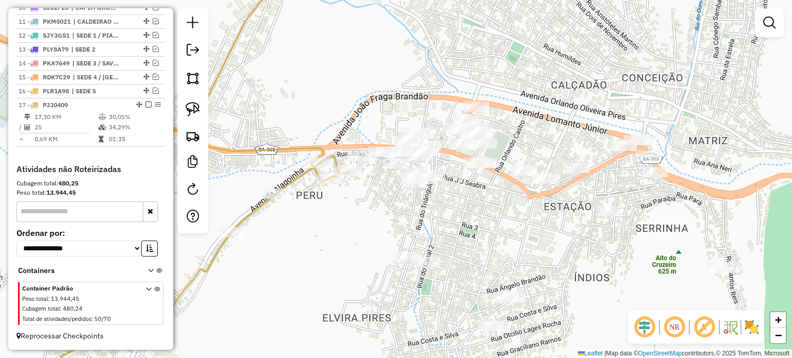
drag, startPoint x: 376, startPoint y: 209, endPoint x: 375, endPoint y: 196, distance: 12.9
click at [375, 196] on div "Janela de atendimento Grade de atendimento Capacidade Transportadoras Veículos …" at bounding box center [396, 179] width 792 height 358
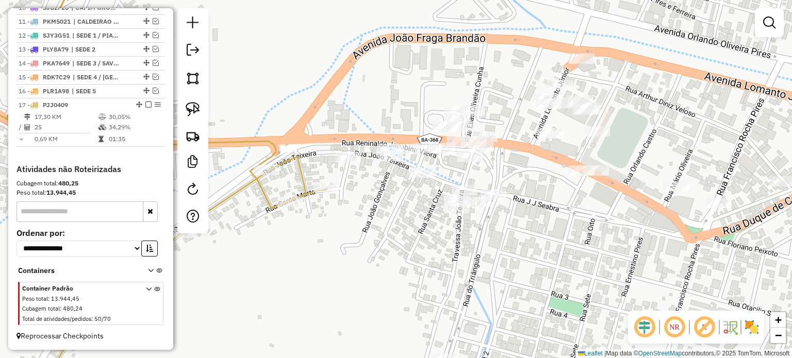
drag, startPoint x: 380, startPoint y: 174, endPoint x: 354, endPoint y: 187, distance: 29.3
click at [394, 208] on div "Janela de atendimento Grade de atendimento Capacidade Transportadoras Veículos …" at bounding box center [396, 179] width 792 height 358
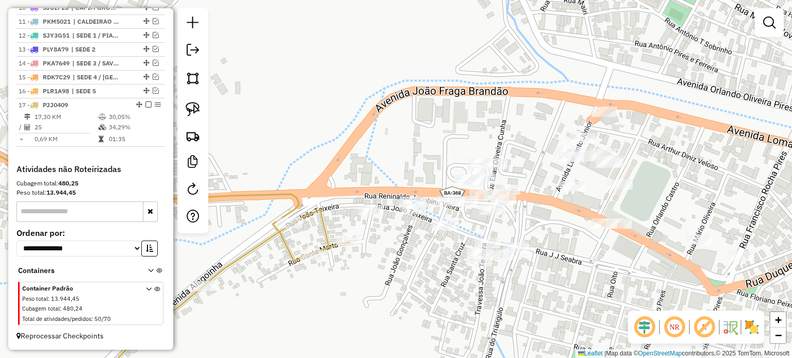
drag, startPoint x: 315, startPoint y: 151, endPoint x: 230, endPoint y: 121, distance: 90.1
click at [330, 170] on div "Janela de atendimento Grade de atendimento Capacidade Transportadoras Veículos …" at bounding box center [396, 179] width 792 height 358
click at [194, 103] on img at bounding box center [193, 109] width 14 height 14
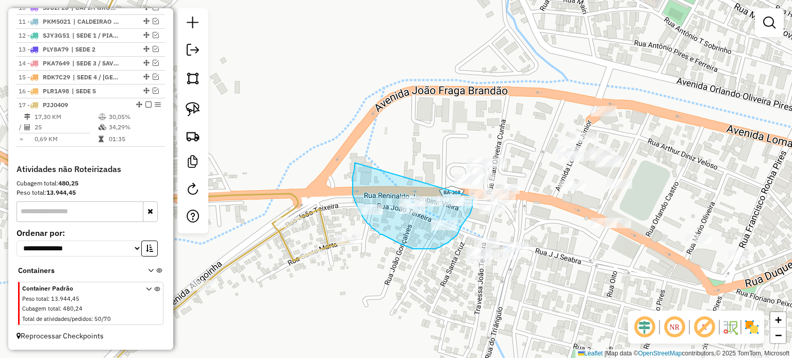
click at [474, 197] on div "Janela de atendimento Grade de atendimento Capacidade Transportadoras Veículos …" at bounding box center [396, 179] width 792 height 358
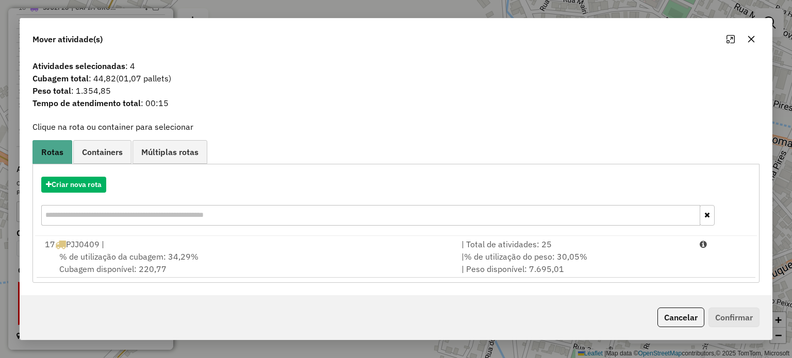
click at [112, 251] on span "% de utilização da cubagem: 34,29%" at bounding box center [128, 256] width 139 height 10
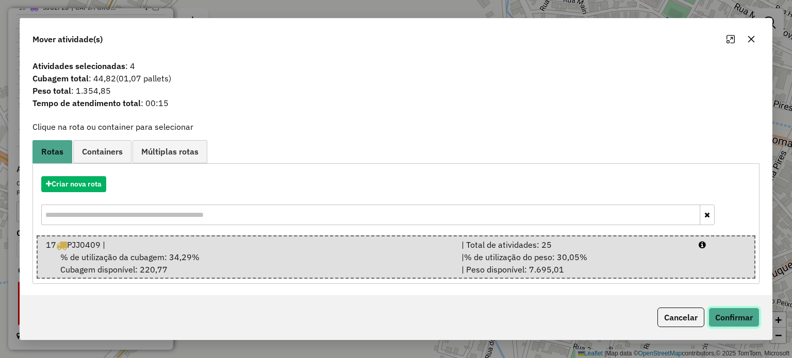
click at [726, 315] on button "Confirmar" at bounding box center [733, 318] width 51 height 20
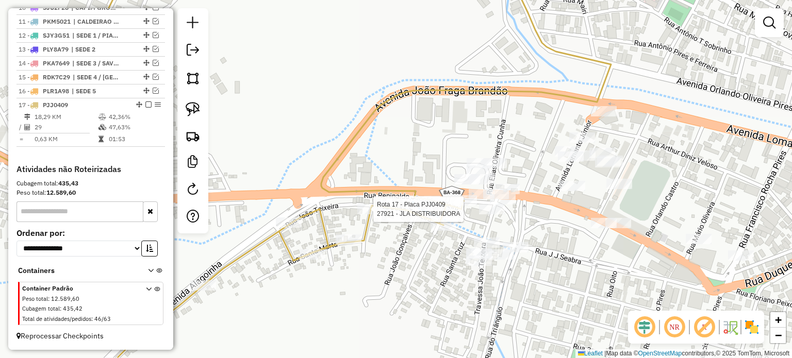
select select "**********"
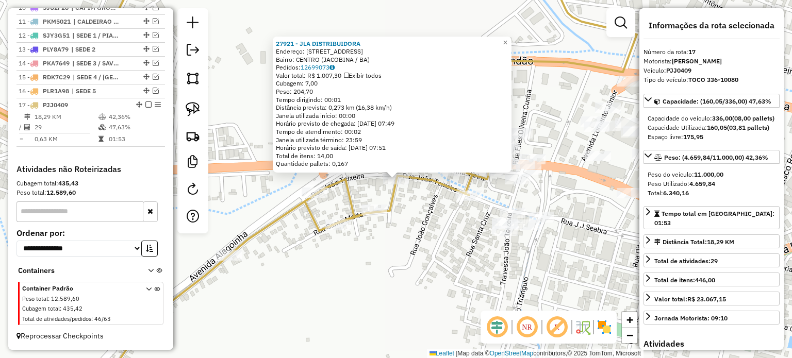
click at [431, 242] on div "27921 - JLA DISTRIBUIDORA Endereço: [STREET_ADDRESS] [GEOGRAPHIC_DATA]: 1269907…" at bounding box center [396, 179] width 792 height 358
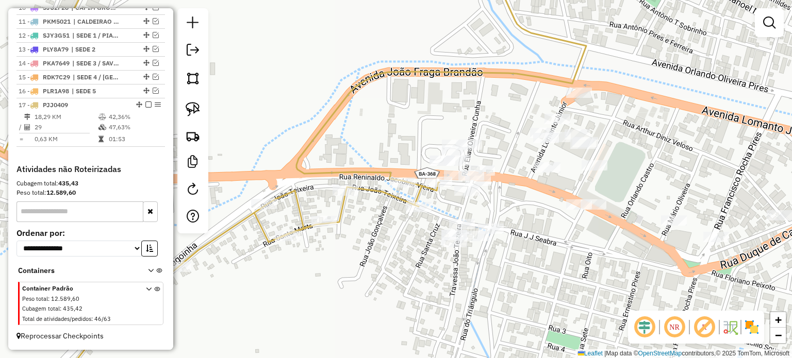
drag, startPoint x: 427, startPoint y: 241, endPoint x: 376, endPoint y: 252, distance: 52.3
click at [376, 252] on div "Janela de atendimento Grade de atendimento Capacidade Transportadoras Veículos …" at bounding box center [396, 179] width 792 height 358
select select "**********"
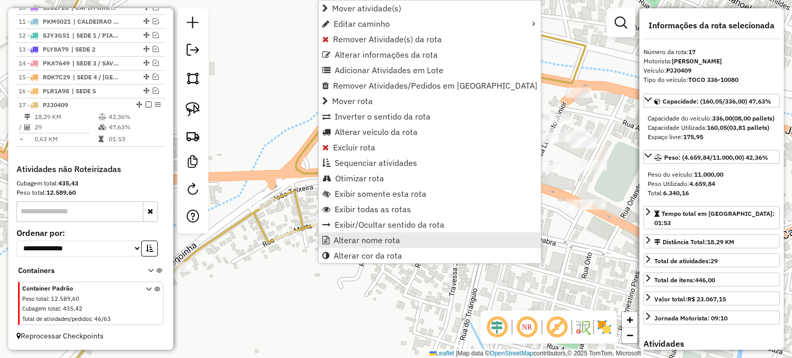
click at [349, 236] on span "Alterar nome rota" at bounding box center [366, 240] width 66 height 8
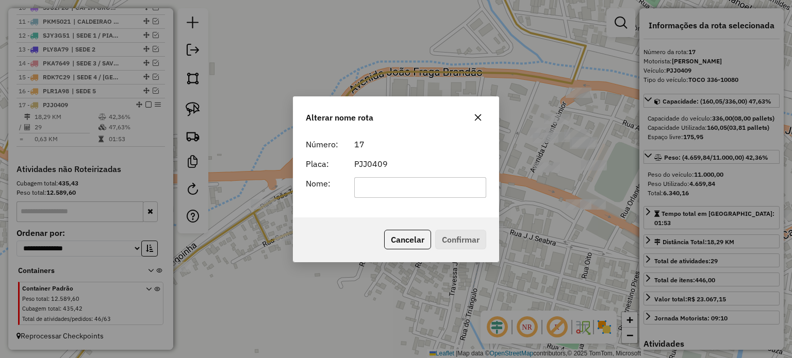
click at [363, 186] on input "text" at bounding box center [420, 187] width 132 height 21
type input "******"
click at [455, 241] on button "Confirmar" at bounding box center [460, 240] width 51 height 20
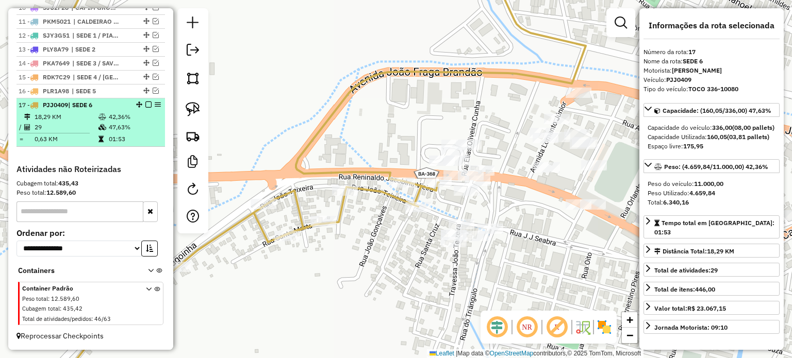
click at [145, 104] on em at bounding box center [148, 105] width 6 height 6
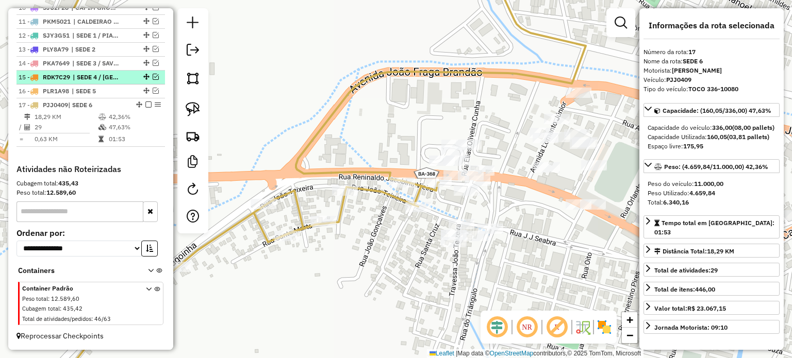
scroll to position [494, 0]
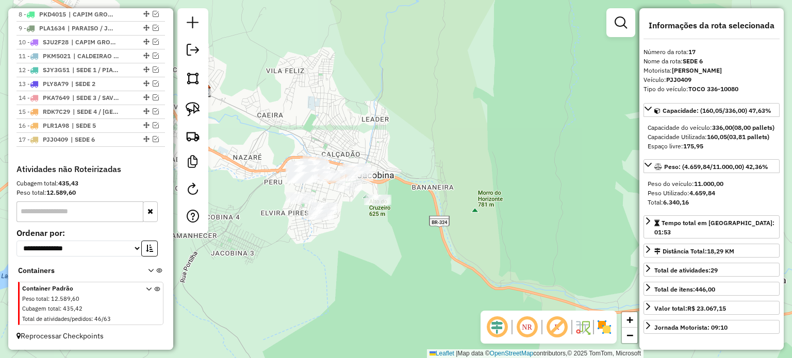
drag, startPoint x: 402, startPoint y: 225, endPoint x: 410, endPoint y: 197, distance: 28.7
click at [410, 197] on div "Janela de atendimento Grade de atendimento Capacidade Transportadoras Veículos …" at bounding box center [396, 179] width 792 height 358
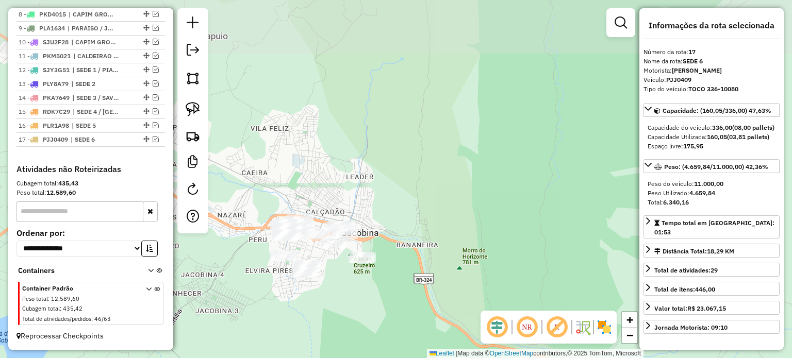
drag, startPoint x: 276, startPoint y: 125, endPoint x: 261, endPoint y: 125, distance: 15.5
click at [301, 131] on div "Janela de atendimento Grade de atendimento Capacidade Transportadoras Veículos …" at bounding box center [396, 179] width 792 height 358
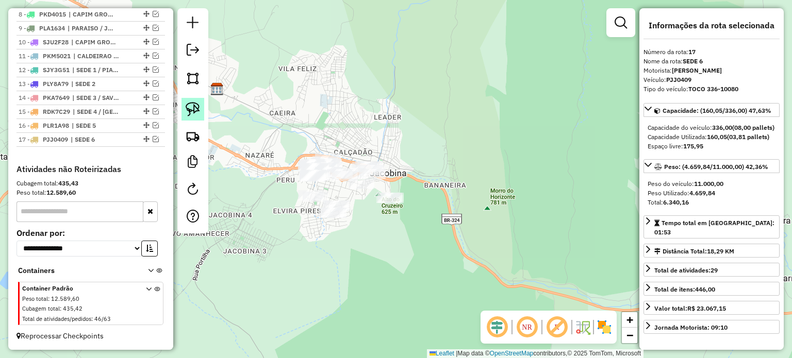
click at [190, 101] on link at bounding box center [192, 109] width 23 height 23
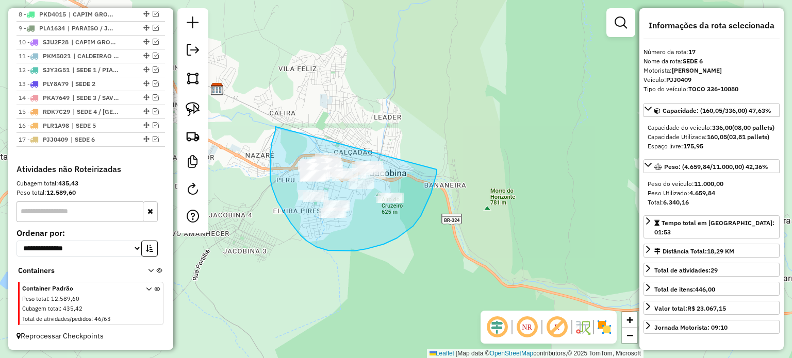
drag, startPoint x: 271, startPoint y: 150, endPoint x: 431, endPoint y: 151, distance: 160.8
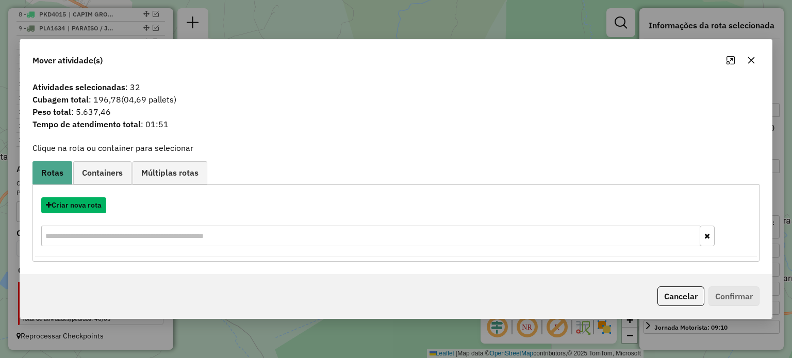
click at [83, 205] on button "Criar nova rota" at bounding box center [73, 205] width 65 height 16
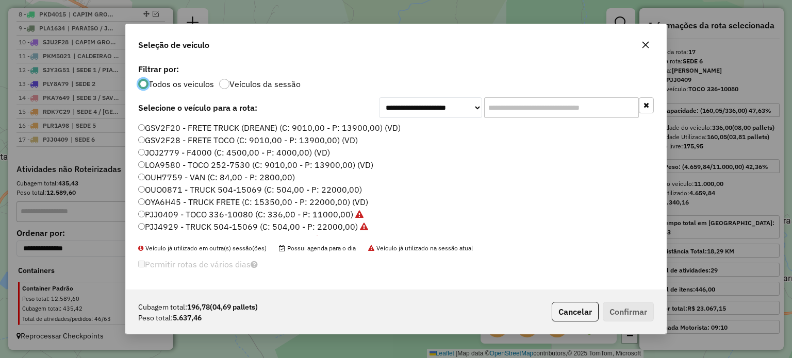
scroll to position [5, 3]
click at [170, 162] on label "LOA9580 - TOCO 252-7530 (C: 9010,00 - P: 13900,00) (VD)" at bounding box center [255, 165] width 235 height 12
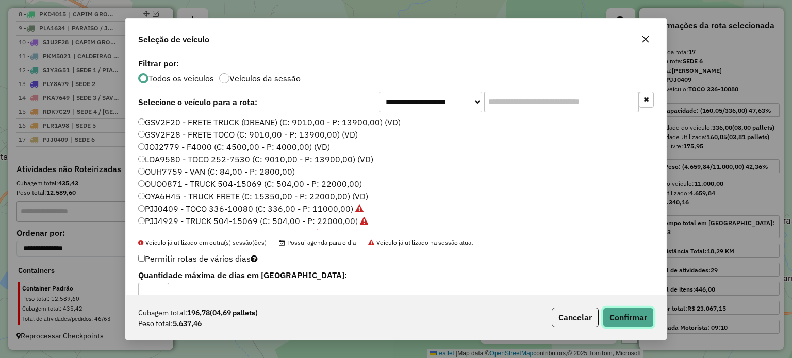
click at [608, 315] on button "Confirmar" at bounding box center [627, 318] width 51 height 20
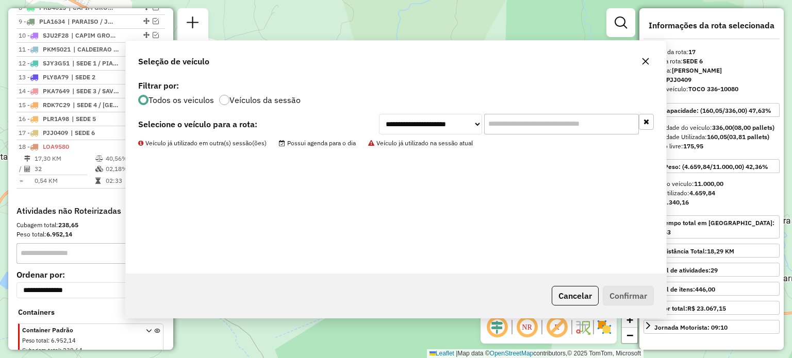
scroll to position [542, 0]
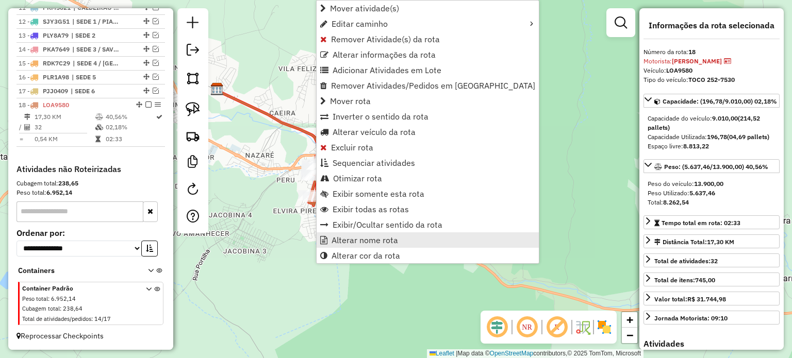
click at [355, 233] on link "Alterar nome rota" at bounding box center [427, 239] width 222 height 15
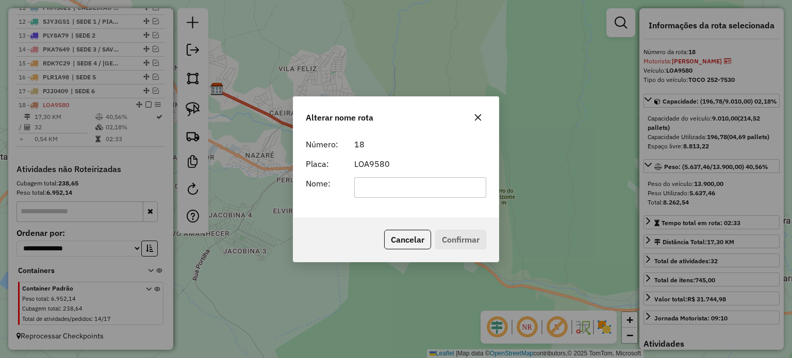
click at [378, 183] on input "text" at bounding box center [420, 187] width 132 height 21
type input "******"
click at [459, 241] on button "Confirmar" at bounding box center [460, 240] width 51 height 20
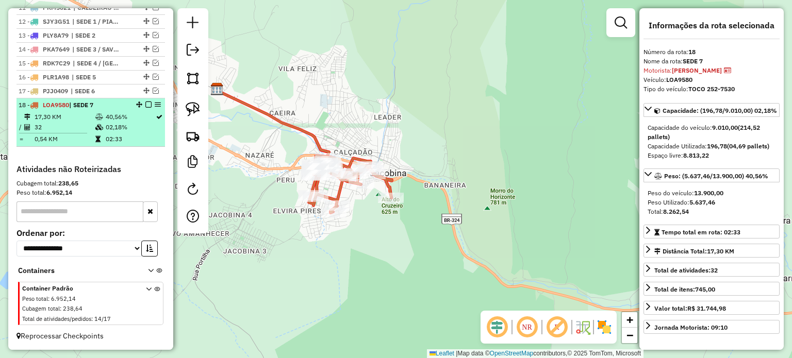
click at [145, 103] on em at bounding box center [148, 105] width 6 height 6
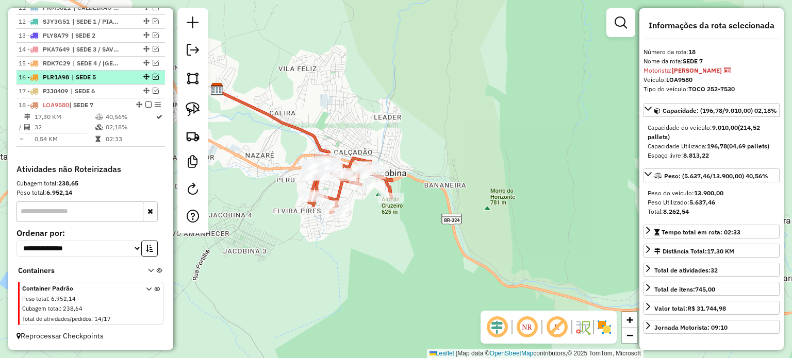
scroll to position [508, 0]
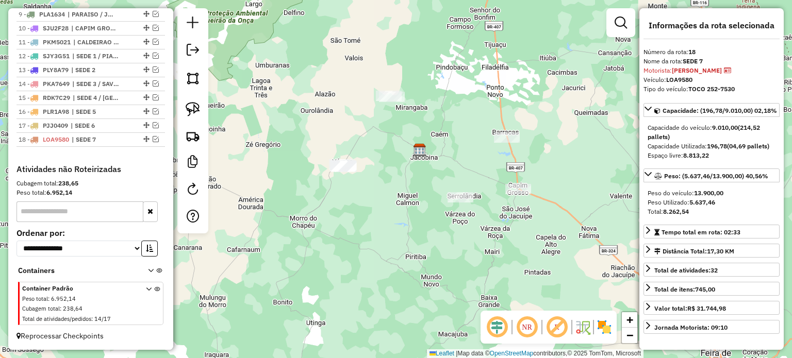
drag, startPoint x: 439, startPoint y: 179, endPoint x: 441, endPoint y: 150, distance: 29.0
click at [441, 150] on div "Janela de atendimento Grade de atendimento Capacidade Transportadoras Veículos …" at bounding box center [396, 179] width 792 height 358
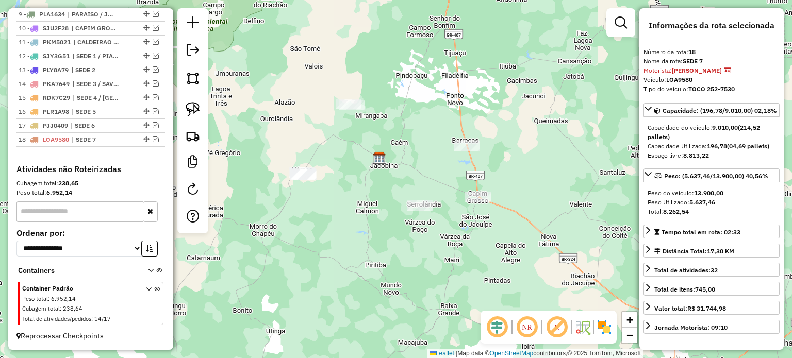
drag, startPoint x: 417, startPoint y: 160, endPoint x: 396, endPoint y: 165, distance: 21.2
click at [397, 165] on div "Janela de atendimento Grade de atendimento Capacidade Transportadoras Veículos …" at bounding box center [396, 179] width 792 height 358
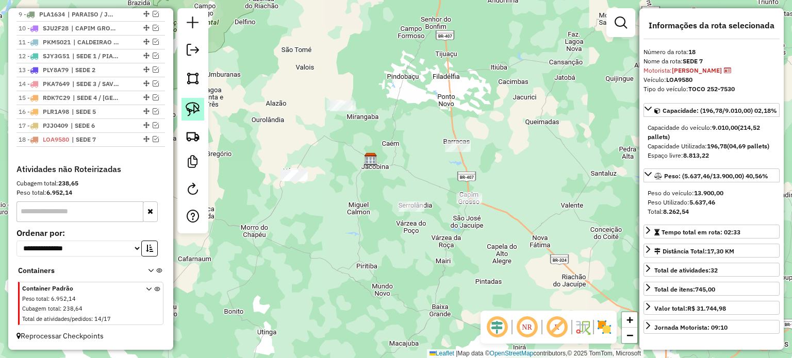
click at [198, 109] on img at bounding box center [193, 109] width 14 height 14
drag, startPoint x: 436, startPoint y: 125, endPoint x: 483, endPoint y: 143, distance: 50.4
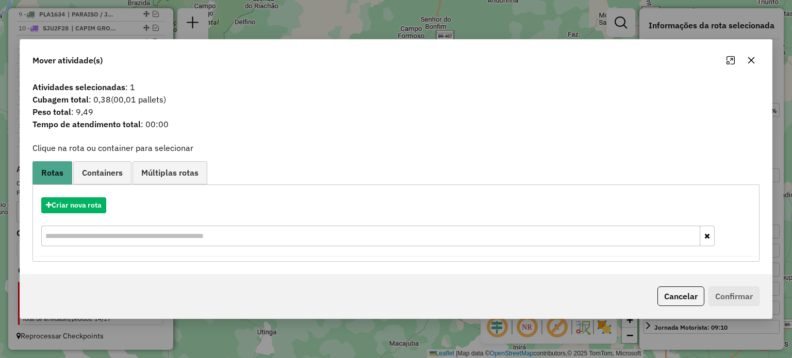
click at [752, 59] on icon "button" at bounding box center [750, 60] width 7 height 7
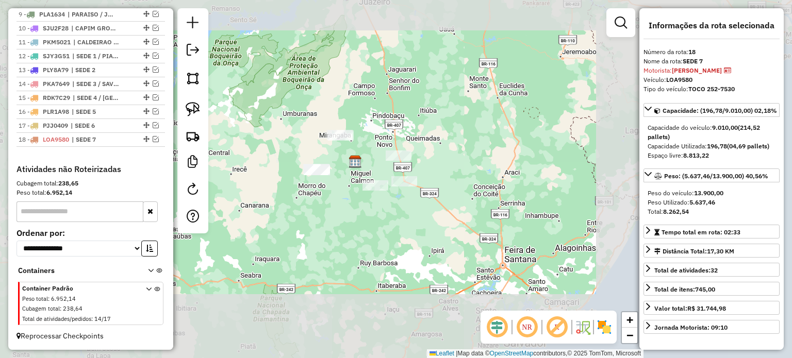
click at [362, 166] on img at bounding box center [354, 161] width 13 height 13
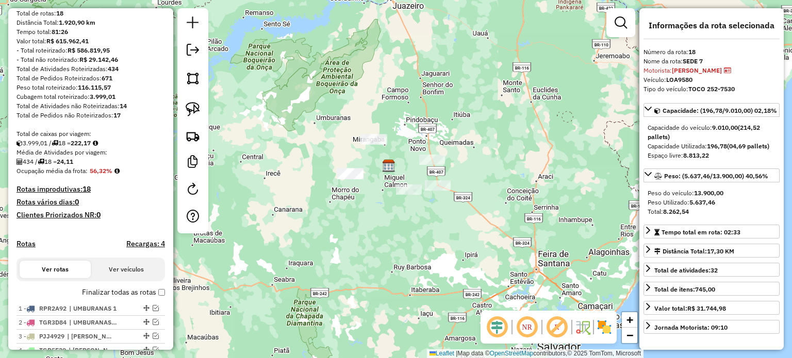
scroll to position [0, 0]
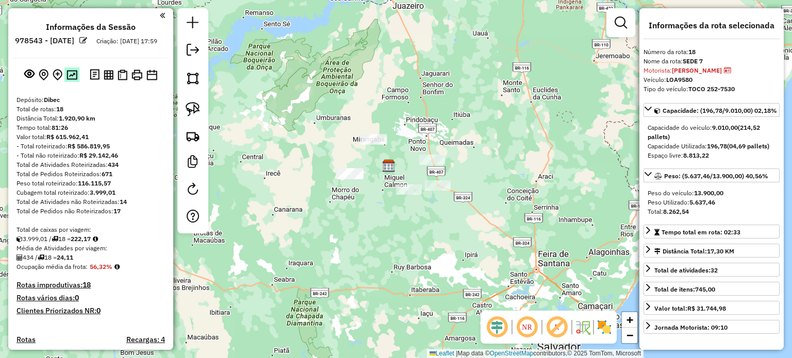
click at [70, 80] on img at bounding box center [71, 75] width 11 height 10
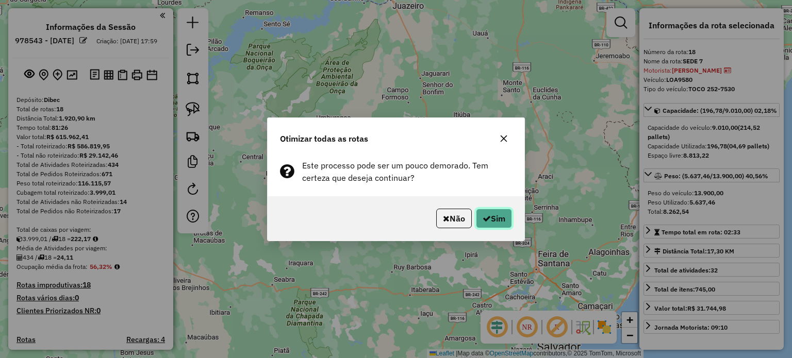
click at [500, 217] on button "Sim" at bounding box center [494, 219] width 36 height 20
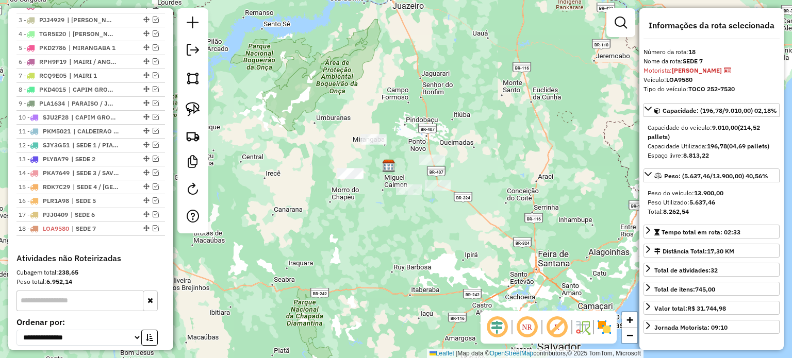
scroll to position [508, 0]
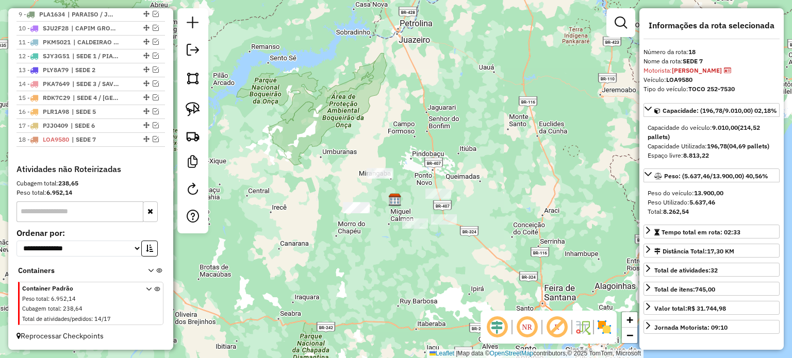
drag, startPoint x: 416, startPoint y: 113, endPoint x: 423, endPoint y: 147, distance: 34.6
click at [423, 147] on div "Janela de atendimento Grade de atendimento Capacidade Transportadoras Veículos …" at bounding box center [396, 179] width 792 height 358
click at [191, 50] on em at bounding box center [193, 50] width 12 height 12
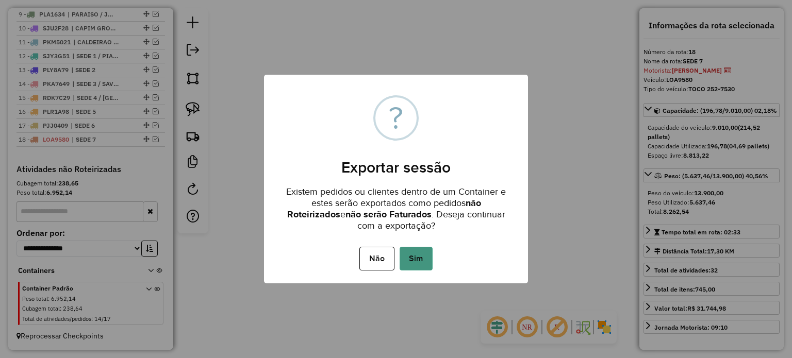
click at [418, 253] on button "Sim" at bounding box center [415, 259] width 33 height 24
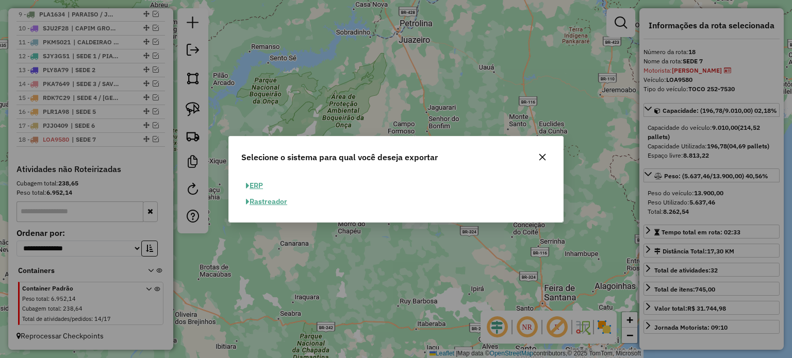
click at [261, 181] on button "ERP" at bounding box center [254, 186] width 26 height 16
select select "**"
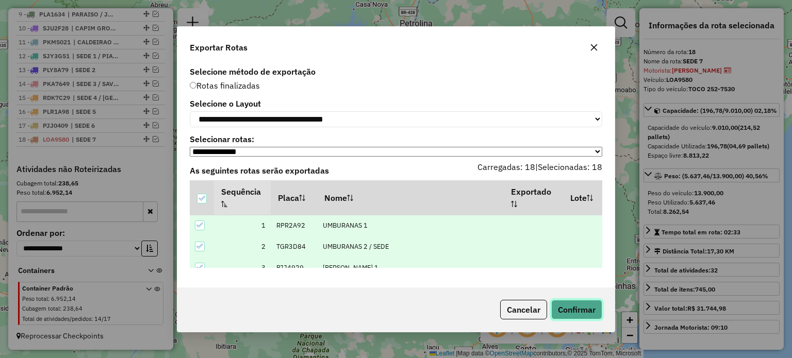
click at [578, 313] on button "Confirmar" at bounding box center [576, 310] width 51 height 20
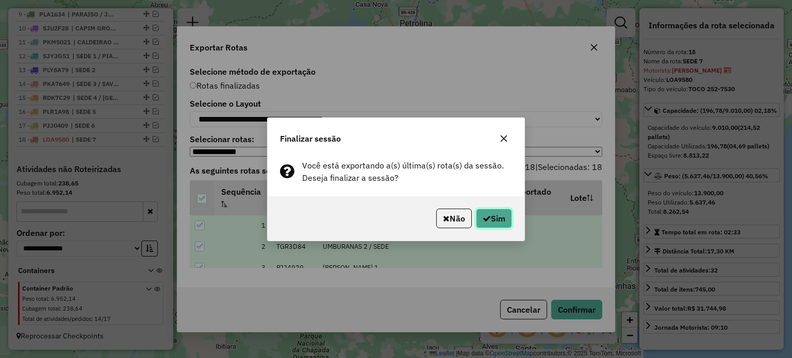
click at [482, 216] on icon "button" at bounding box center [486, 218] width 8 height 8
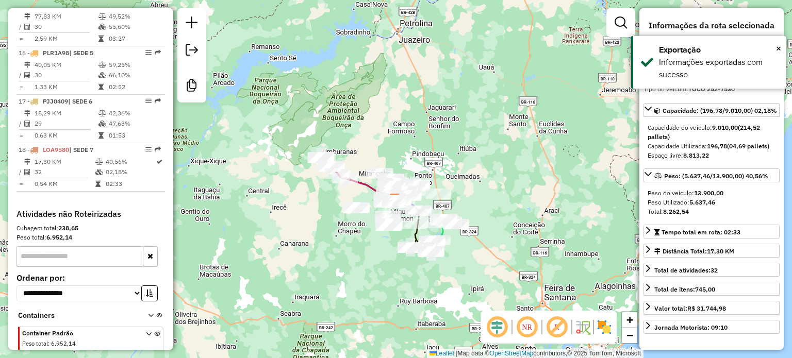
scroll to position [1215, 0]
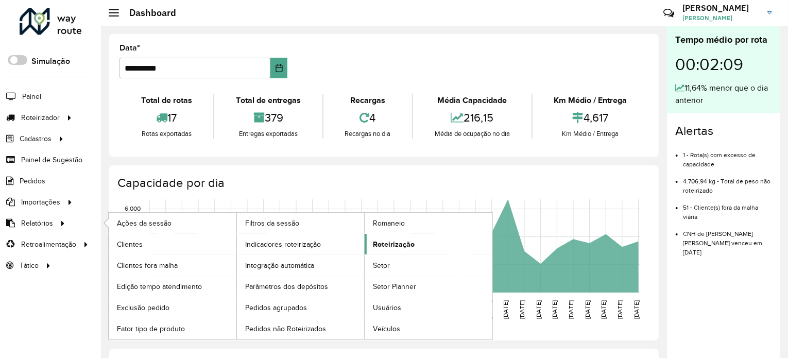
click at [382, 243] on span "Roteirização" at bounding box center [394, 244] width 42 height 11
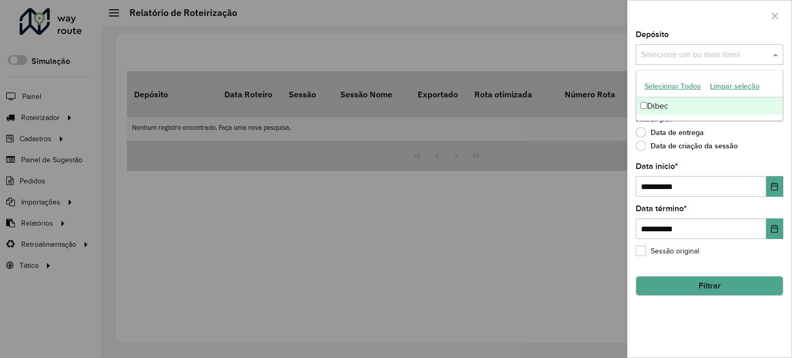
click at [763, 50] on input "text" at bounding box center [704, 55] width 132 height 12
click at [662, 106] on div "Dibec" at bounding box center [709, 106] width 146 height 18
click at [756, 157] on div "**********" at bounding box center [709, 194] width 164 height 327
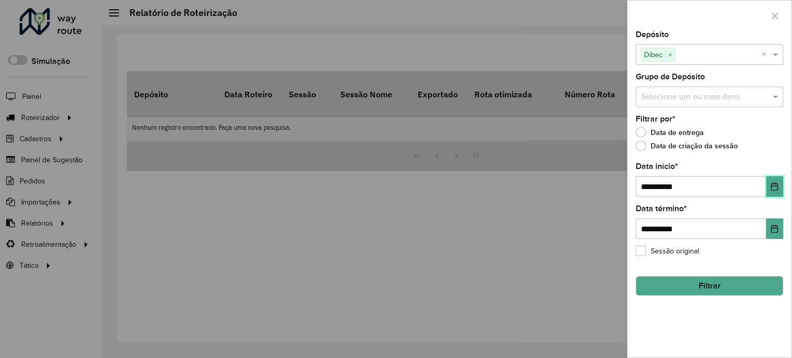
click at [775, 188] on icon "Choose Date" at bounding box center [774, 186] width 8 height 8
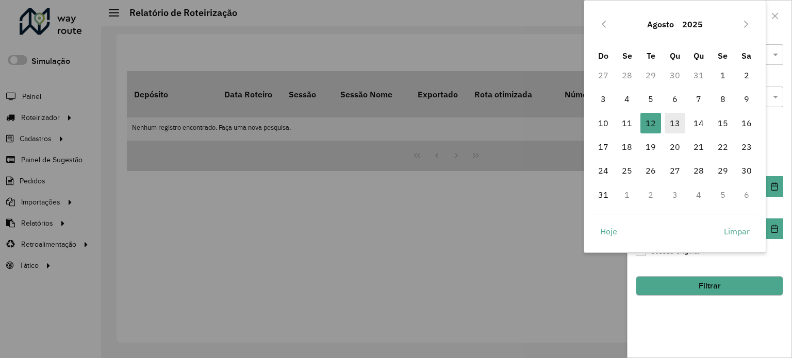
click at [673, 126] on span "13" at bounding box center [674, 123] width 21 height 21
type input "**********"
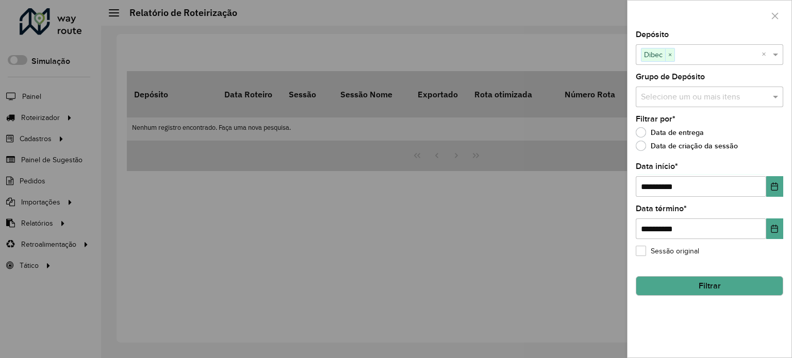
click at [704, 286] on button "Filtrar" at bounding box center [708, 286] width 147 height 20
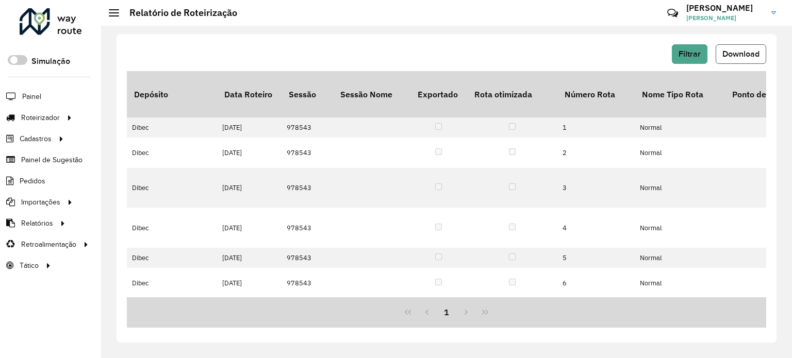
click at [740, 53] on span "Download" at bounding box center [740, 53] width 37 height 9
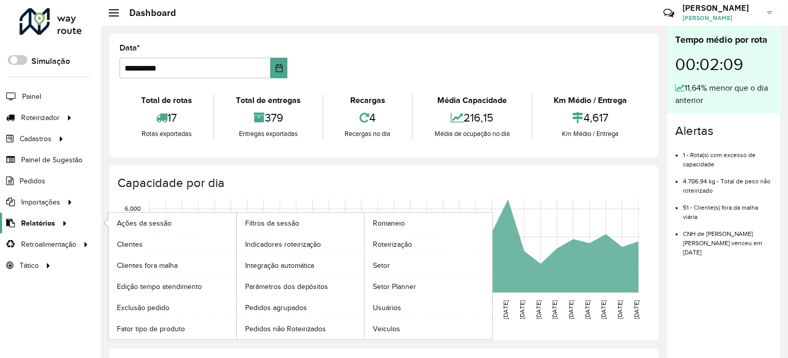
click at [38, 222] on span "Relatórios" at bounding box center [38, 223] width 34 height 11
